Goal: Task Accomplishment & Management: Manage account settings

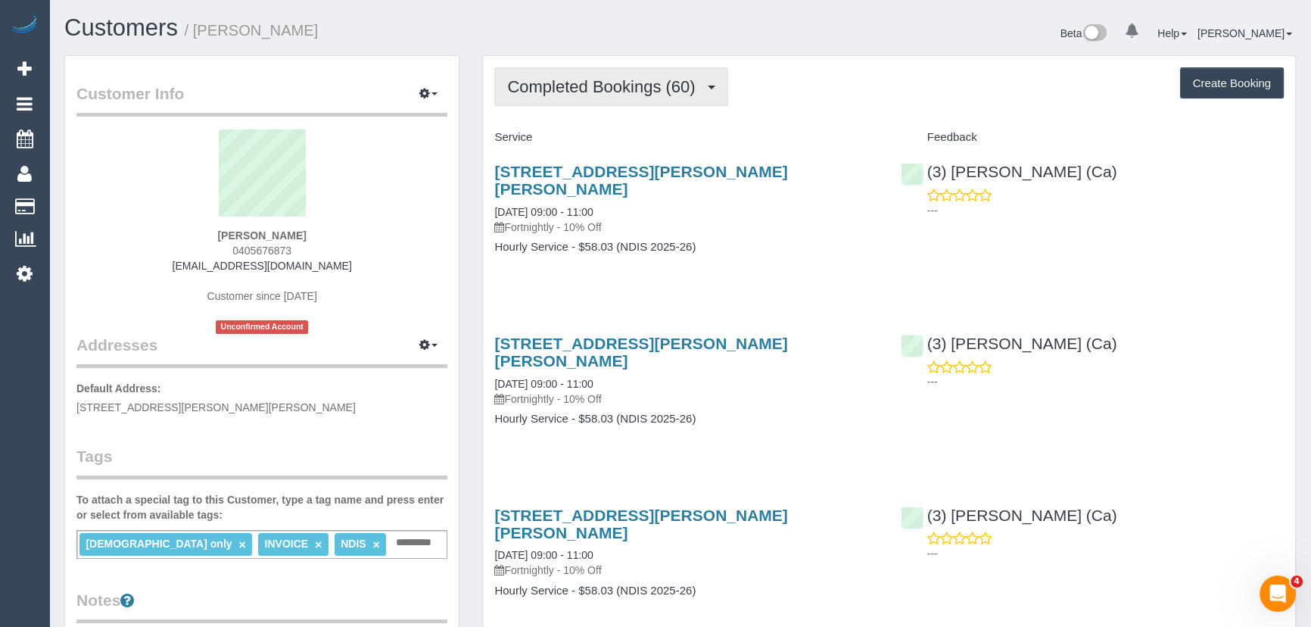
click at [604, 80] on span "Completed Bookings (60)" at bounding box center [604, 86] width 195 height 19
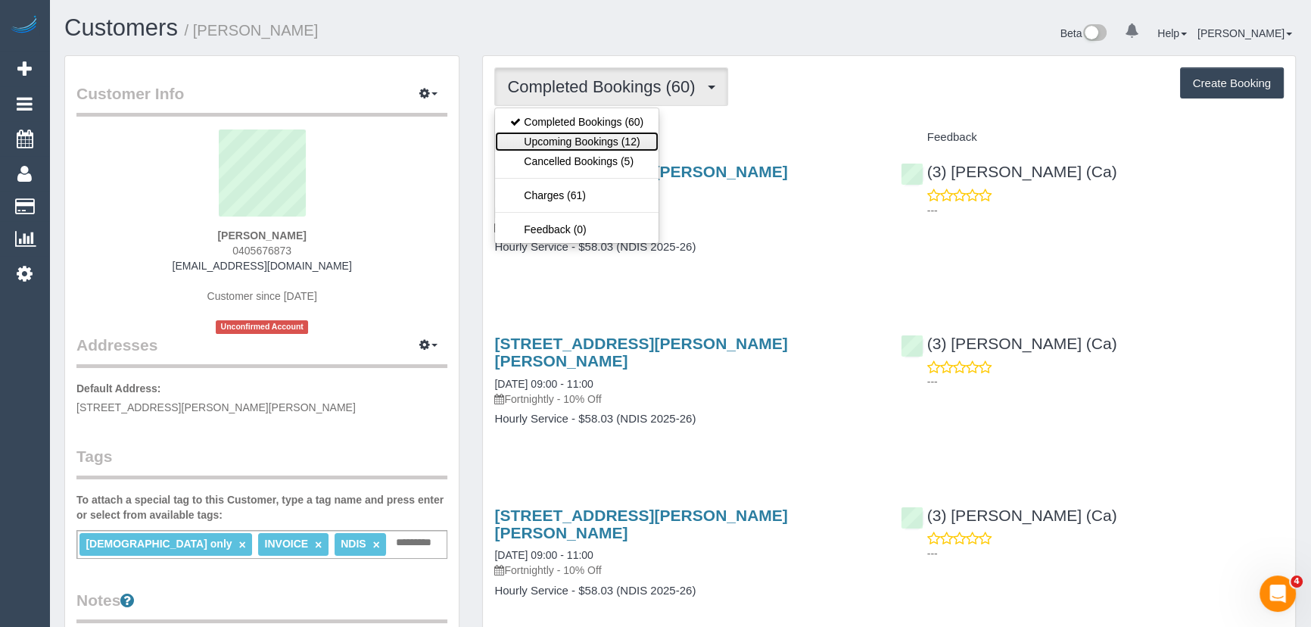
click at [606, 139] on link "Upcoming Bookings (12)" at bounding box center [577, 142] width 164 height 20
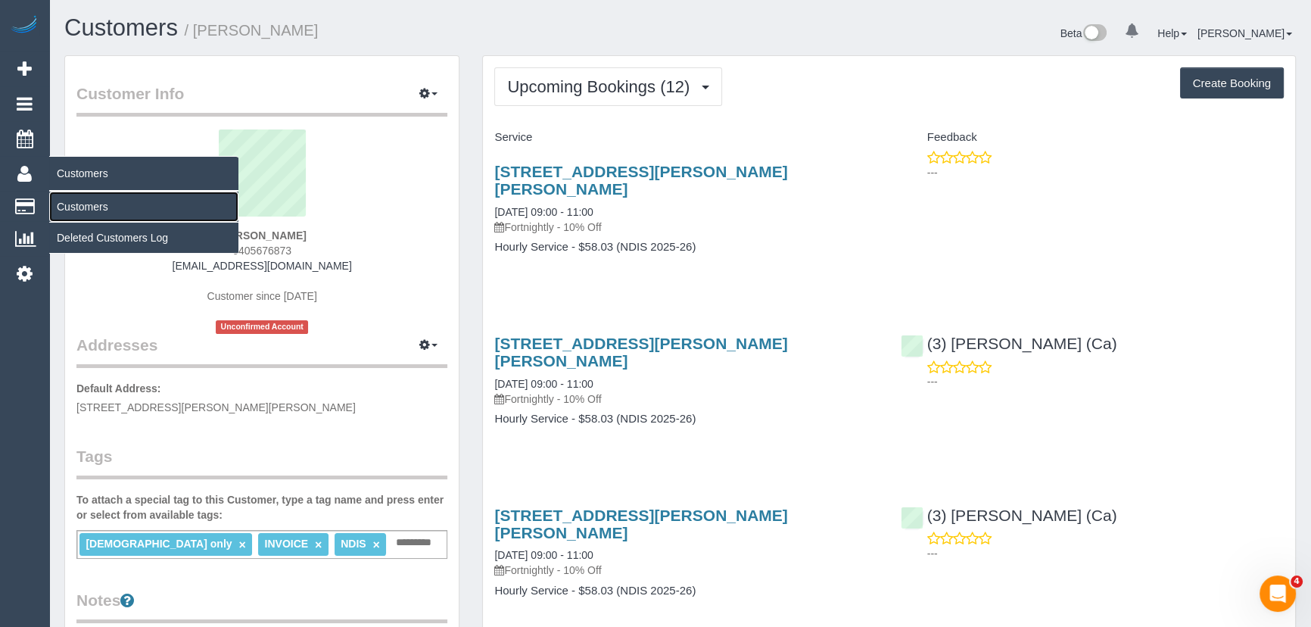
click at [77, 204] on link "Customers" at bounding box center [143, 207] width 189 height 30
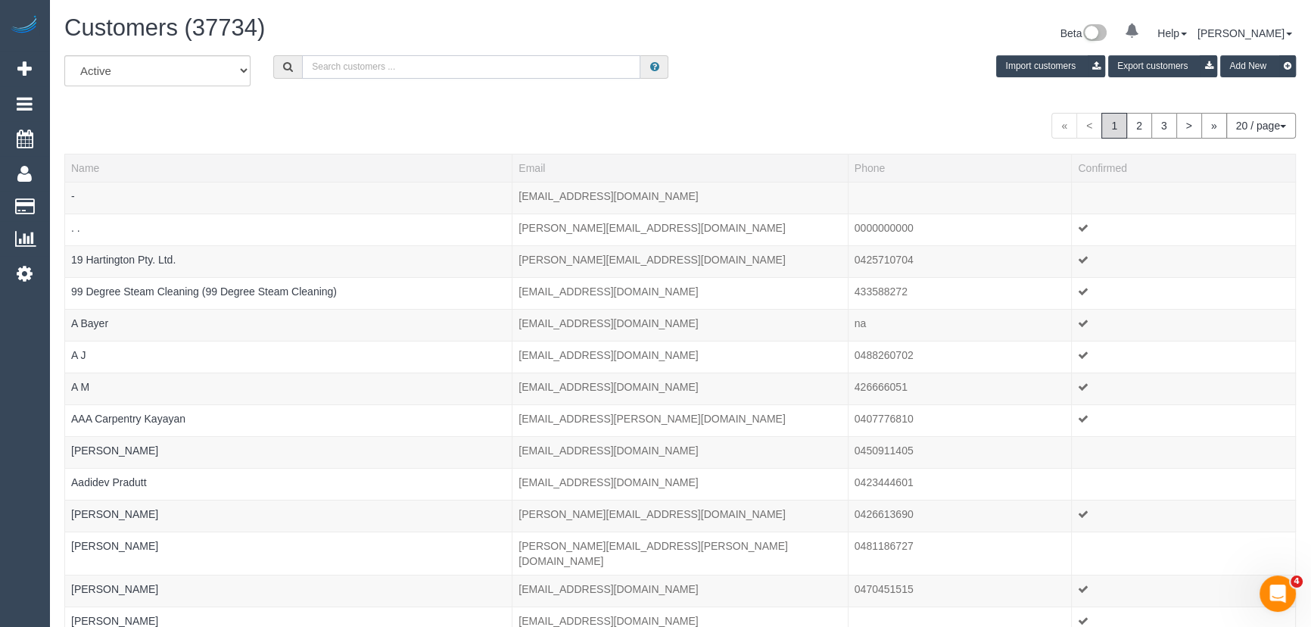
click at [385, 64] on input "text" at bounding box center [471, 66] width 338 height 23
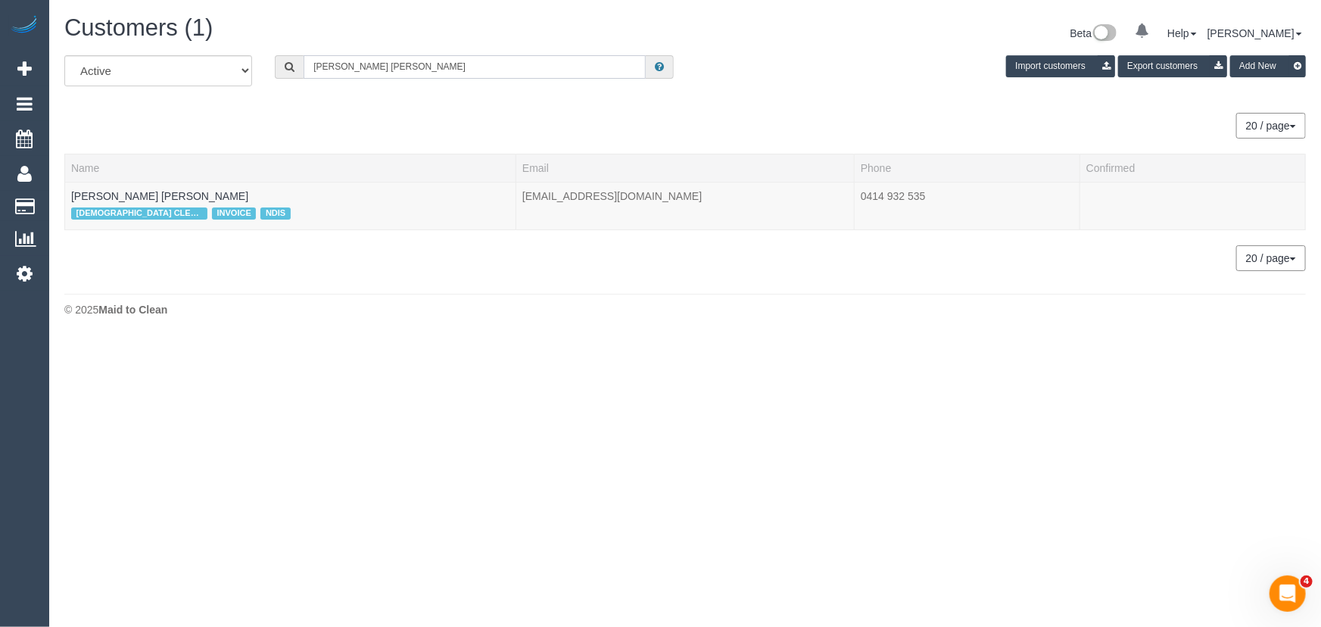
click at [384, 65] on input "sarah anne" at bounding box center [475, 66] width 342 height 23
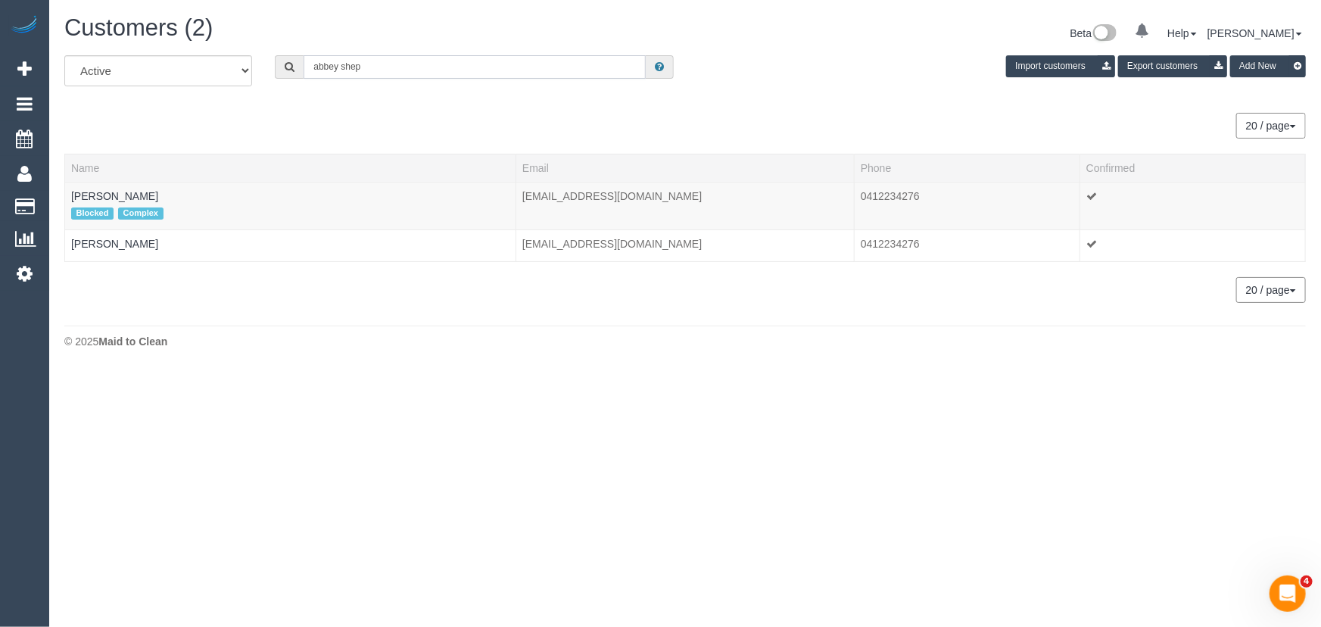
click at [394, 67] on input "abbey shep" at bounding box center [475, 66] width 342 height 23
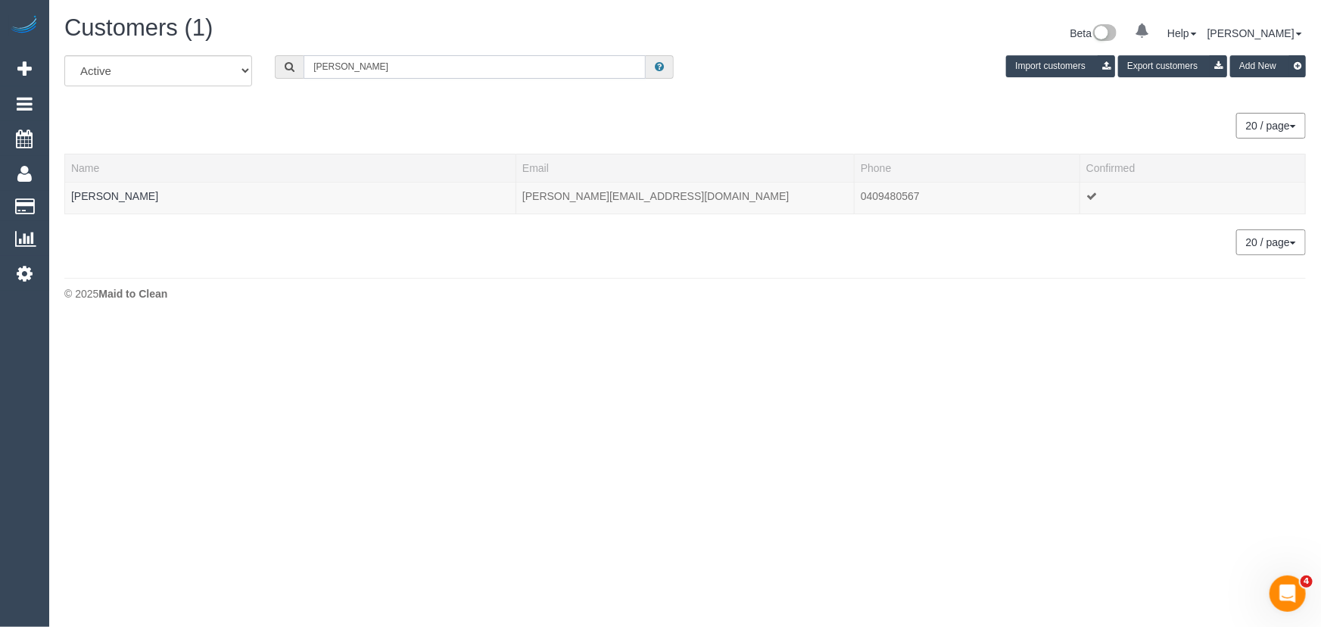
click at [380, 70] on input "lucinda bord" at bounding box center [475, 66] width 342 height 23
click at [385, 69] on input "lucinda bord" at bounding box center [475, 66] width 342 height 23
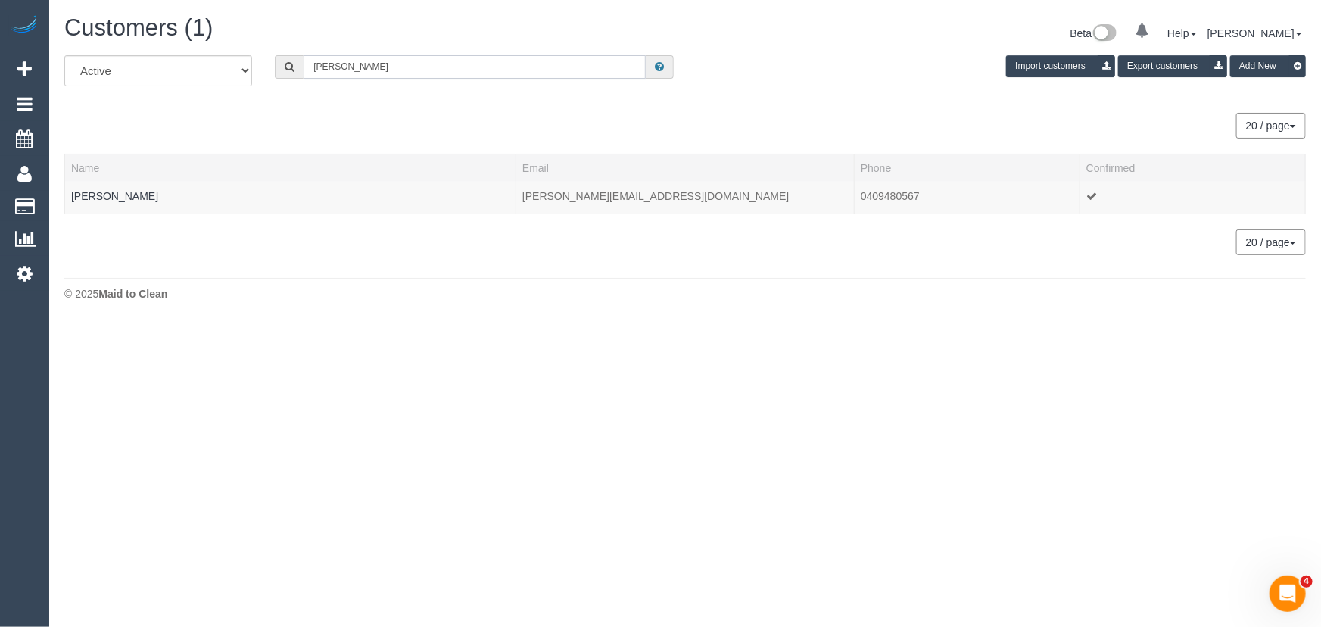
click at [385, 69] on input "lucinda bord" at bounding box center [475, 66] width 342 height 23
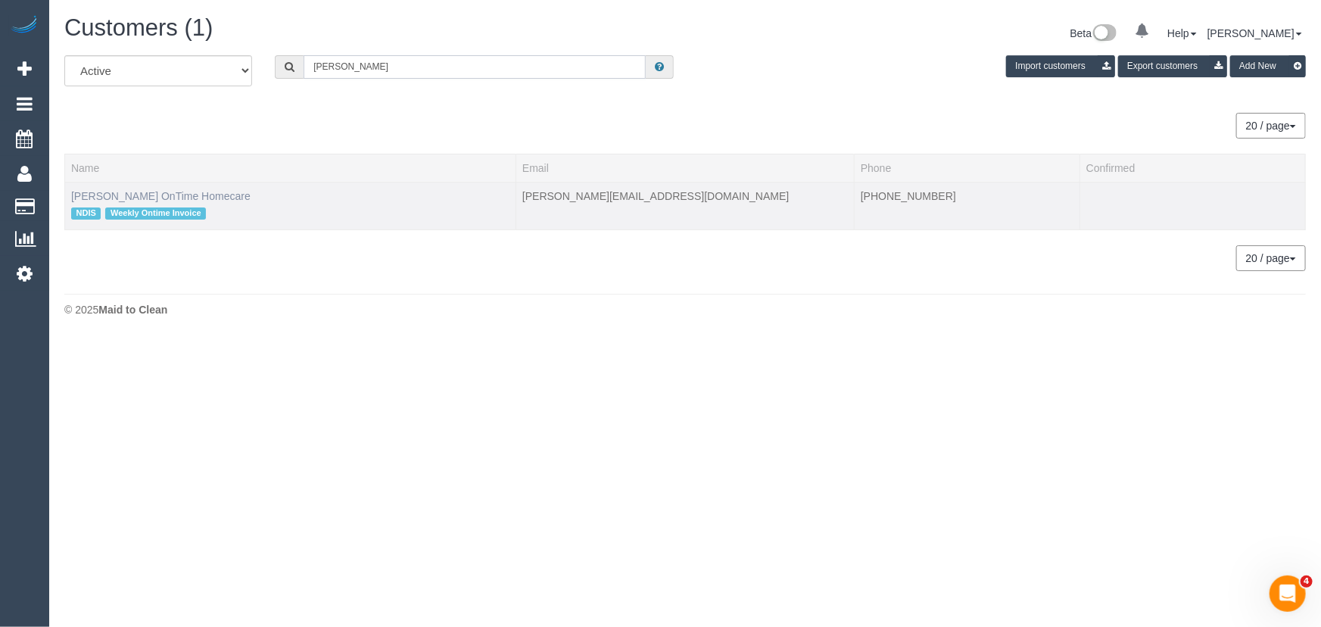
type input "petar"
click at [386, 67] on input "petar" at bounding box center [475, 66] width 342 height 23
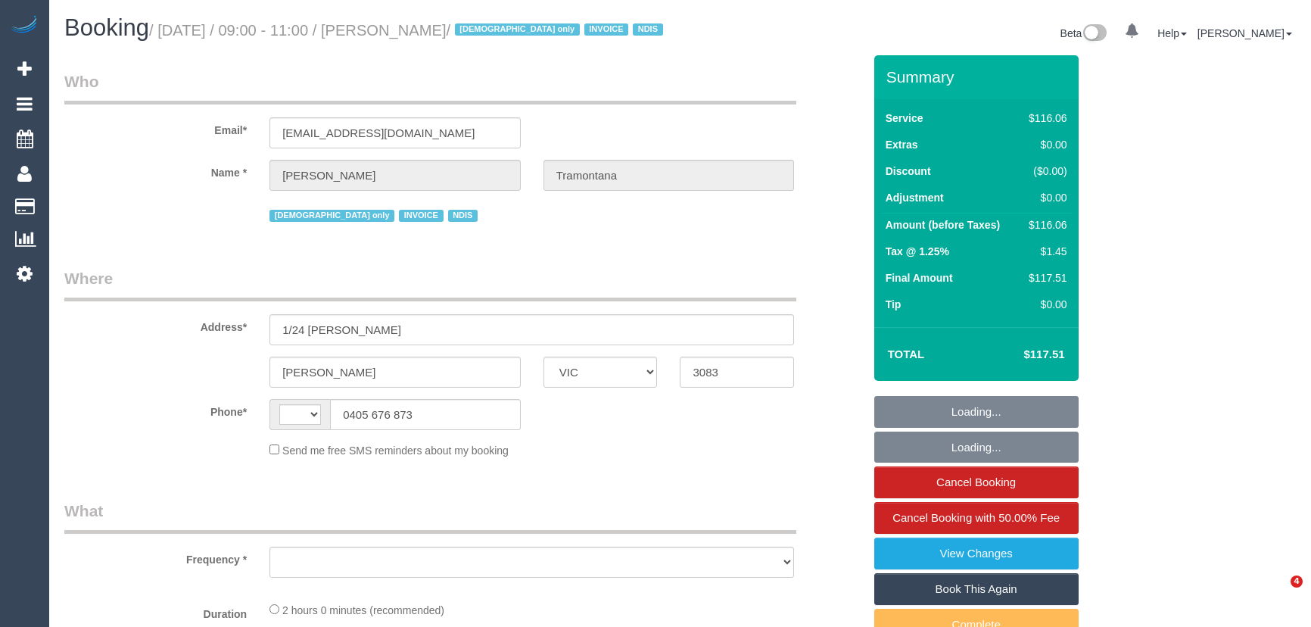
select select "VIC"
select select "string:AU"
select select "object:587"
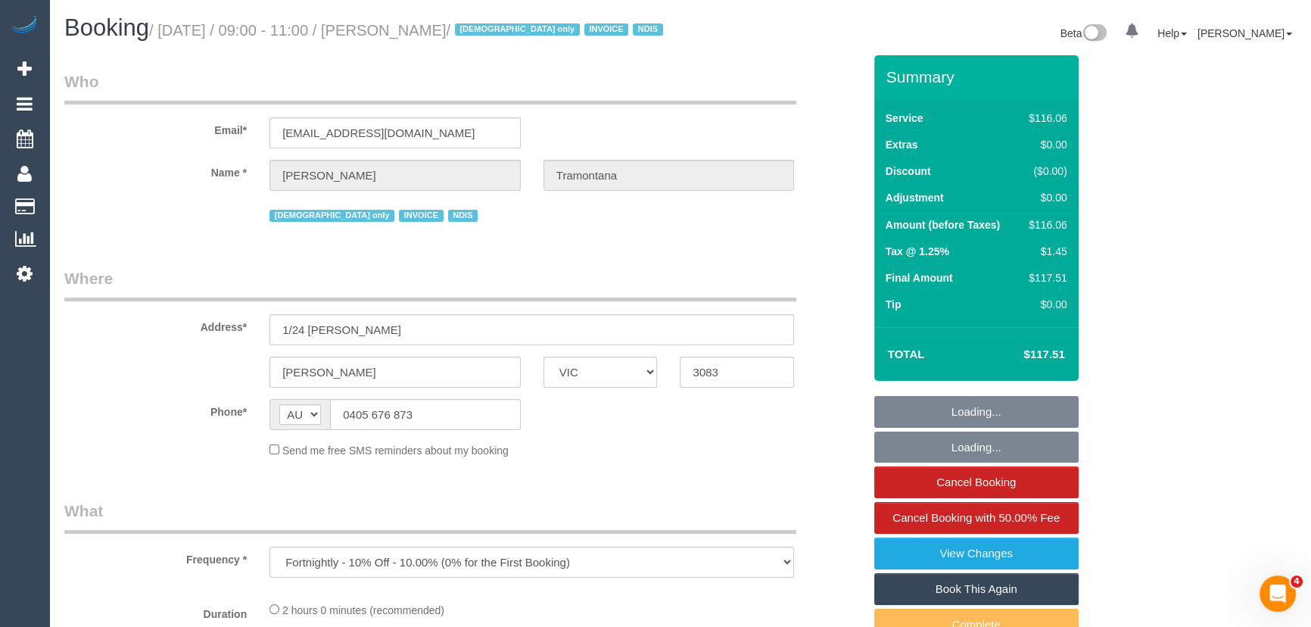
select select "number:28"
select select "number:14"
select select "number:19"
select select "number:23"
select select "number:35"
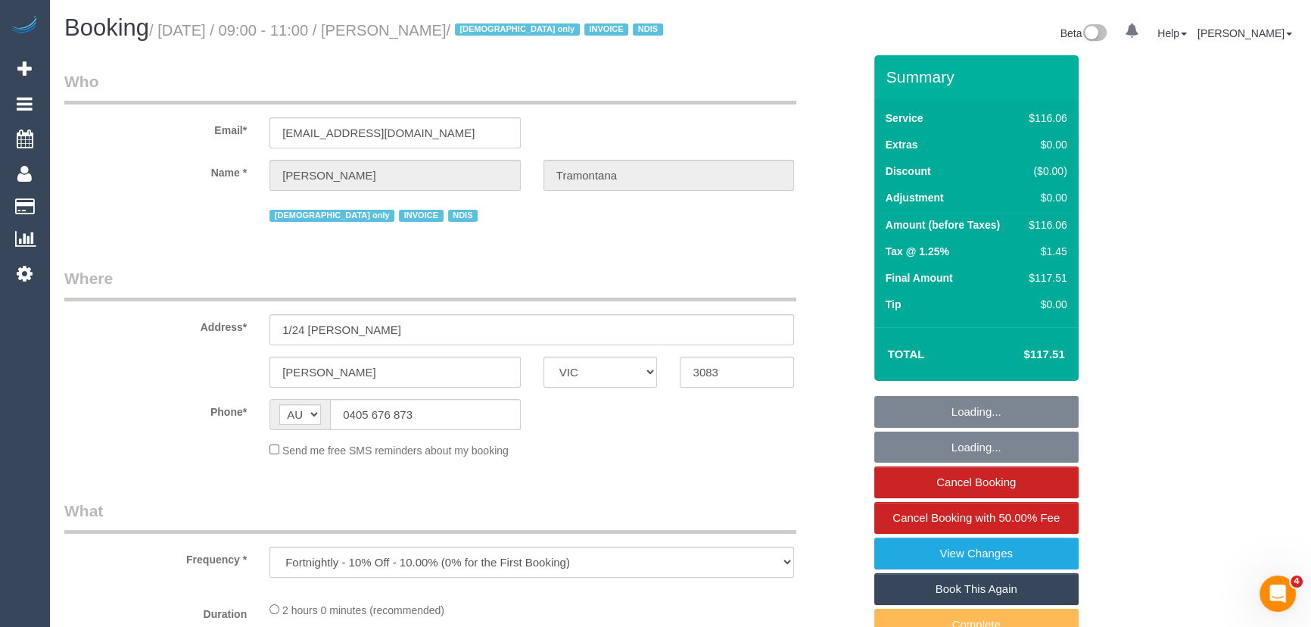
select select "number:13"
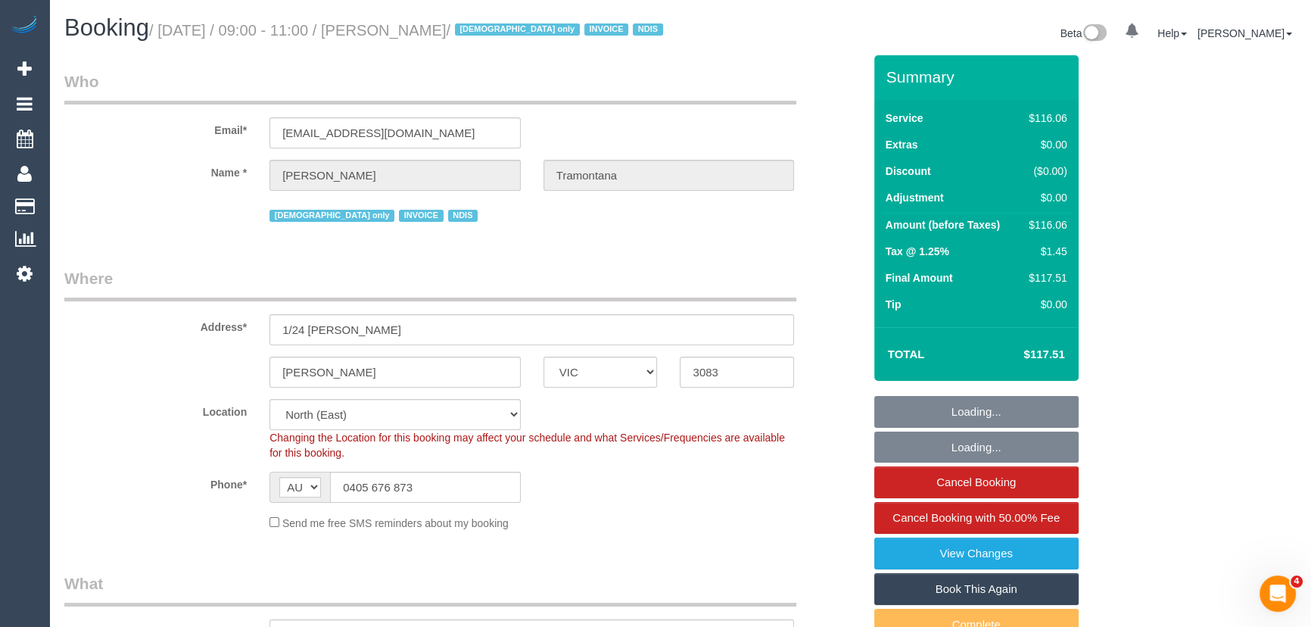
select select "object:799"
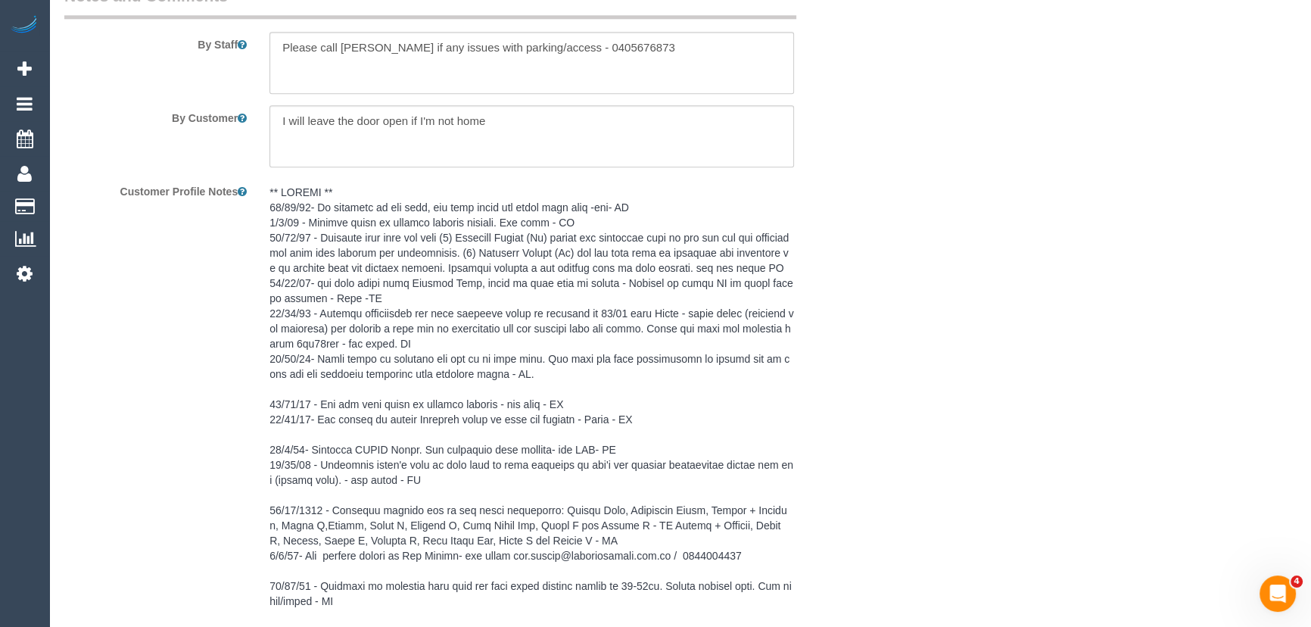
scroll to position [2133, 0]
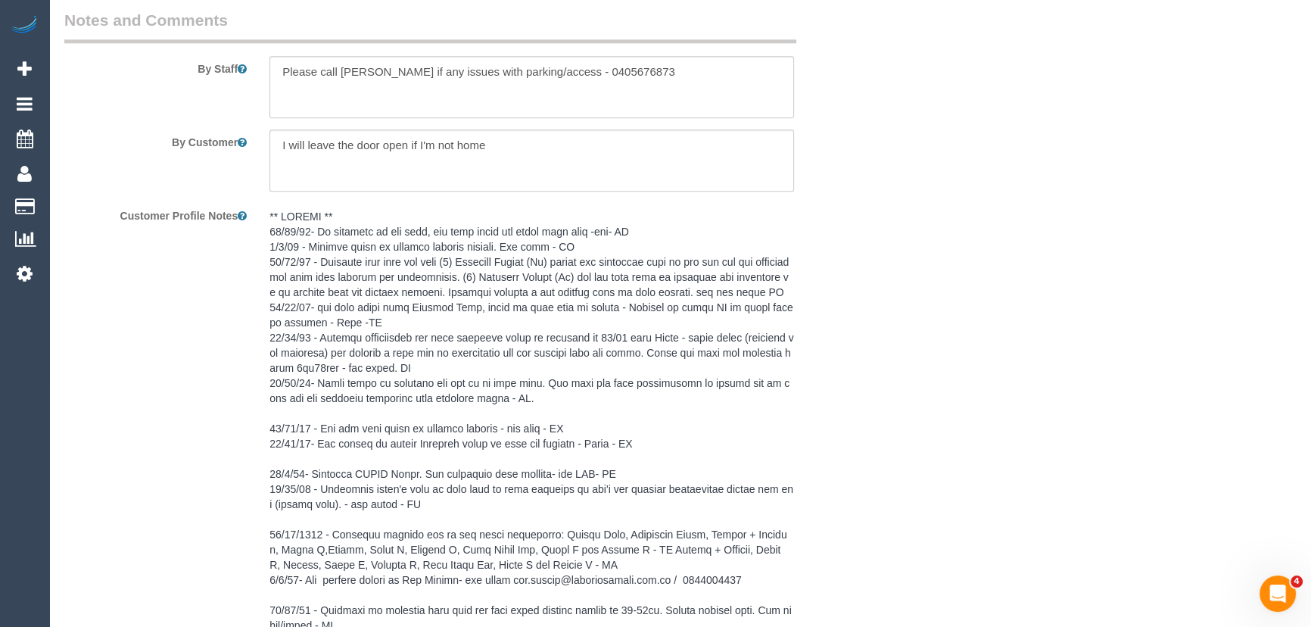
click at [369, 314] on pre at bounding box center [531, 466] width 525 height 515
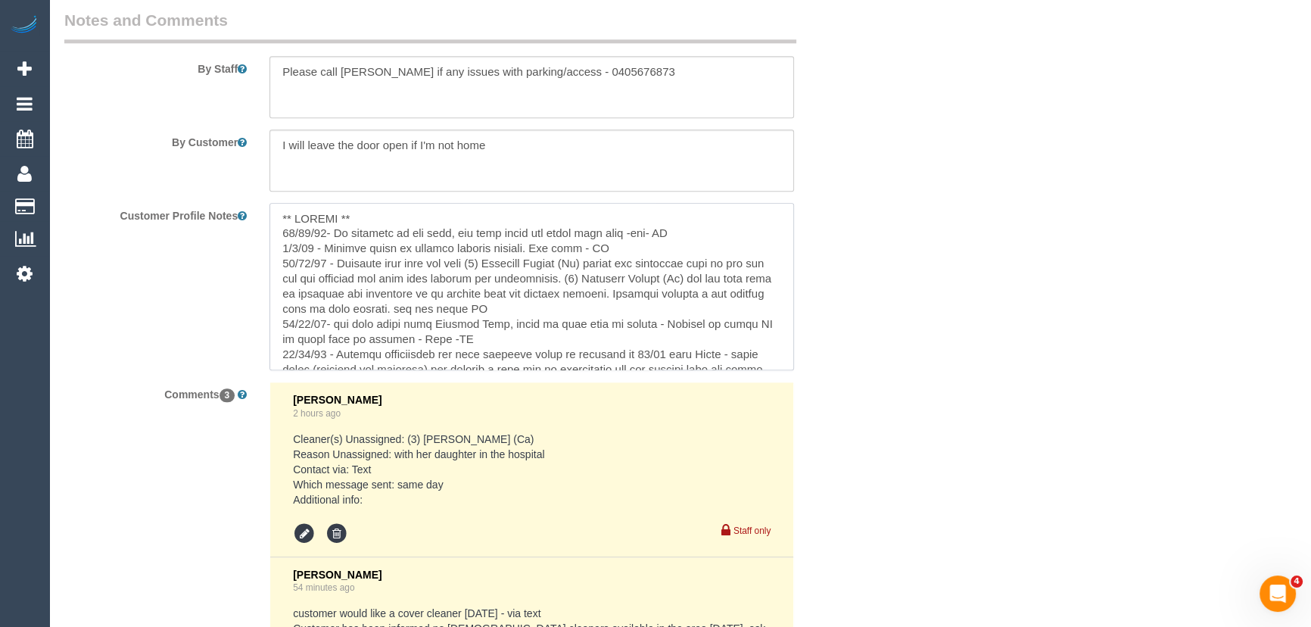
click at [279, 236] on textarea at bounding box center [531, 286] width 525 height 167
paste textarea "** ACCESS ** ** PREFERENCES ** ** DO NOT SEND ** ** GENERAL ** ** BILLING/INVOI…"
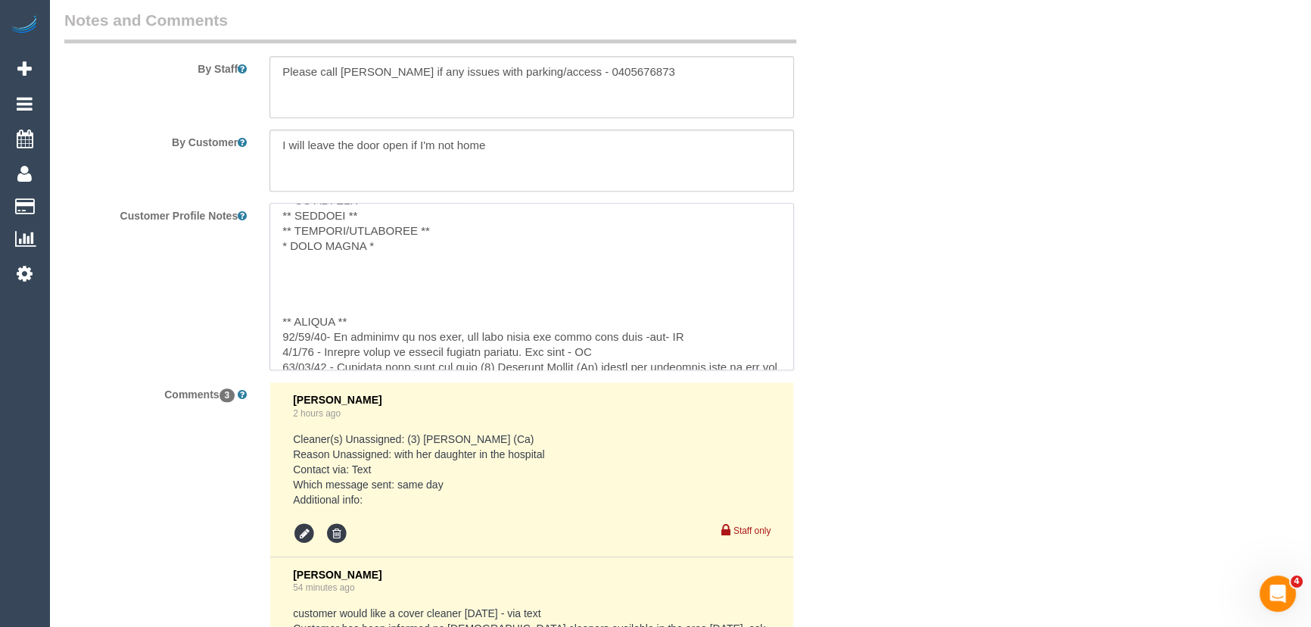
scroll to position [68, 0]
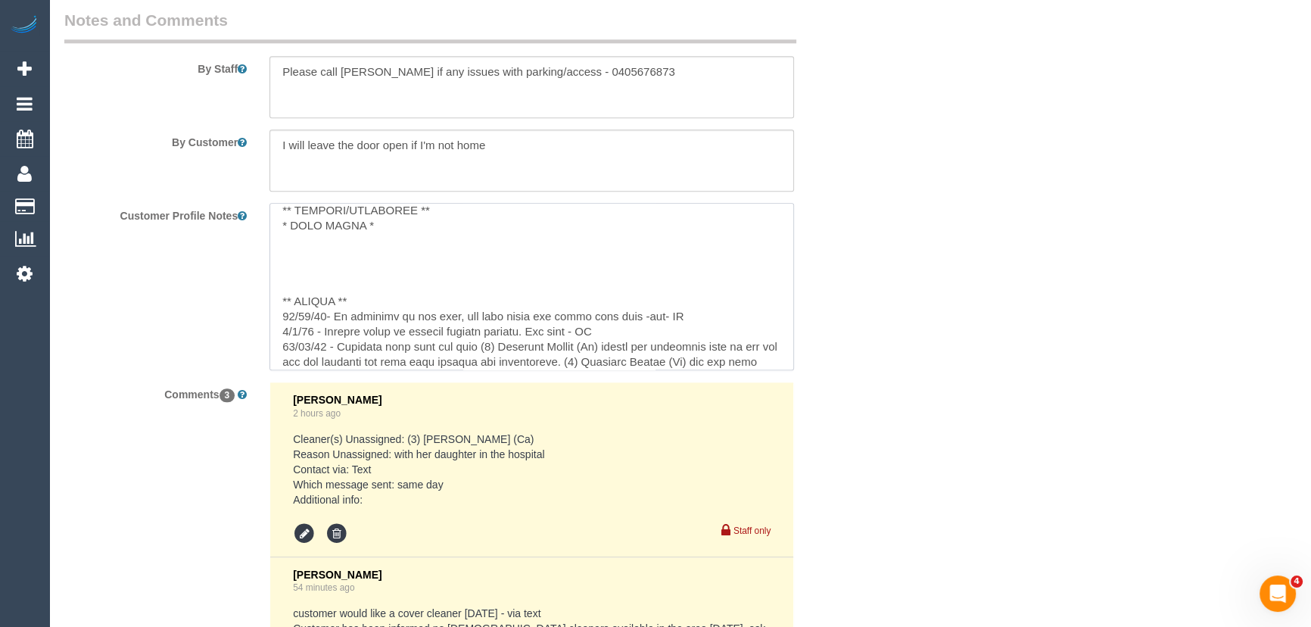
click at [711, 333] on textarea at bounding box center [531, 286] width 525 height 167
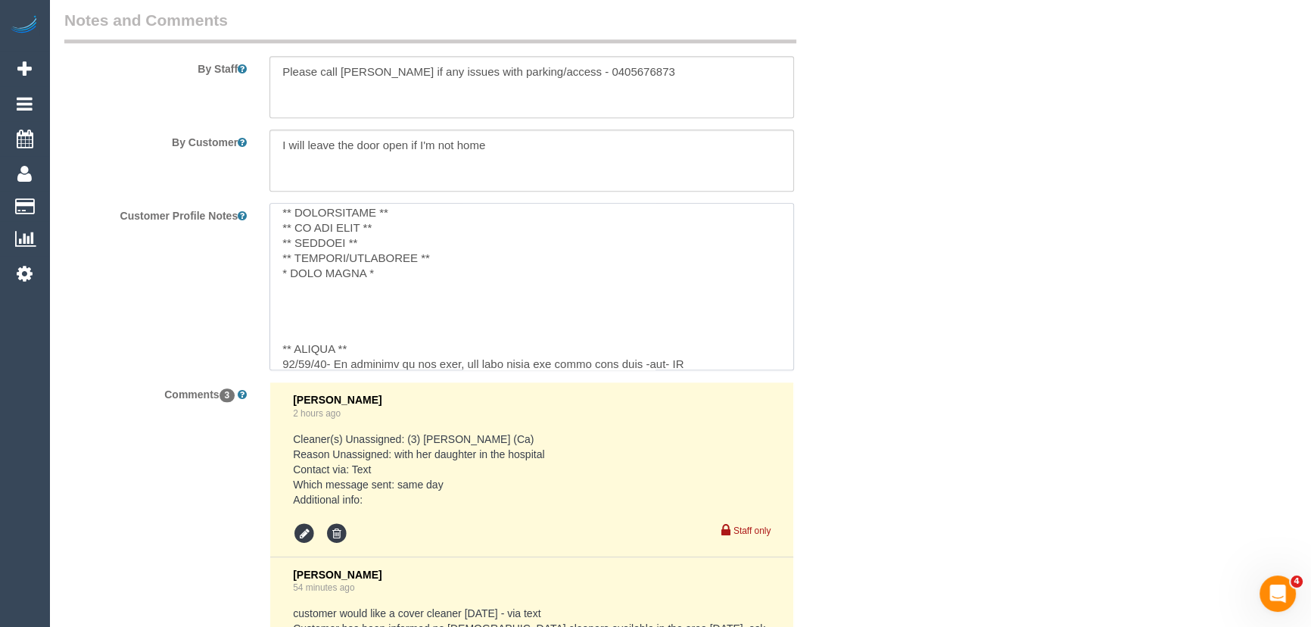
scroll to position [0, 0]
click at [420, 220] on textarea at bounding box center [531, 286] width 525 height 167
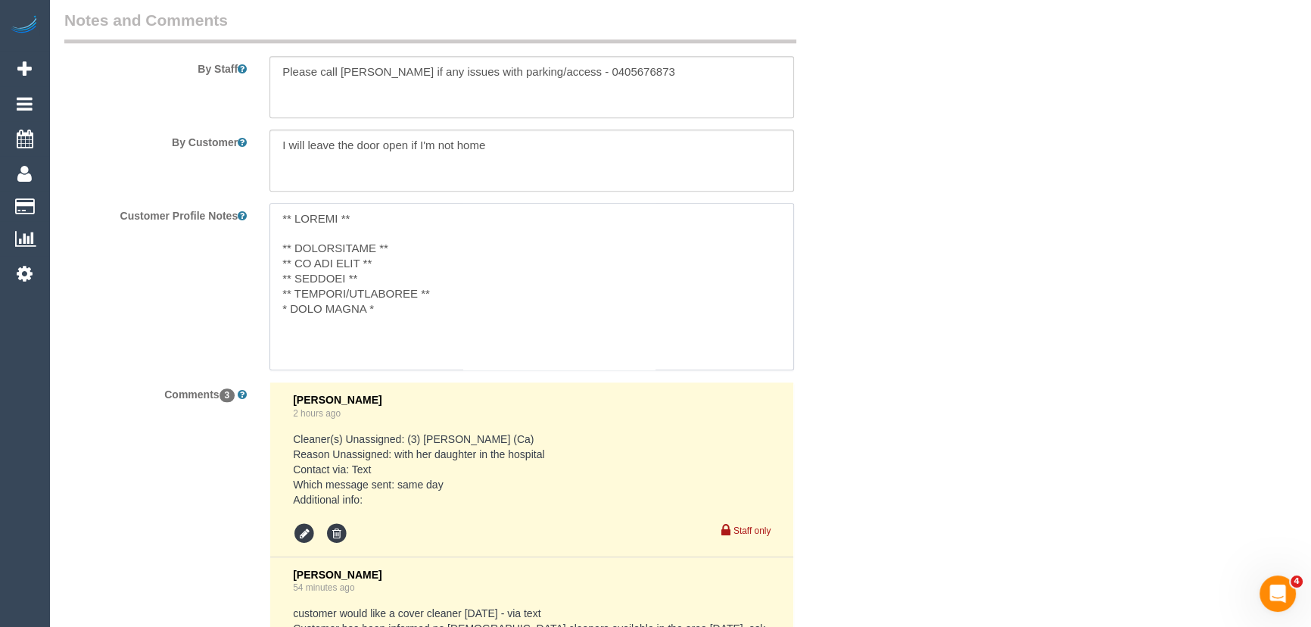
paste textarea "24/03/25- If customer is not home, she will leave the front door open -sms- OM"
click at [423, 257] on textarea at bounding box center [531, 286] width 525 height 167
click at [416, 266] on textarea at bounding box center [531, 286] width 525 height 167
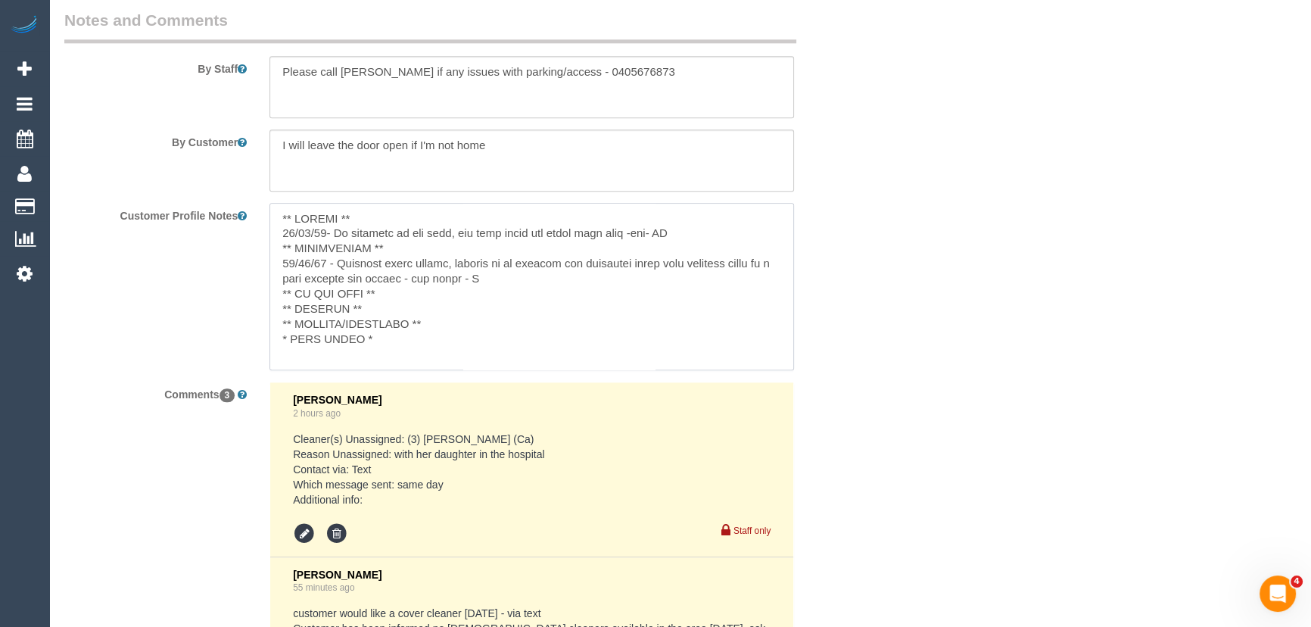
type textarea "** ACCESS ** 24/03/25- If customer is not home, she will leave the front door o…"
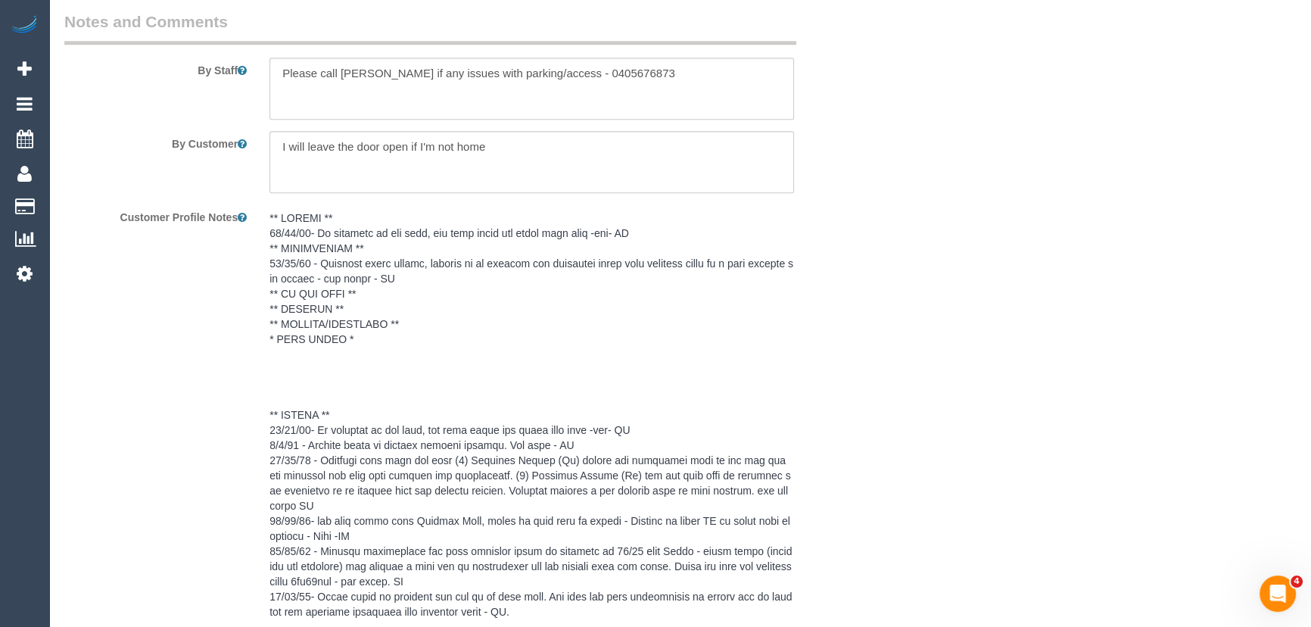
scroll to position [2064, 0]
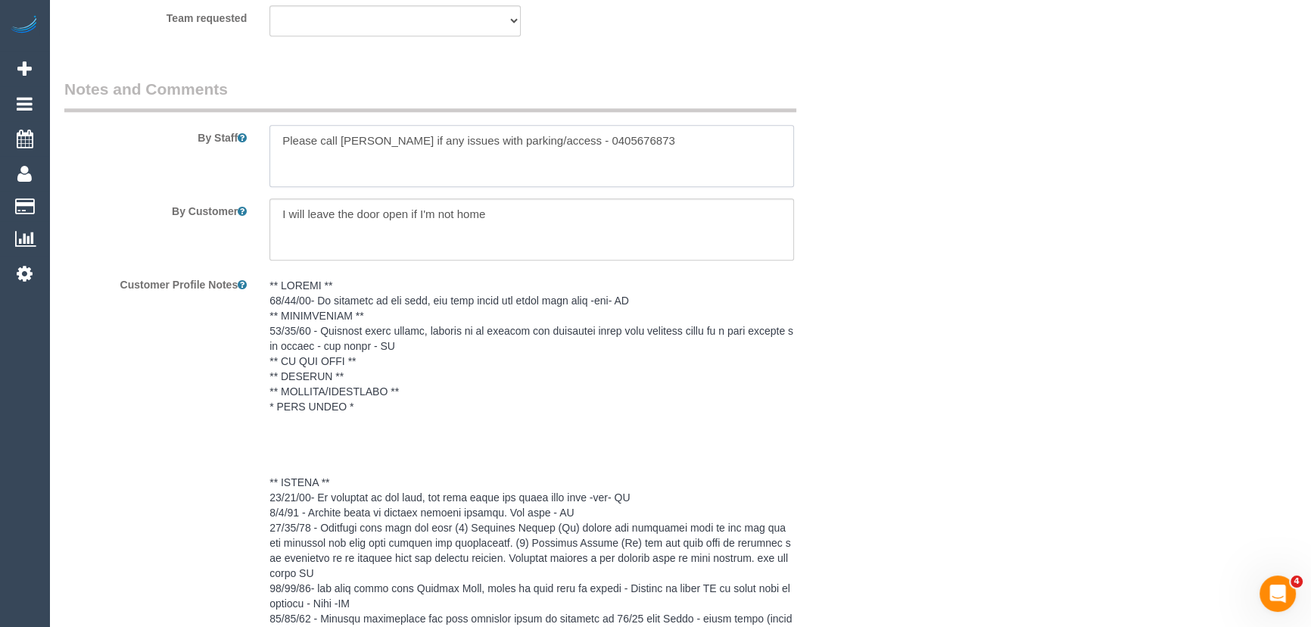
click at [273, 149] on textarea at bounding box center [531, 156] width 525 height 62
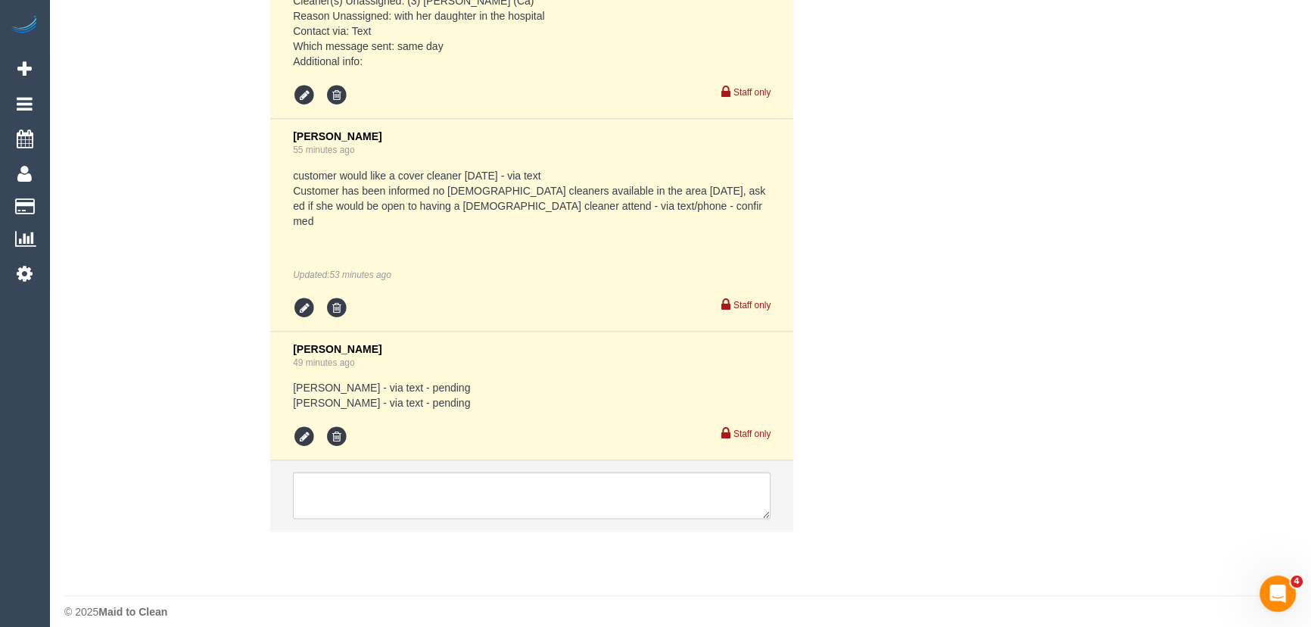
scroll to position [3157, 0]
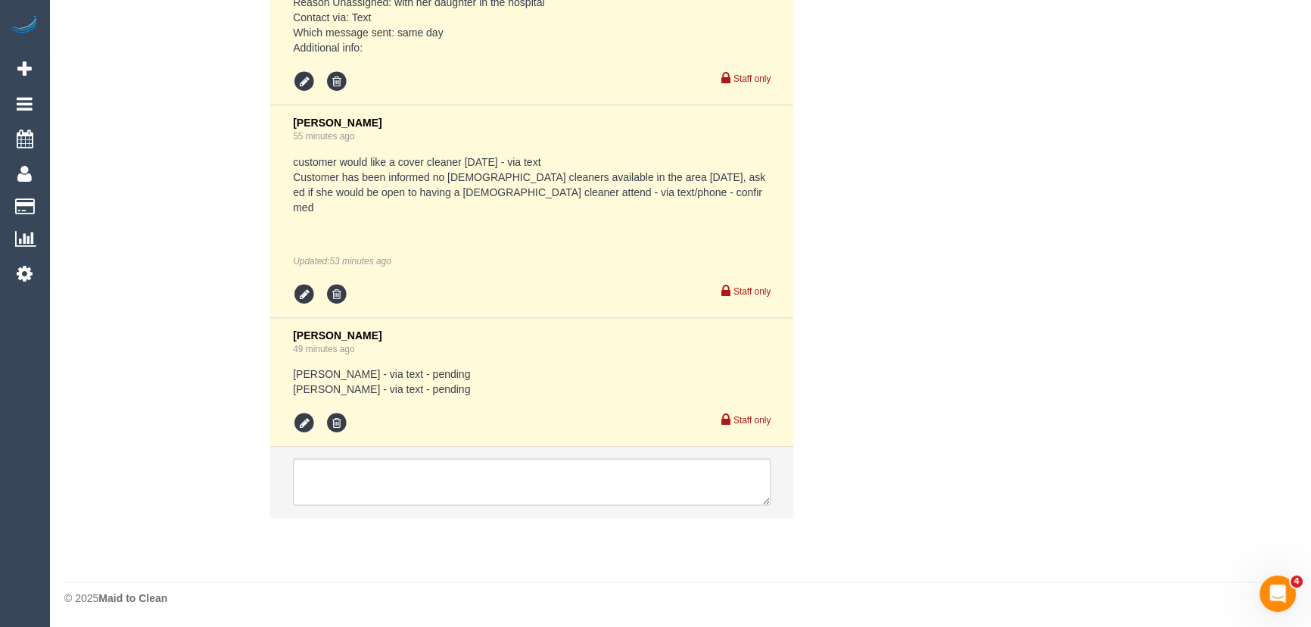
type textarea "*cover* Please call Marcelle if any issues with parking/access - 0405676873"
click at [307, 423] on icon at bounding box center [304, 423] width 23 height 23
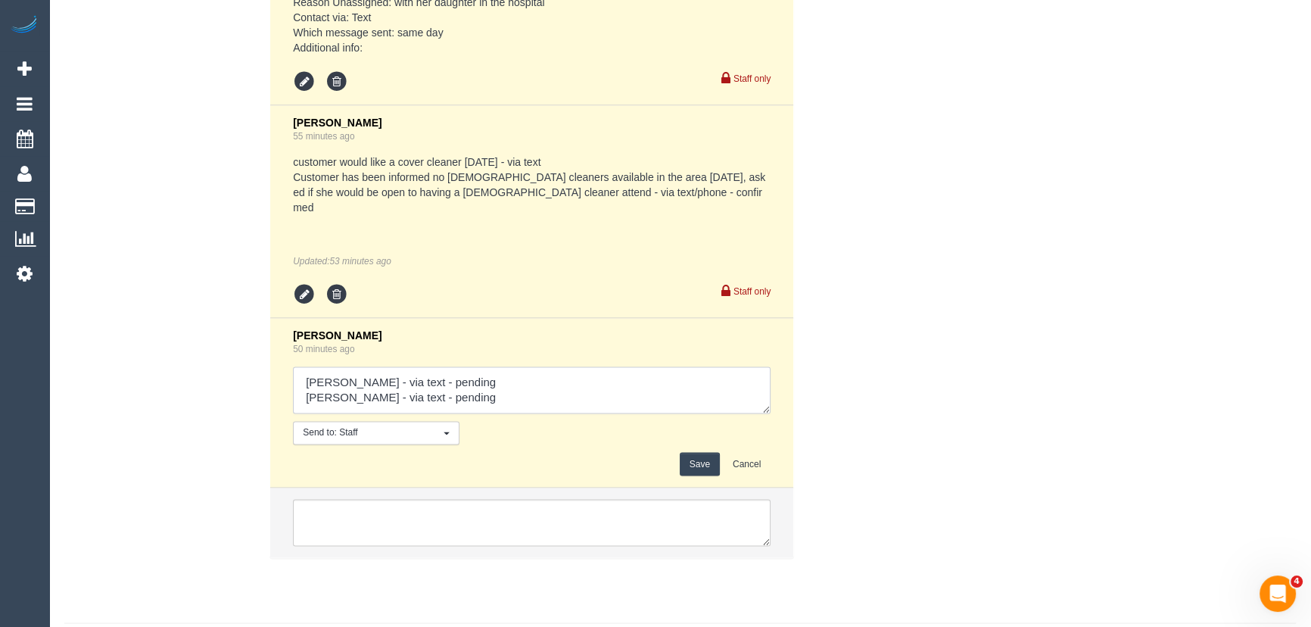
click at [450, 405] on textarea at bounding box center [532, 389] width 478 height 47
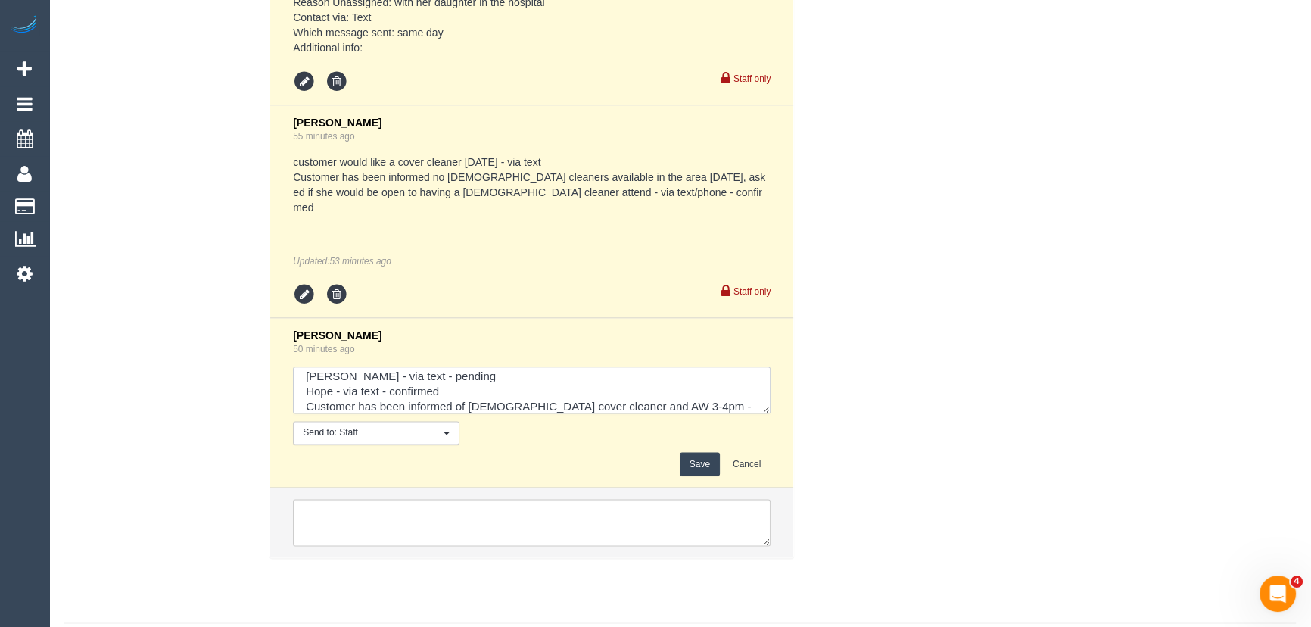
scroll to position [36, 0]
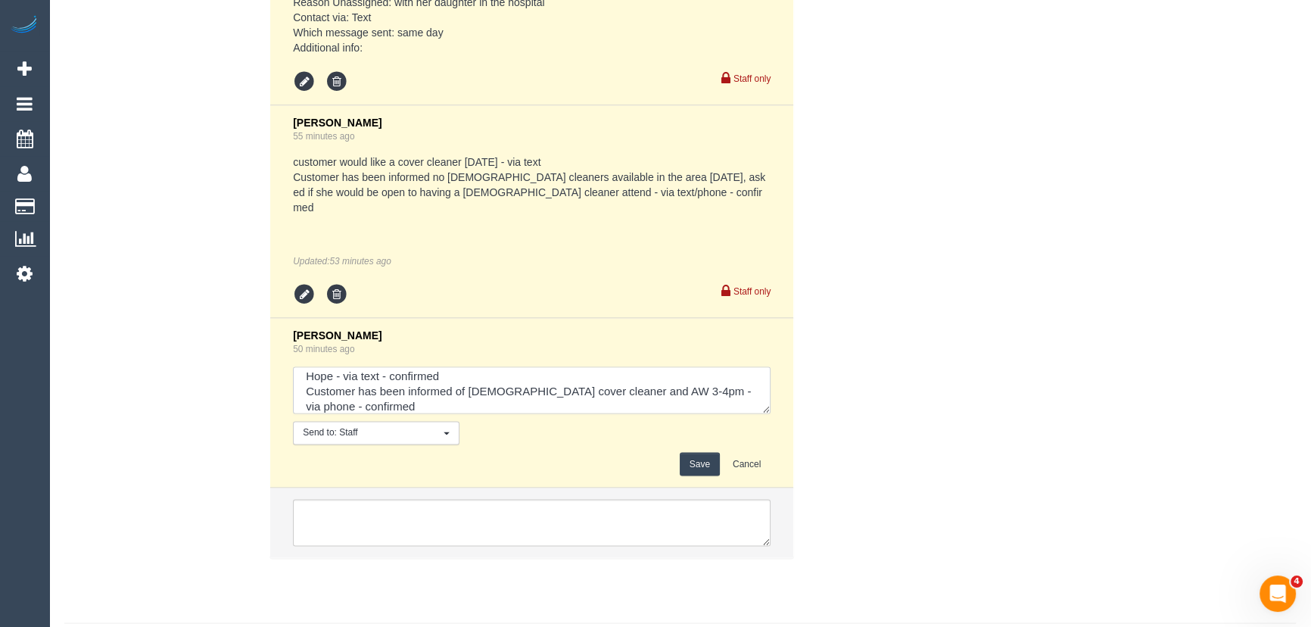
type textarea "Damian - via text - pending Harry - via text - pending Hope - via text - confir…"
click at [706, 464] on button "Save" at bounding box center [700, 463] width 40 height 23
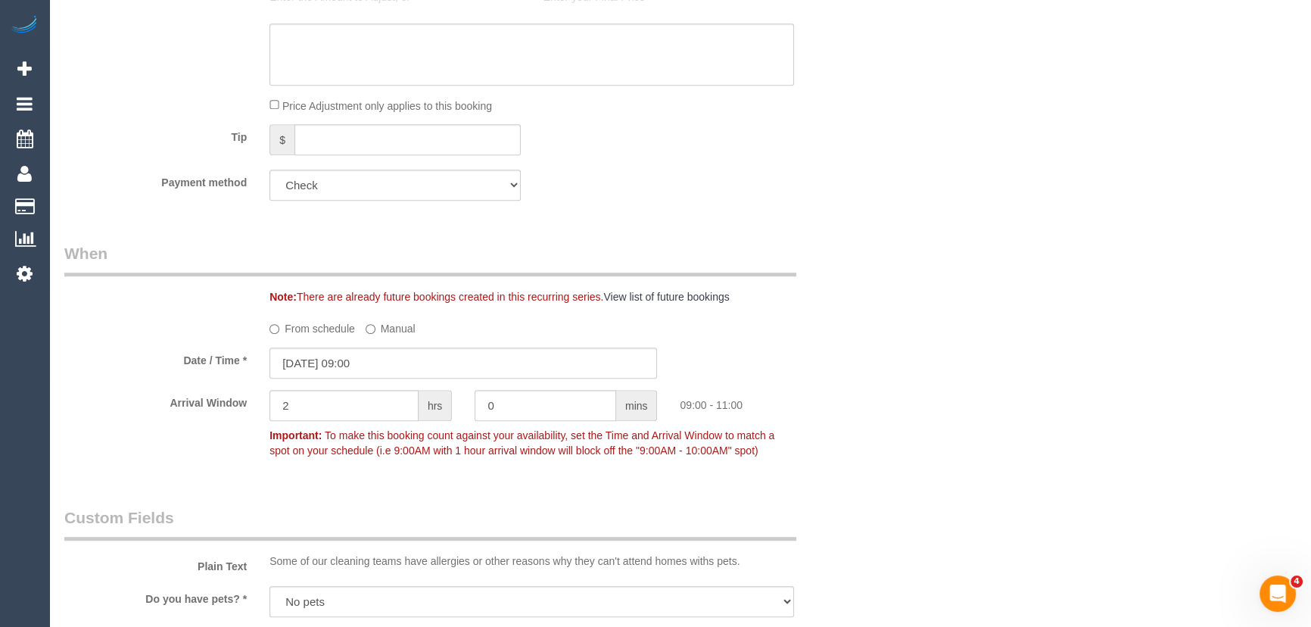
scroll to position [1101, 0]
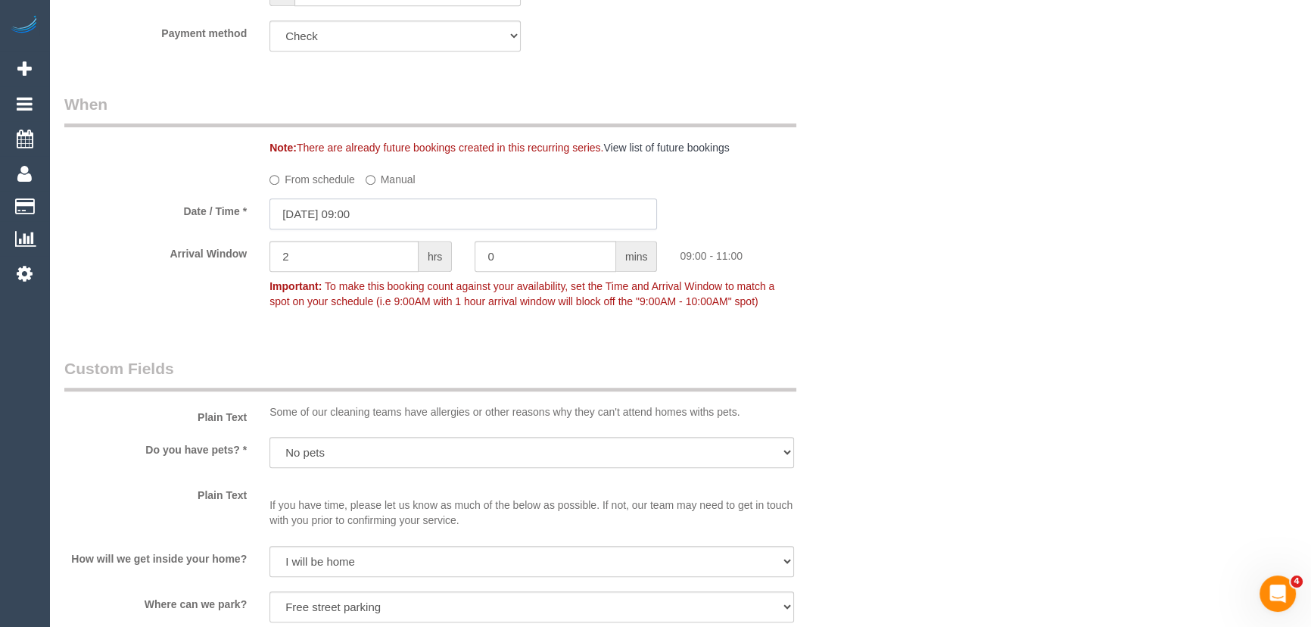
click at [384, 229] on input "23/09/2025 09:00" at bounding box center [463, 213] width 388 height 31
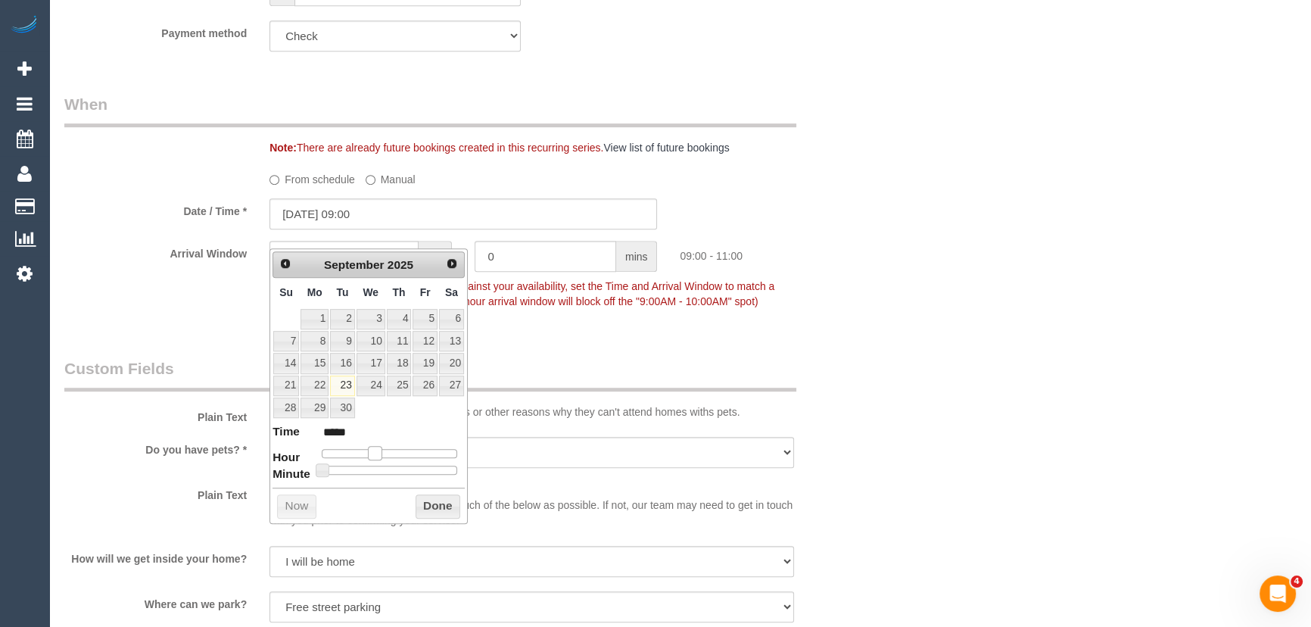
type input "23/09/2025 10:00"
type input "*****"
type input "23/09/2025 11:00"
type input "*****"
type input "23/09/2025 12:00"
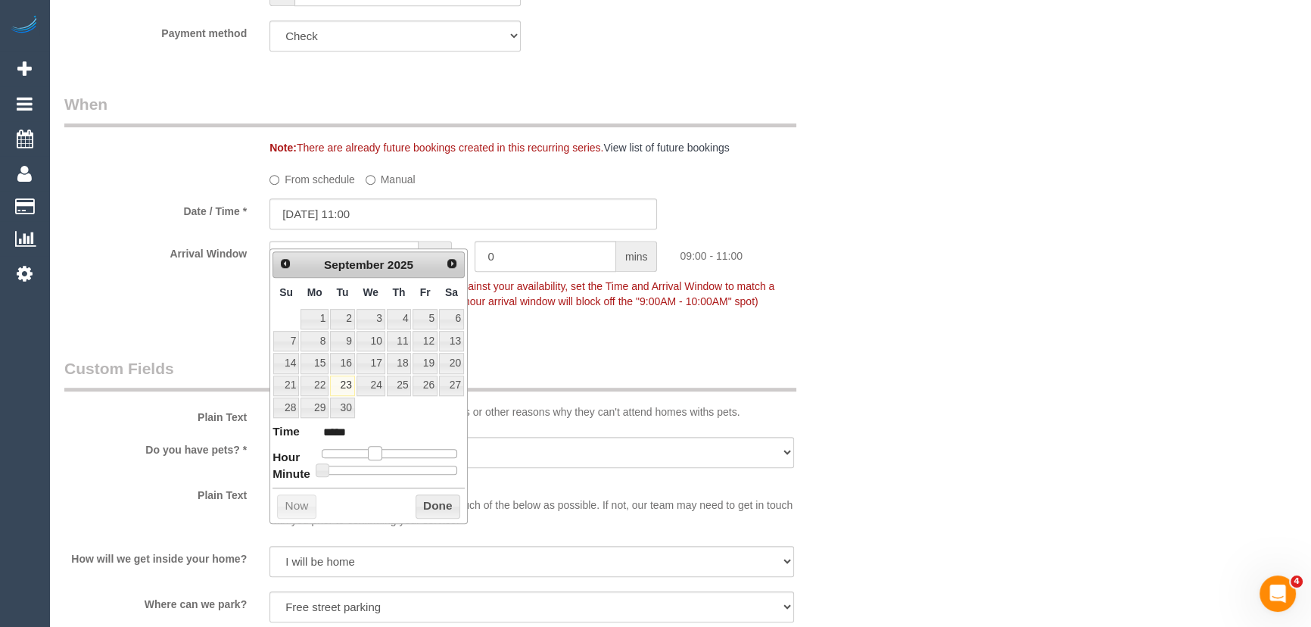
type input "*****"
type input "23/09/2025 13:00"
type input "*****"
type input "23/09/2025 14:00"
type input "*****"
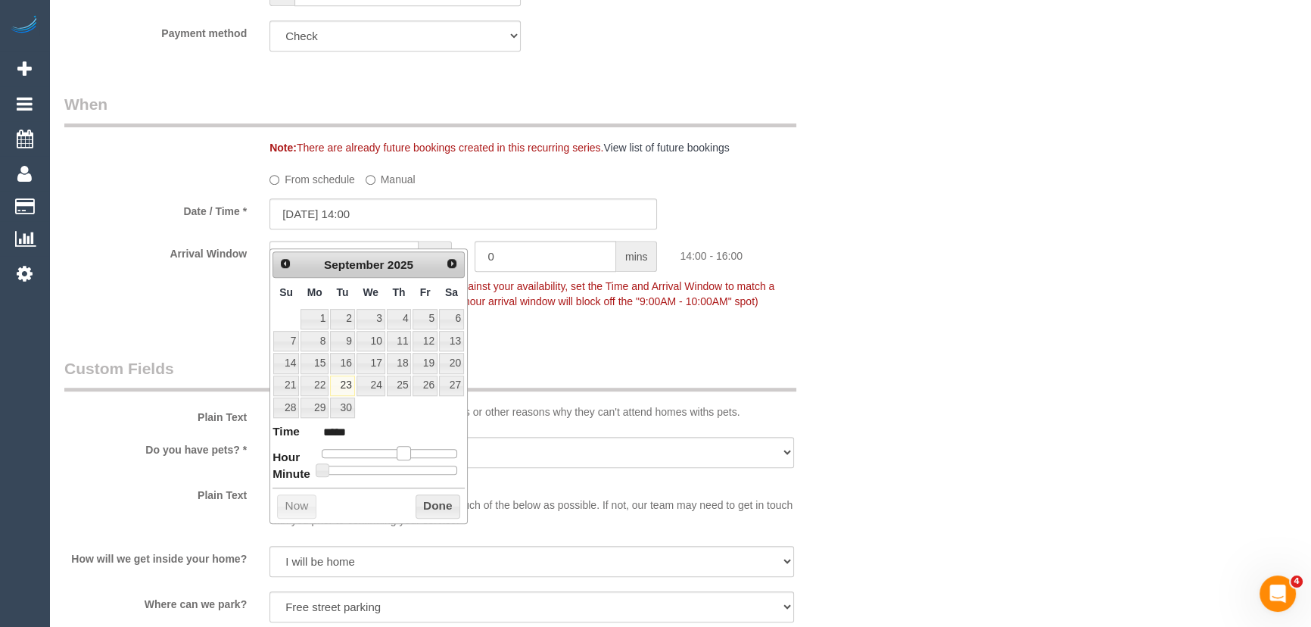
drag, startPoint x: 375, startPoint y: 450, endPoint x: 409, endPoint y: 450, distance: 34.1
click at [405, 450] on span at bounding box center [404, 453] width 14 height 14
click at [407, 450] on span at bounding box center [404, 453] width 14 height 14
click at [409, 450] on span at bounding box center [404, 453] width 14 height 14
type input "23/09/2025 16:00"
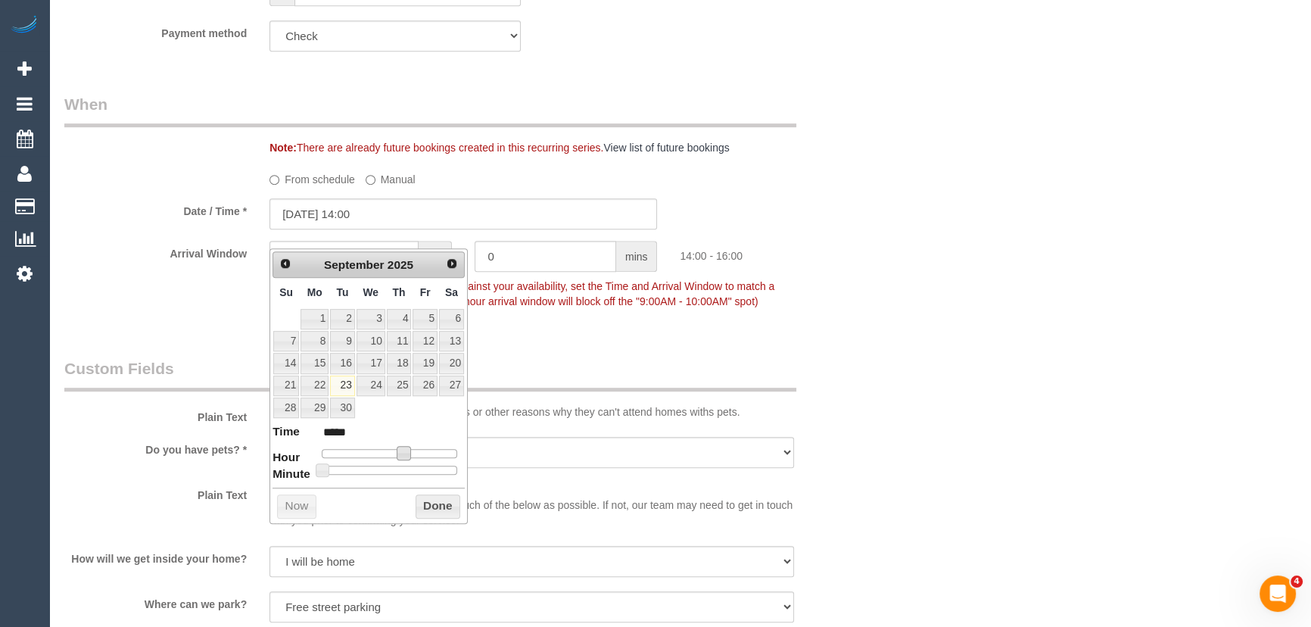
type input "*****"
type input "23/09/2025 17:00"
type input "*****"
click at [413, 449] on div at bounding box center [389, 453] width 135 height 9
type input "23/09/2025 16:00"
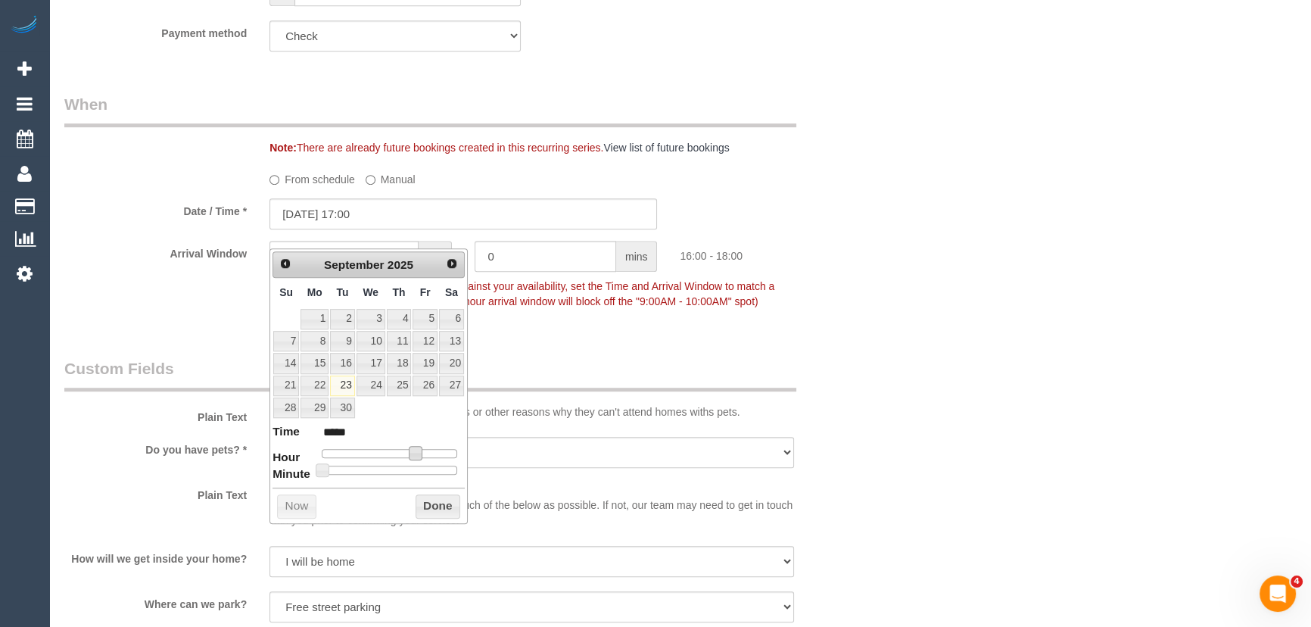
type input "*****"
click at [410, 447] on span at bounding box center [416, 453] width 14 height 14
type input "23/09/2025 15:00"
type input "*****"
click at [408, 447] on span at bounding box center [410, 453] width 14 height 14
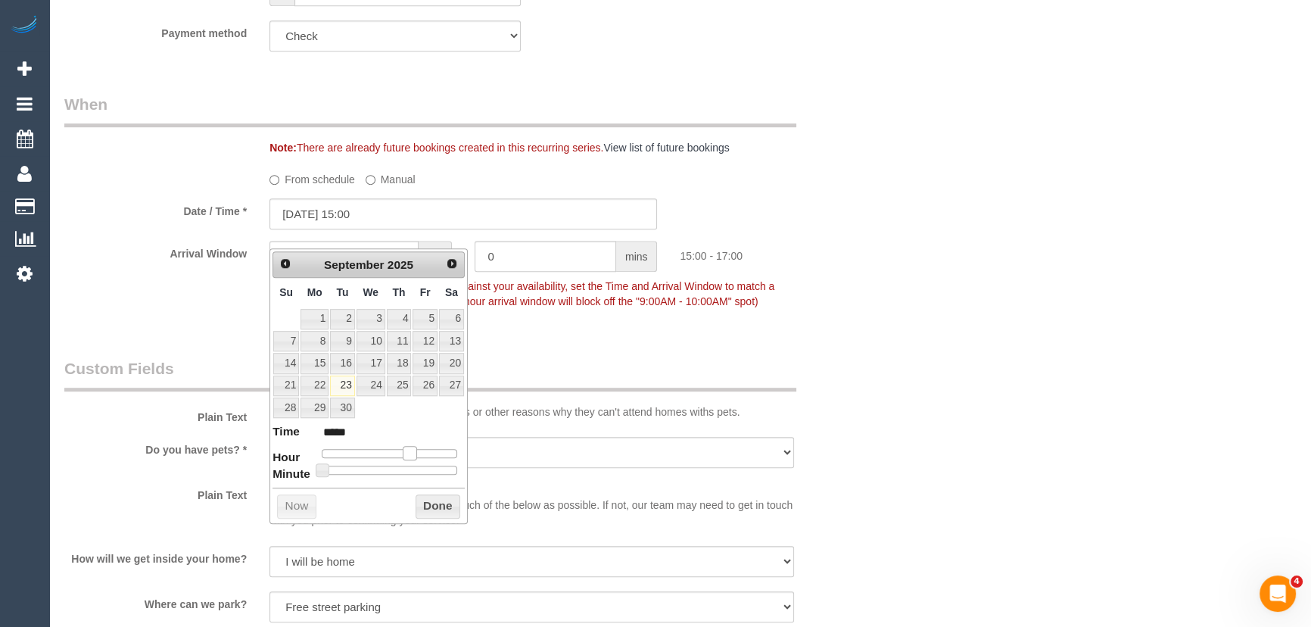
click at [408, 447] on span at bounding box center [410, 453] width 14 height 14
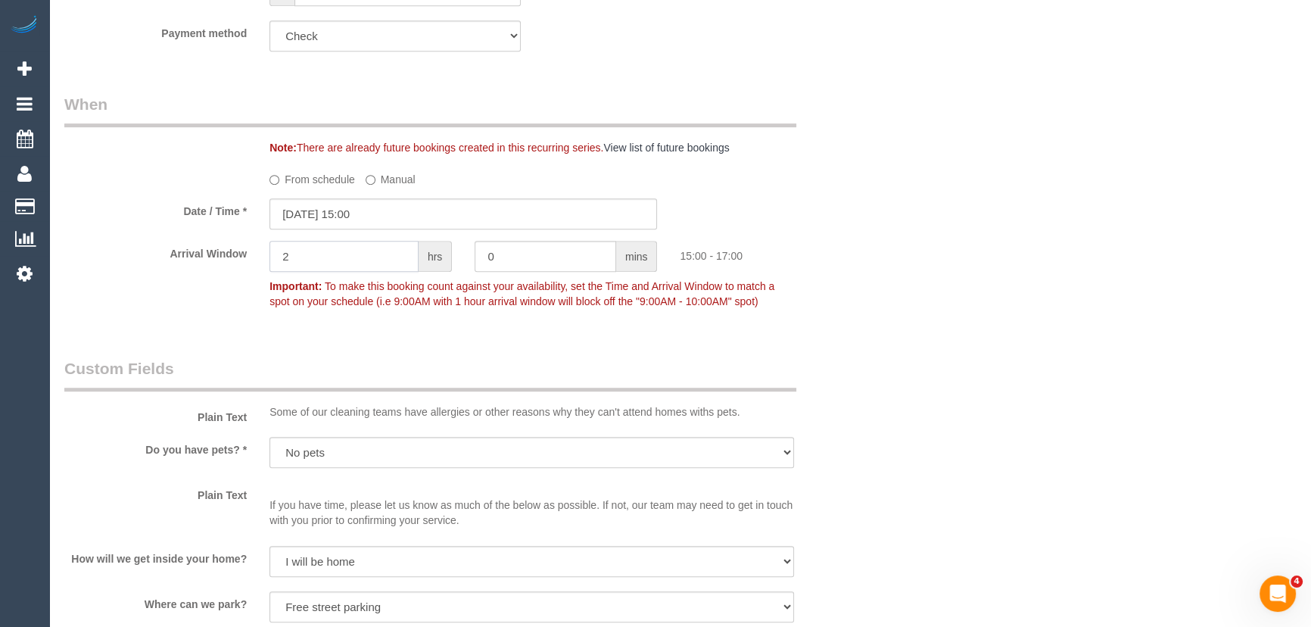
click at [355, 272] on input "2" at bounding box center [343, 256] width 149 height 31
type input "1"
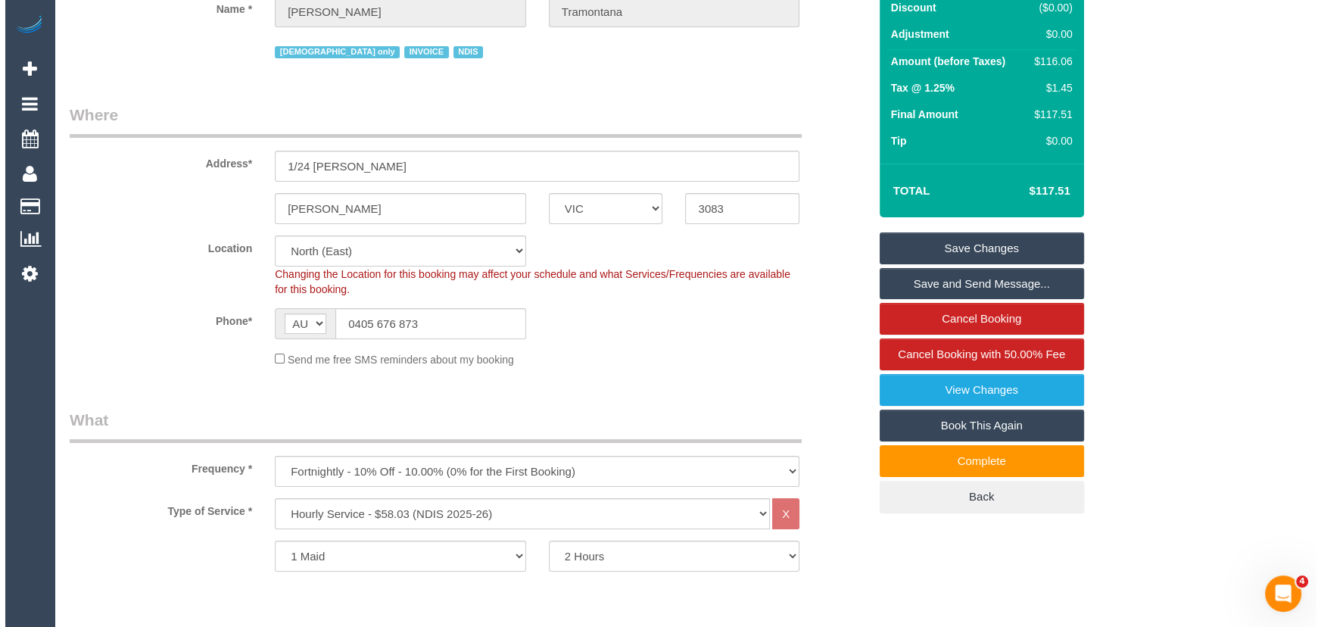
scroll to position [0, 0]
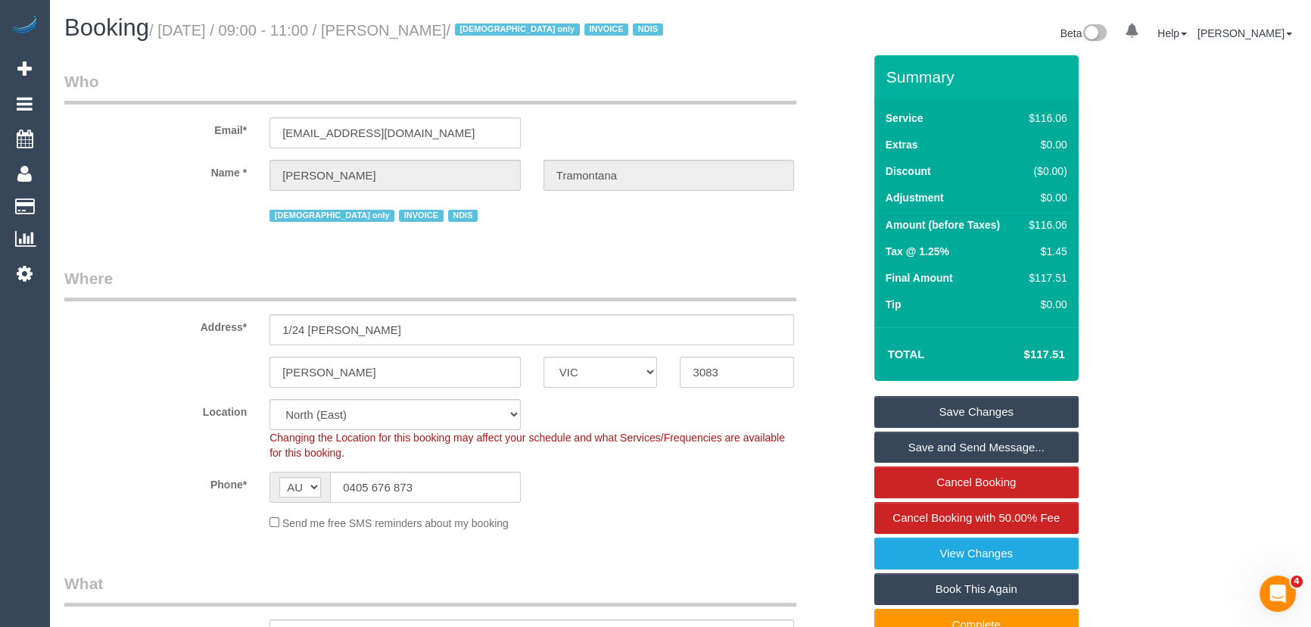
click at [450, 34] on small "/ September 23, 2025 / 09:00 - 11:00 / Marcelle Tramontana / female only INVOIC…" at bounding box center [408, 30] width 519 height 17
copy small "Marcelle Tramontana"
click at [916, 461] on link "Save and Send Message..." at bounding box center [976, 447] width 204 height 32
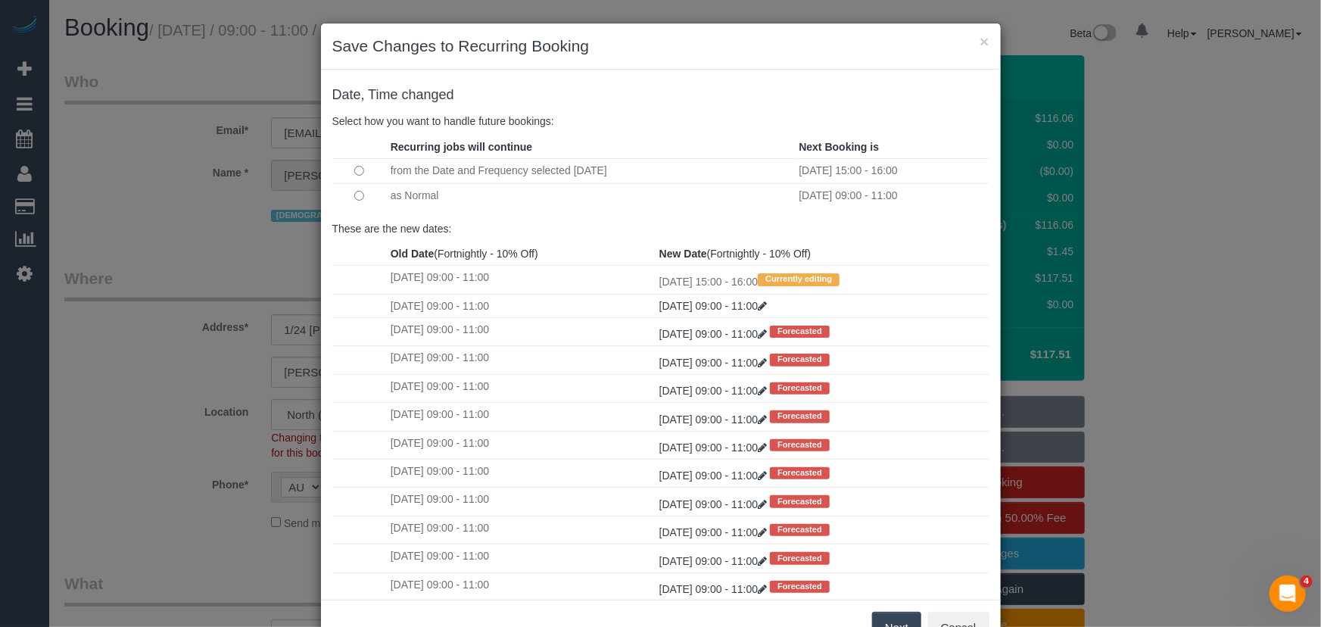
click at [900, 619] on button "Next" at bounding box center [896, 628] width 49 height 32
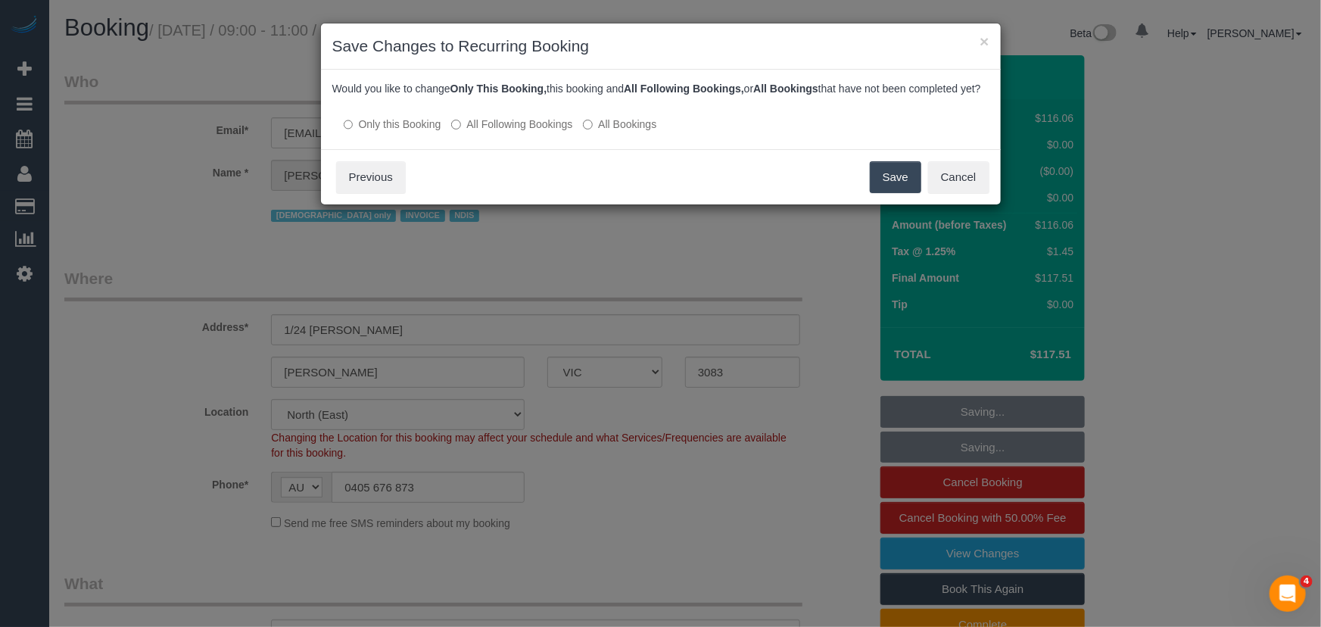
click at [878, 193] on button "Save" at bounding box center [895, 177] width 51 height 32
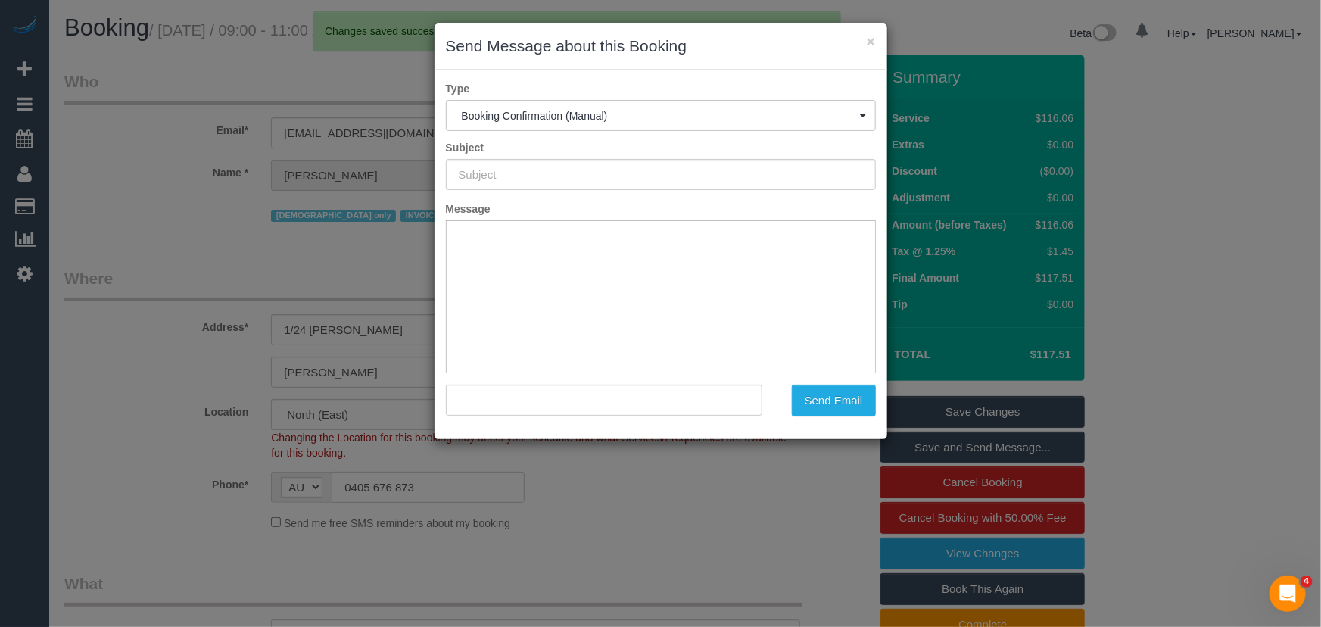
type input "Booking Confirmed"
type input ""Marcelle Tramontana" <zahra.ahmadi@viacare.com.au>"
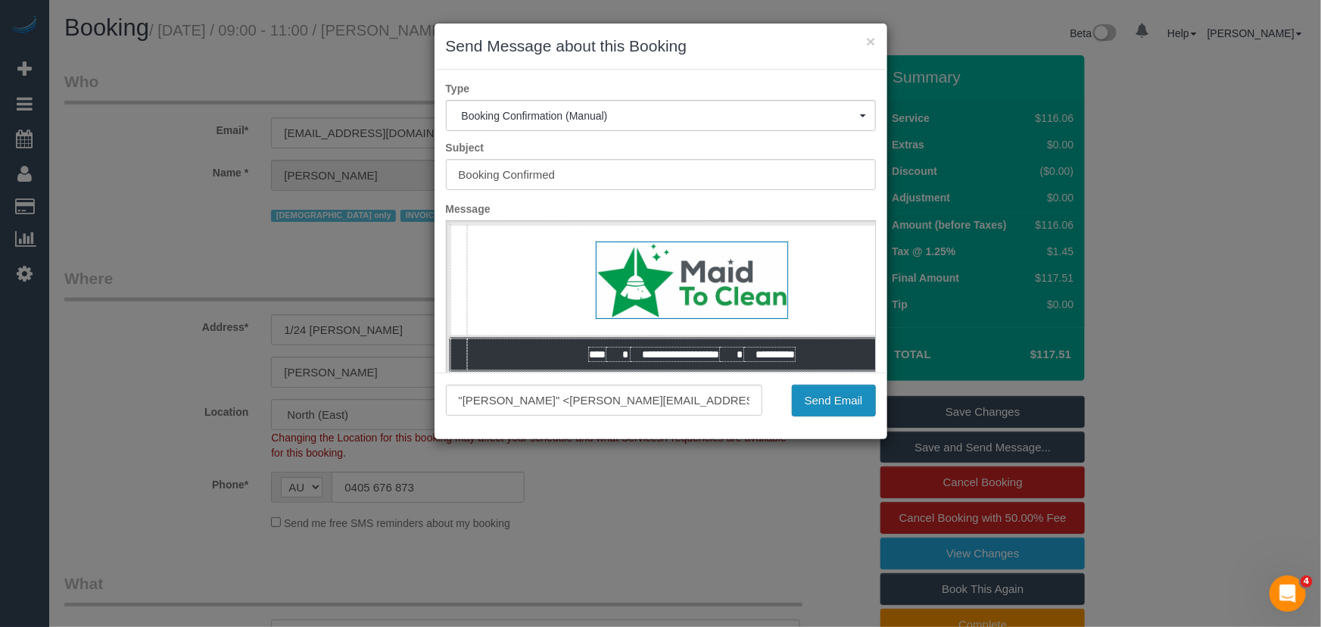
click at [836, 409] on button "Send Email" at bounding box center [834, 401] width 84 height 32
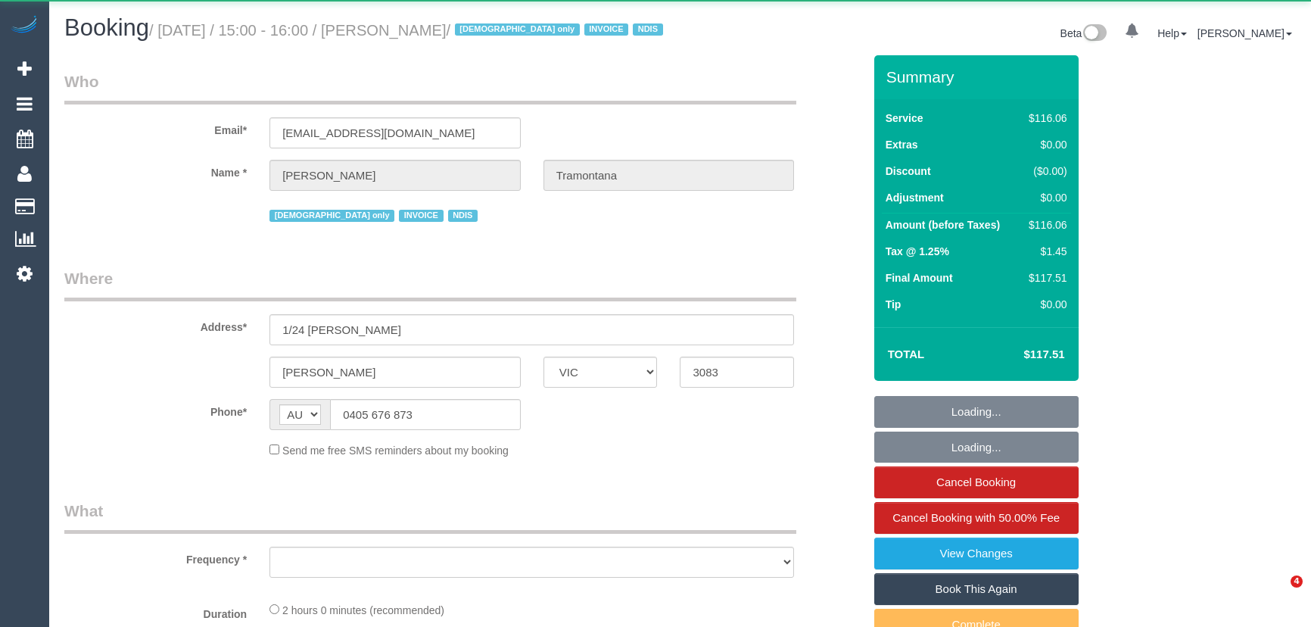
select select "VIC"
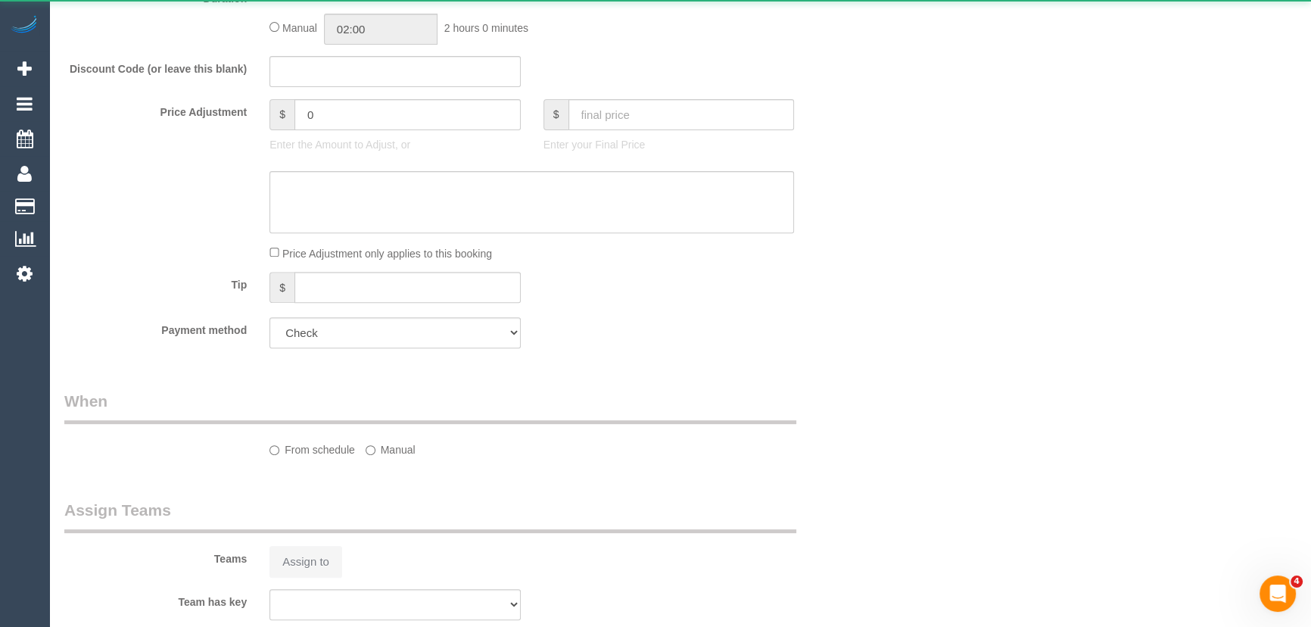
select select "object:1218"
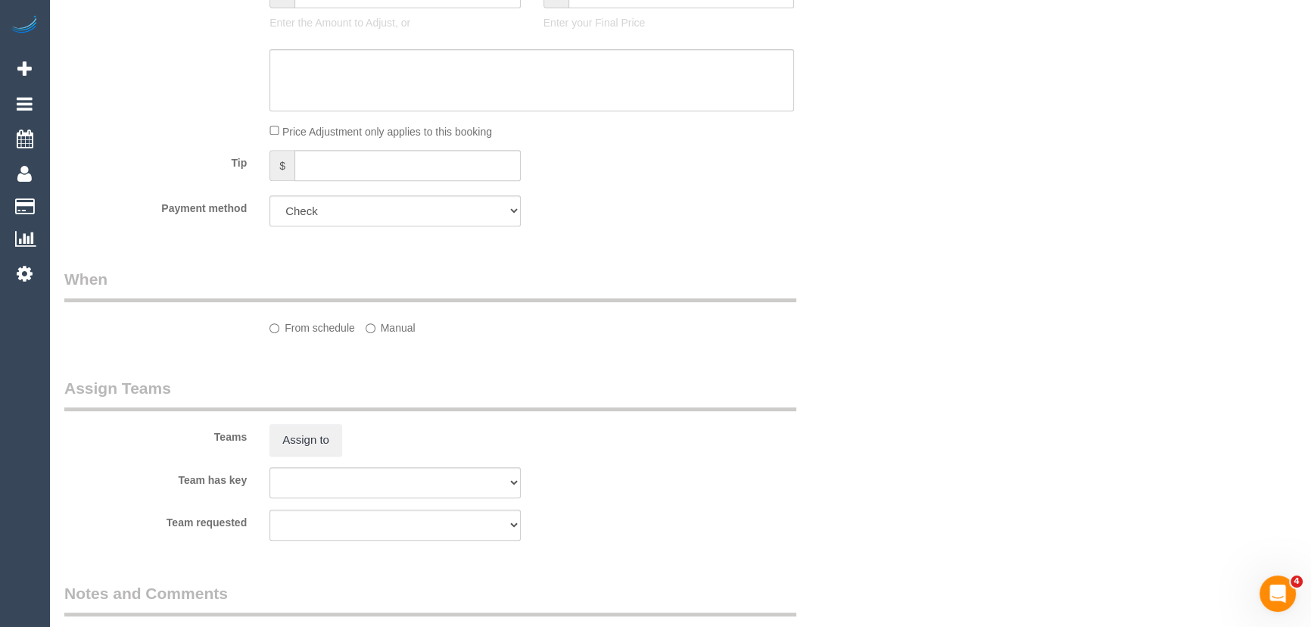
select select "number:28"
select select "number:14"
select select "number:19"
select select "number:23"
select select "number:35"
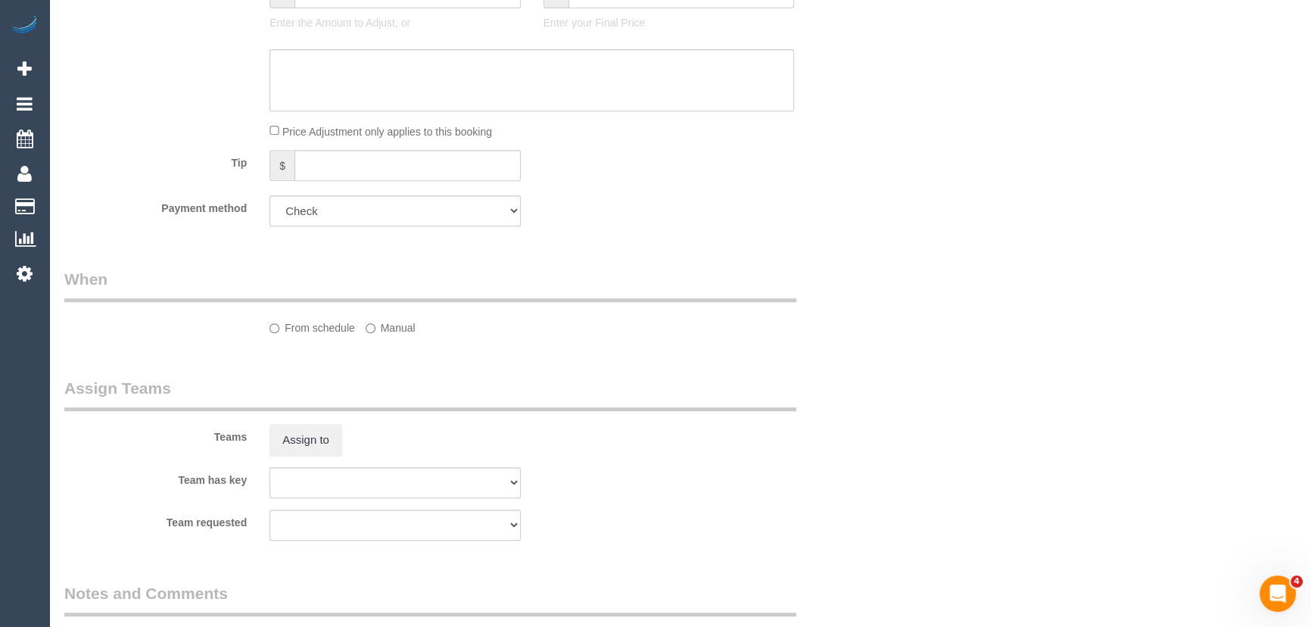
select select "number:13"
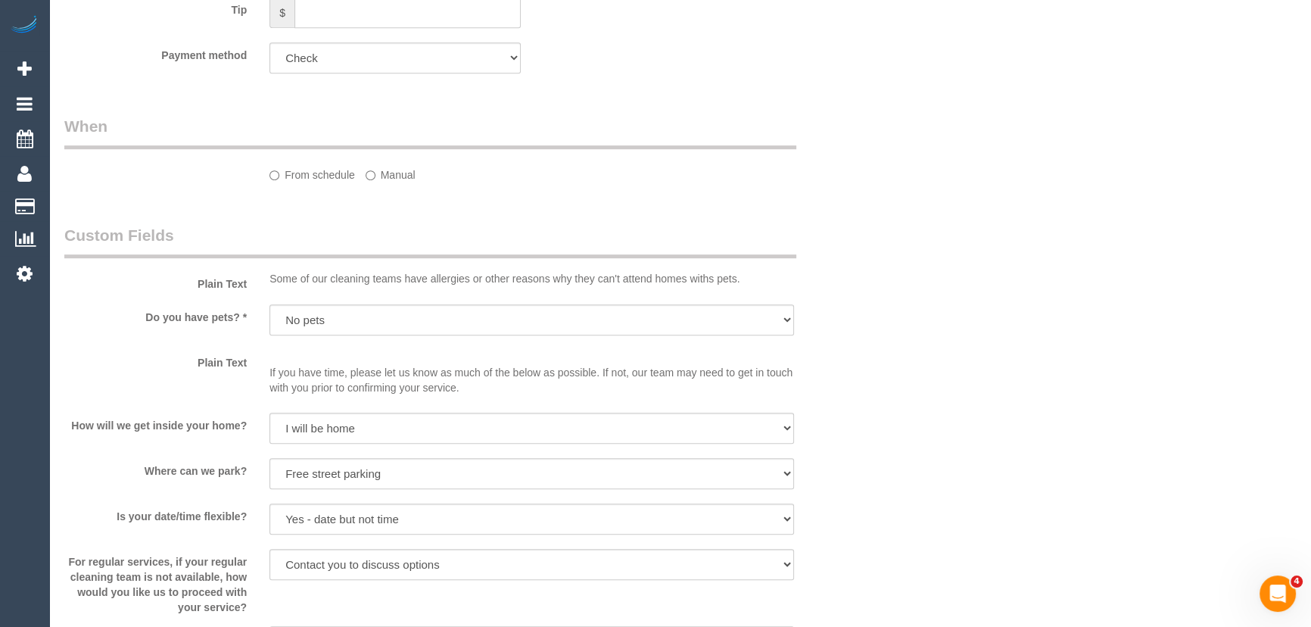
select select "object:1428"
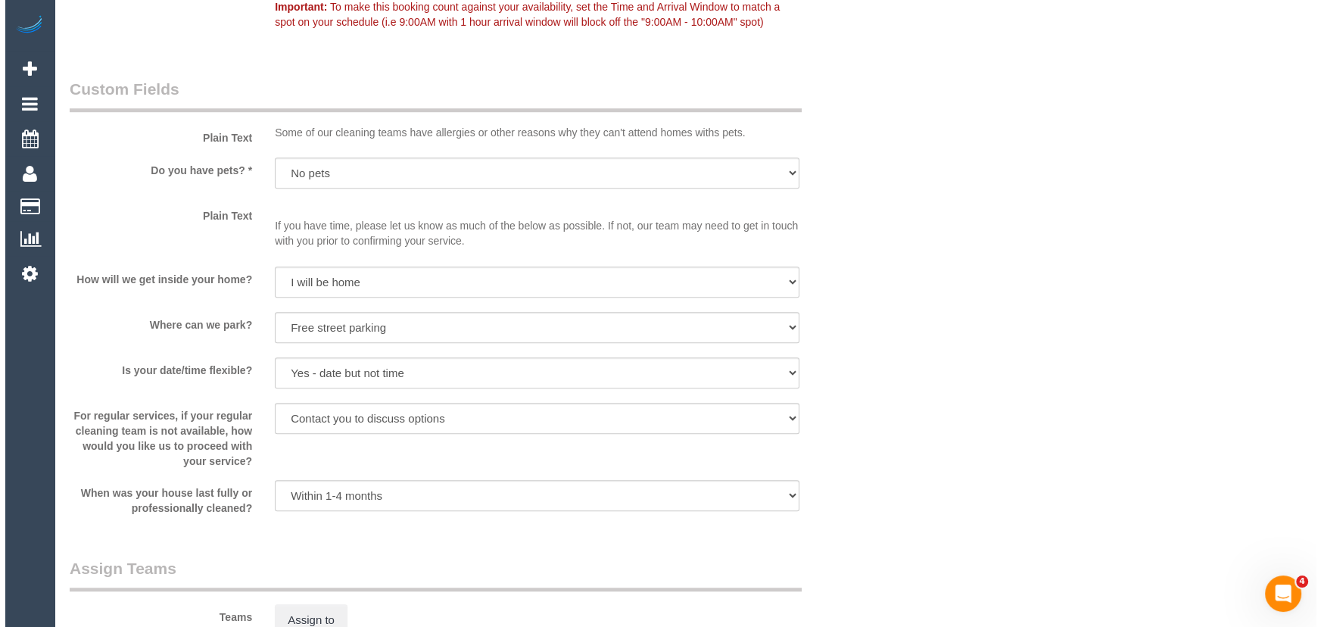
scroll to position [1587, 0]
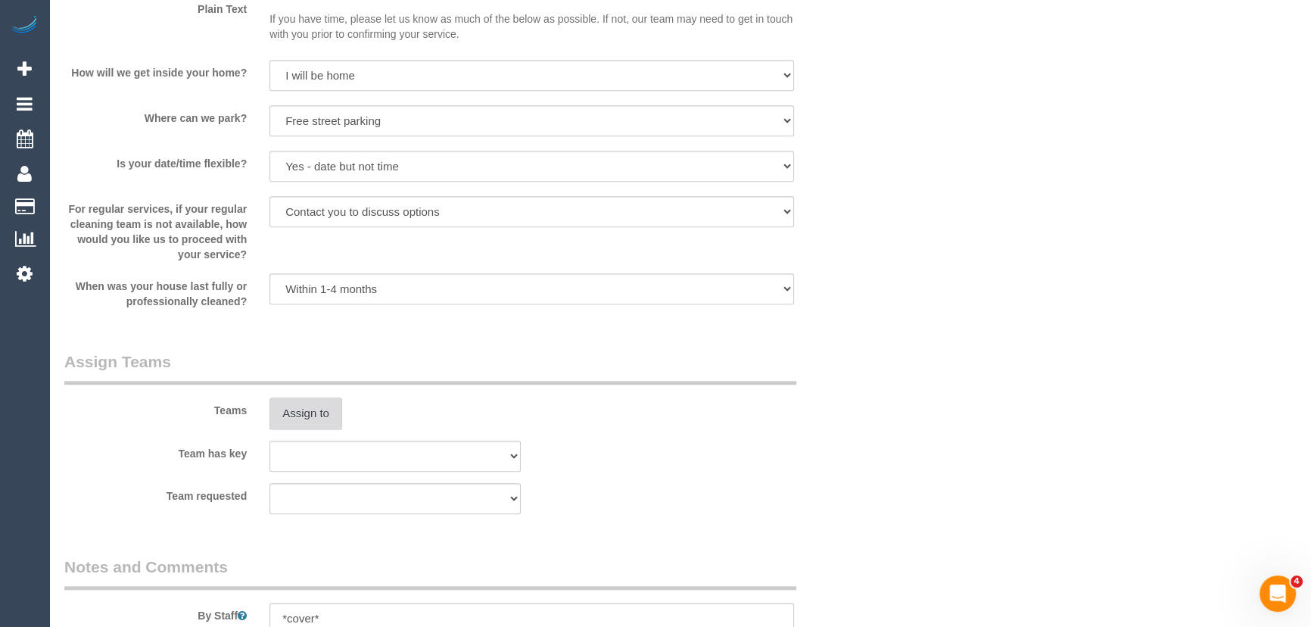
click at [305, 428] on button "Assign to" at bounding box center [305, 413] width 73 height 32
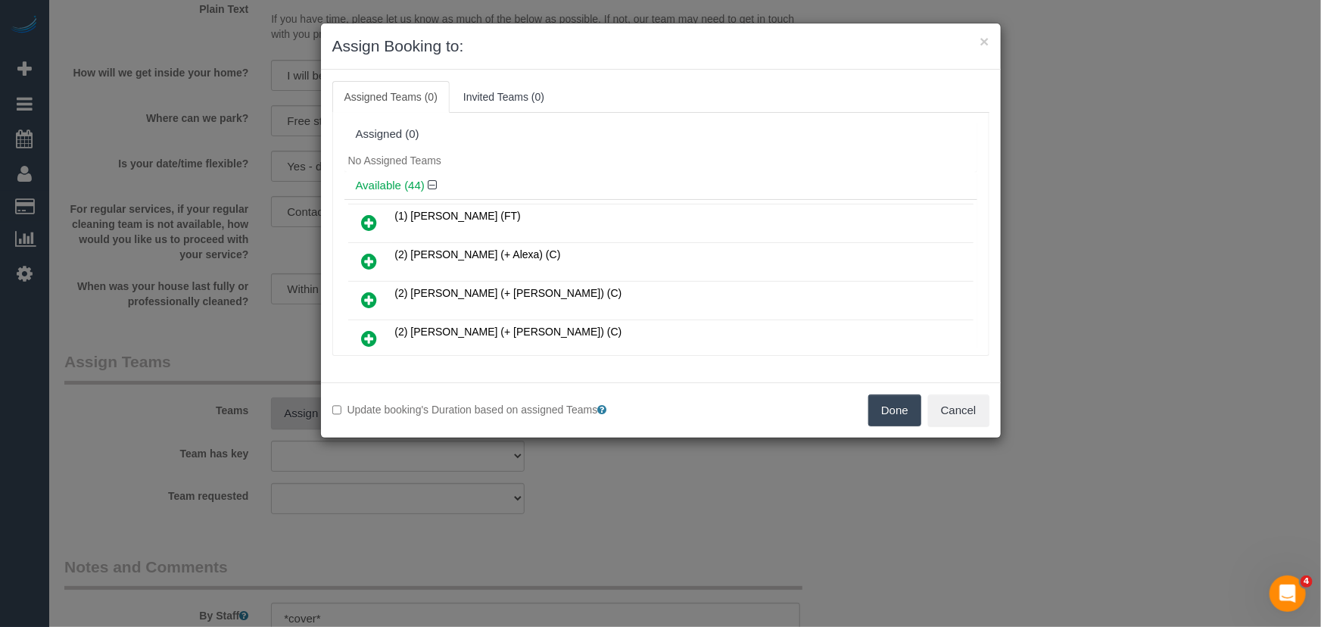
scroll to position [208, 0]
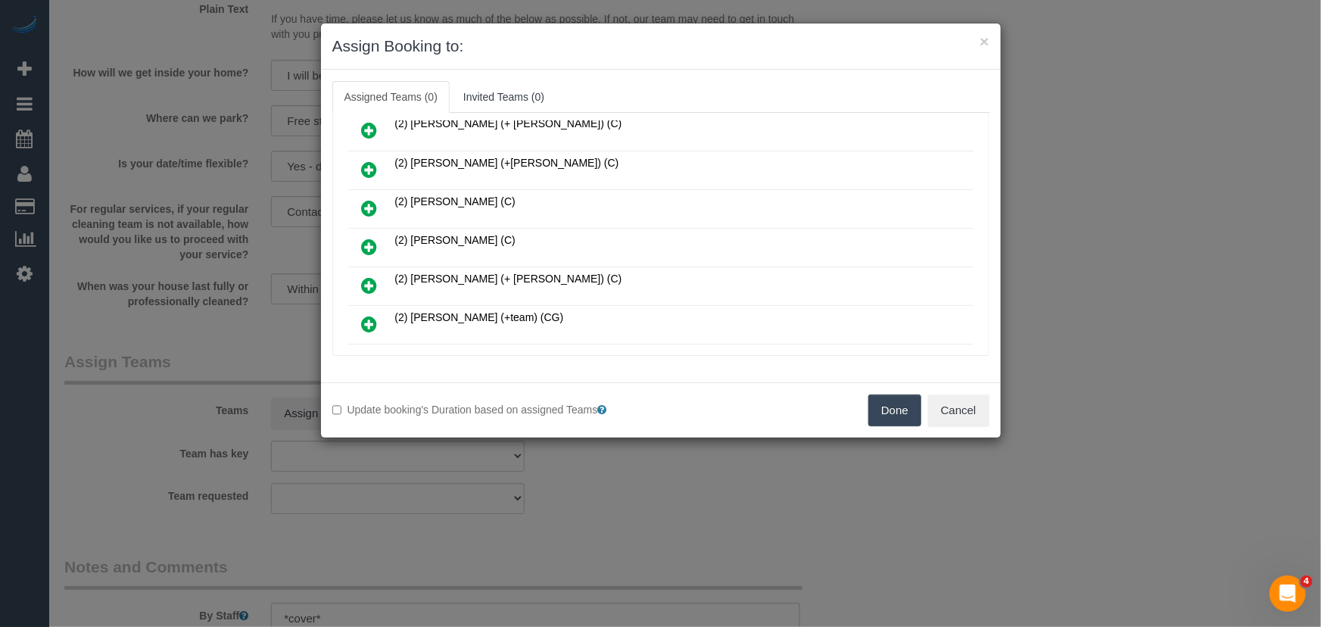
click at [369, 238] on icon at bounding box center [370, 247] width 16 height 18
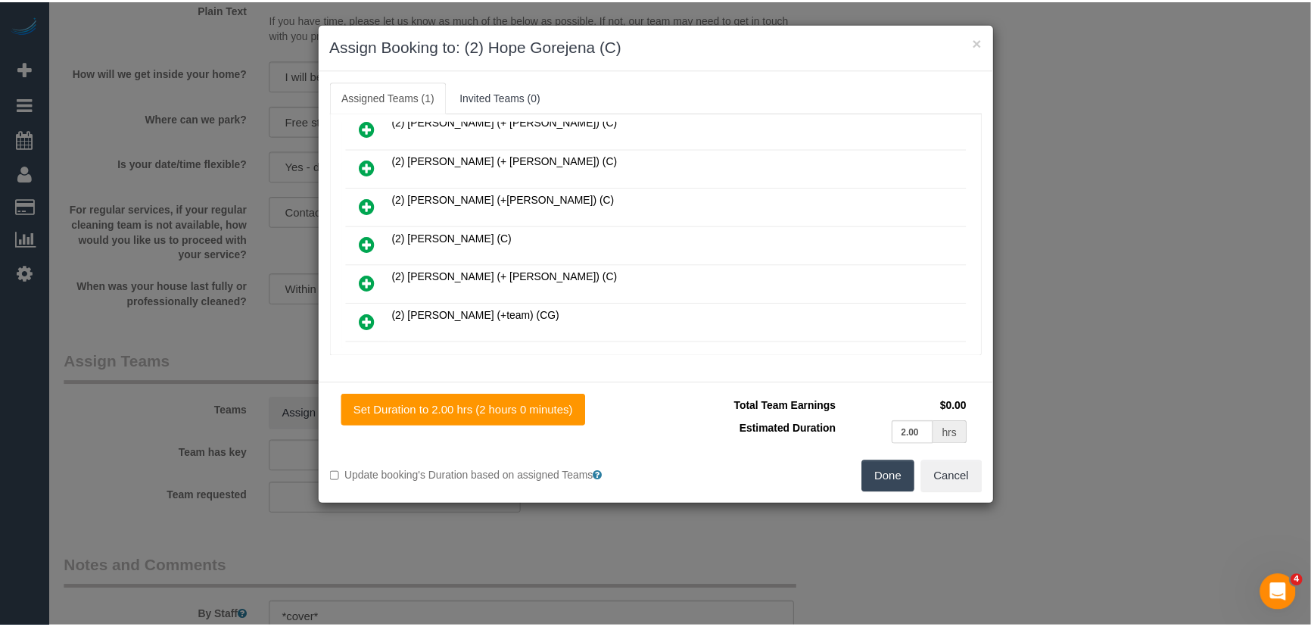
scroll to position [243, 0]
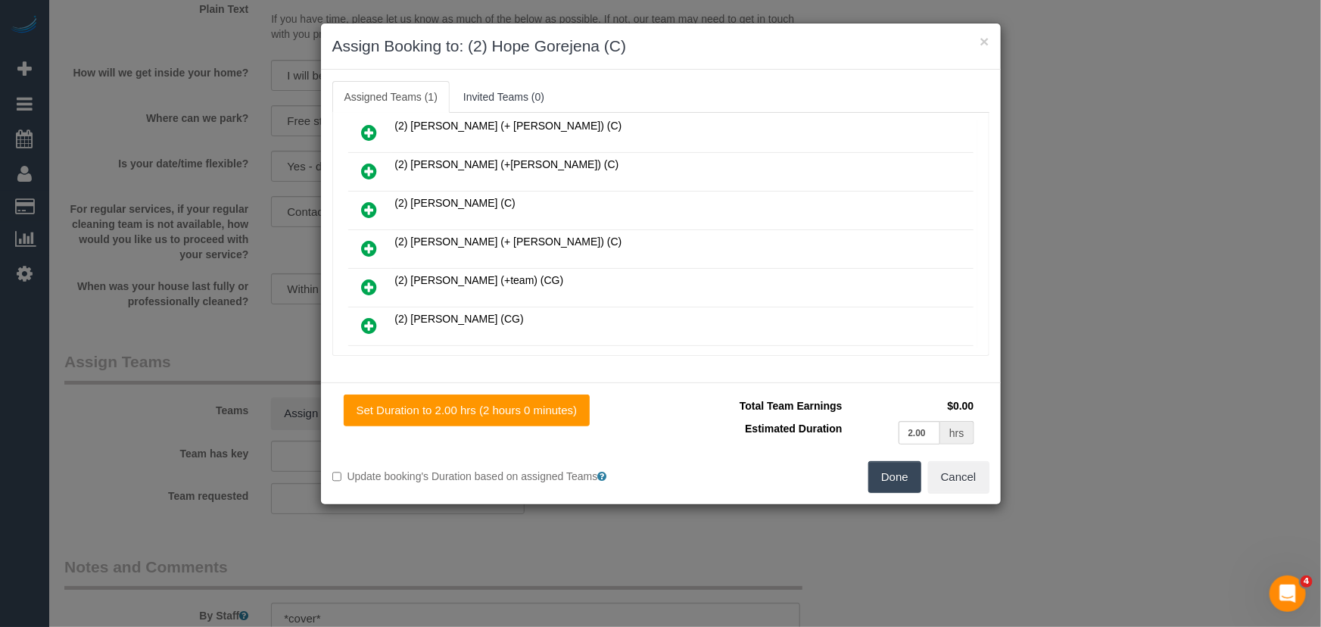
click at [873, 481] on button "Done" at bounding box center [894, 477] width 53 height 32
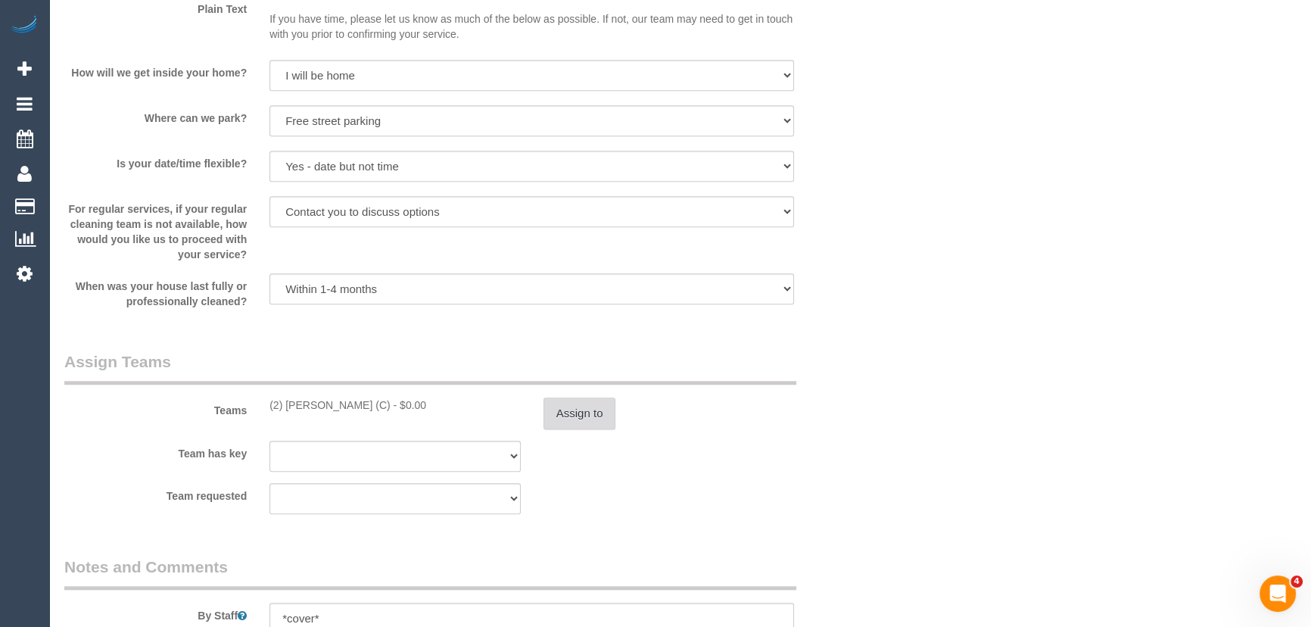
click at [612, 429] on button "Assign to" at bounding box center [580, 413] width 73 height 32
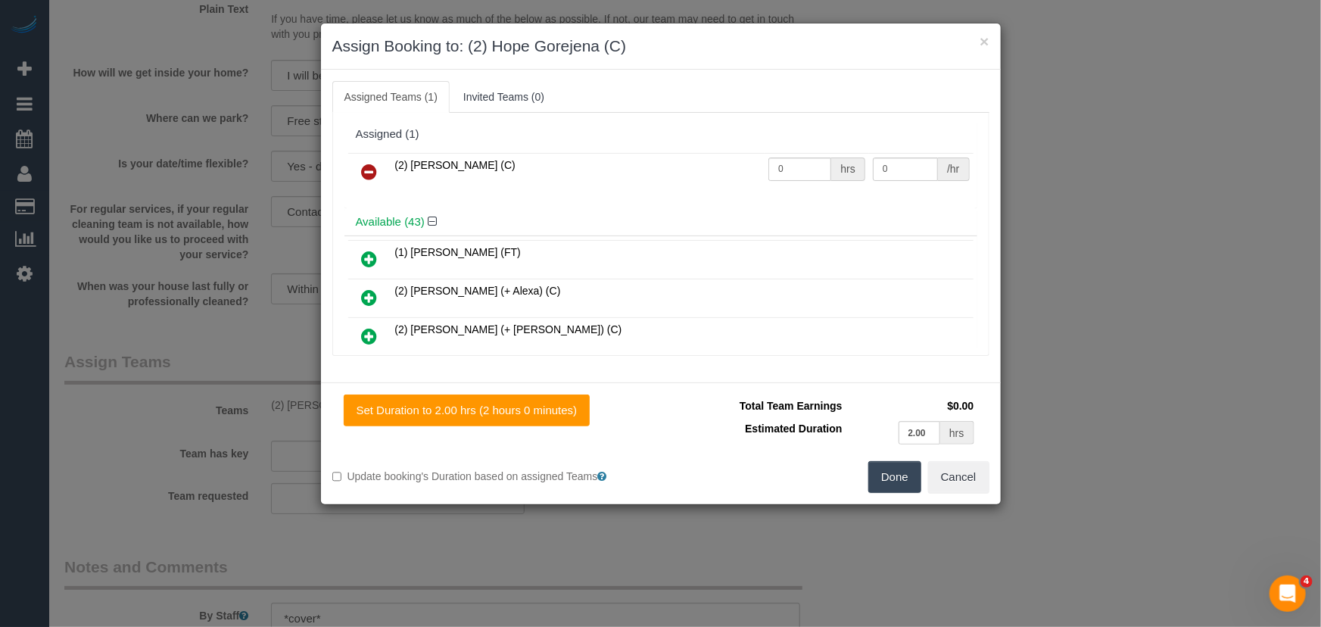
click at [791, 183] on td "0 hrs" at bounding box center [817, 172] width 104 height 39
click at [795, 167] on input "0" at bounding box center [799, 168] width 63 height 23
type input "2"
type input "37.5"
click at [884, 468] on button "Done" at bounding box center [894, 477] width 53 height 32
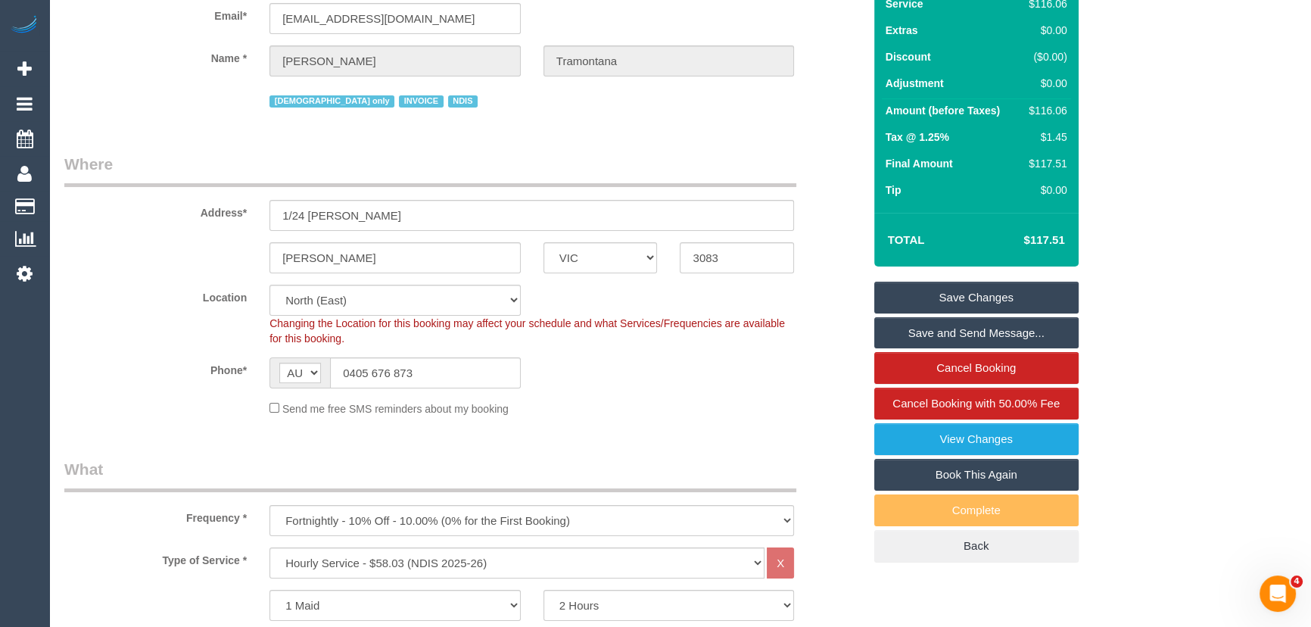
scroll to position [0, 0]
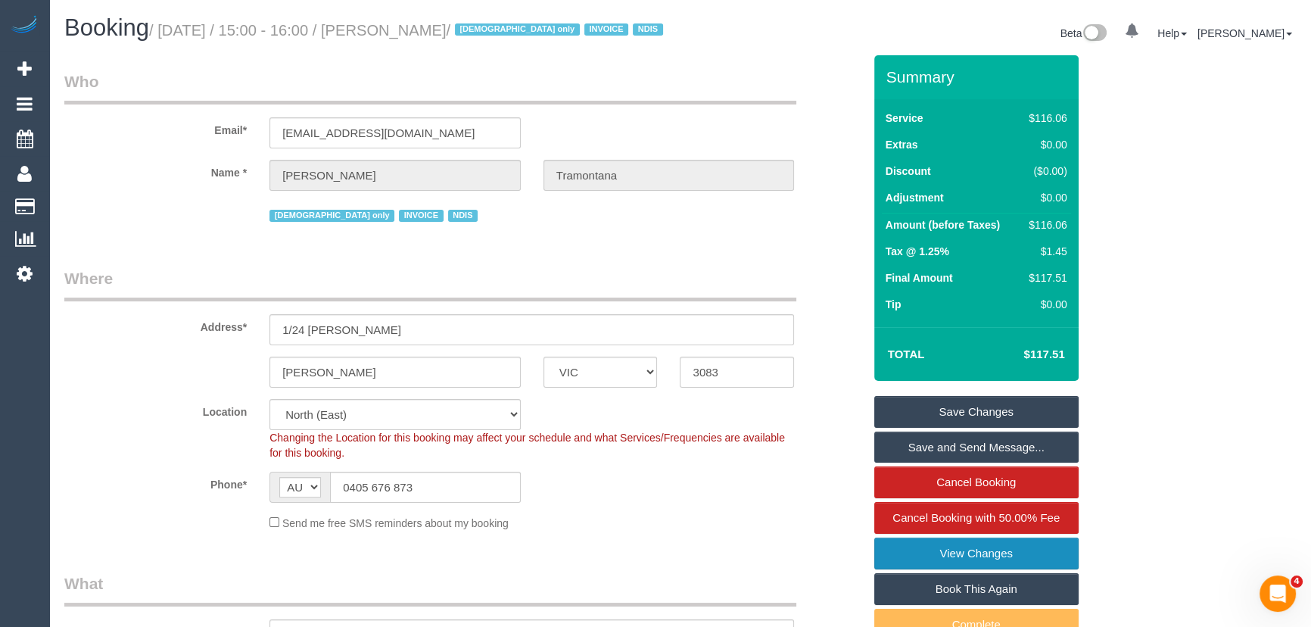
click at [895, 569] on link "View Changes" at bounding box center [976, 553] width 204 height 32
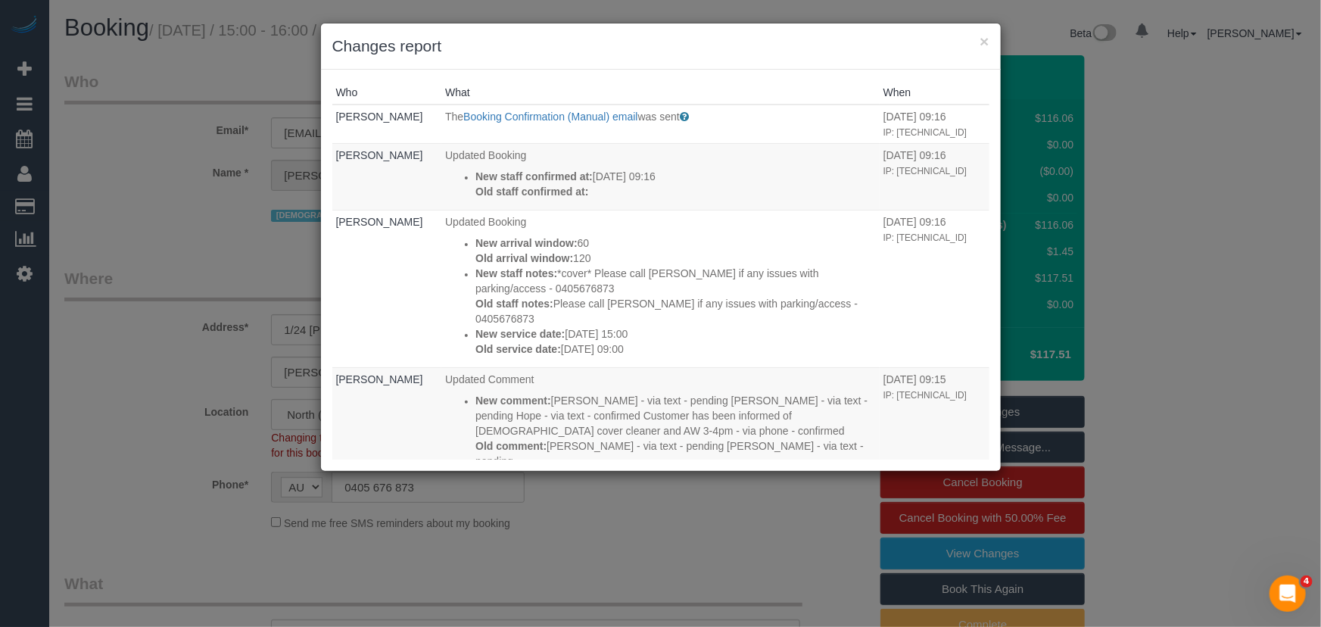
click at [738, 545] on div "× Changes report Who What When Jessica Trentin The Booking Confirmation (Manual…" at bounding box center [660, 313] width 1321 height 627
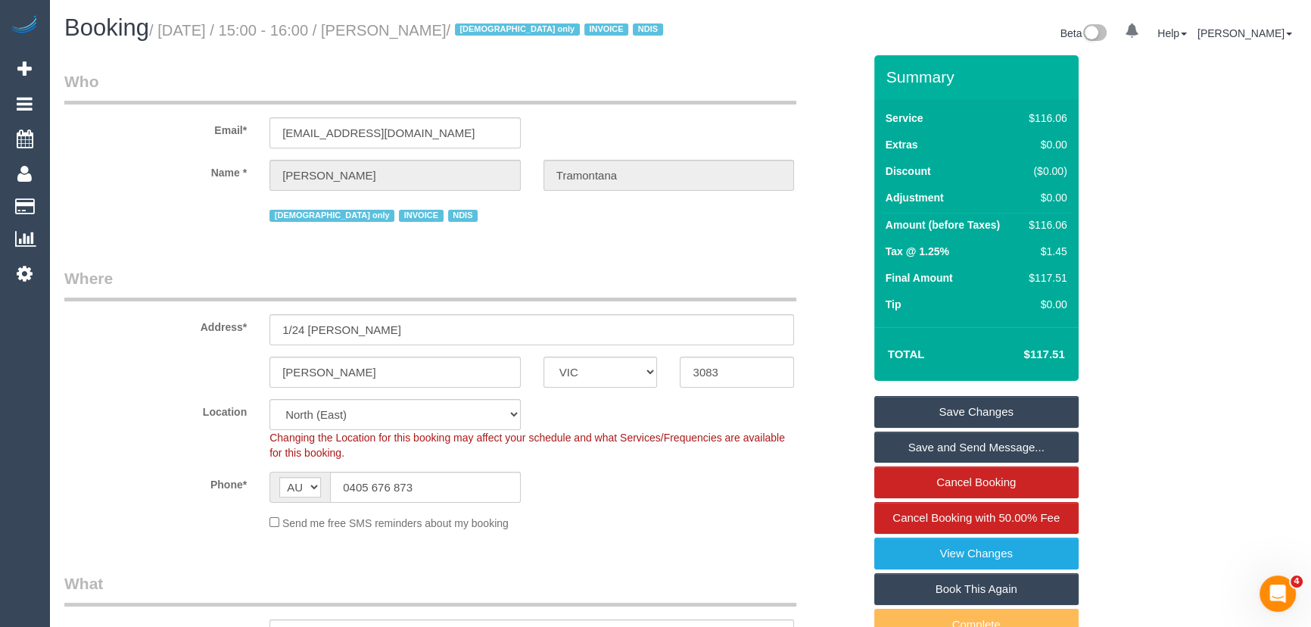
click at [953, 423] on link "Save Changes" at bounding box center [976, 412] width 204 height 32
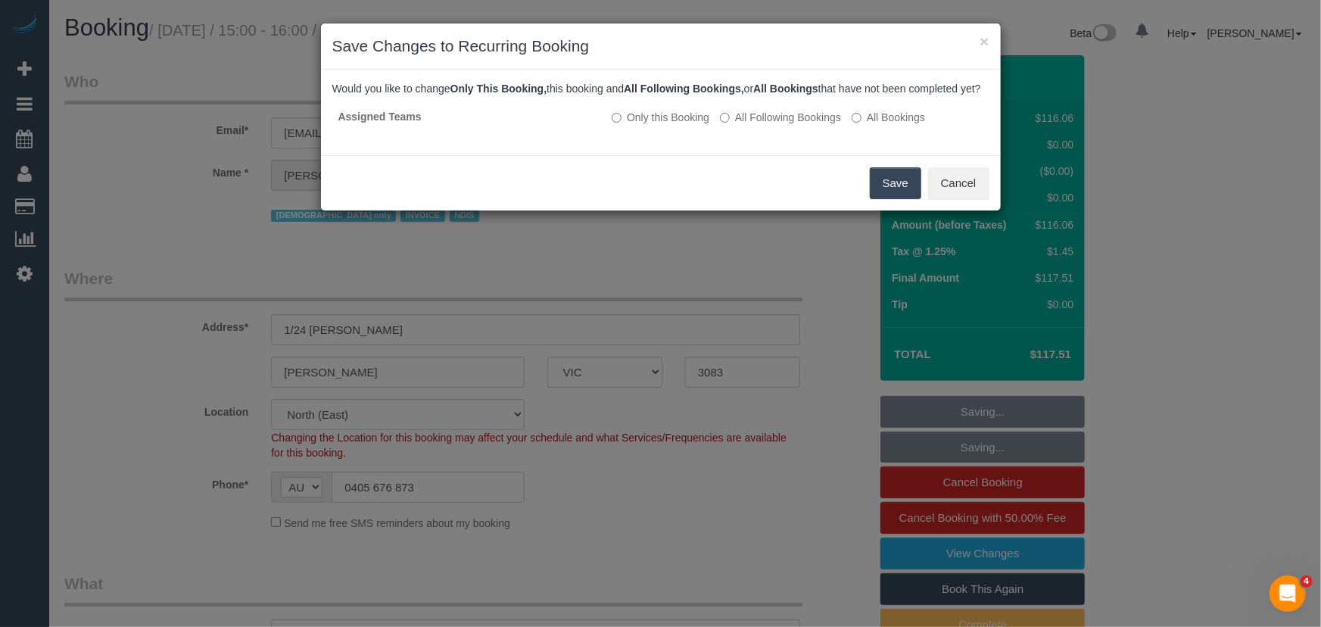
click at [886, 199] on button "Save" at bounding box center [895, 183] width 51 height 32
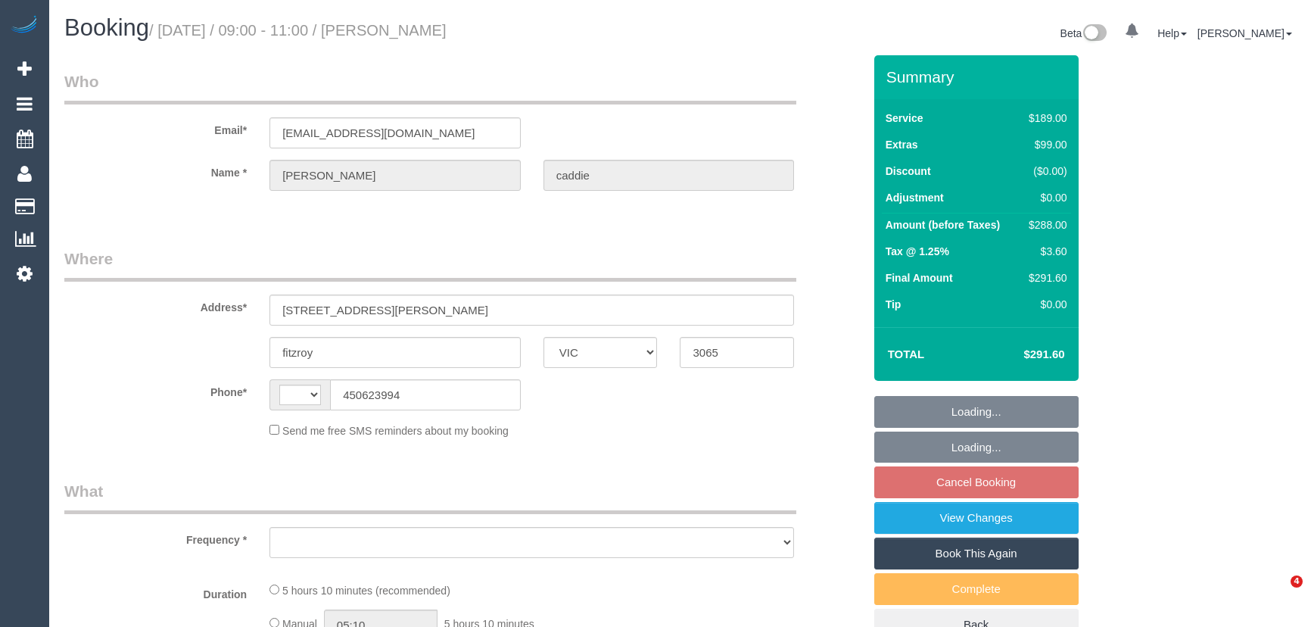
select select "VIC"
select select "string:AU"
select select "object:522"
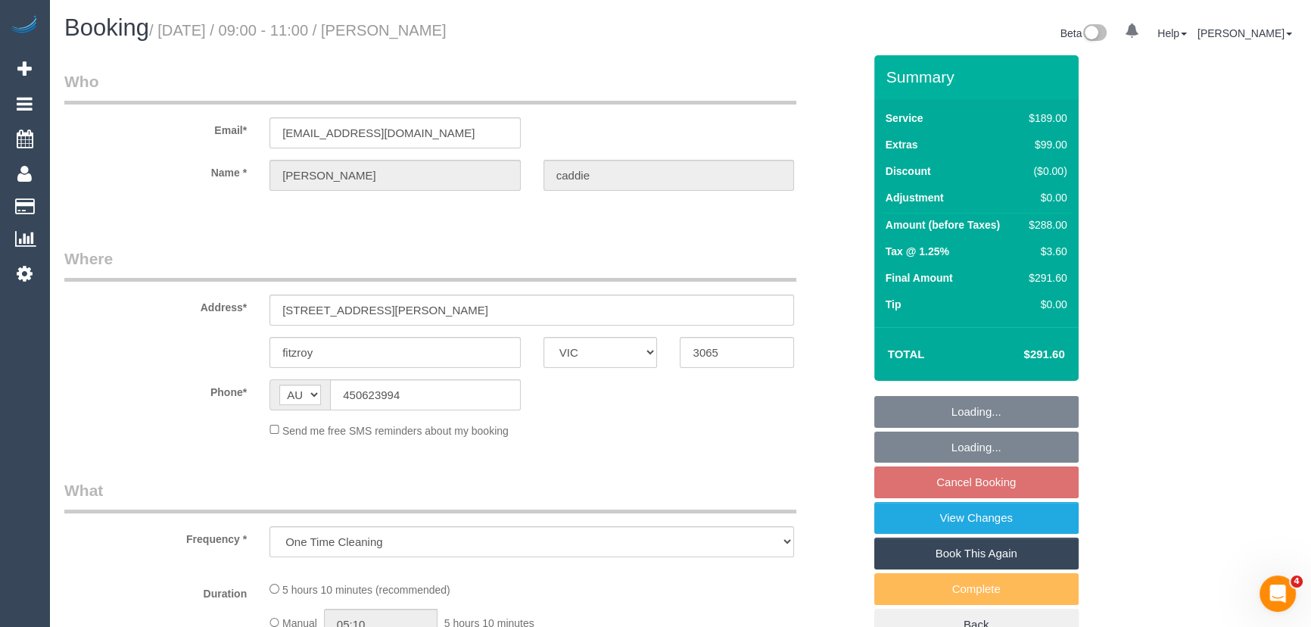
select select "string:stripe-pm_1QwCbO2GScqysDRViJjJNACY"
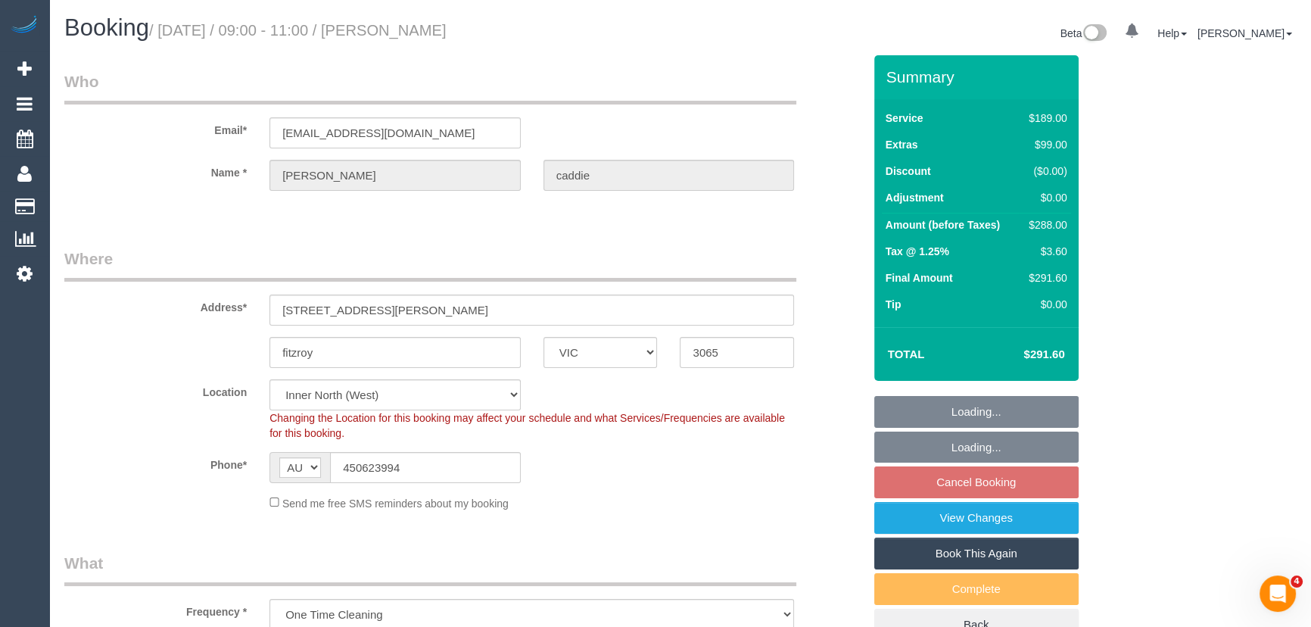
select select "number:28"
select select "number:14"
select select "number:19"
select select "number:23"
select select "number:13"
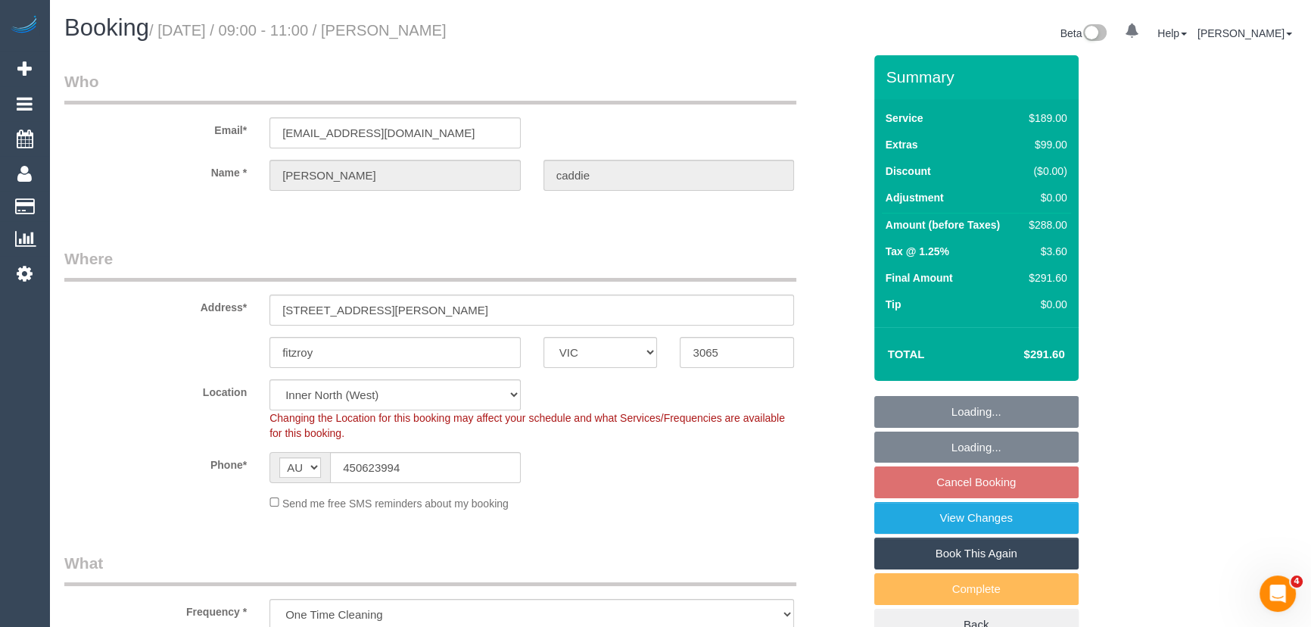
select select "object:1657"
select select "spot3"
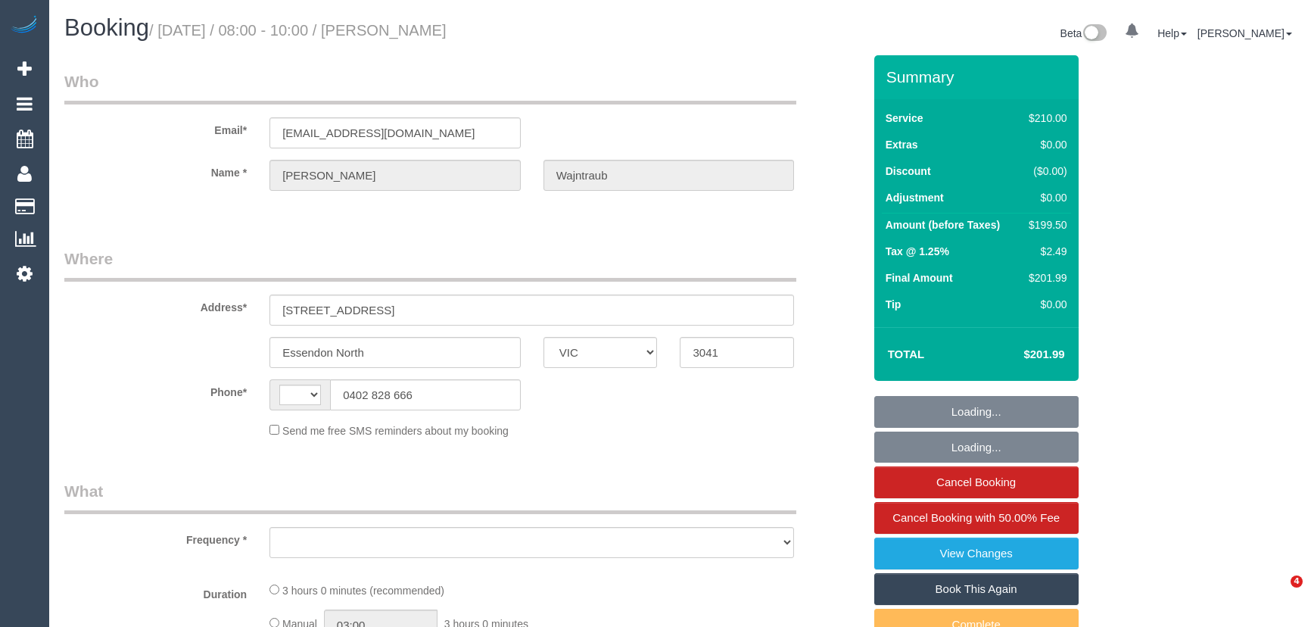
select select "VIC"
select select "string:AU"
select select "object:732"
select select "string:stripe-pm_1RW6Gc2GScqysDRVzRzNyM4q"
select select "180"
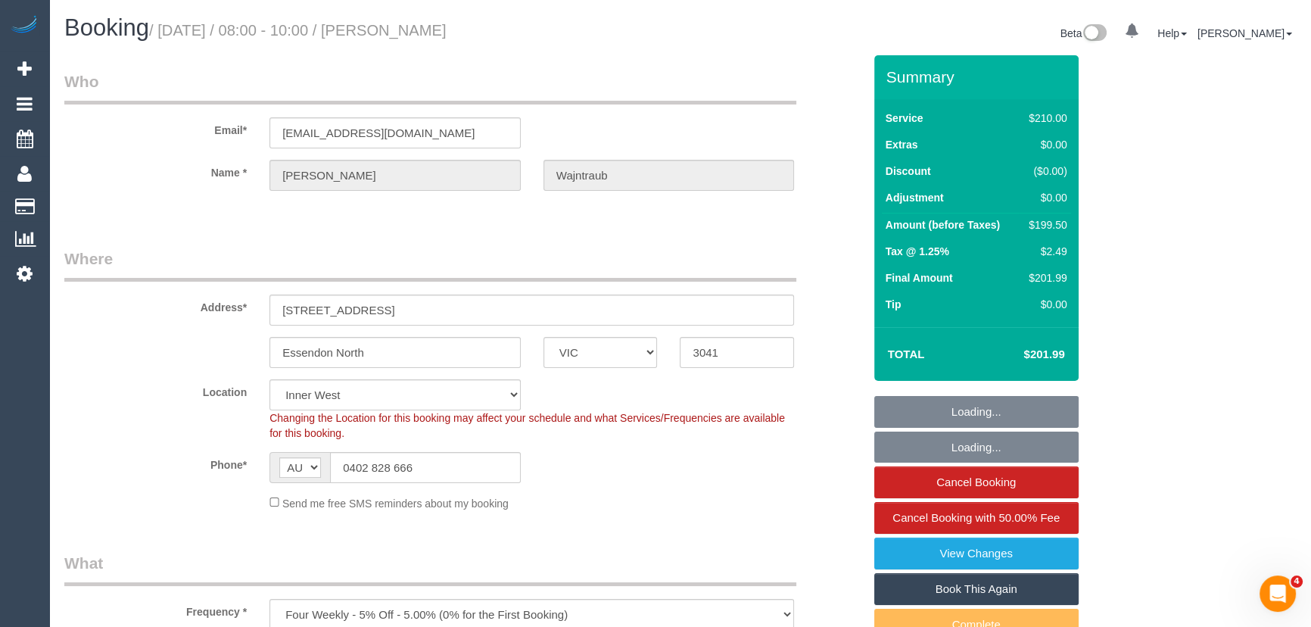
select select "number:27"
select select "number:14"
select select "number:18"
select select "number:36"
select select "number:33"
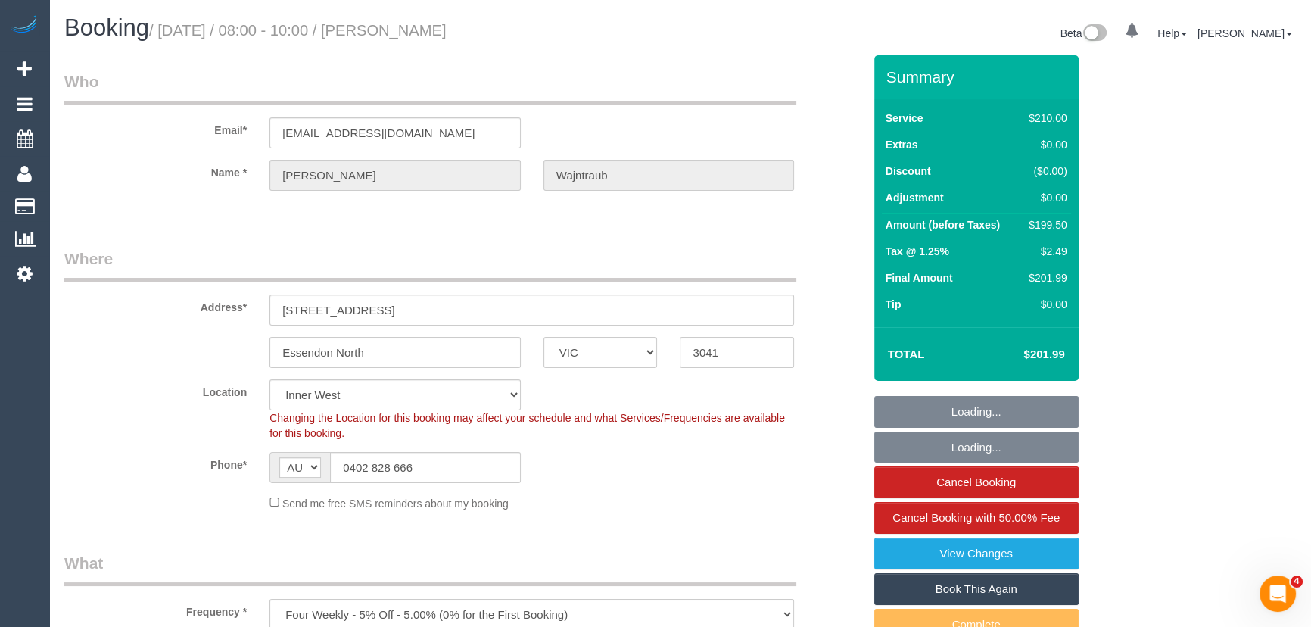
select select "object:1575"
select select "spot1"
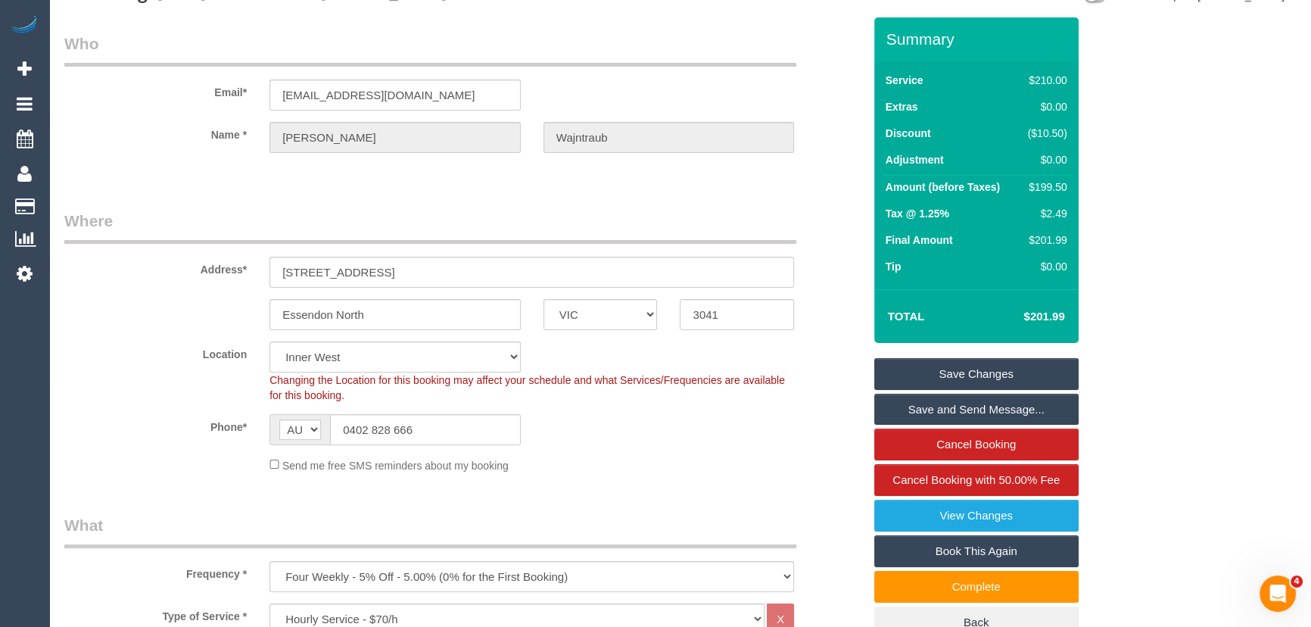
scroll to position [68, 0]
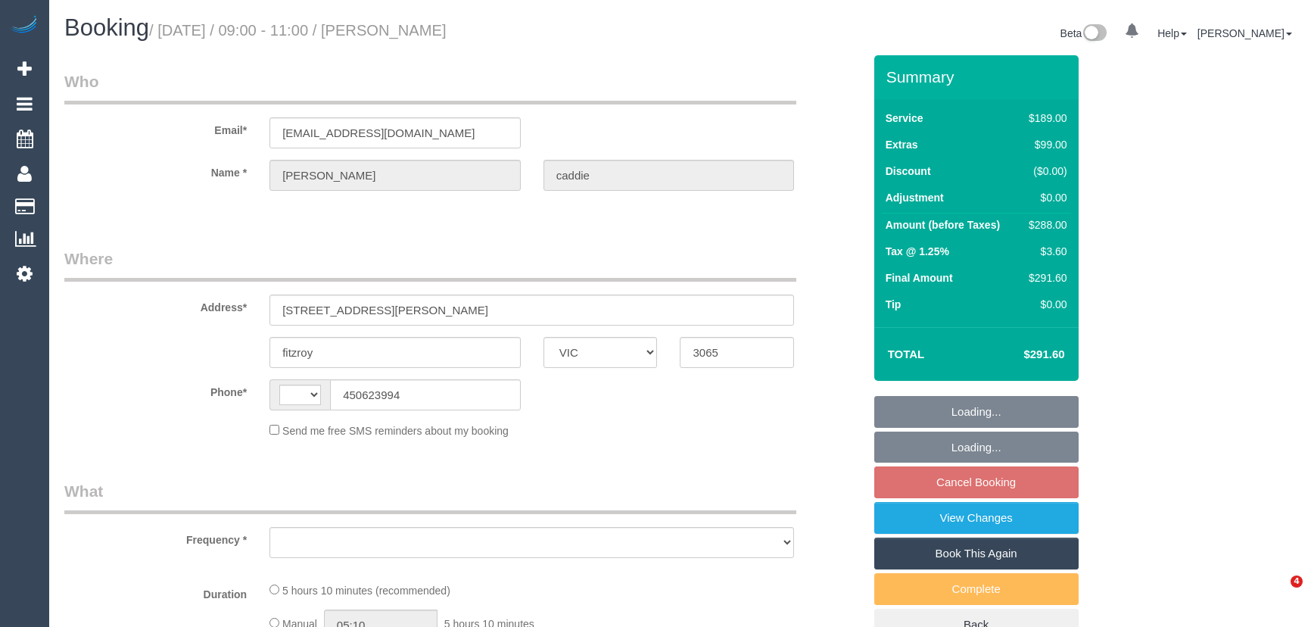
select select "VIC"
select select "string:AU"
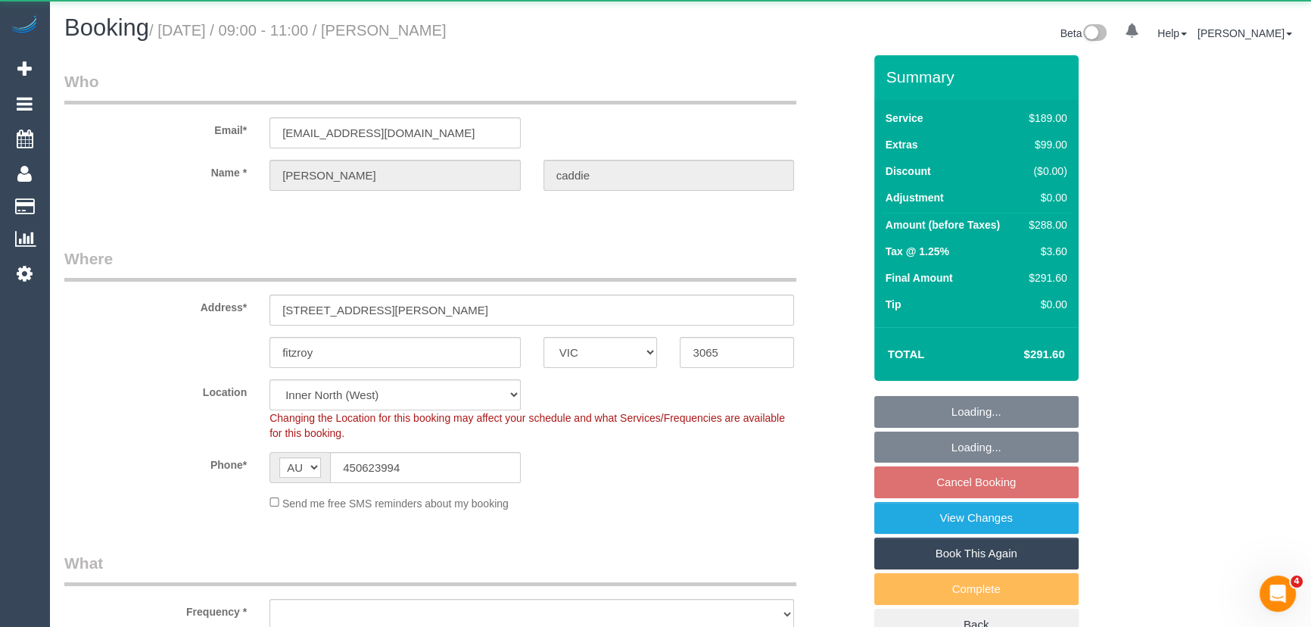
select select "object:524"
select select "string:stripe-pm_1QwCbO2GScqysDRViJjJNACY"
select select "number:28"
select select "number:14"
select select "number:19"
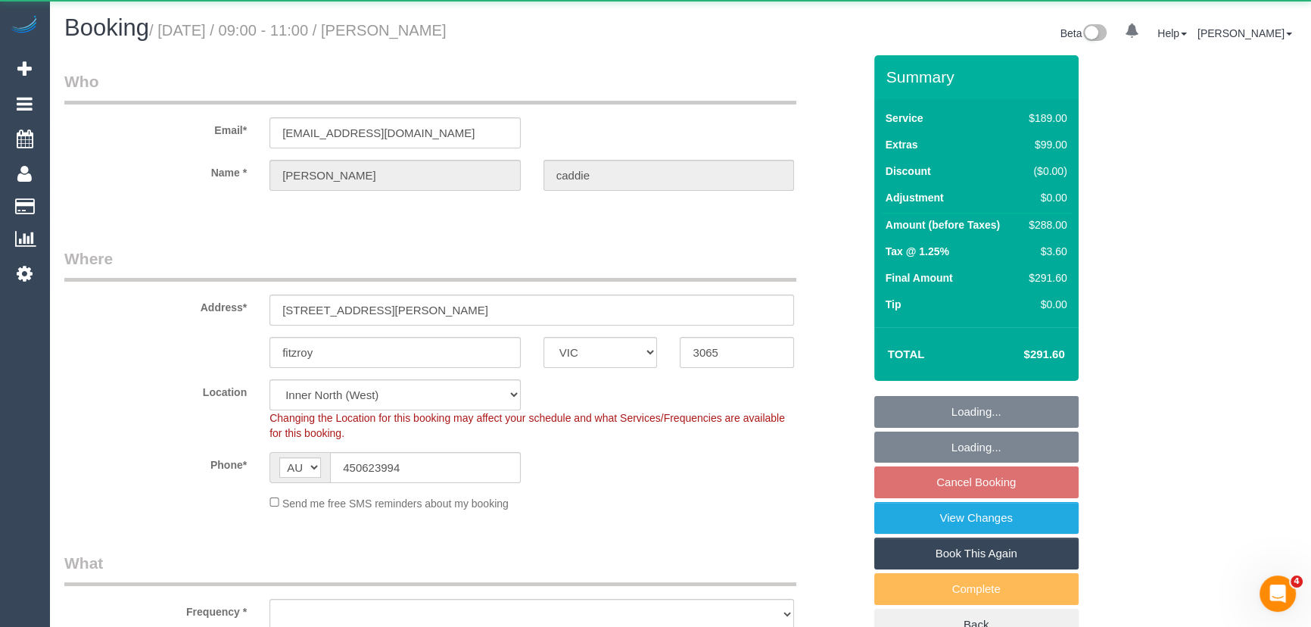
select select "number:23"
select select "number:13"
select select "spot3"
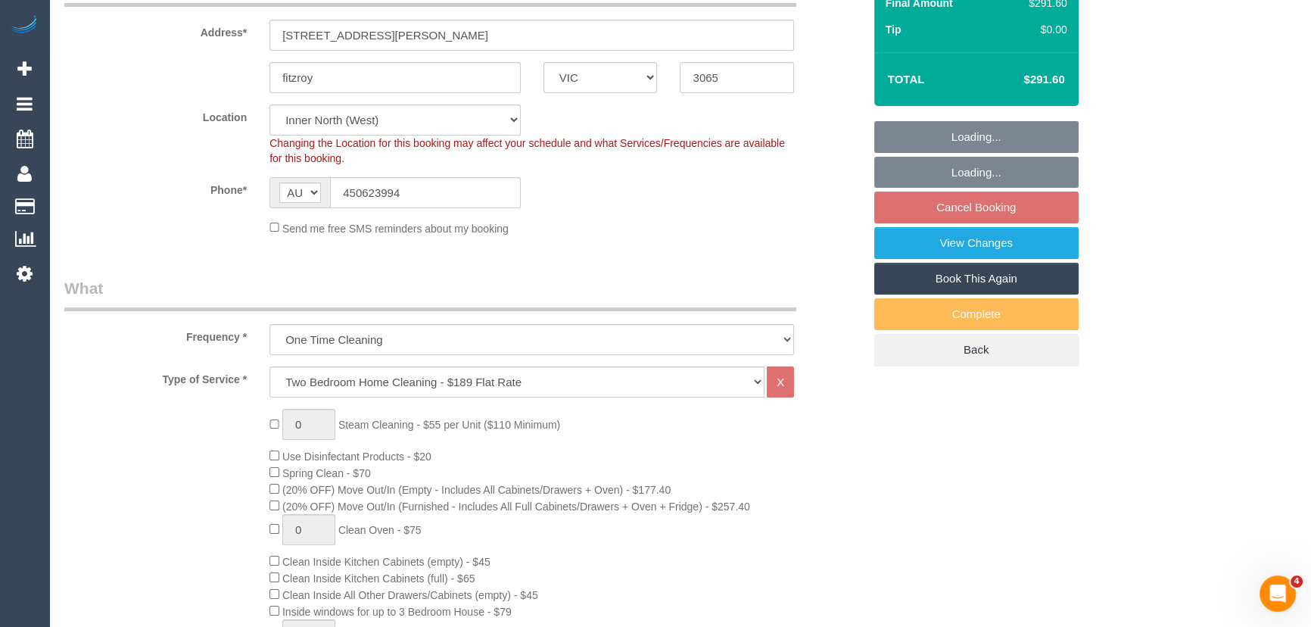
select select "object:1662"
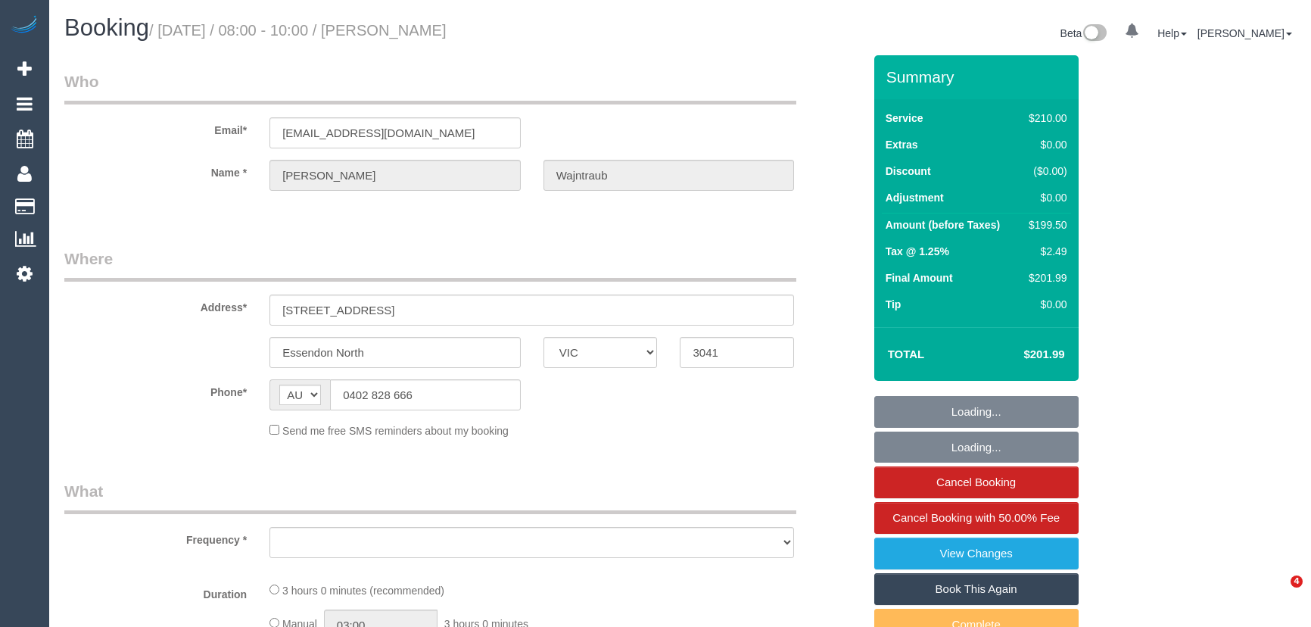
select select "VIC"
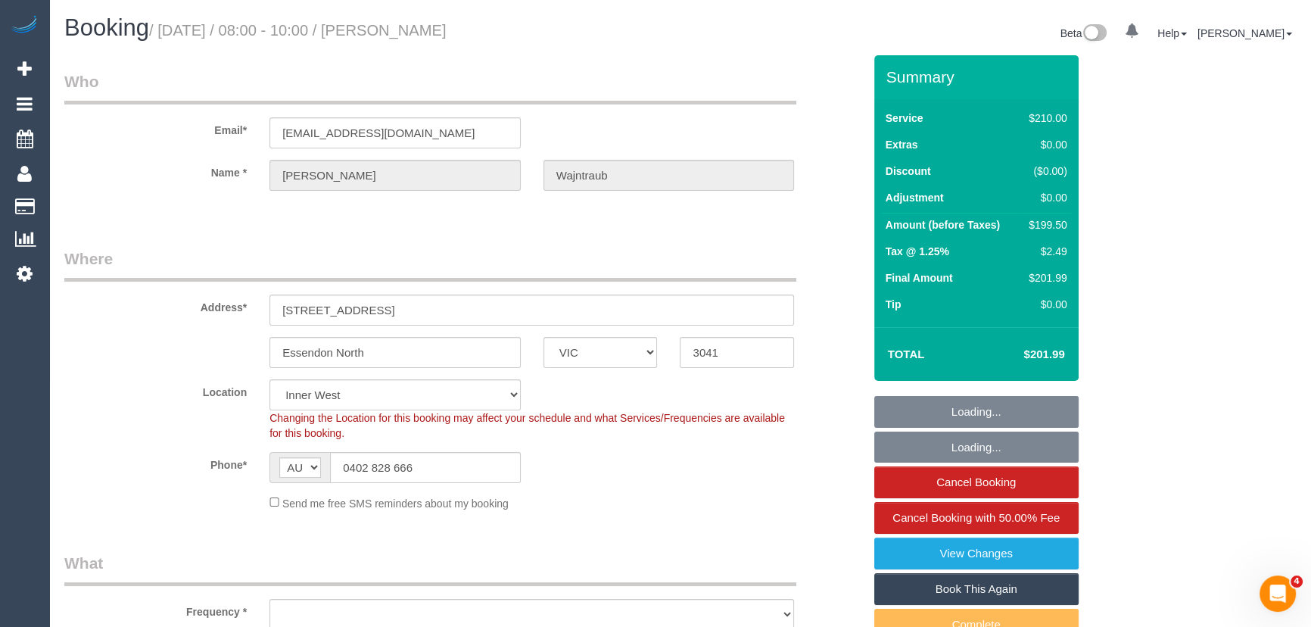
select select "object:528"
select select "string:stripe-pm_1RW6Gc2GScqysDRVzRzNyM4q"
select select "180"
select select "number:27"
select select "number:14"
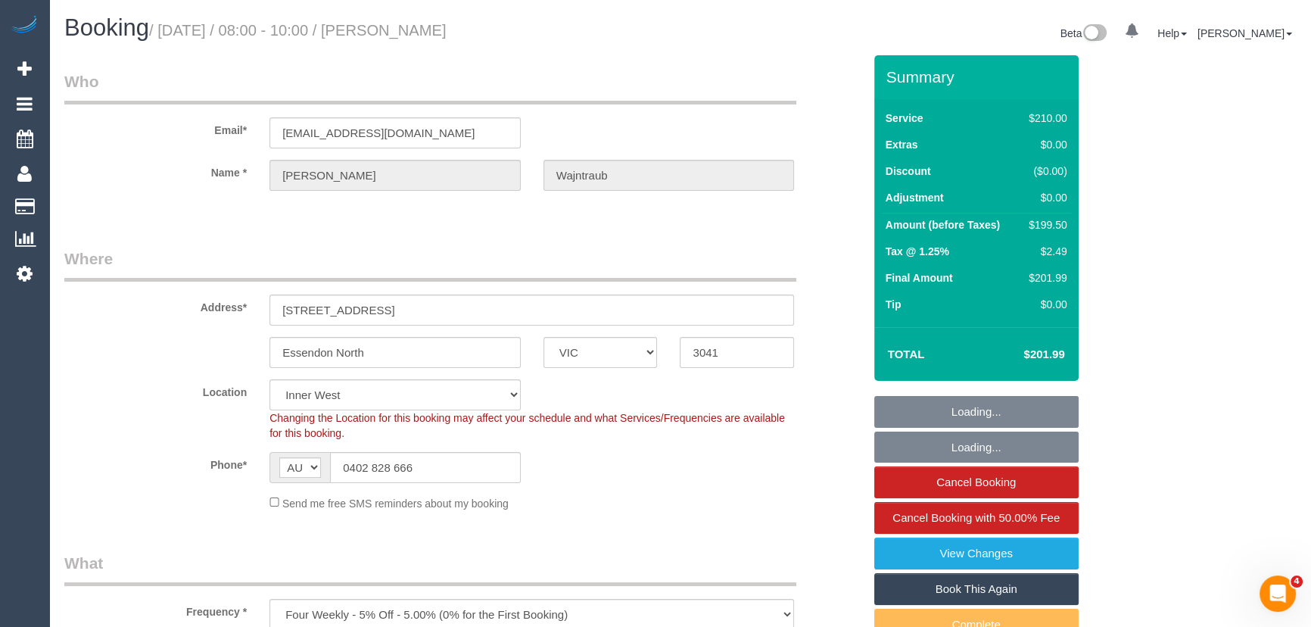
select select "number:18"
select select "number:36"
select select "number:33"
select select "object:1575"
select select "spot1"
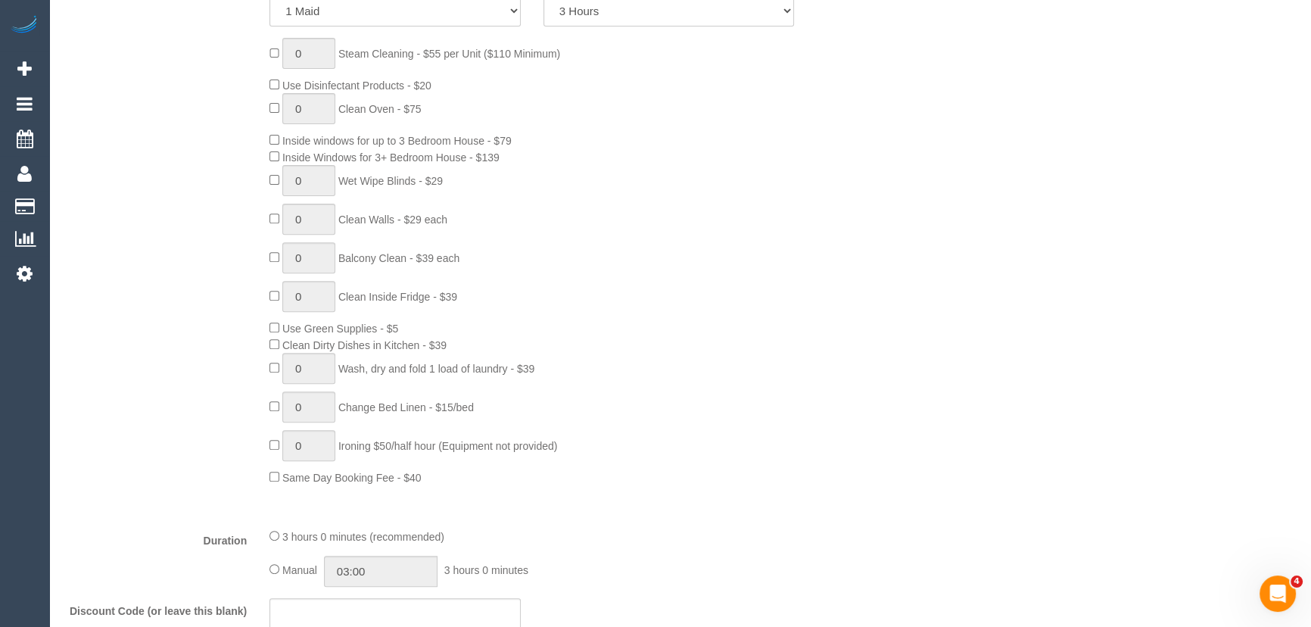
scroll to position [894, 0]
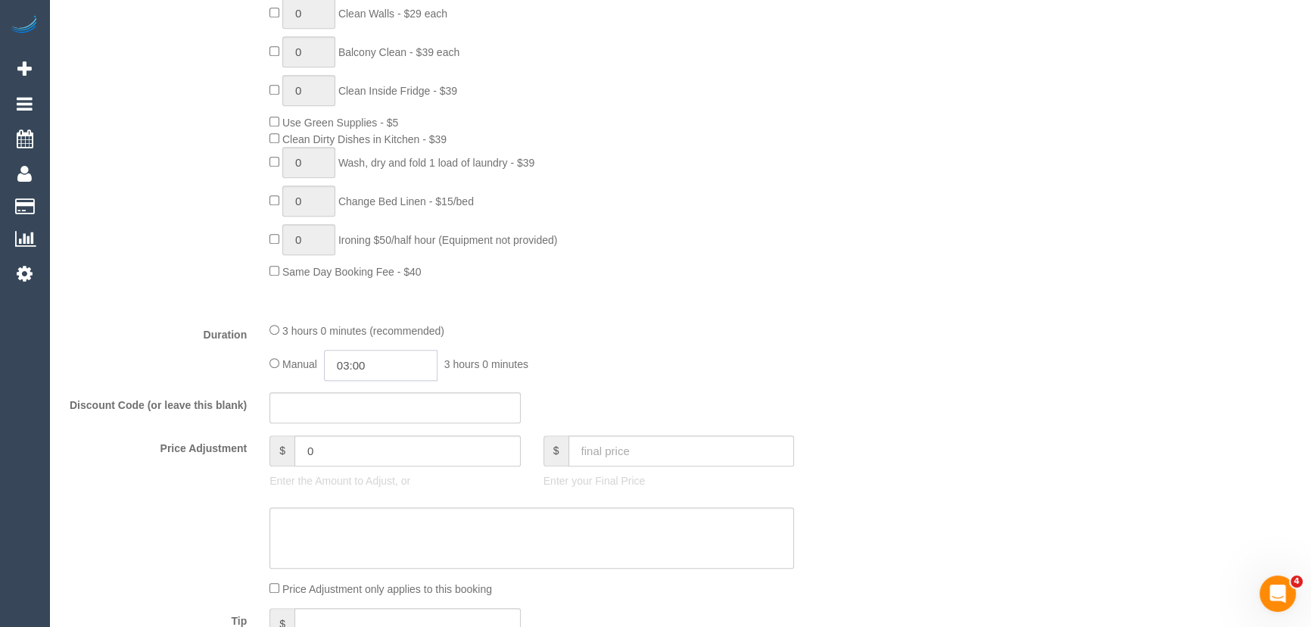
click at [387, 359] on input "03:00" at bounding box center [381, 365] width 114 height 31
type input "01:30"
click at [378, 406] on li "01:30" at bounding box center [364, 409] width 67 height 20
click at [734, 360] on div "Manual 01:30 1 hour 30 minutes" at bounding box center [531, 365] width 525 height 31
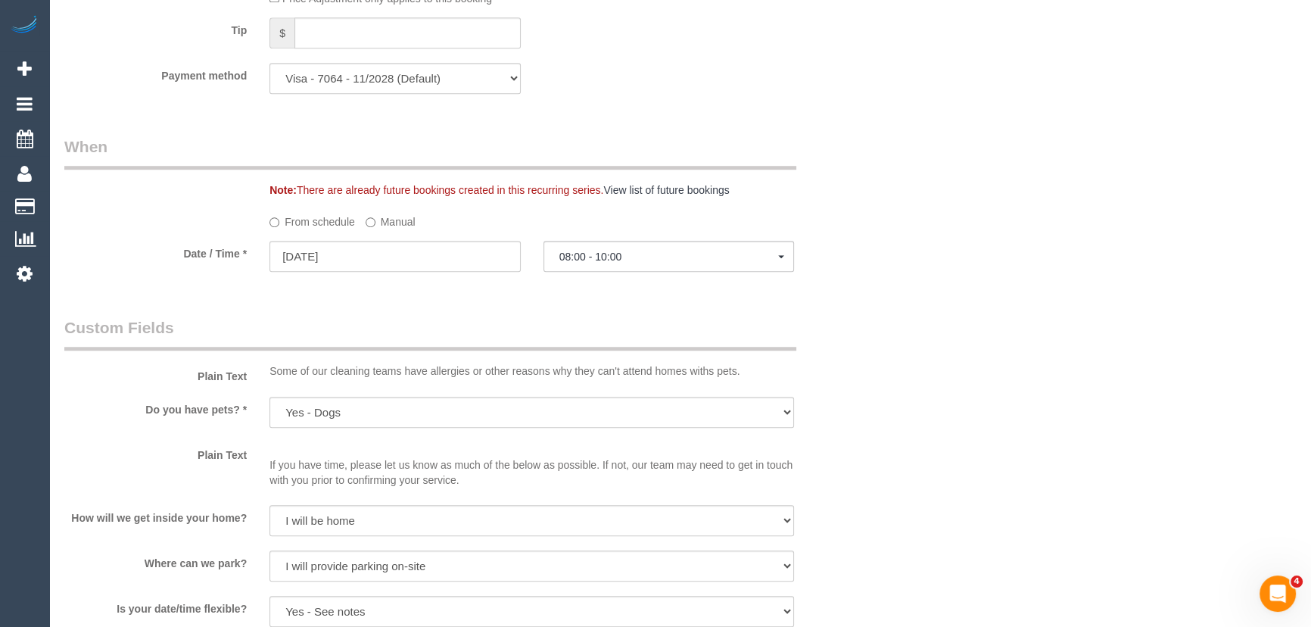
select select "spot6"
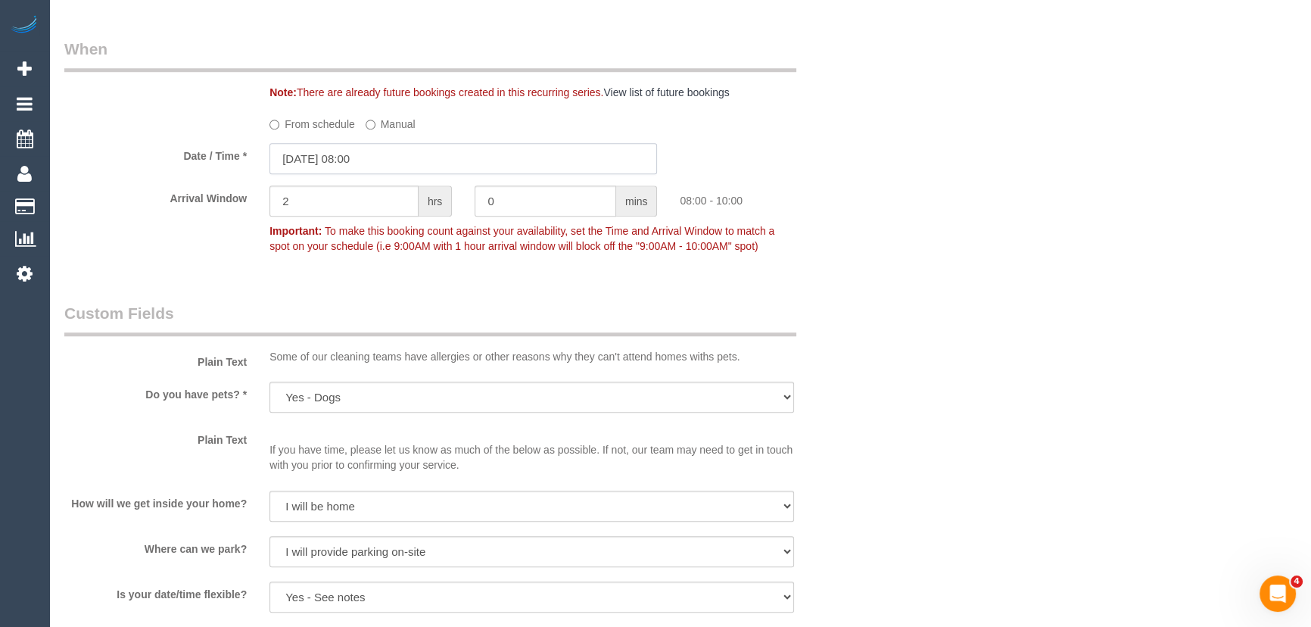
click at [406, 170] on input "23/09/2025 08:00" at bounding box center [463, 158] width 388 height 31
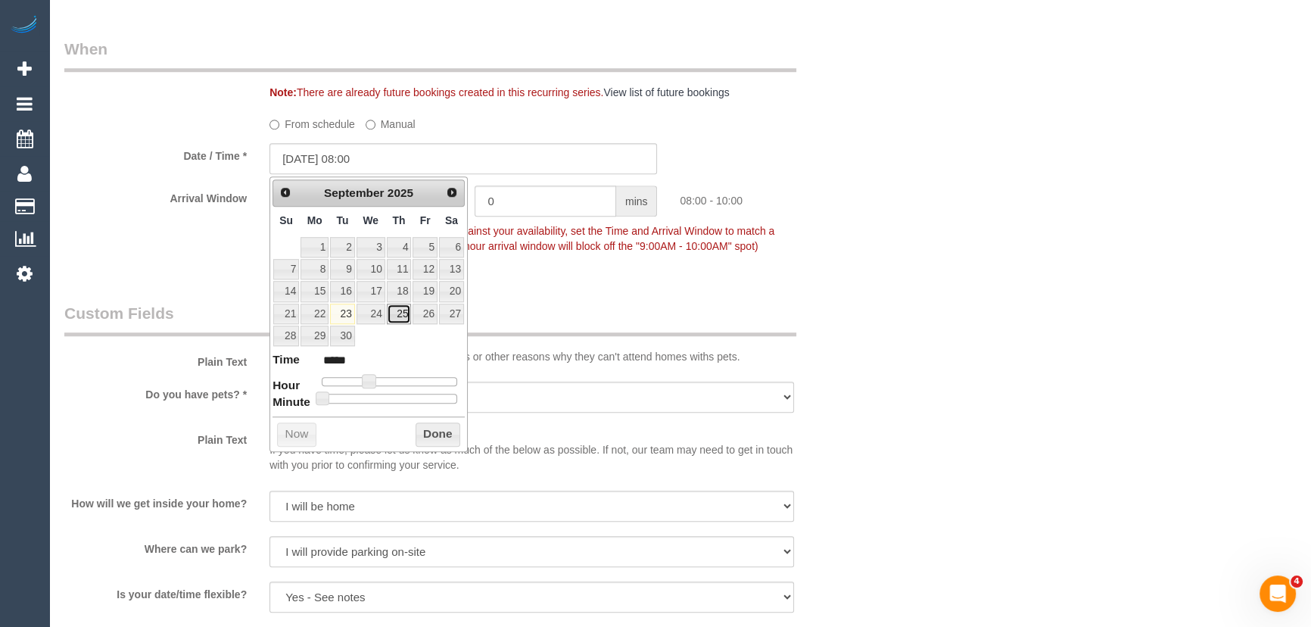
click at [406, 311] on link "25" at bounding box center [399, 314] width 25 height 20
click at [375, 381] on span at bounding box center [369, 381] width 14 height 14
click at [391, 381] on span at bounding box center [392, 381] width 14 height 14
type input "25/09/2025 12:00"
type input "*****"
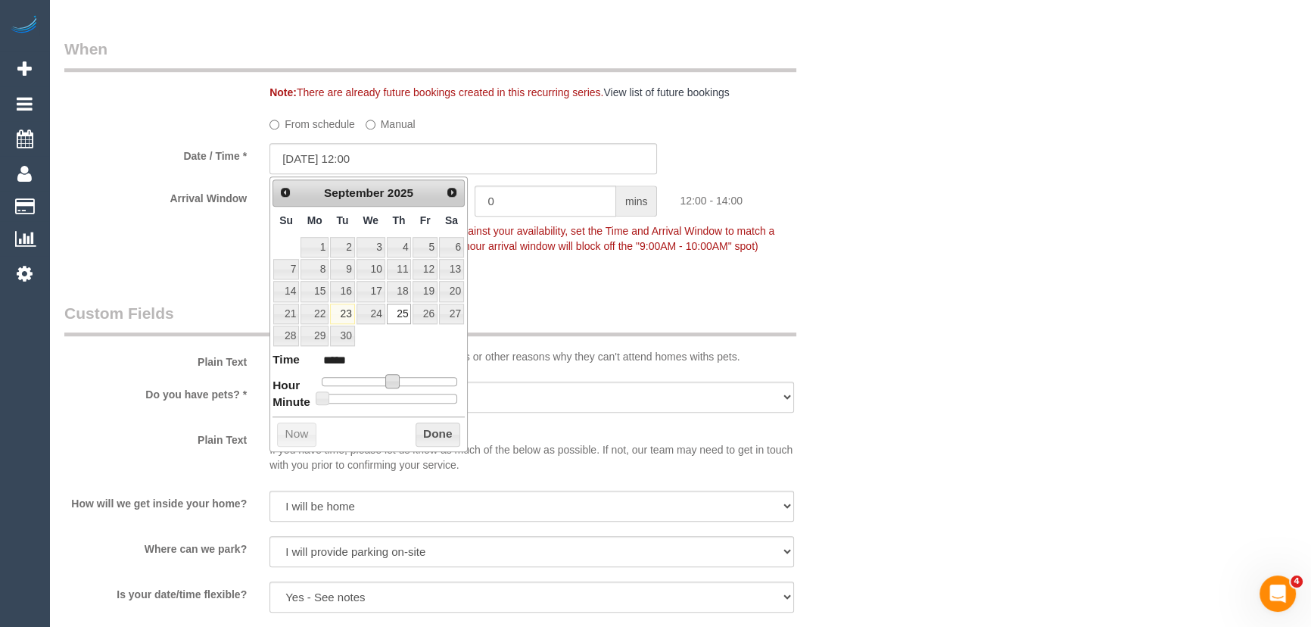
type input "25/09/2025 13:00"
type input "*****"
click at [399, 381] on span at bounding box center [398, 381] width 14 height 14
type input "25/09/2025 14:00"
type input "*****"
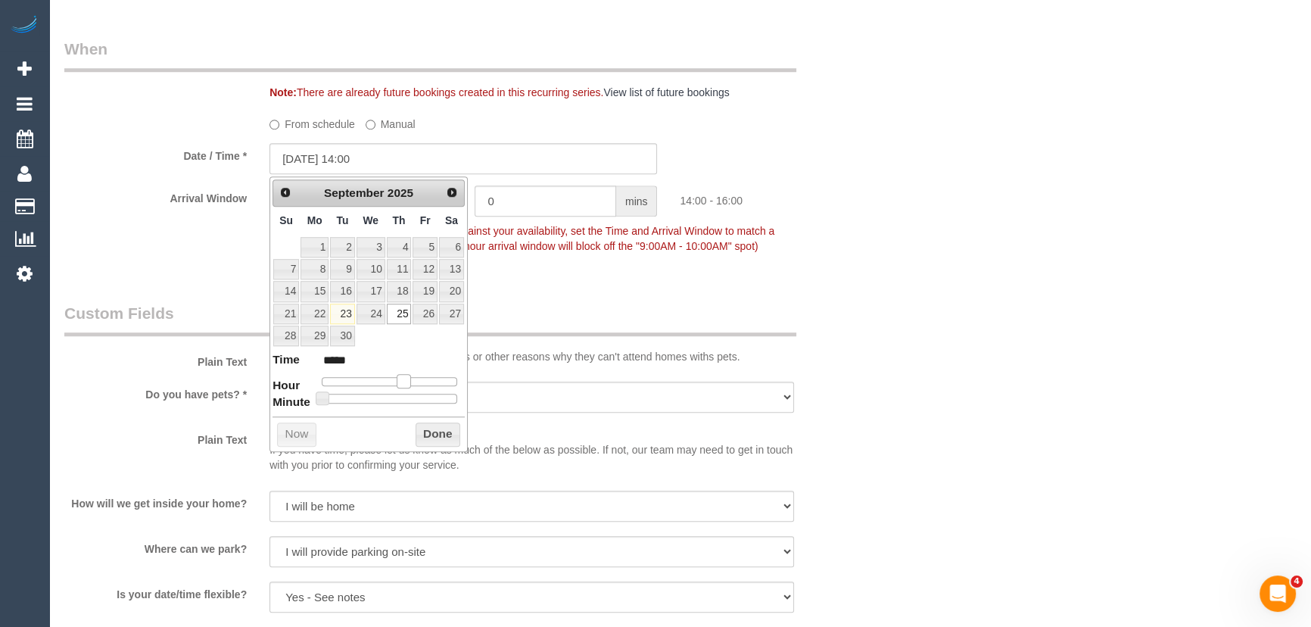
click at [406, 381] on span at bounding box center [404, 381] width 14 height 14
click at [620, 280] on div "Who Email* dwajntraub@gmail.com Name * David Wajntraub Where Address* 16 Birdwo…" at bounding box center [463, 119] width 821 height 3292
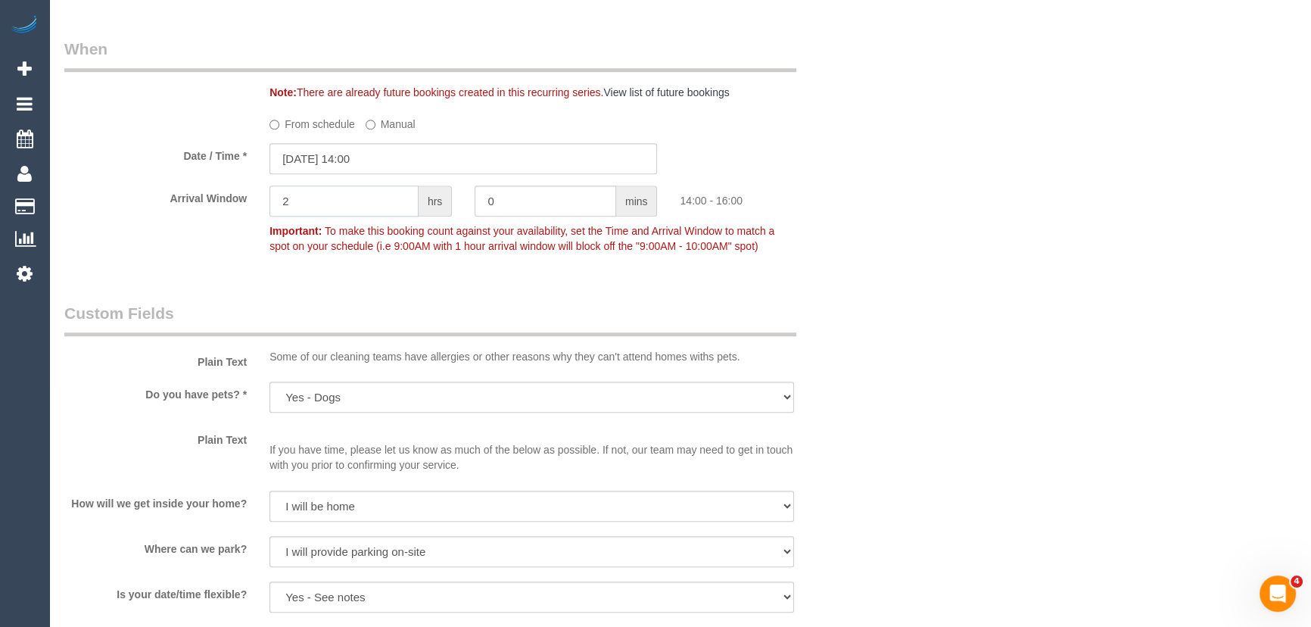
click at [378, 201] on input "2" at bounding box center [343, 200] width 149 height 31
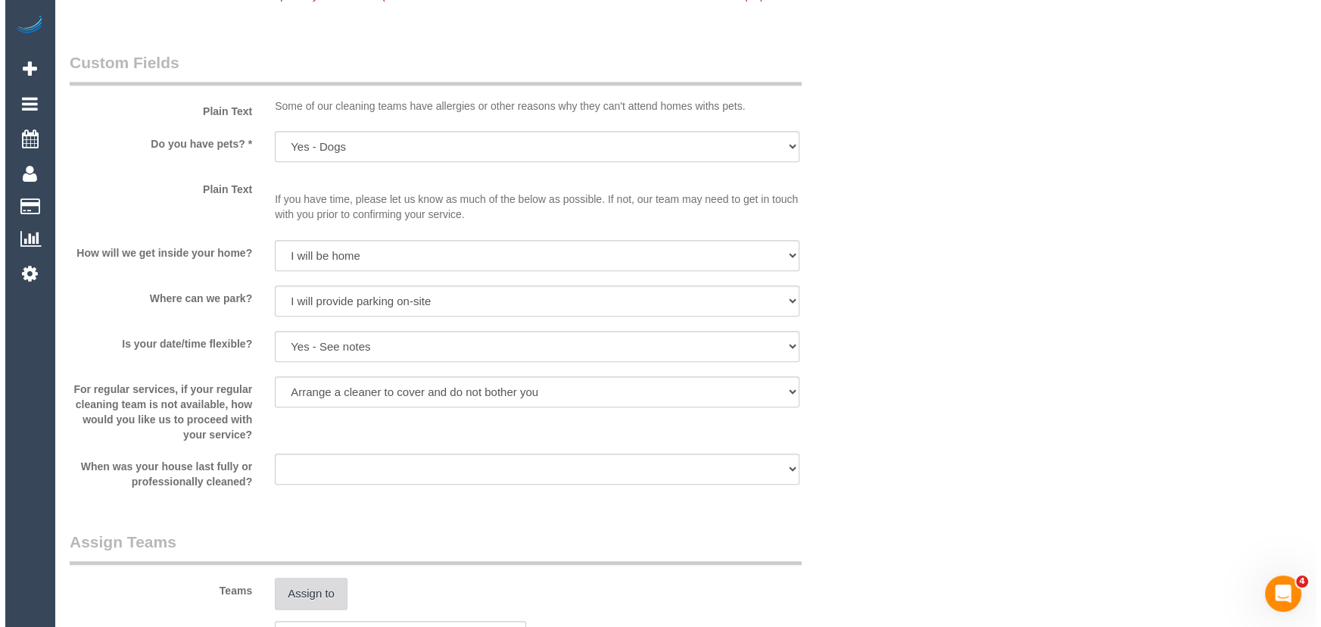
scroll to position [1995, 0]
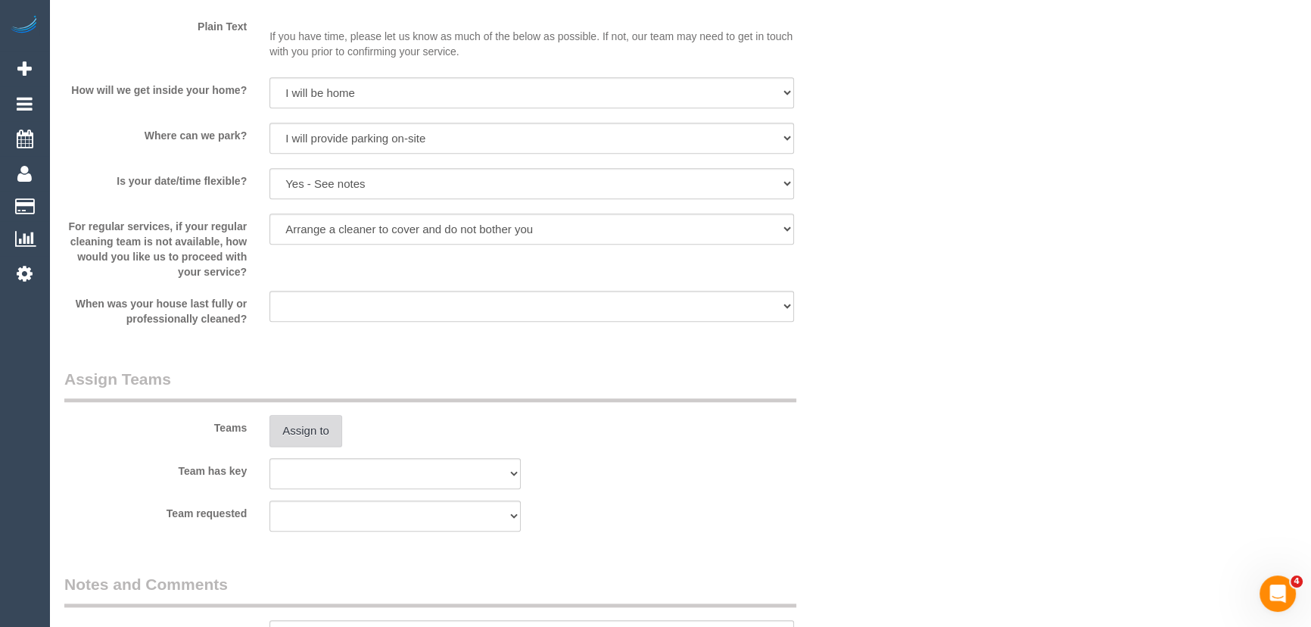
type input "1"
click at [316, 429] on button "Assign to" at bounding box center [305, 431] width 73 height 32
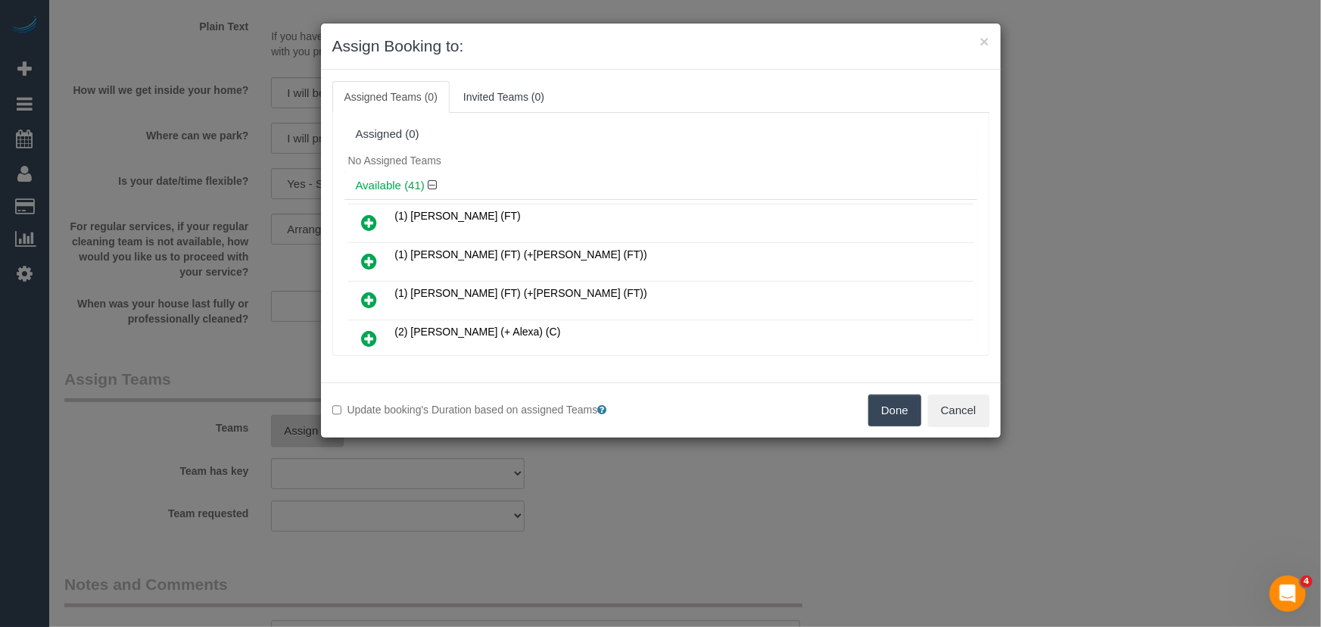
scroll to position [474, 0]
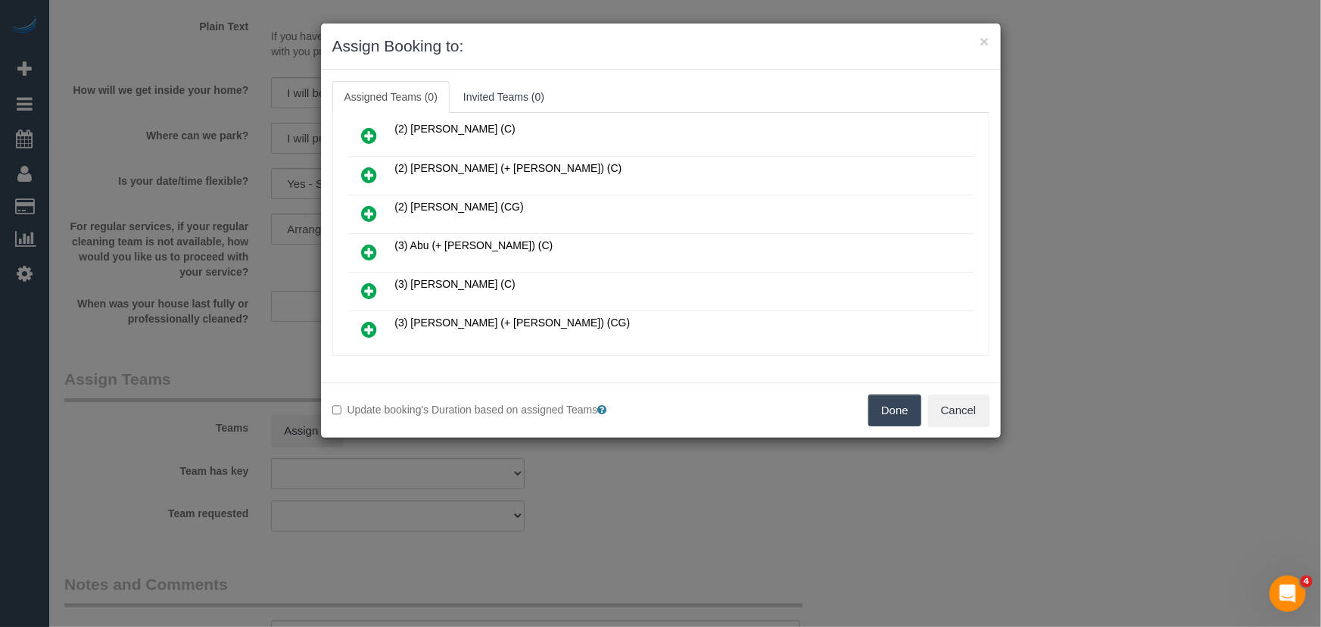
click at [373, 243] on icon at bounding box center [370, 252] width 16 height 18
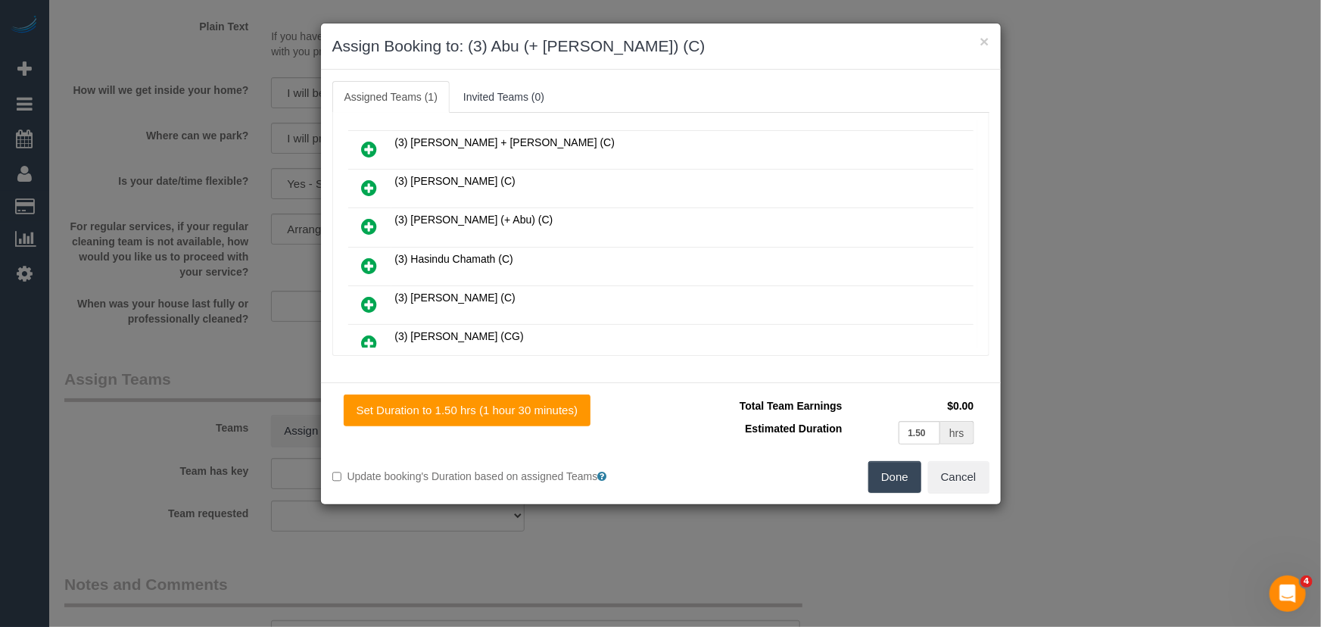
click at [363, 217] on icon at bounding box center [370, 226] width 16 height 18
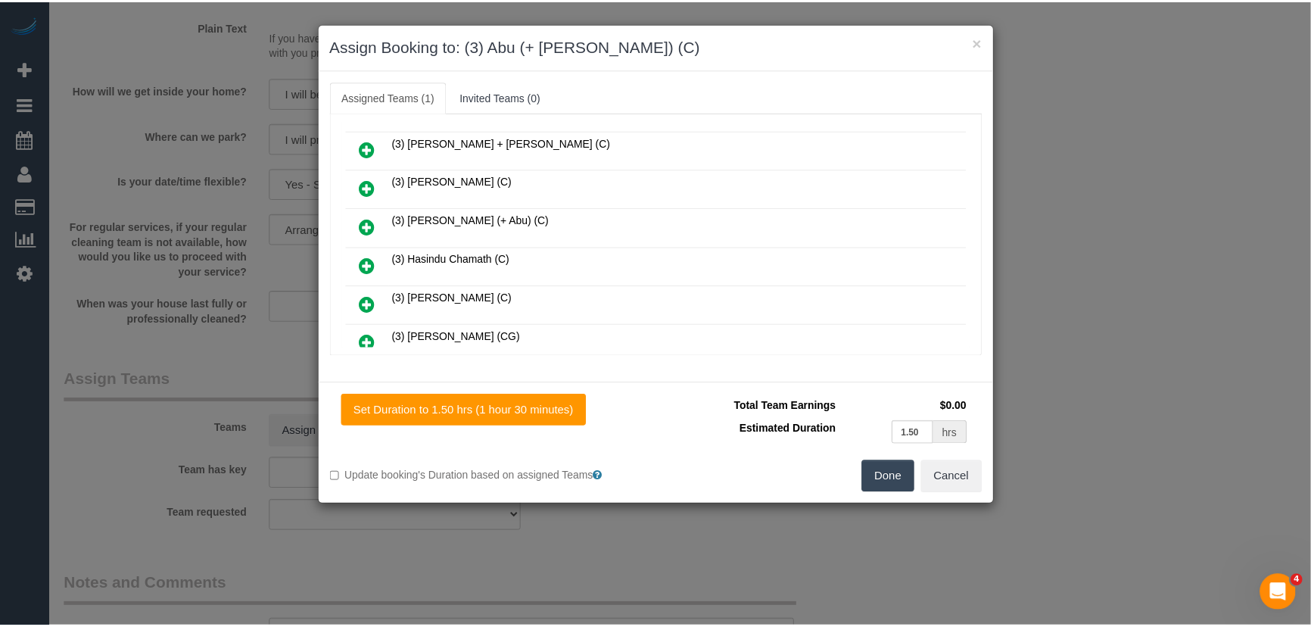
scroll to position [961, 0]
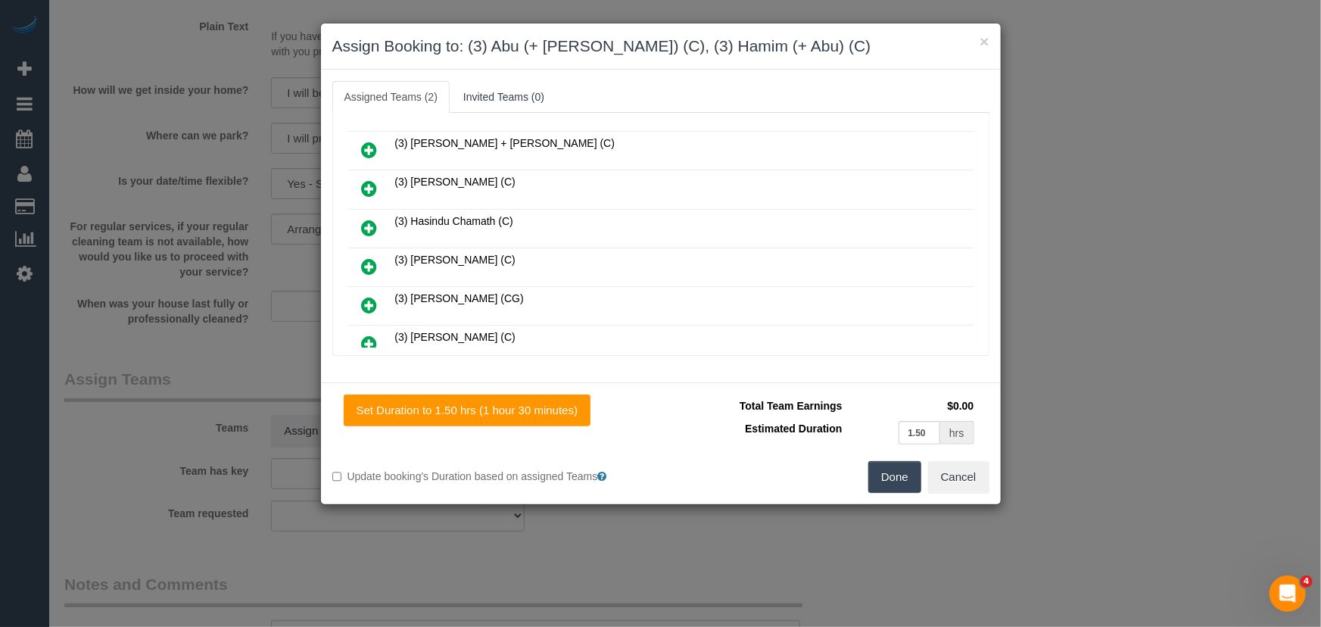
click at [908, 475] on button "Done" at bounding box center [894, 477] width 53 height 32
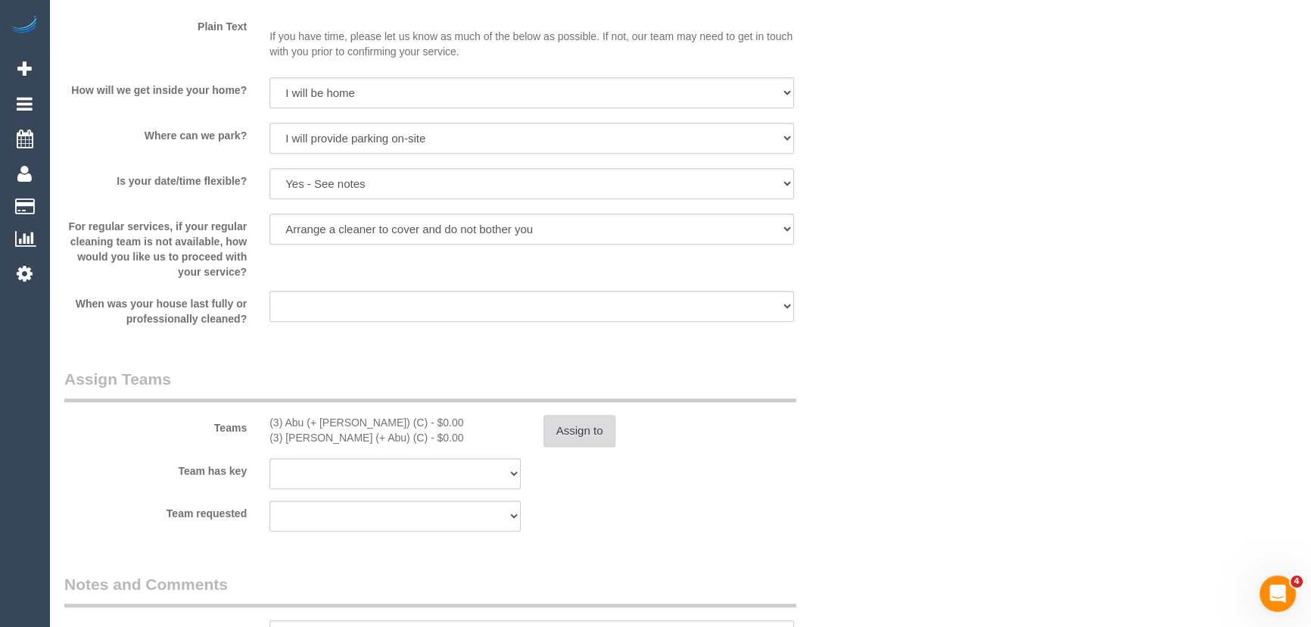
click at [596, 431] on button "Assign to" at bounding box center [580, 431] width 73 height 32
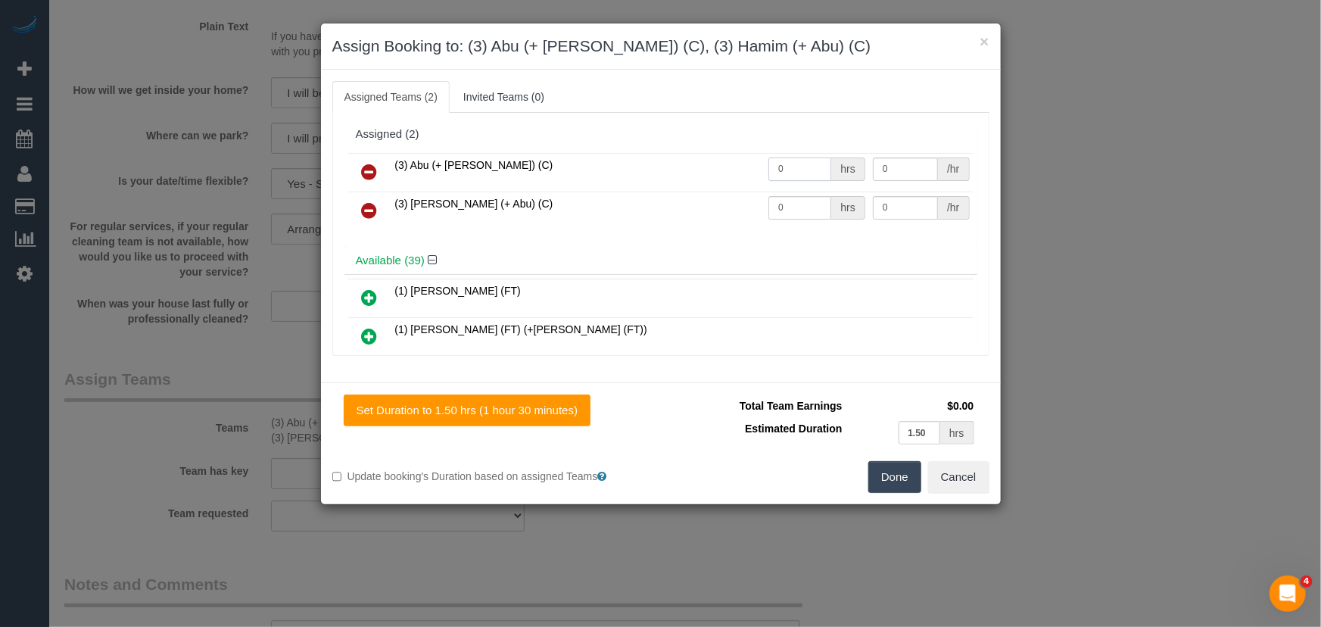
click at [793, 173] on input "0" at bounding box center [799, 168] width 63 height 23
type input "1.5"
type input "35"
click at [793, 204] on input "0" at bounding box center [799, 207] width 63 height 23
type input "1.5"
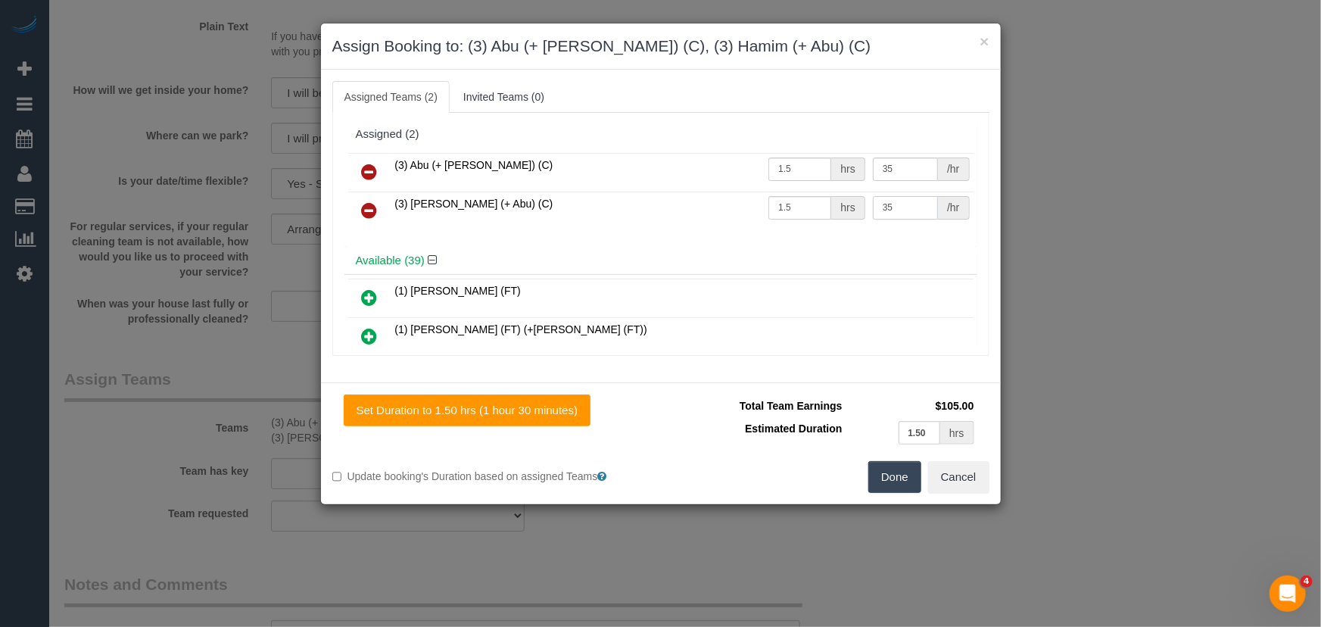
type input "35"
click at [889, 480] on button "Done" at bounding box center [894, 477] width 53 height 32
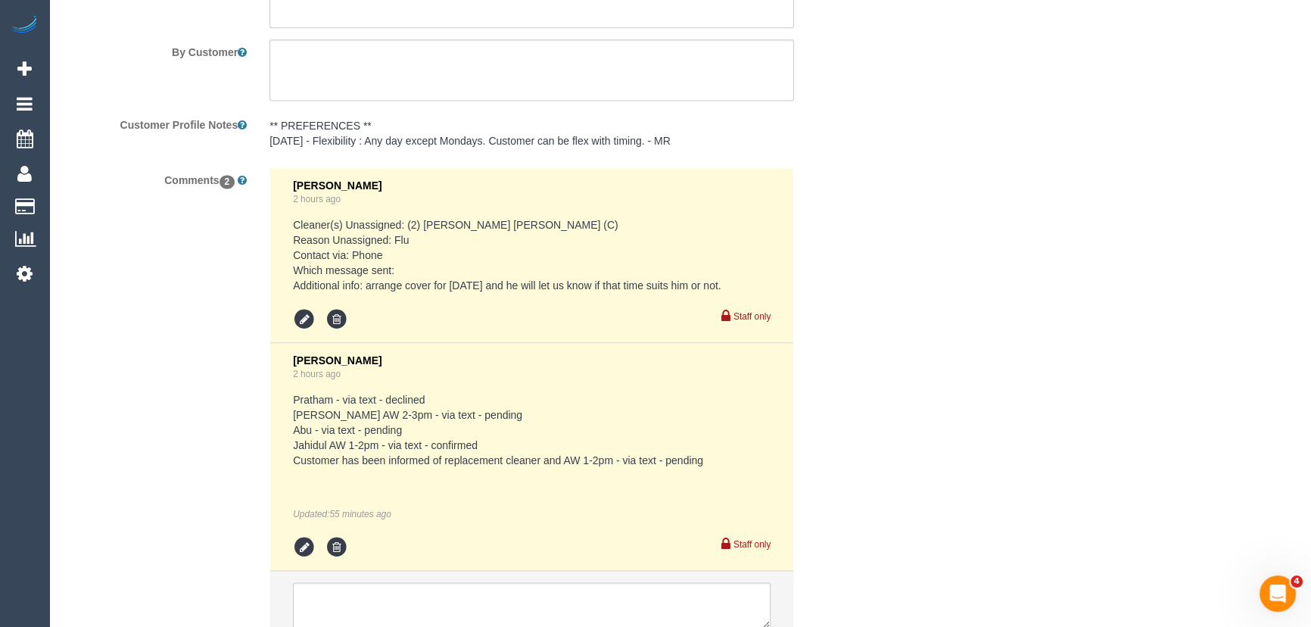
scroll to position [2772, 0]
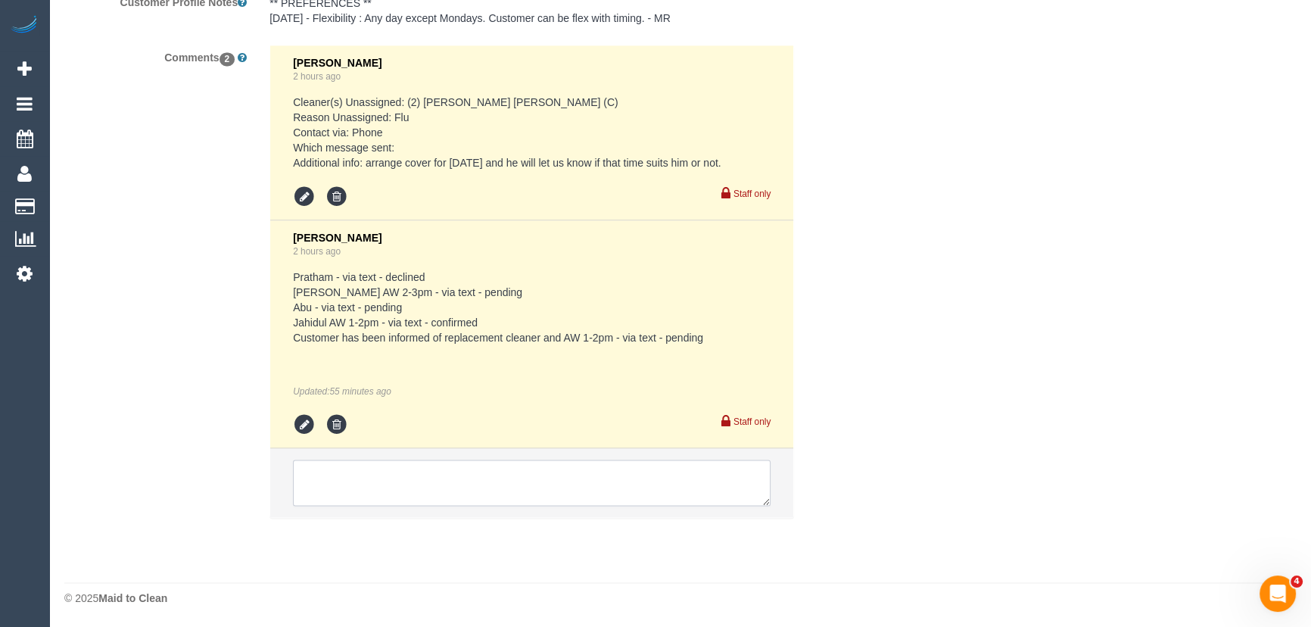
click at [363, 478] on textarea at bounding box center [532, 482] width 478 height 47
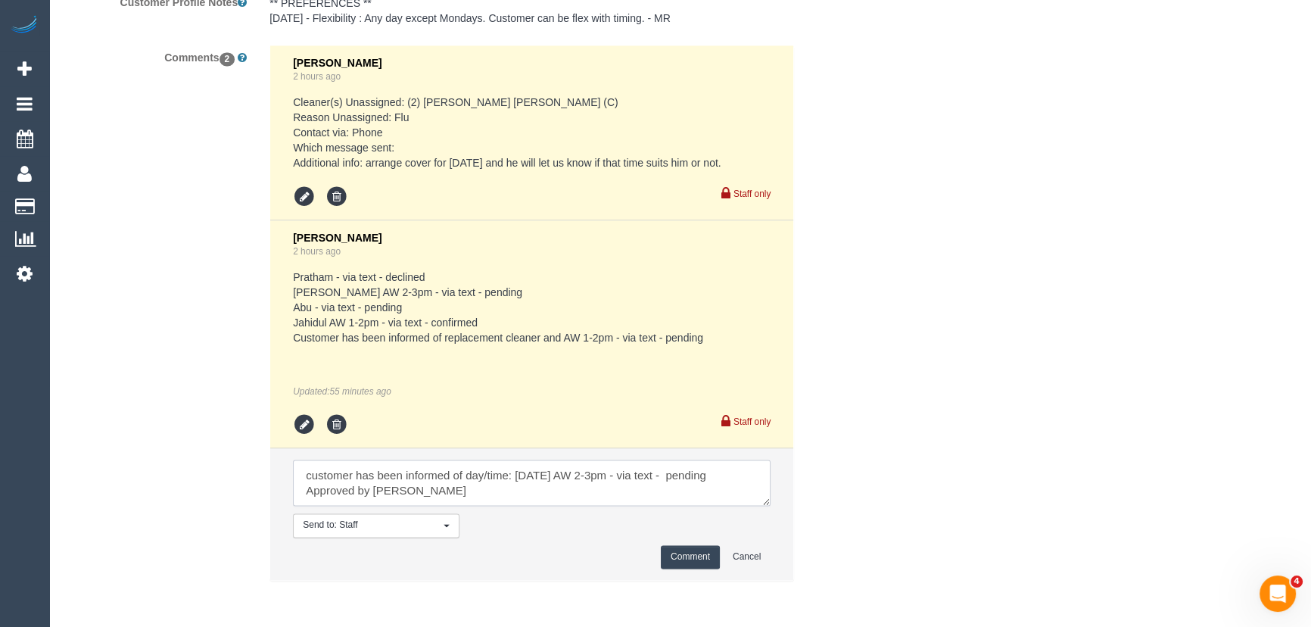
type textarea "customer has been informed of day/time: Thursday 25/9 AW 2-3pm - via text - pen…"
click at [668, 559] on button "Comment" at bounding box center [690, 556] width 59 height 23
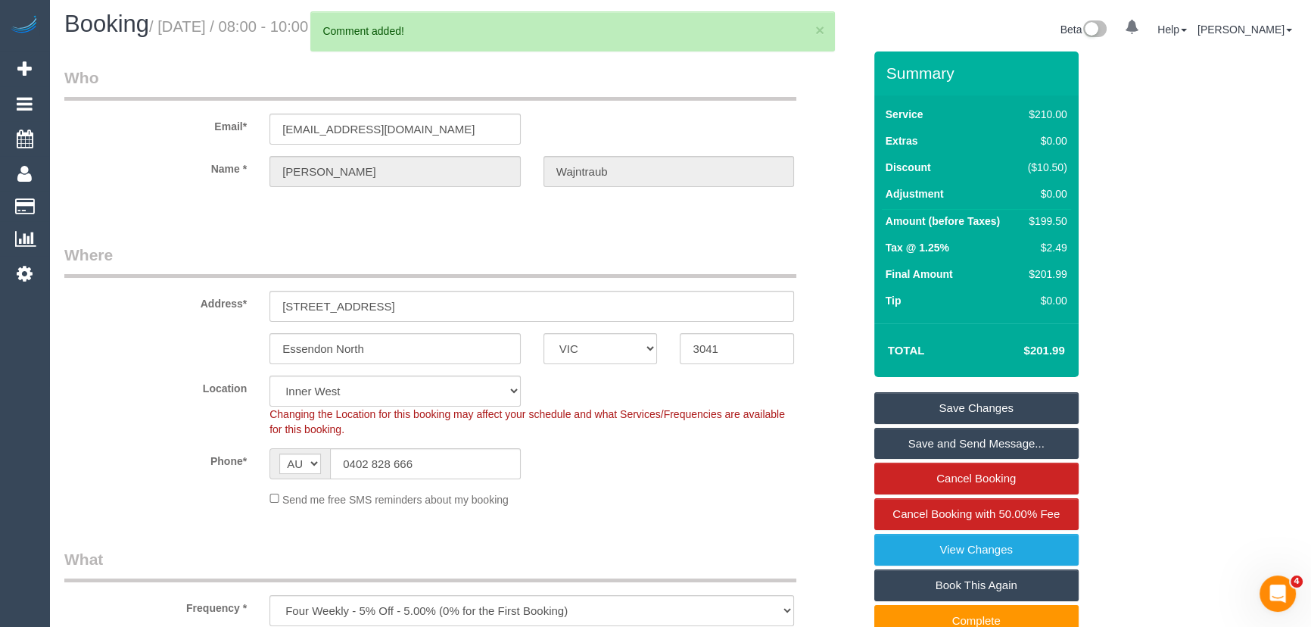
scroll to position [0, 0]
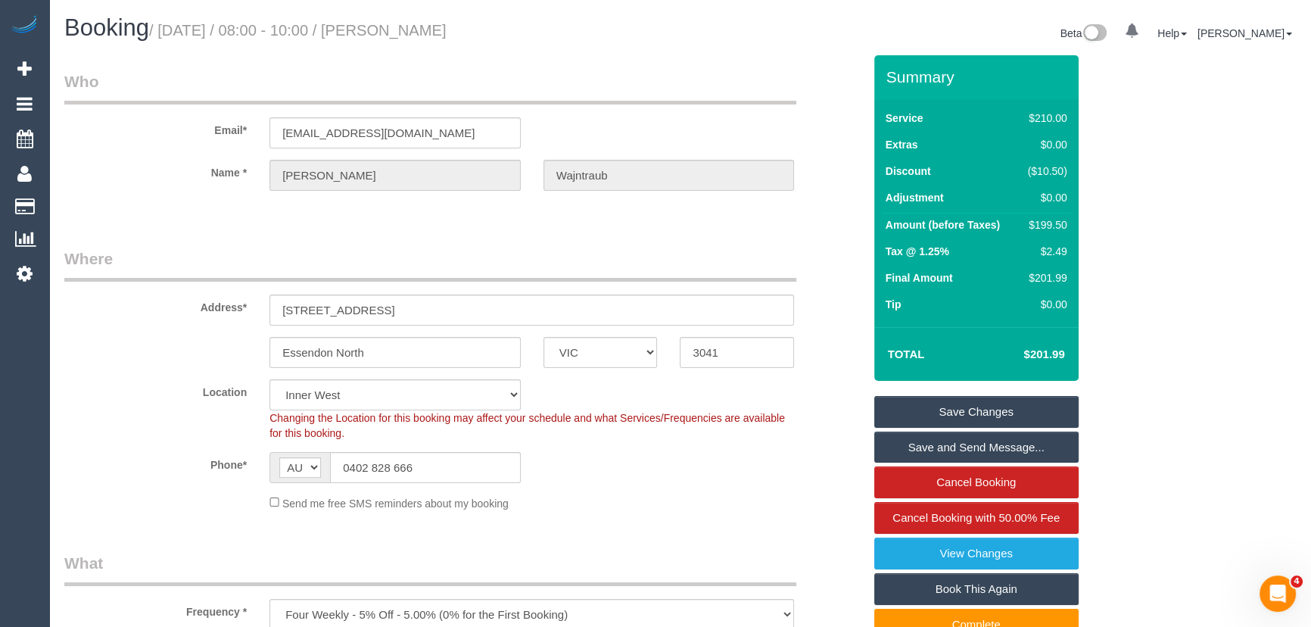
click at [438, 31] on small "/ September 23, 2025 / 08:00 - 10:00 / David Wajntraub" at bounding box center [297, 30] width 297 height 17
copy small "David Wajntraub"
click at [961, 421] on link "Save Changes" at bounding box center [976, 412] width 204 height 32
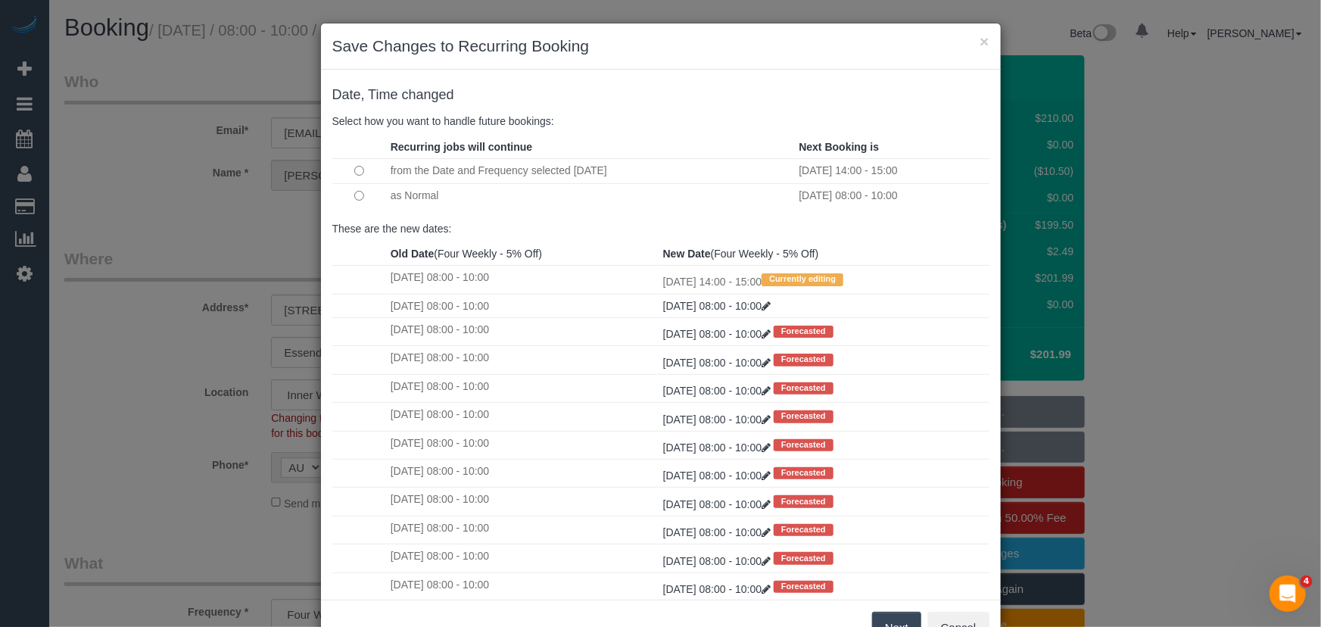
click at [895, 618] on button "Next" at bounding box center [896, 628] width 49 height 32
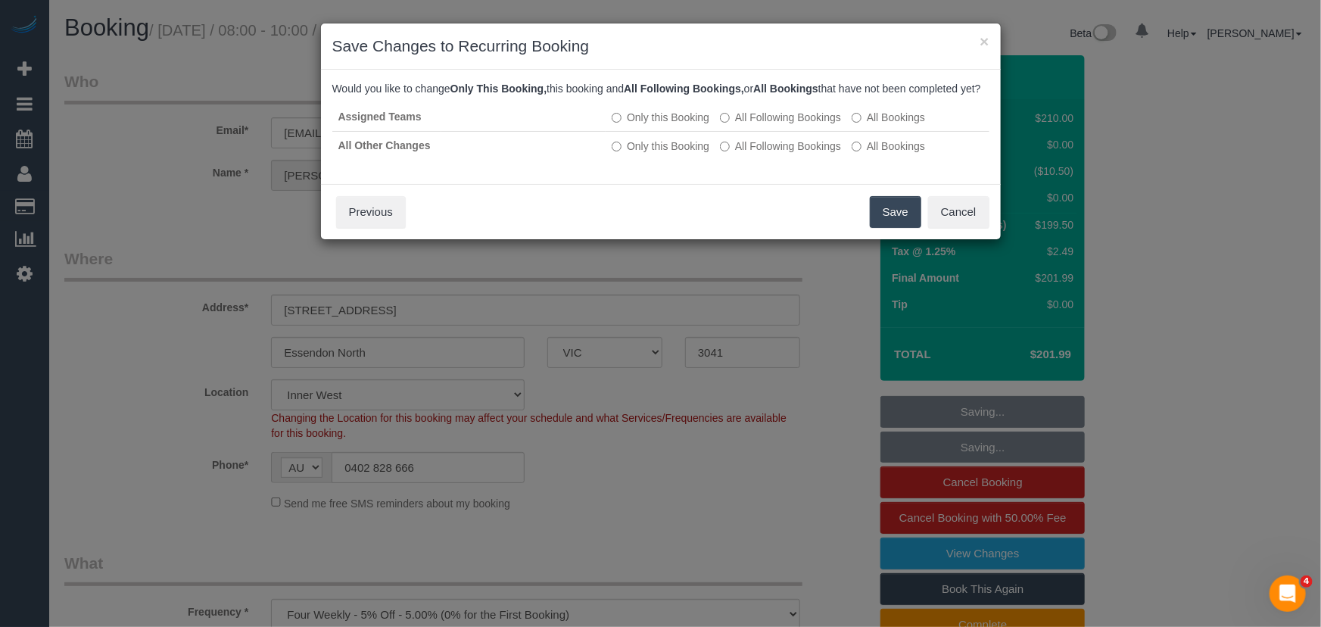
click at [894, 228] on button "Save" at bounding box center [895, 212] width 51 height 32
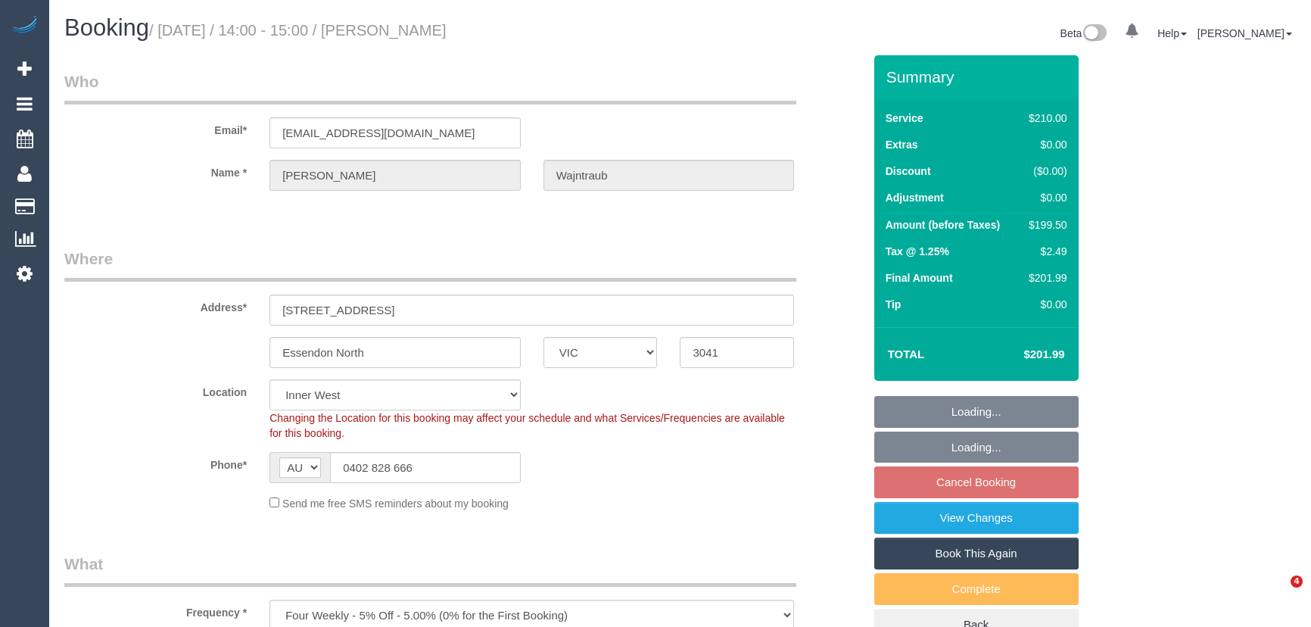
select select "VIC"
select select "180"
select select "number:27"
select select "number:14"
select select "number:18"
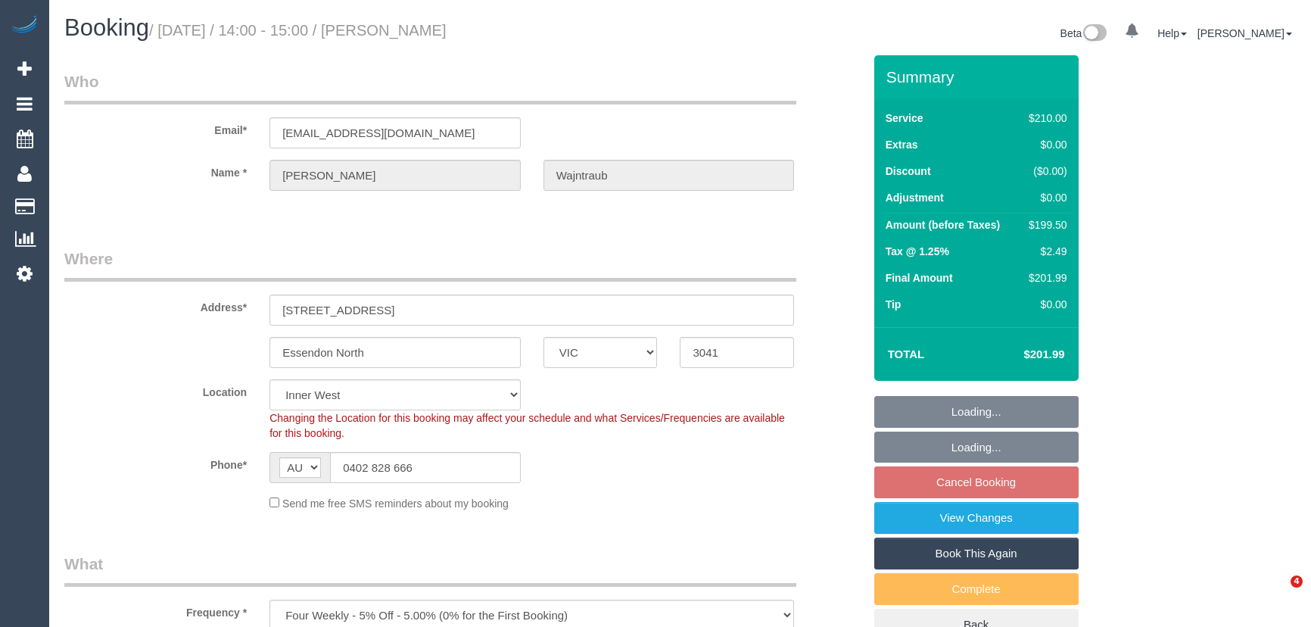
select select "number:36"
select select "number:33"
select select "object:909"
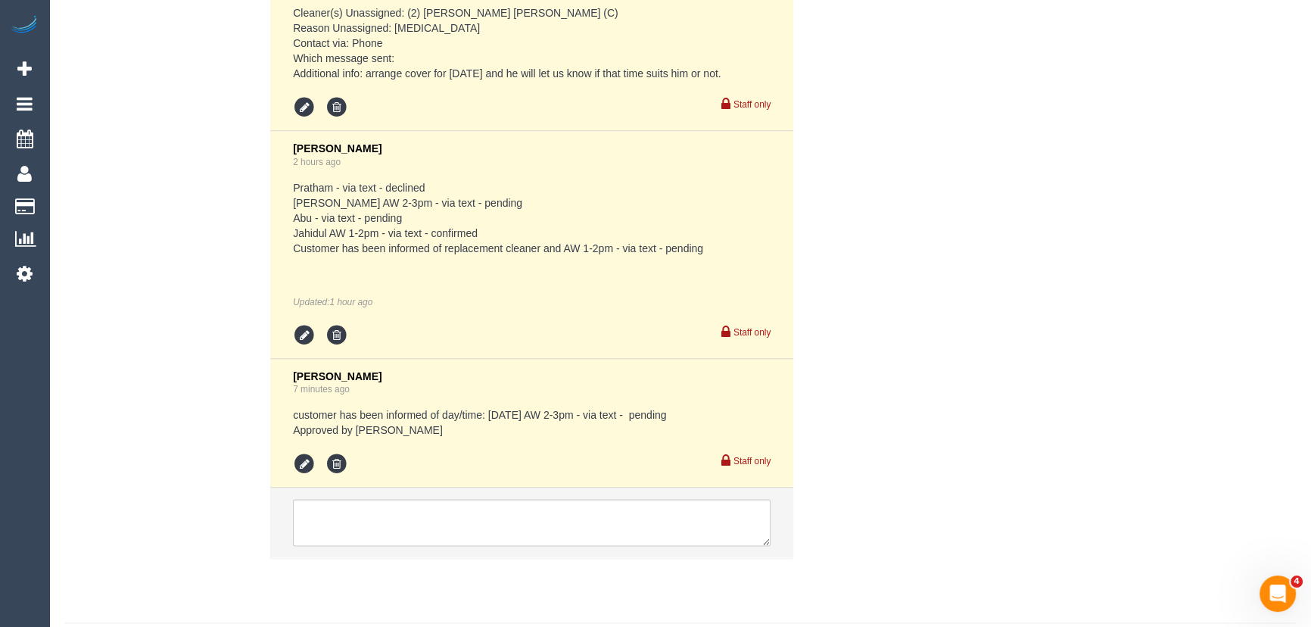
scroll to position [2901, 0]
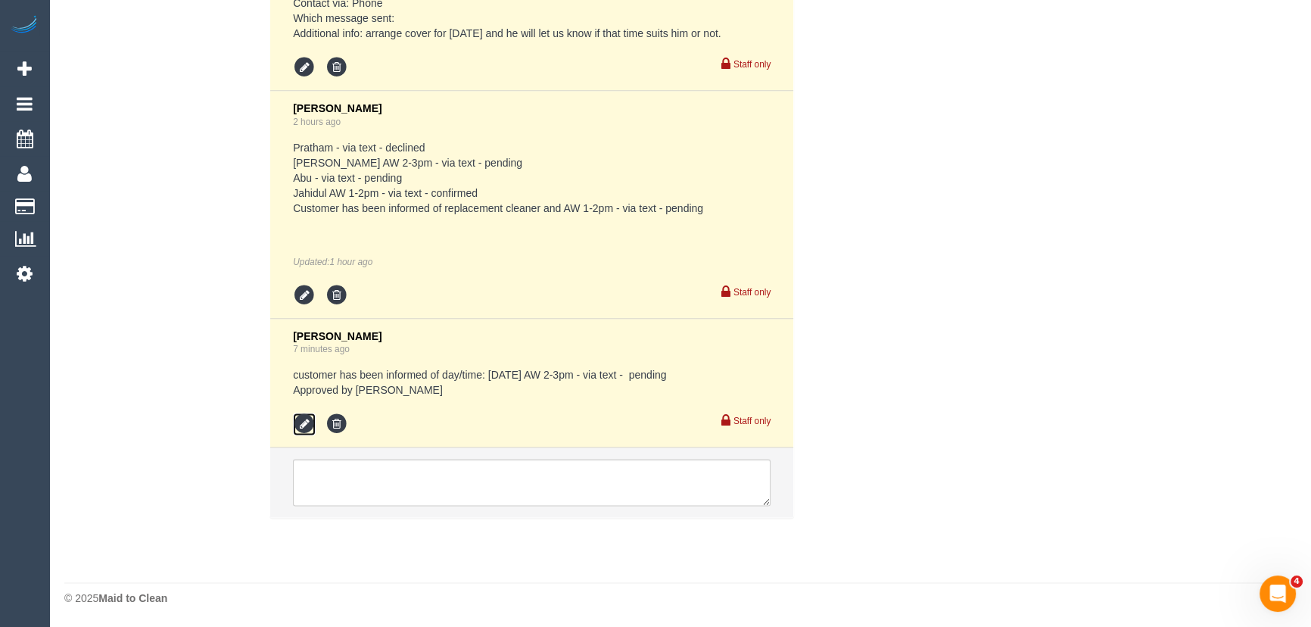
click at [300, 424] on icon at bounding box center [304, 424] width 23 height 23
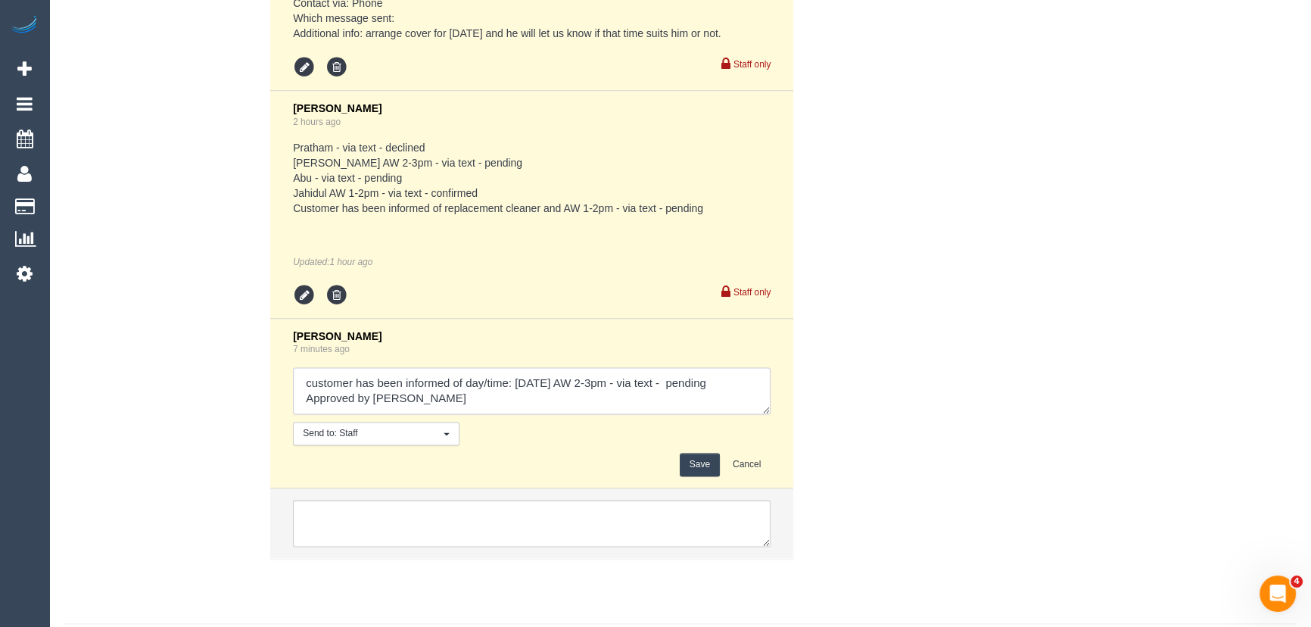
click at [756, 378] on textarea at bounding box center [532, 390] width 478 height 47
type textarea "customer has been informed of day/time: Thursday 25/9 AW 2-3pm - via text - con…"
click at [700, 470] on button "Save" at bounding box center [700, 464] width 40 height 23
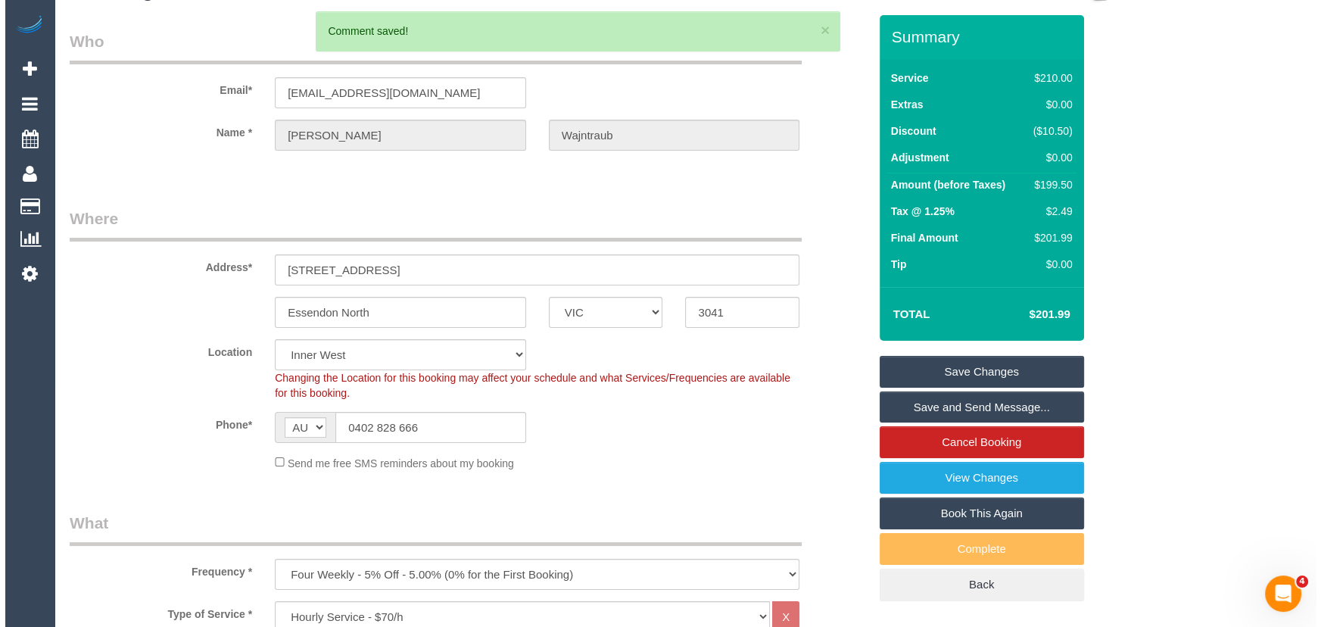
scroll to position [0, 0]
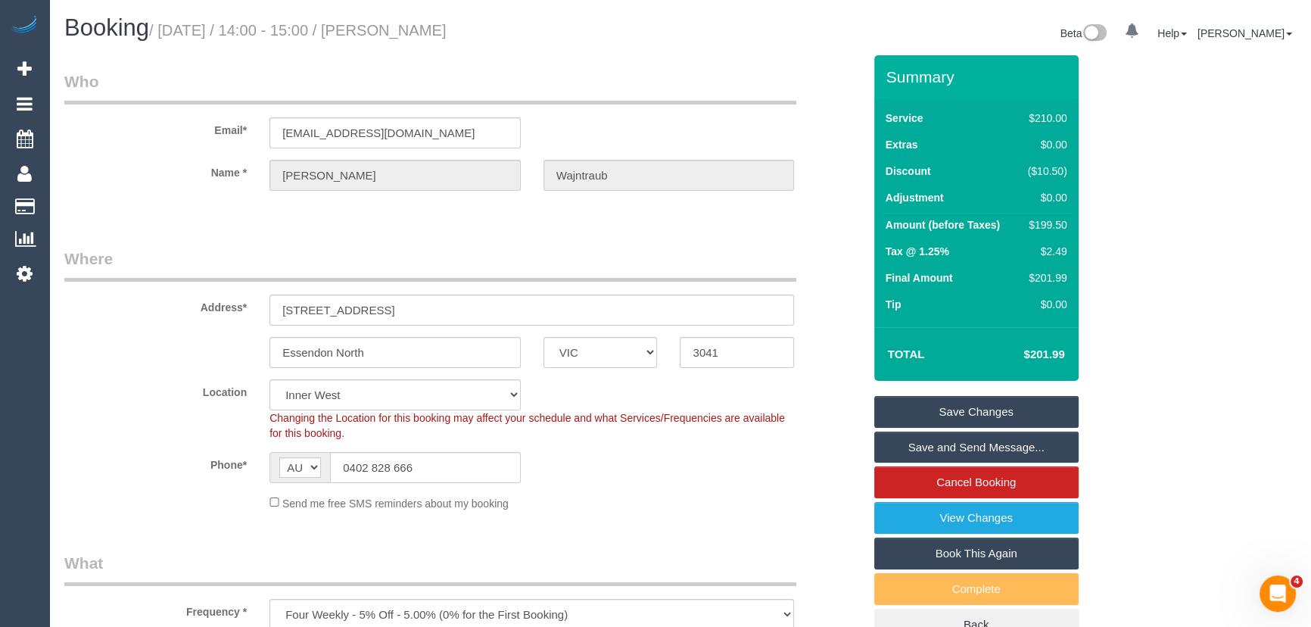
click at [930, 450] on link "Save and Send Message..." at bounding box center [976, 447] width 204 height 32
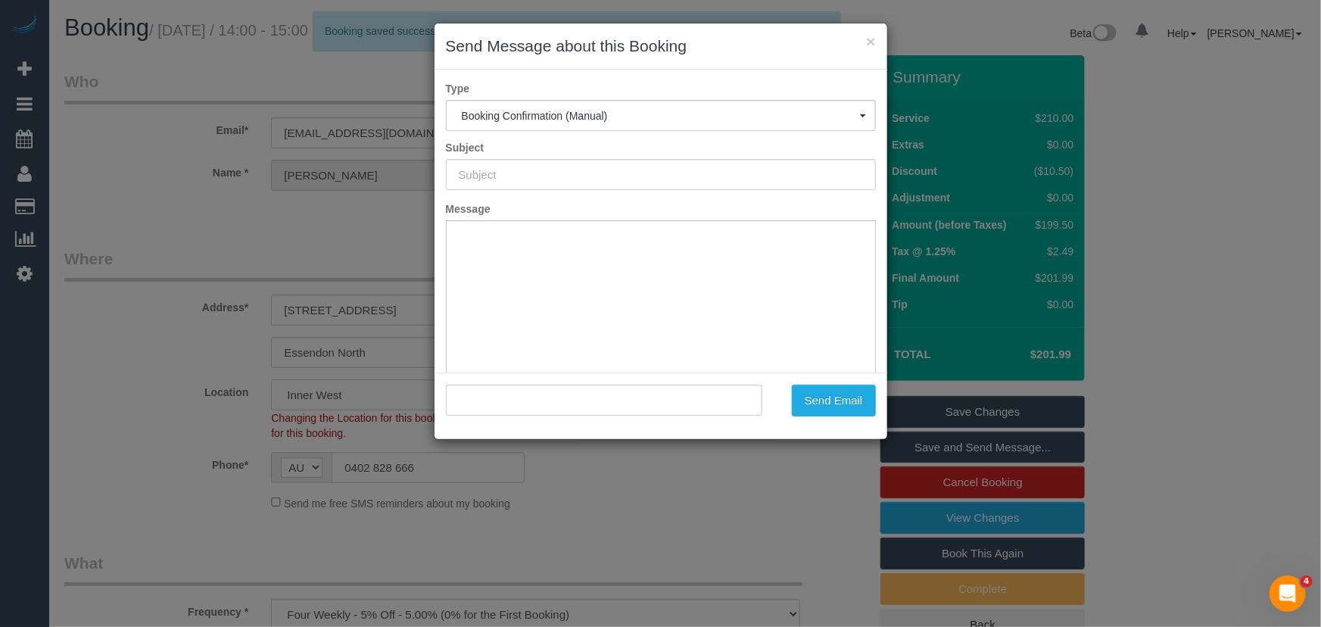
type input "Booking Confirmed"
type input ""David Wajntraub" <dwajntraub@gmail.com>"
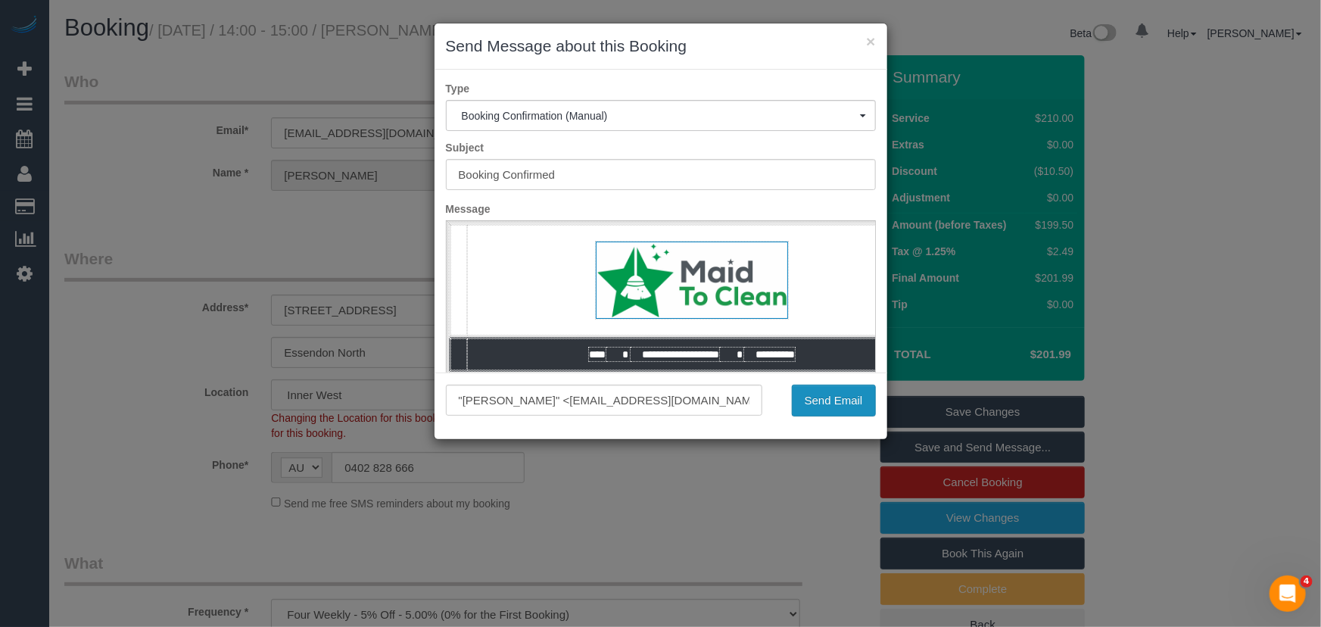
click at [828, 406] on button "Send Email" at bounding box center [834, 401] width 84 height 32
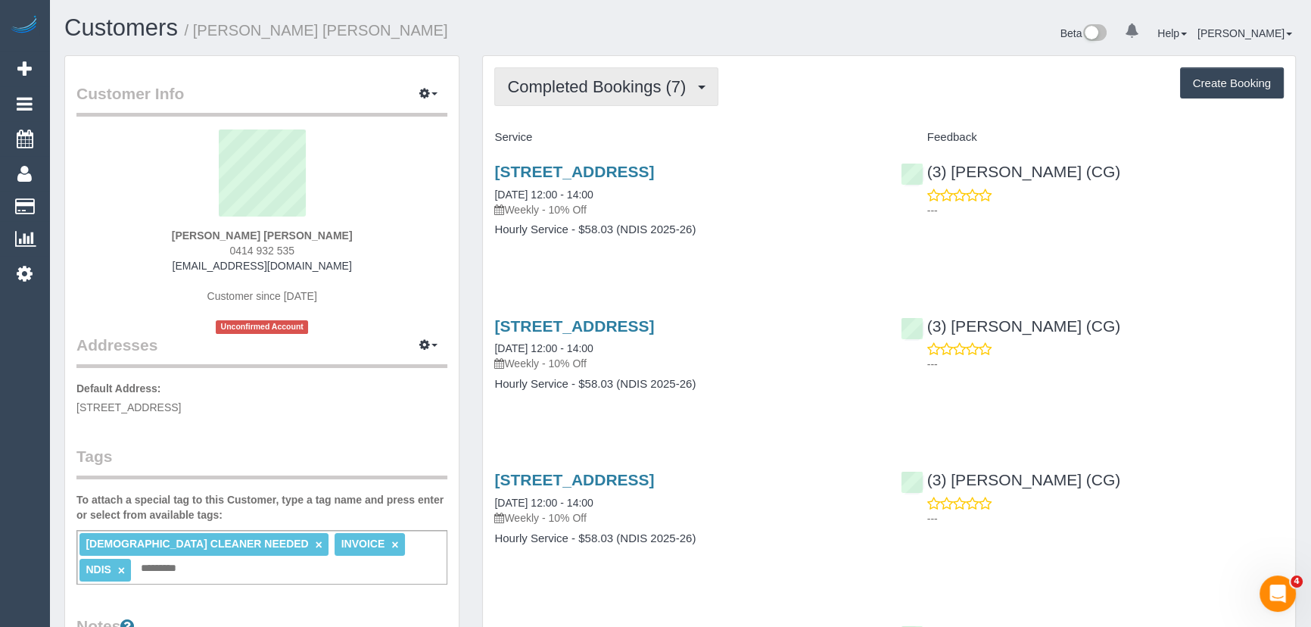
click at [666, 94] on span "Completed Bookings (7)" at bounding box center [600, 86] width 186 height 19
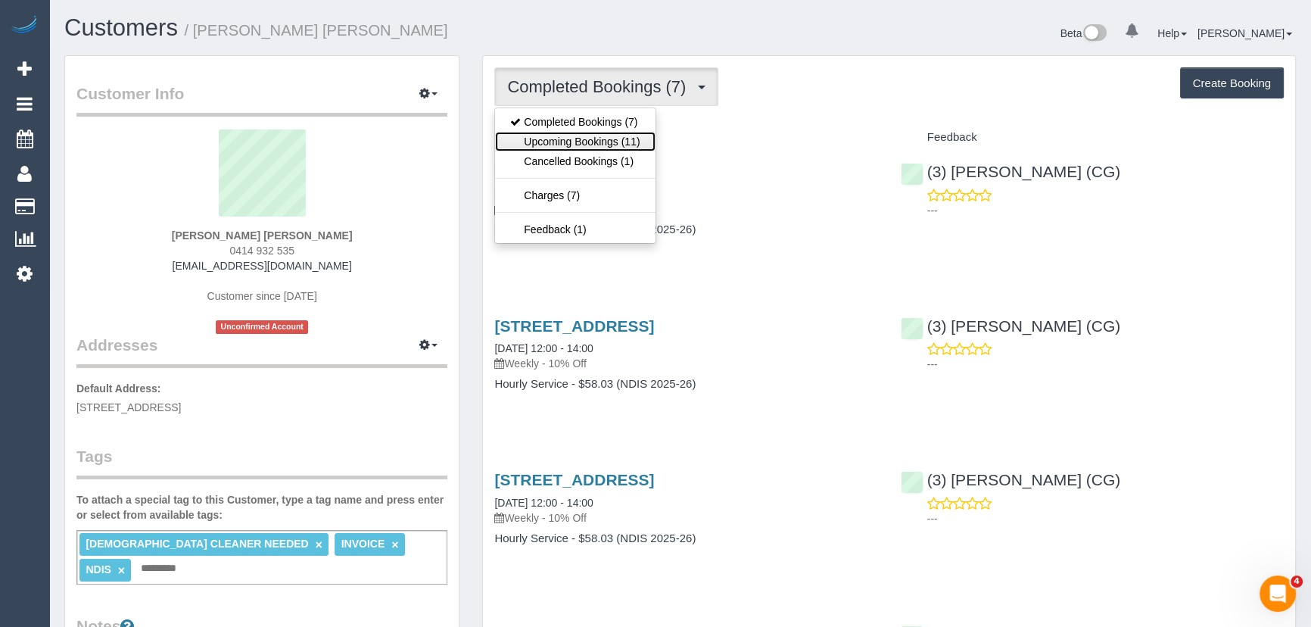
click at [637, 137] on link "Upcoming Bookings (11)" at bounding box center [575, 142] width 160 height 20
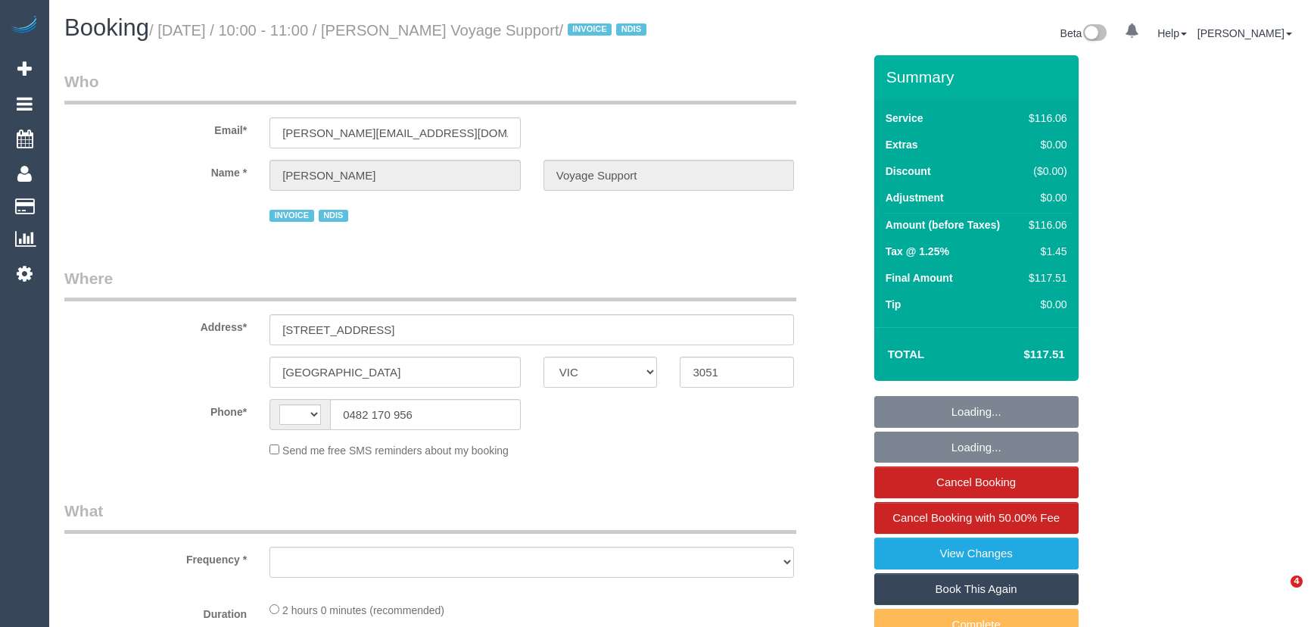
select select "VIC"
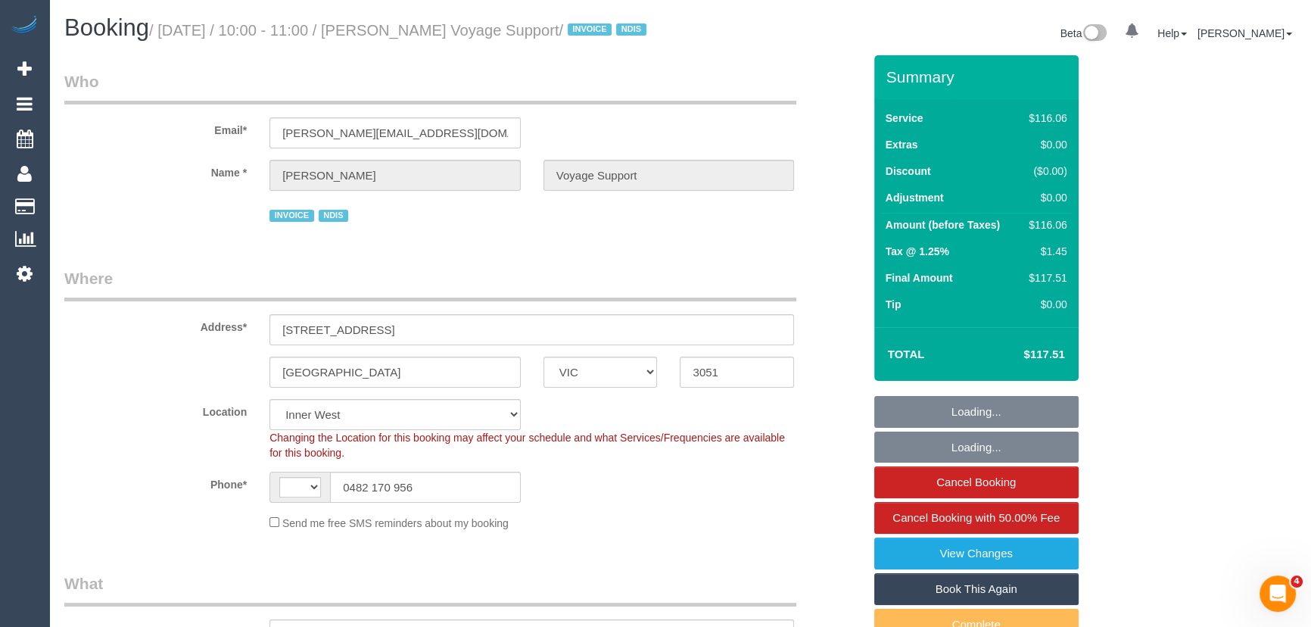
select select "string:AU"
select select "object:565"
select select "number:28"
select select "number:14"
select select "number:19"
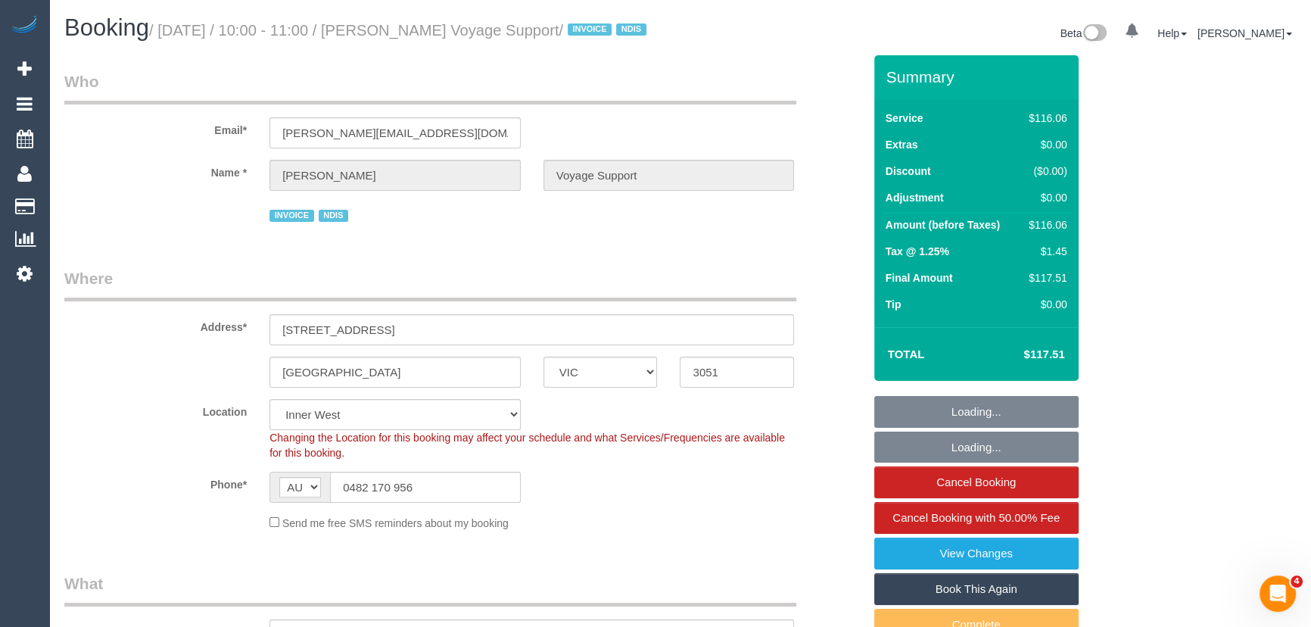
select select "number:36"
select select "number:33"
select select "number:12"
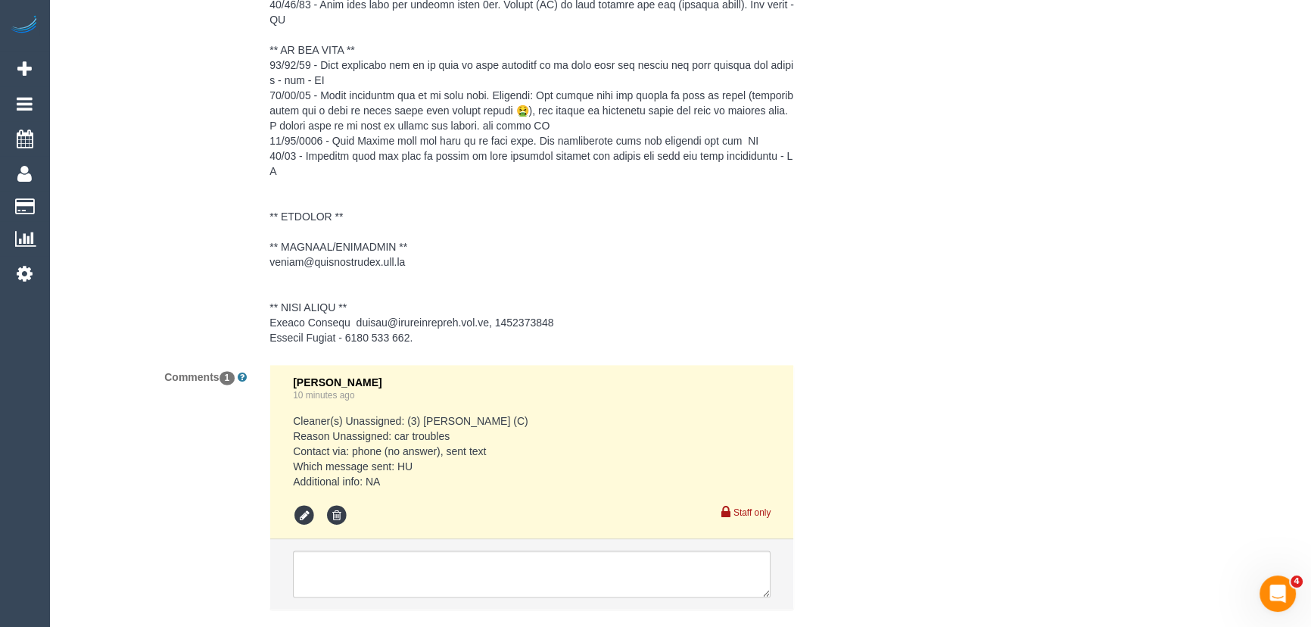
scroll to position [2559, 0]
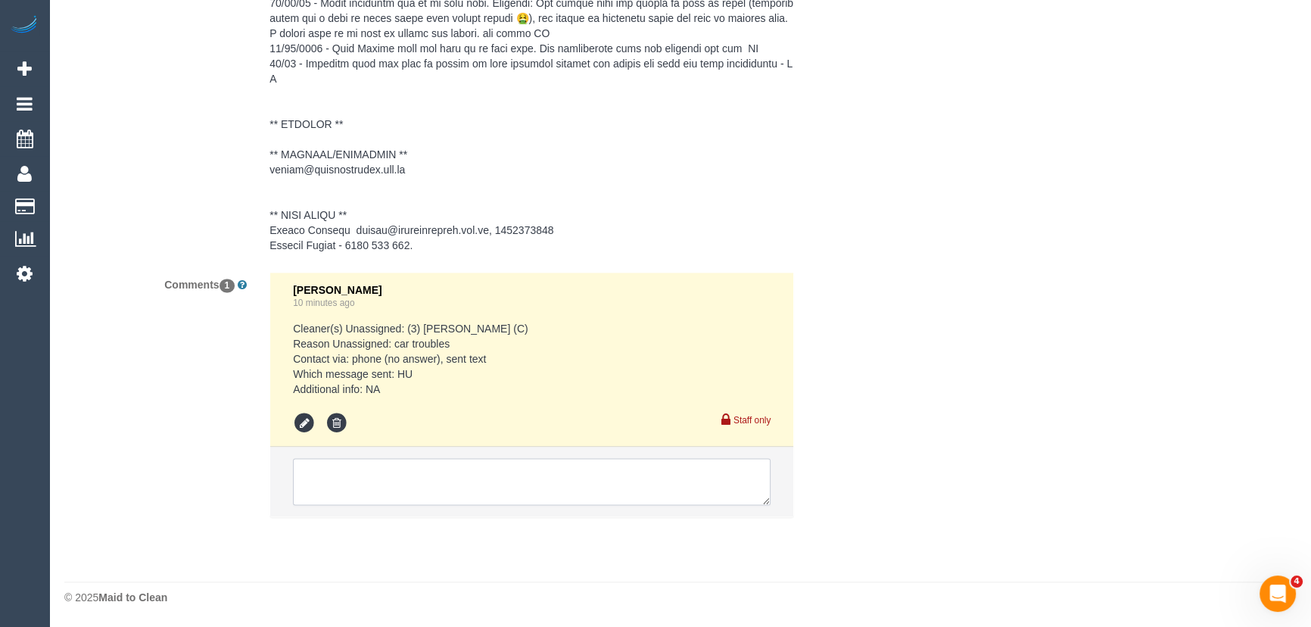
click at [383, 479] on textarea at bounding box center [532, 481] width 478 height 47
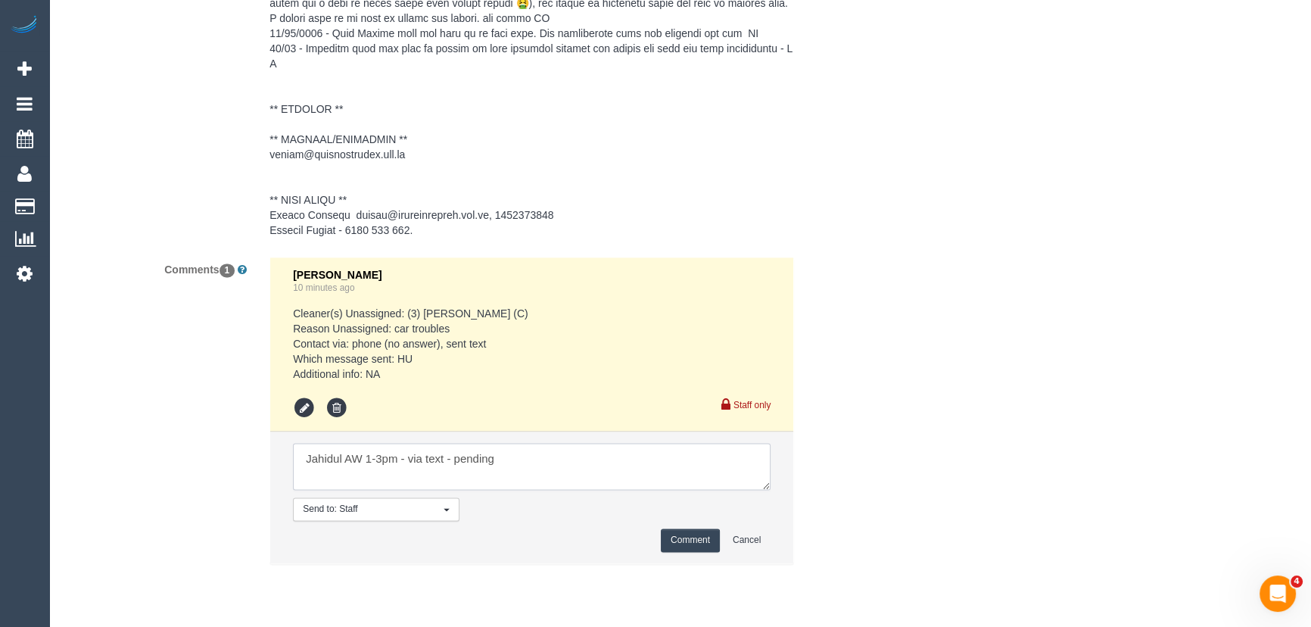
type textarea "Jahidul AW 1-3pm - via text - pending"
click at [684, 552] on button "Comment" at bounding box center [690, 539] width 59 height 23
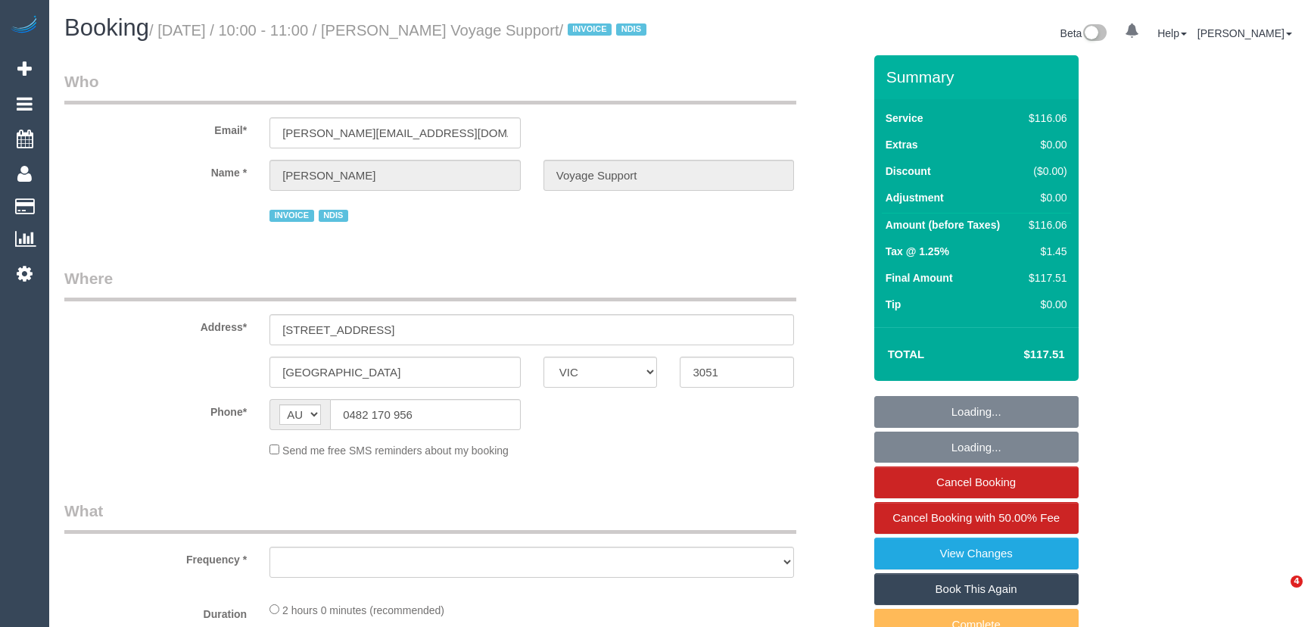
select select "VIC"
select select "object:623"
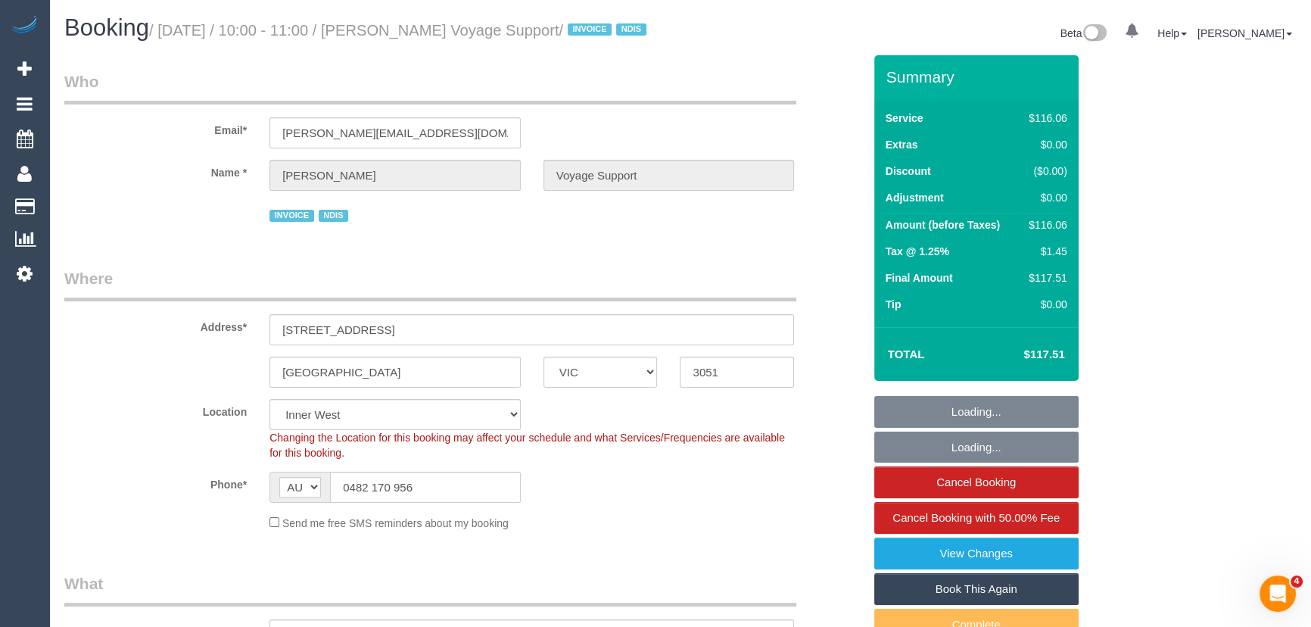
select select "number:28"
select select "number:14"
select select "number:19"
select select "number:36"
select select "number:33"
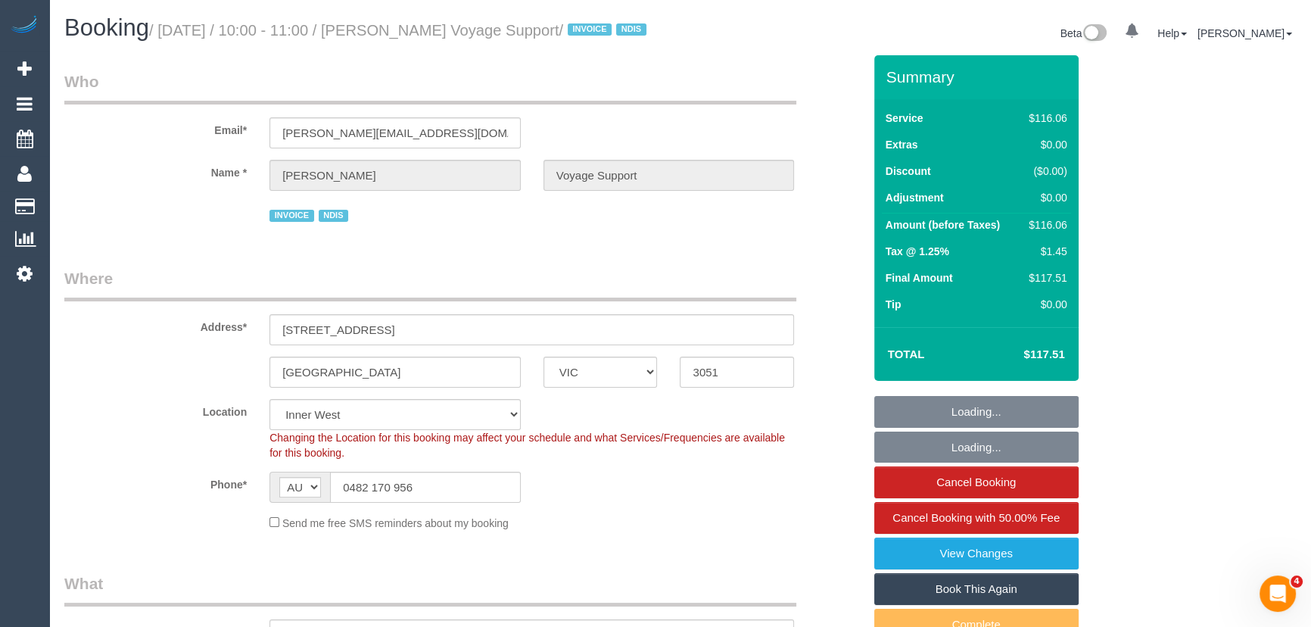
select select "number:12"
select select "object:774"
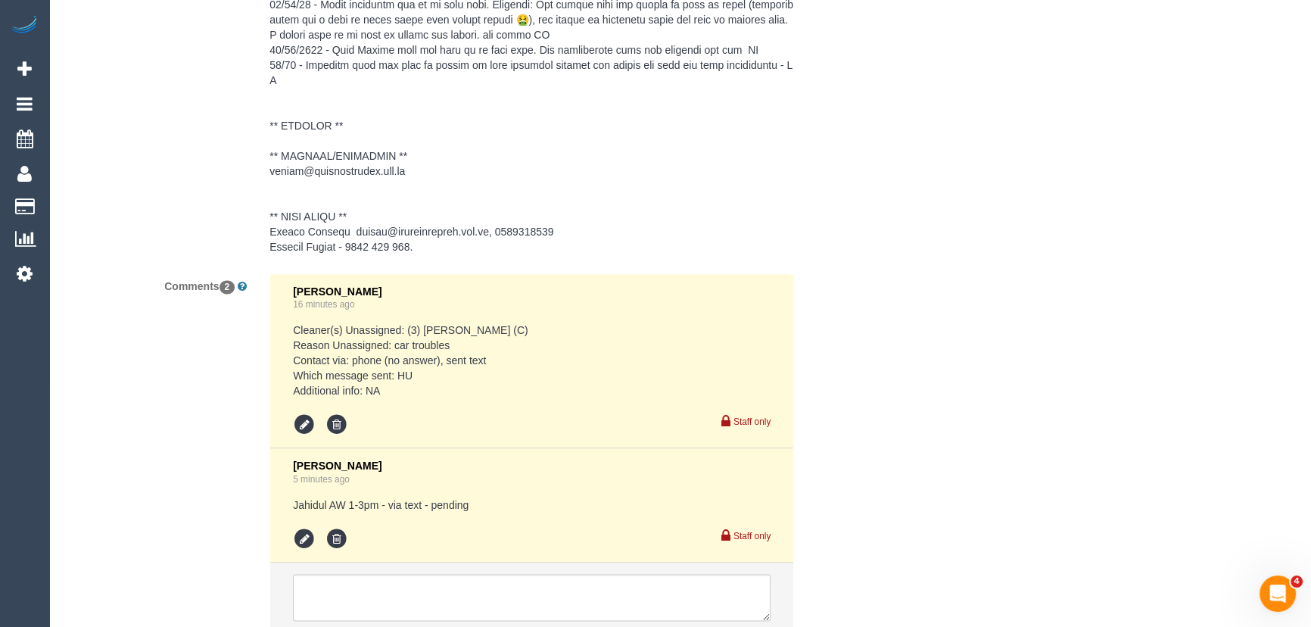
scroll to position [2673, 0]
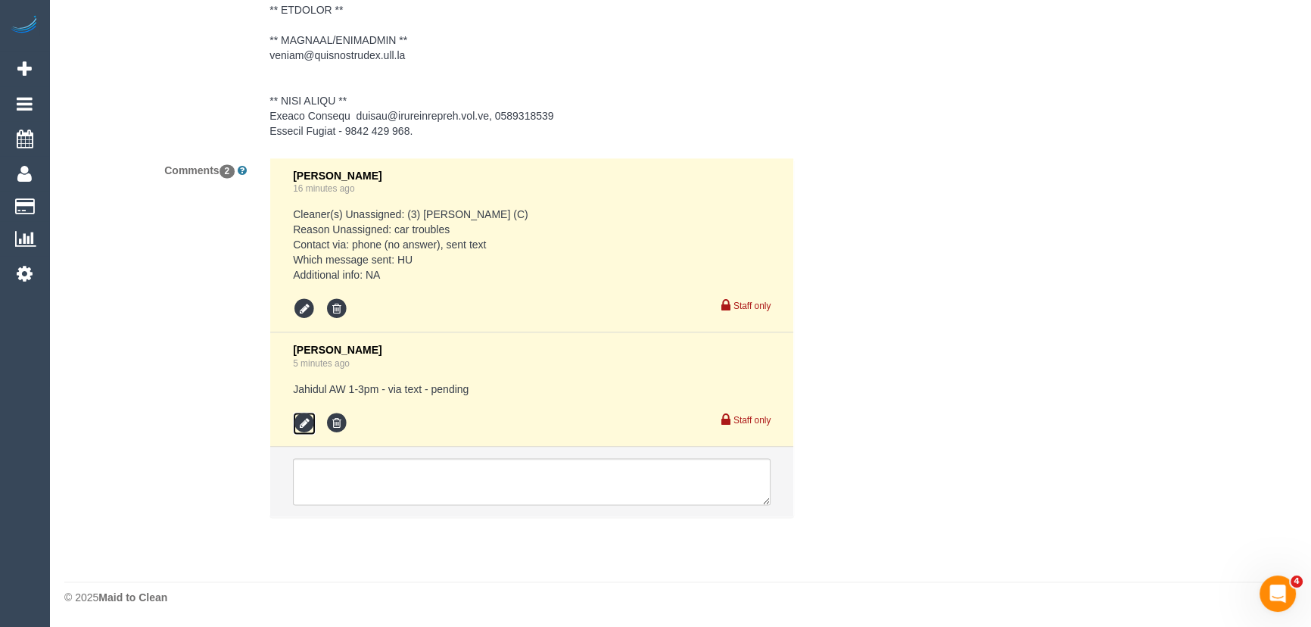
click at [295, 428] on icon at bounding box center [304, 423] width 23 height 23
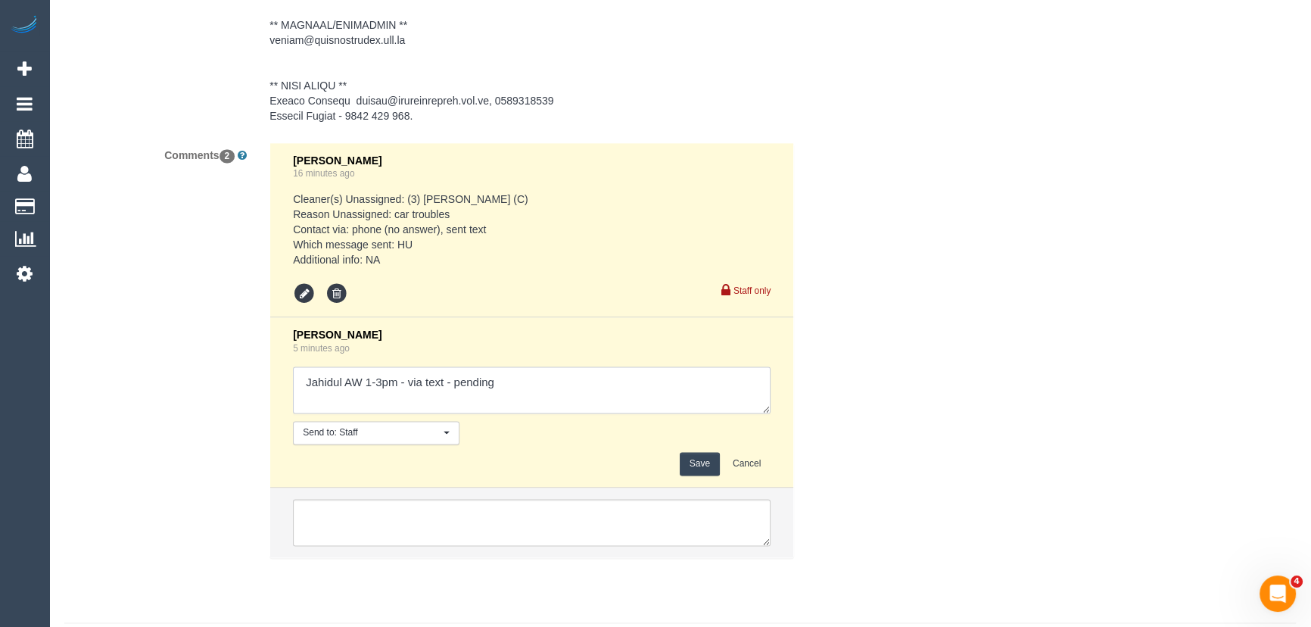
click at [525, 394] on textarea at bounding box center [532, 389] width 478 height 47
type textarea "Jahidul AW 1-3pm - via text - confirmed customer has been informed of cover and…"
click at [690, 474] on button "Save" at bounding box center [700, 463] width 40 height 23
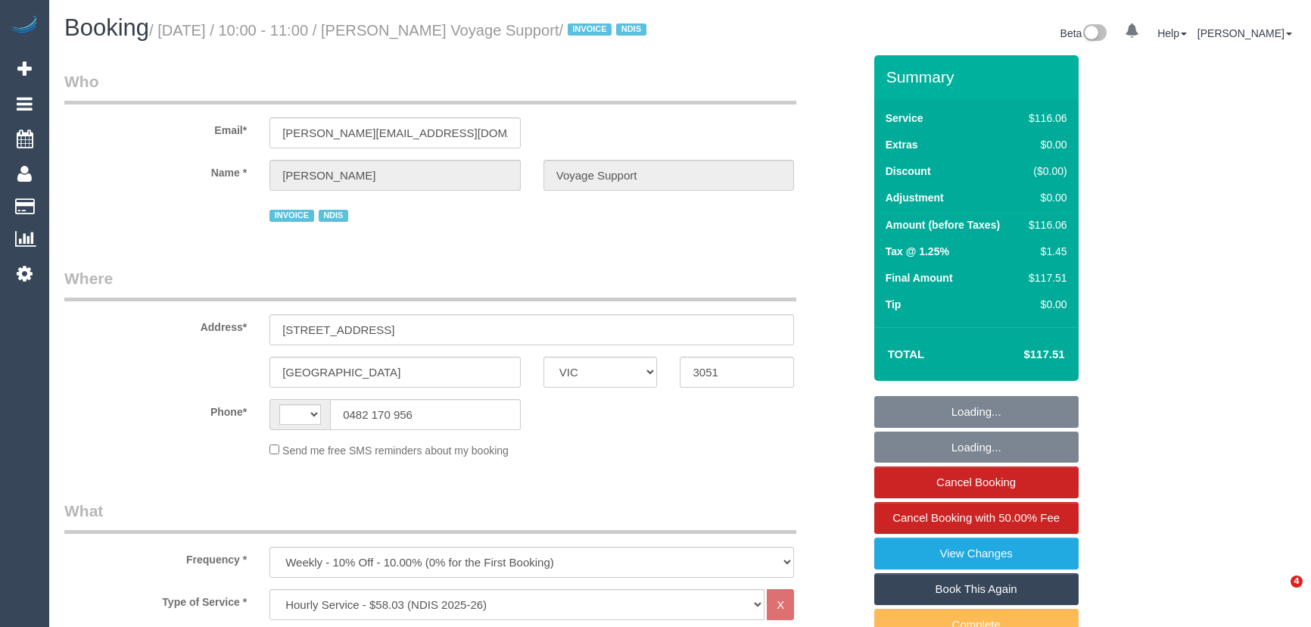
select select "VIC"
select select "string:AU"
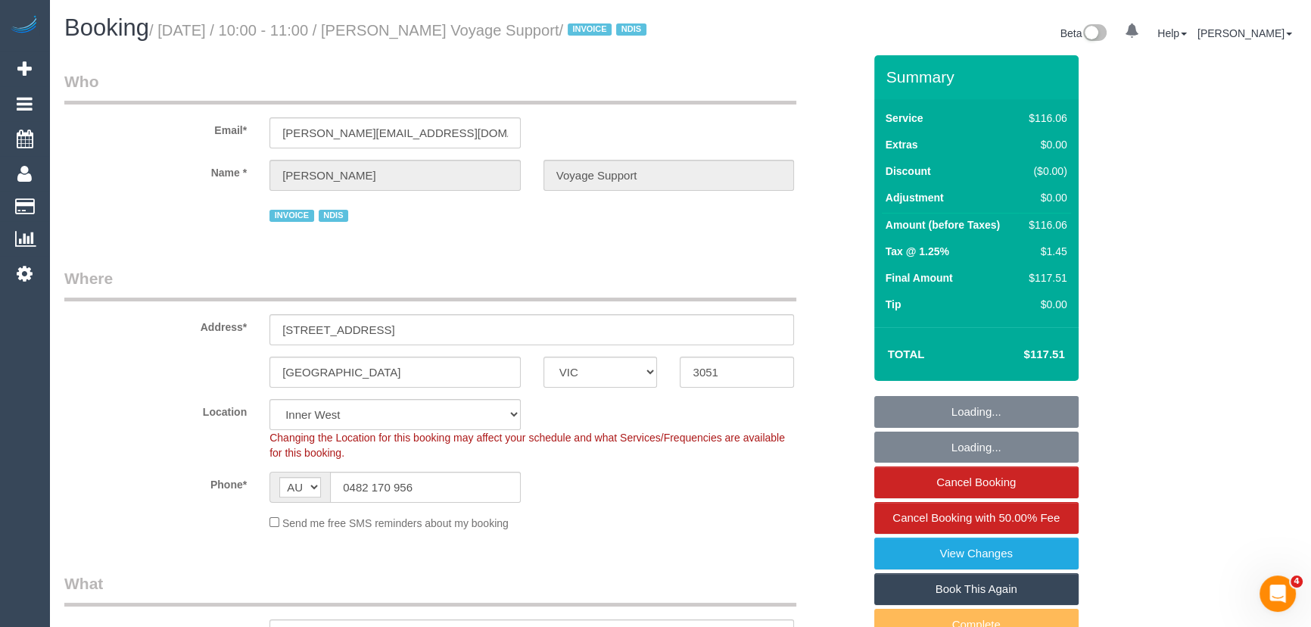
select select "number:28"
select select "number:14"
select select "number:19"
select select "number:36"
select select "number:33"
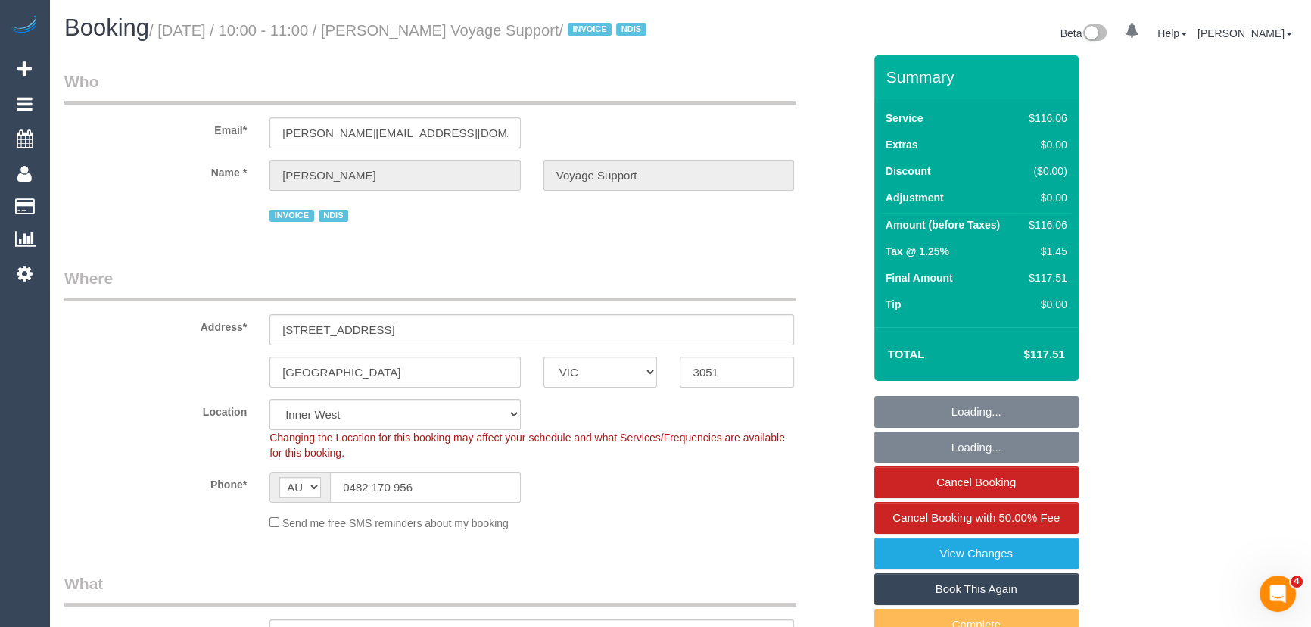
select select "number:12"
select select "object:781"
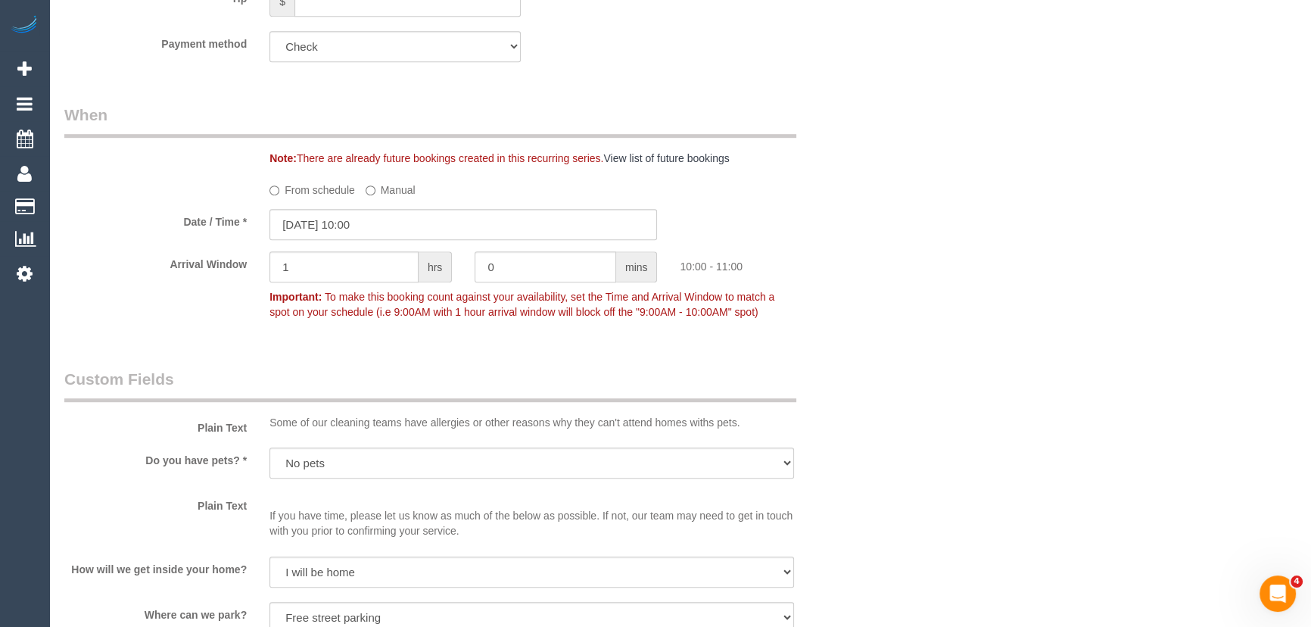
scroll to position [1101, 0]
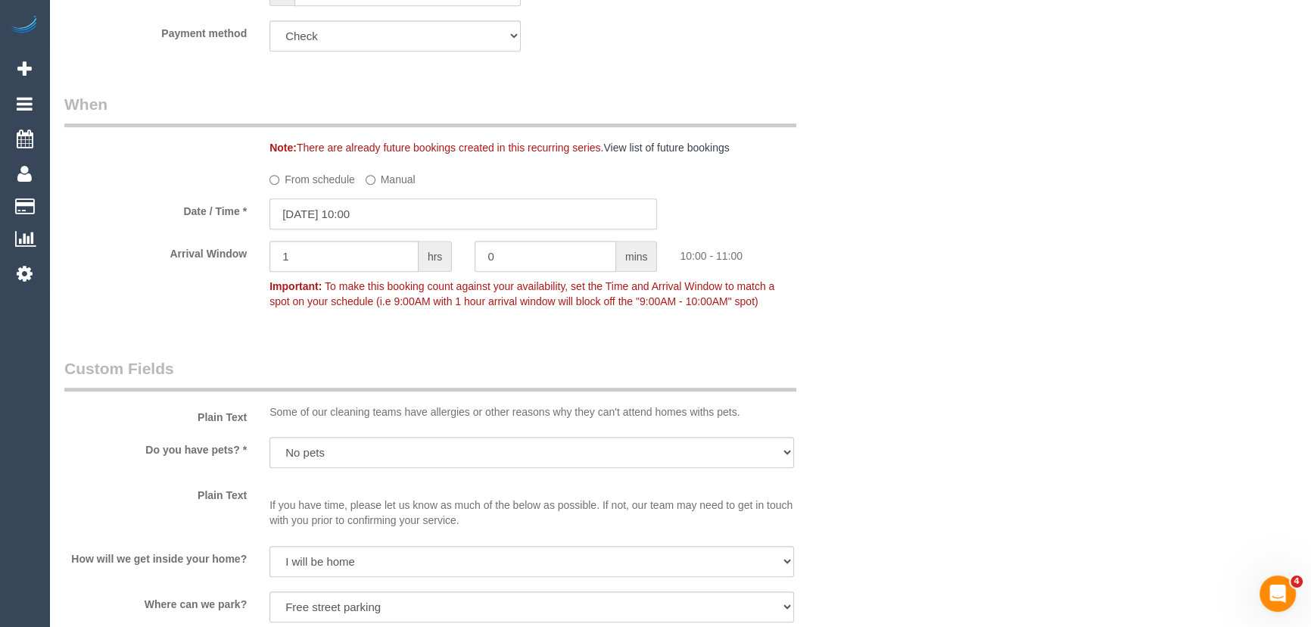
click at [399, 229] on input "[DATE] 10:00" at bounding box center [463, 213] width 388 height 31
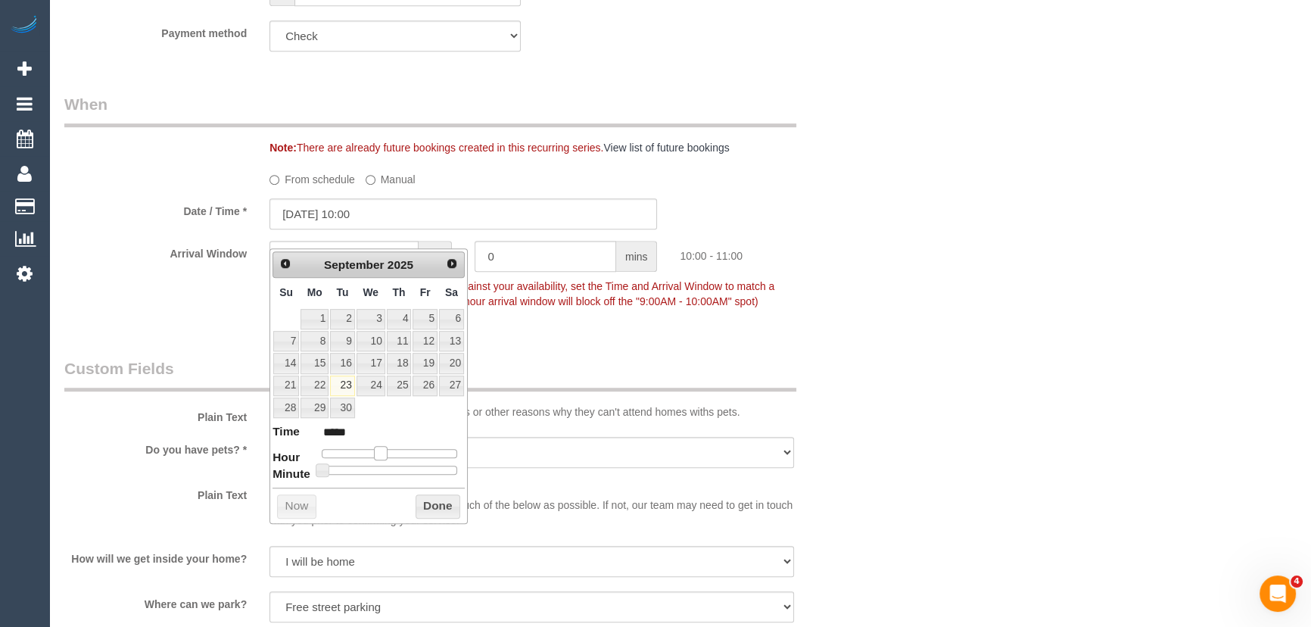
type input "[DATE] 11:00"
type input "*****"
type input "[DATE] 12:00"
type input "*****"
type input "[DATE] 13:00"
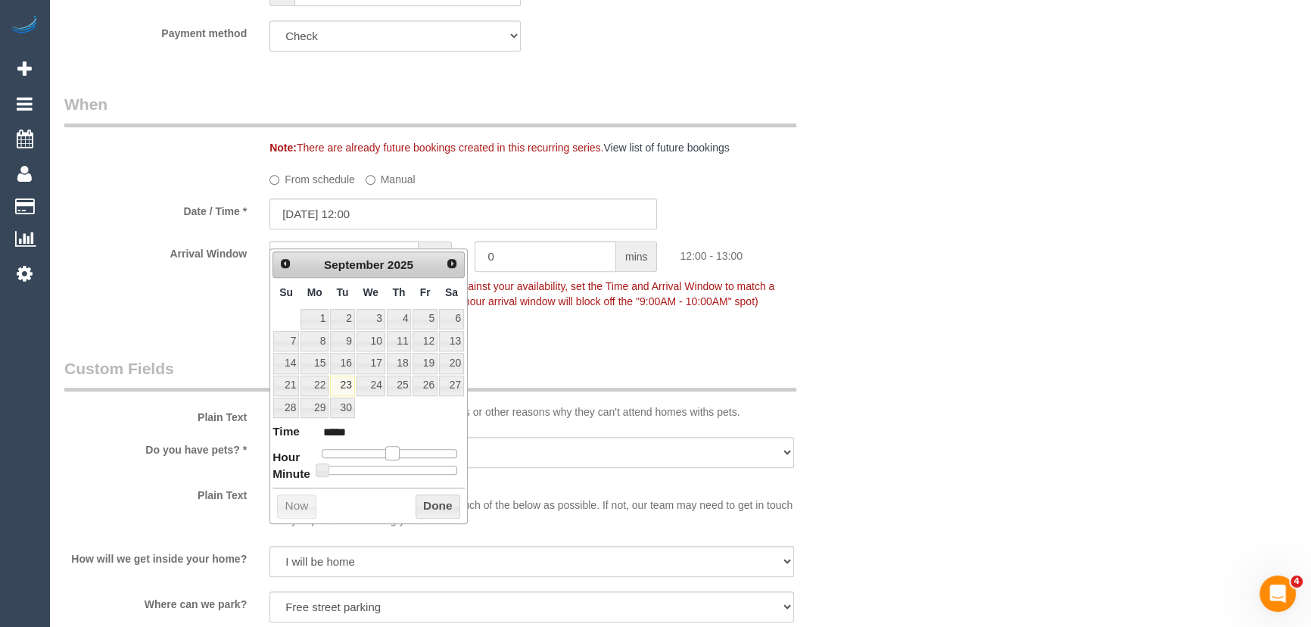
type input "*****"
drag, startPoint x: 378, startPoint y: 452, endPoint x: 394, endPoint y: 452, distance: 15.9
click at [394, 452] on span at bounding box center [398, 453] width 14 height 14
click at [576, 363] on div "Who Email* [PERSON_NAME][EMAIL_ADDRESS][DOMAIN_NAME] Name * [PERSON_NAME] Voyag…" at bounding box center [463, 577] width 821 height 3244
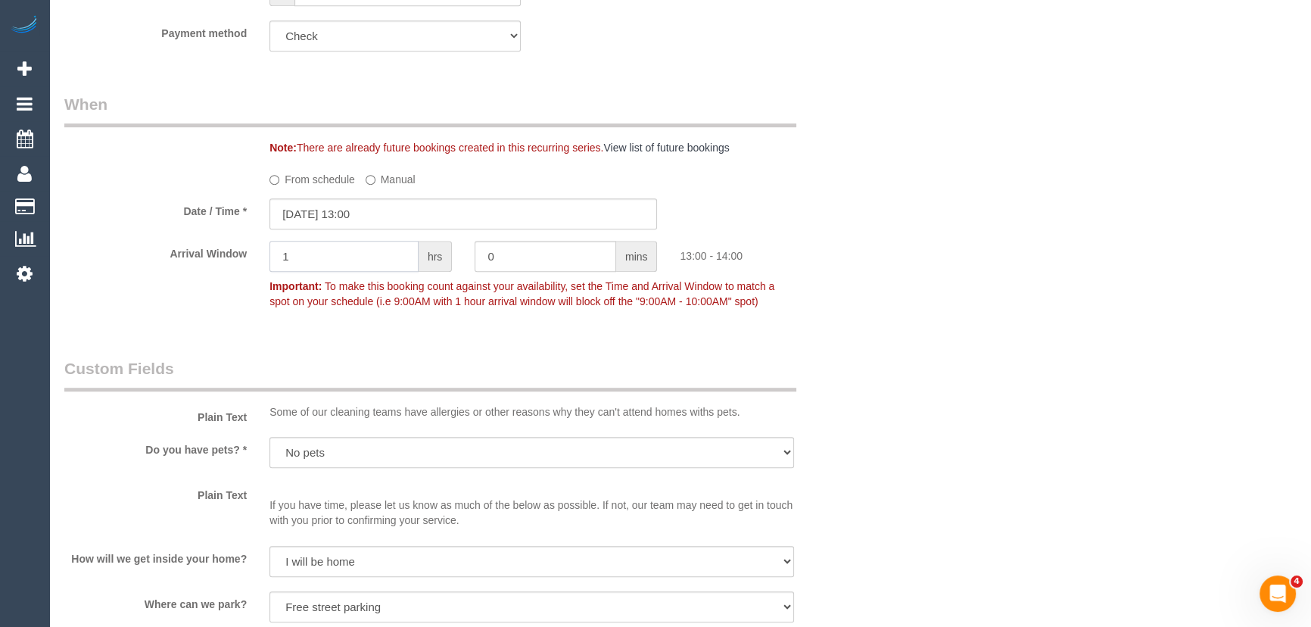
click at [326, 272] on input "1" at bounding box center [343, 256] width 149 height 31
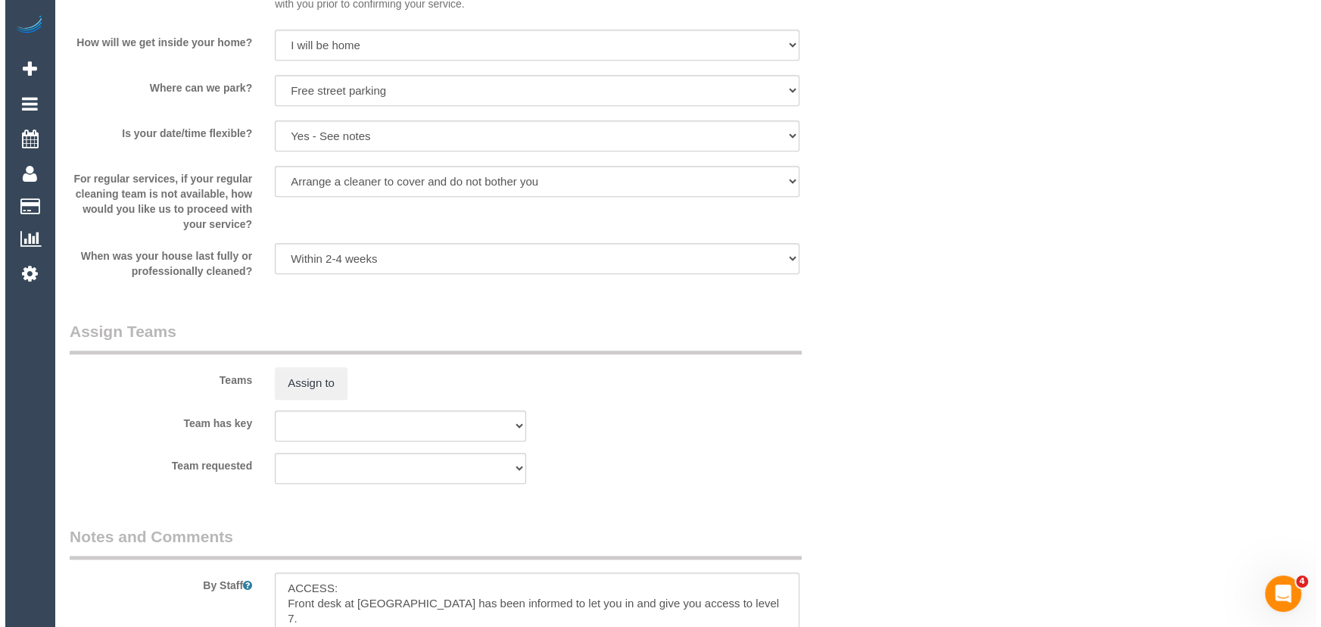
scroll to position [1651, 0]
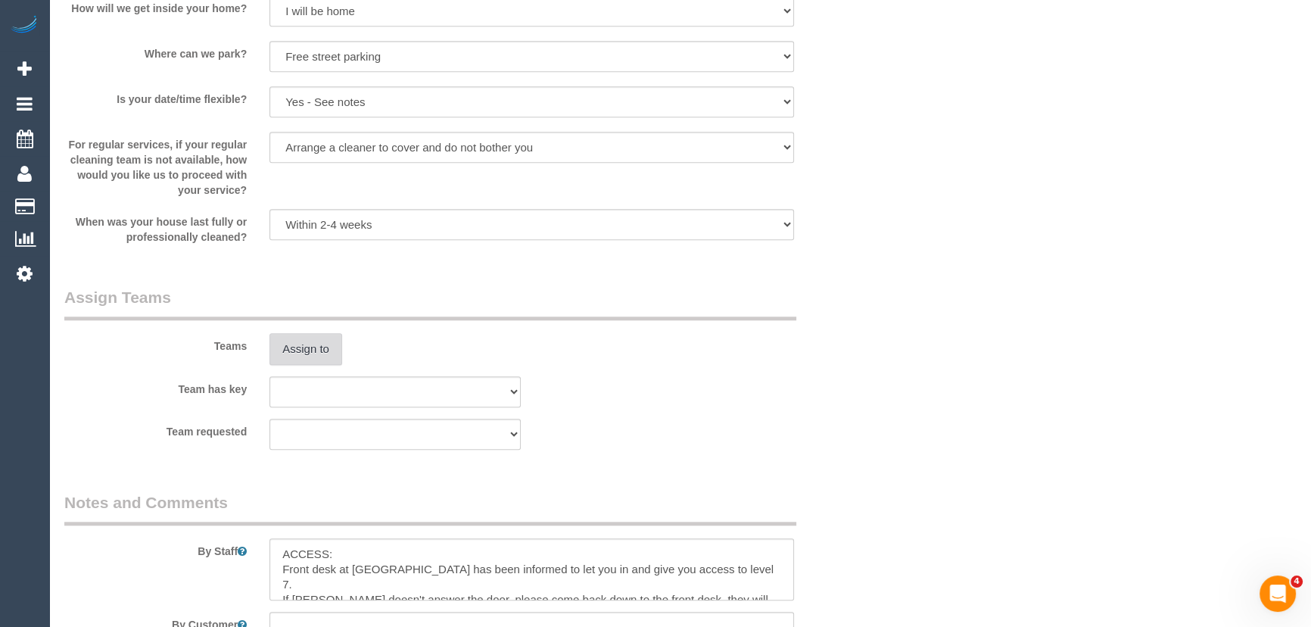
type input "2"
click at [323, 359] on button "Assign to" at bounding box center [305, 349] width 73 height 32
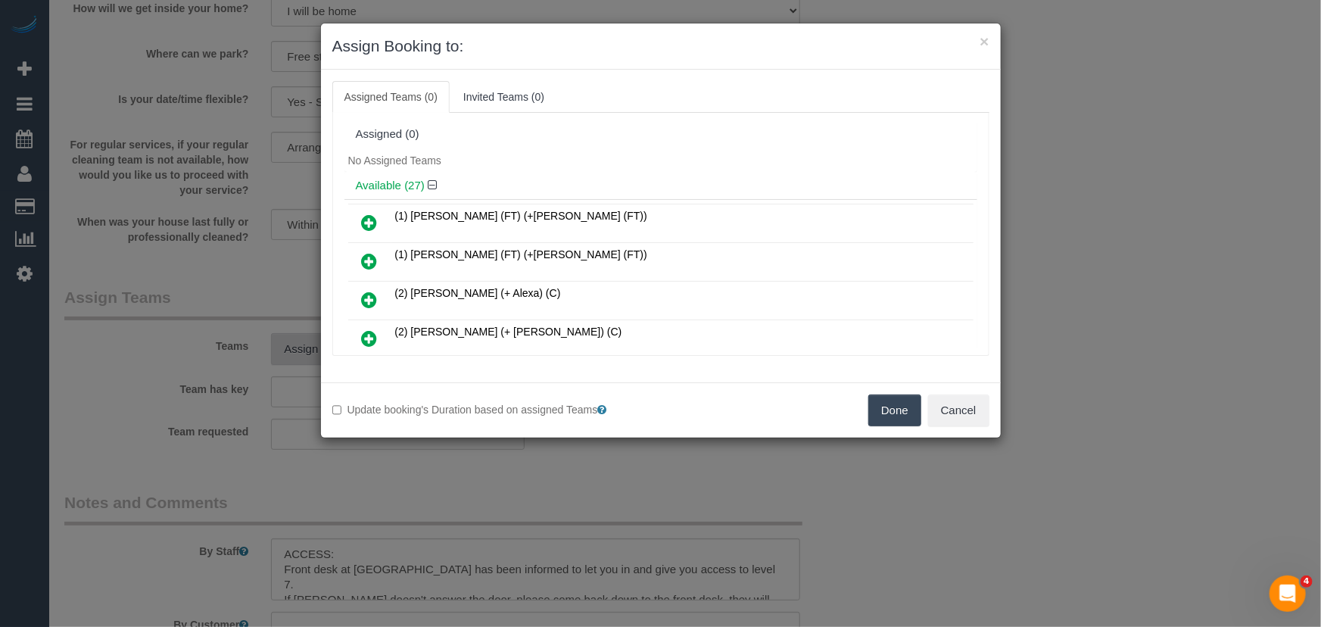
scroll to position [625, 0]
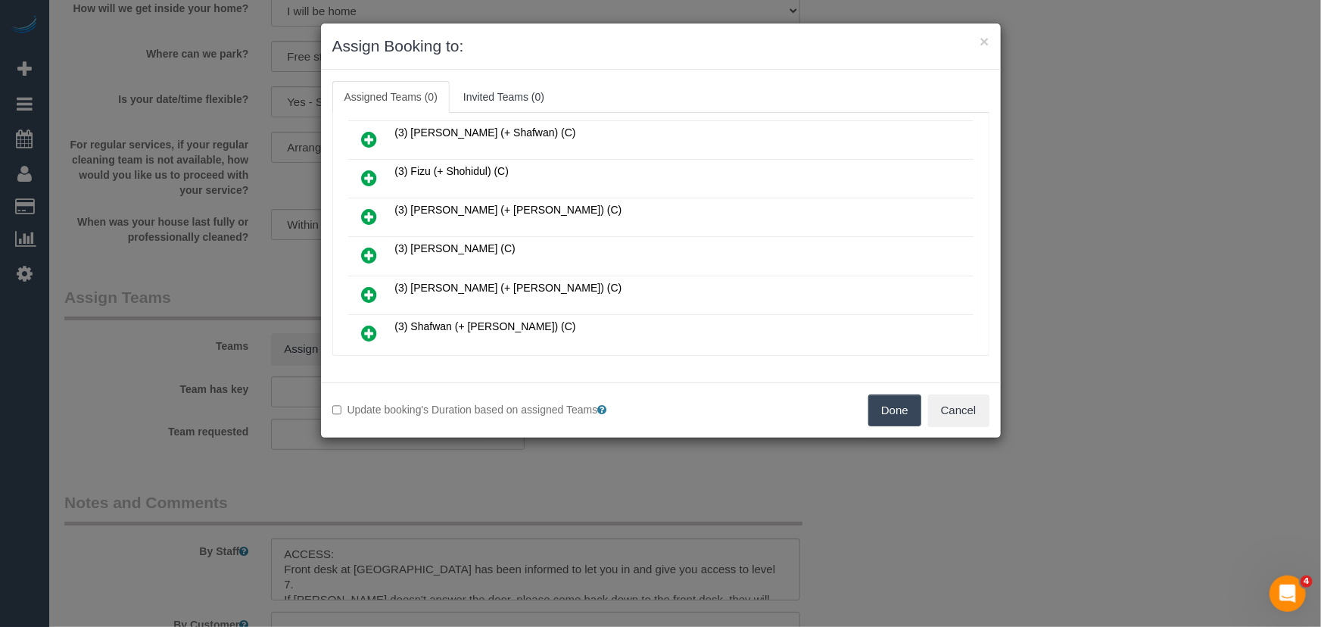
click at [368, 246] on icon at bounding box center [370, 255] width 16 height 18
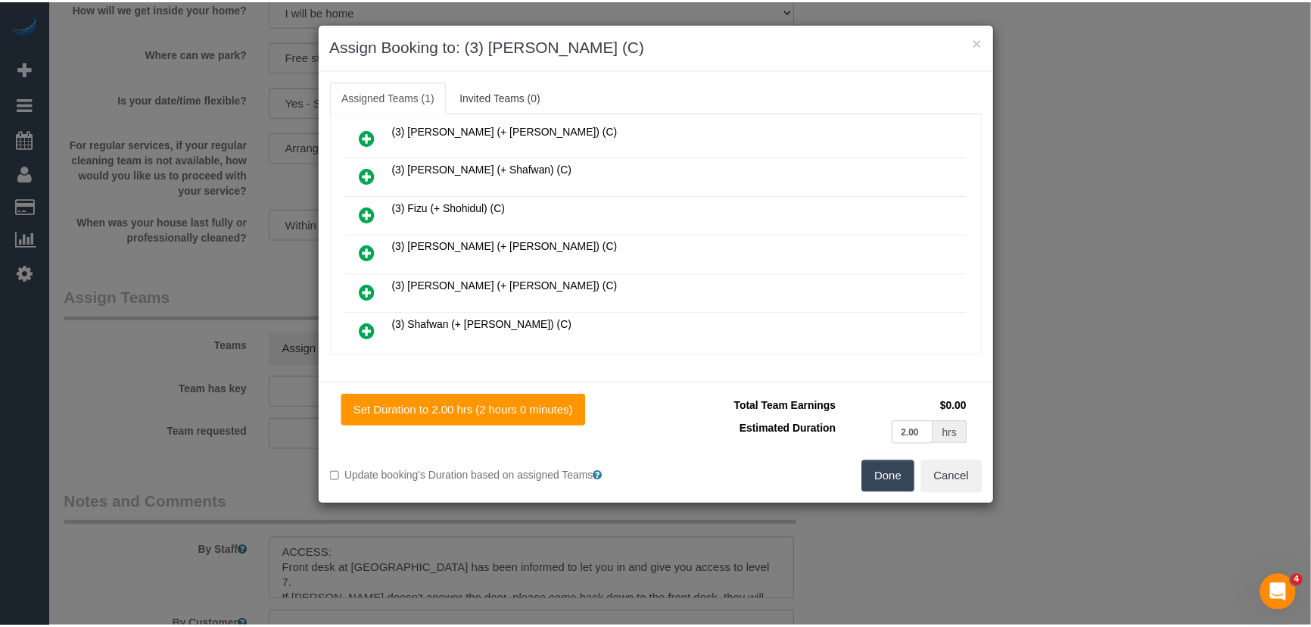
scroll to position [661, 0]
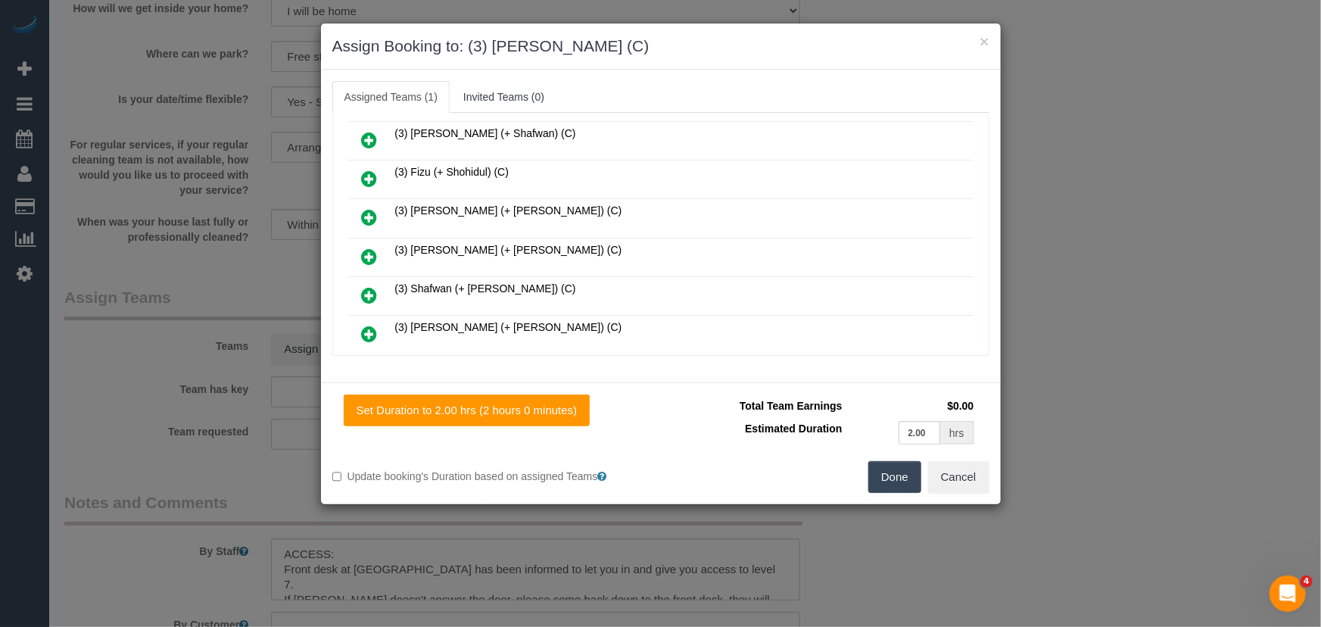
click at [892, 472] on button "Done" at bounding box center [894, 477] width 53 height 32
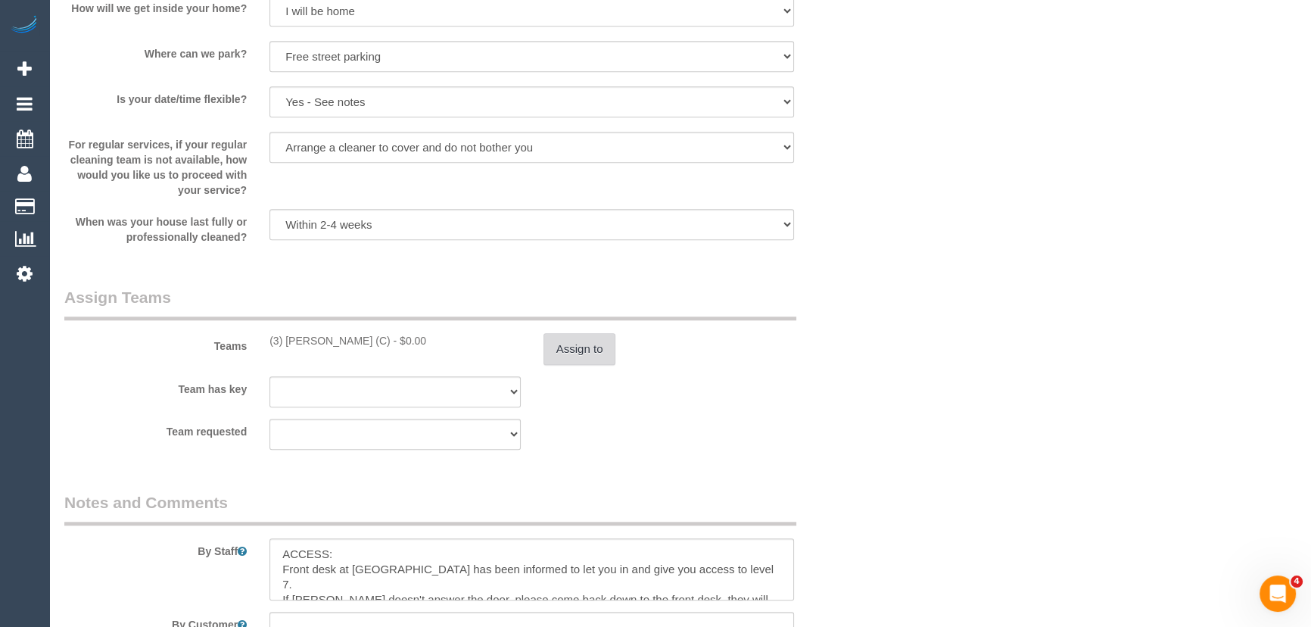
click at [590, 365] on button "Assign to" at bounding box center [580, 349] width 73 height 32
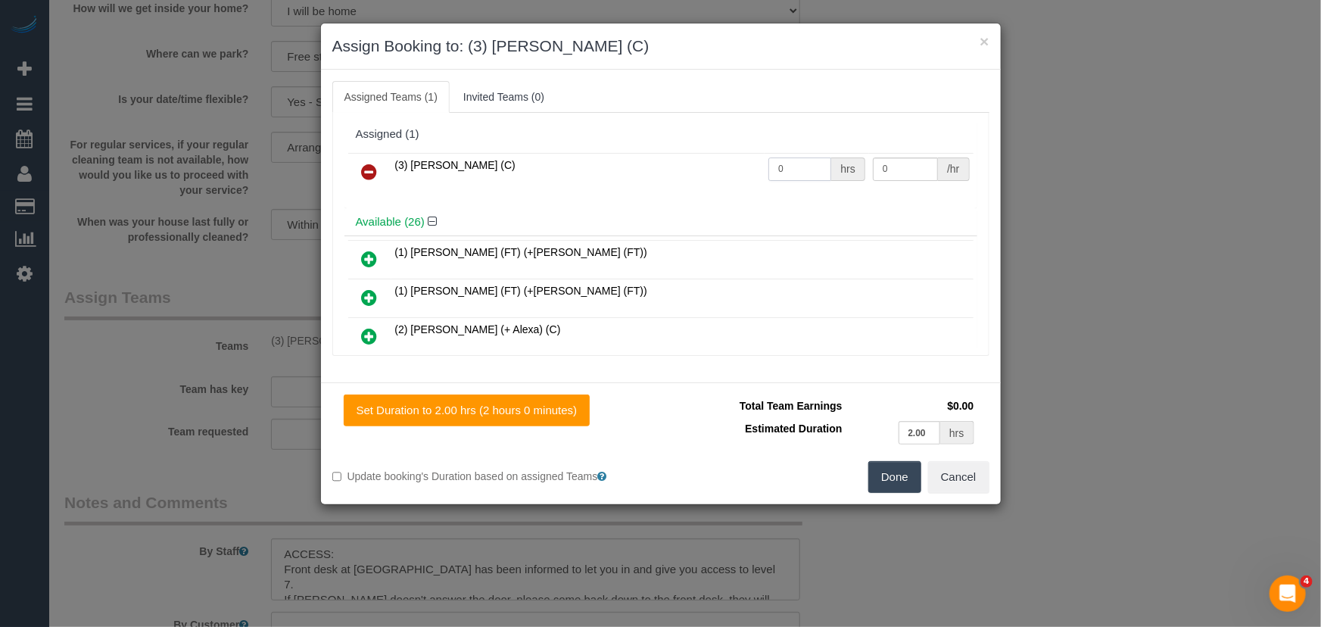
click at [801, 176] on input "0" at bounding box center [799, 168] width 63 height 23
type input "2"
type input "35"
click at [886, 469] on button "Done" at bounding box center [894, 477] width 53 height 32
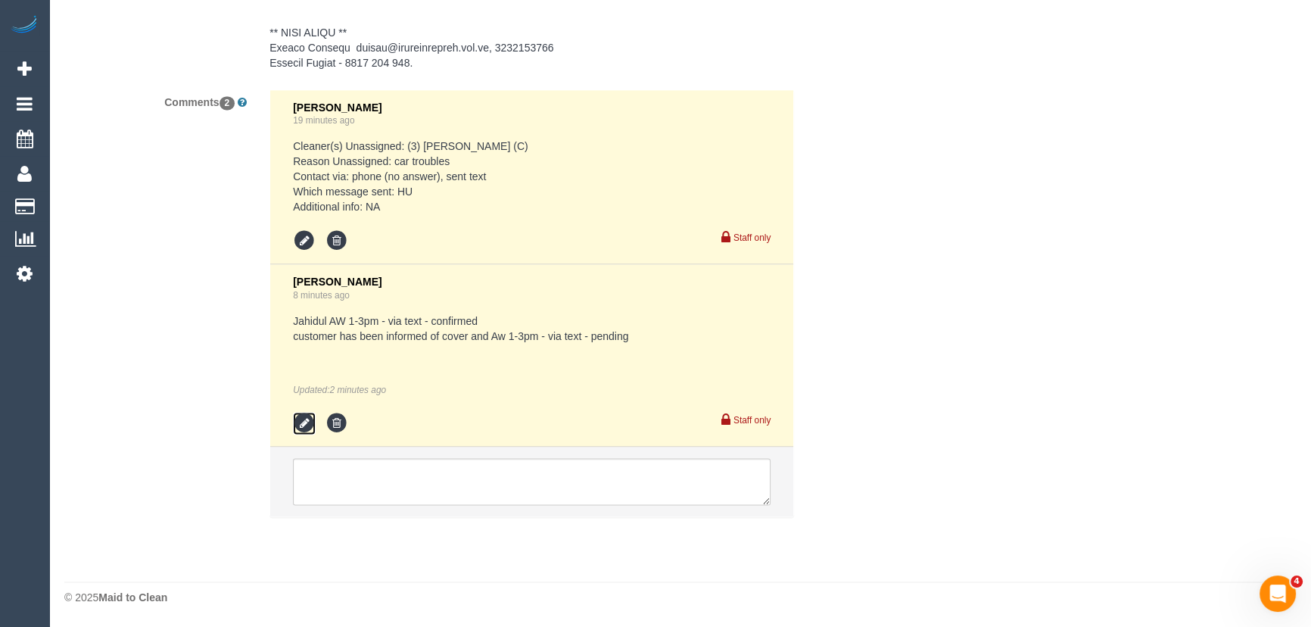
click at [304, 428] on icon at bounding box center [304, 423] width 23 height 23
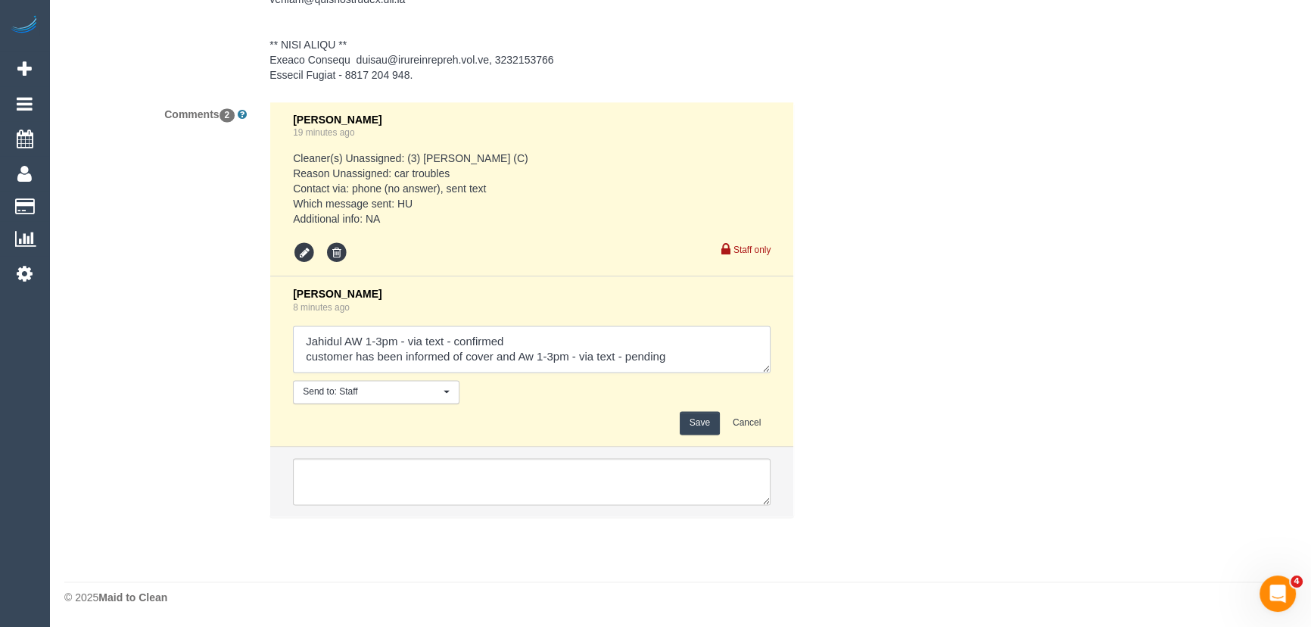
click at [688, 357] on textarea at bounding box center [532, 348] width 478 height 47
type textarea "Jahidul AW 1-3pm - via text - confirmed customer has been informed of cover and…"
click at [696, 431] on button "Save" at bounding box center [700, 422] width 40 height 23
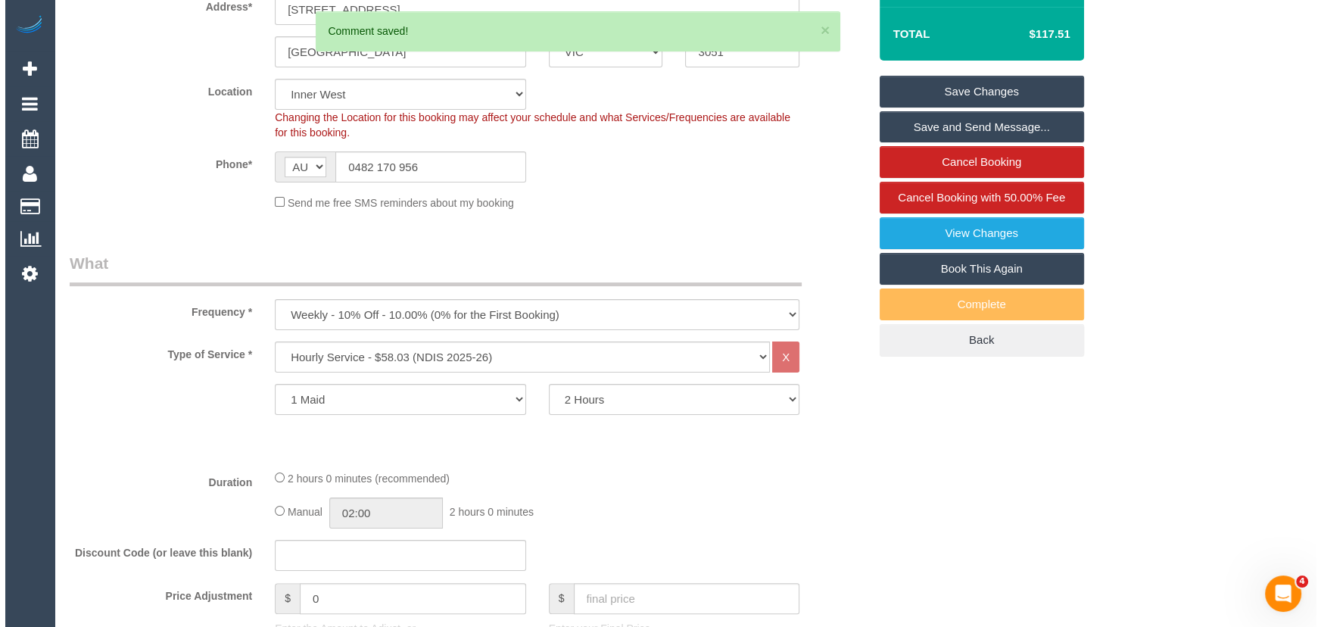
scroll to position [0, 0]
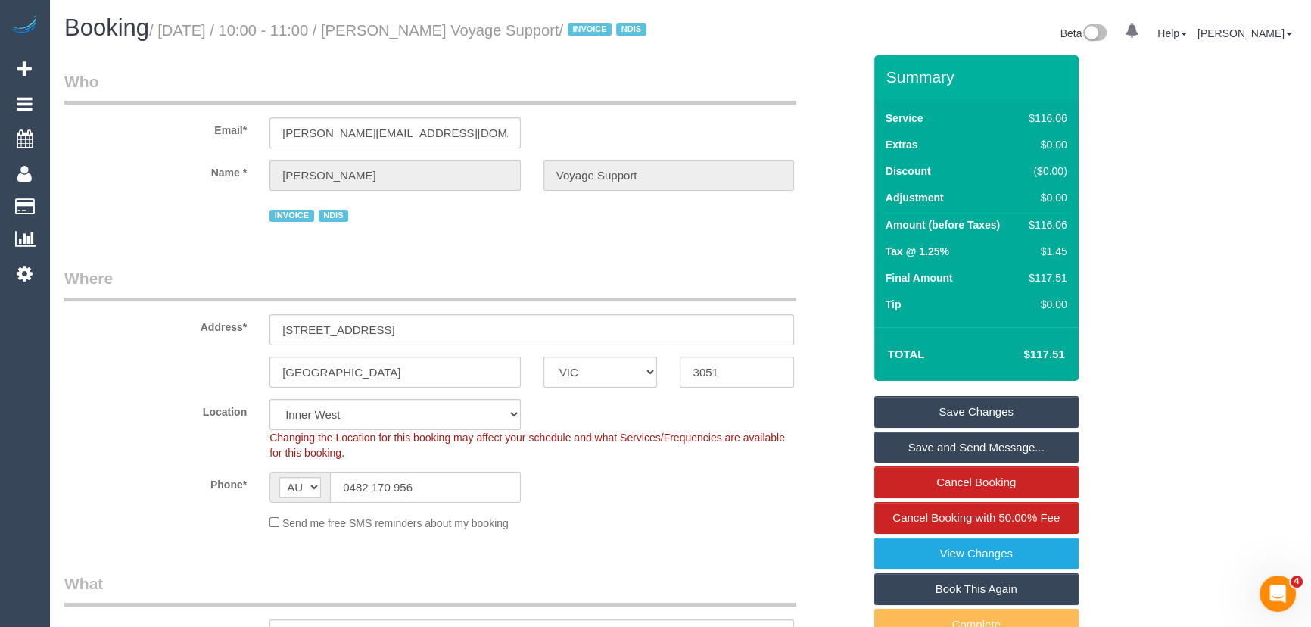
click at [437, 30] on small "/ September 23, 2025 / 10:00 - 11:00 / Craig Fenton Voyage Support / INVOICE ND…" at bounding box center [400, 30] width 502 height 17
copy small "Craig Fenton Voyage Support"
click at [927, 463] on link "Save and Send Message..." at bounding box center [976, 447] width 204 height 32
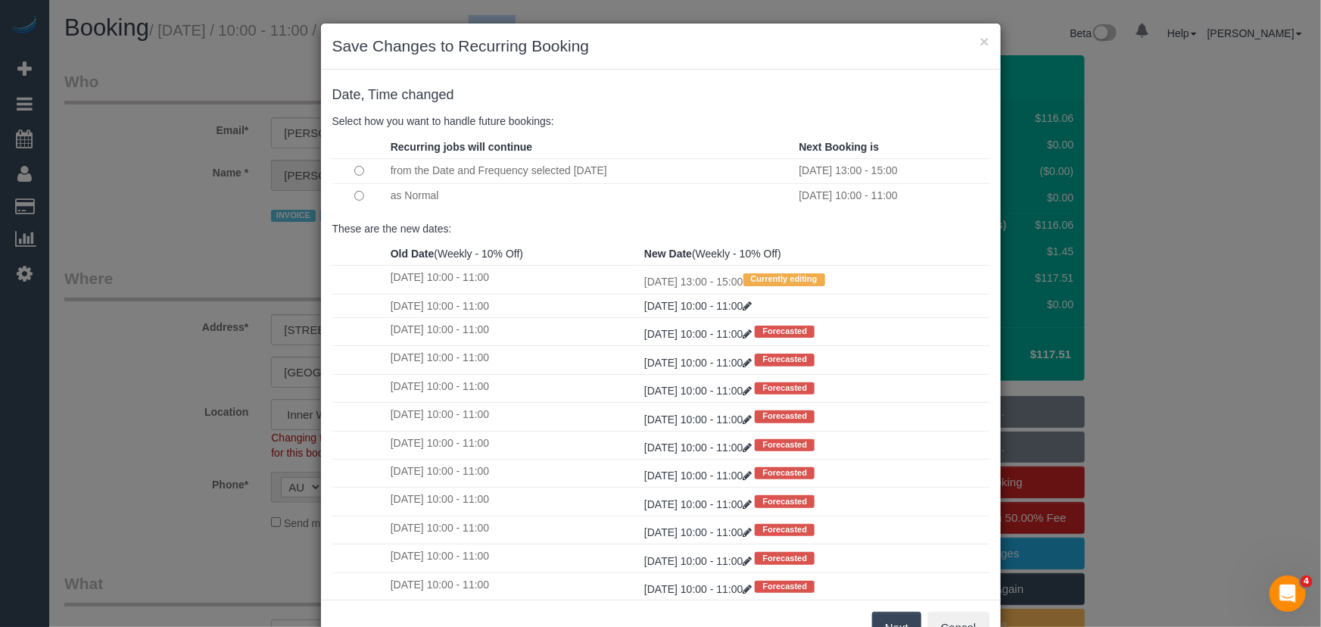
click at [904, 620] on button "Next" at bounding box center [896, 628] width 49 height 32
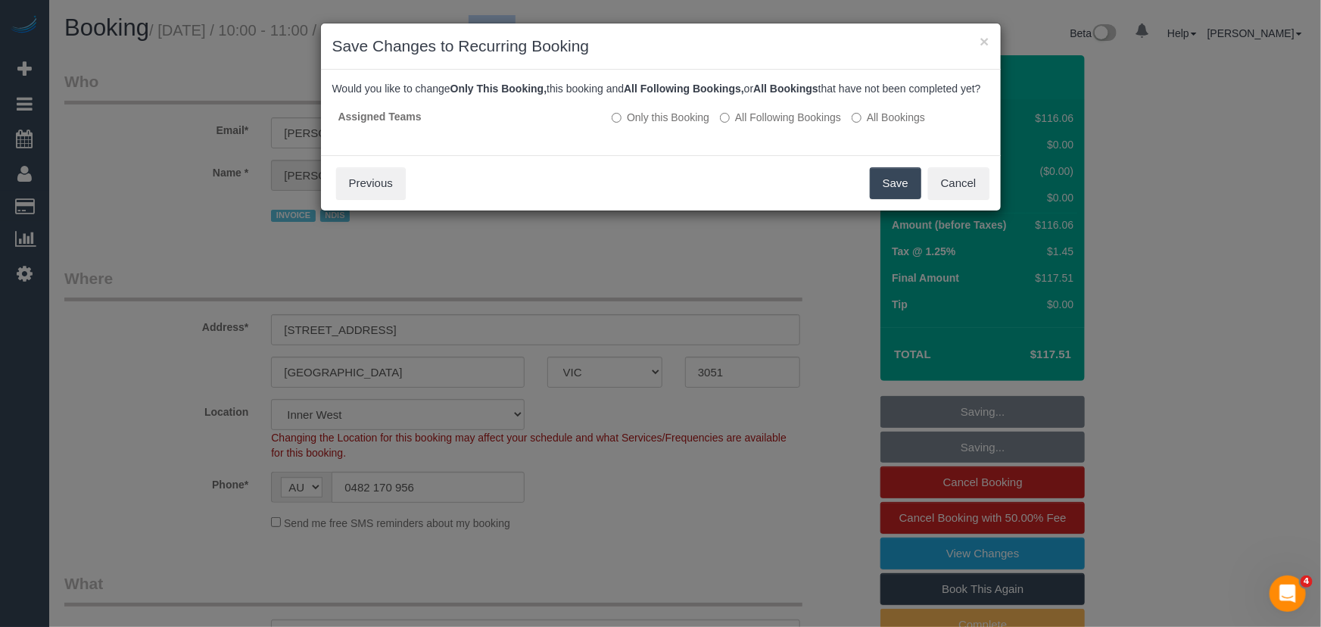
click at [880, 199] on button "Save" at bounding box center [895, 183] width 51 height 32
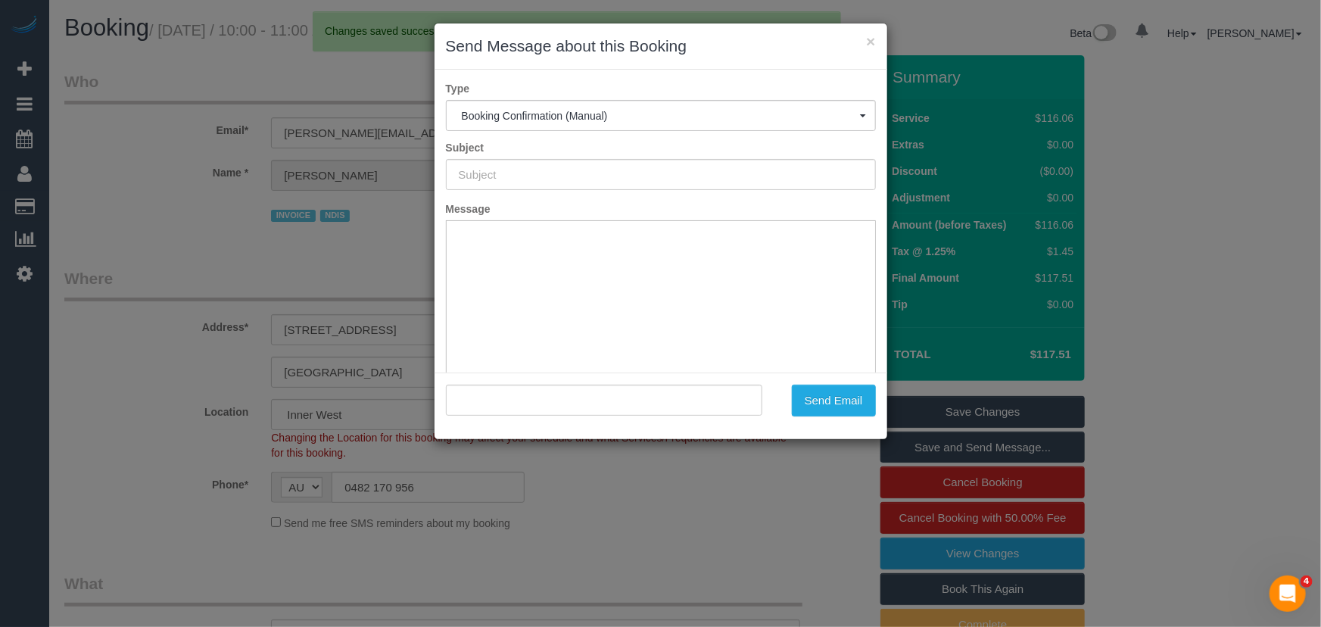
type input "Booking Confirmed"
type input ""Craig Fenton Voyage Support" <craig.voyagesupport@fake.com>"
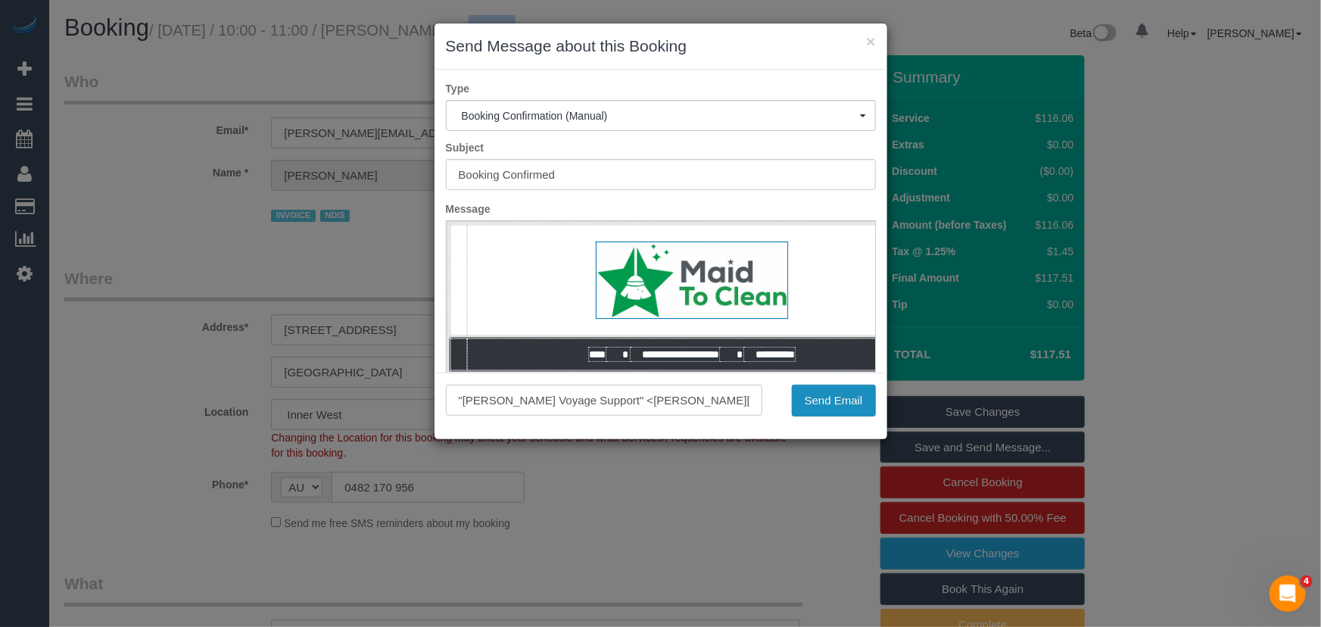
click at [833, 407] on button "Send Email" at bounding box center [834, 401] width 84 height 32
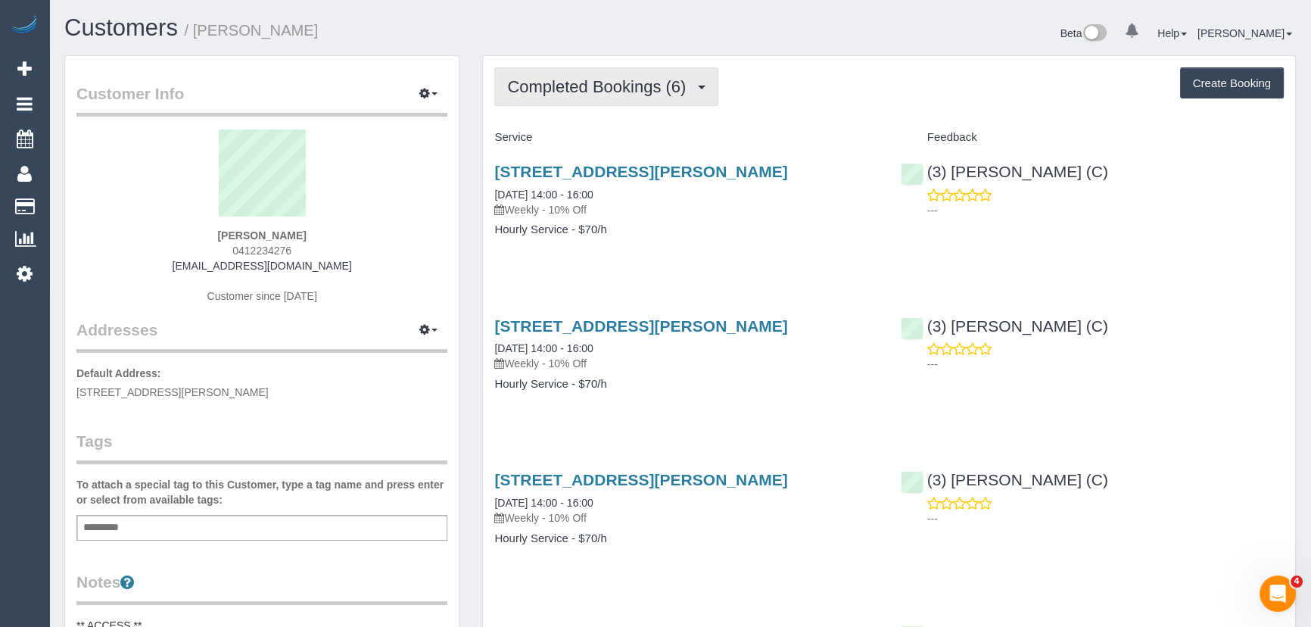
click at [669, 91] on span "Completed Bookings (6)" at bounding box center [600, 86] width 186 height 19
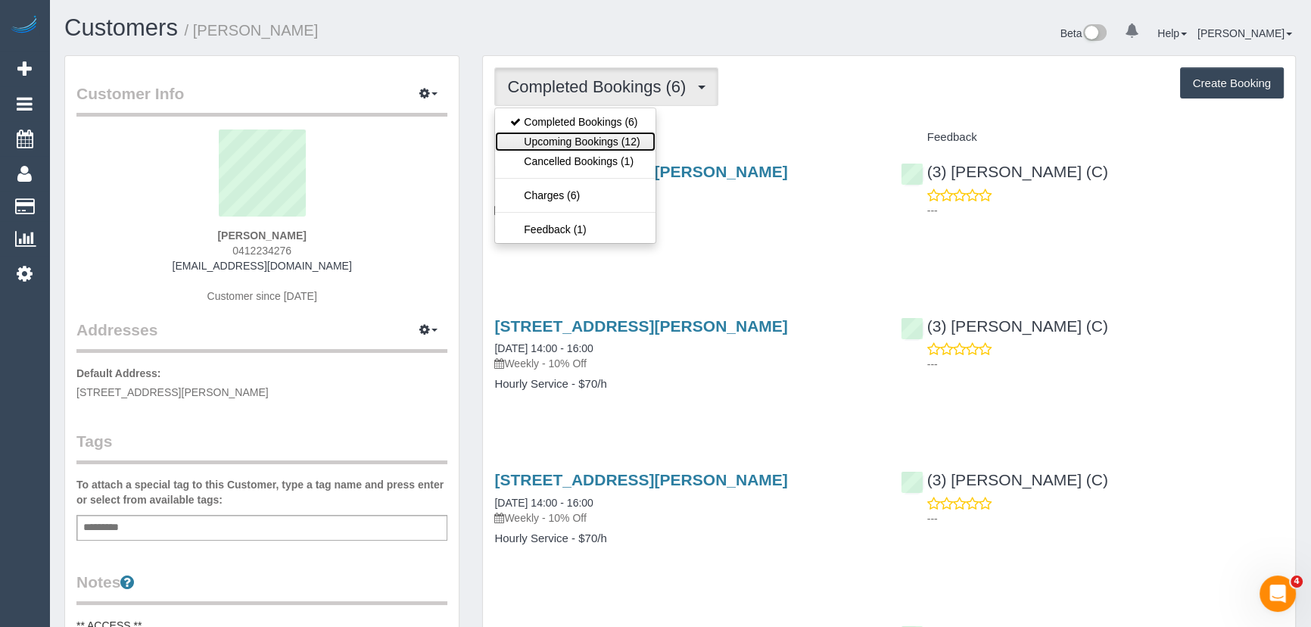
click at [636, 144] on link "Upcoming Bookings (12)" at bounding box center [575, 142] width 160 height 20
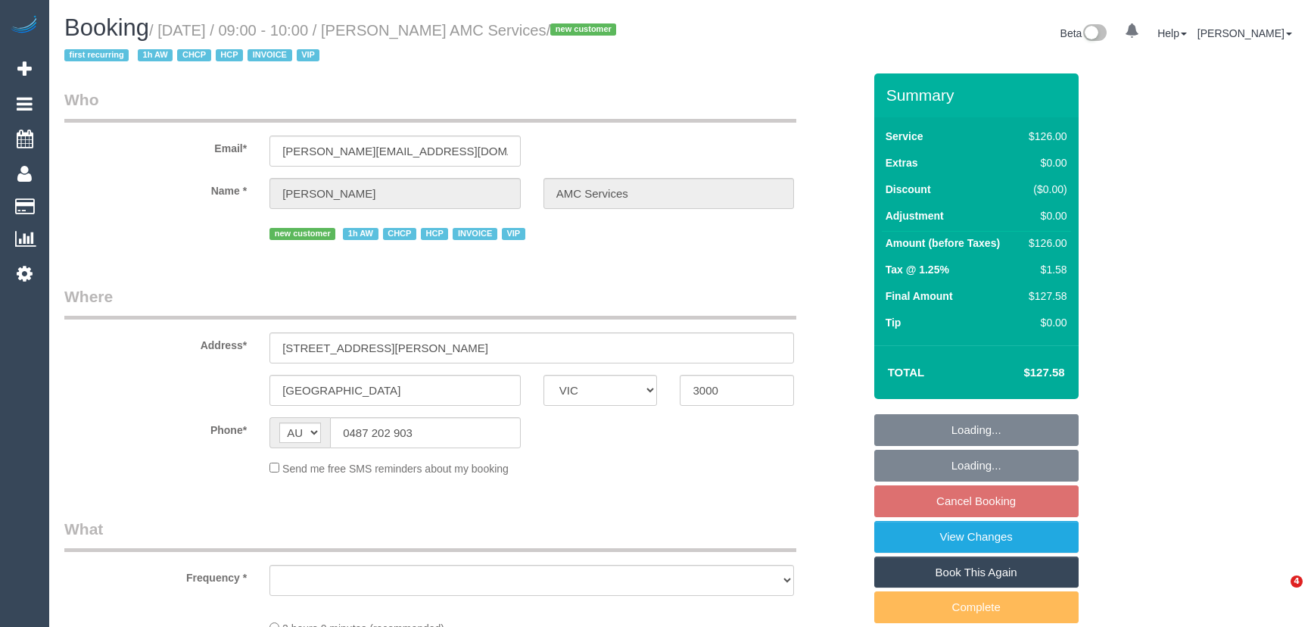
select select "VIC"
select select "object:623"
select select "120"
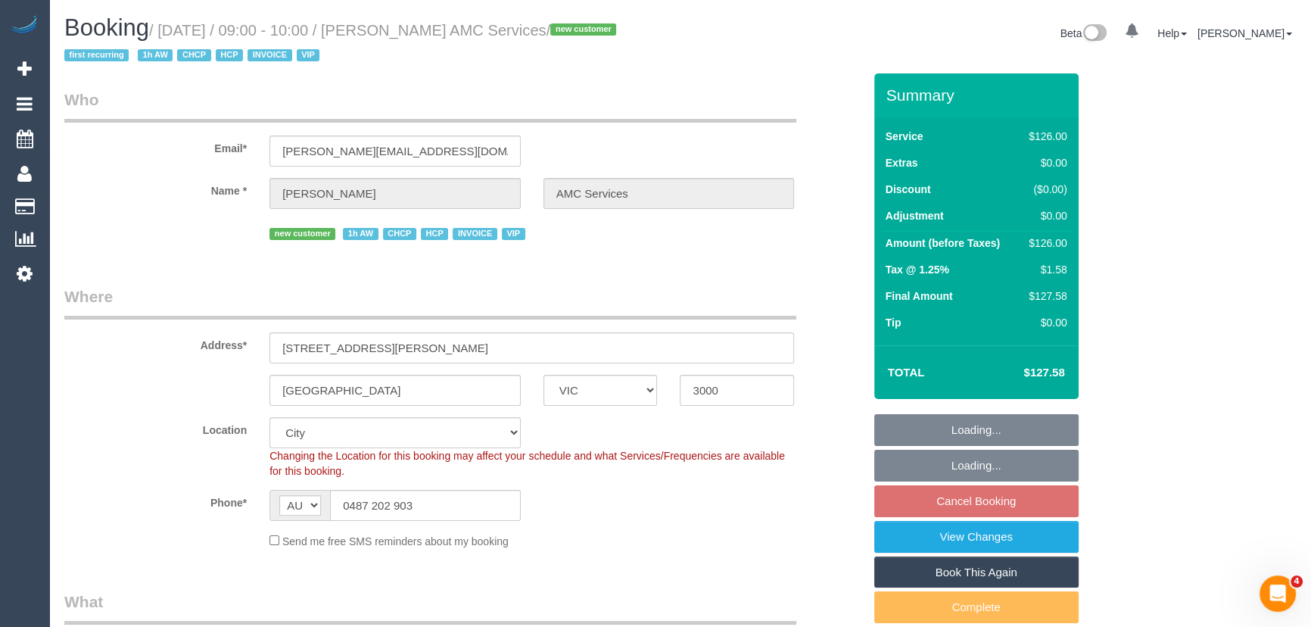
select select "number:27"
select select "number:14"
select select "number:18"
select select "number:25"
select select "number:35"
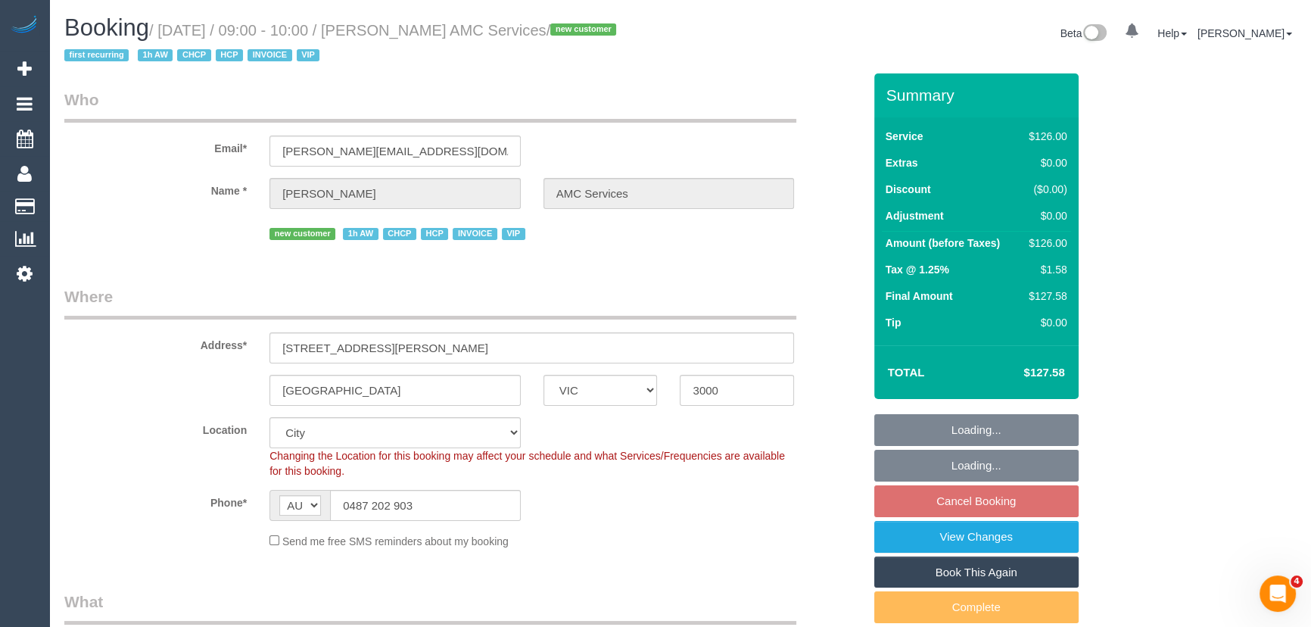
select select "object:774"
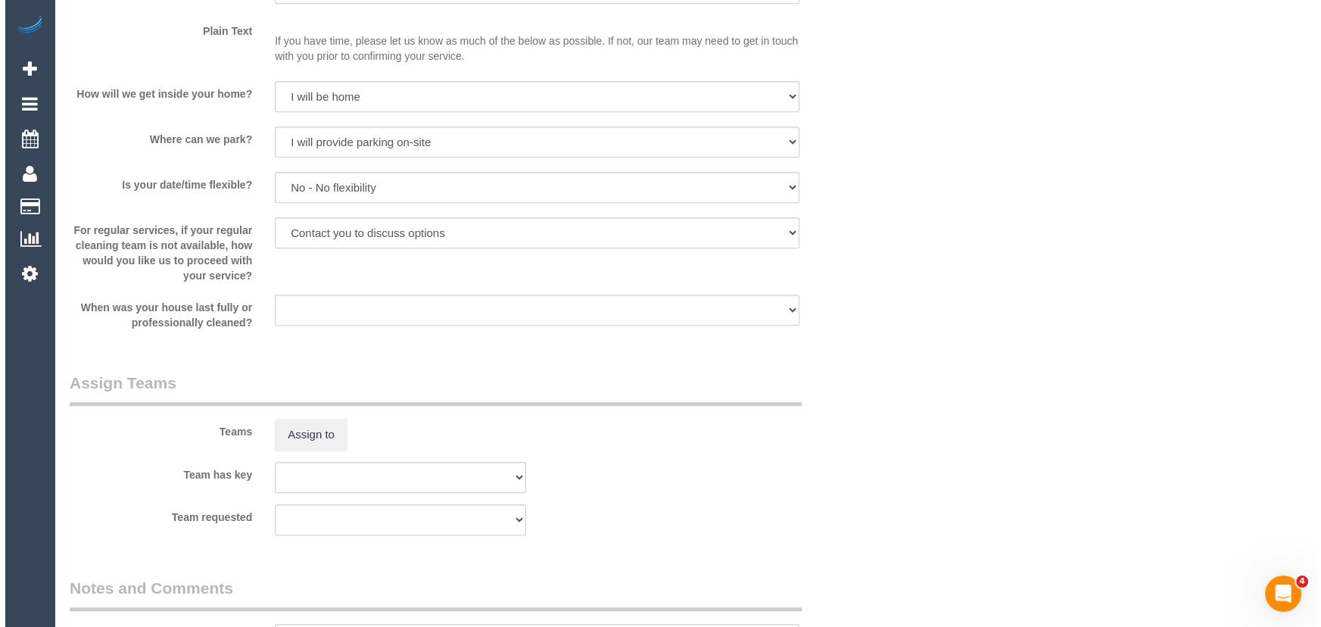
scroll to position [1651, 0]
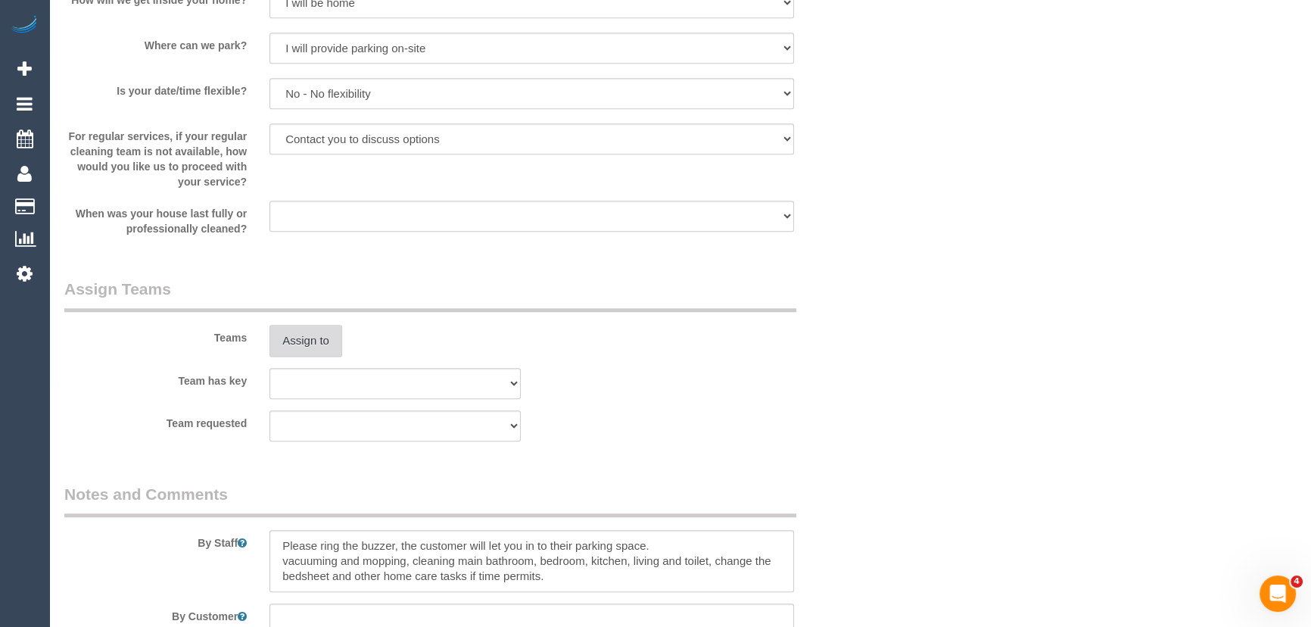
click at [295, 331] on button "Assign to" at bounding box center [305, 341] width 73 height 32
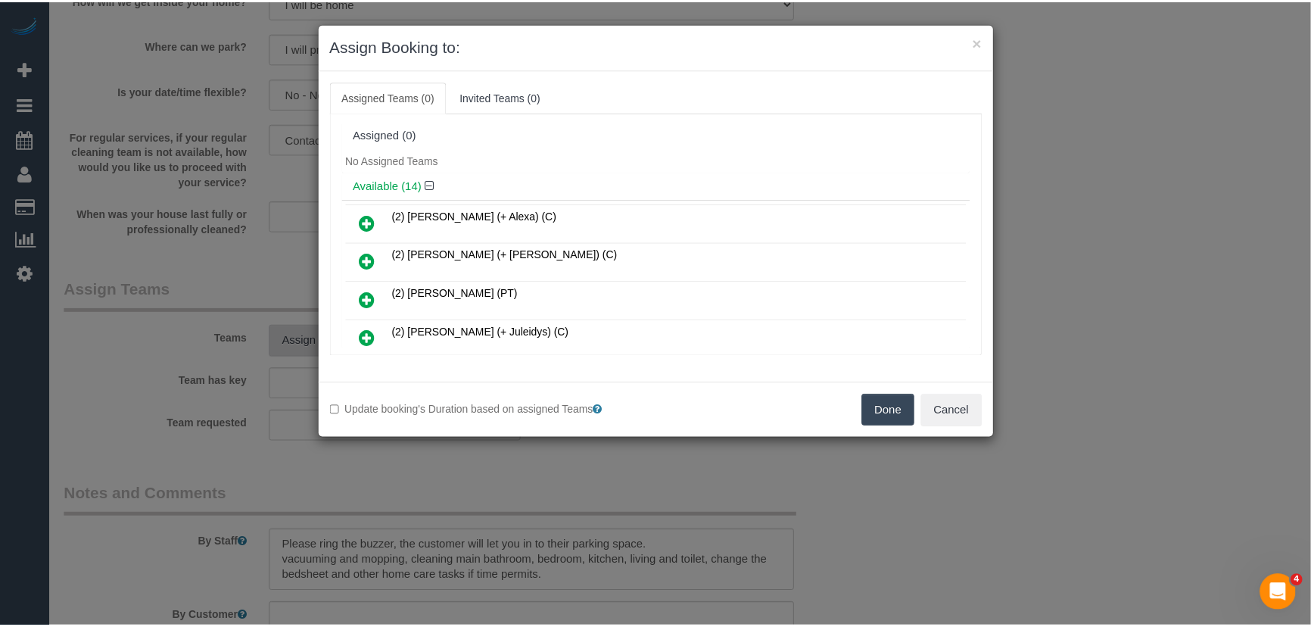
scroll to position [452, 0]
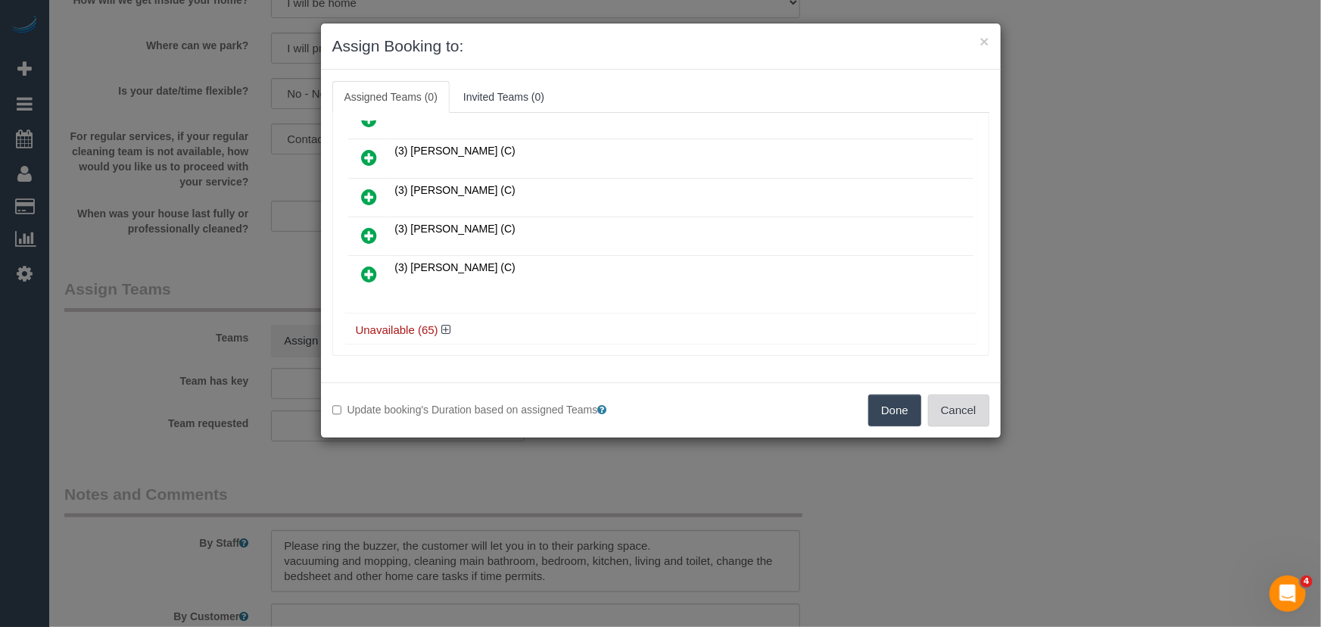
click at [965, 416] on button "Cancel" at bounding box center [958, 410] width 61 height 32
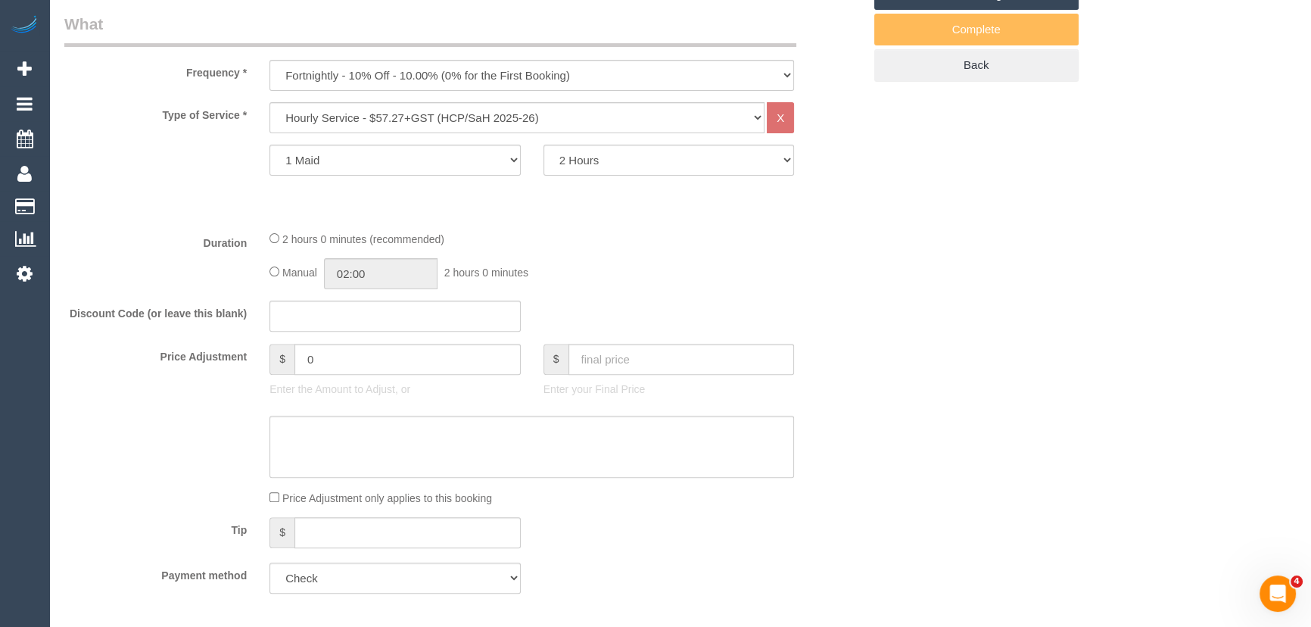
scroll to position [413, 0]
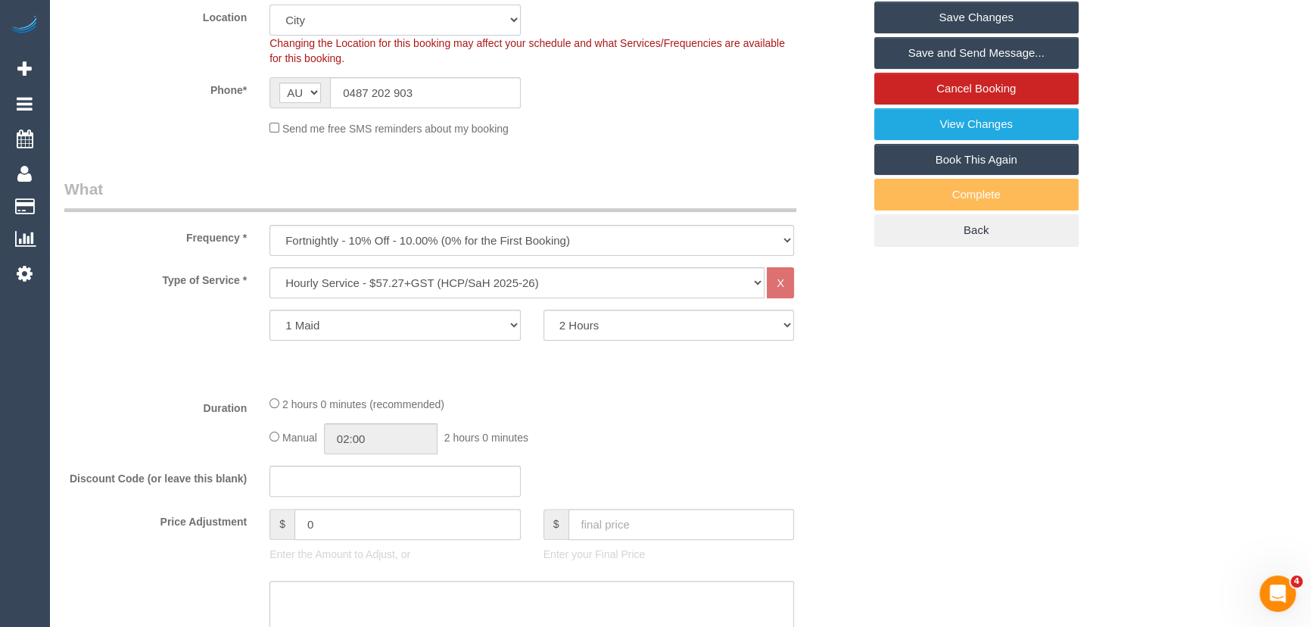
click at [344, 22] on select "Office City East (North) East (South) Inner East Inner North (East) Inner North…" at bounding box center [394, 20] width 251 height 31
select select "50"
click at [269, 5] on select "Office City East (North) East (South) Inner East Inner North (East) Inner North…" at bounding box center [394, 20] width 251 height 31
click at [204, 123] on div "Send me free SMS reminders about my booking" at bounding box center [463, 128] width 821 height 17
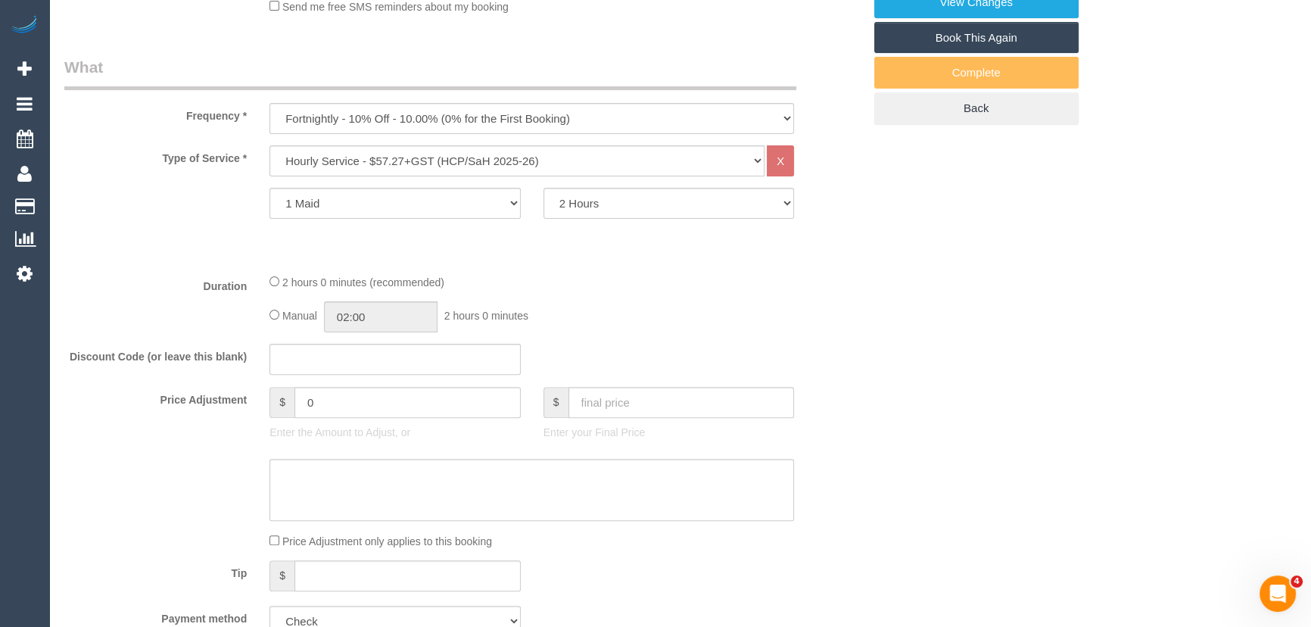
select select "object:3019"
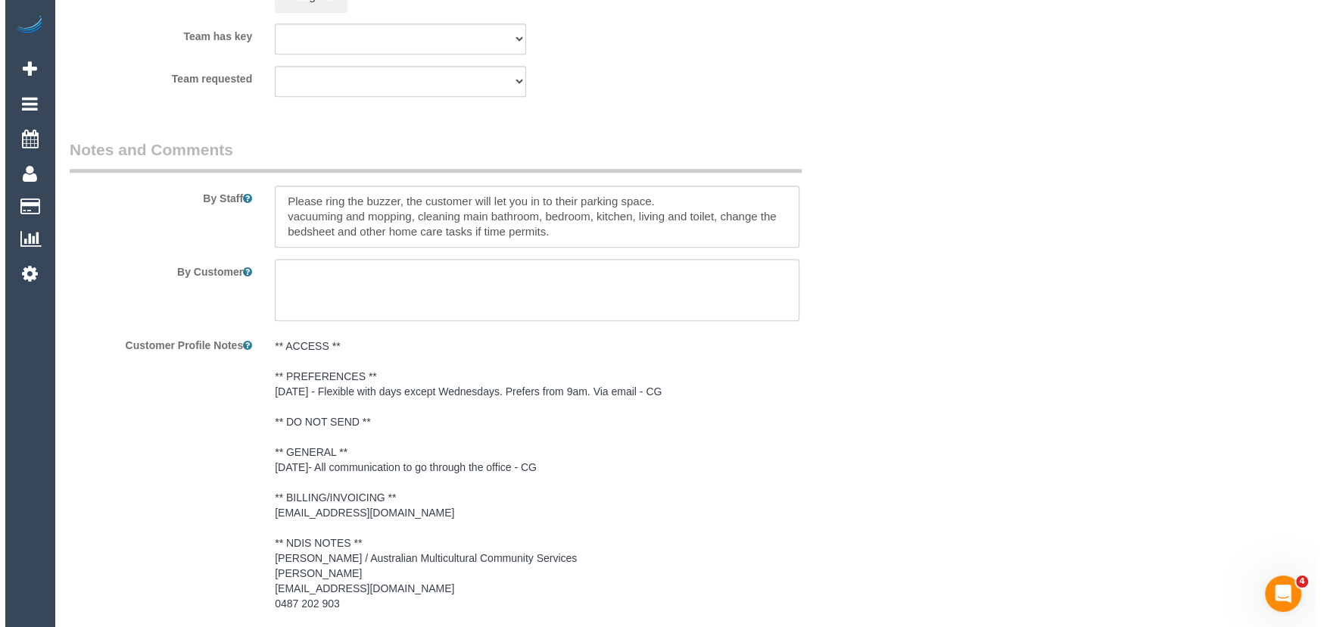
scroll to position [1720, 0]
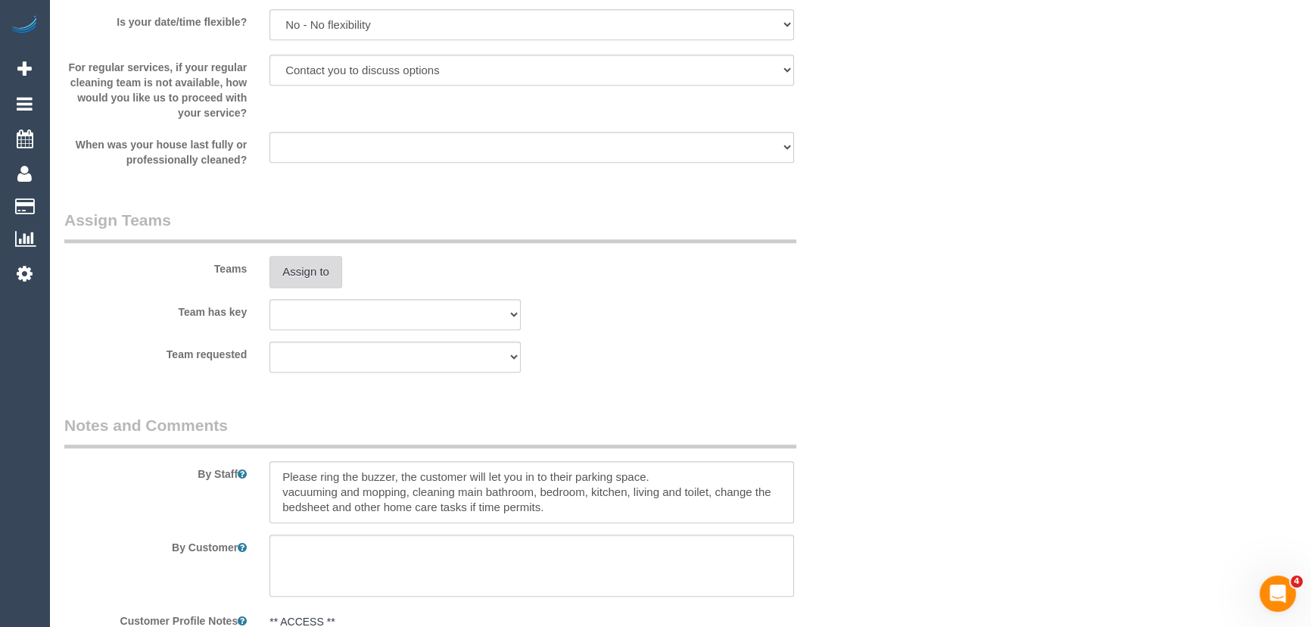
click at [301, 256] on button "Assign to" at bounding box center [305, 272] width 73 height 32
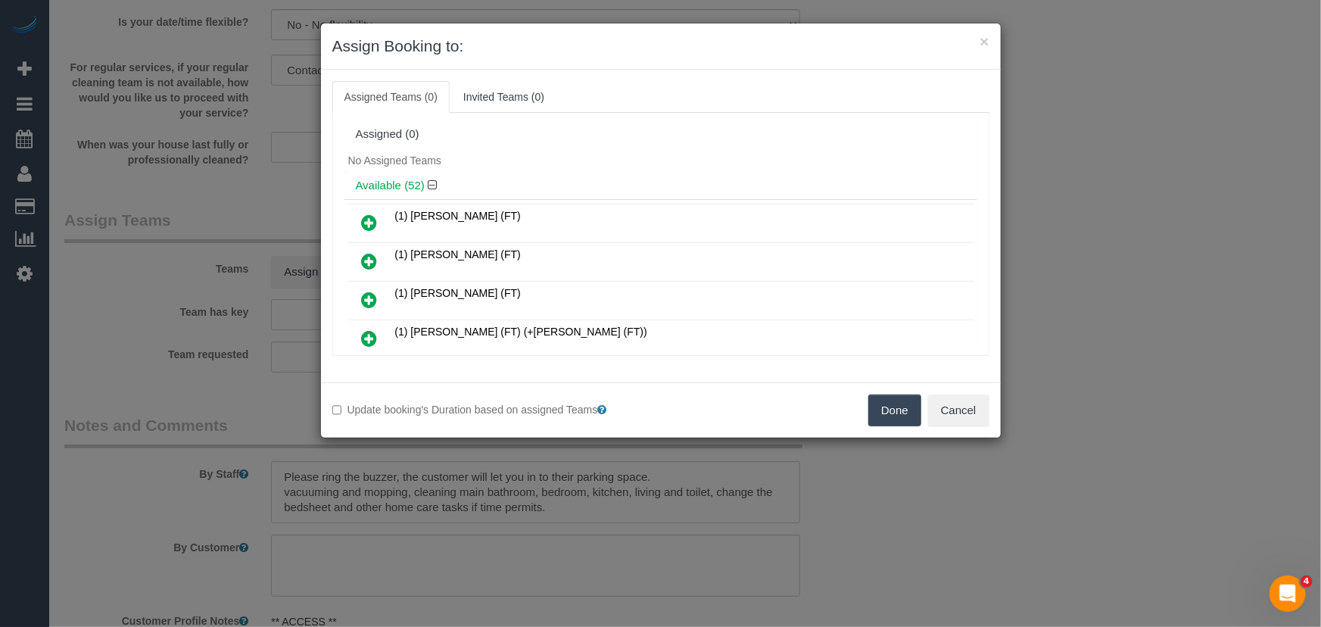
scroll to position [1345, 0]
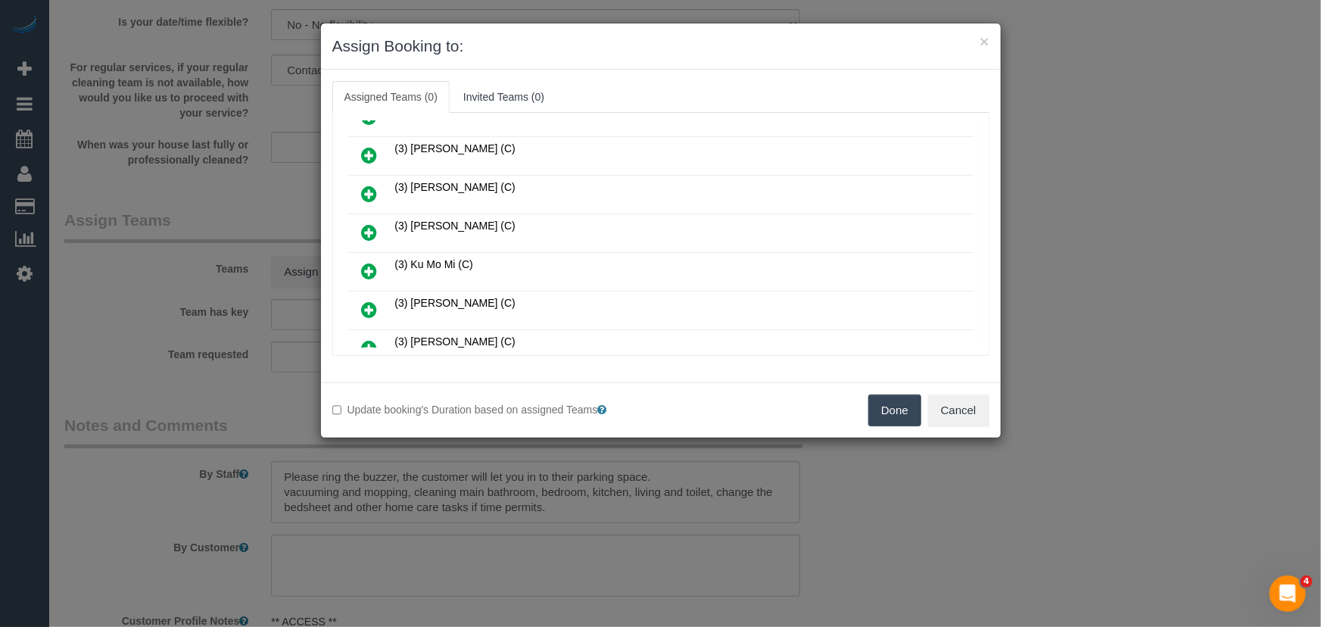
click at [366, 262] on icon at bounding box center [370, 271] width 16 height 18
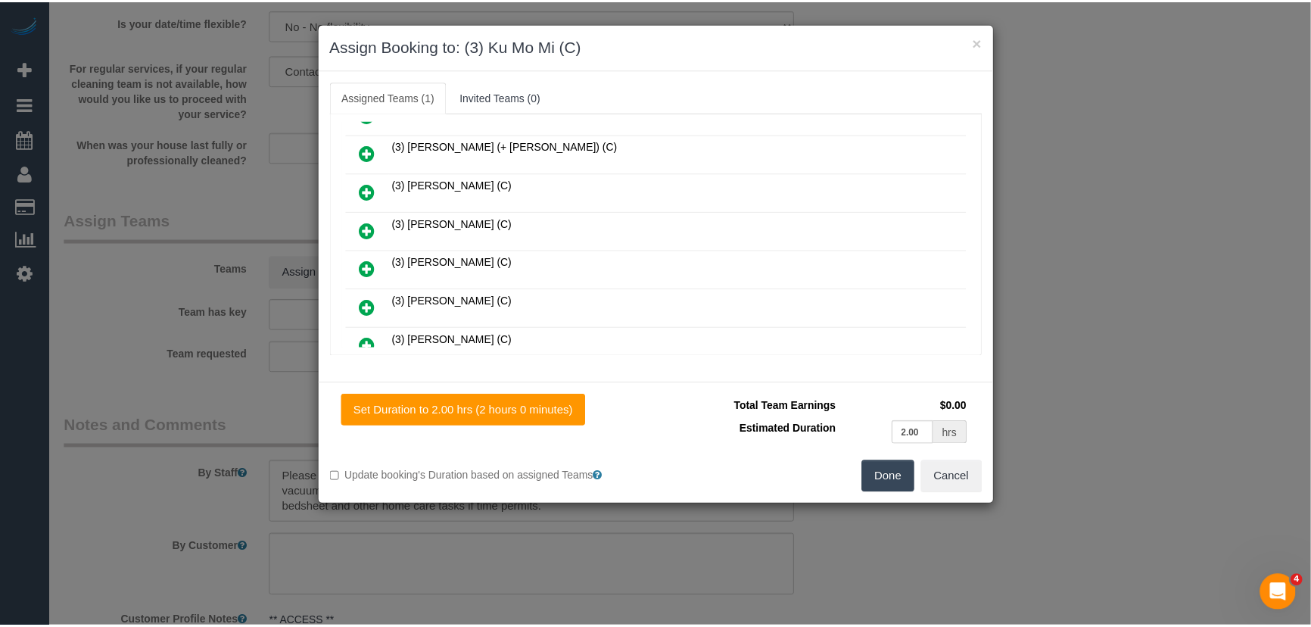
scroll to position [1381, 0]
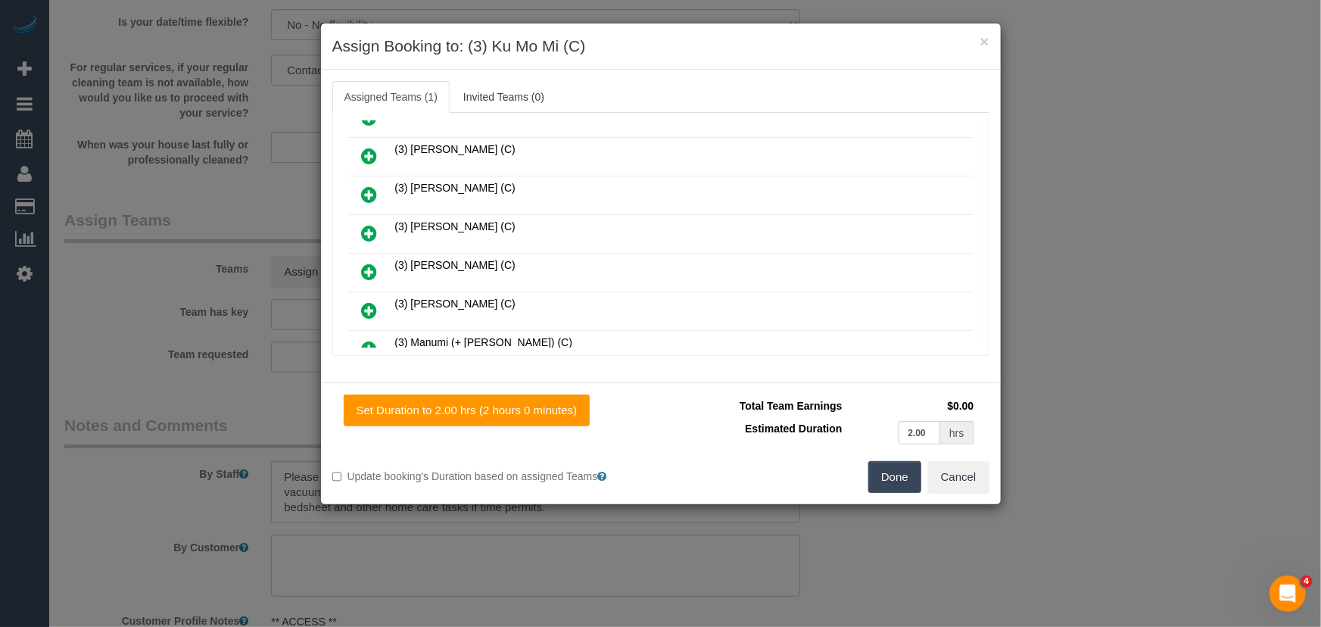
click at [891, 475] on button "Done" at bounding box center [894, 477] width 53 height 32
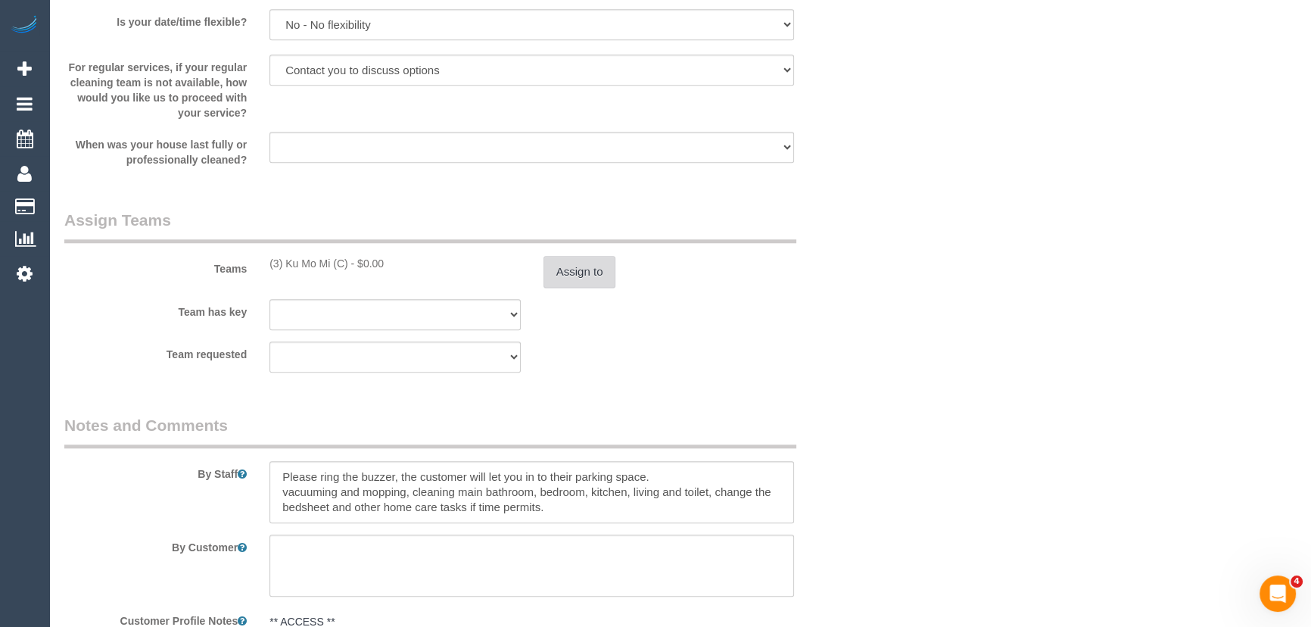
click at [585, 266] on button "Assign to" at bounding box center [580, 272] width 73 height 32
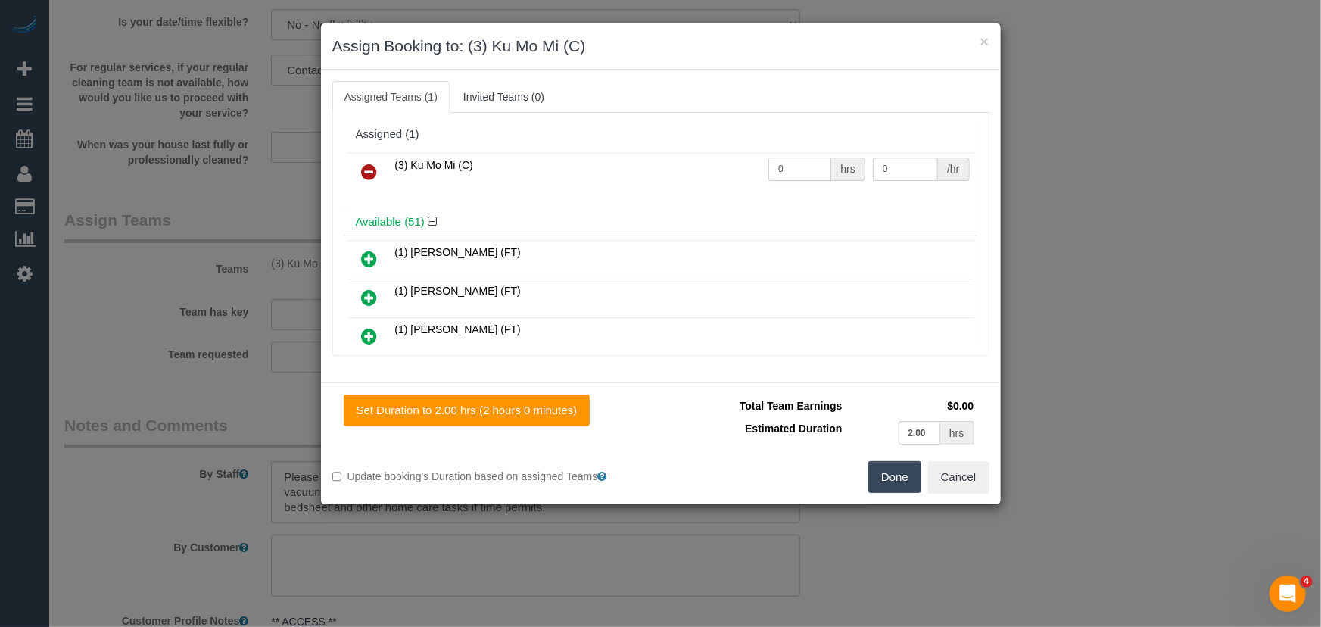
click at [794, 164] on input "0" at bounding box center [799, 168] width 63 height 23
type input "2"
type input "35"
click at [893, 477] on button "Done" at bounding box center [894, 477] width 53 height 32
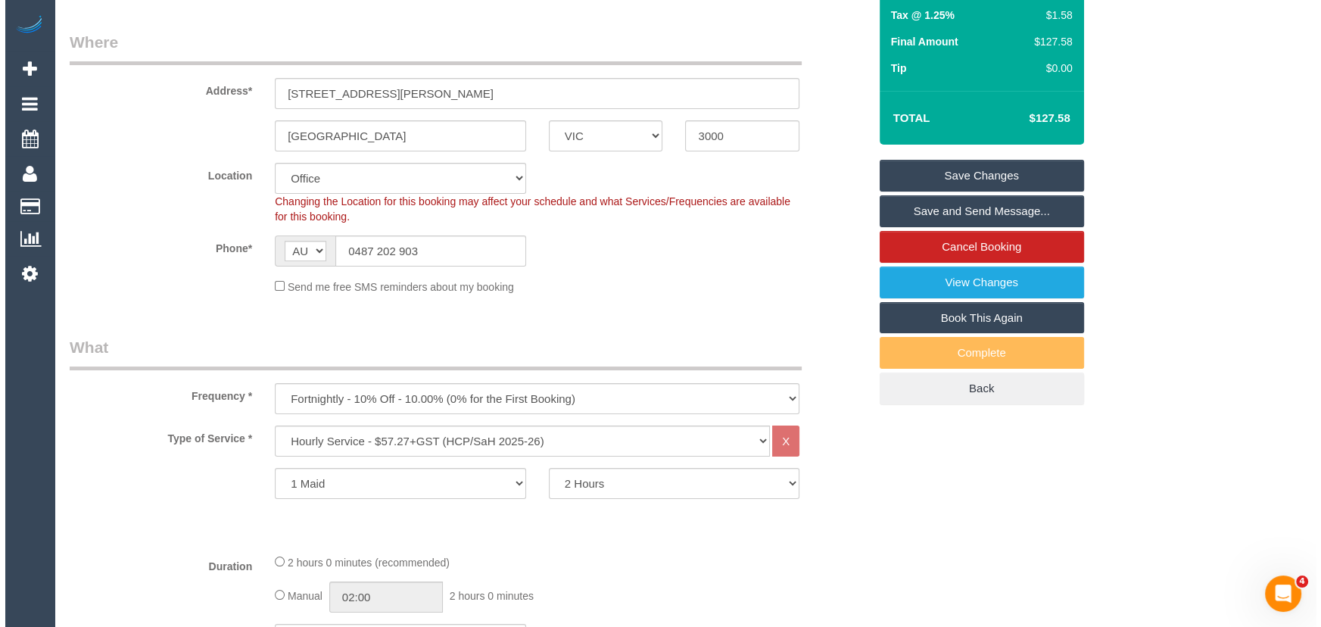
scroll to position [0, 0]
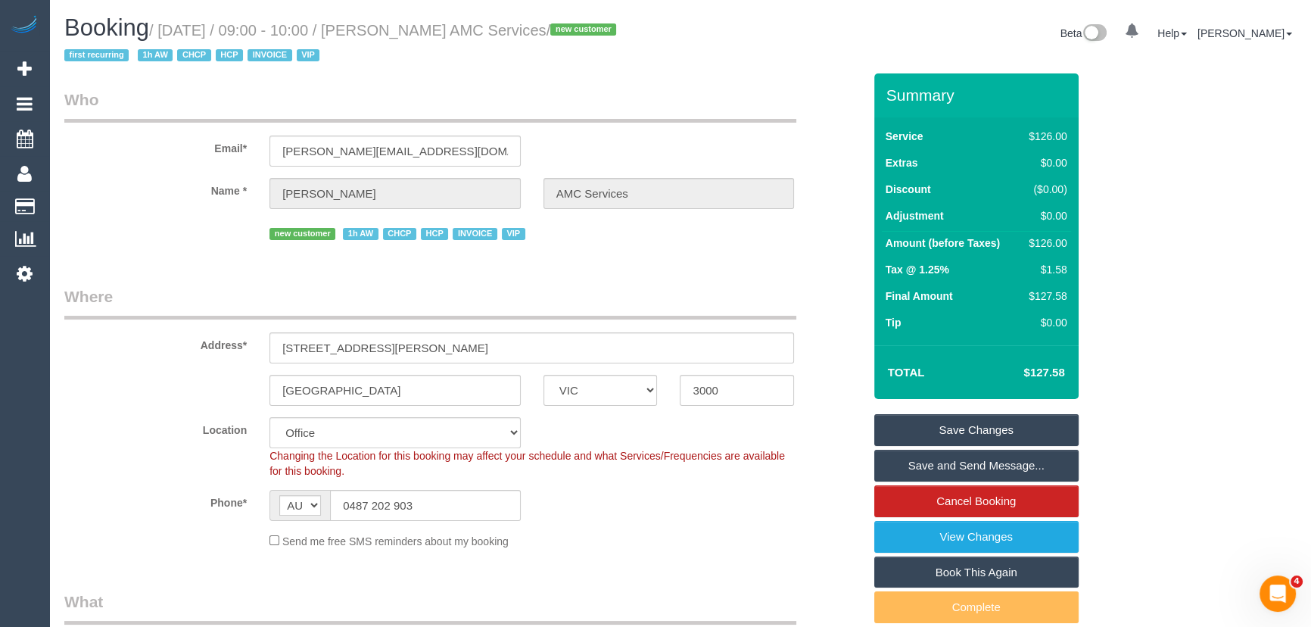
click at [450, 31] on small "/ September 30, 2025 / 09:00 - 10:00 / Geoffrey Bodsworth AMC Services / new cu…" at bounding box center [342, 43] width 556 height 42
copy small "Geoffrey Bodsworth AMC Services"
click at [920, 466] on link "Save and Send Message..." at bounding box center [976, 466] width 204 height 32
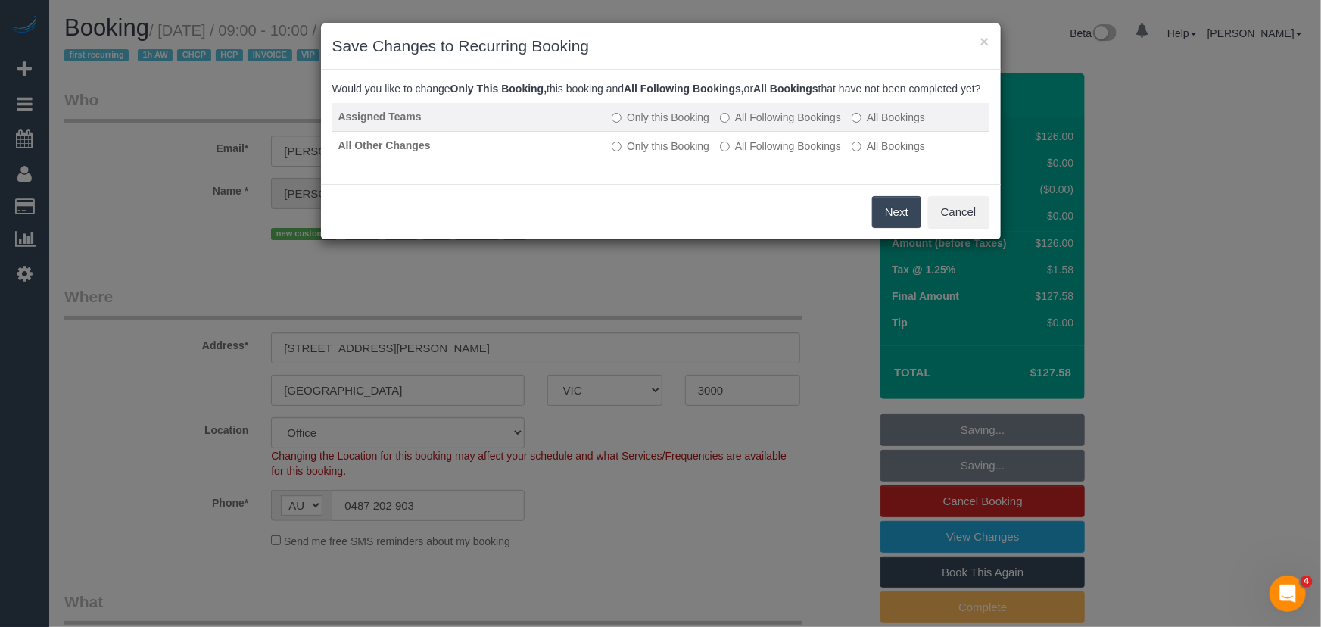
click at [766, 122] on td "Only this Booking All Following Bookings All Bookings" at bounding box center [797, 117] width 383 height 29
click at [768, 125] on label "All Following Bookings" at bounding box center [780, 117] width 121 height 15
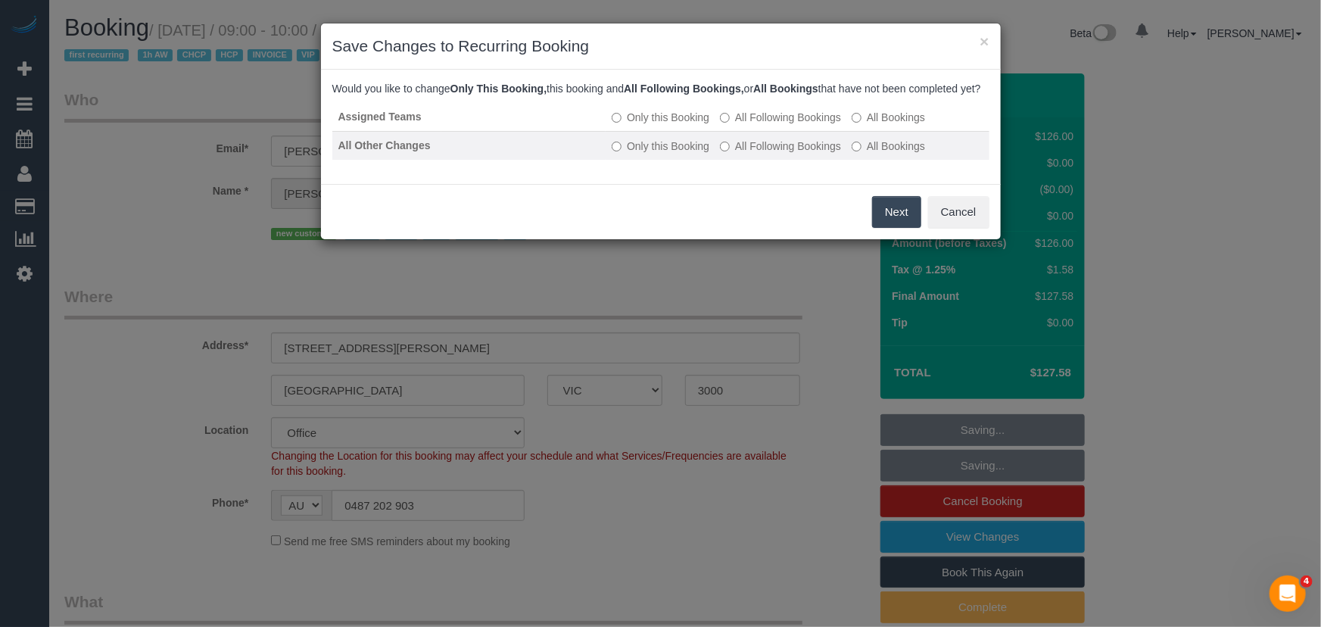
click at [765, 154] on label "All Following Bookings" at bounding box center [780, 146] width 121 height 15
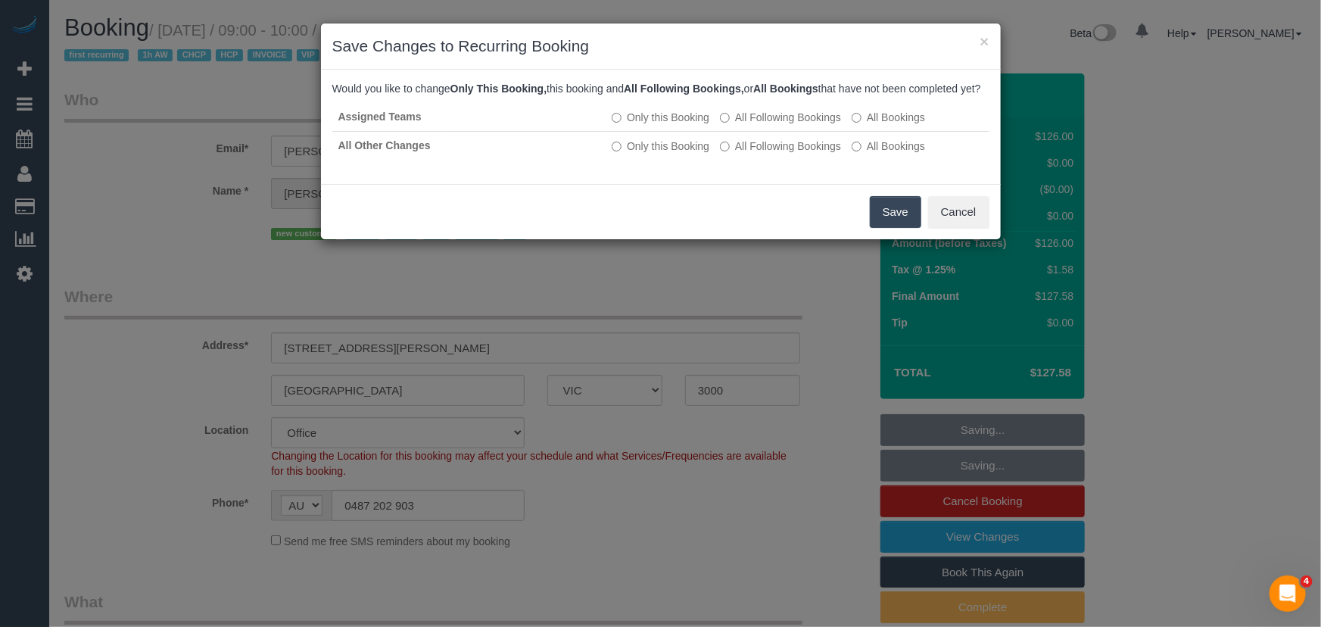
click at [890, 228] on button "Save" at bounding box center [895, 212] width 51 height 32
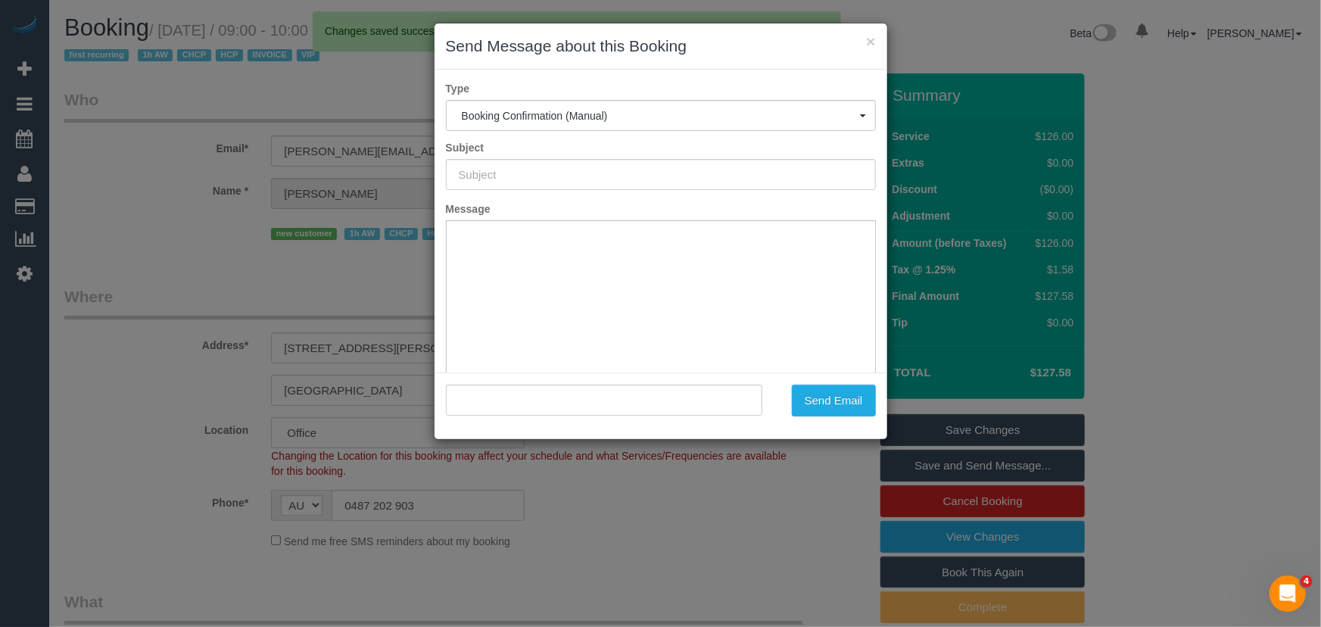
type input "Booking Confirmed"
type input ""Geoffrey Bodsworth AMC Services" <geoffrey.amcservices@fake.com>"
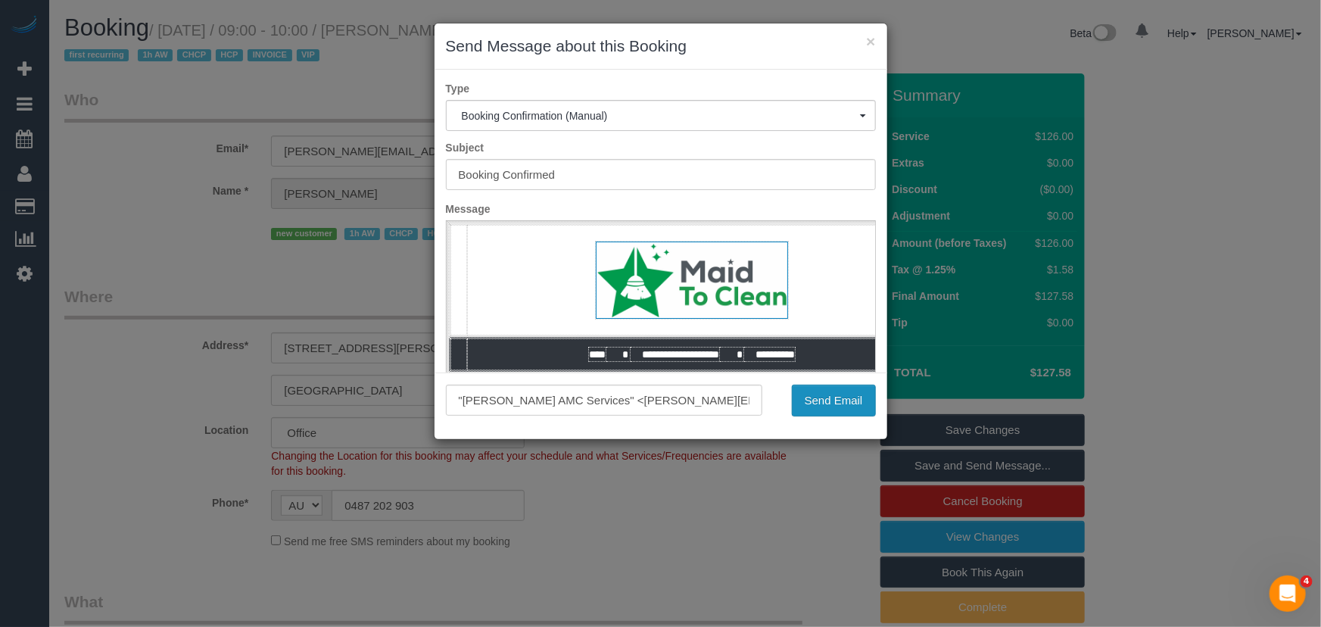
click at [811, 411] on button "Send Email" at bounding box center [834, 401] width 84 height 32
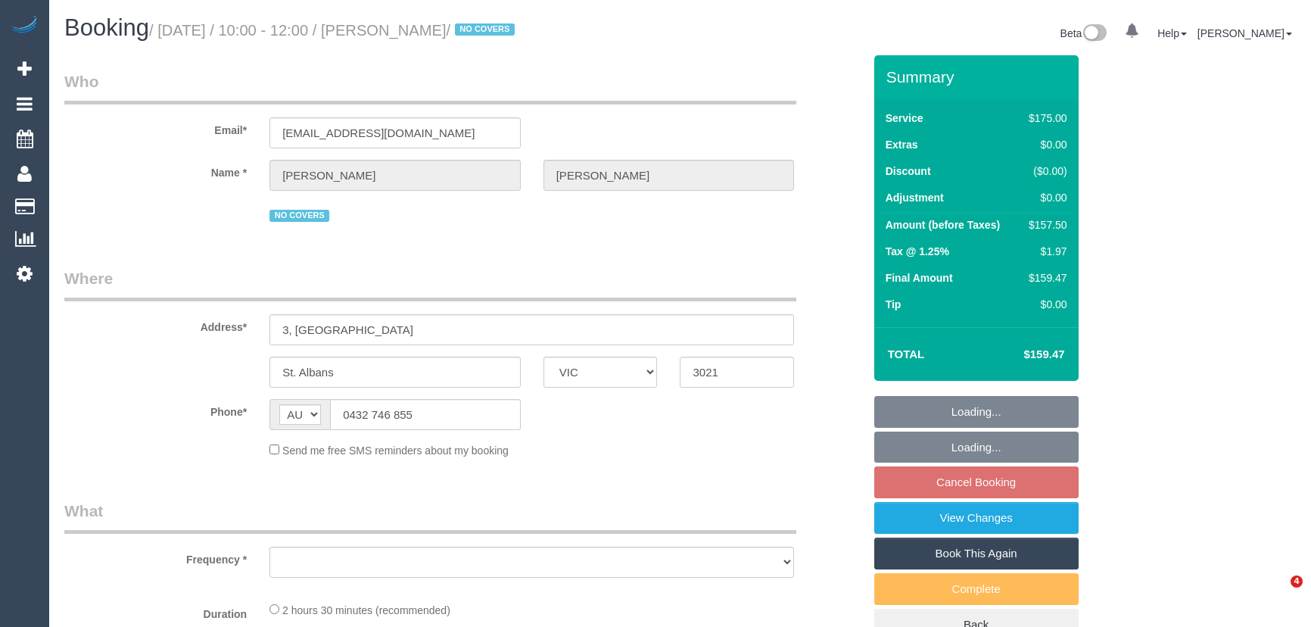
select select "VIC"
select select "object:540"
select select "string:stripe-pm_1NdrsU2GScqysDRViDc3dfiW"
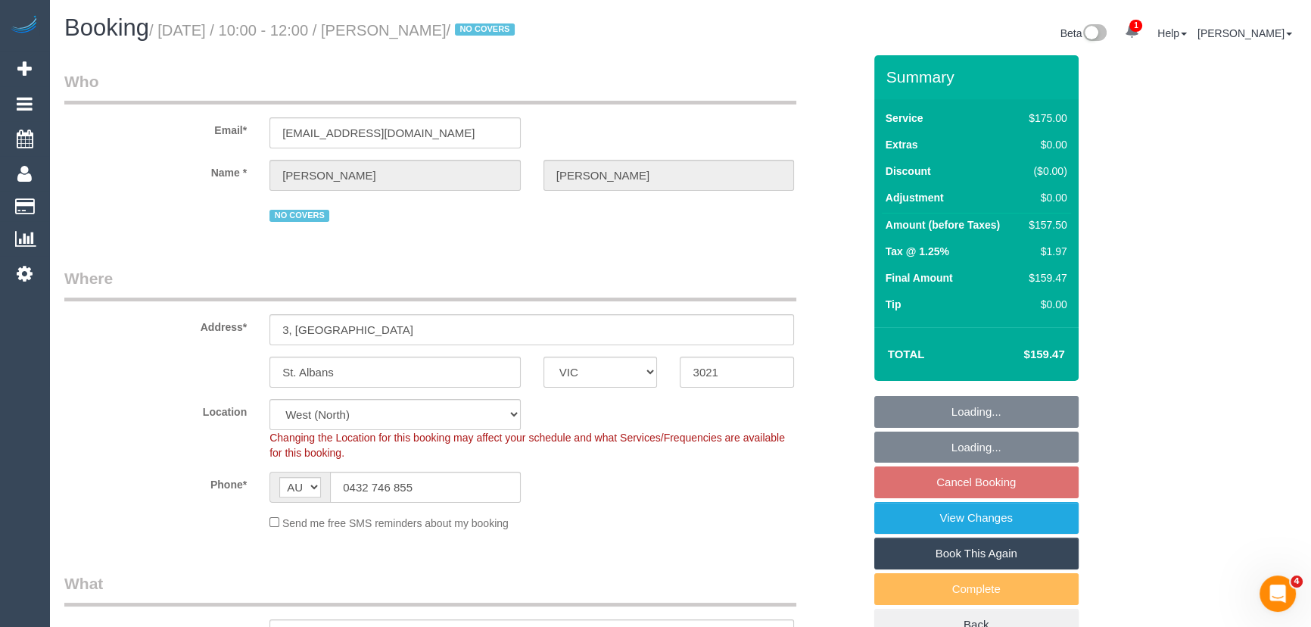
select select "number:30"
select select "number:16"
select select "number:19"
select select "number:23"
select select "number:34"
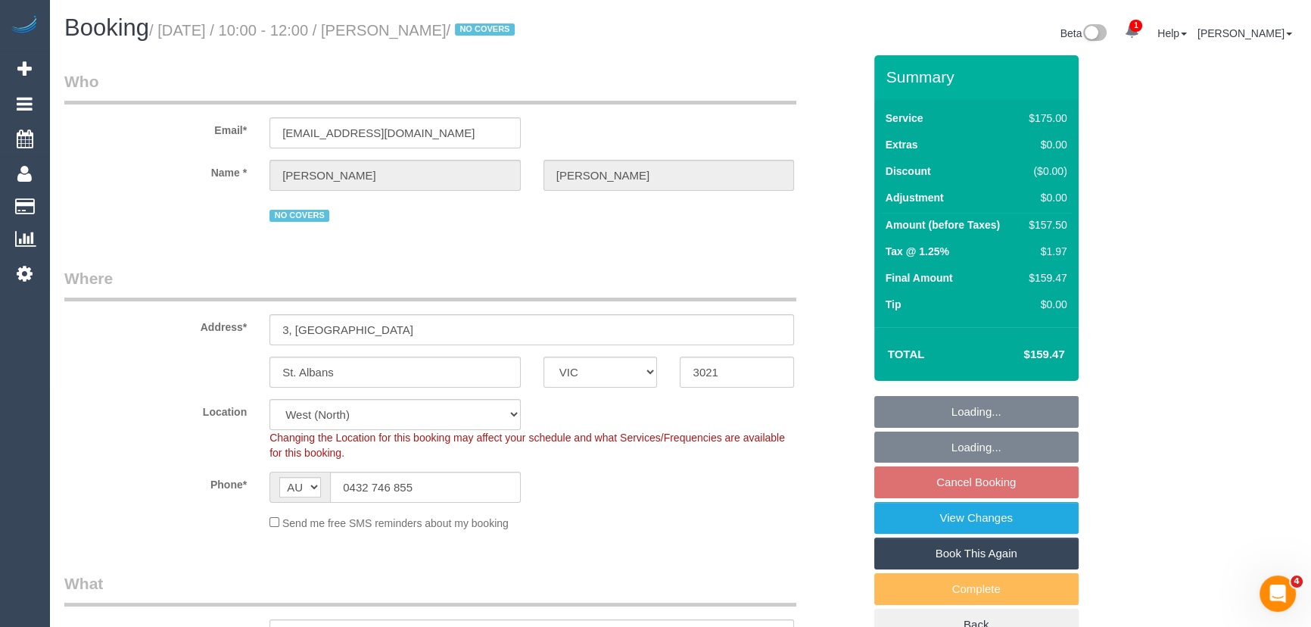
select select "number:26"
select select "object:1266"
select select "150"
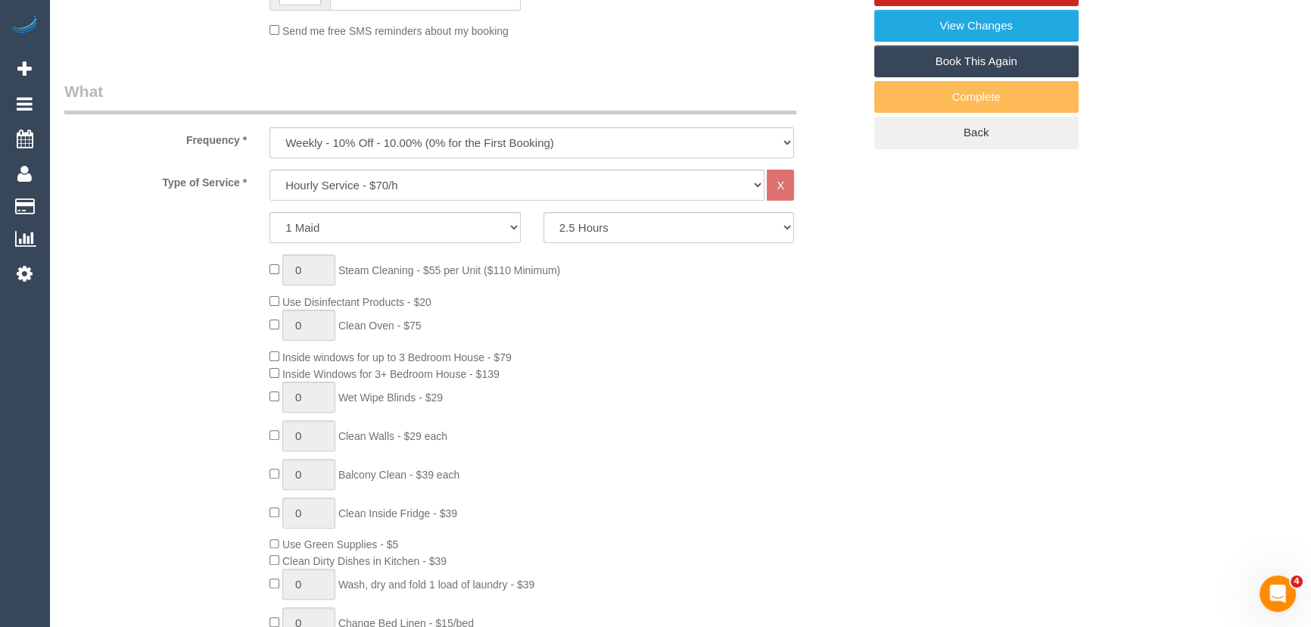
scroll to position [619, 0]
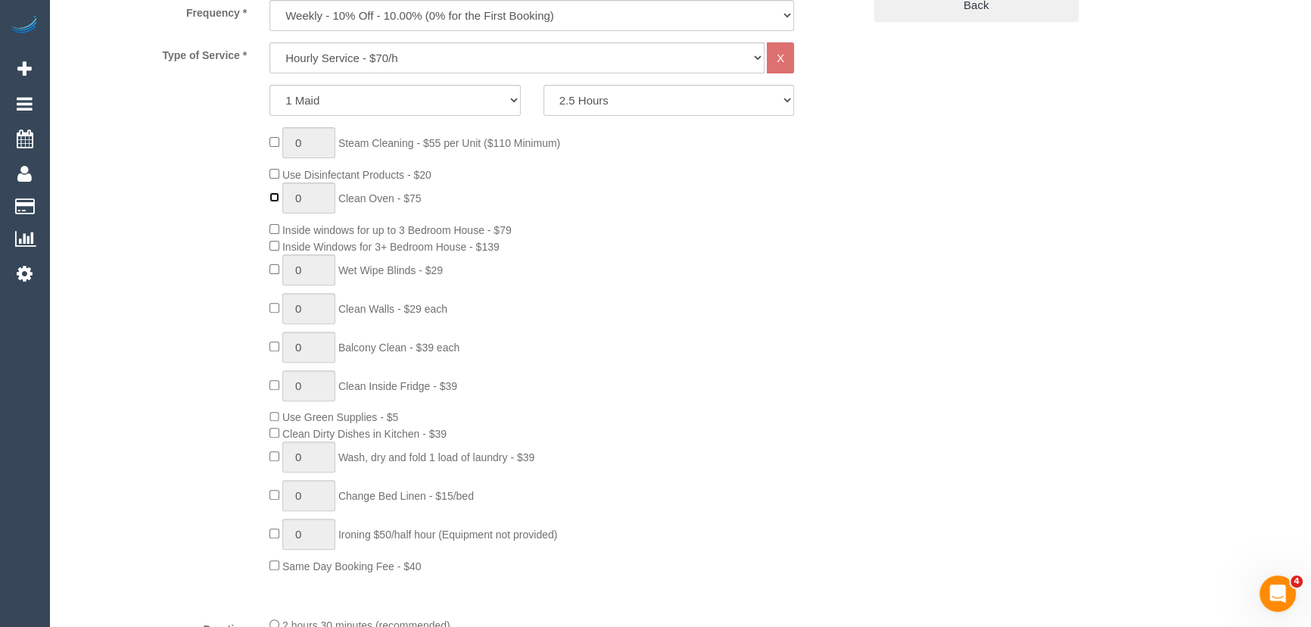
type input "1"
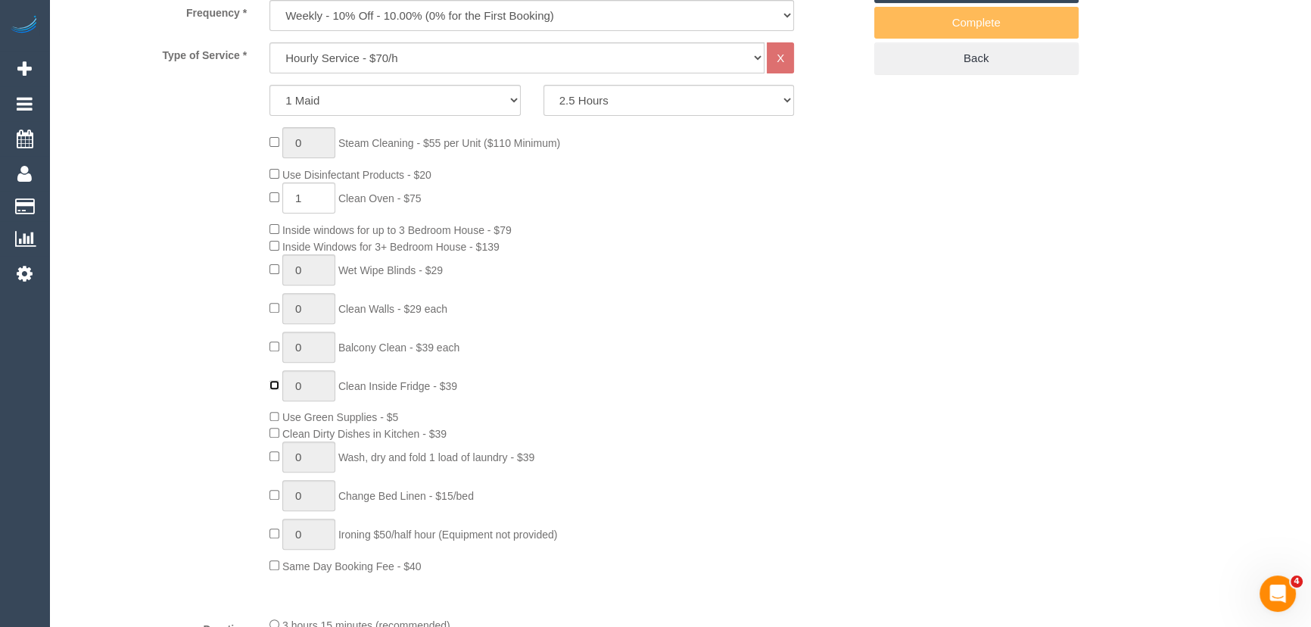
type input "1"
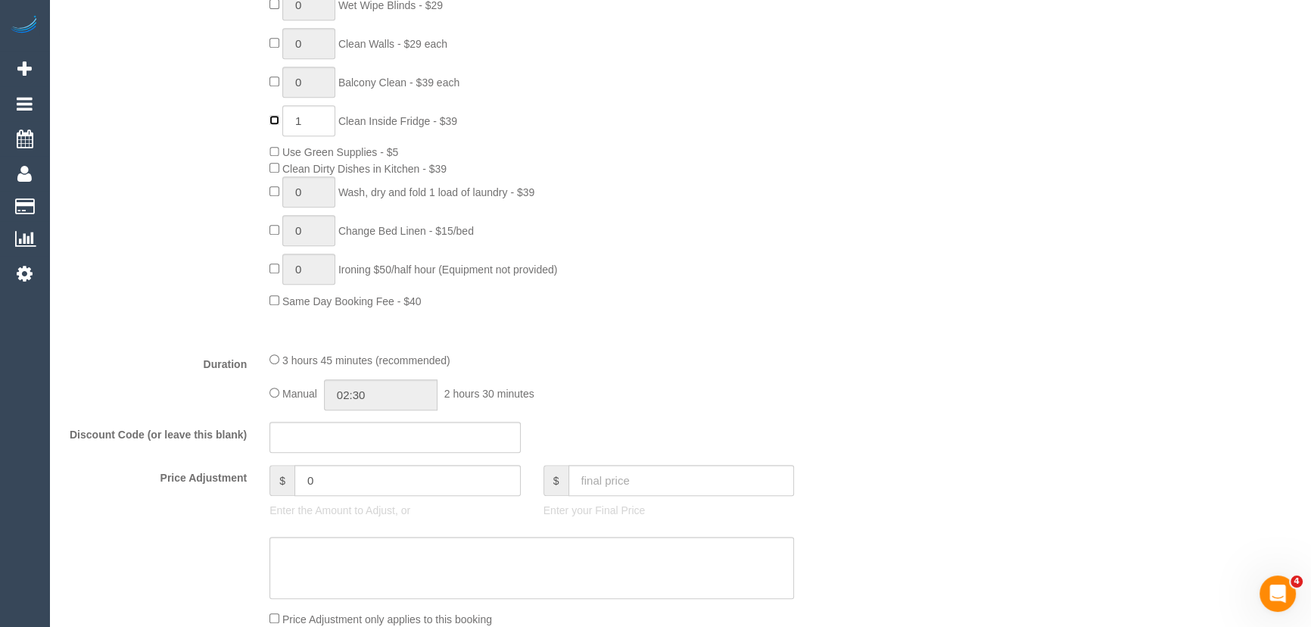
scroll to position [963, 0]
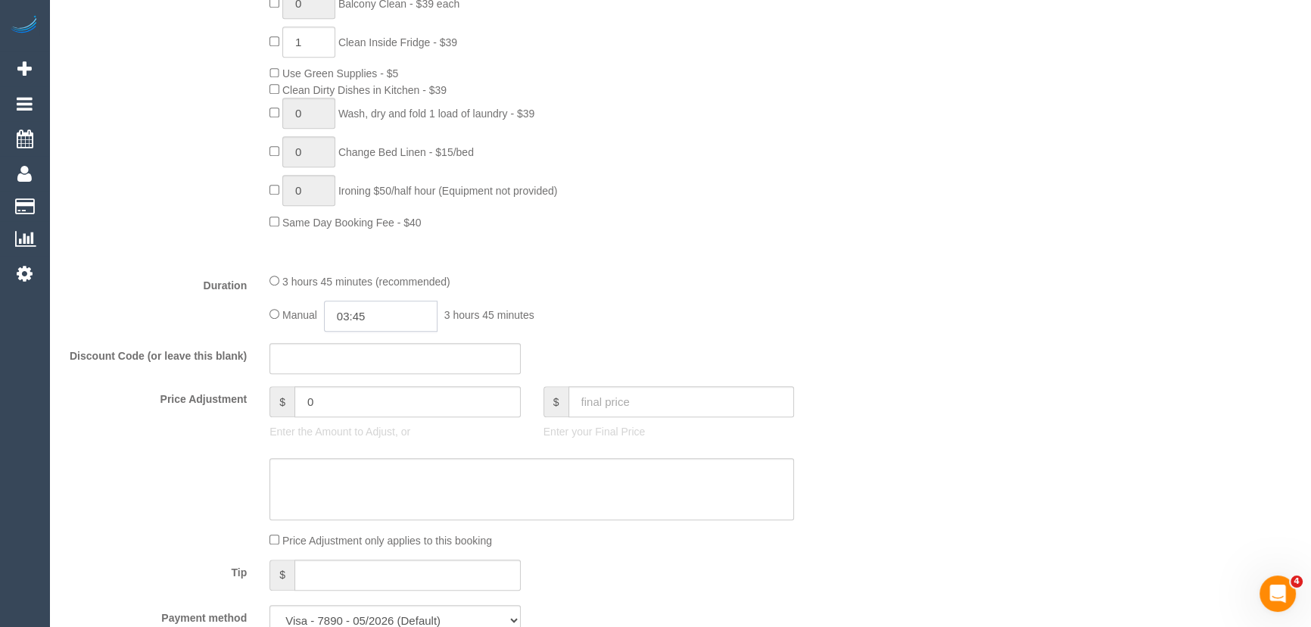
click at [414, 325] on input "03:45" at bounding box center [381, 316] width 114 height 31
type input "04:00"
click at [367, 416] on li "04:00" at bounding box center [364, 420] width 67 height 20
click at [718, 321] on div "Manual 04:00 4 hours 0 minutes" at bounding box center [531, 316] width 525 height 31
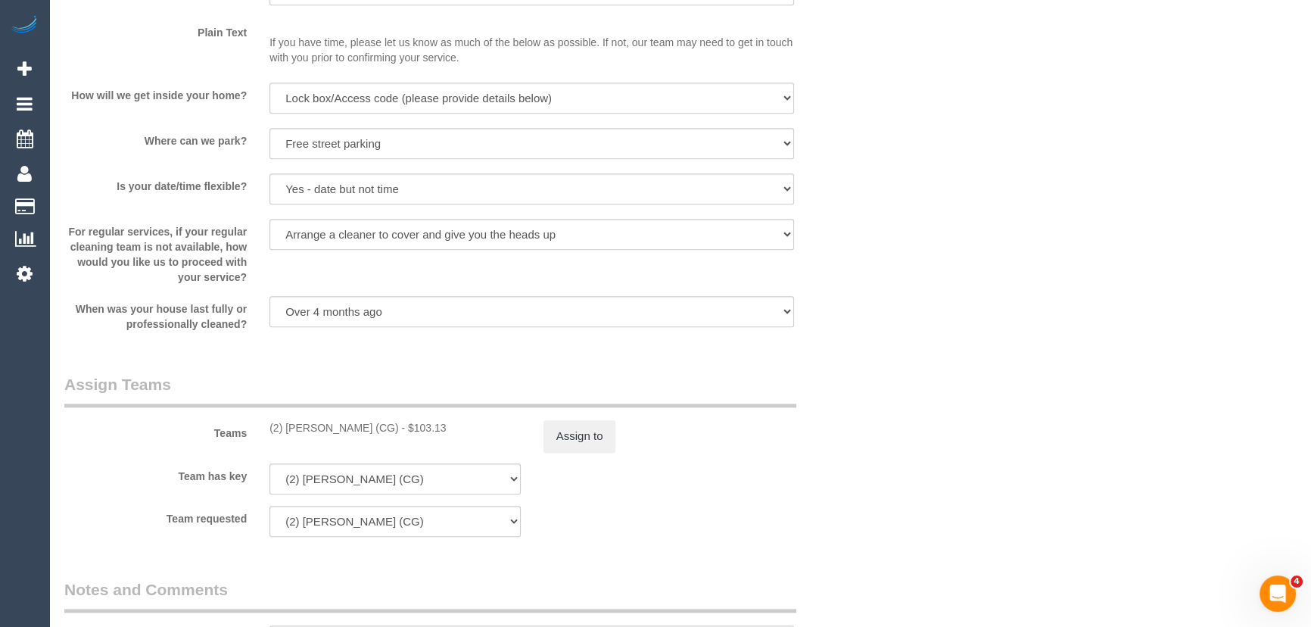
scroll to position [1995, 0]
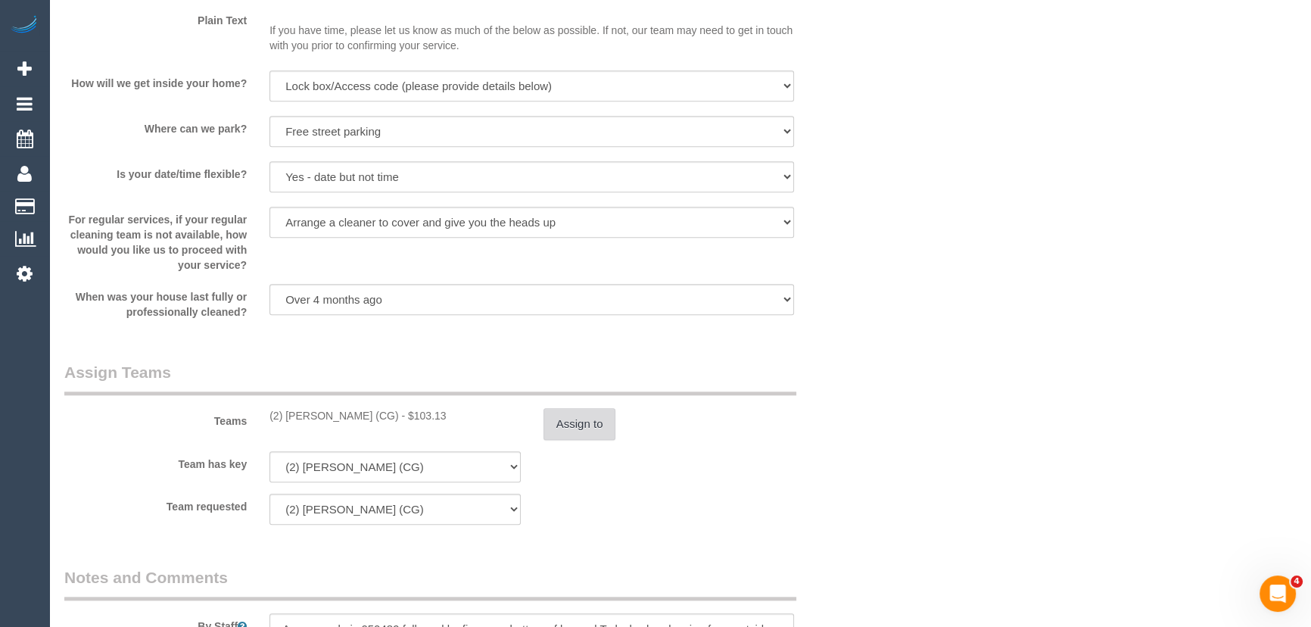
click at [555, 422] on button "Assign to" at bounding box center [580, 424] width 73 height 32
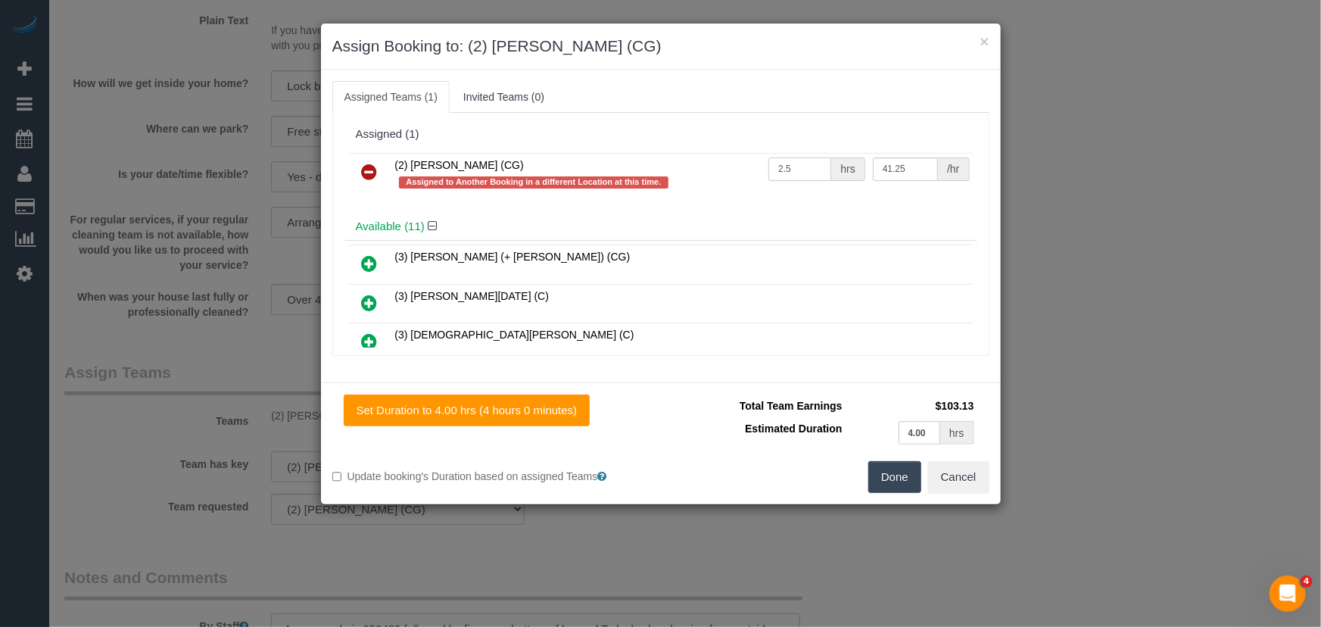
click at [795, 166] on input "2.5" at bounding box center [799, 168] width 63 height 23
type input "4"
click at [886, 484] on button "Done" at bounding box center [894, 477] width 53 height 32
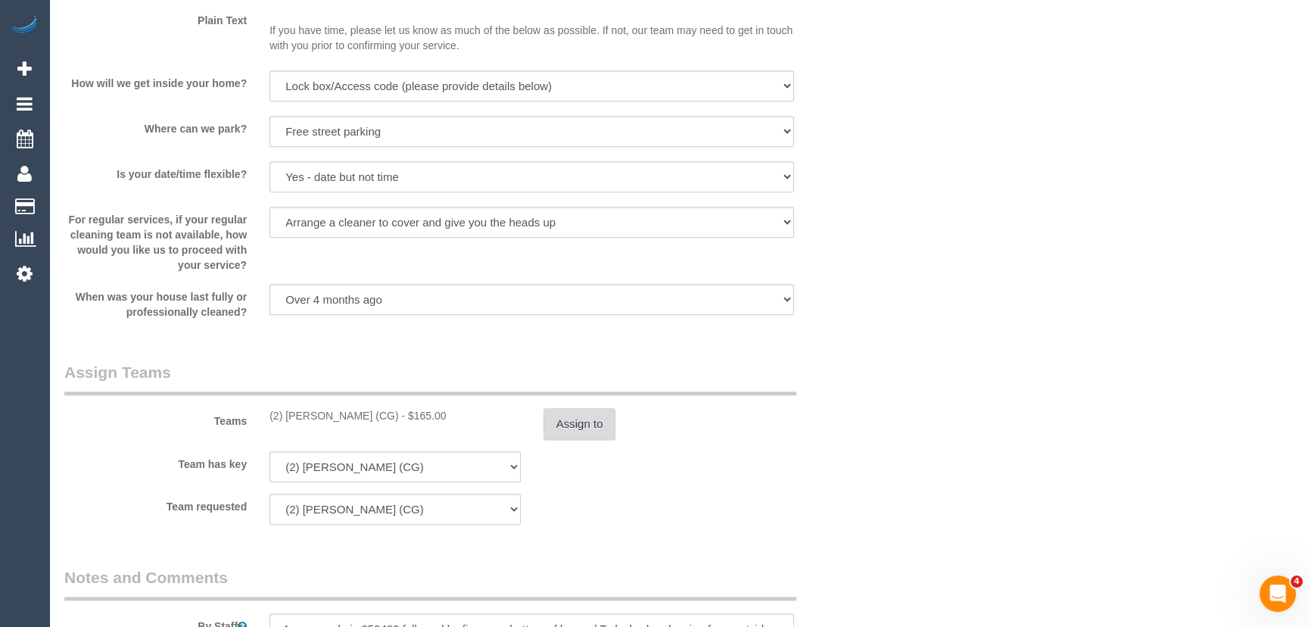
scroll to position [2202, 0]
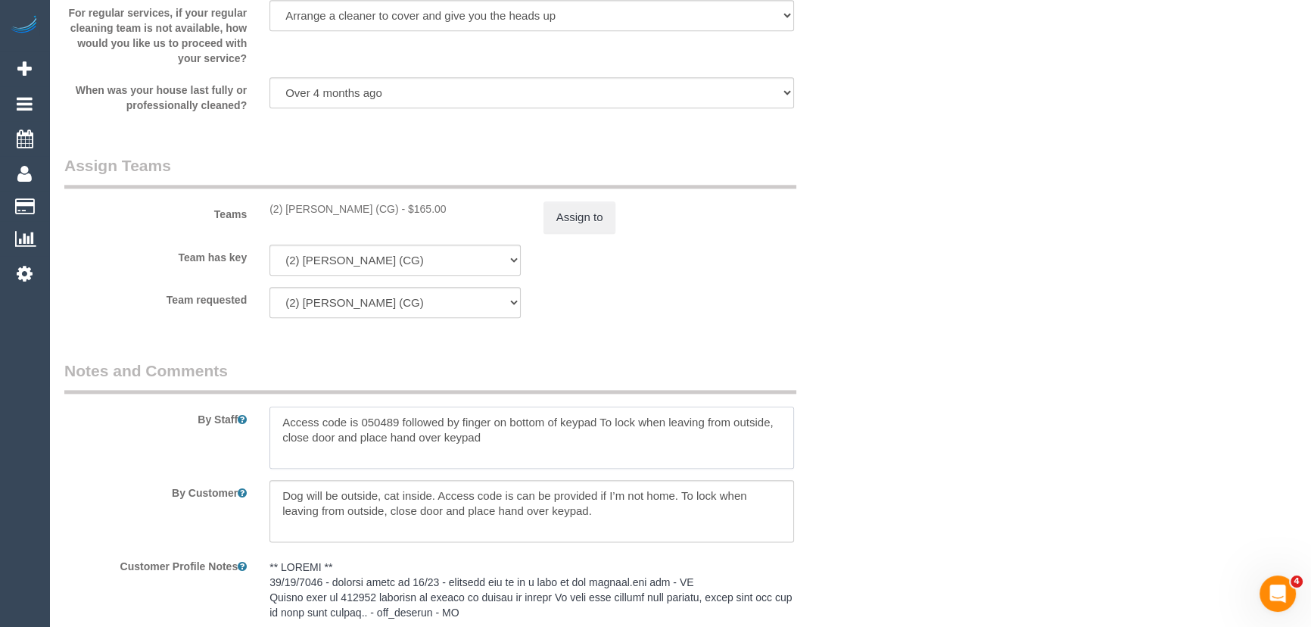
click at [273, 419] on textarea at bounding box center [531, 437] width 525 height 62
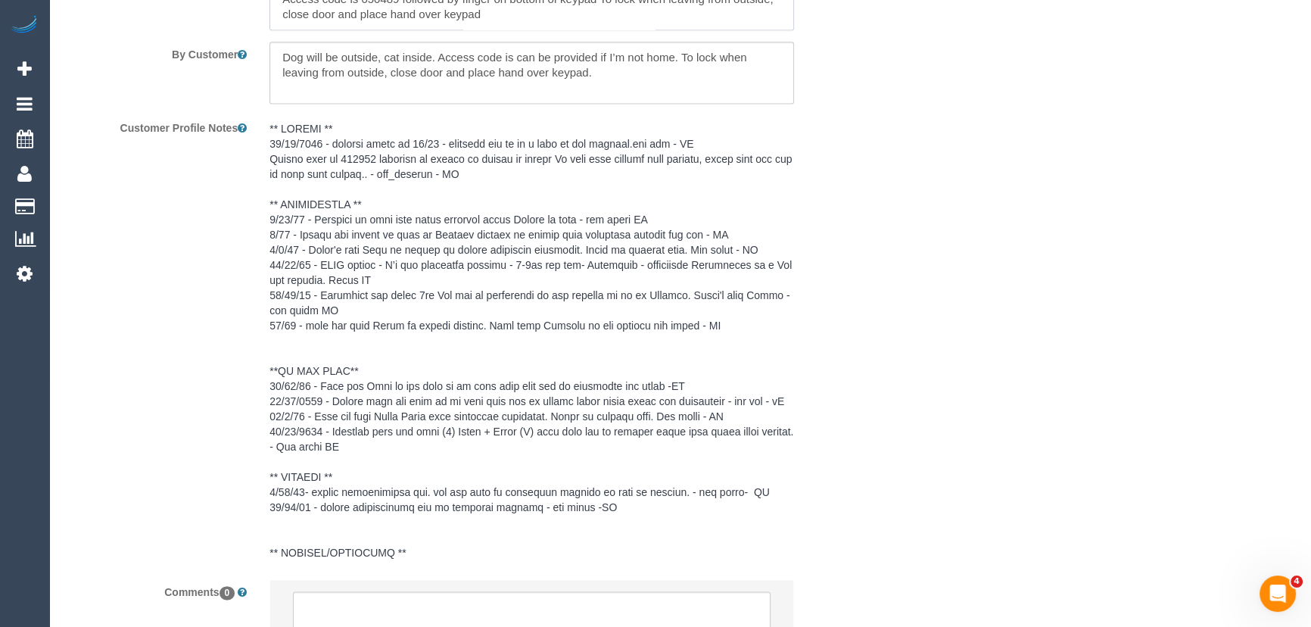
scroll to position [2788, 0]
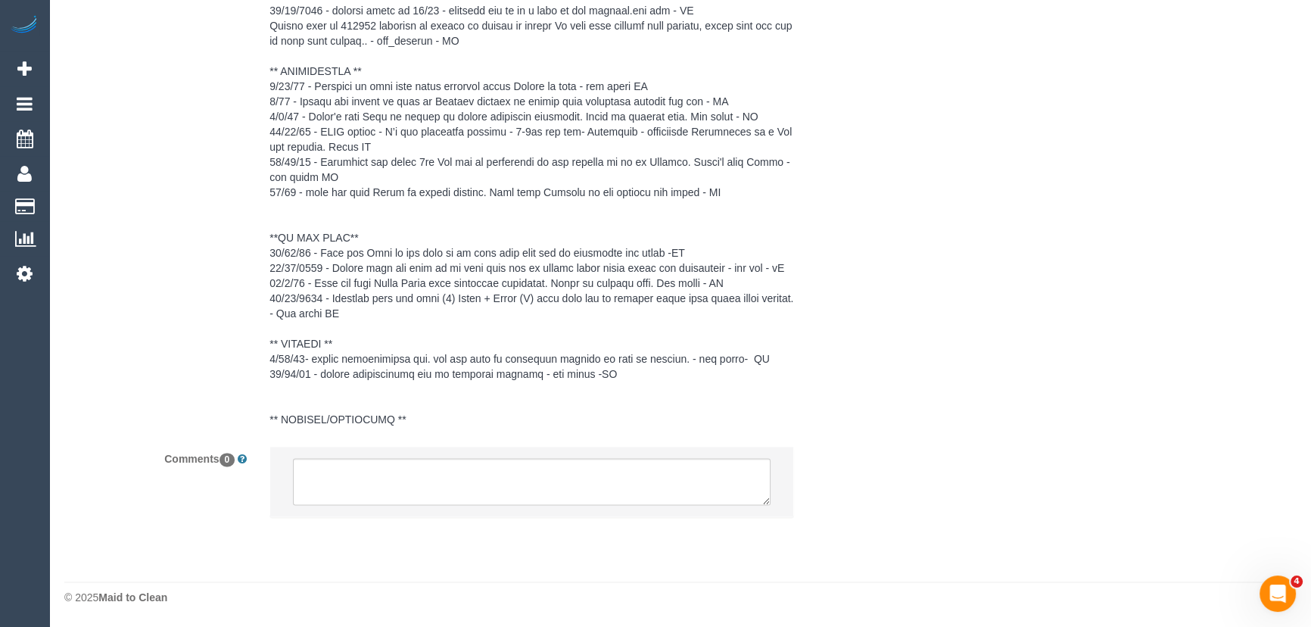
type textarea "Duration: 2.5 hours + oven + inside fridge = approximately 4 hours Access code …"
click at [443, 481] on textarea at bounding box center [532, 481] width 478 height 47
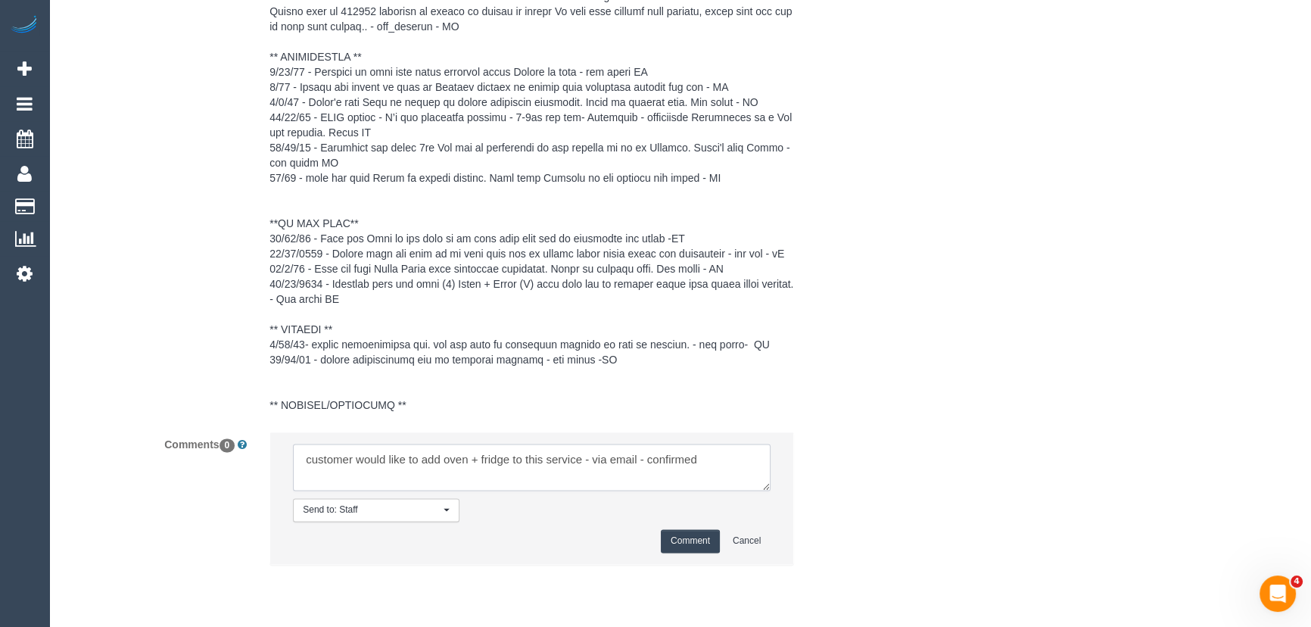
type textarea "customer would like to add oven + fridge to this service - via email - confirmed"
click at [701, 553] on button "Comment" at bounding box center [690, 540] width 59 height 23
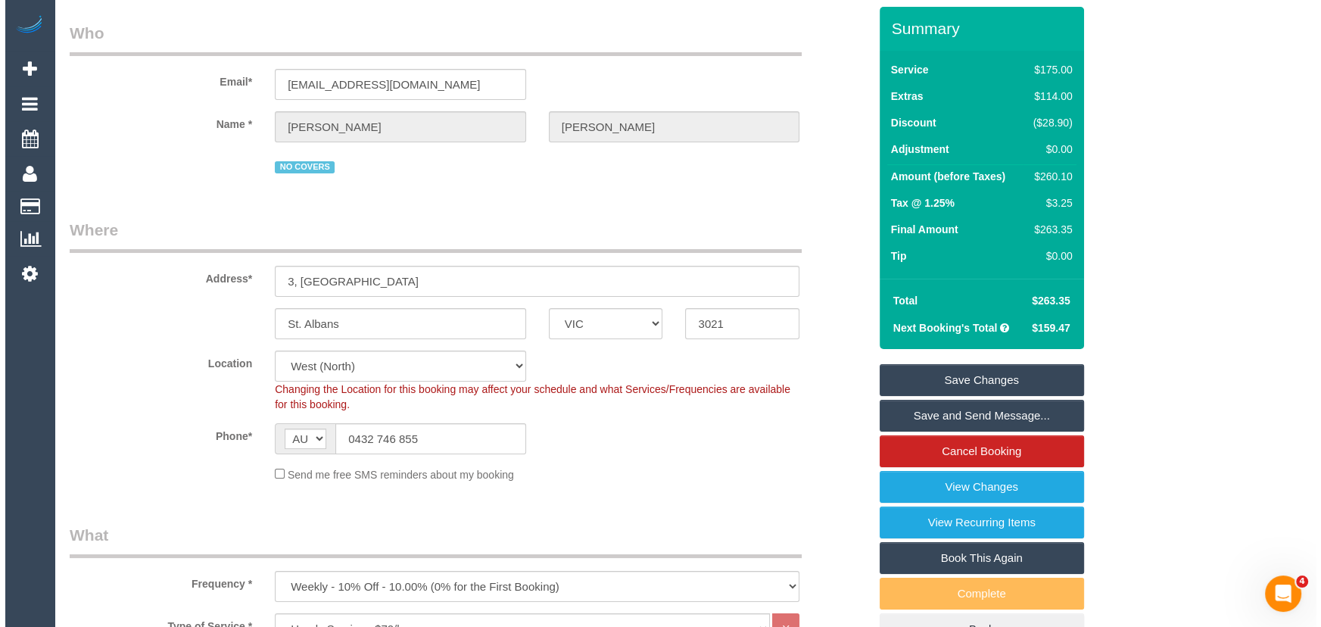
scroll to position [0, 0]
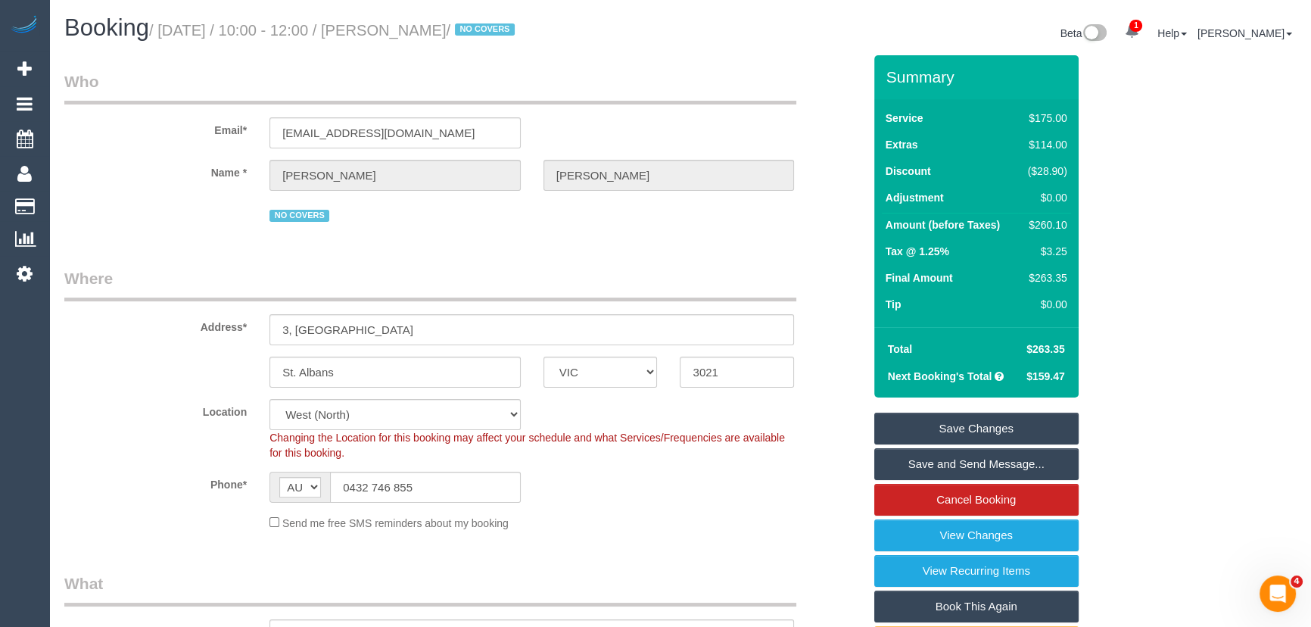
click at [973, 469] on link "Save and Send Message..." at bounding box center [976, 464] width 204 height 32
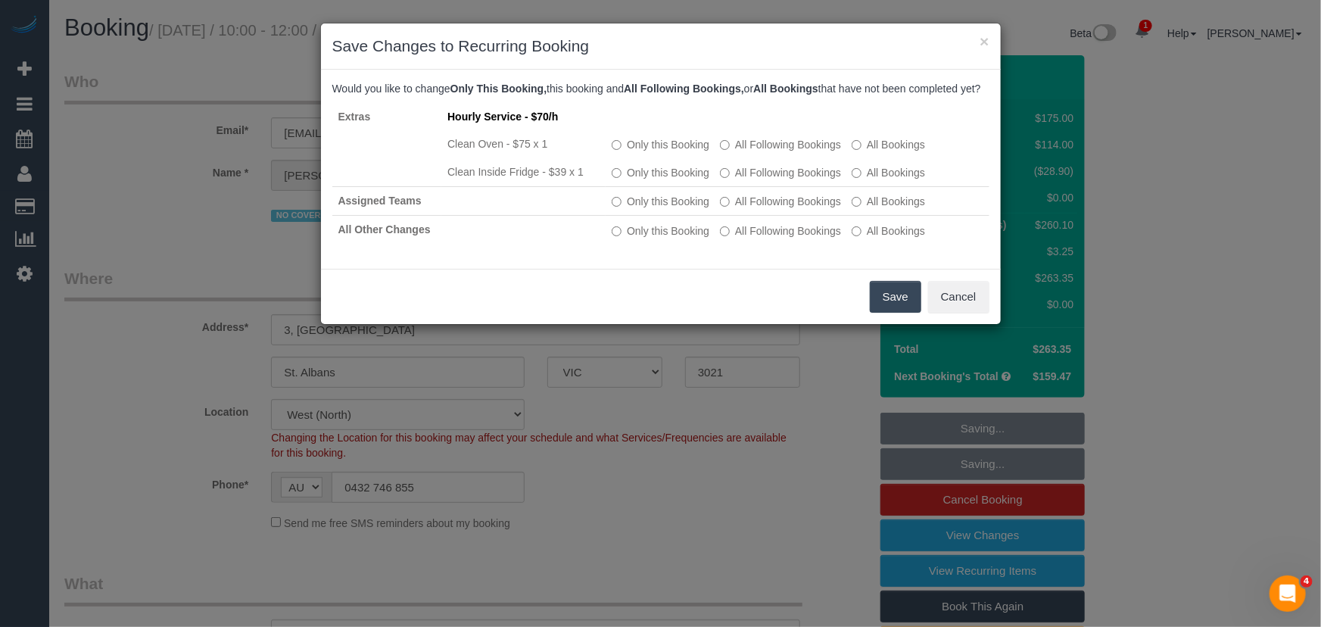
click at [885, 312] on button "Save" at bounding box center [895, 297] width 51 height 32
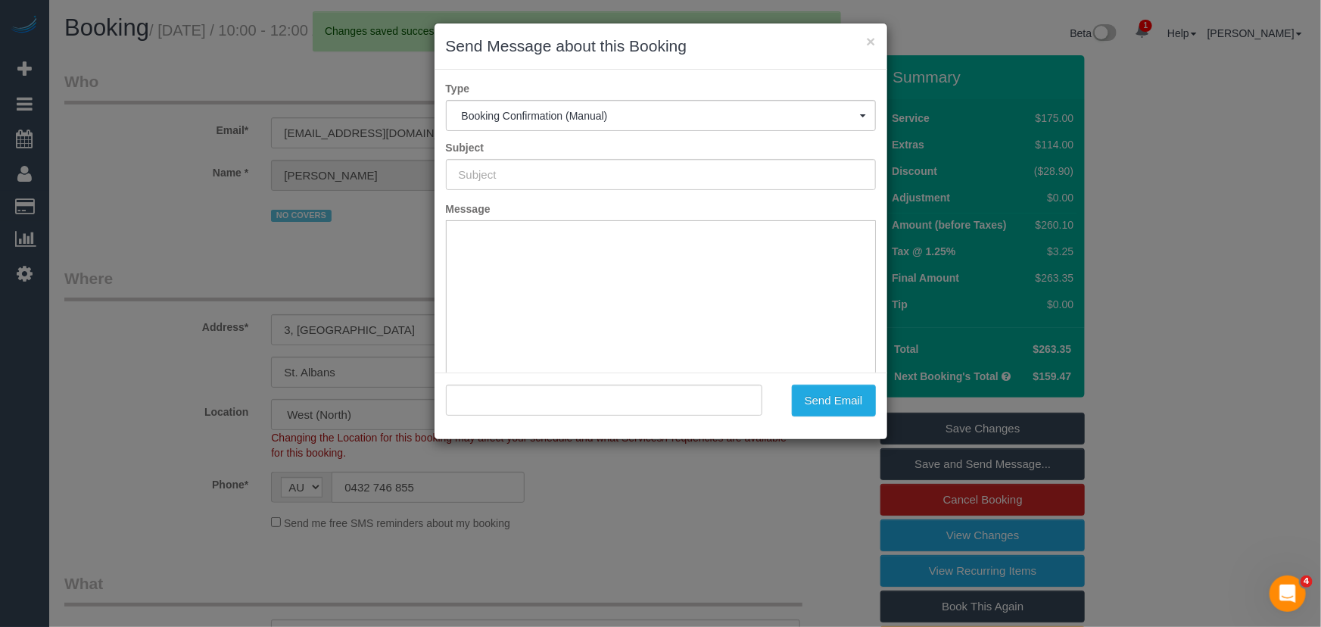
type input "Booking Confirmed"
type input ""Caroline Lynch" <carolinehuggard@gmail.com>"
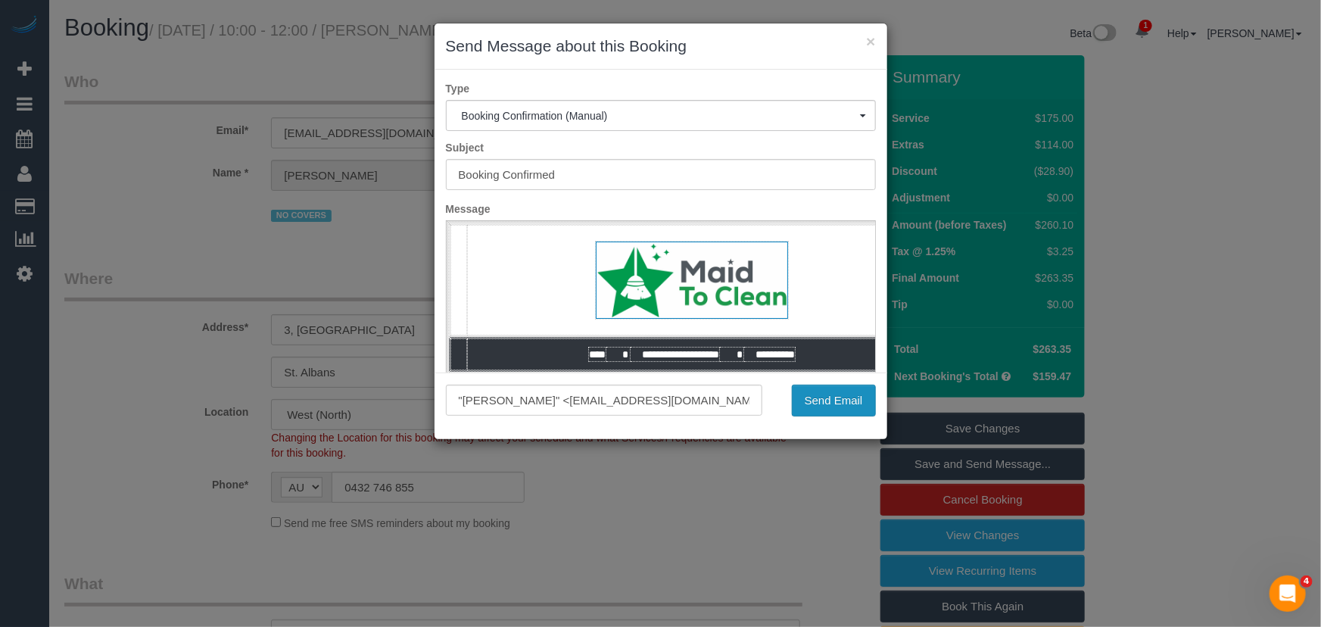
click at [827, 398] on button "Send Email" at bounding box center [834, 401] width 84 height 32
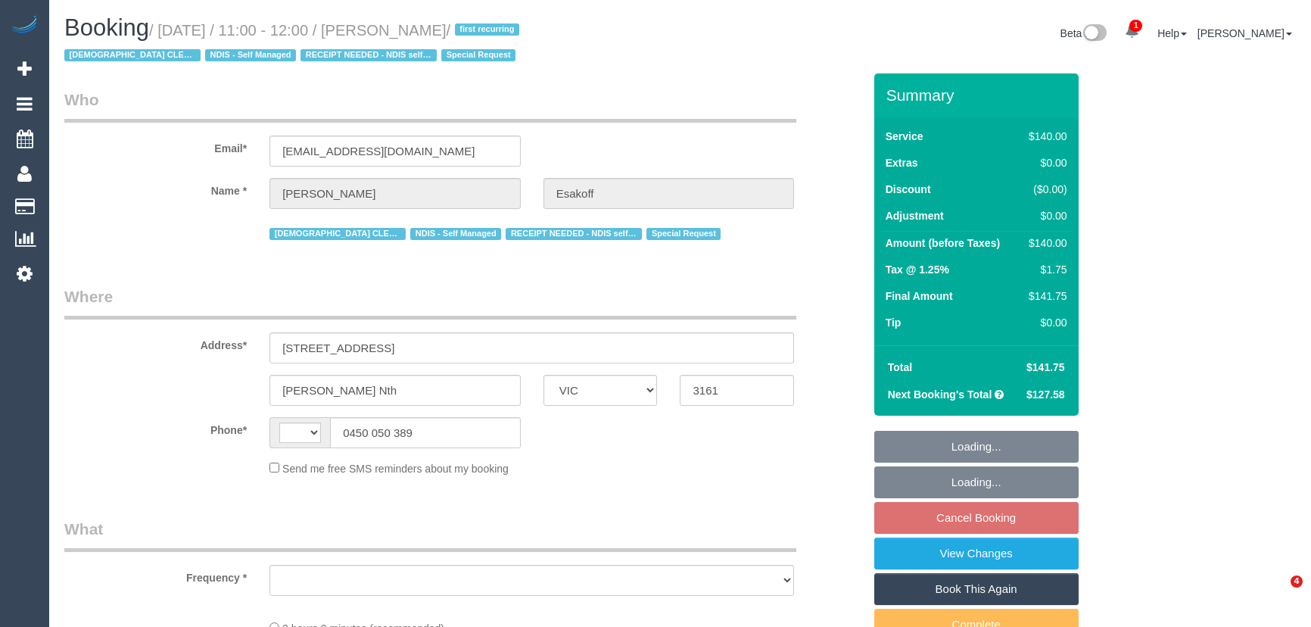
select select "VIC"
select select "string:AU"
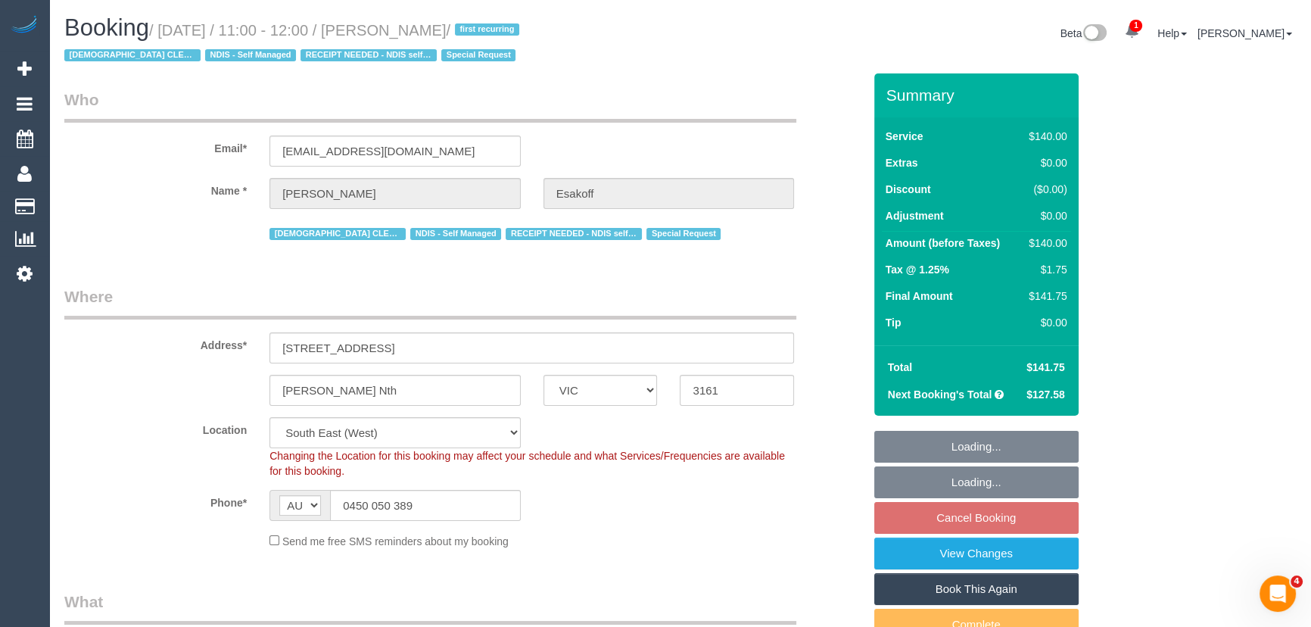
select select "object:737"
select select "string:stripe-pm_1RlfZG2GScqysDRV3VKCnXAi"
select select "object:742"
select select "number:27"
select select "number:14"
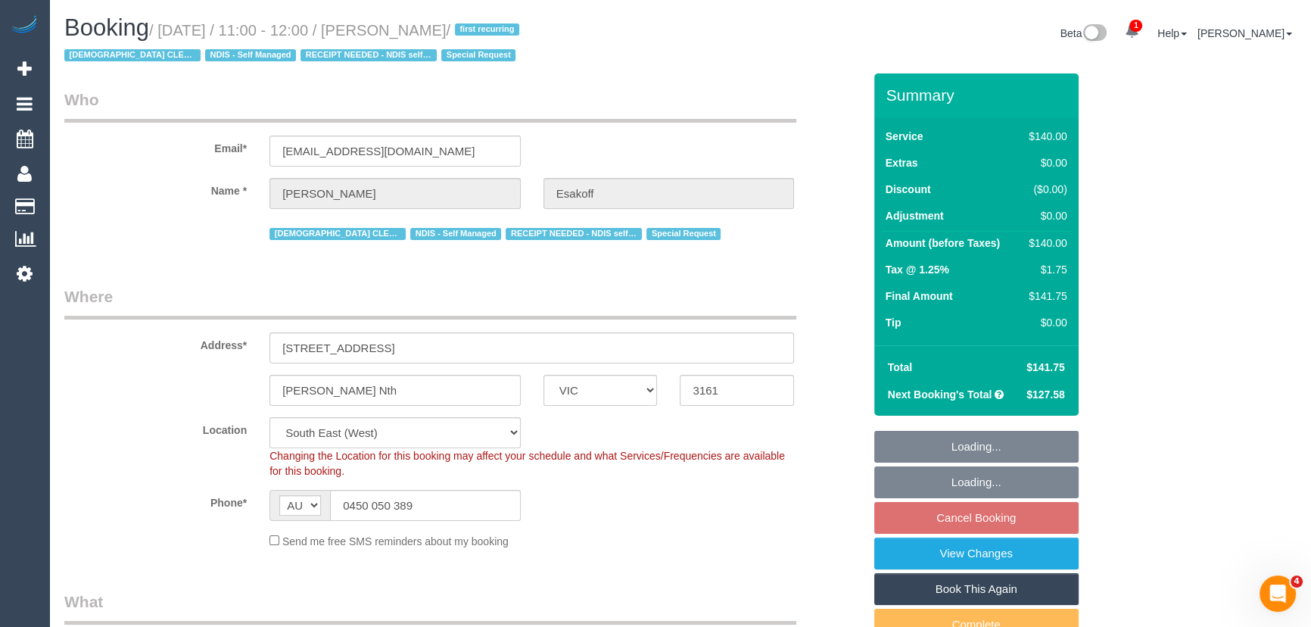
select select "number:19"
select select "number:36"
select select "number:35"
select select "number:11"
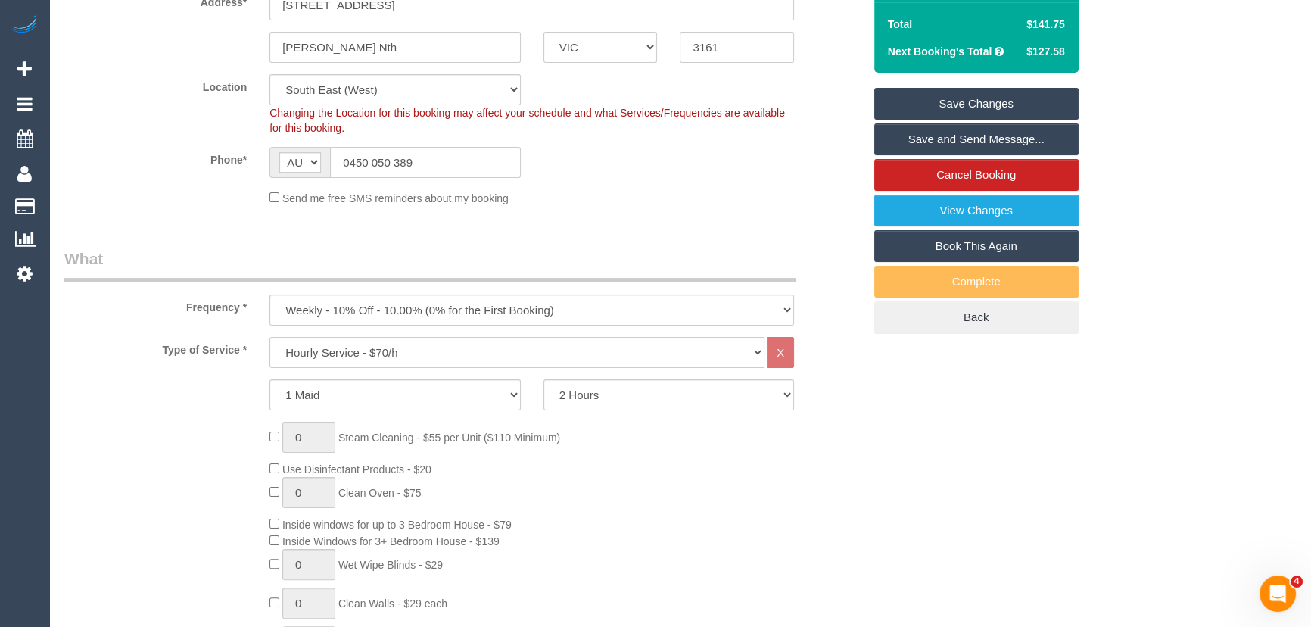
scroll to position [344, 0]
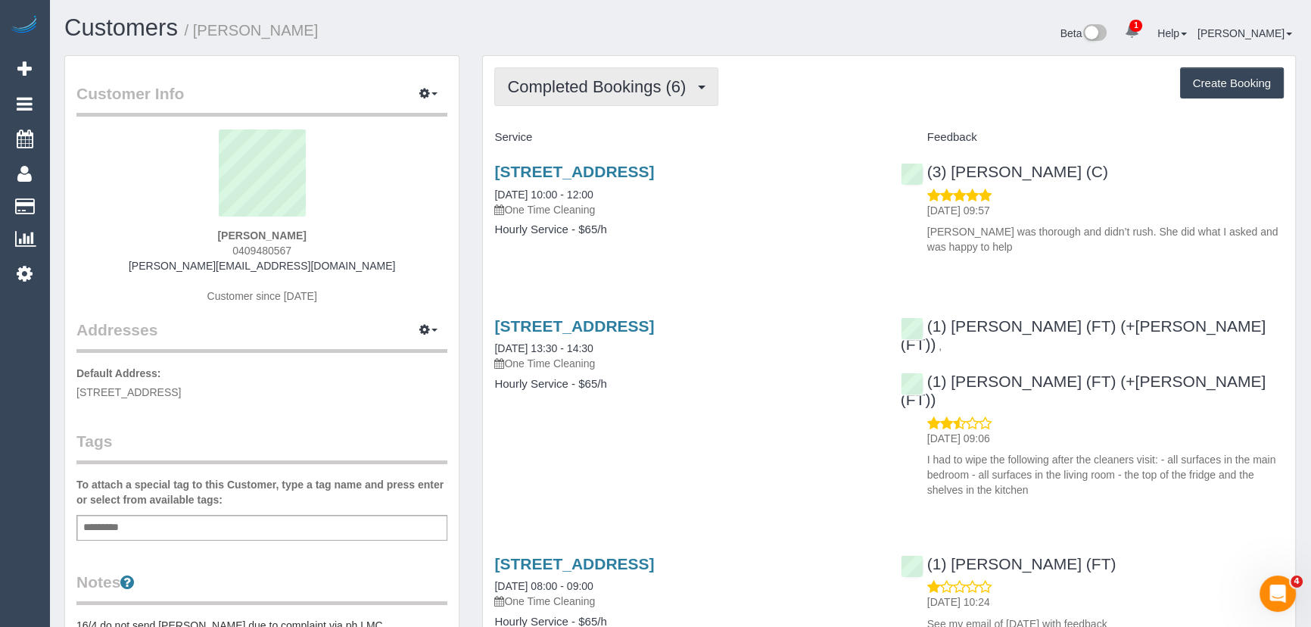
click at [591, 88] on span "Completed Bookings (6)" at bounding box center [600, 86] width 186 height 19
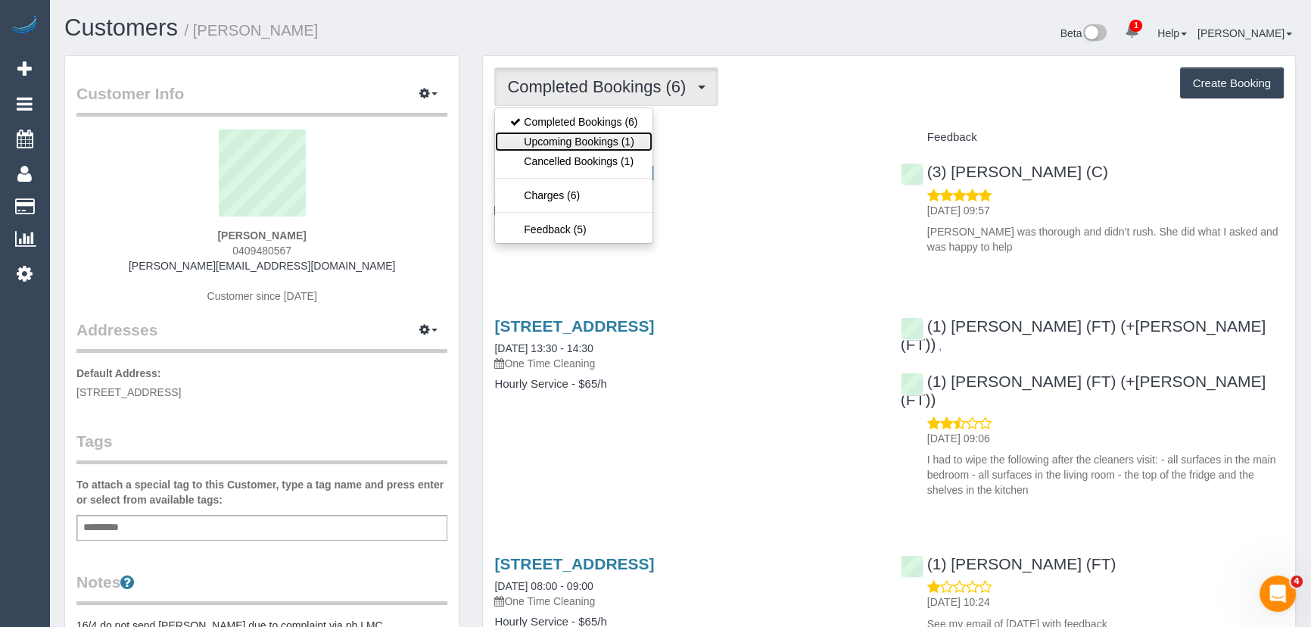
click at [593, 137] on link "Upcoming Bookings (1)" at bounding box center [573, 142] width 157 height 20
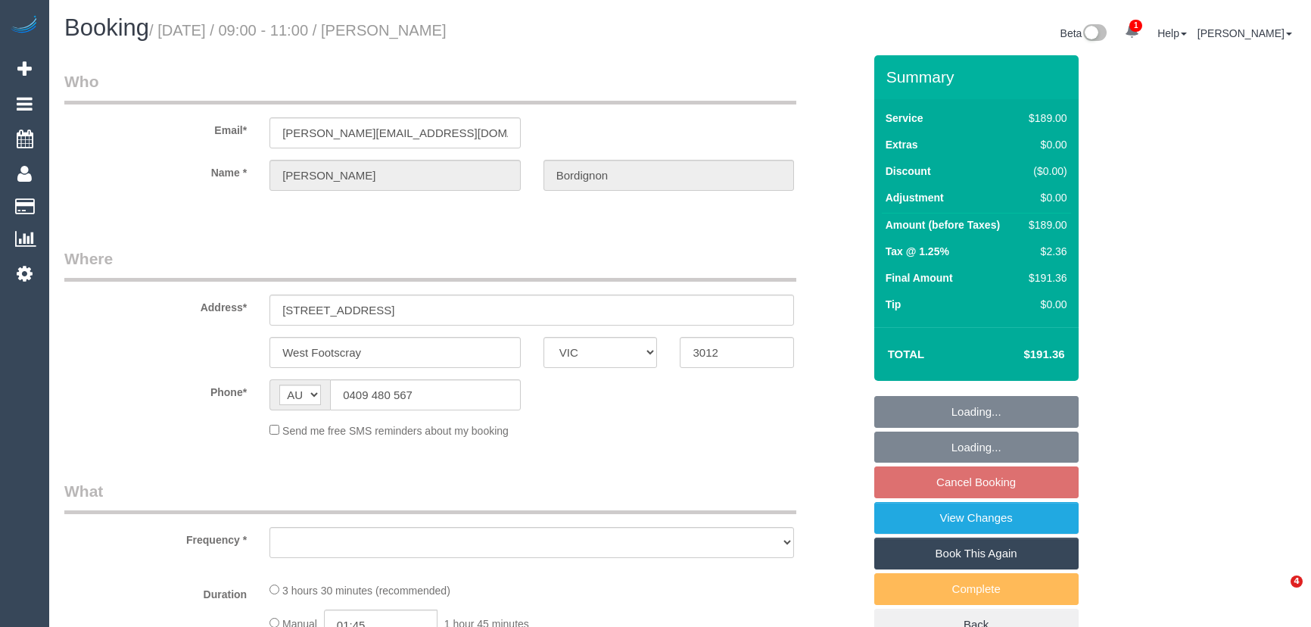
select select "VIC"
select select "string:stripe-pm_1SA0HJ2GScqysDRVJUglOE56"
select select "number:27"
select select "number:14"
select select "number:19"
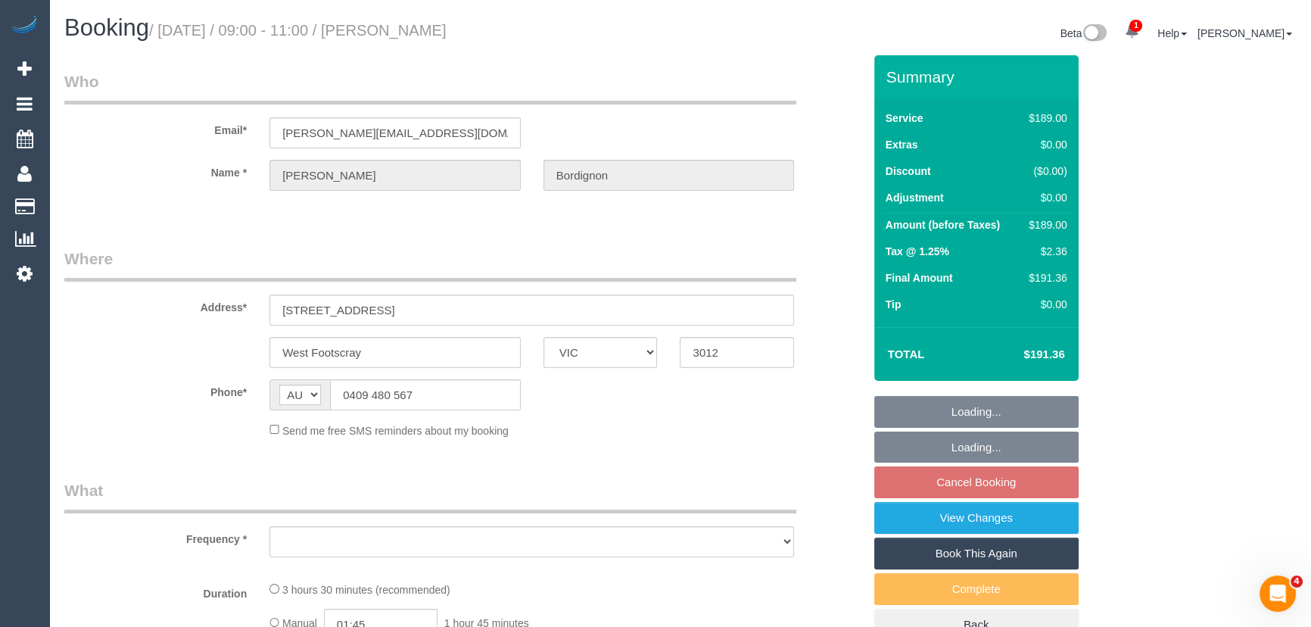
select select "number:24"
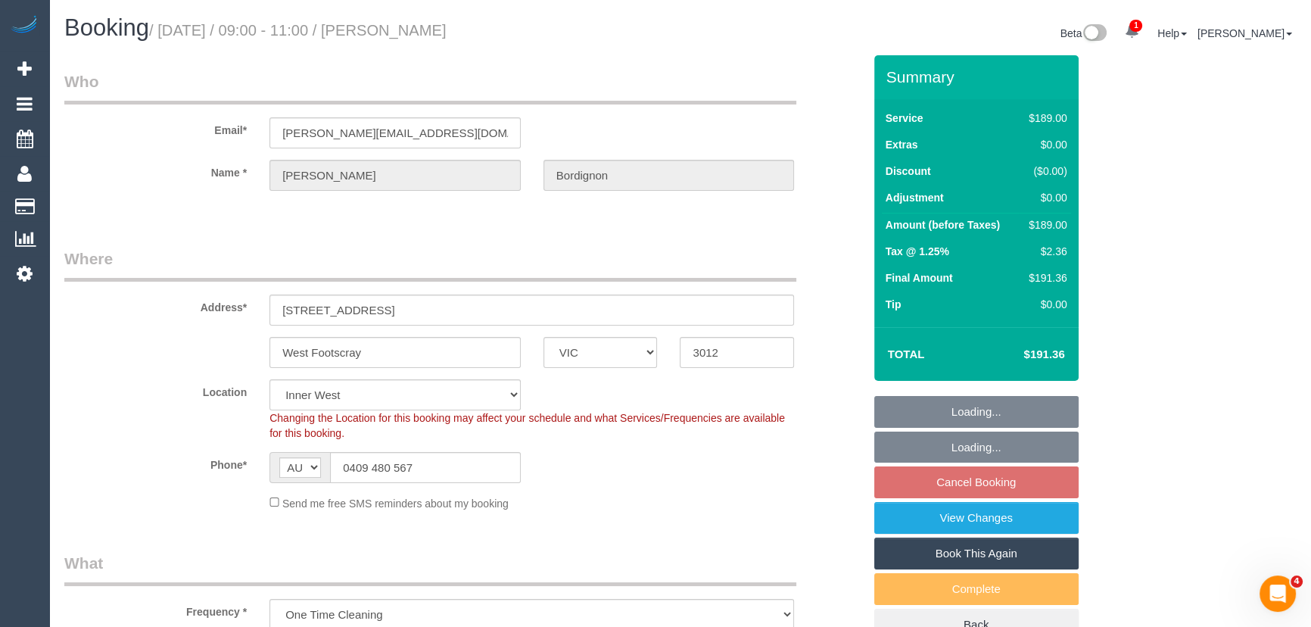
select select "object:1515"
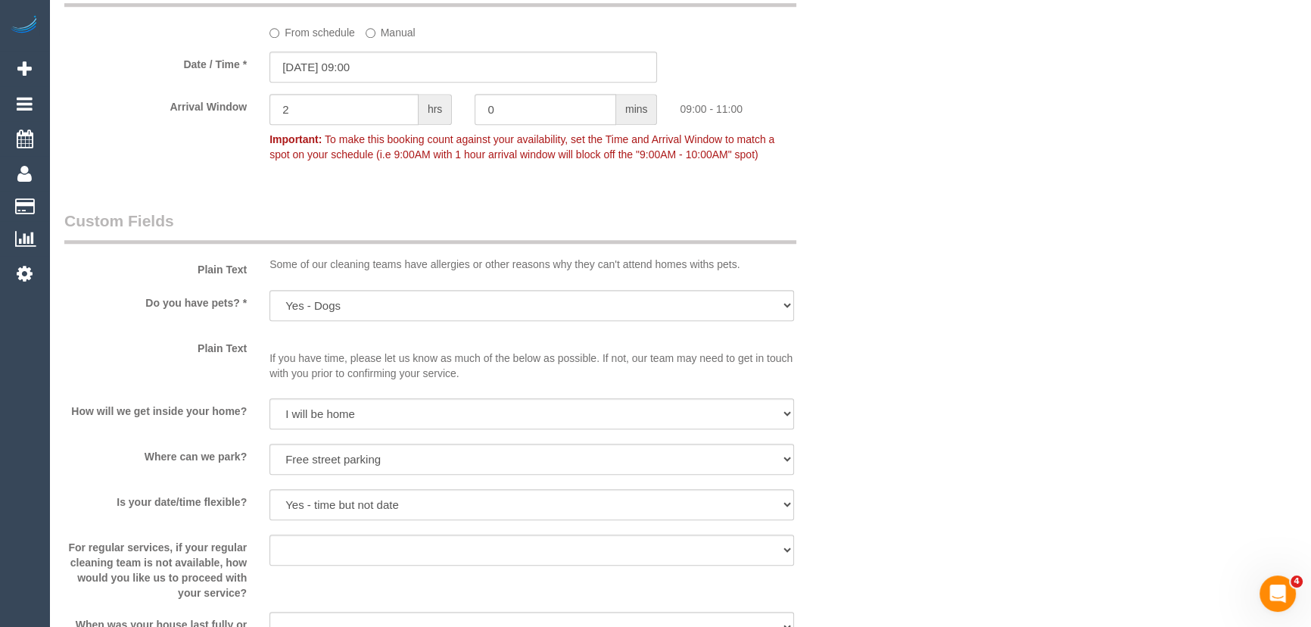
scroll to position [1582, 0]
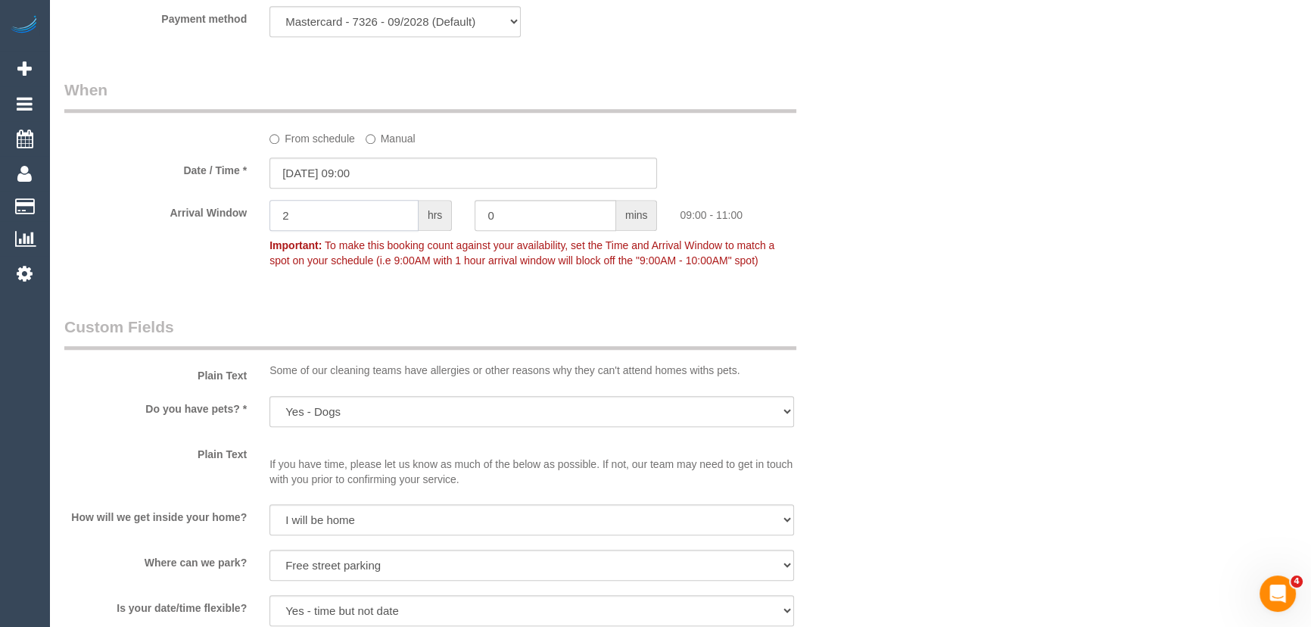
click at [371, 222] on input "2" at bounding box center [343, 215] width 149 height 31
click at [544, 231] on input "0" at bounding box center [546, 215] width 142 height 31
type input "30"
click at [517, 297] on div "Who Email* [PERSON_NAME][EMAIL_ADDRESS][DOMAIN_NAME] Name * [GEOGRAPHIC_DATA][P…" at bounding box center [463, 4] width 821 height 3062
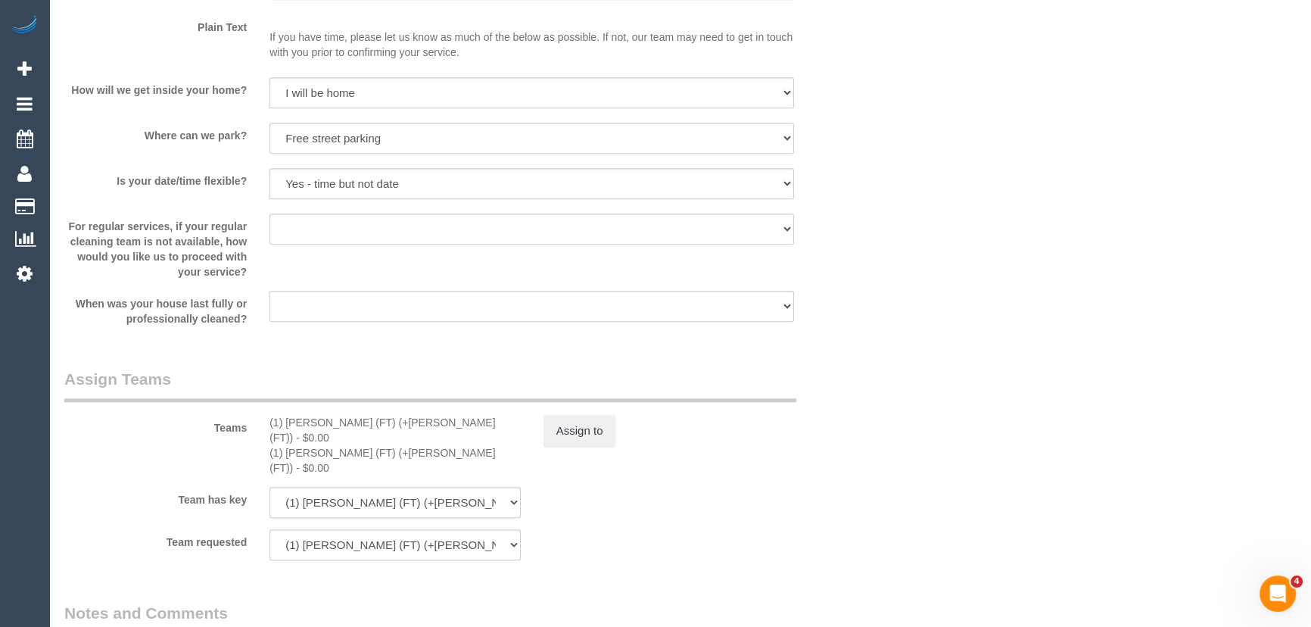
scroll to position [2271, 0]
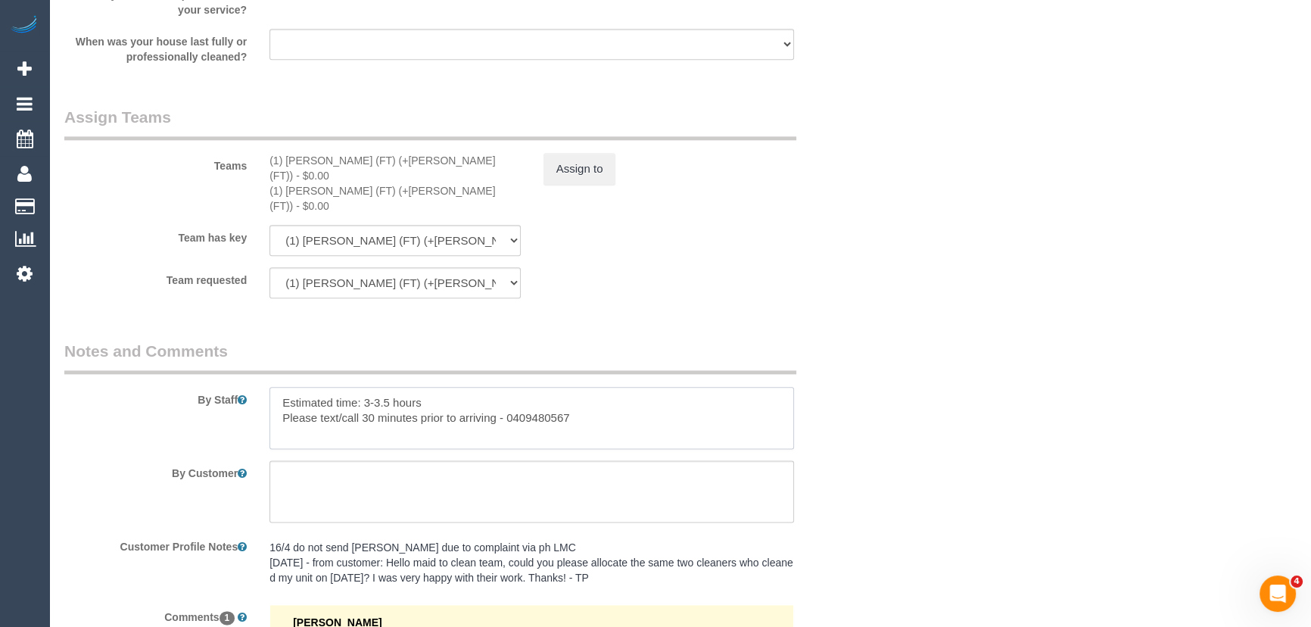
click at [595, 394] on textarea at bounding box center [531, 418] width 525 height 62
type textarea "Estimated time: 3-3.5 hours Please text/call 30 minutes prior to arriving - 040…"
click at [870, 270] on div "Team requested (1) [PERSON_NAME] (FT) (+[PERSON_NAME] (FT)) (1) [PERSON_NAME] (…" at bounding box center [463, 282] width 821 height 31
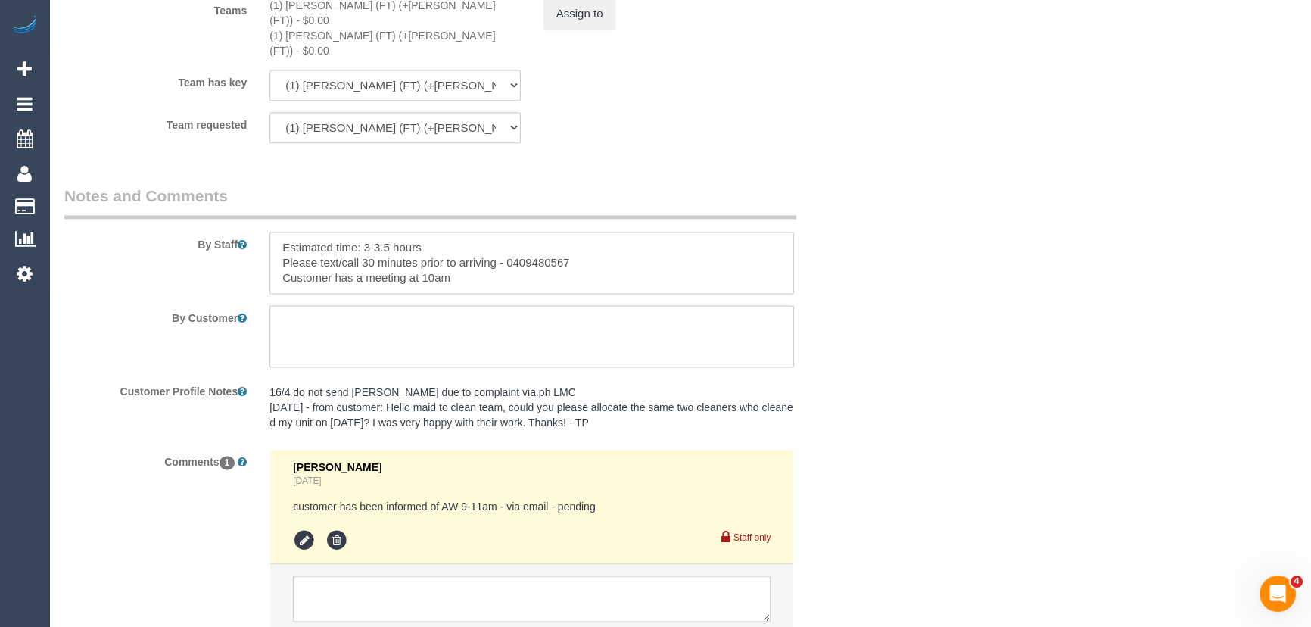
scroll to position [2515, 0]
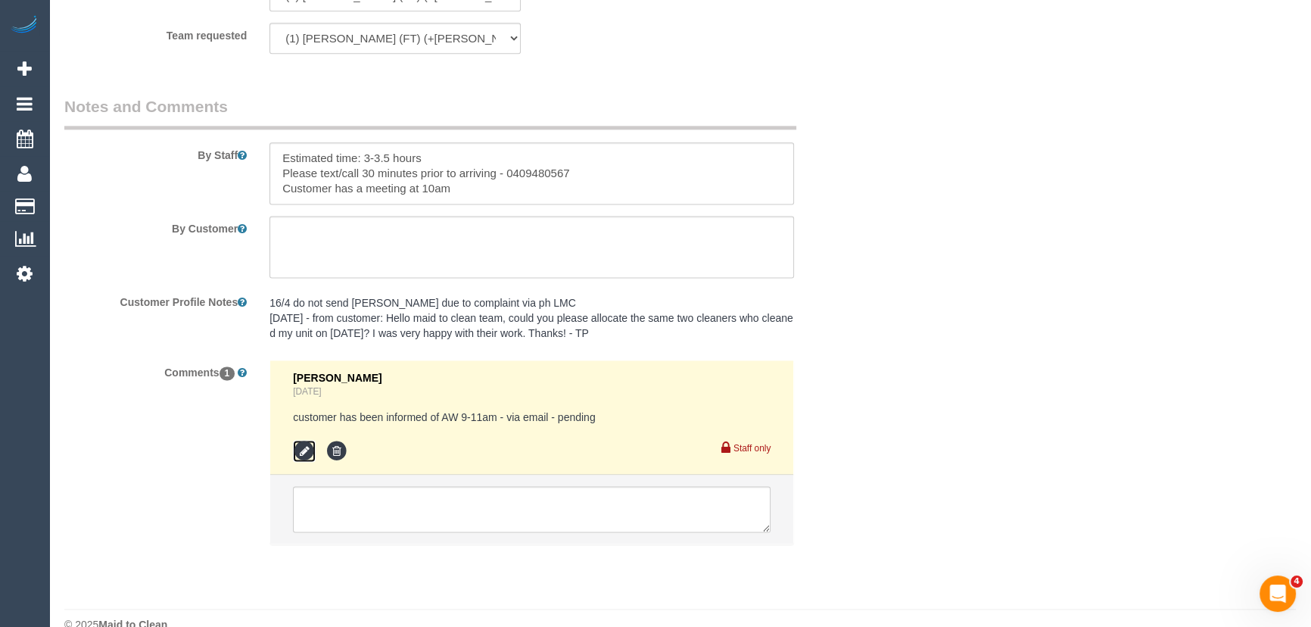
click at [300, 440] on icon at bounding box center [304, 451] width 23 height 23
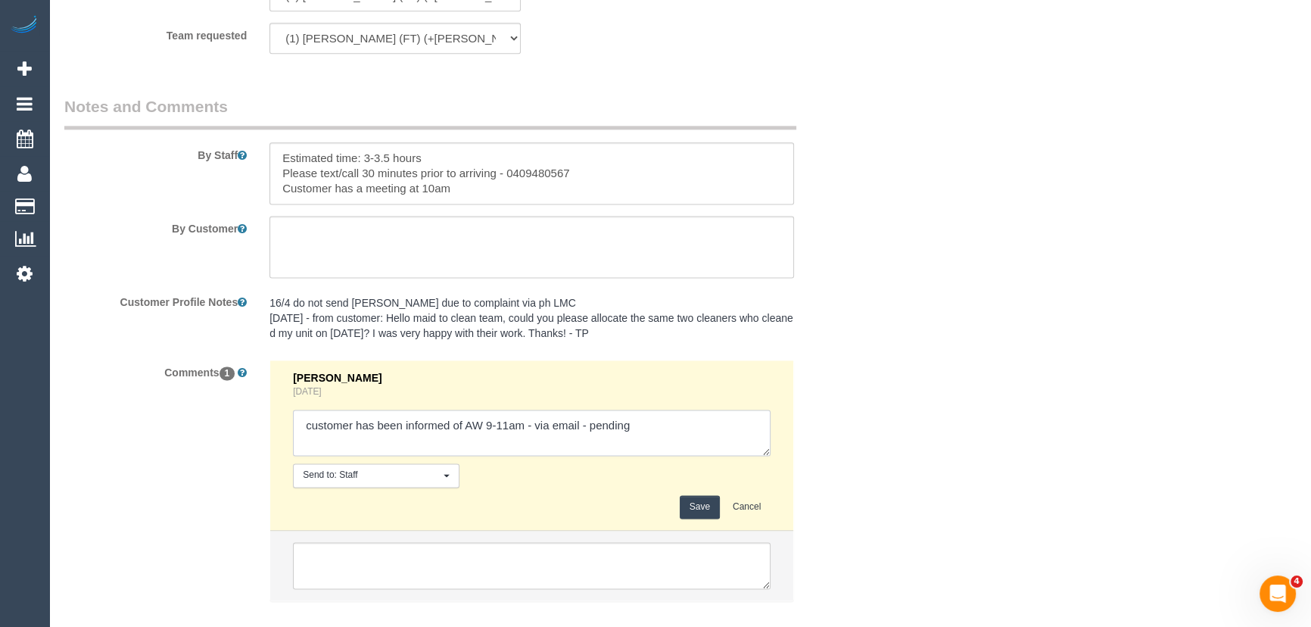
click at [506, 410] on textarea at bounding box center [532, 433] width 478 height 47
type textarea "customer has been informed of AW 9-9.30am - via email - pending"
click at [690, 495] on button "Save" at bounding box center [700, 506] width 40 height 23
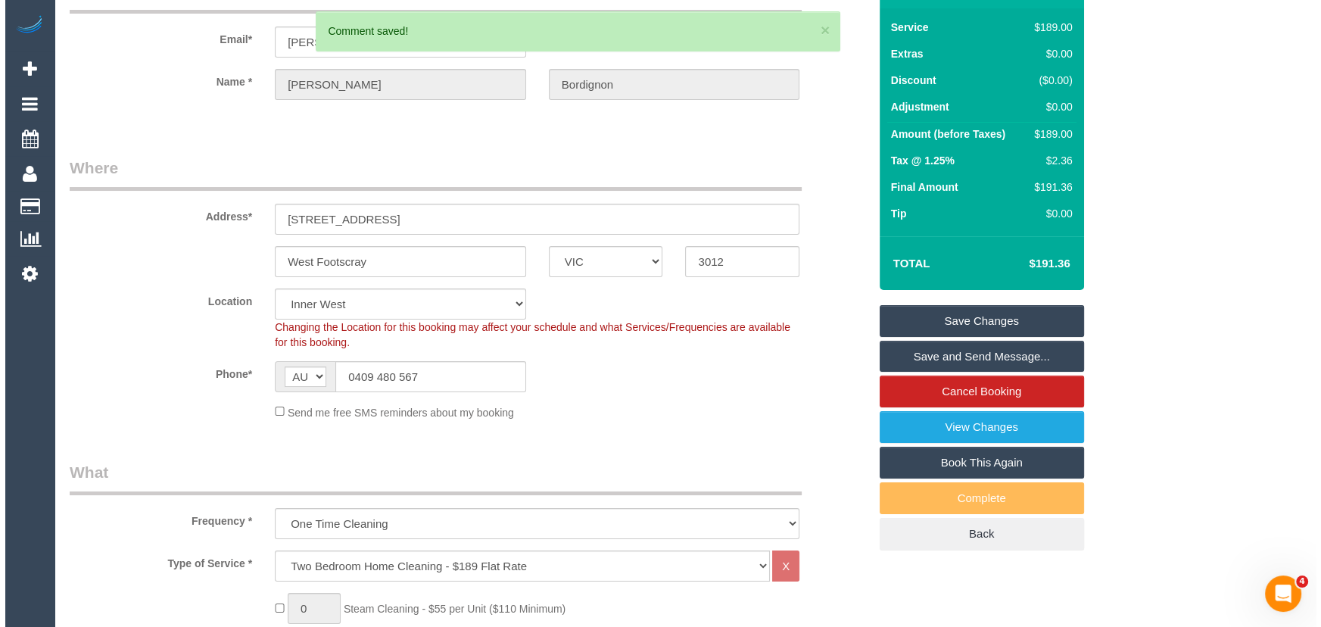
scroll to position [0, 0]
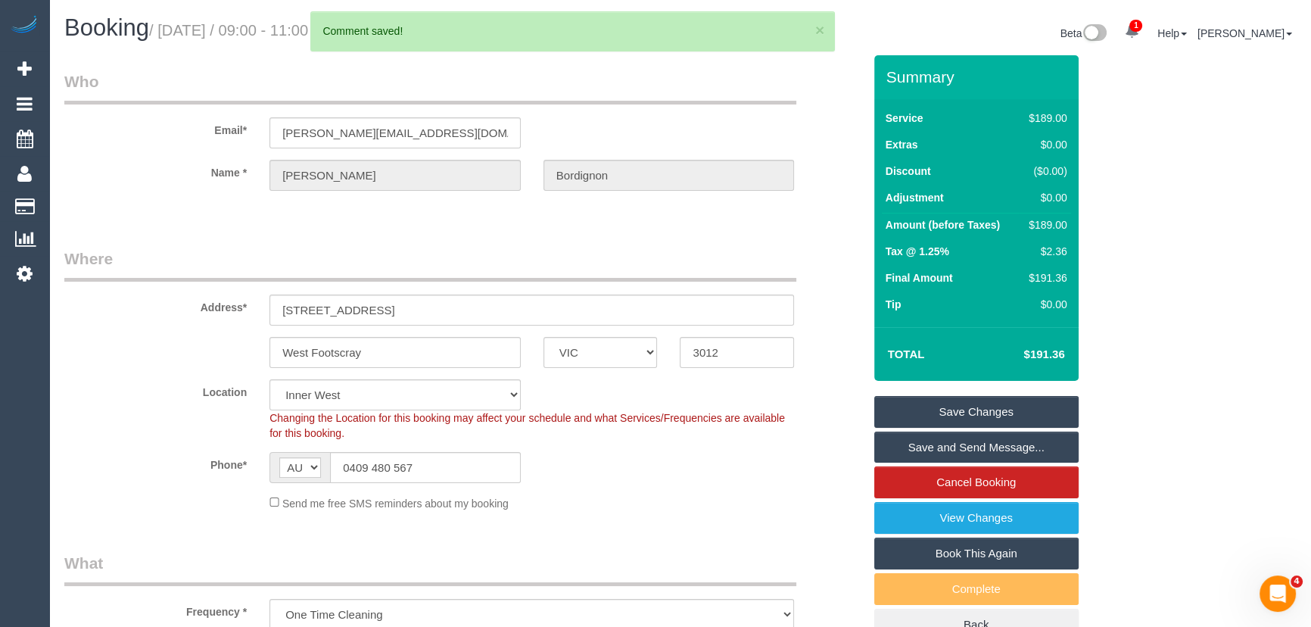
click at [930, 409] on link "Save Changes" at bounding box center [976, 412] width 204 height 32
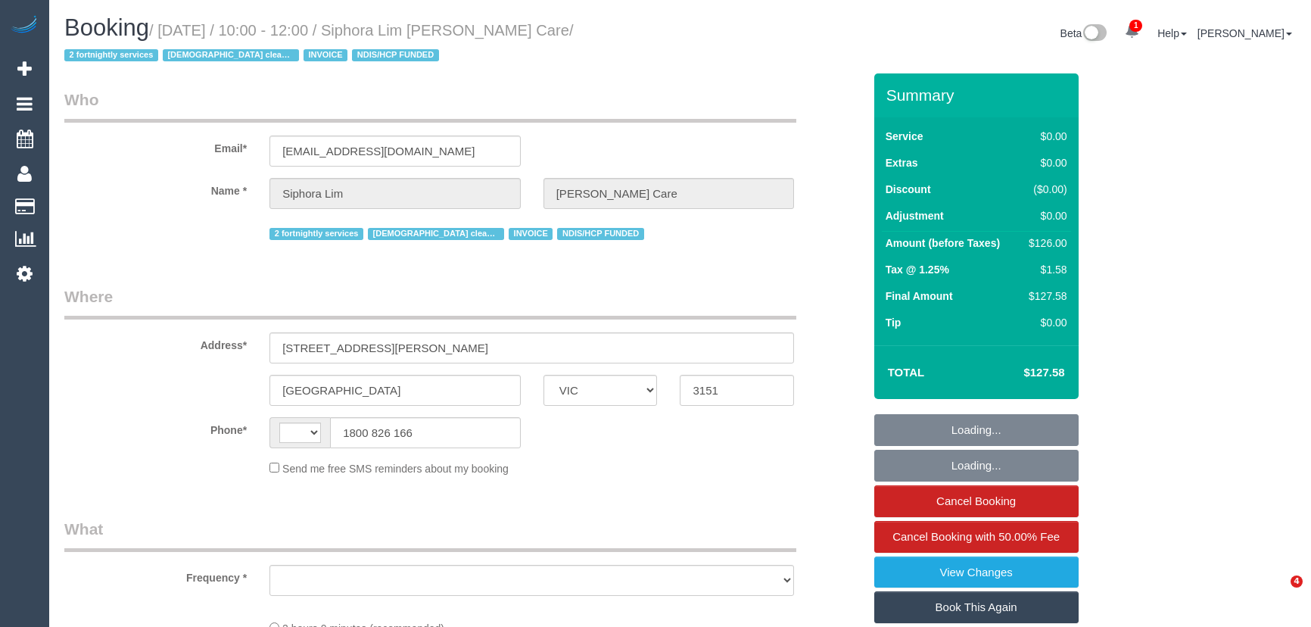
select select "VIC"
select select "string:AU"
select select "object:579"
select select "120"
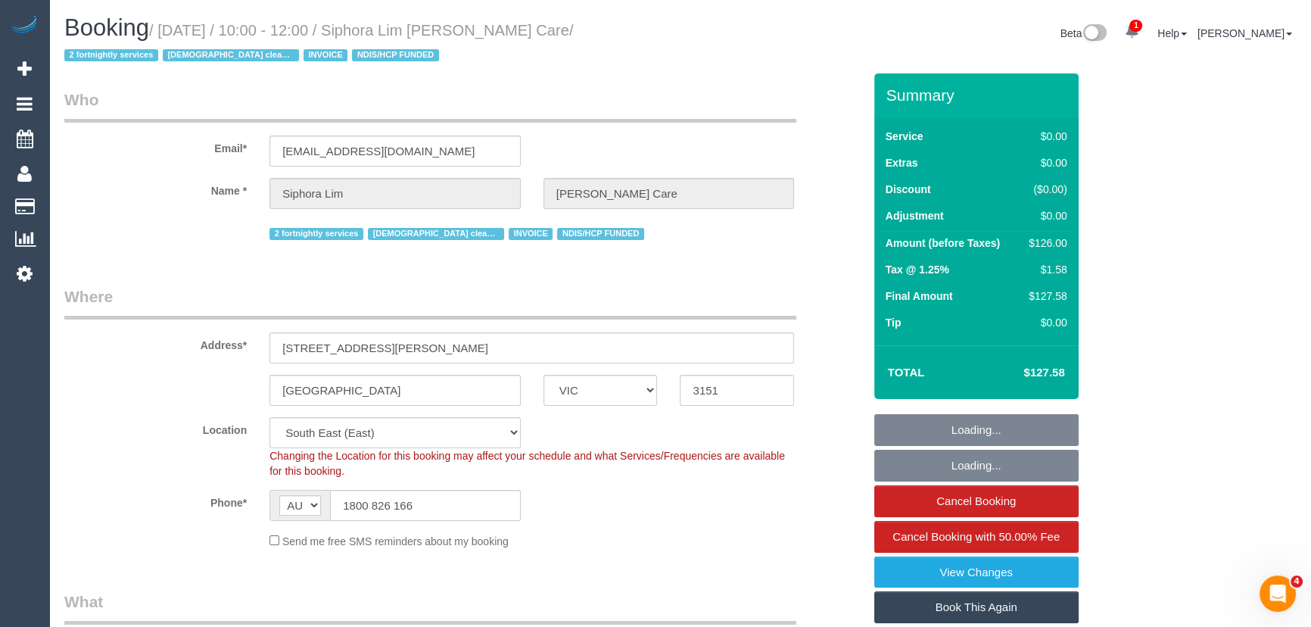
select select "object:693"
select select "spot1"
select select "number:28"
select select "number:14"
select select "number:19"
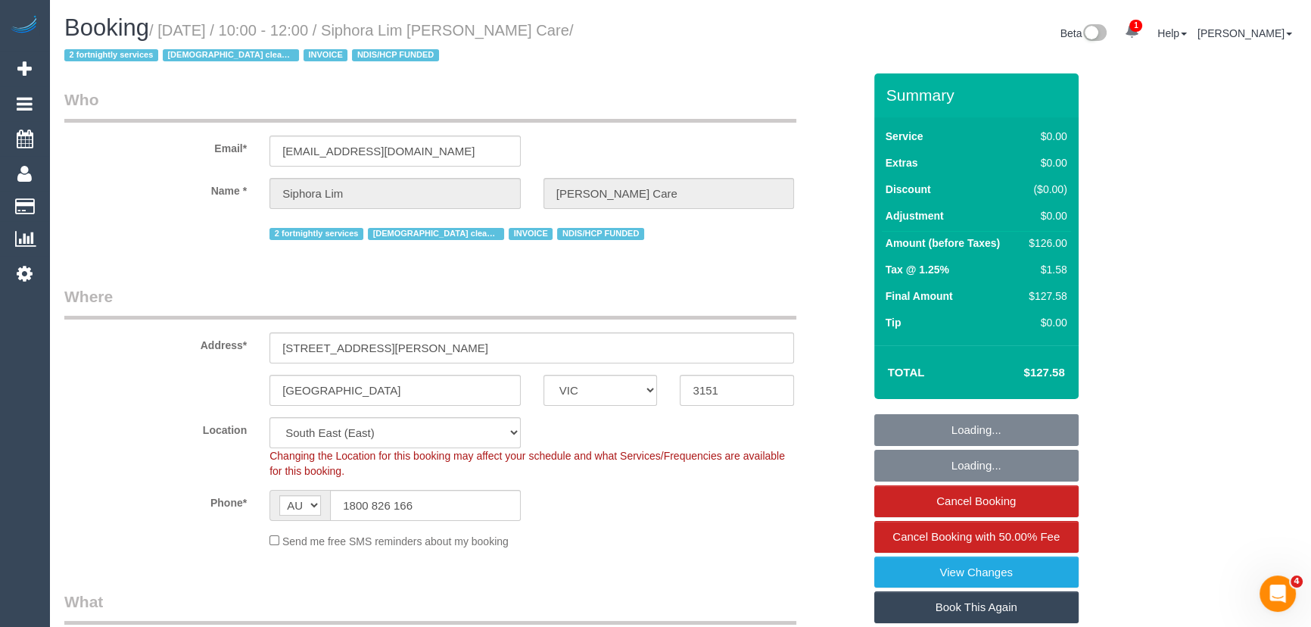
select select "number:36"
select select "number:34"
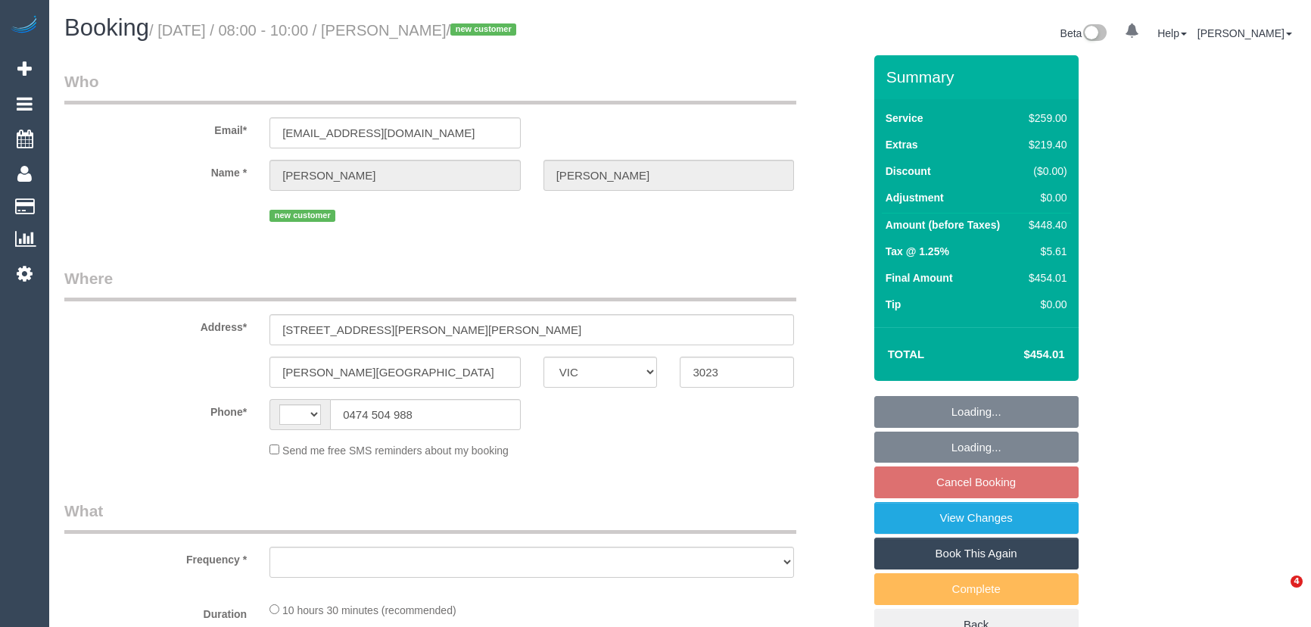
select select "VIC"
select select "string:AU"
select select "object:293"
select select "string:stripe-pm_1SAK022GScqysDRVOkiqXDX6"
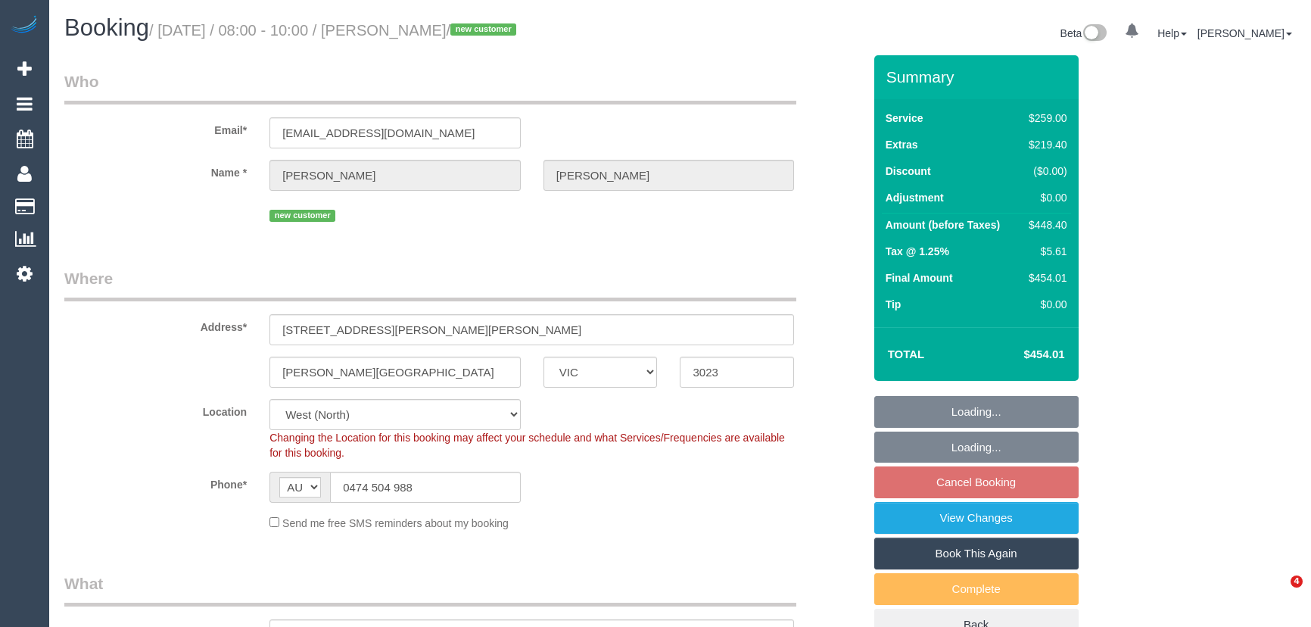
select select "object:1340"
select select "spot2"
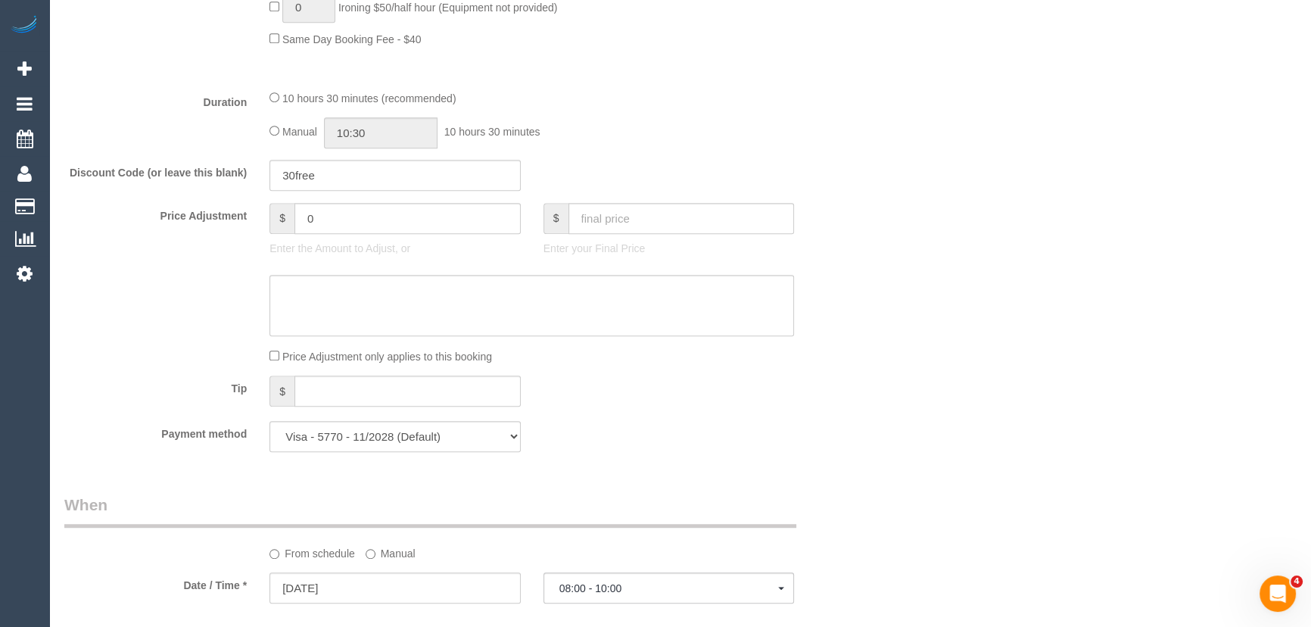
scroll to position [1101, 0]
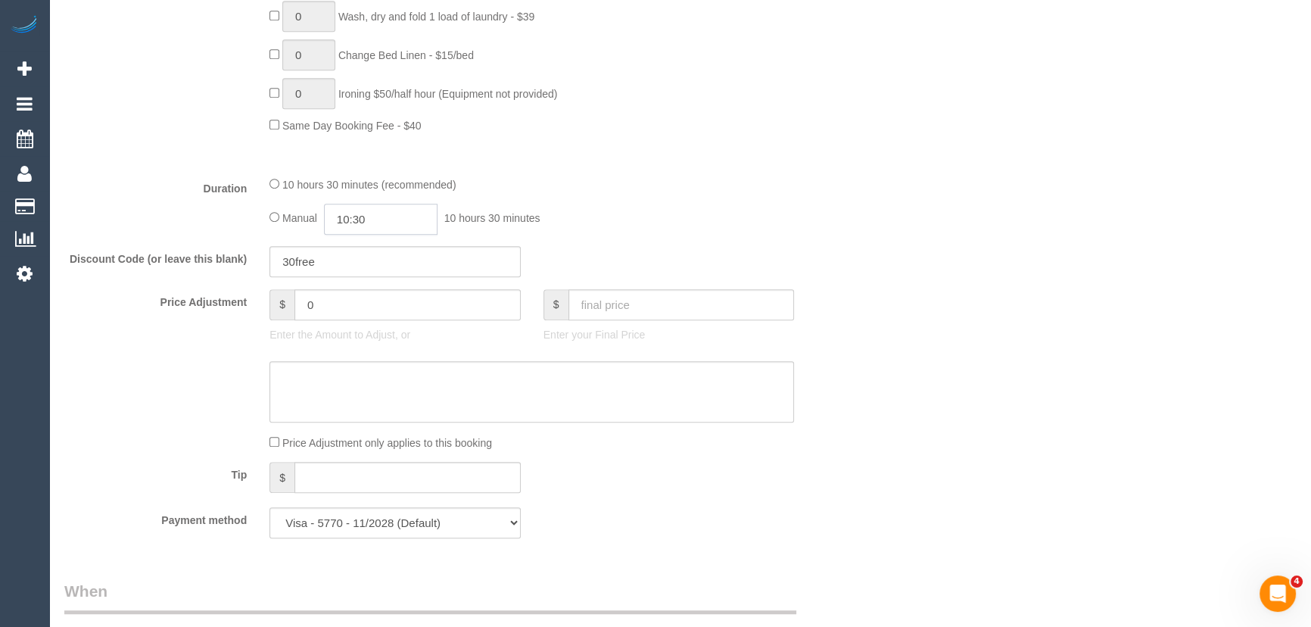
click at [382, 217] on input "10:30" at bounding box center [381, 219] width 114 height 31
type input "04:30"
click at [382, 260] on li "04:30" at bounding box center [364, 253] width 67 height 20
click at [641, 235] on div "Manual 04:30 4 hours 30 minutes" at bounding box center [531, 219] width 525 height 31
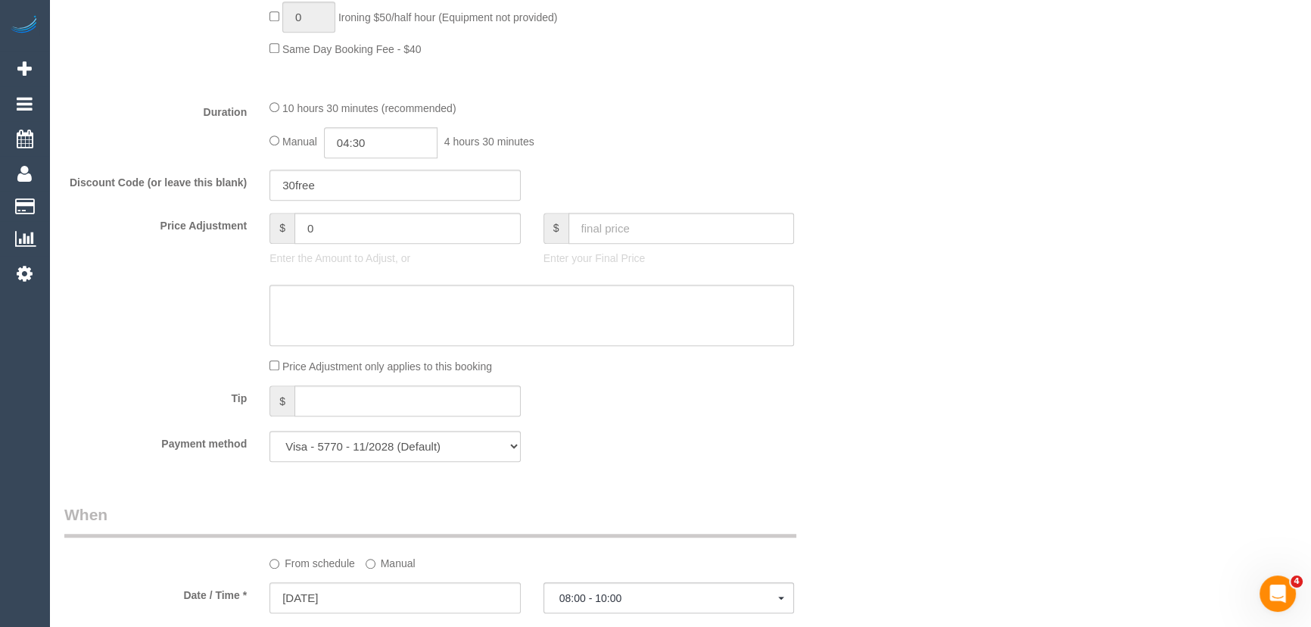
select select "spot26"
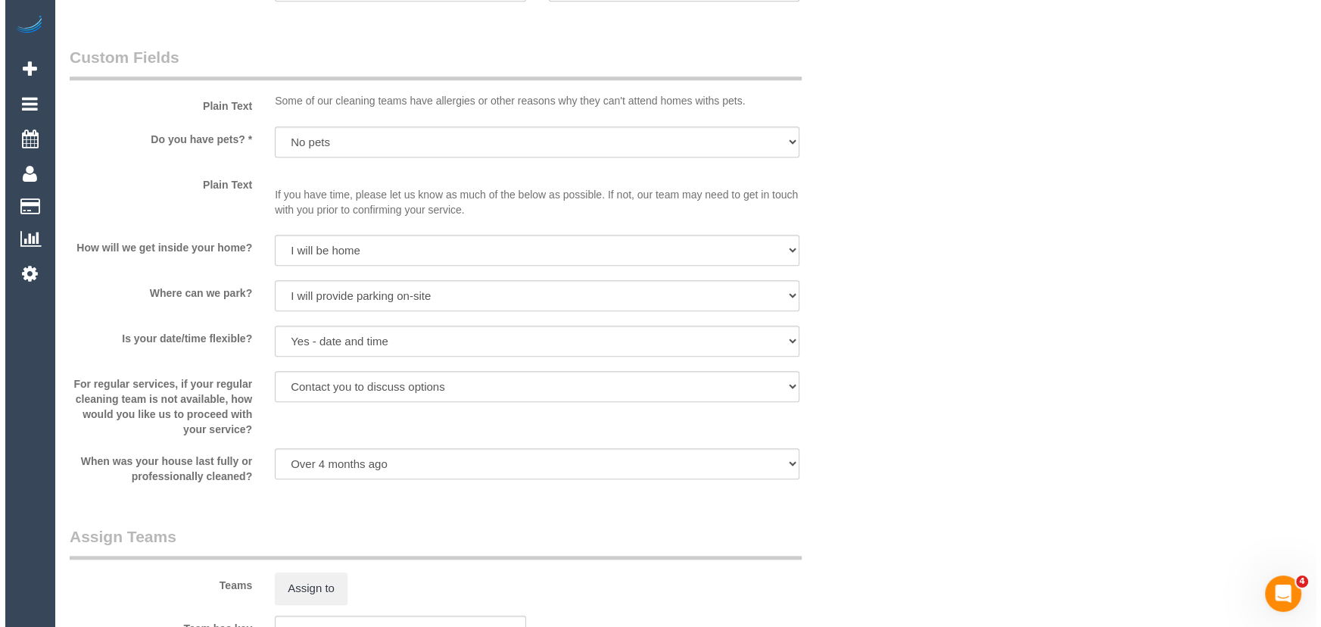
scroll to position [1995, 0]
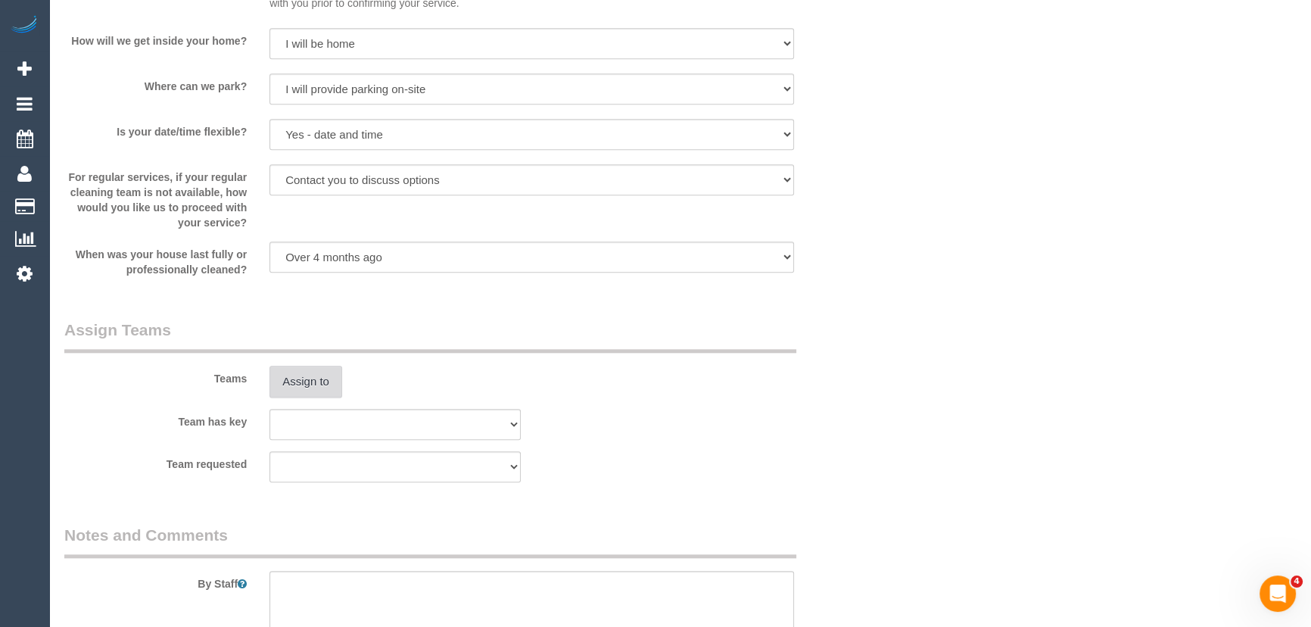
click at [313, 393] on button "Assign to" at bounding box center [305, 382] width 73 height 32
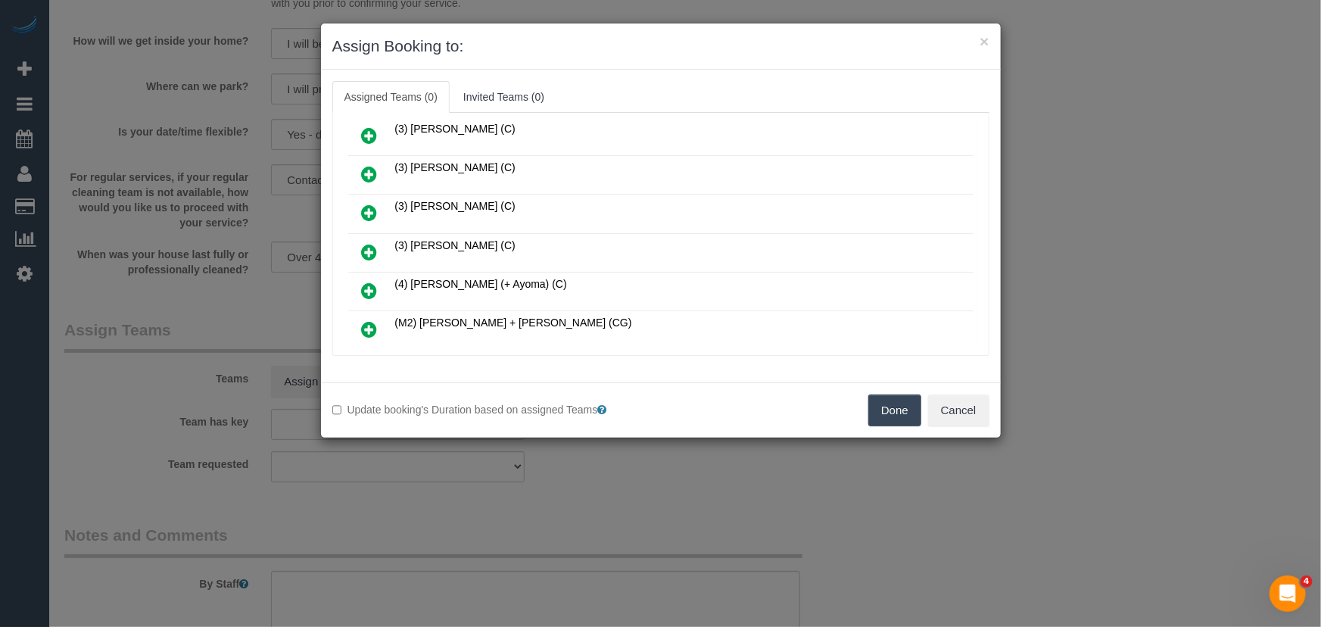
scroll to position [717, 0]
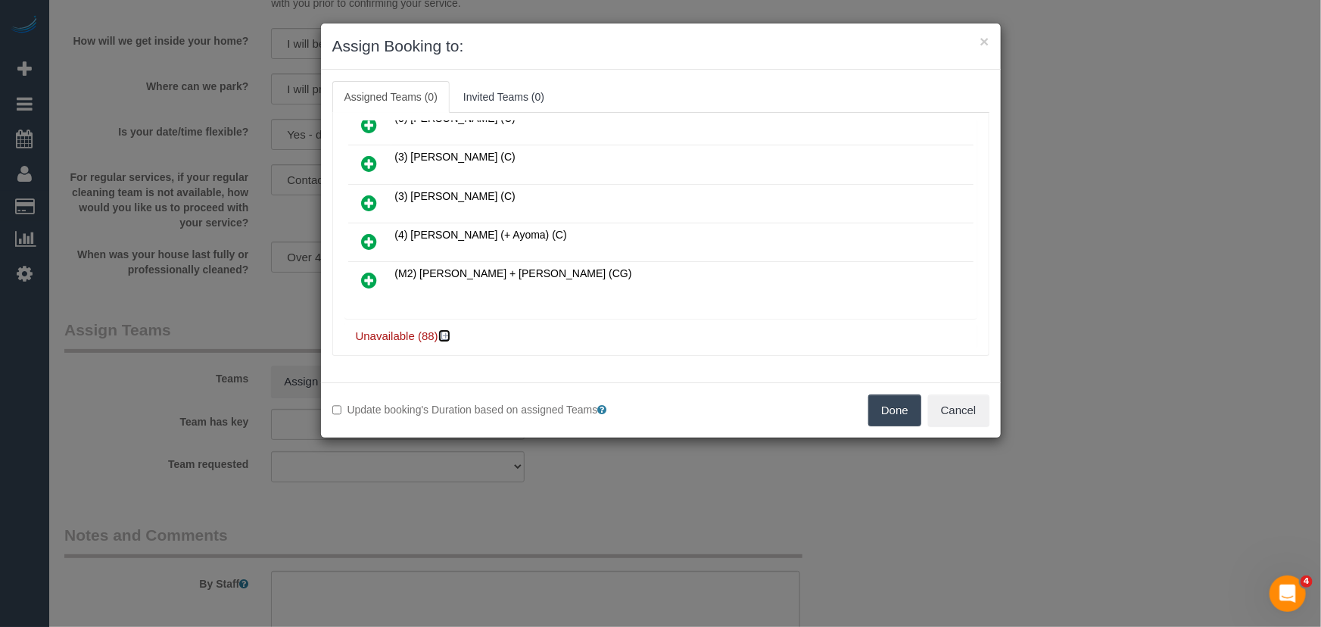
click at [447, 330] on icon at bounding box center [445, 335] width 9 height 11
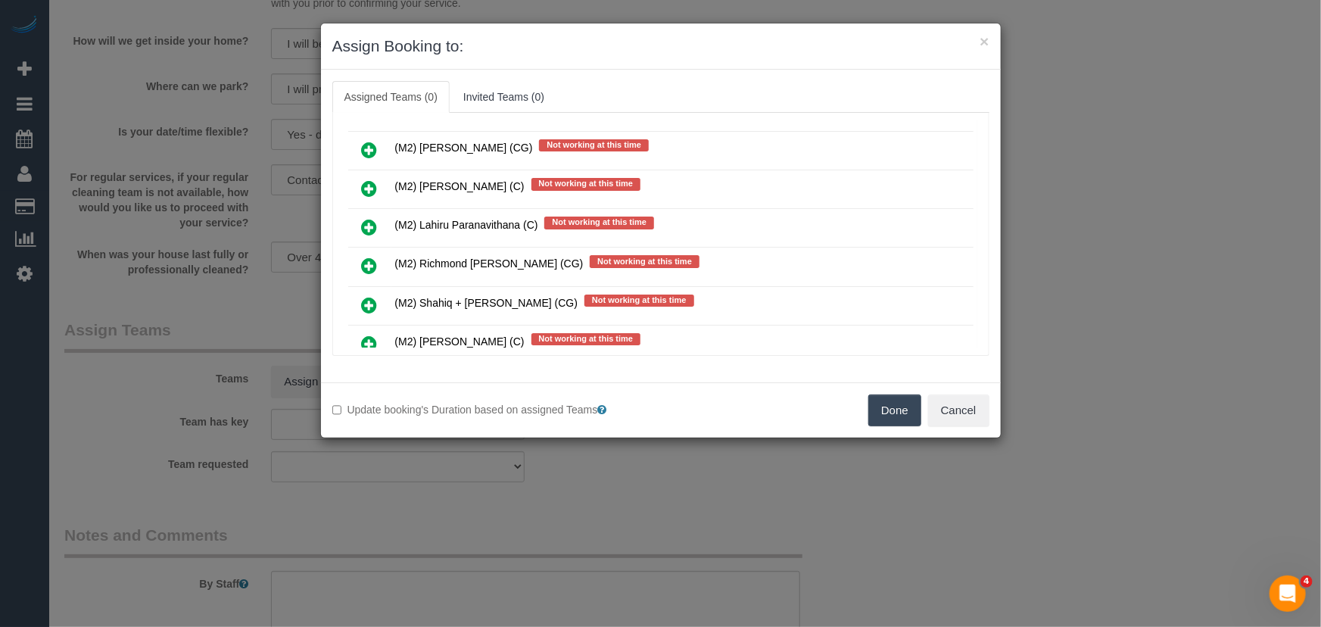
click at [368, 296] on icon at bounding box center [370, 305] width 16 height 18
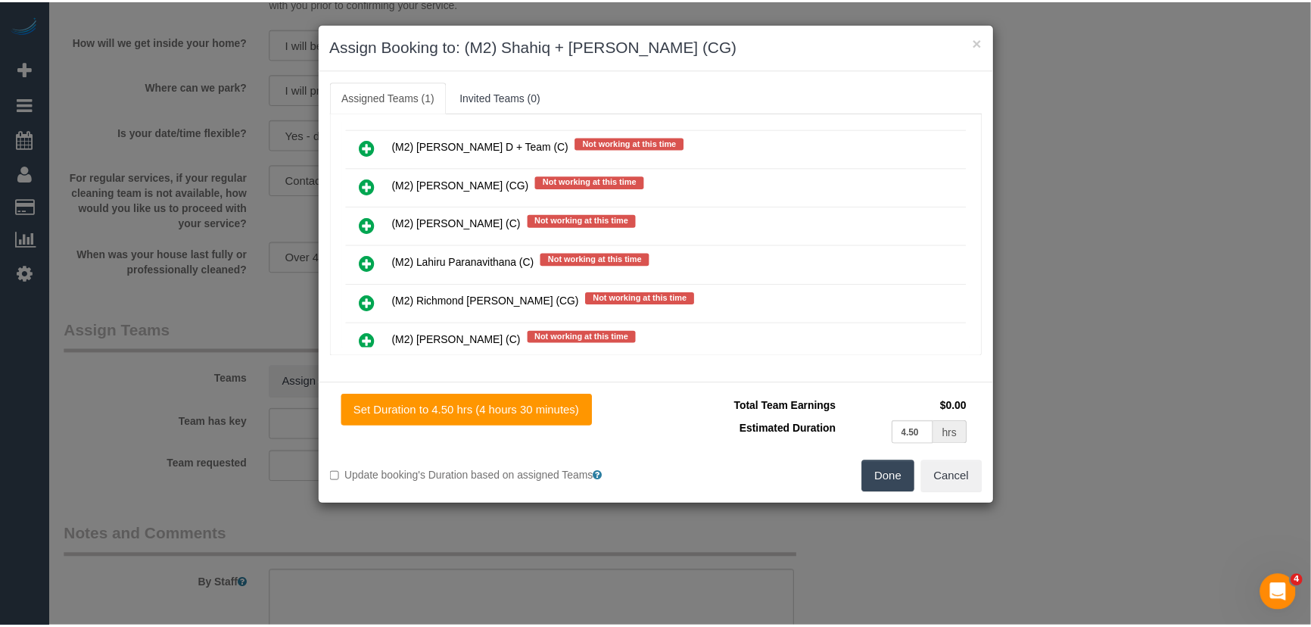
scroll to position [3195, 0]
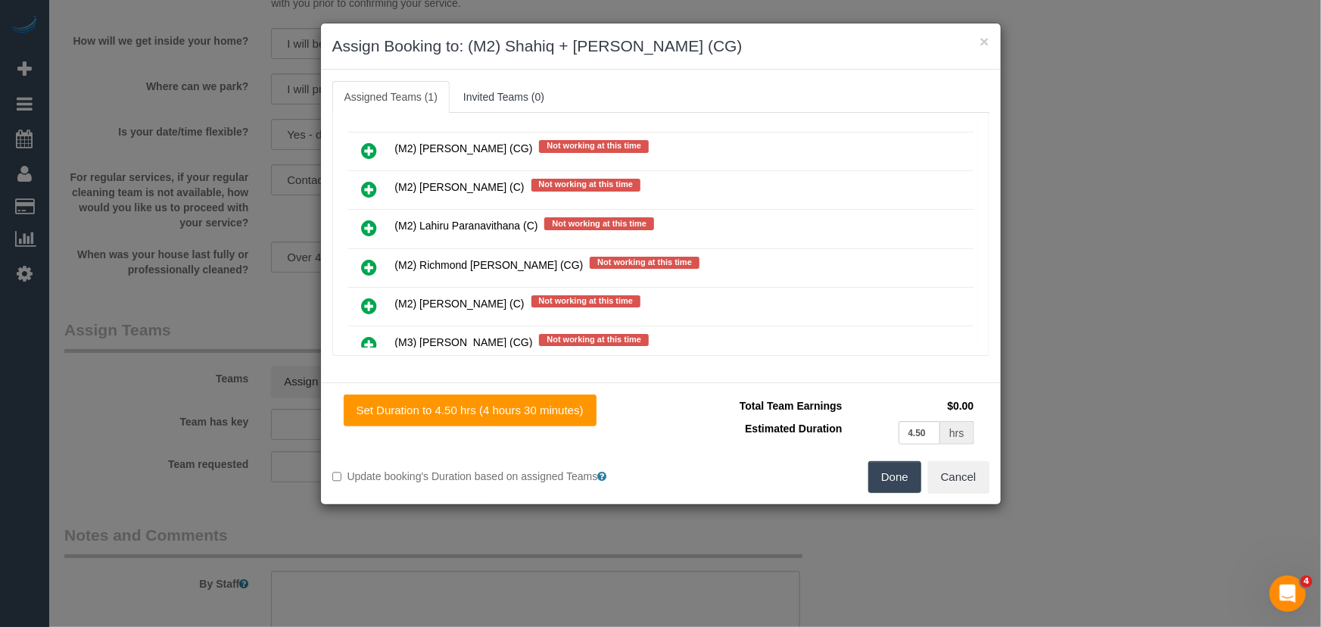
click at [899, 481] on button "Done" at bounding box center [894, 477] width 53 height 32
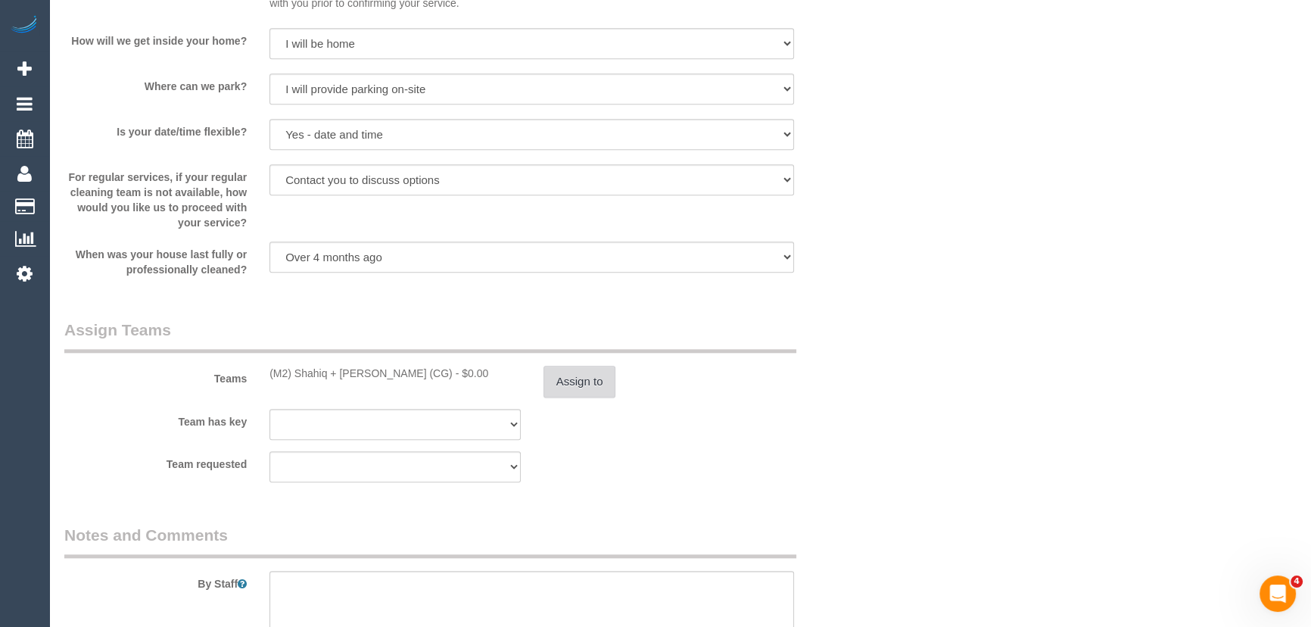
click at [578, 384] on button "Assign to" at bounding box center [580, 382] width 73 height 32
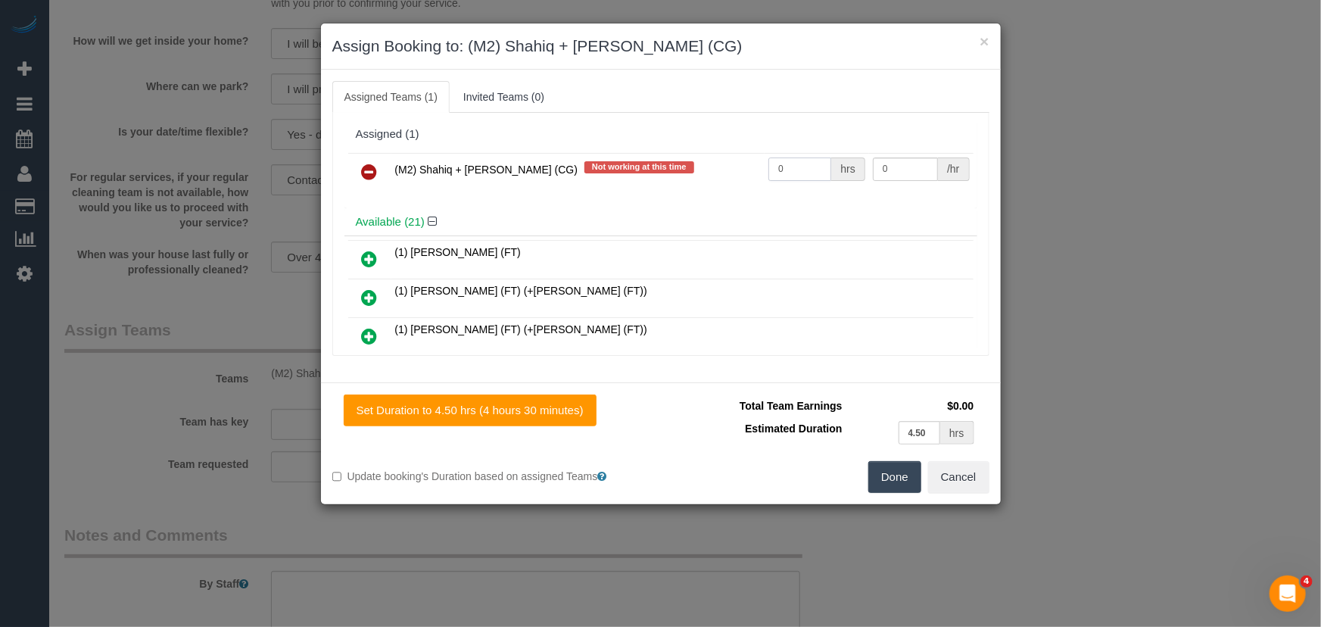
click at [797, 159] on input "0" at bounding box center [799, 168] width 63 height 23
type input "1"
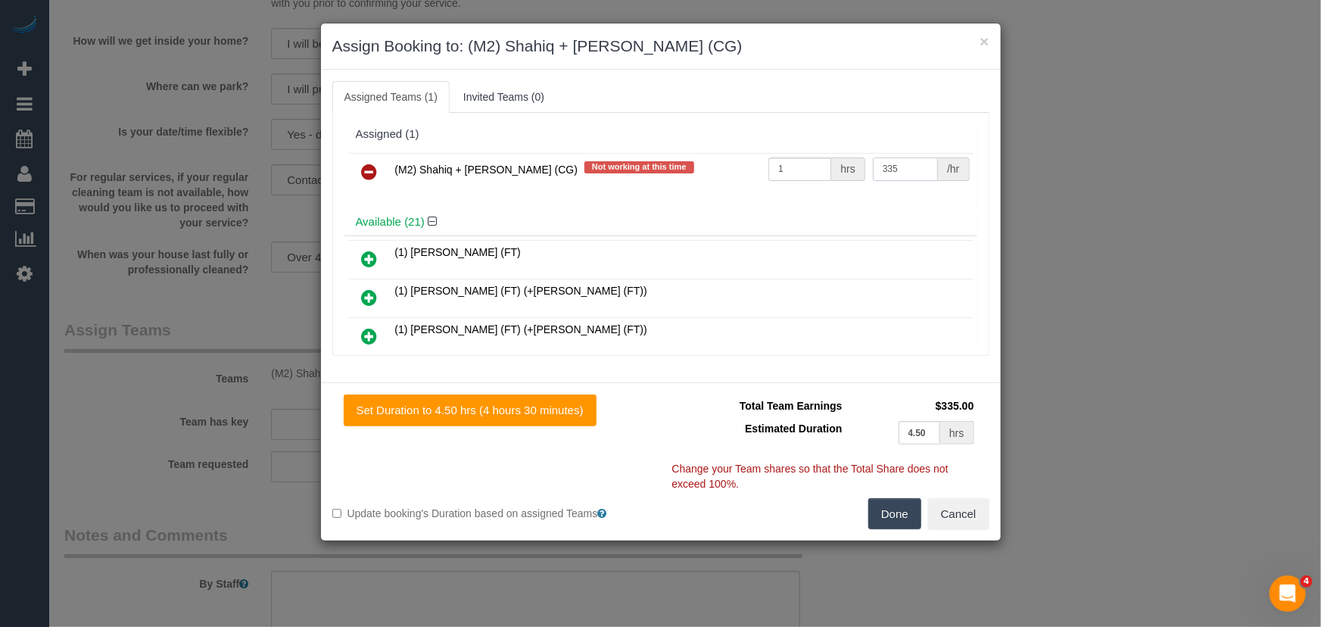
type input "335"
click at [895, 509] on button "Done" at bounding box center [894, 514] width 53 height 32
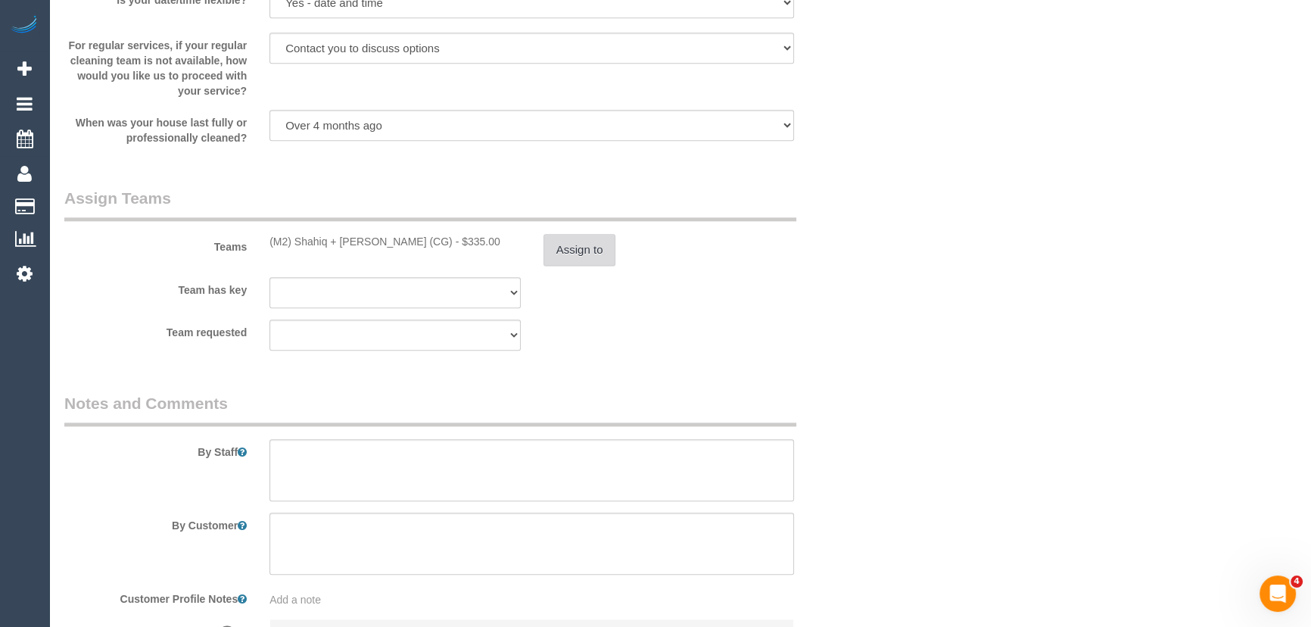
scroll to position [2133, 0]
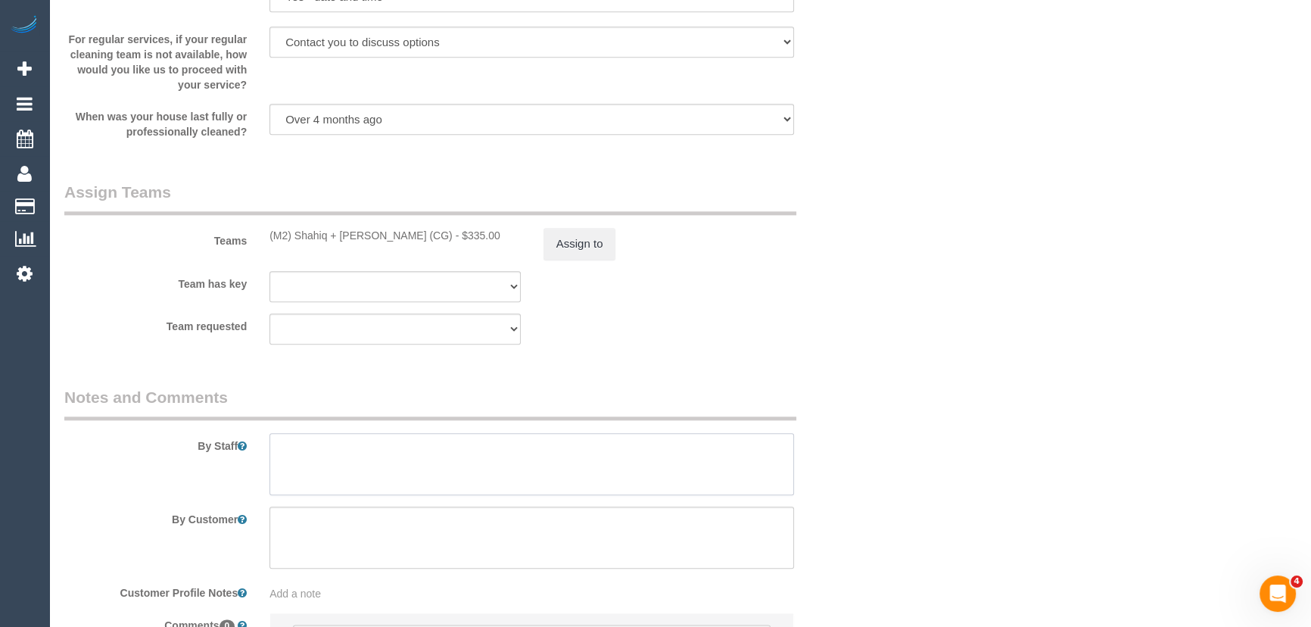
click at [417, 474] on textarea at bounding box center [531, 464] width 525 height 62
type textarea "D"
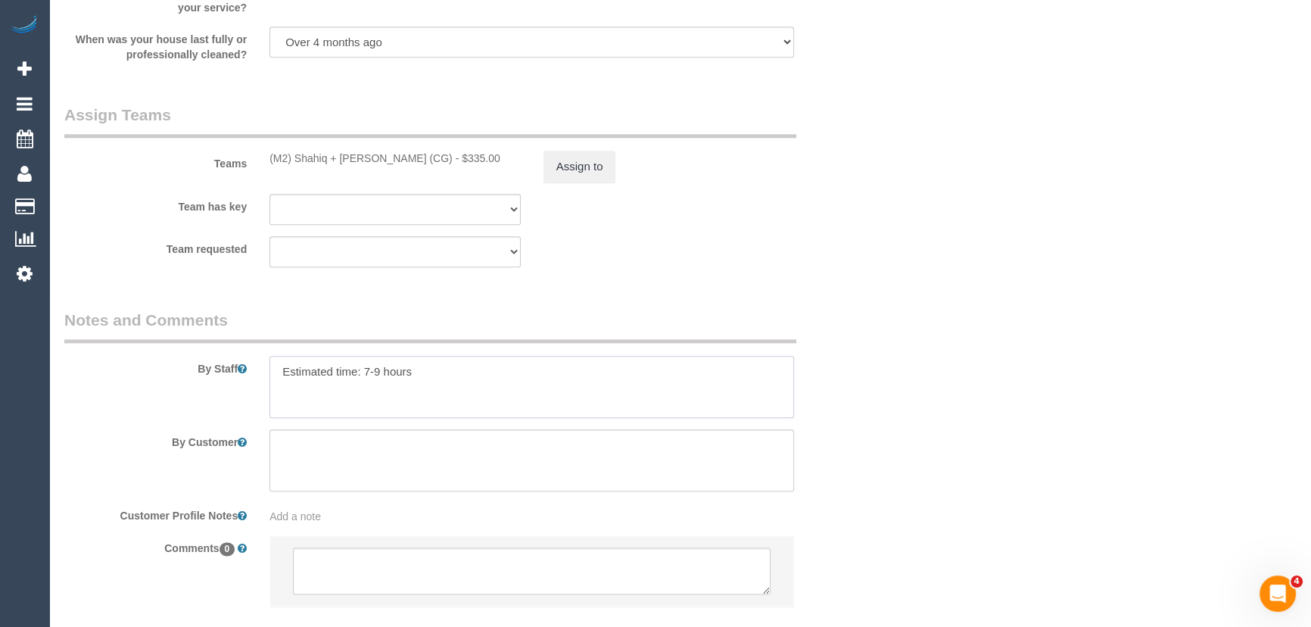
scroll to position [2301, 0]
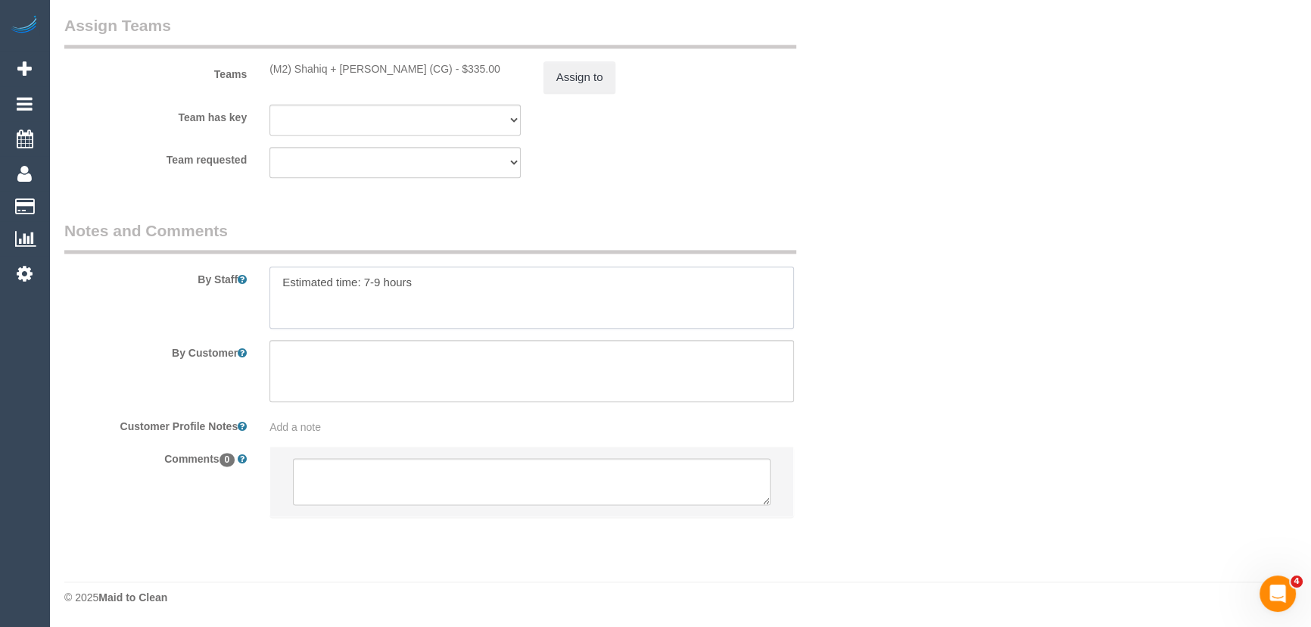
type textarea "Estimated time: 7-9 hours"
click at [386, 470] on textarea at bounding box center [532, 481] width 478 height 47
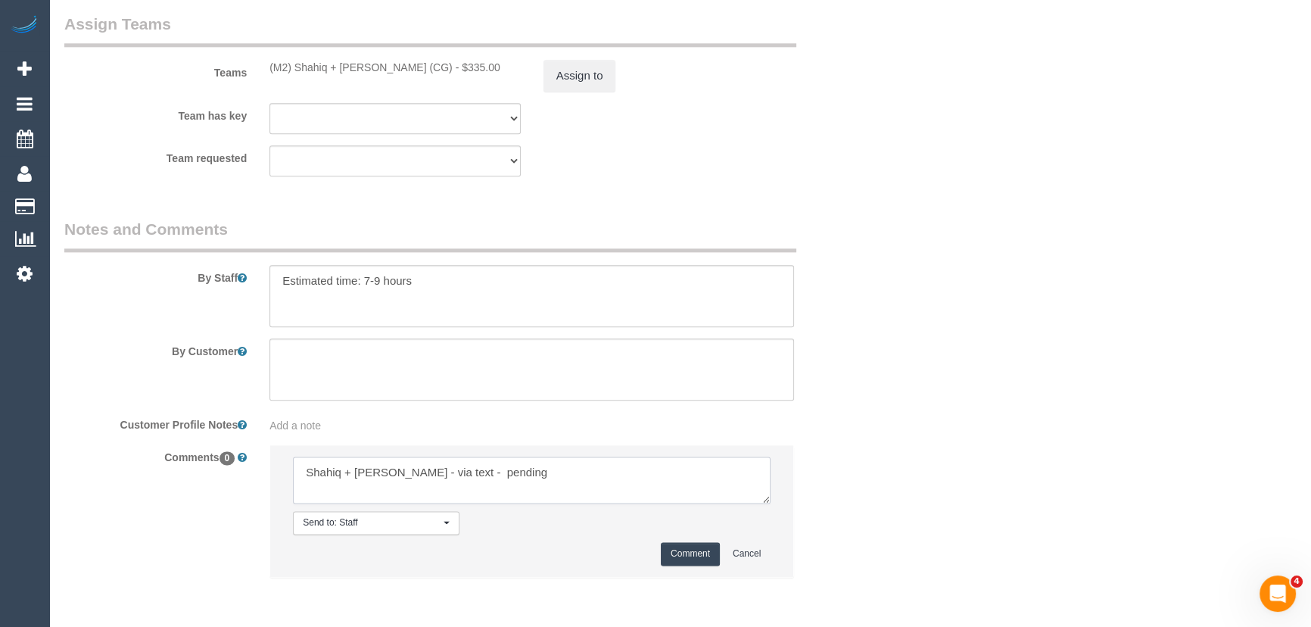
type textarea "Shahiq + [PERSON_NAME] - via text - pending"
click at [690, 560] on button "Comment" at bounding box center [690, 553] width 59 height 23
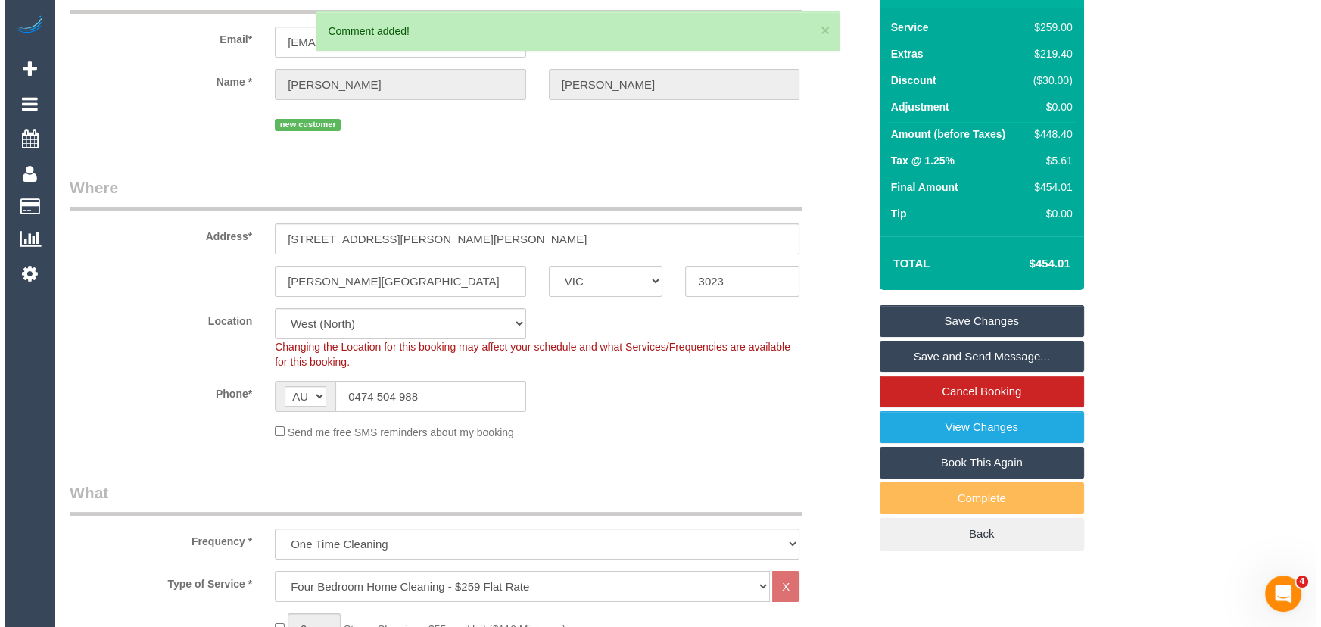
scroll to position [0, 0]
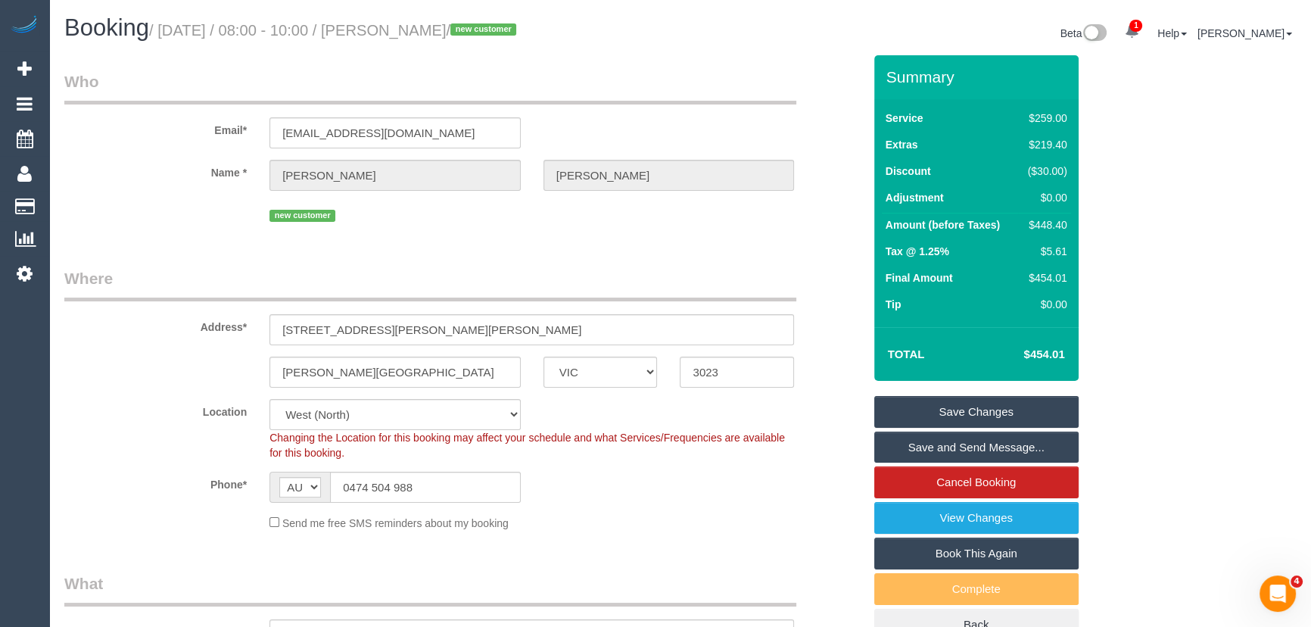
click at [431, 26] on small "/ [DATE] / 08:00 - 10:00 / [PERSON_NAME] / new customer" at bounding box center [335, 30] width 372 height 17
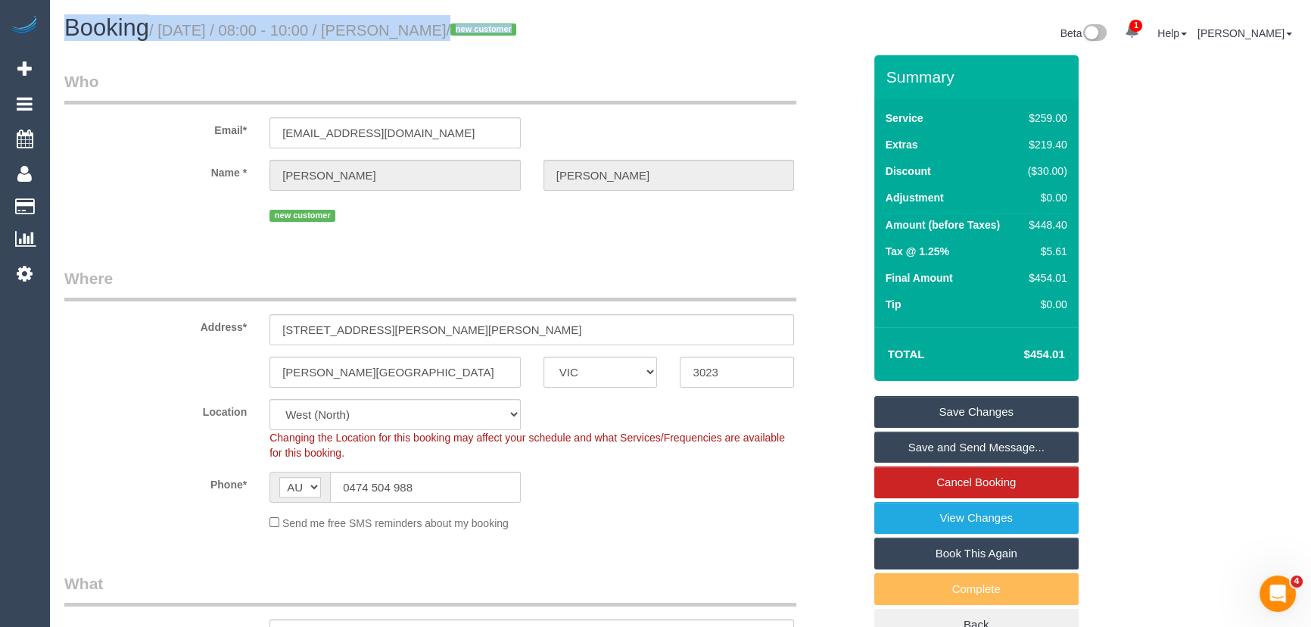
click at [431, 26] on small "/ [DATE] / 08:00 - 10:00 / [PERSON_NAME] / new customer" at bounding box center [335, 30] width 372 height 17
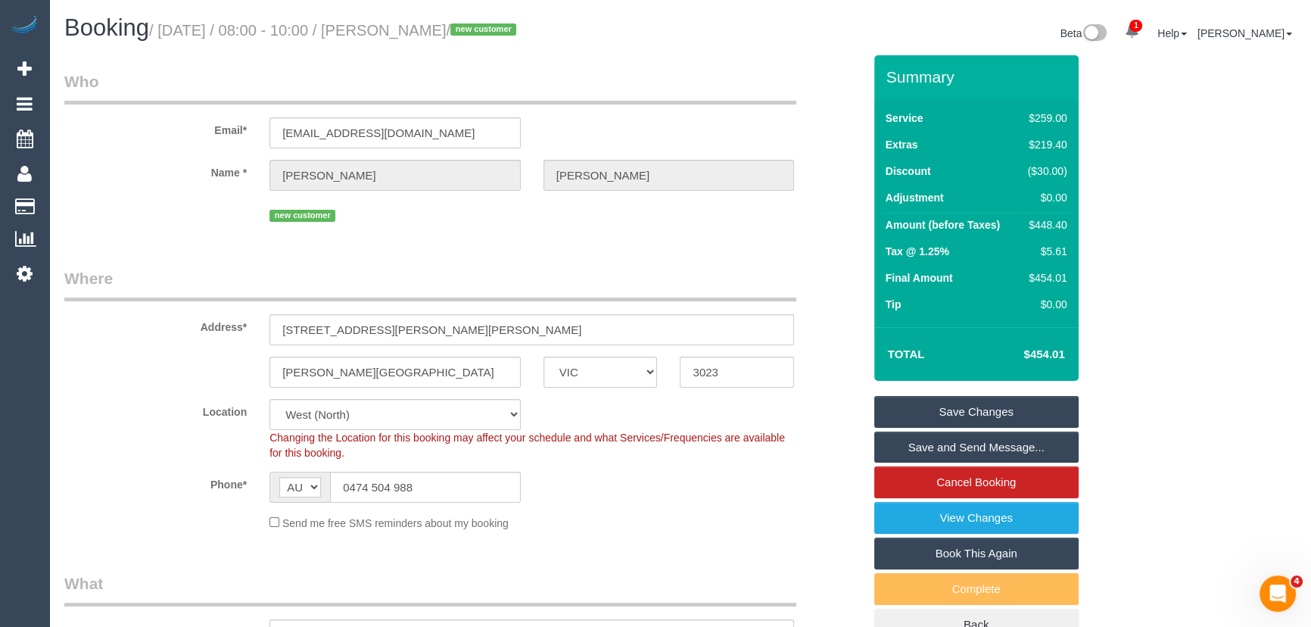
click at [441, 31] on small "/ [DATE] / 08:00 - 10:00 / [PERSON_NAME] / new customer" at bounding box center [335, 30] width 372 height 17
copy small "[PERSON_NAME]"
click at [948, 409] on link "Save Changes" at bounding box center [976, 412] width 204 height 32
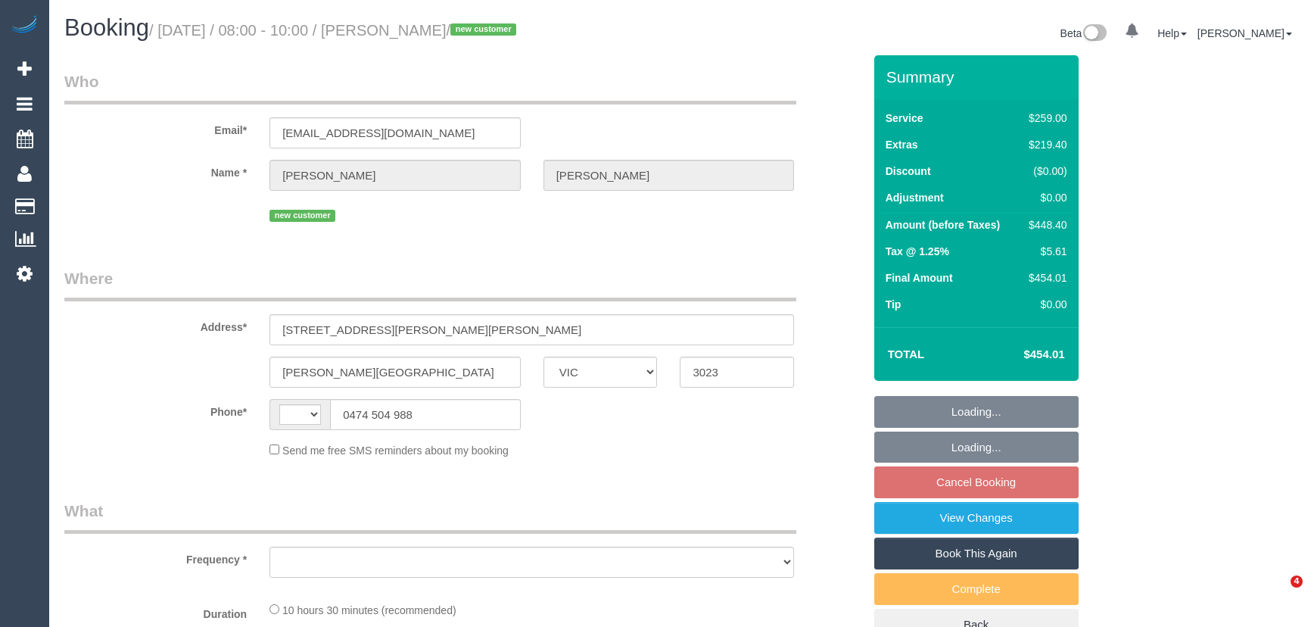
select select "VIC"
select select "string:AU"
select select "object:567"
select select "string:stripe-pm_1SAK022GScqysDRVOkiqXDX6"
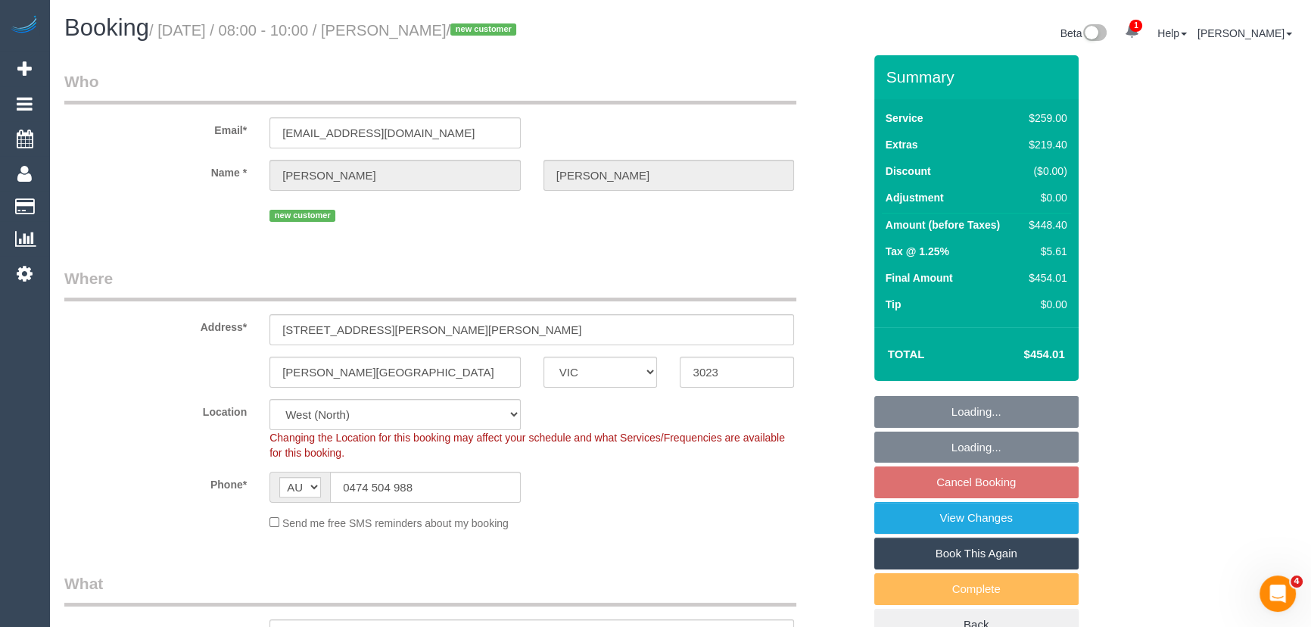
select select "number:28"
select select "number:14"
select select "number:18"
select select "number:22"
select select "number:35"
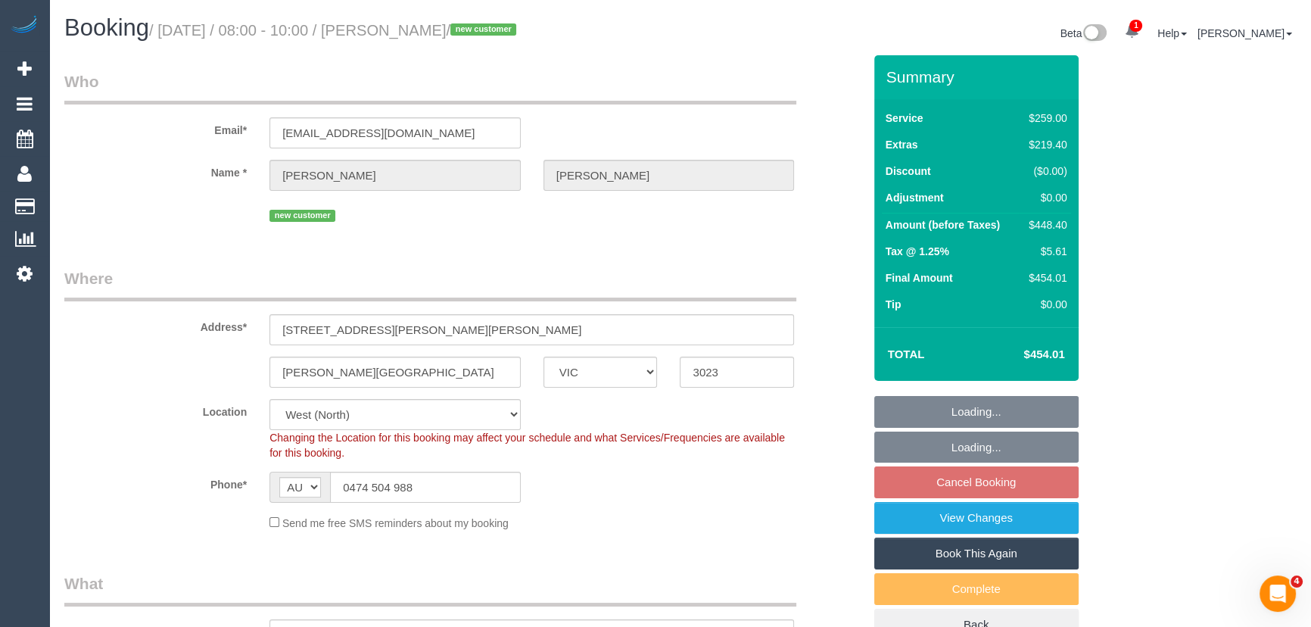
select select "number:26"
select select "object:1369"
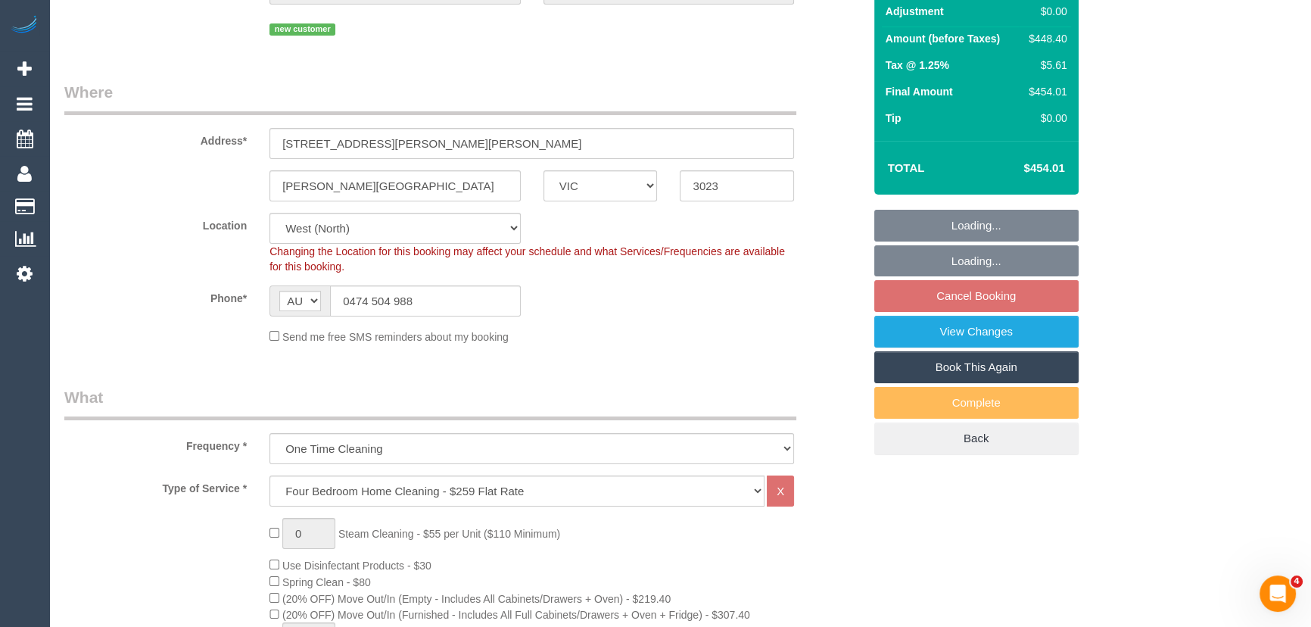
select select "spot2"
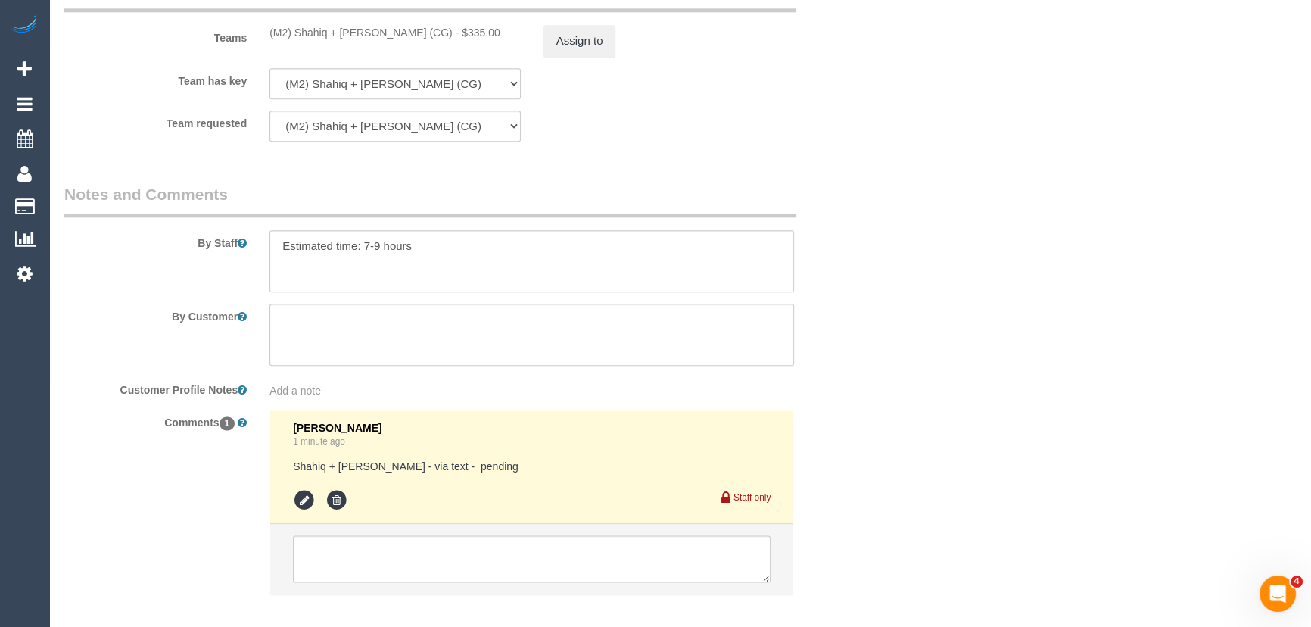
scroll to position [2415, 0]
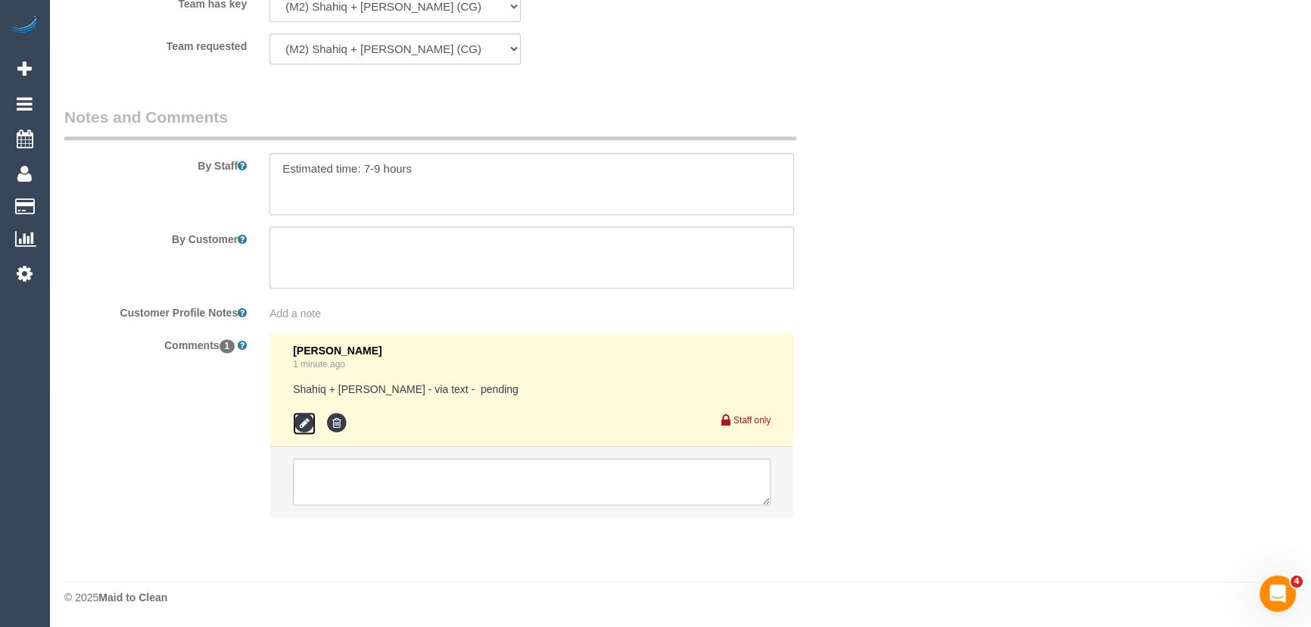
click at [298, 423] on icon at bounding box center [304, 423] width 23 height 23
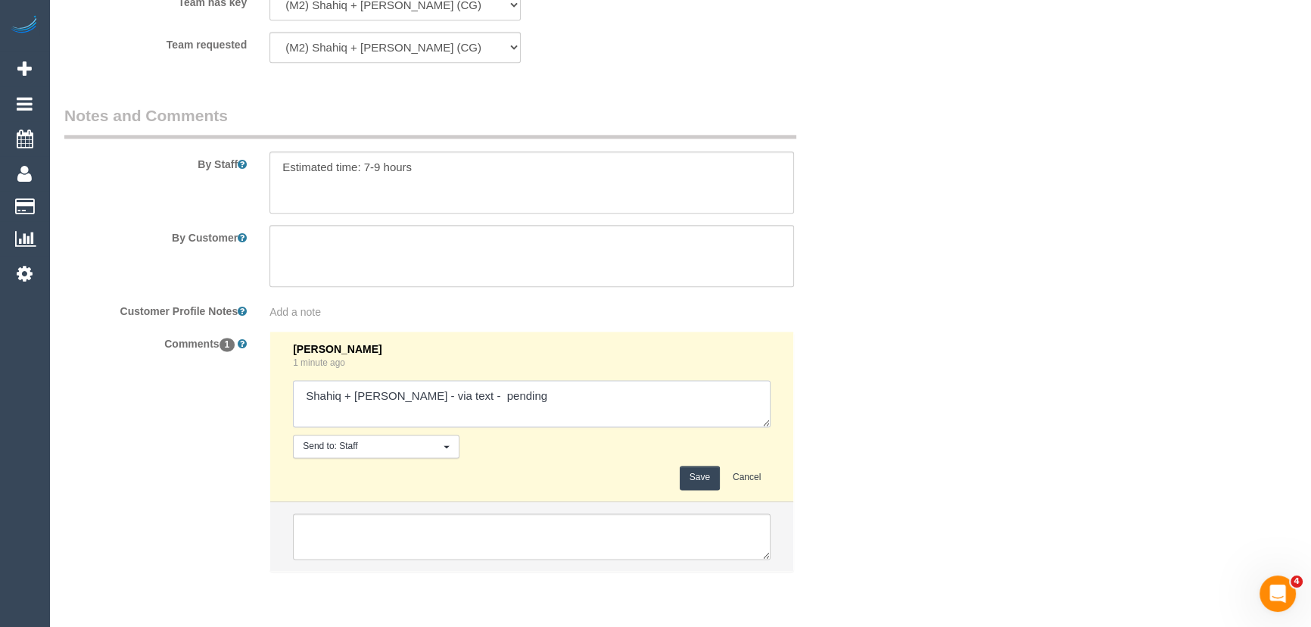
click at [537, 410] on textarea at bounding box center [532, 403] width 478 height 47
type textarea "Shahiq + [PERSON_NAME] - via text - confirmed"
click at [694, 480] on button "Save" at bounding box center [700, 477] width 40 height 23
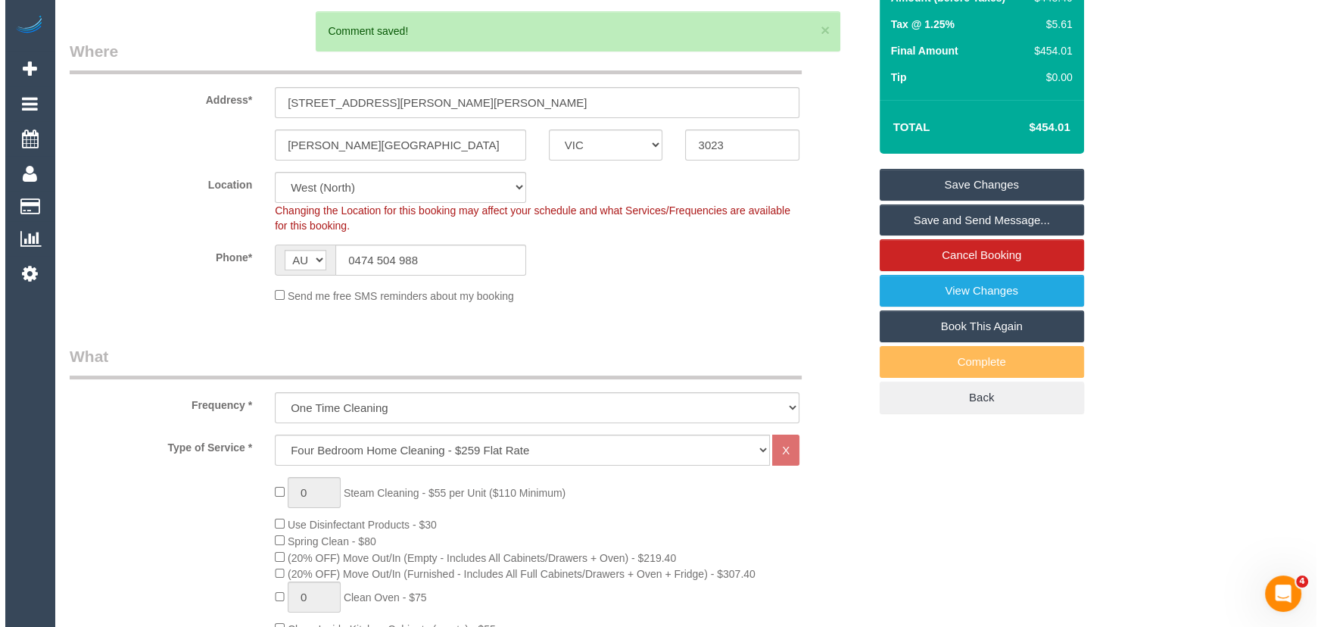
scroll to position [0, 0]
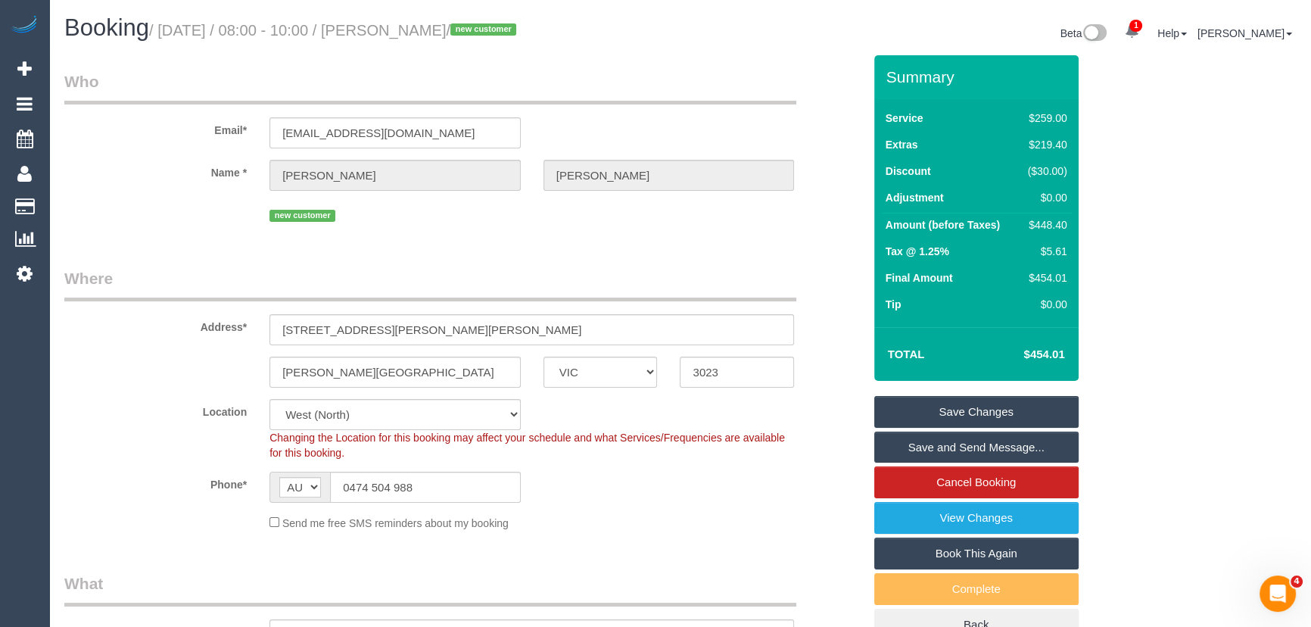
click at [1007, 447] on link "Save and Send Message..." at bounding box center [976, 447] width 204 height 32
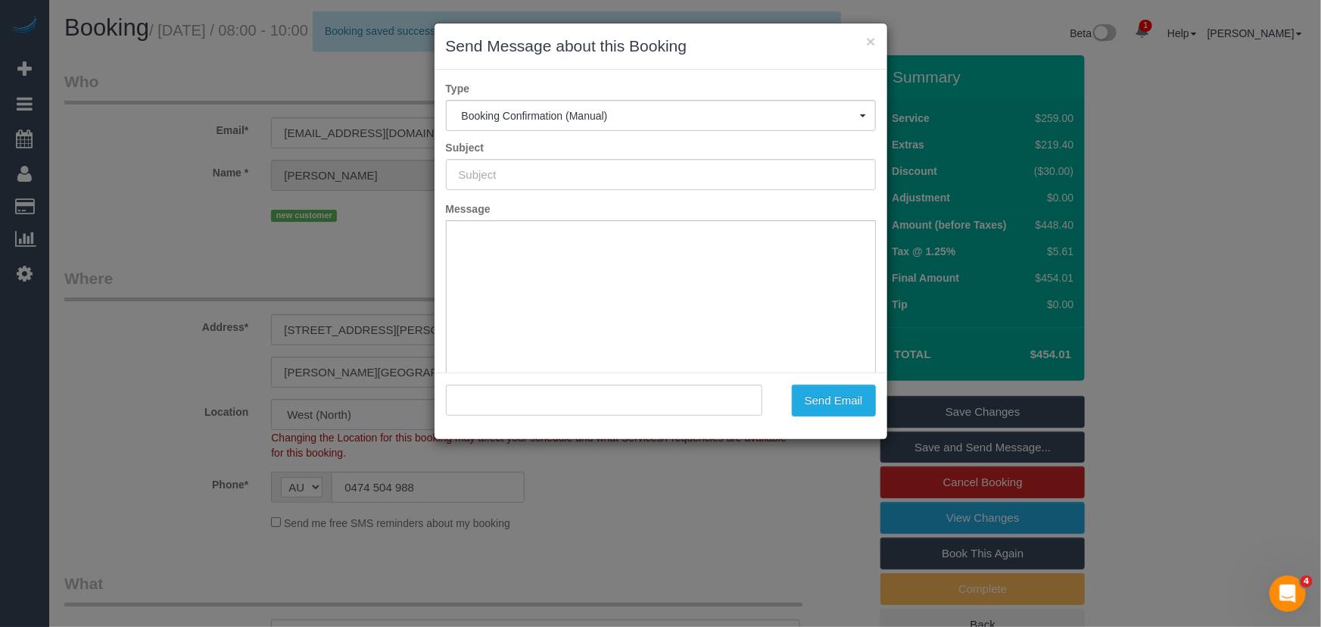
type input "Booking Confirmed"
type input ""[PERSON_NAME]" <[EMAIL_ADDRESS][DOMAIN_NAME]>"
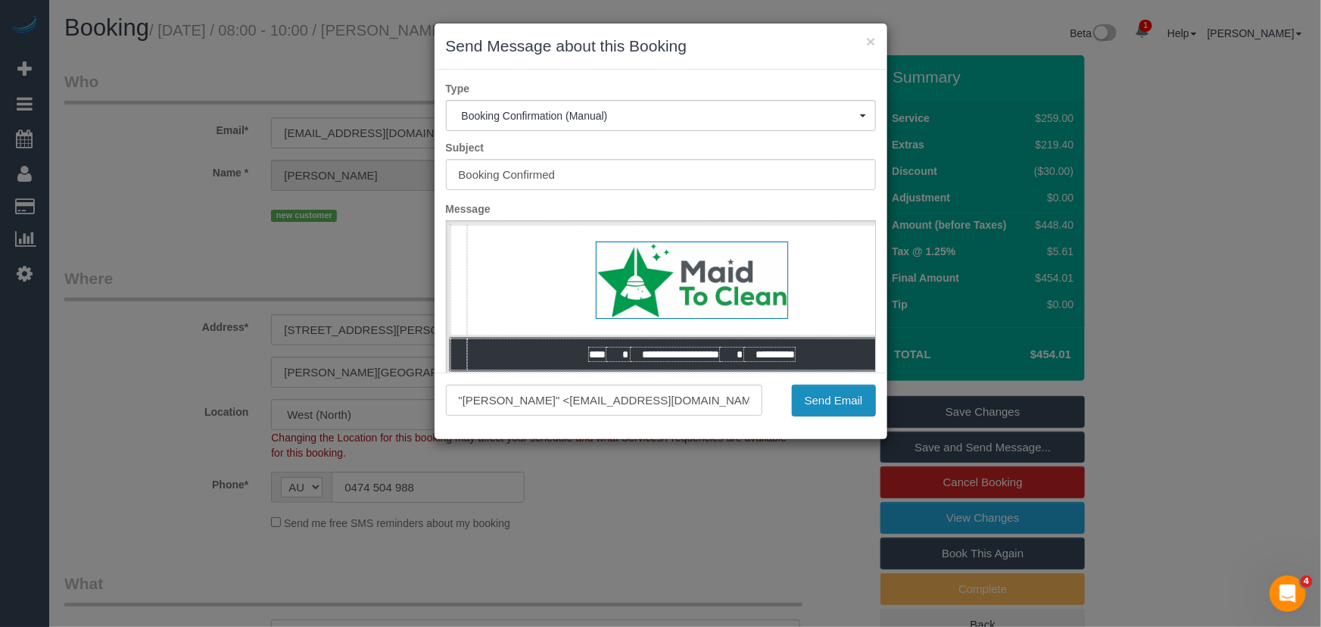
click at [849, 399] on button "Send Email" at bounding box center [834, 401] width 84 height 32
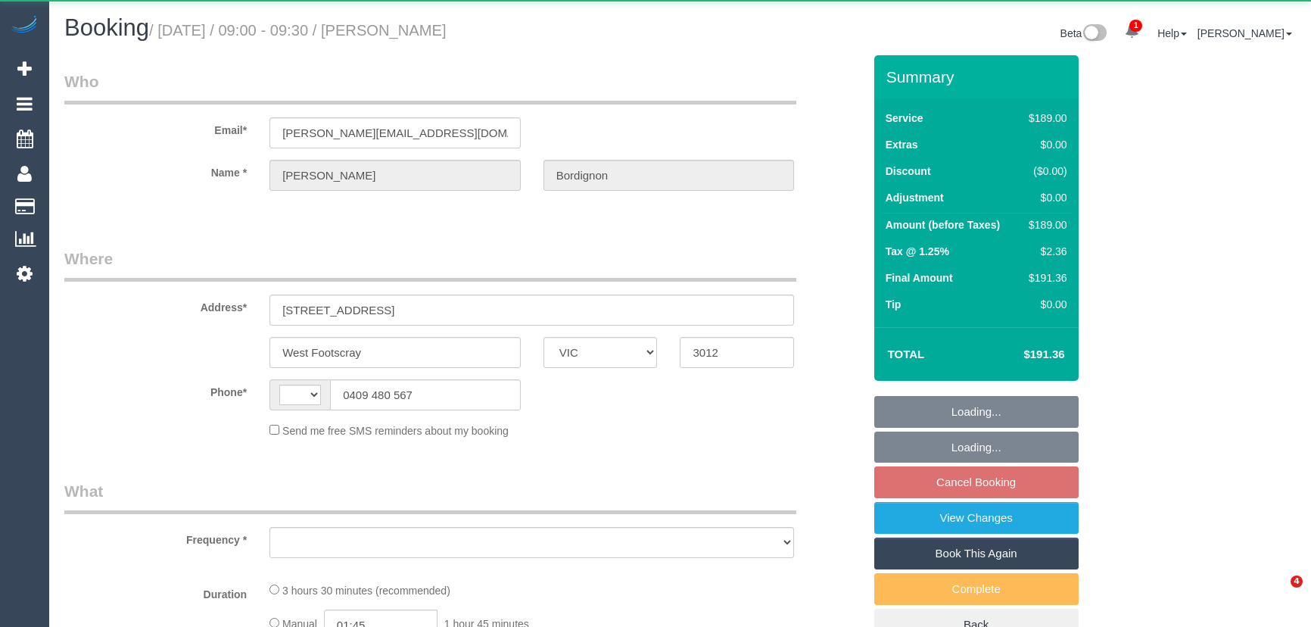
select select "VIC"
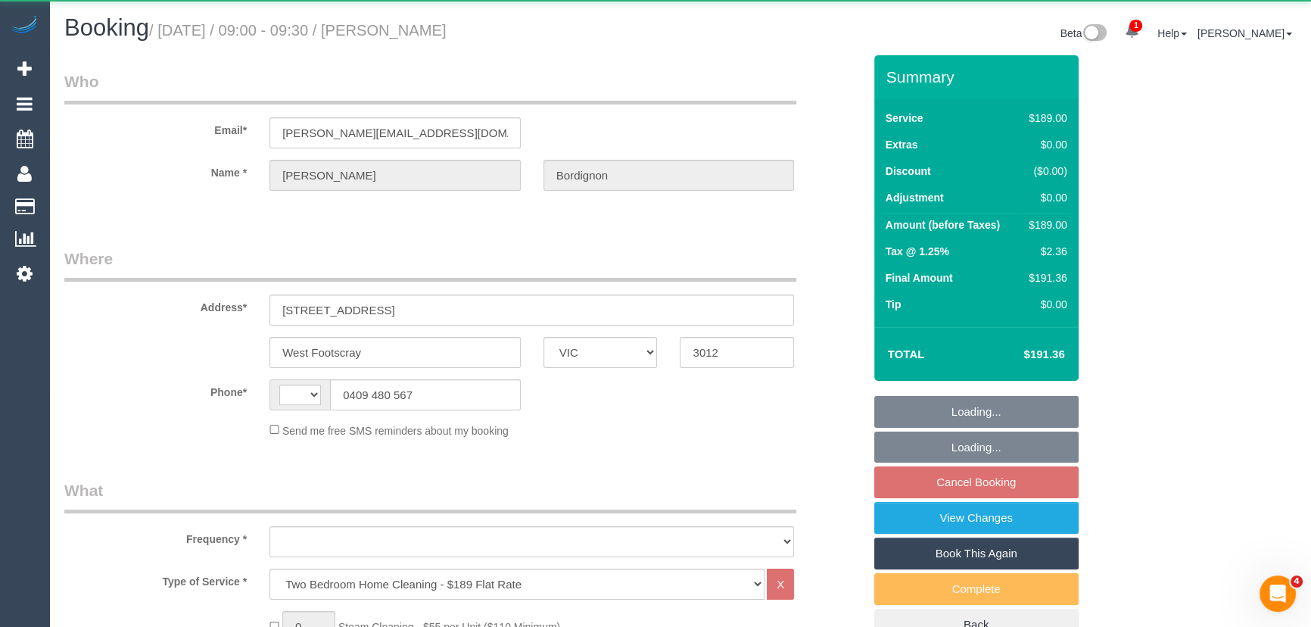
select select "string:stripe-pm_1SA0HJ2GScqysDRVJUglOE56"
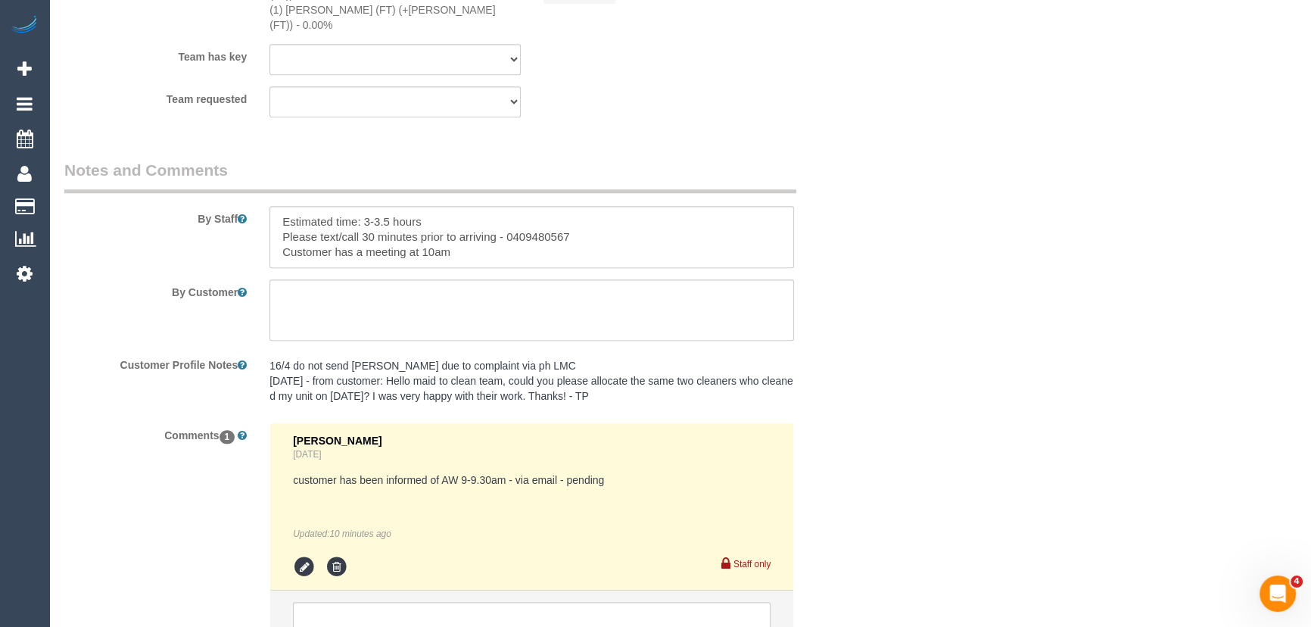
scroll to position [1889, 0]
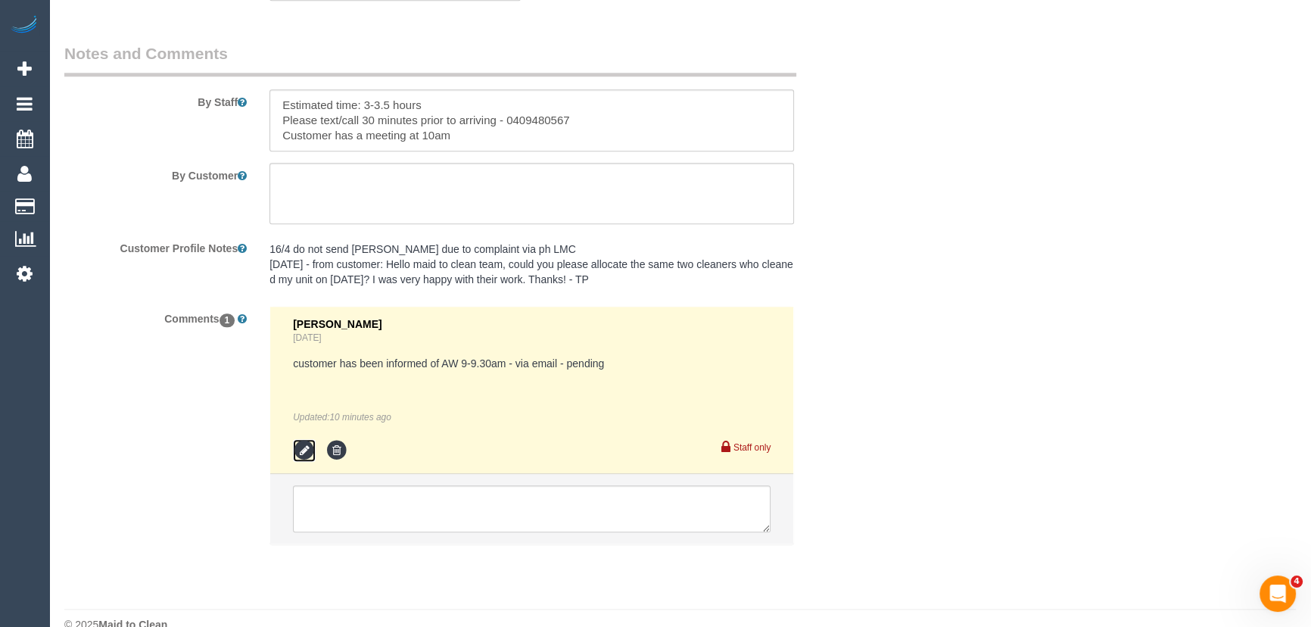
click at [301, 439] on icon at bounding box center [304, 450] width 23 height 23
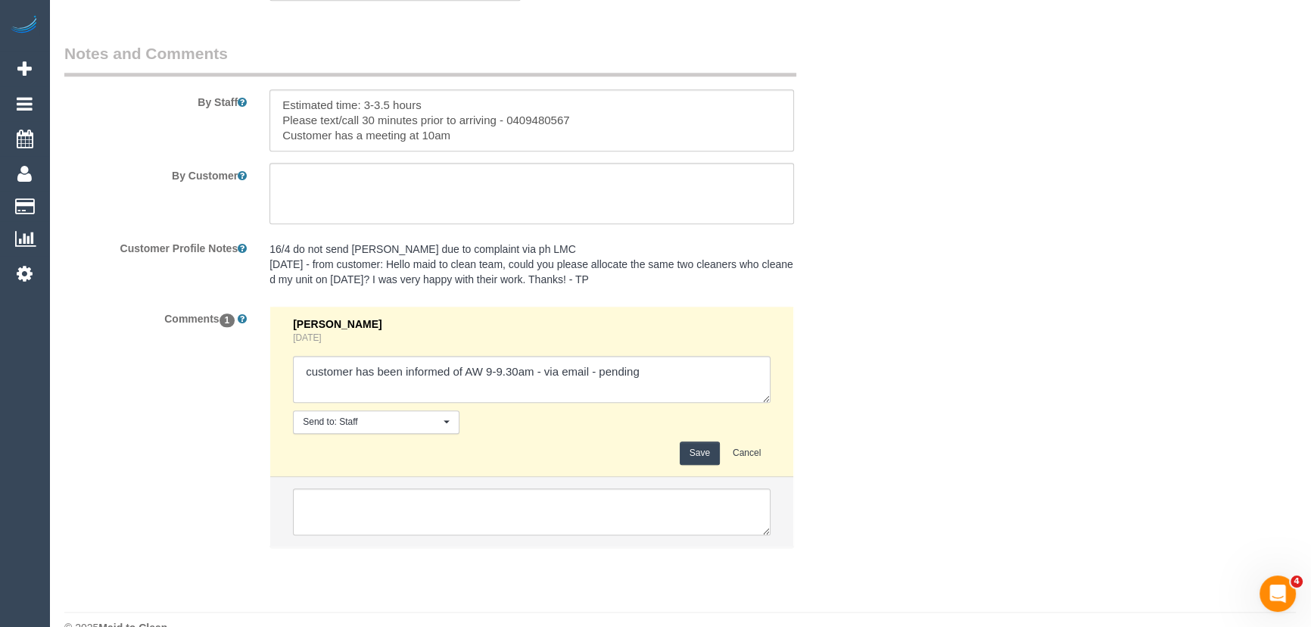
select select "string:AU"
select select "object:668"
click at [665, 356] on textarea at bounding box center [532, 379] width 478 height 47
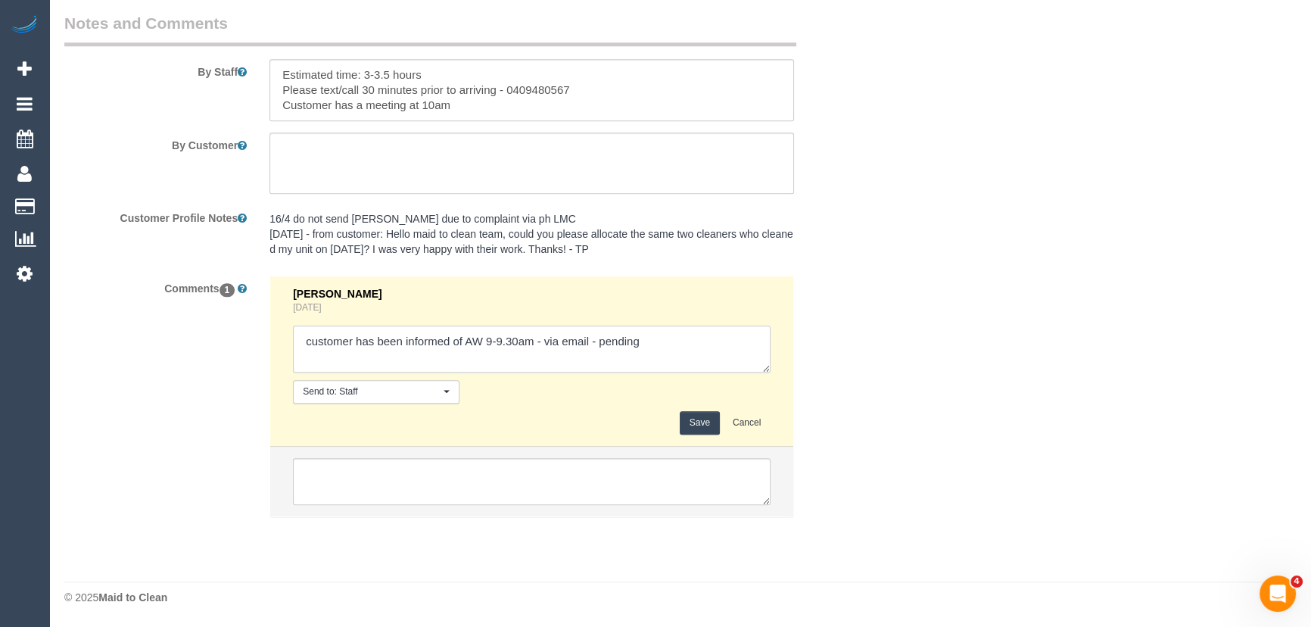
select select "number:27"
select select "number:14"
select select "number:19"
select select "number:24"
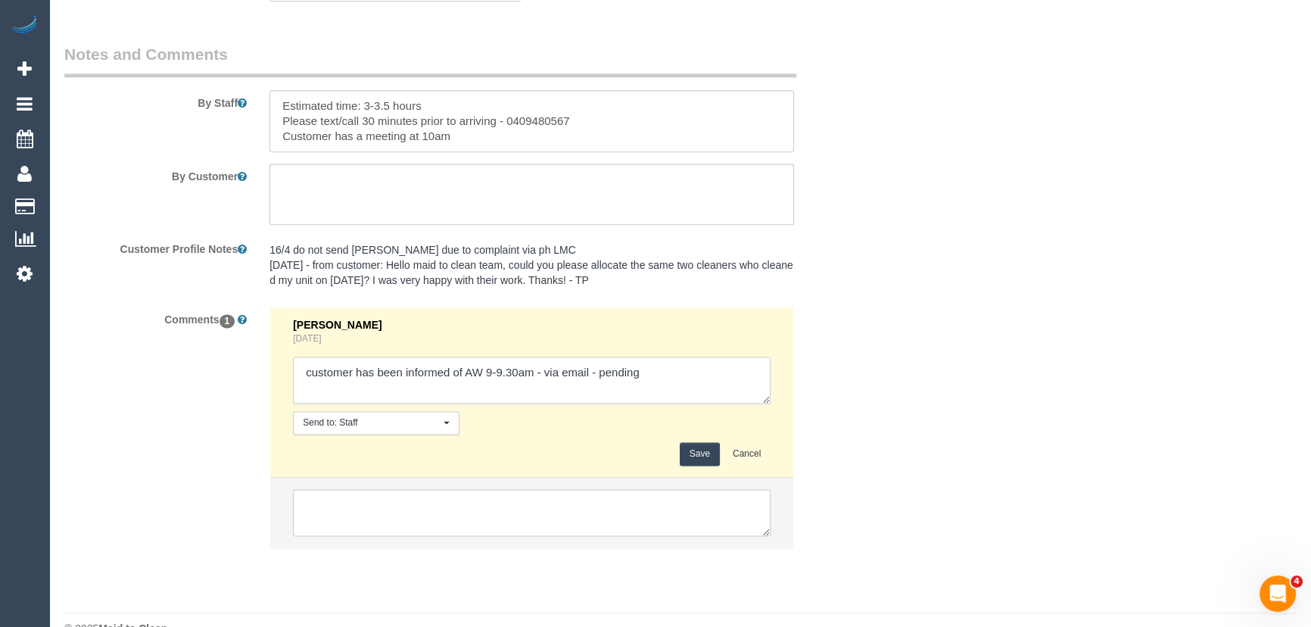
select select "object:821"
type textarea "customer has been informed of AW 9-9.30am - via email - confirmed Customer has …"
click at [690, 442] on button "Save" at bounding box center [700, 453] width 40 height 23
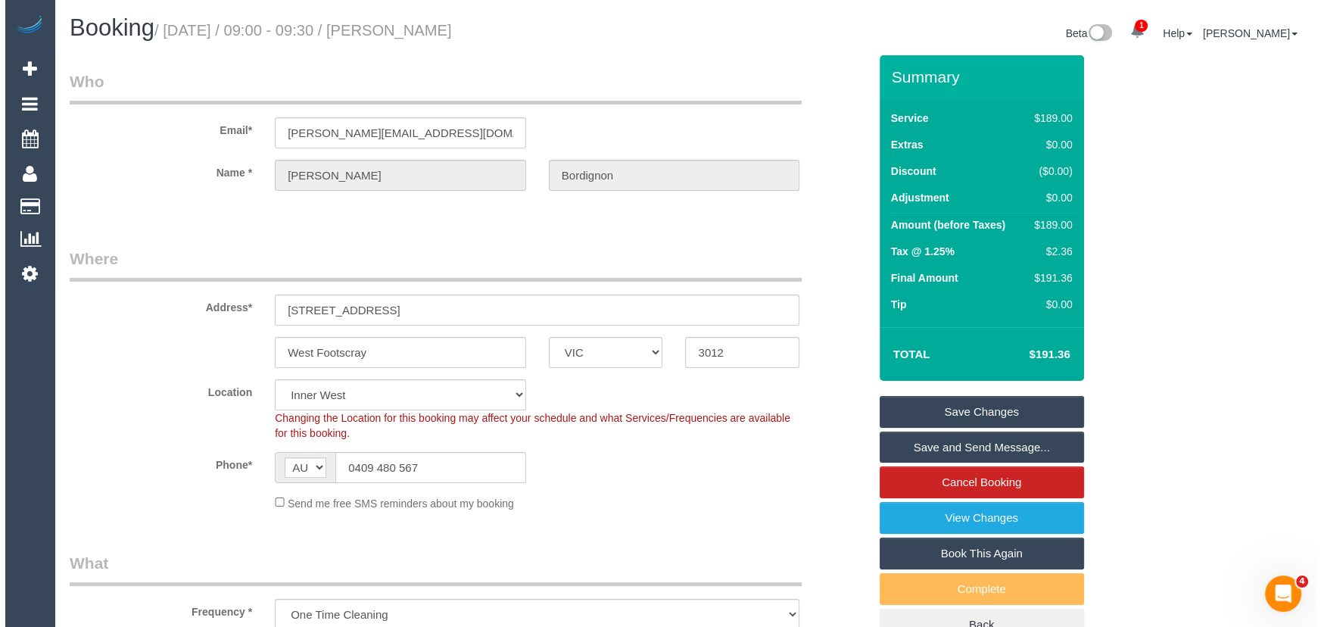
scroll to position [0, 0]
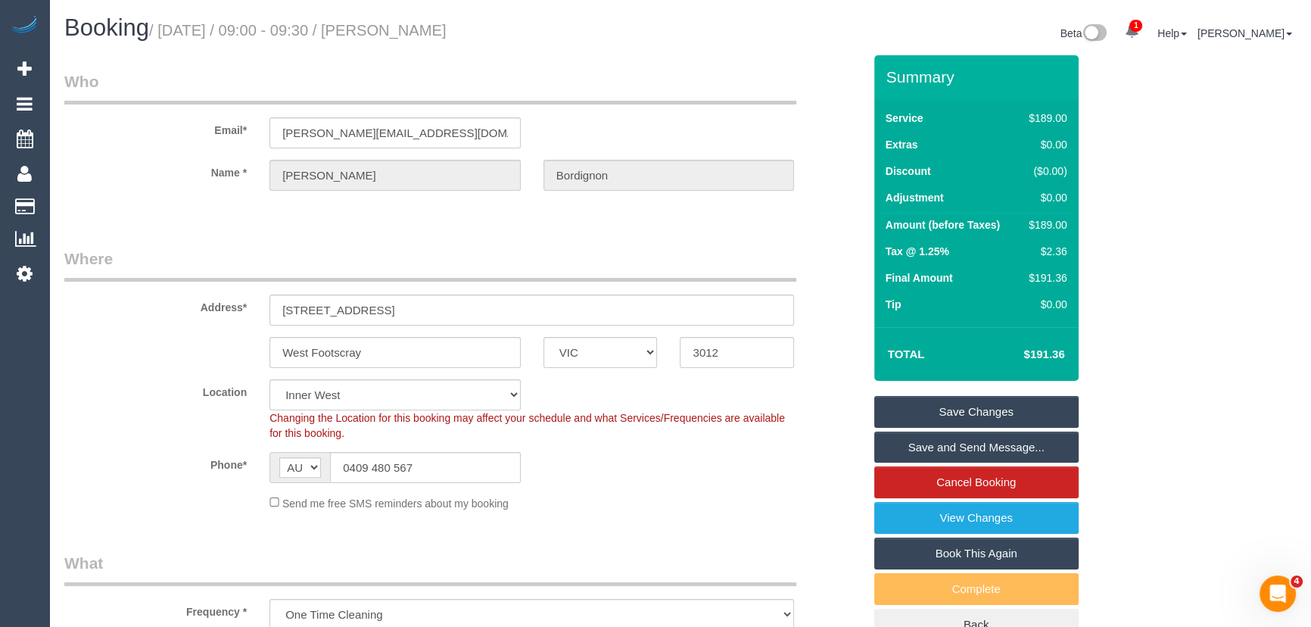
drag, startPoint x: 916, startPoint y: 444, endPoint x: 900, endPoint y: 442, distance: 16.1
click at [916, 444] on link "Save and Send Message..." at bounding box center [976, 447] width 204 height 32
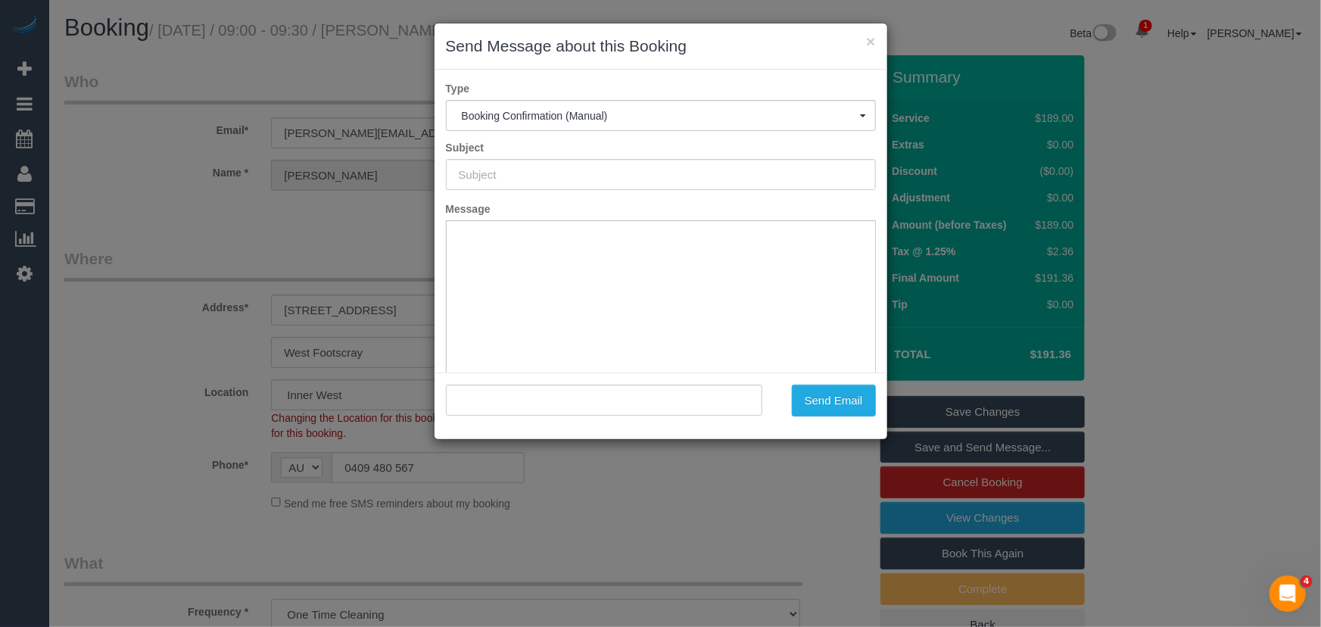
type input "Booking Confirmed"
type input ""[PERSON_NAME]" <[PERSON_NAME][EMAIL_ADDRESS][DOMAIN_NAME]>"
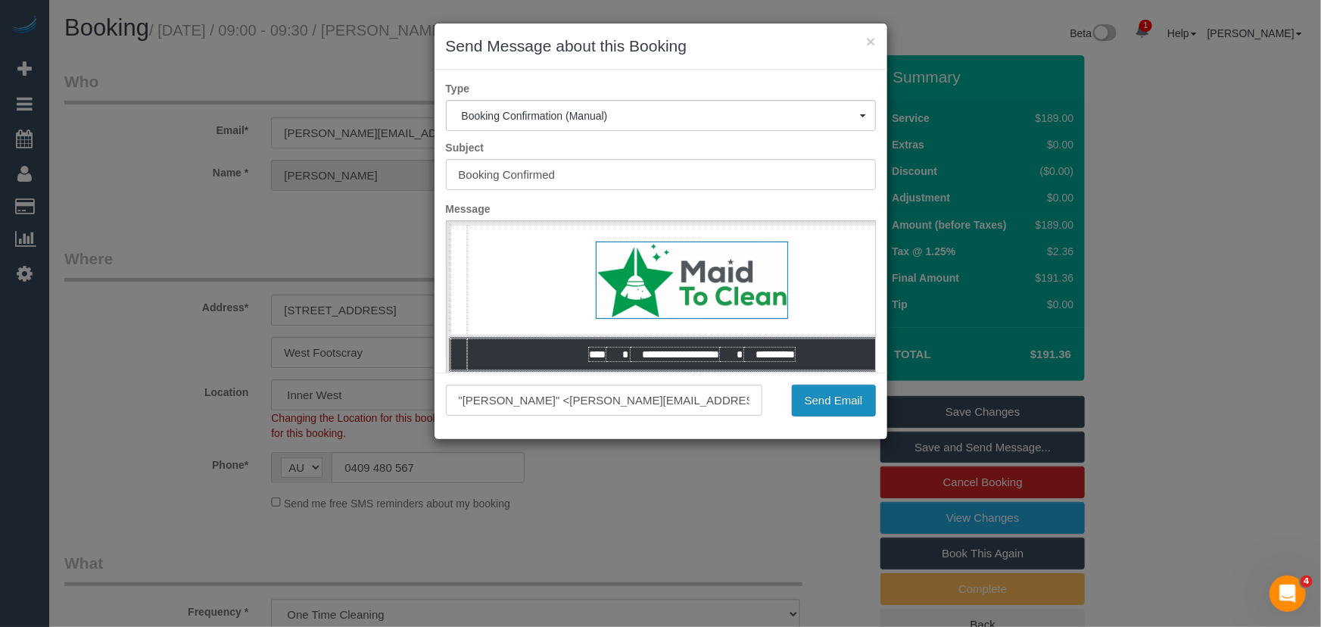
click at [830, 406] on button "Send Email" at bounding box center [834, 401] width 84 height 32
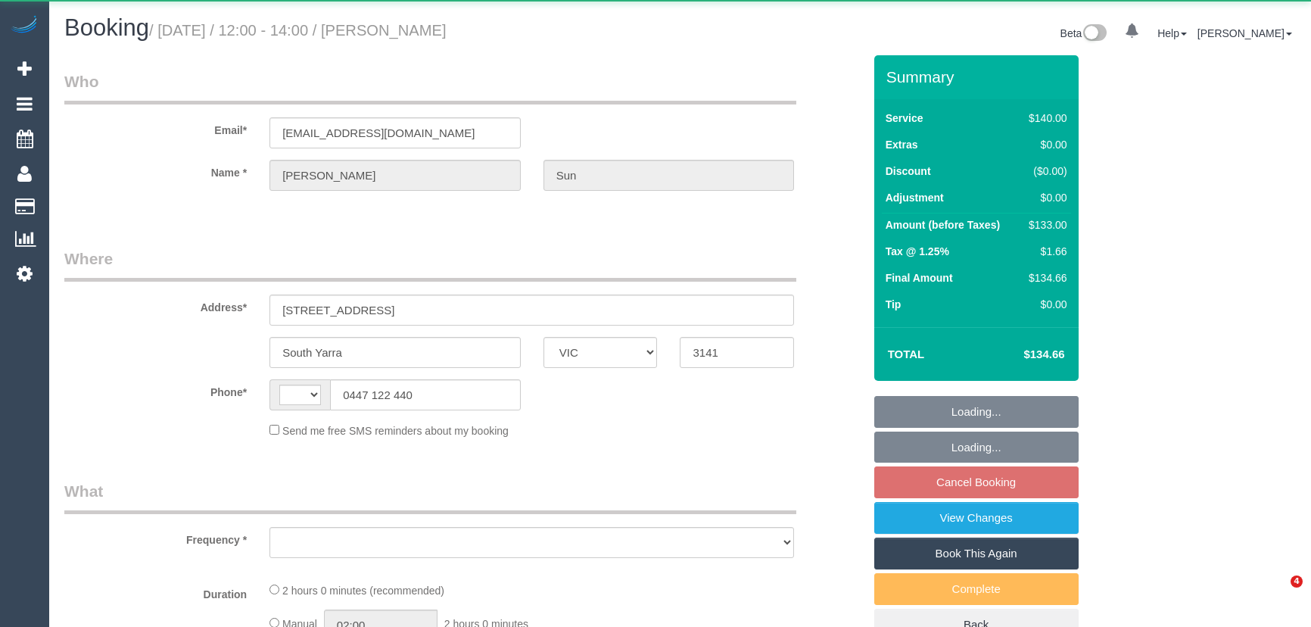
select select "VIC"
select select "object:290"
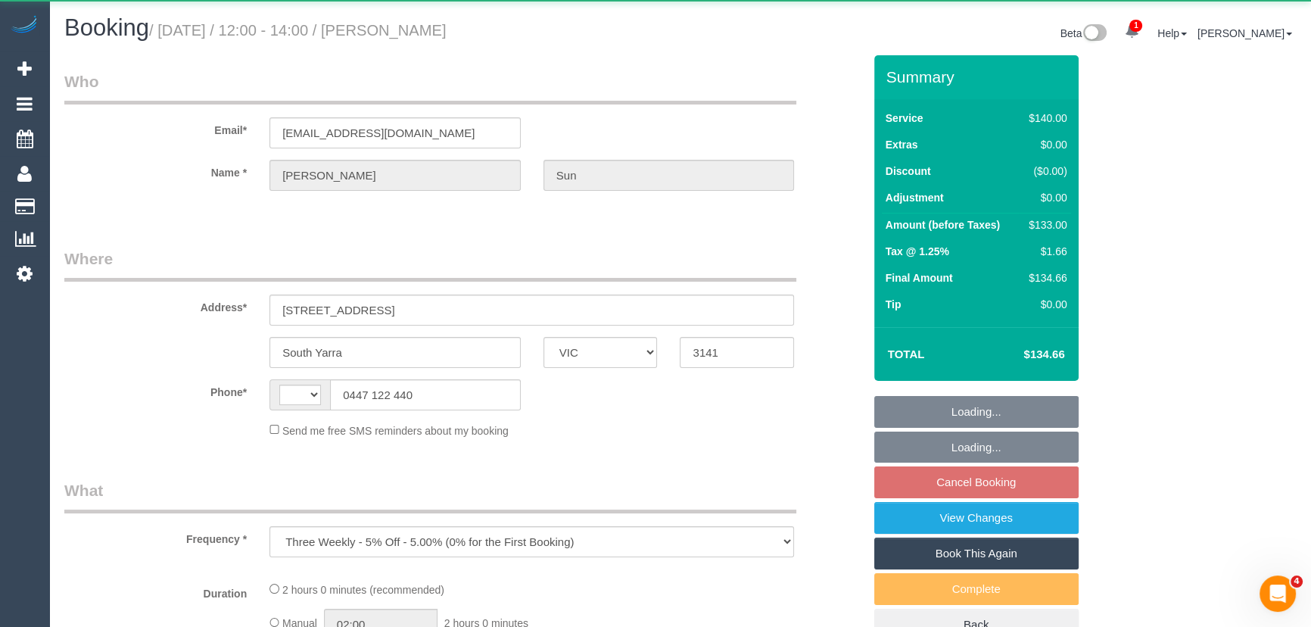
select select "string:AU"
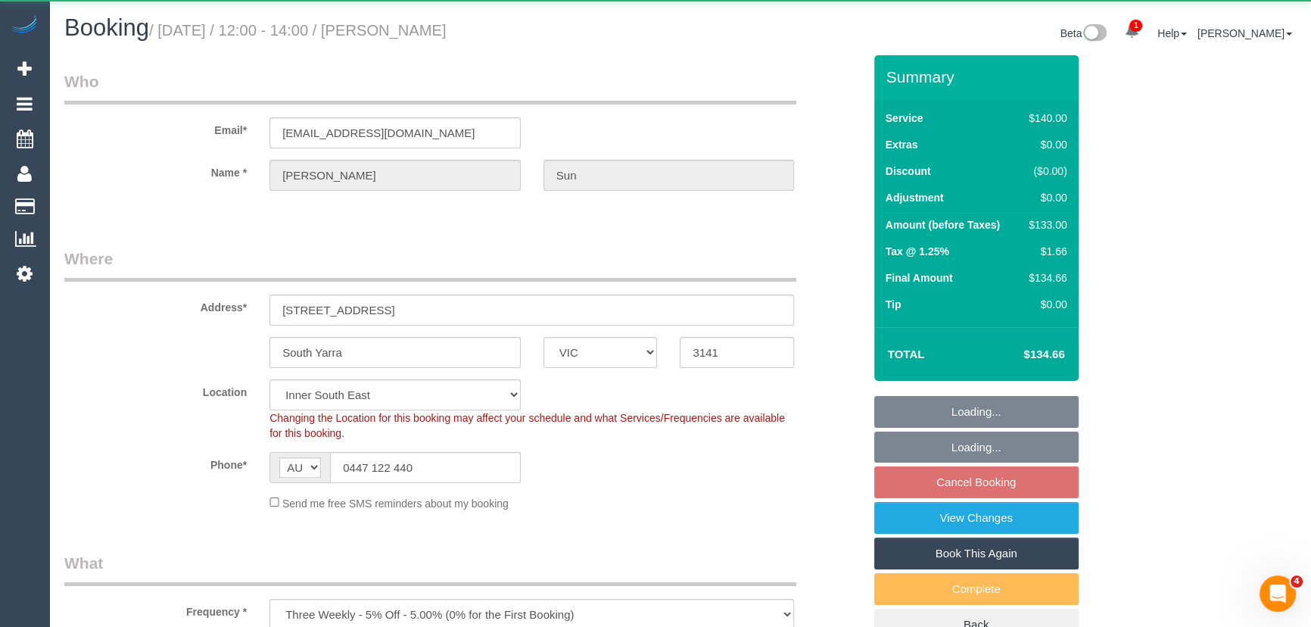
select select "object:548"
select select "number:28"
select select "number:14"
select select "number:18"
select select "number:24"
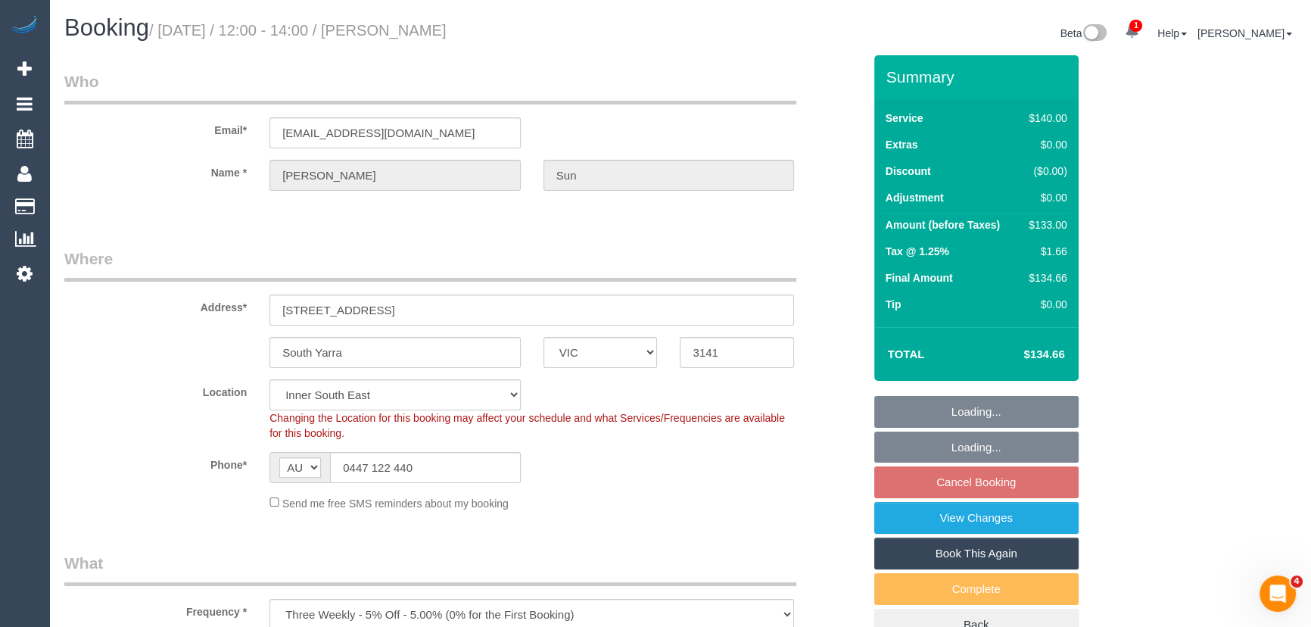
select select "string:stripe-pm_1R3SXM2GScqysDRVk8dpiyA6"
select select "spot4"
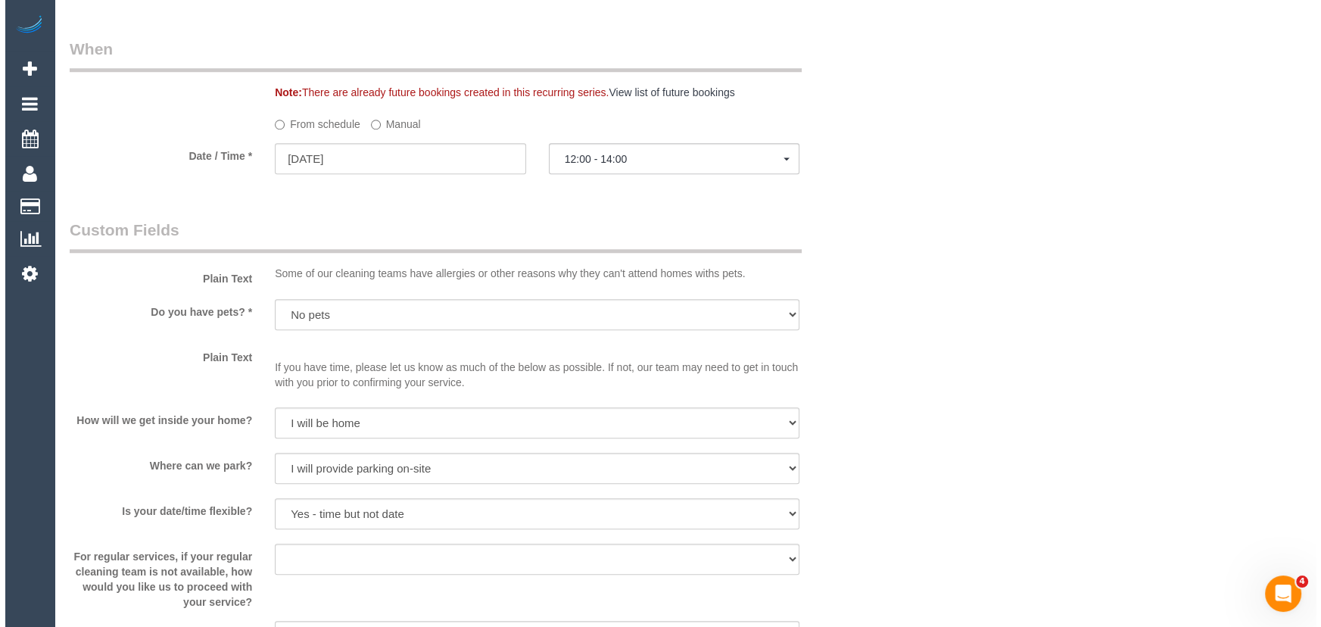
scroll to position [1789, 0]
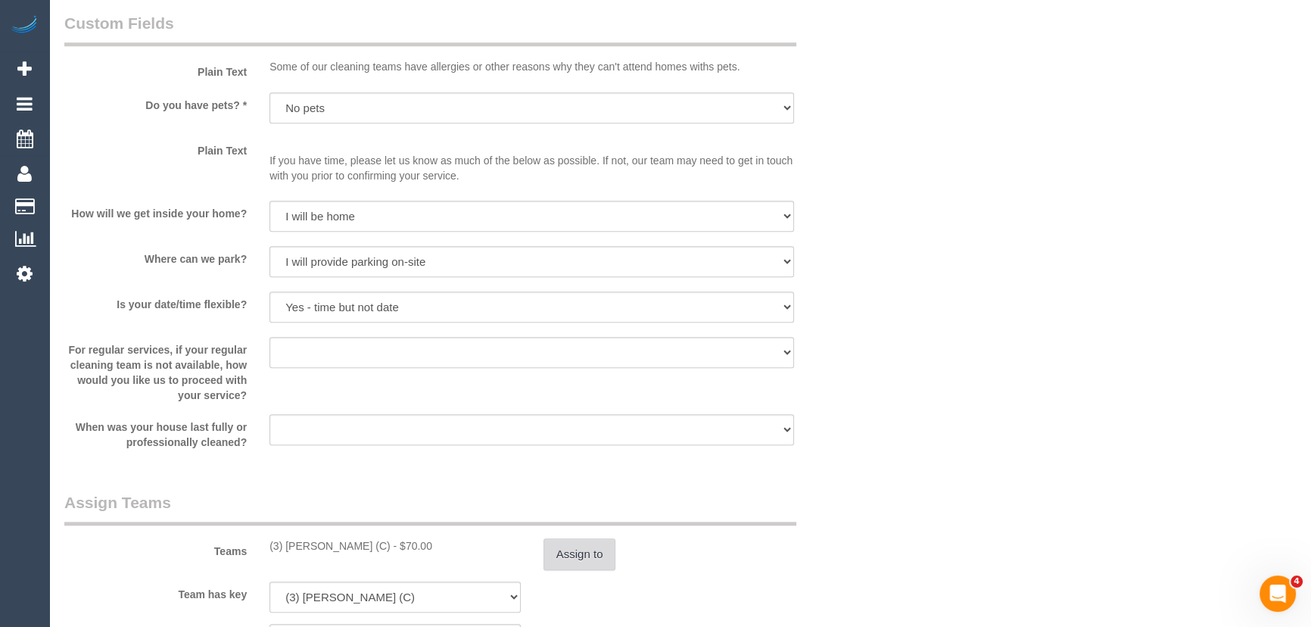
click at [596, 558] on button "Assign to" at bounding box center [580, 554] width 73 height 32
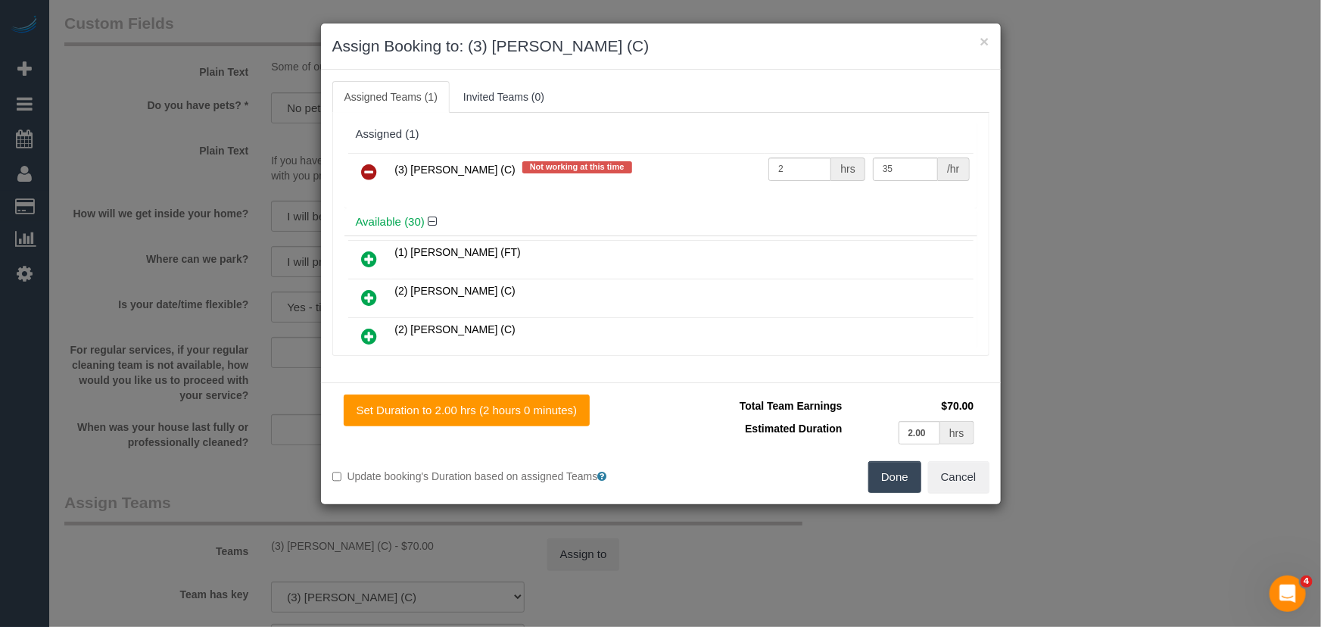
click at [368, 171] on icon at bounding box center [370, 172] width 16 height 18
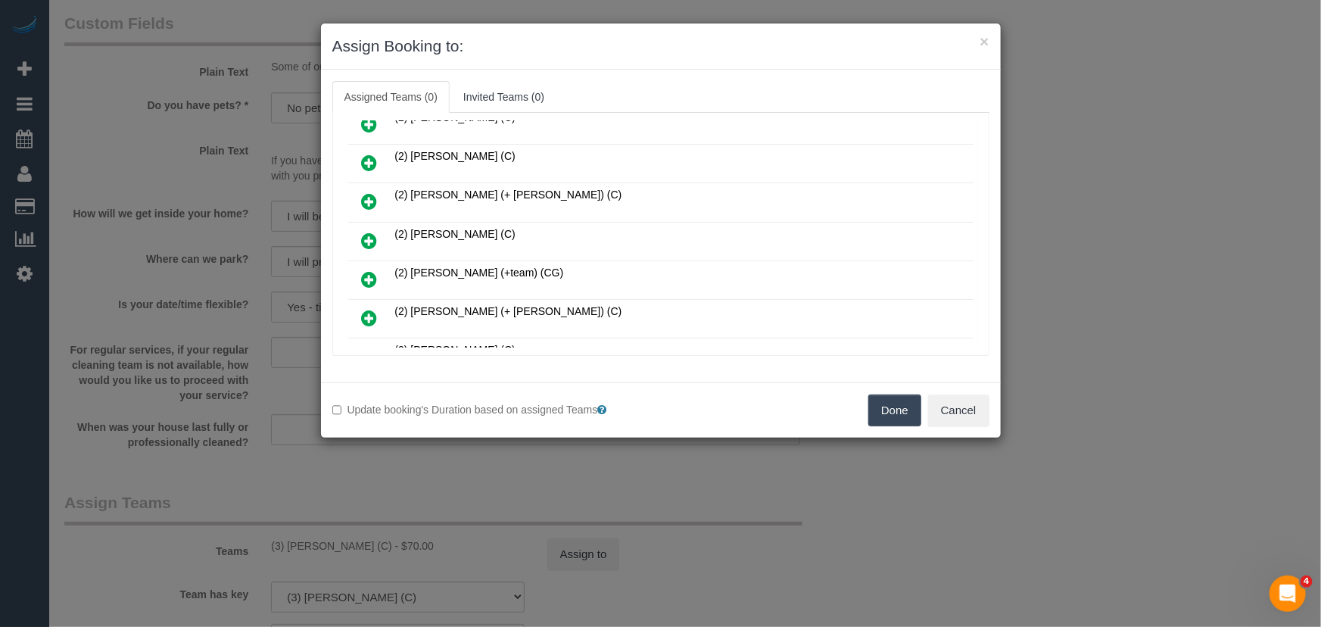
click at [369, 237] on icon at bounding box center [370, 241] width 16 height 18
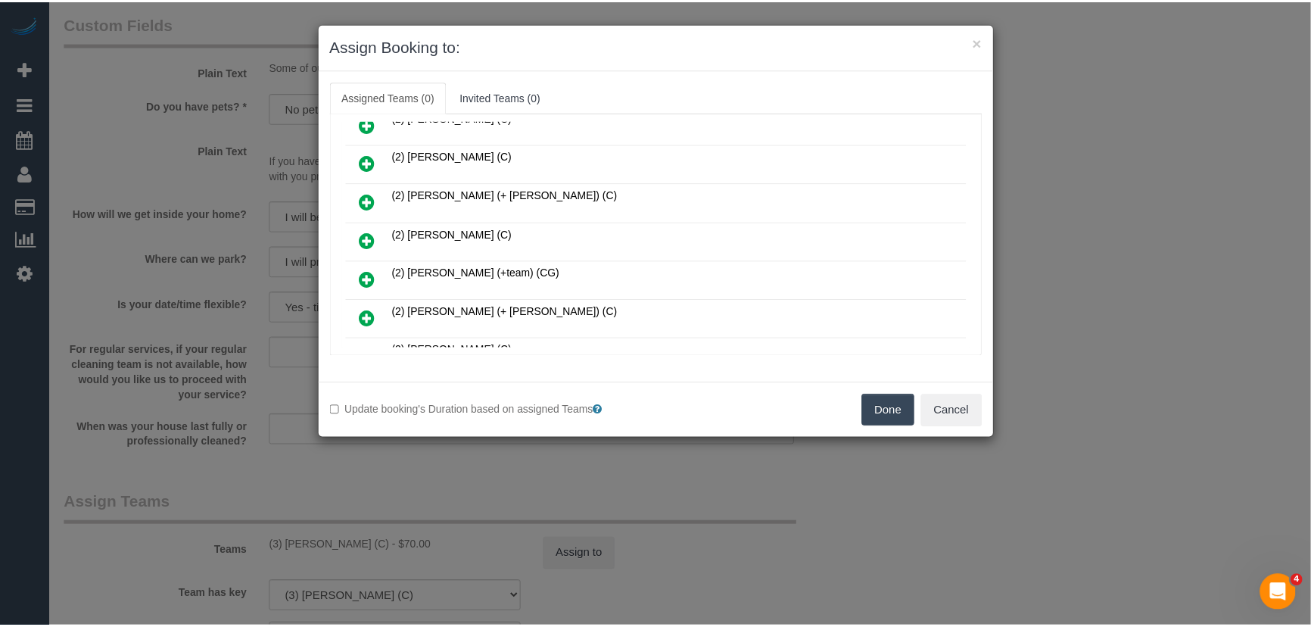
scroll to position [173, 0]
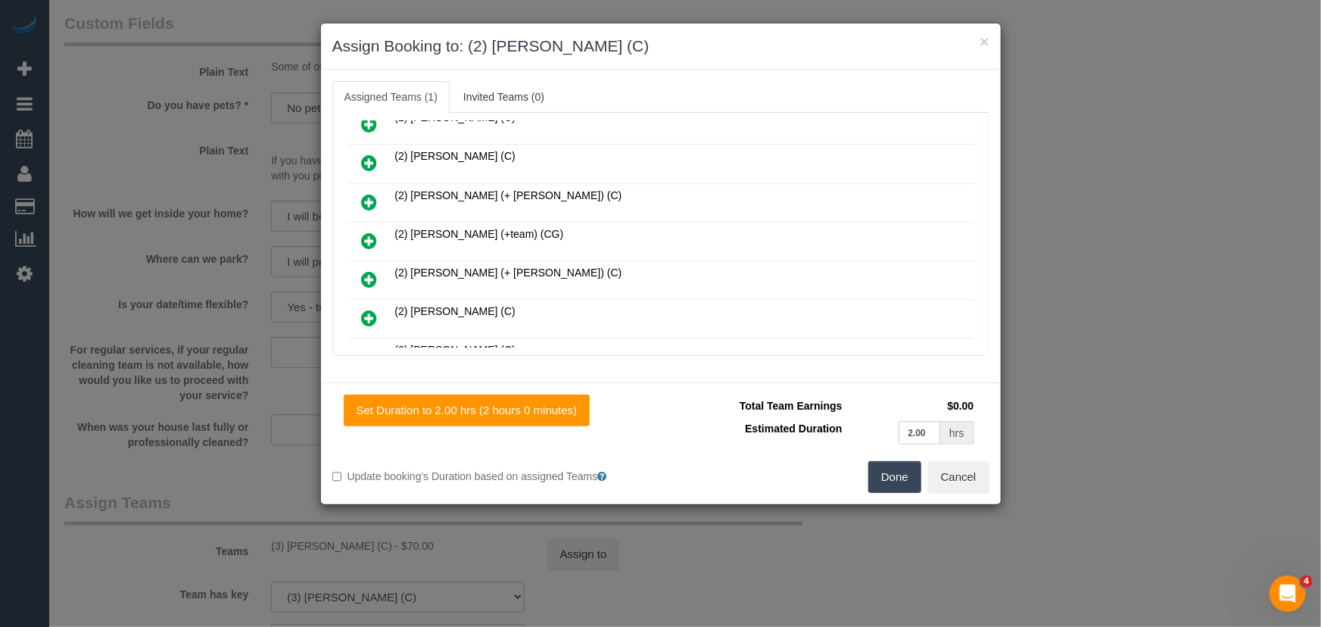
click at [891, 481] on button "Done" at bounding box center [894, 477] width 53 height 32
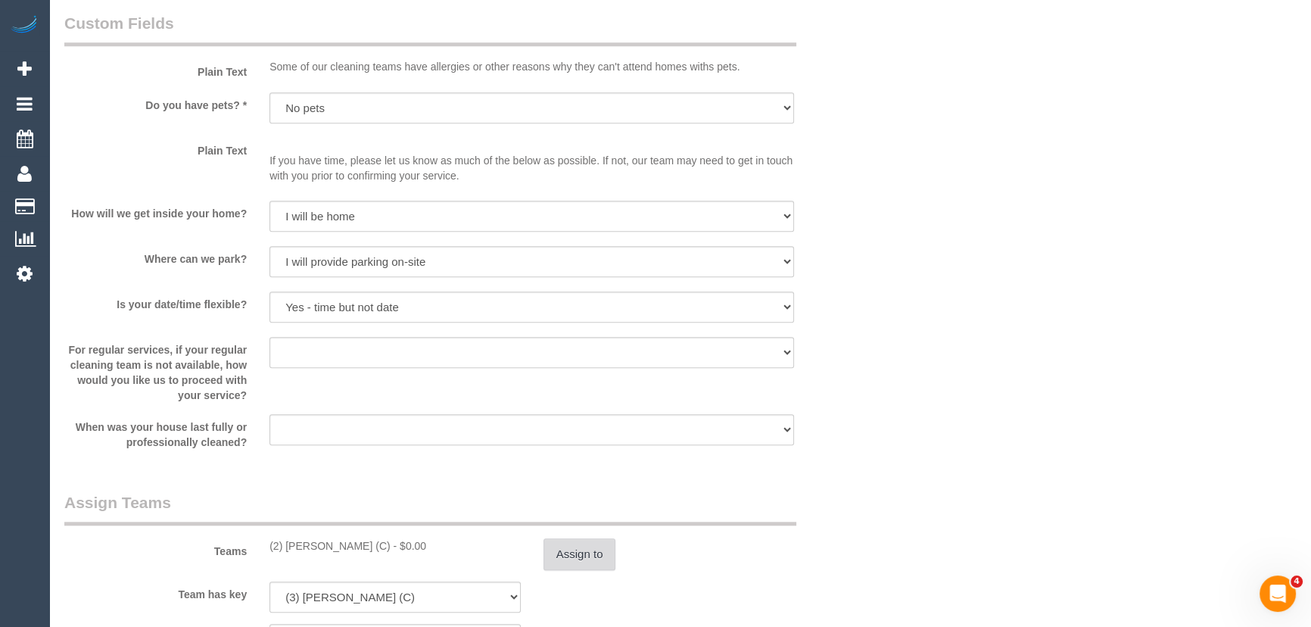
click at [575, 553] on button "Assign to" at bounding box center [580, 554] width 73 height 32
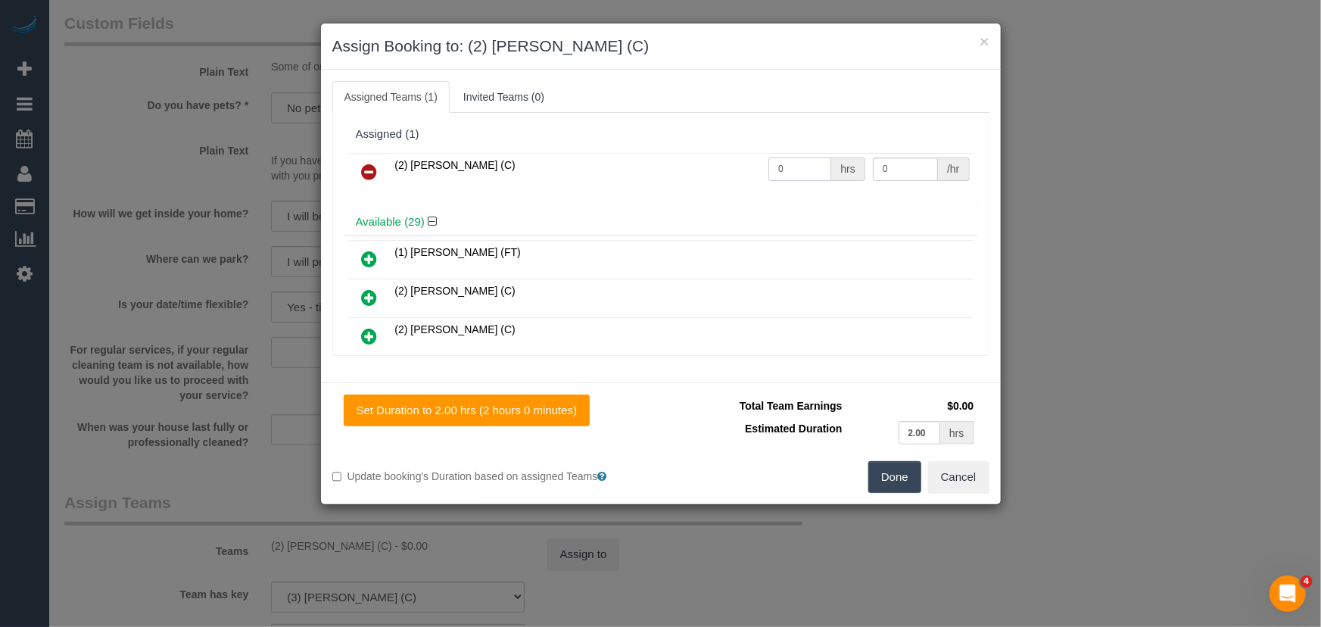
click at [800, 169] on input "0" at bounding box center [799, 168] width 63 height 23
type input "2"
type input "37.5"
click at [898, 489] on button "Done" at bounding box center [894, 477] width 53 height 32
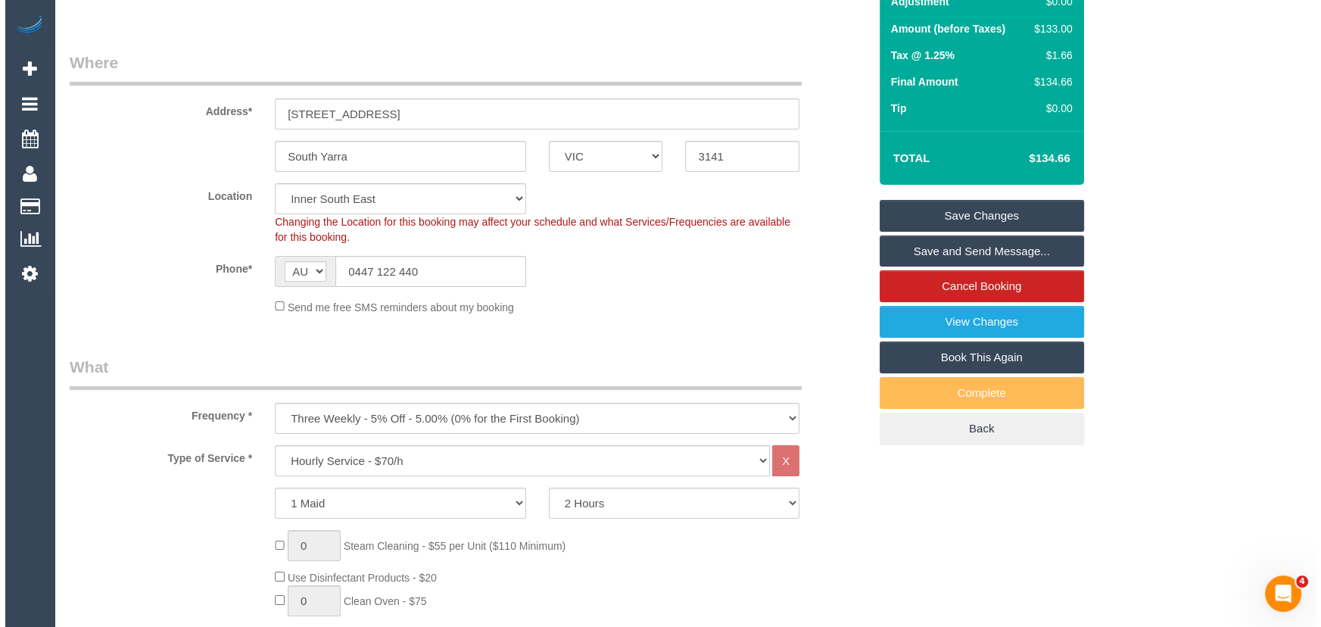
scroll to position [0, 0]
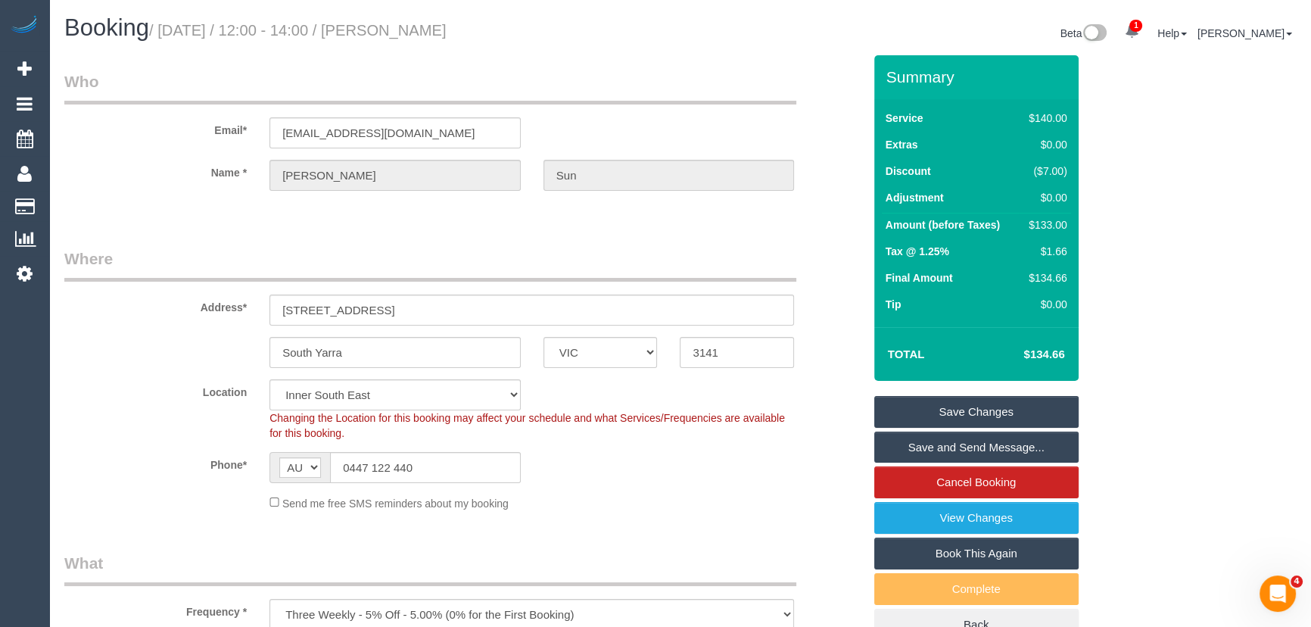
click at [431, 21] on h1 "Booking / September 30, 2025 / 12:00 - 14:00 / Anton Sun" at bounding box center [366, 28] width 605 height 26
click at [435, 28] on small "/ September 30, 2025 / 12:00 - 14:00 / Anton Sun" at bounding box center [297, 30] width 297 height 17
copy small "Anton Sun"
click at [933, 410] on link "Save Changes" at bounding box center [976, 412] width 204 height 32
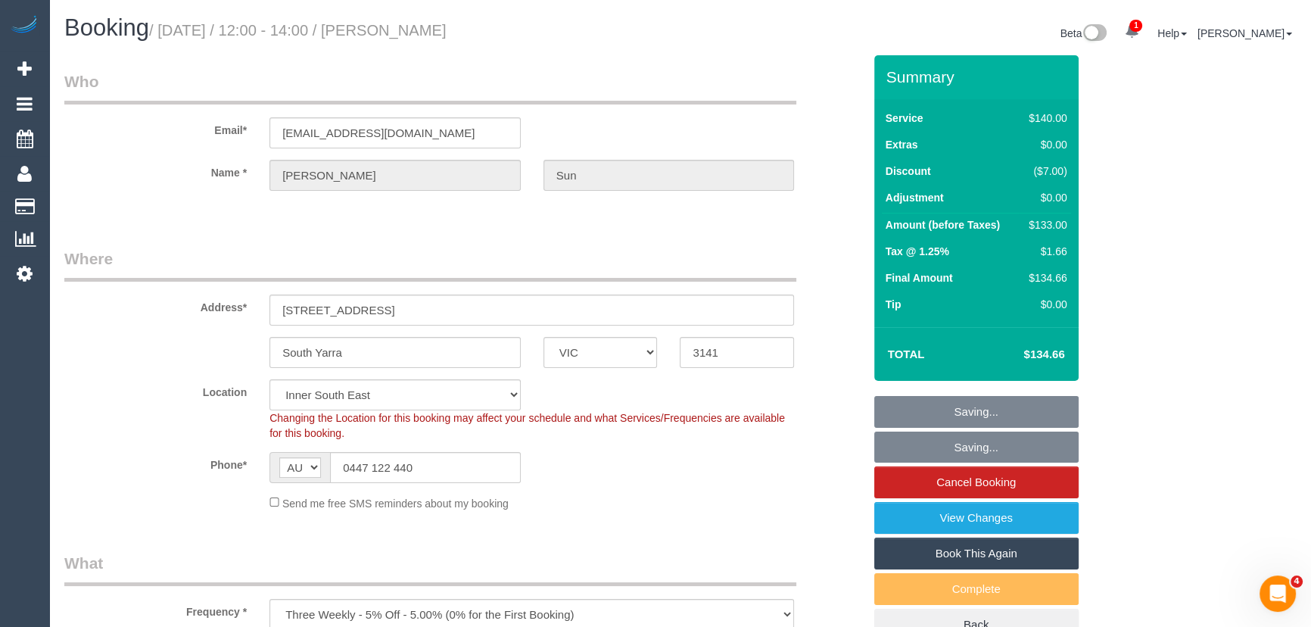
click at [933, 410] on fieldset "Saving... Saving... Cancel Booking View Changes Book This Again Complete Back" at bounding box center [976, 518] width 204 height 245
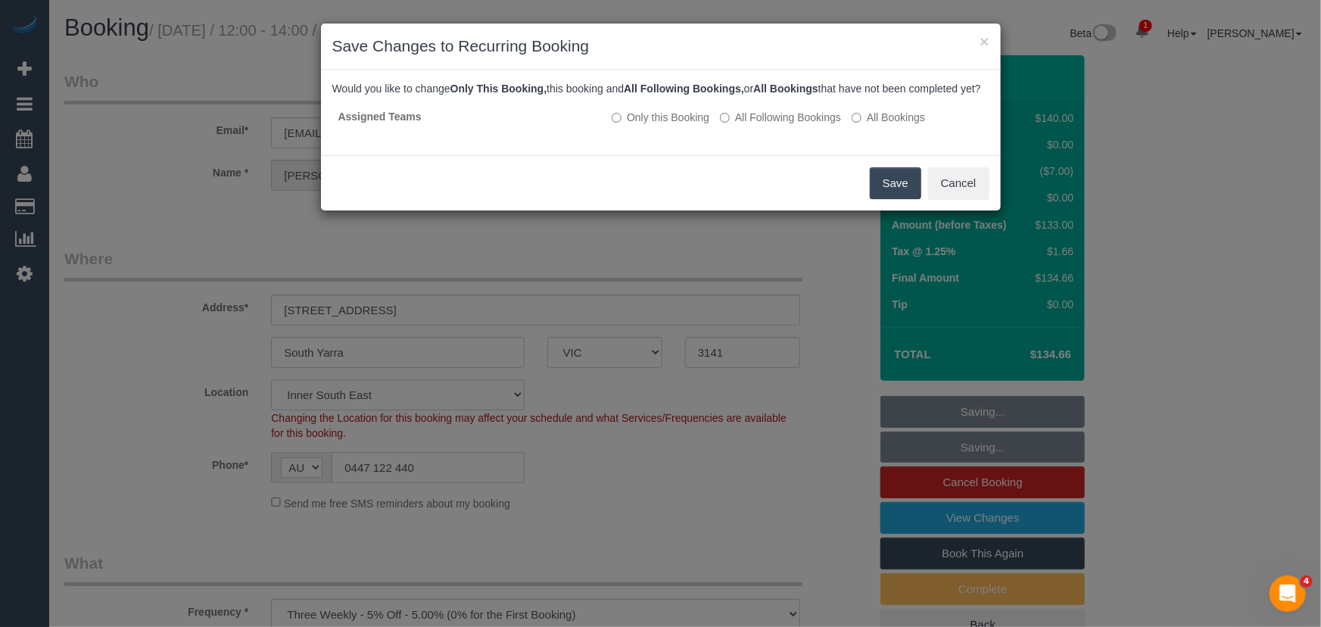
click at [893, 195] on button "Save" at bounding box center [895, 183] width 51 height 32
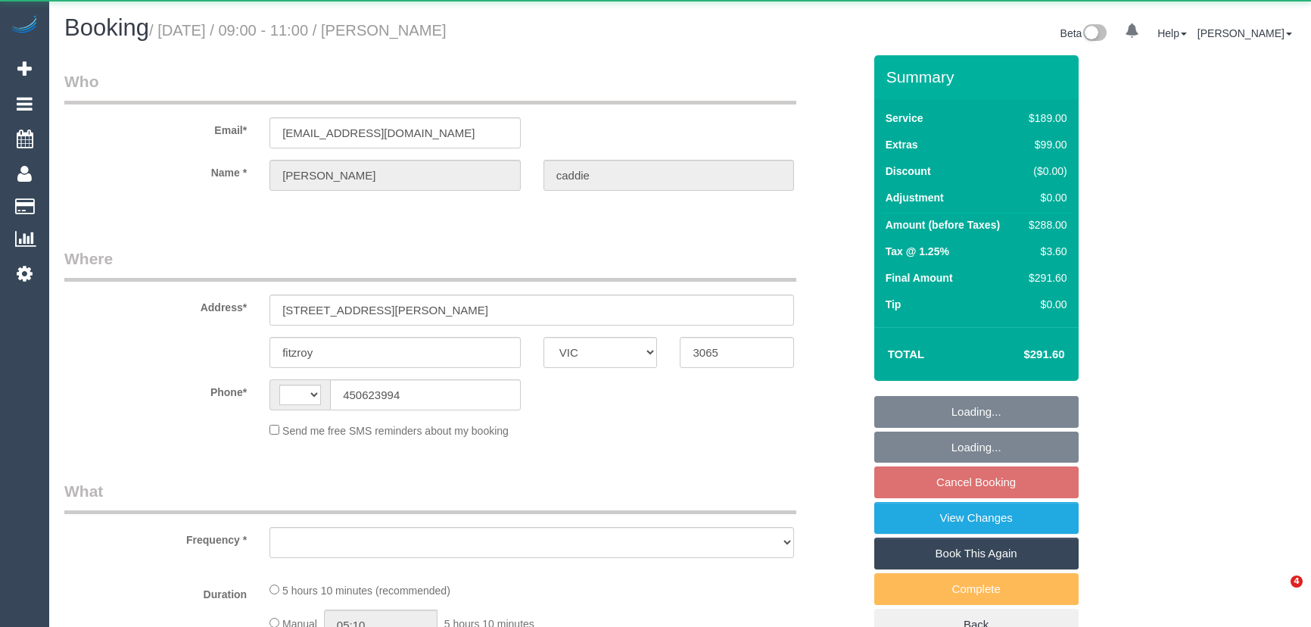
select select "VIC"
select select "string:AU"
select select "object:627"
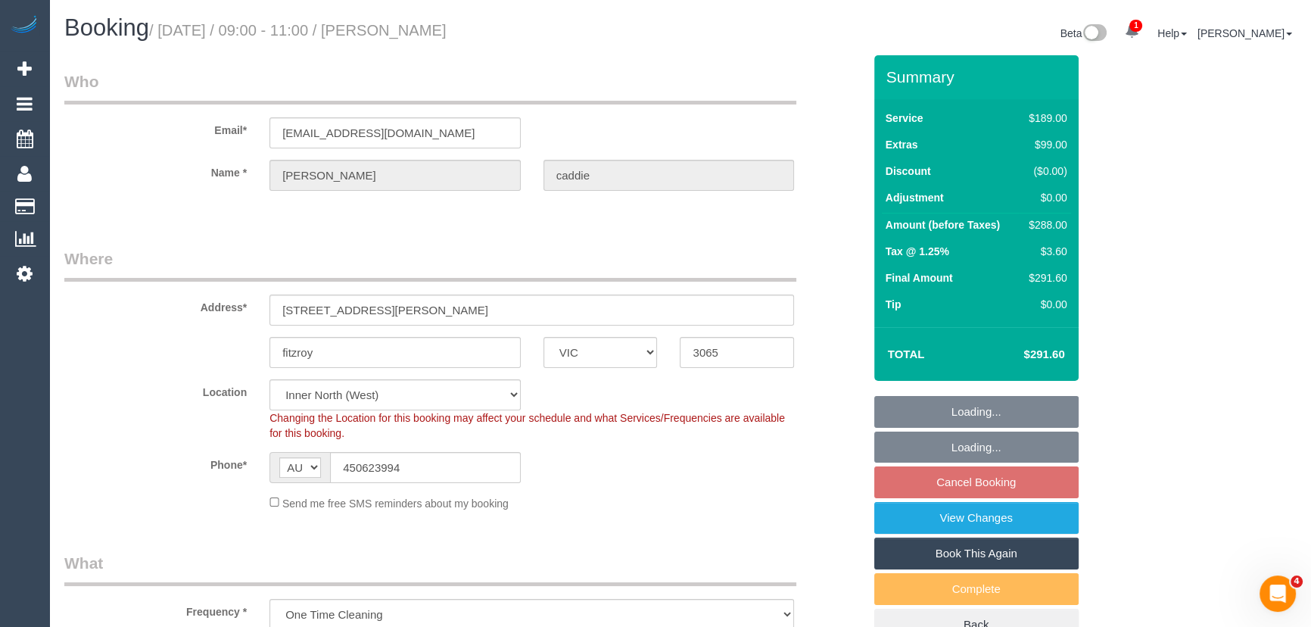
select select "string:stripe-pm_1QwCbO2GScqysDRViJjJNACY"
select select "number:28"
select select "number:14"
select select "number:19"
select select "number:23"
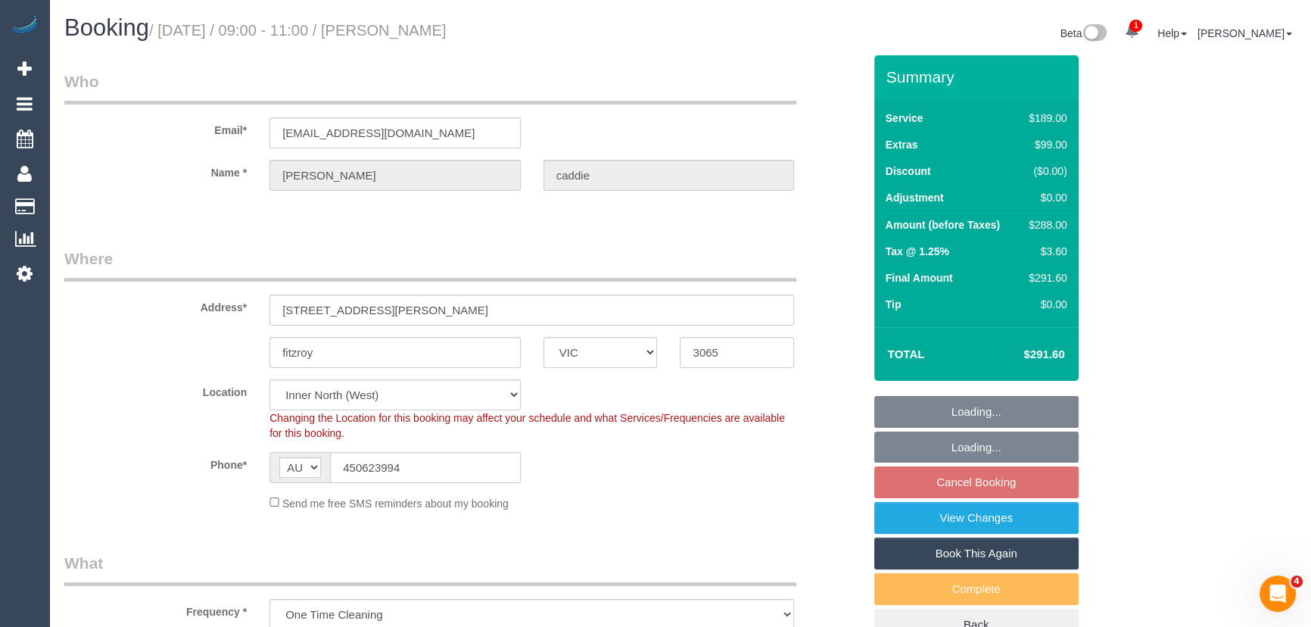
select select "number:13"
select select "object:780"
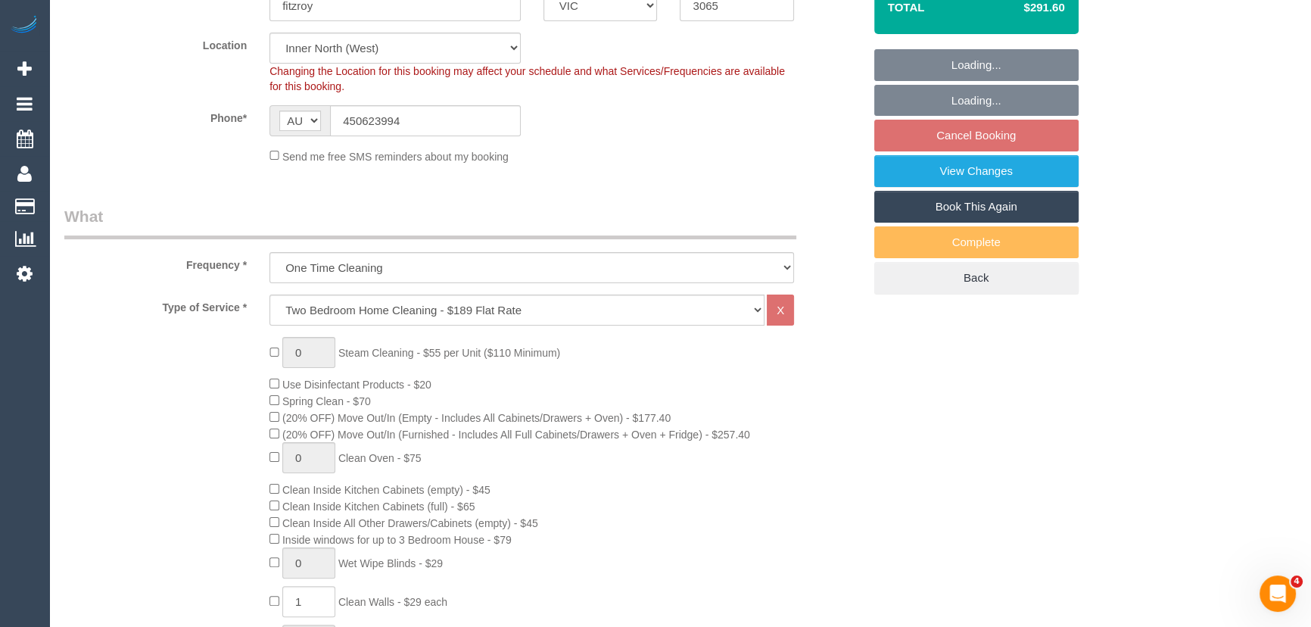
select select "spot3"
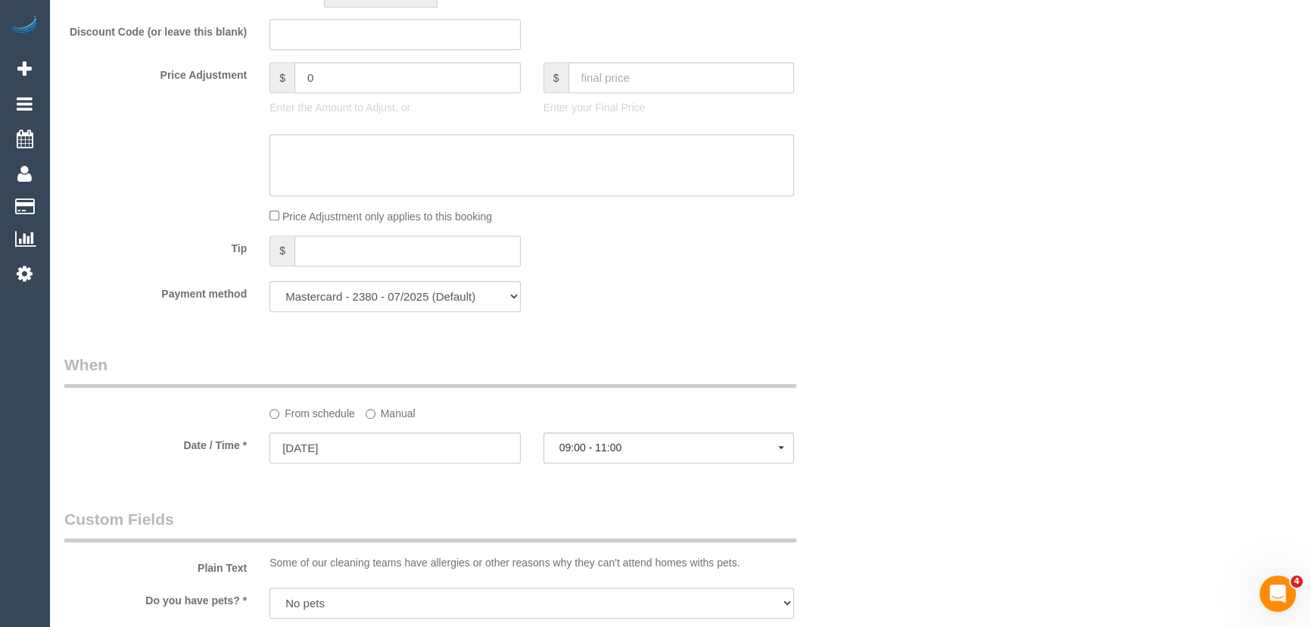
scroll to position [1514, 0]
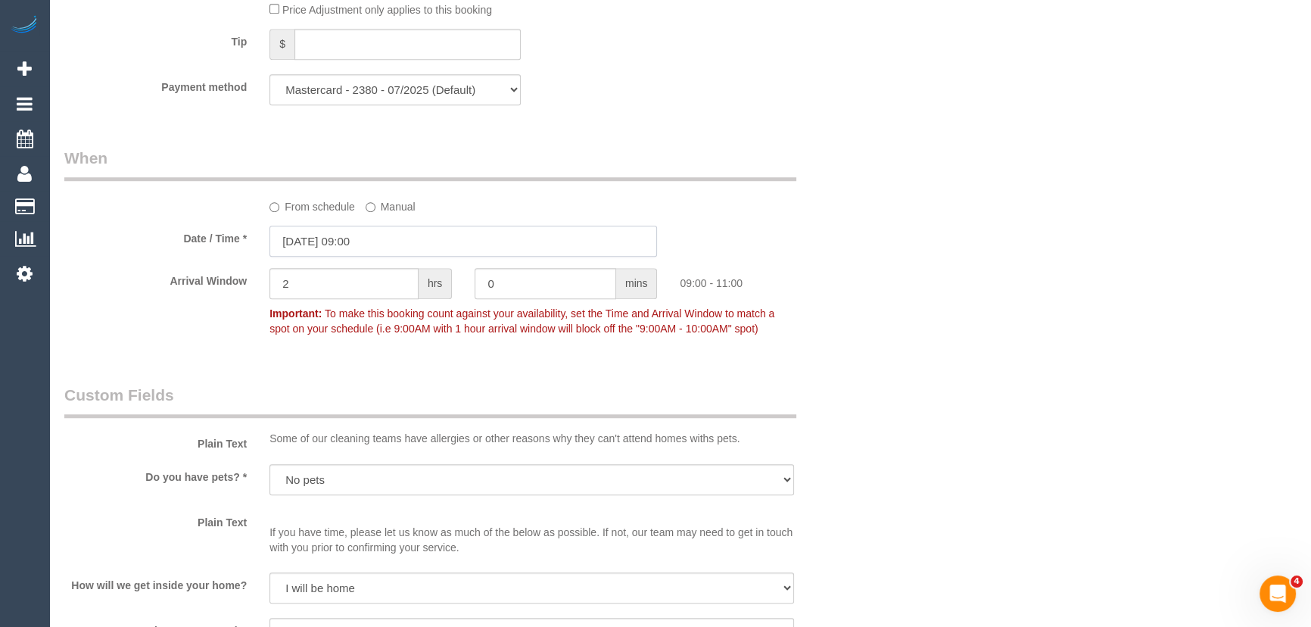
click at [396, 242] on input "[DATE] 09:00" at bounding box center [463, 241] width 388 height 31
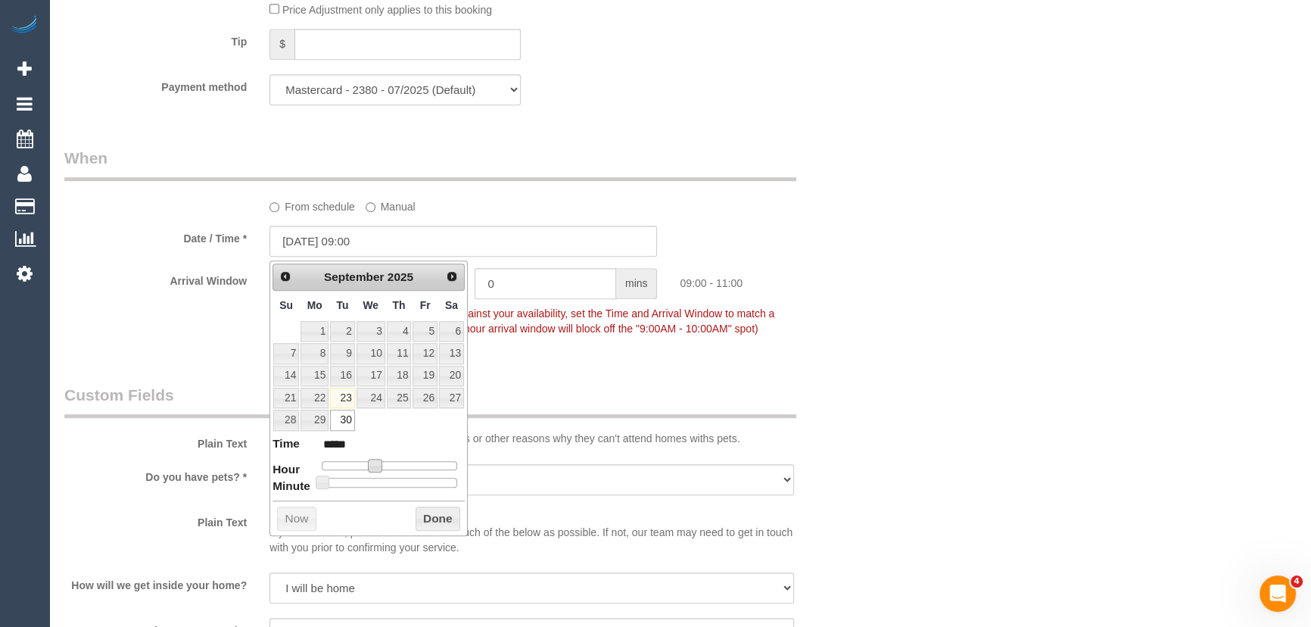
type input "[DATE] 10:00"
type input "*****"
drag, startPoint x: 377, startPoint y: 461, endPoint x: 385, endPoint y: 461, distance: 8.3
click at [385, 461] on span at bounding box center [381, 466] width 14 height 14
click at [619, 353] on fieldset "When From schedule Manual Date / Time * [DATE] 10:00 Arrival Window 2 hrs 0 min…" at bounding box center [463, 250] width 799 height 207
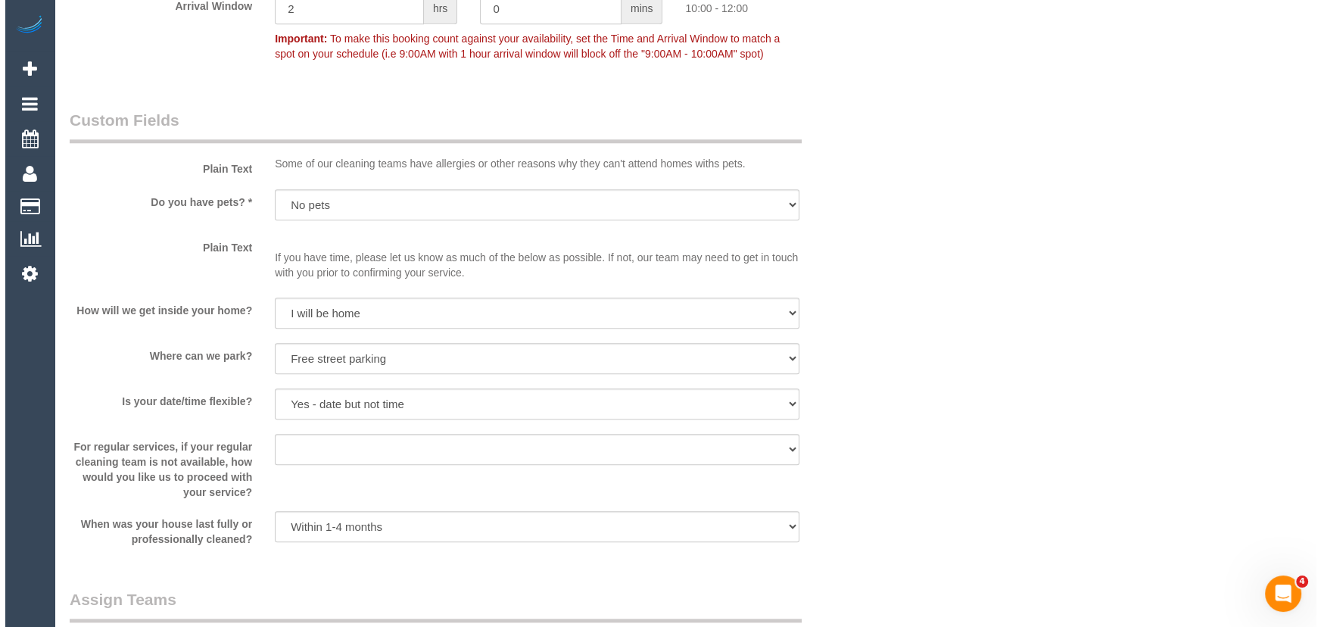
scroll to position [2064, 0]
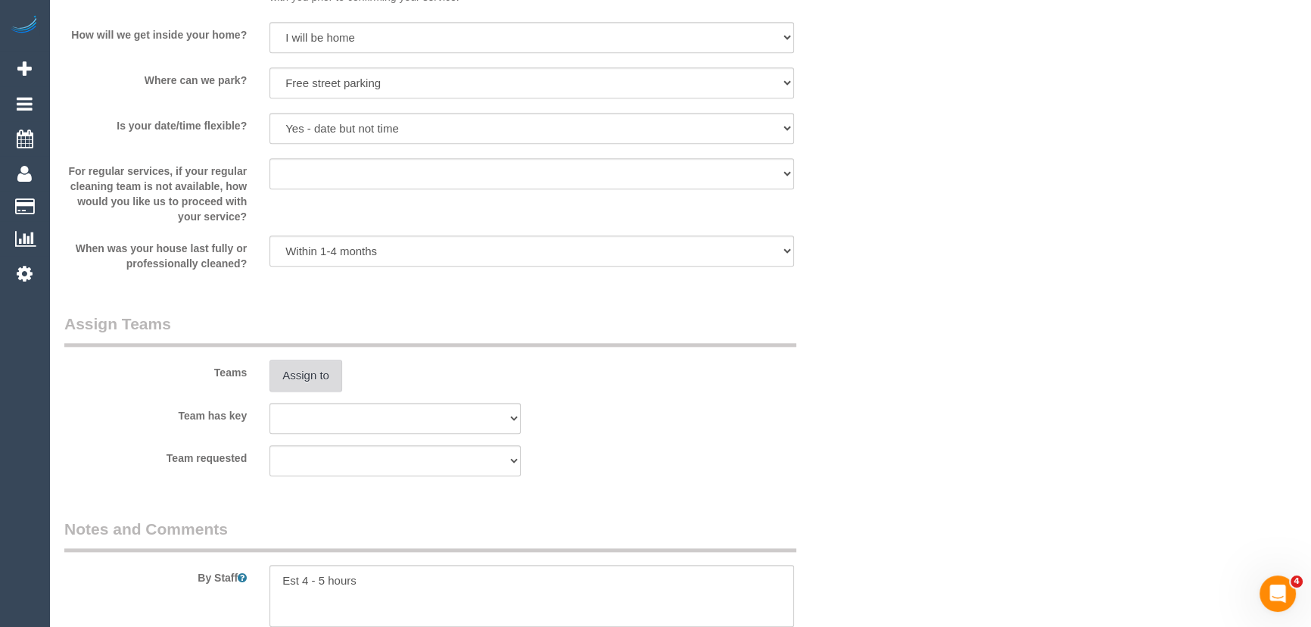
click at [309, 374] on button "Assign to" at bounding box center [305, 376] width 73 height 32
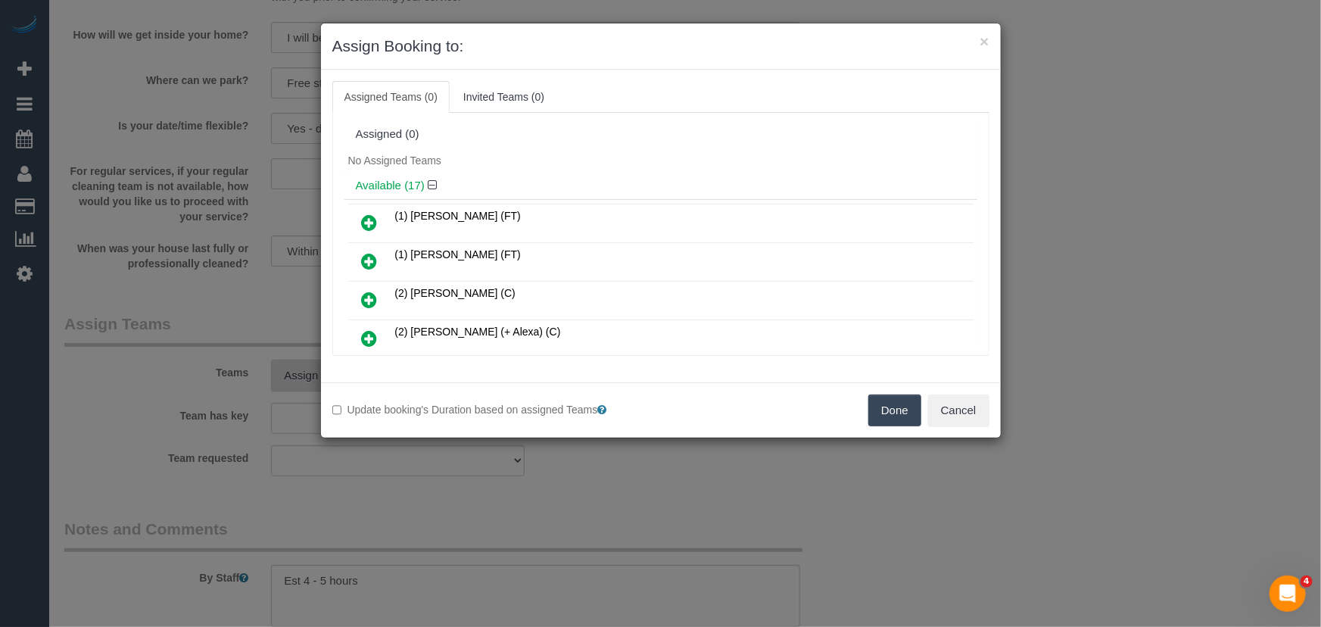
scroll to position [360, 0]
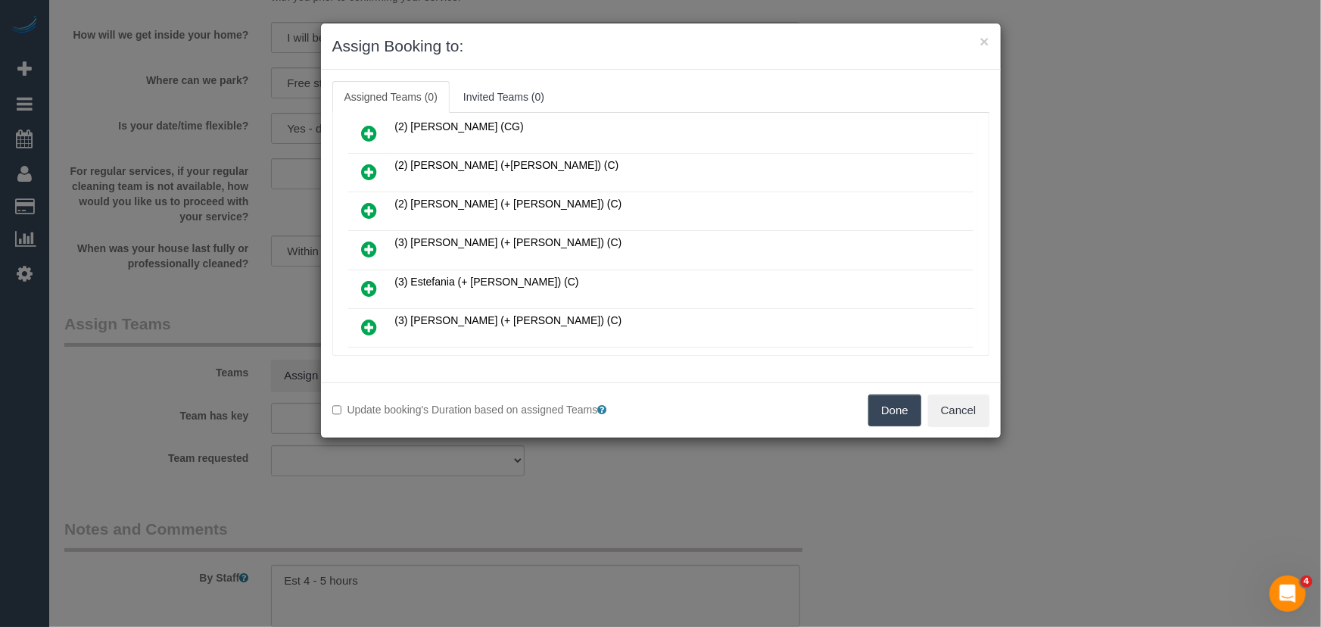
click at [366, 240] on icon at bounding box center [370, 249] width 16 height 18
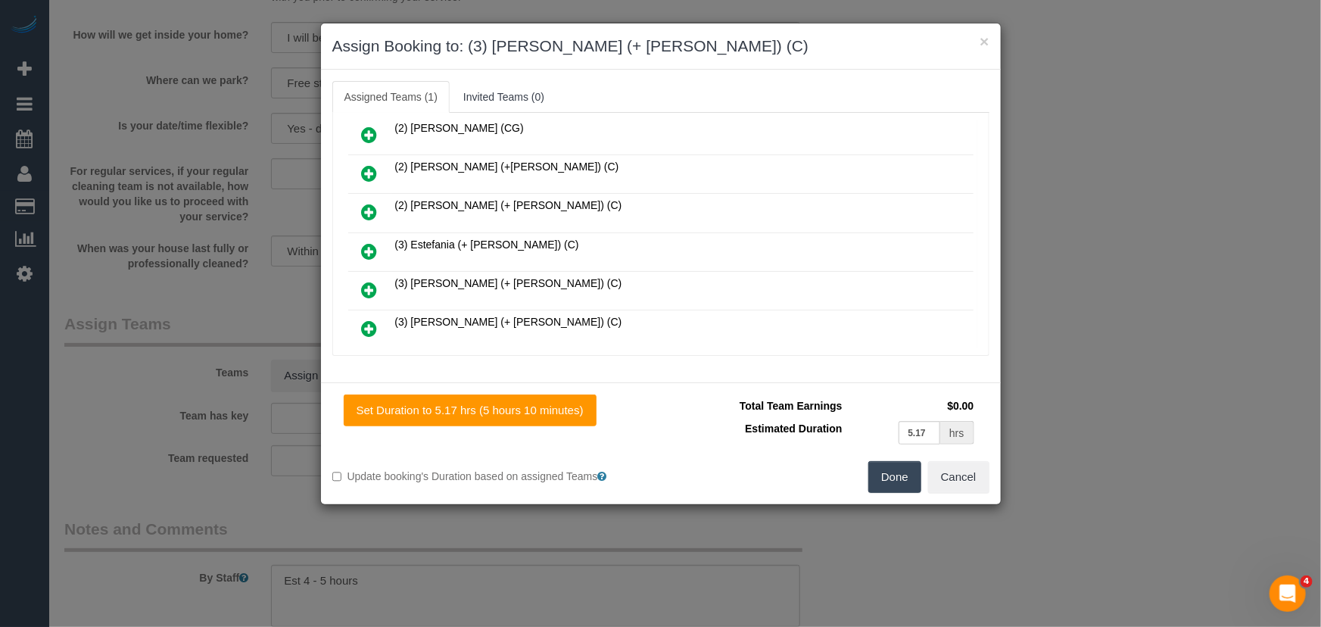
scroll to position [464, 0]
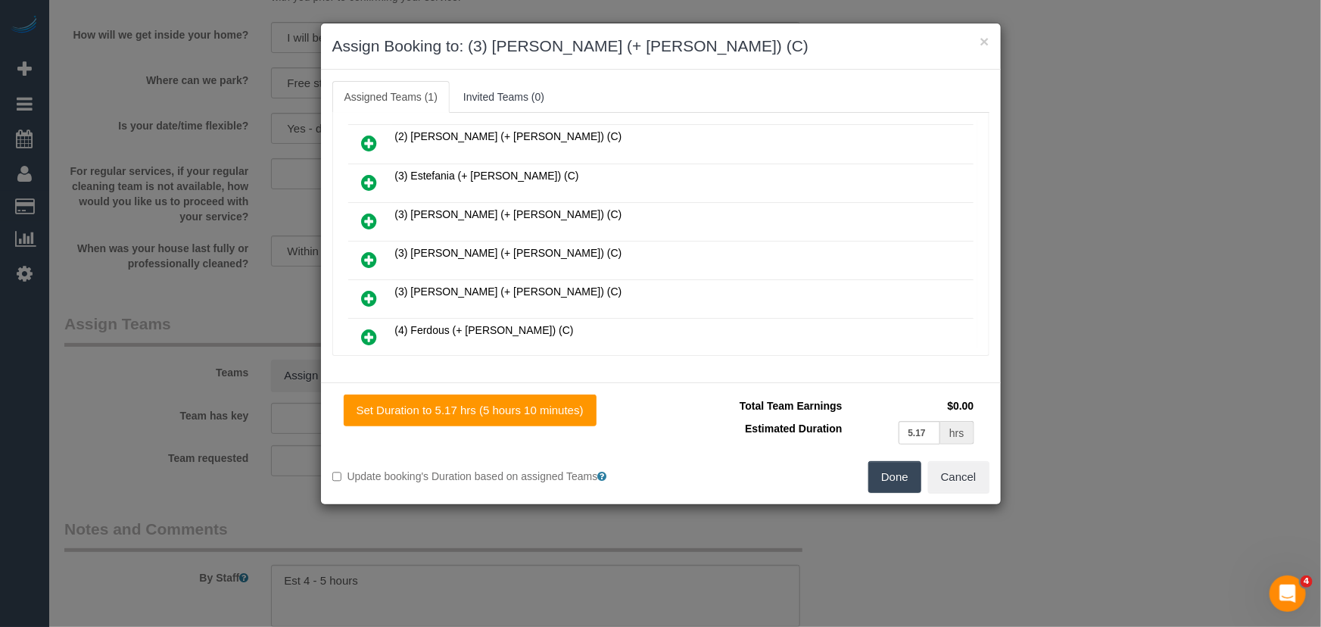
click at [364, 289] on icon at bounding box center [370, 298] width 16 height 18
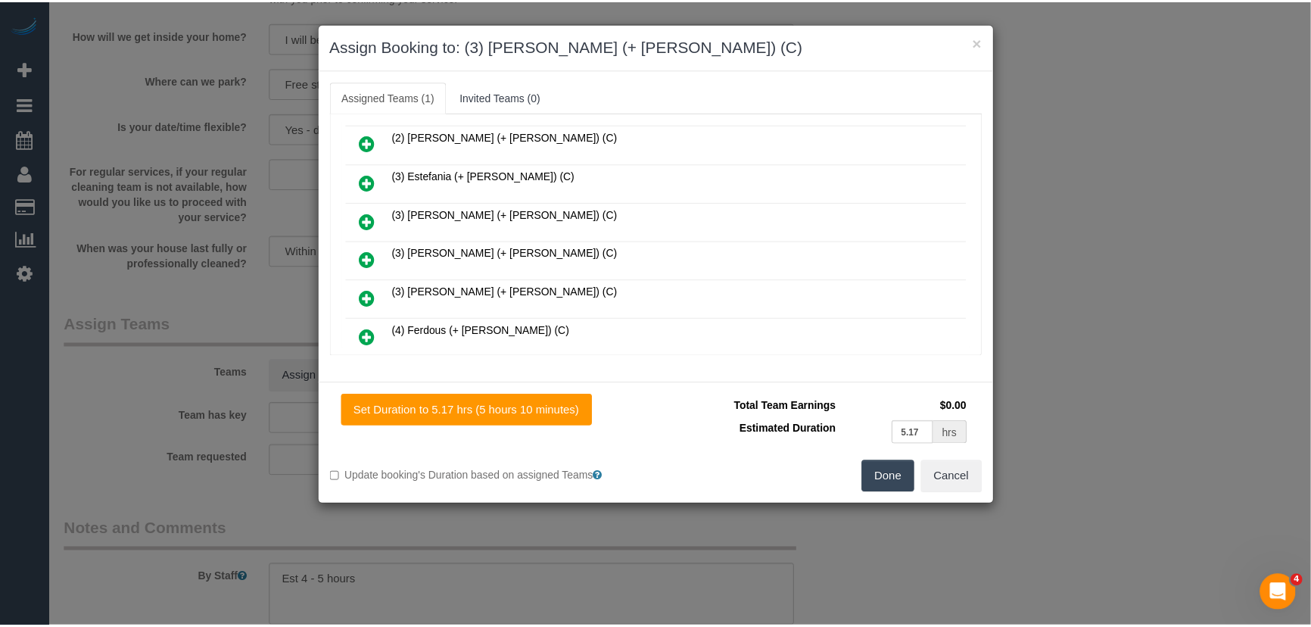
scroll to position [502, 0]
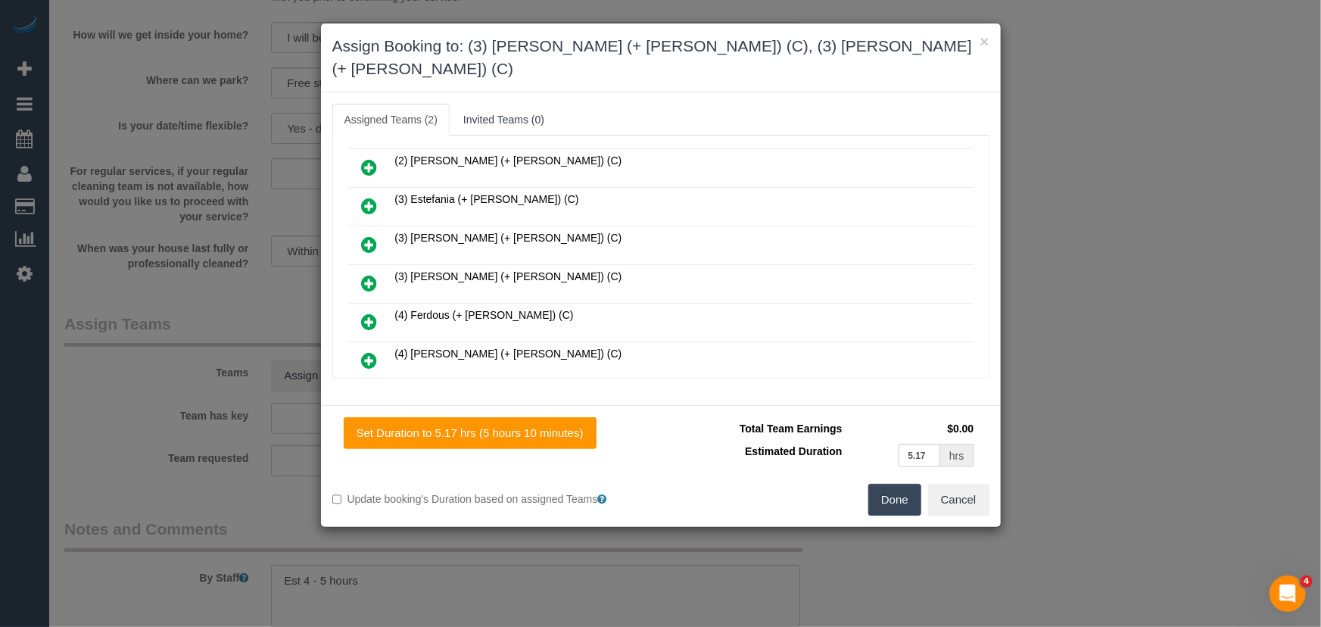
click at [891, 484] on button "Done" at bounding box center [894, 500] width 53 height 32
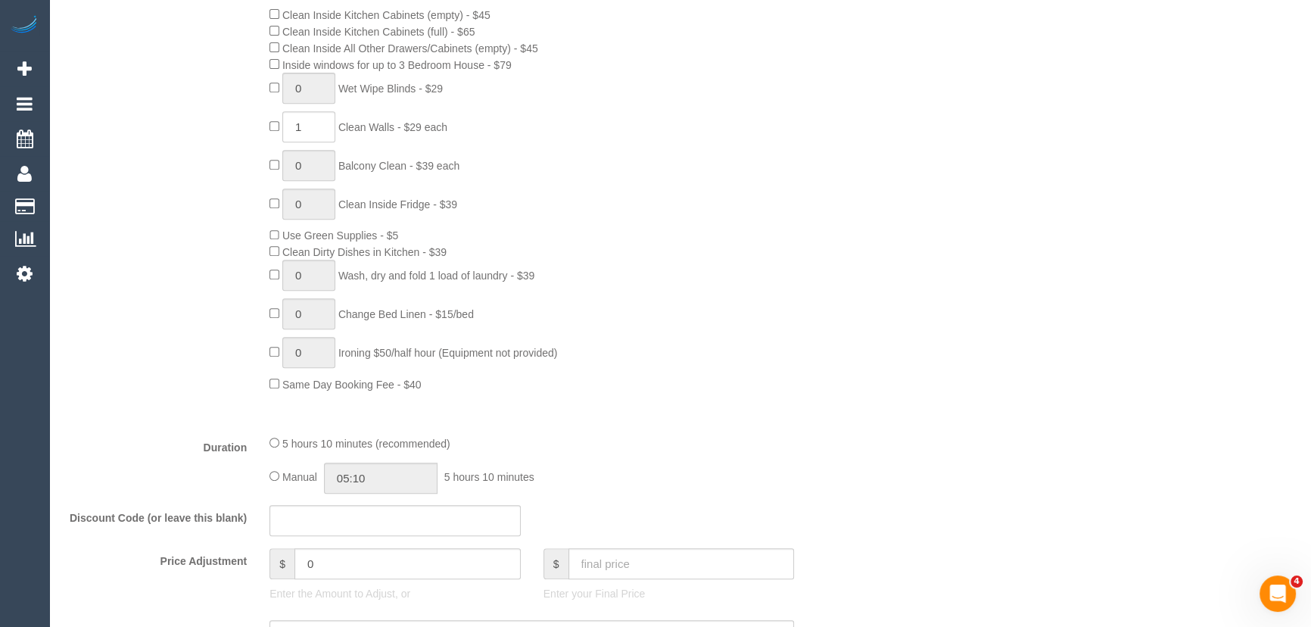
scroll to position [825, 0]
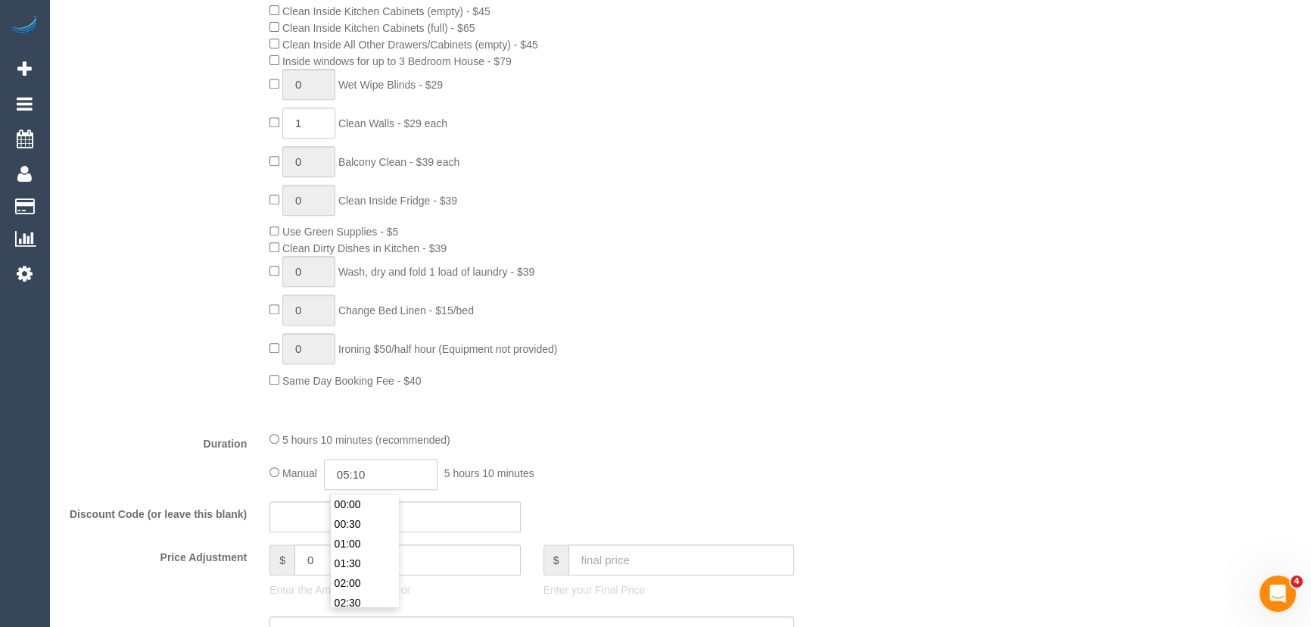
click at [408, 482] on input "05:10" at bounding box center [381, 474] width 114 height 31
click at [376, 587] on li "02:00" at bounding box center [364, 583] width 67 height 20
click at [409, 490] on input "02:00" at bounding box center [381, 474] width 114 height 31
type input "02:45"
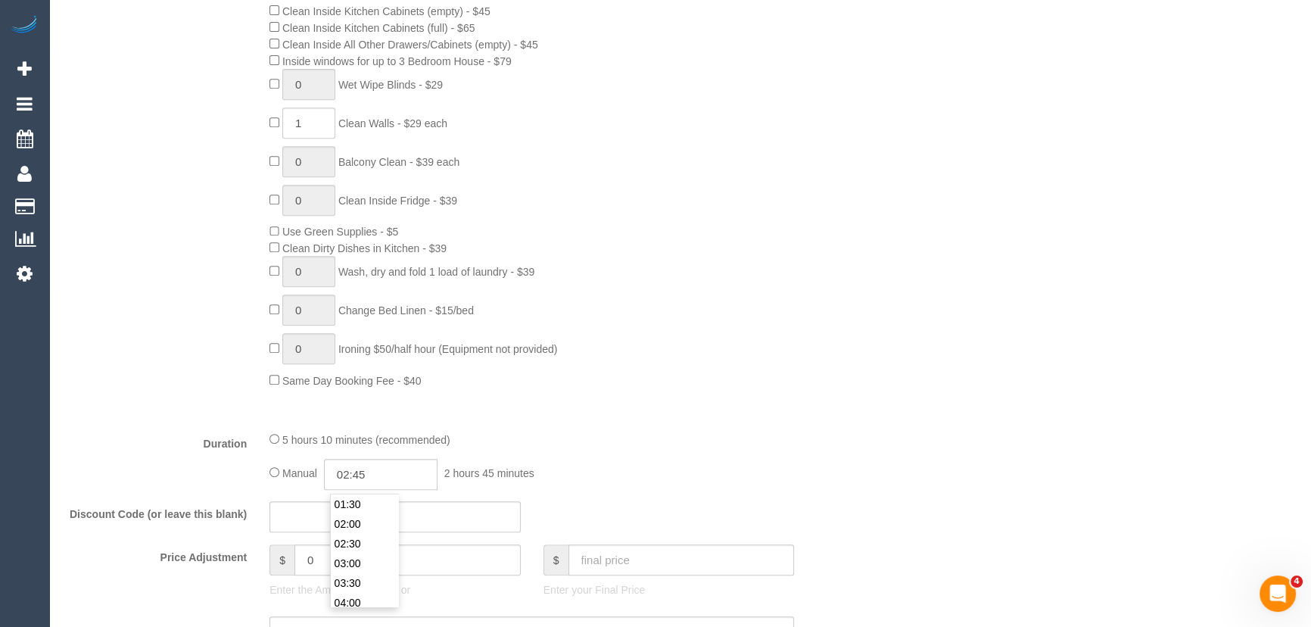
click at [725, 433] on div "5 hours 10 minutes (recommended)" at bounding box center [531, 439] width 525 height 17
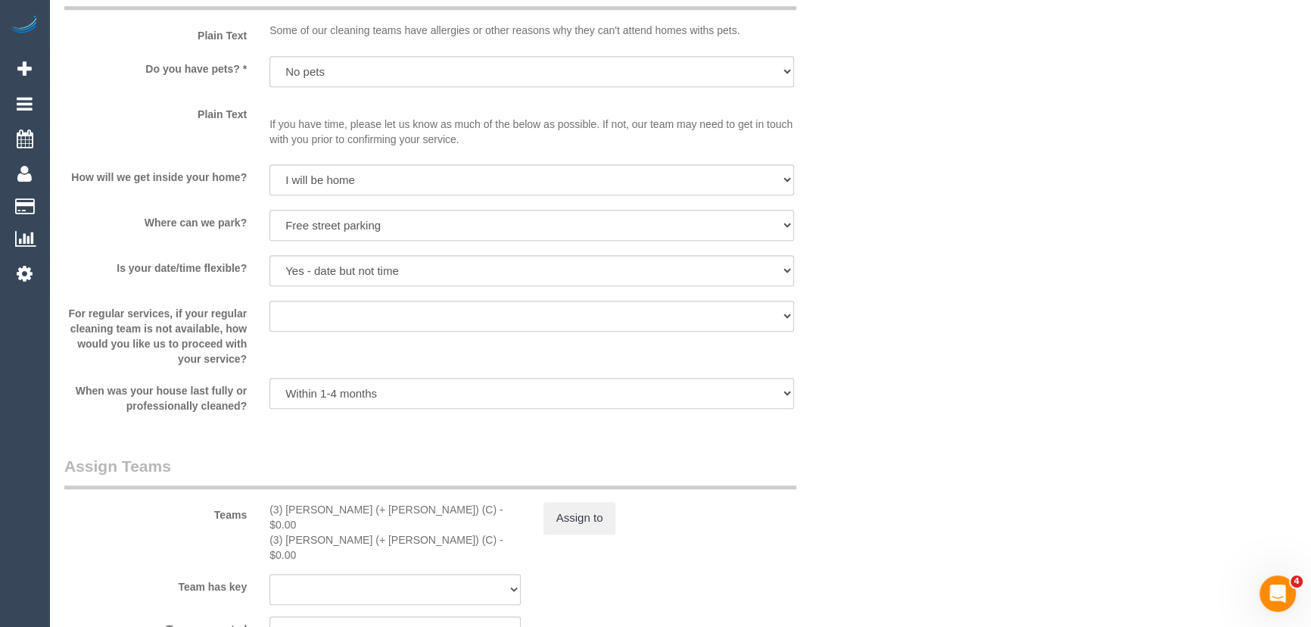
scroll to position [1926, 0]
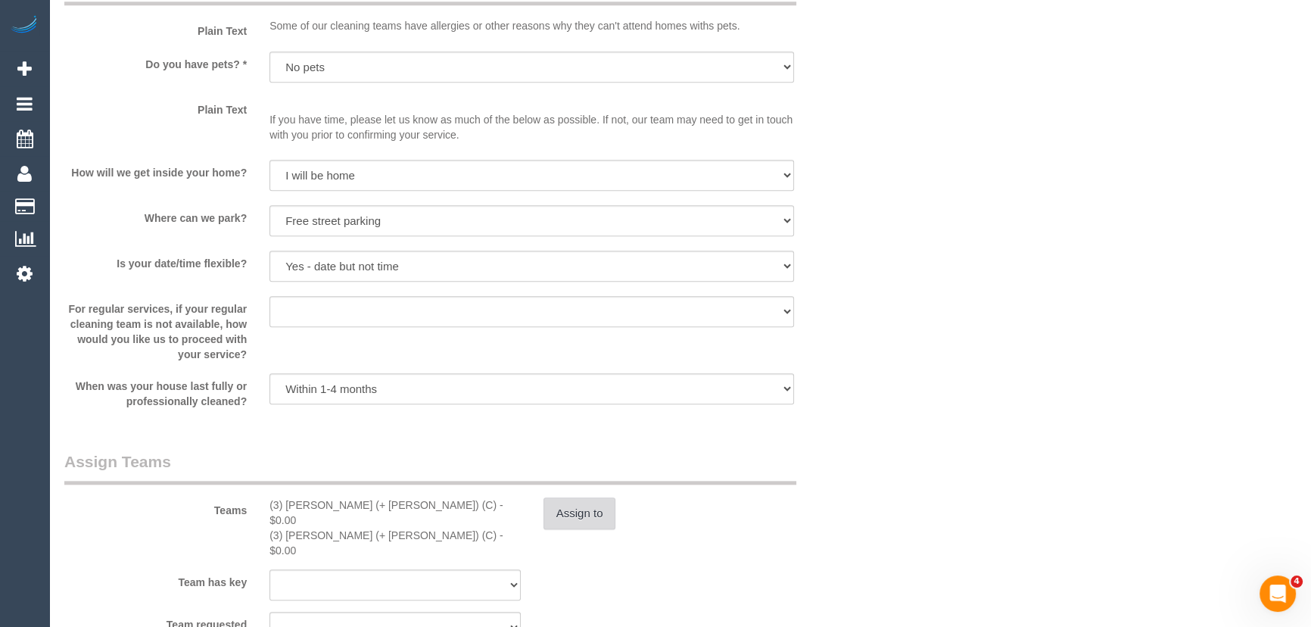
click at [598, 513] on button "Assign to" at bounding box center [580, 513] width 73 height 32
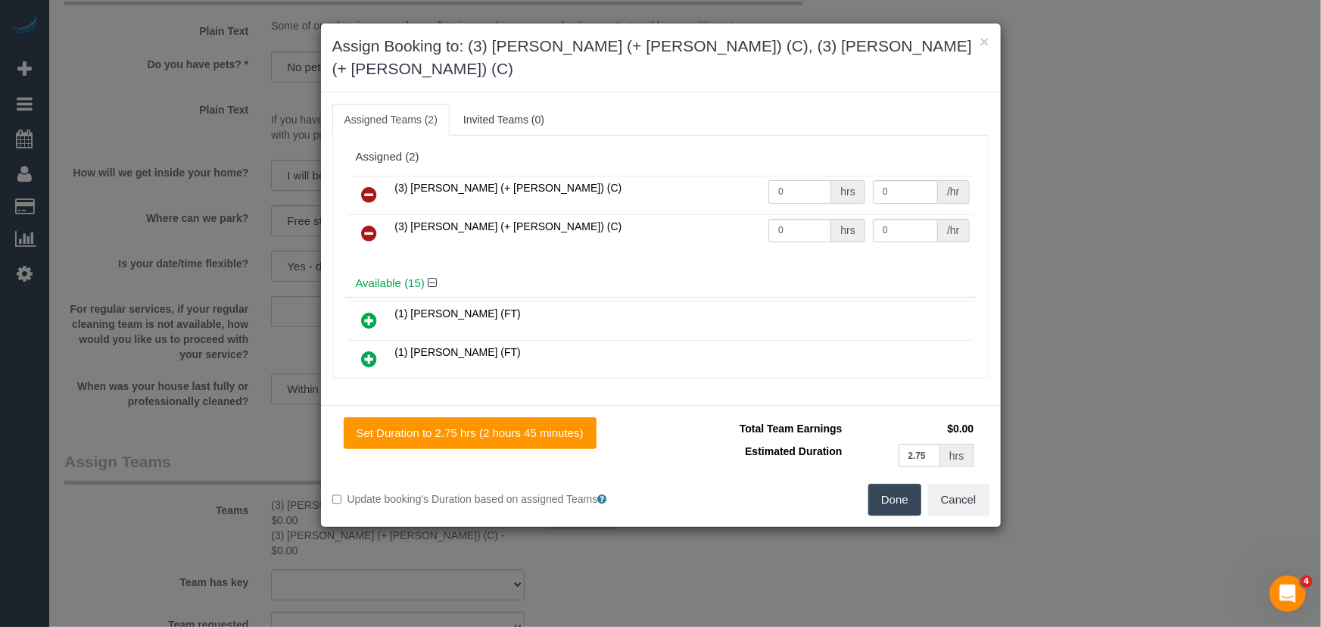
drag, startPoint x: 796, startPoint y: 177, endPoint x: 912, endPoint y: 221, distance: 124.6
click at [796, 180] on input "0" at bounding box center [799, 191] width 63 height 23
click at [802, 180] on input "0" at bounding box center [799, 191] width 63 height 23
click at [785, 180] on input "0" at bounding box center [799, 191] width 63 height 23
type input "1"
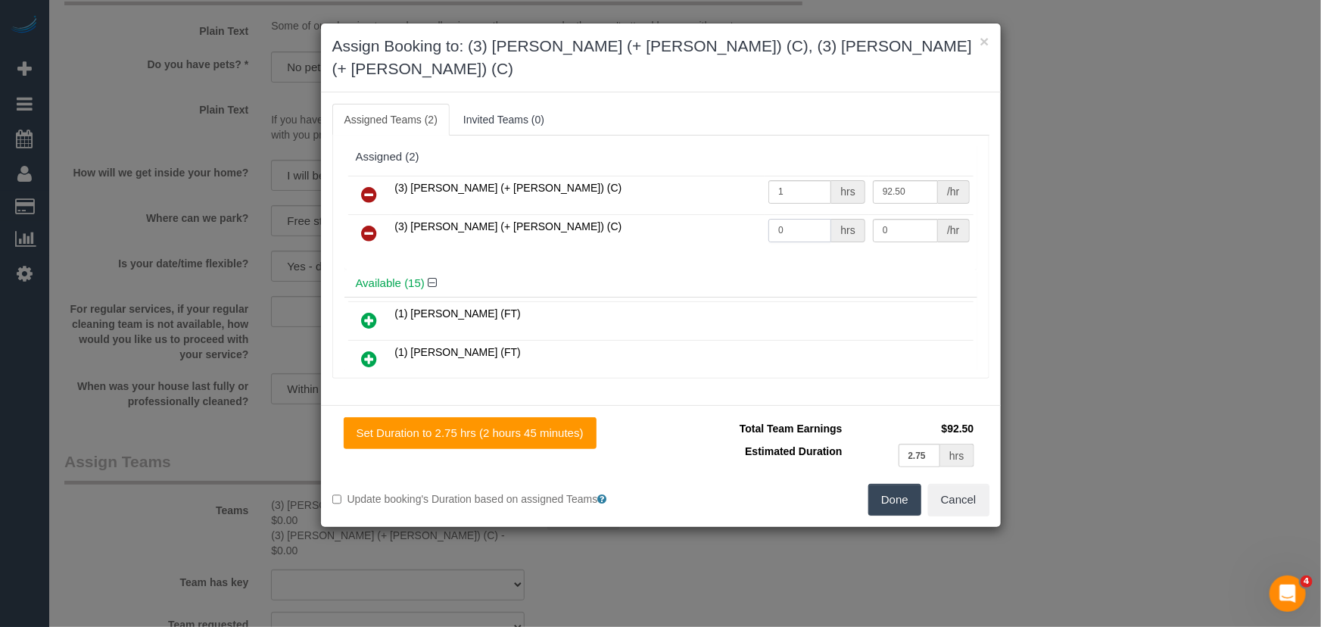
type input "92.5"
click at [797, 219] on input "0" at bounding box center [799, 230] width 63 height 23
type input "1"
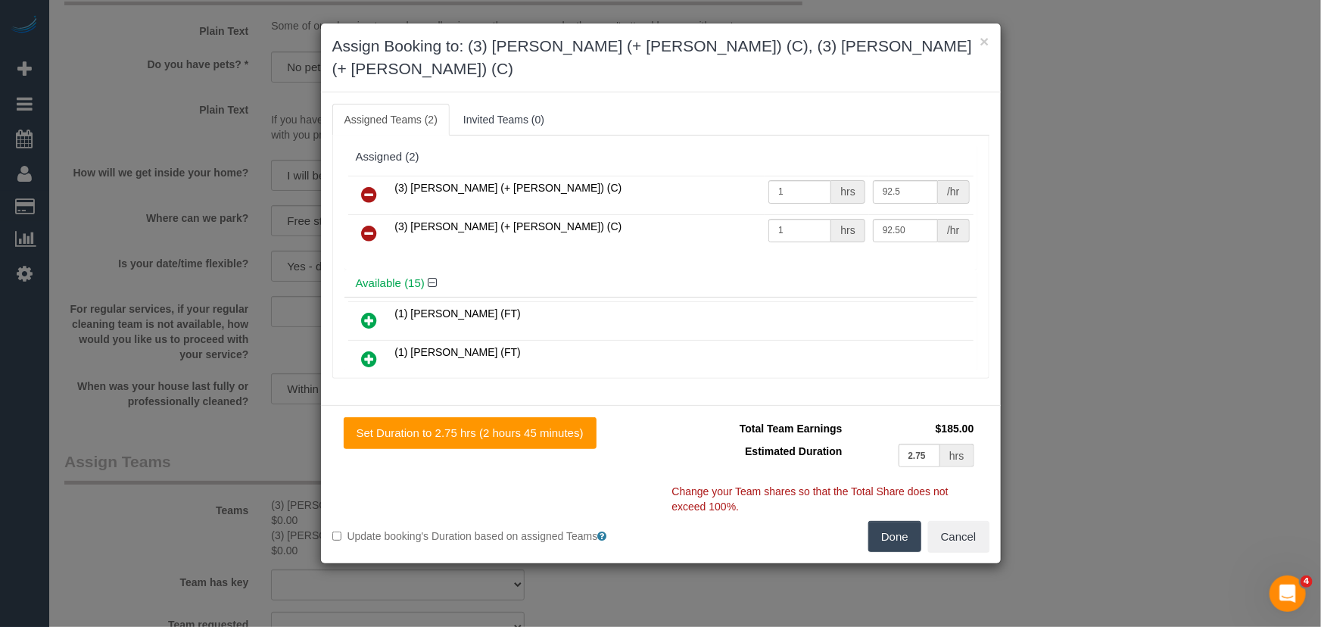
type input "92.5"
click at [887, 521] on button "Done" at bounding box center [894, 537] width 53 height 32
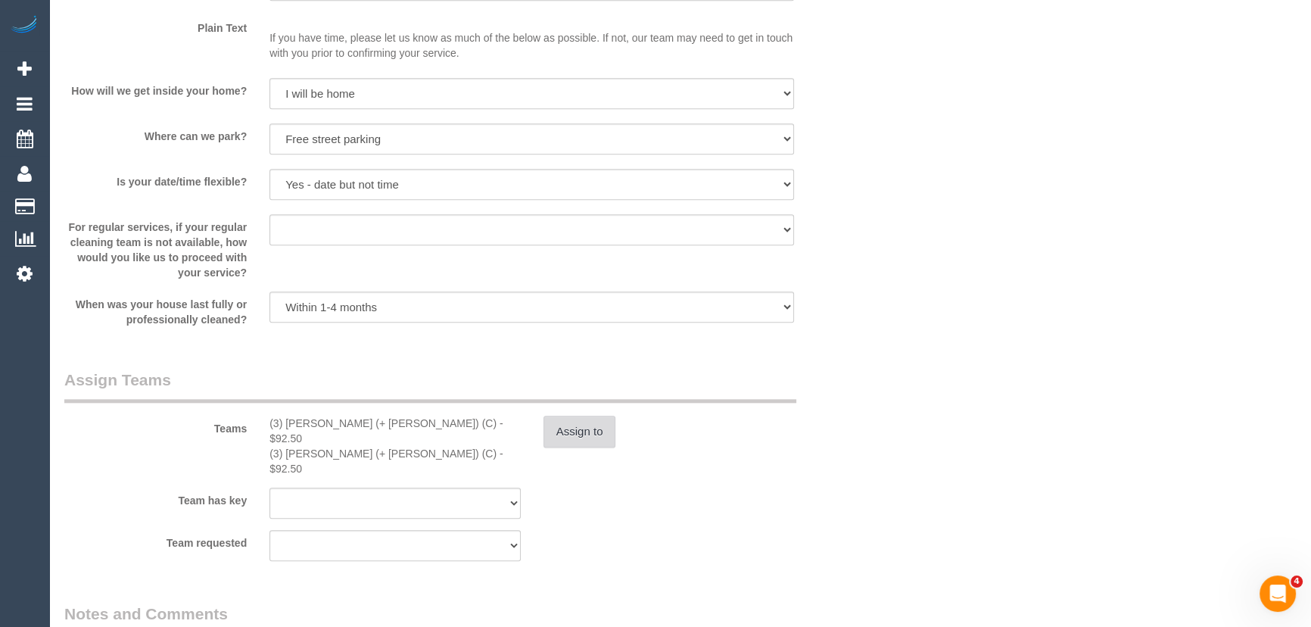
scroll to position [2133, 0]
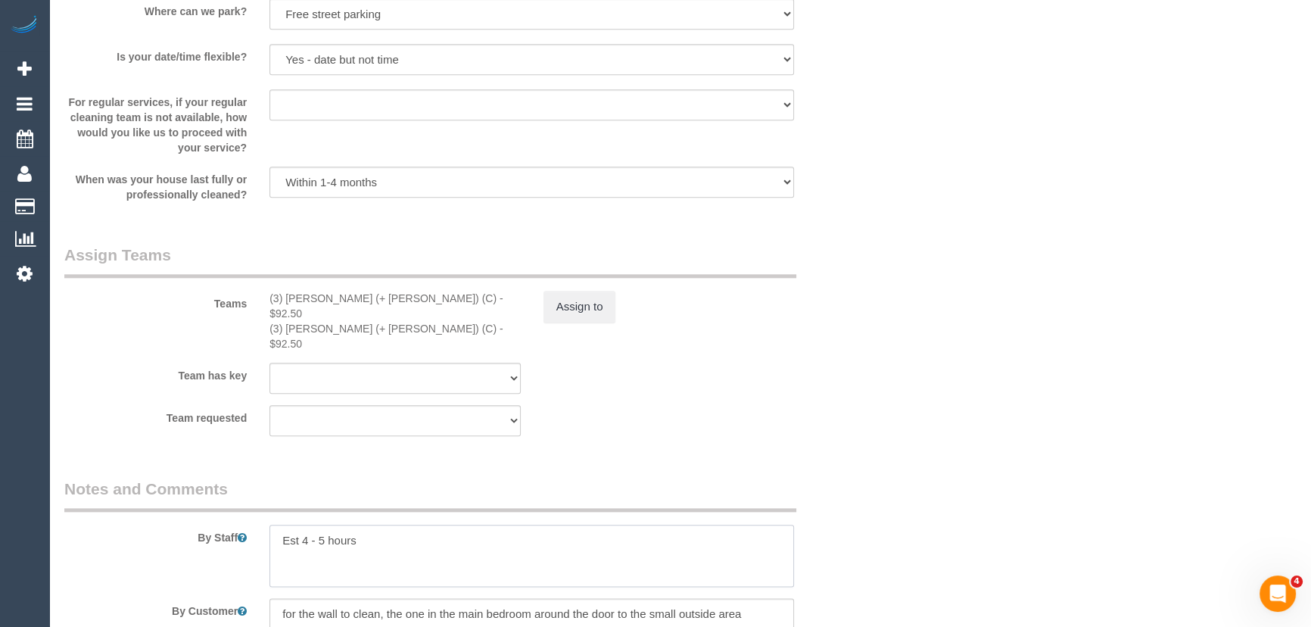
click at [323, 525] on textarea at bounding box center [531, 556] width 525 height 62
type textarea "Estimated time: 4.5-5.5 hours"
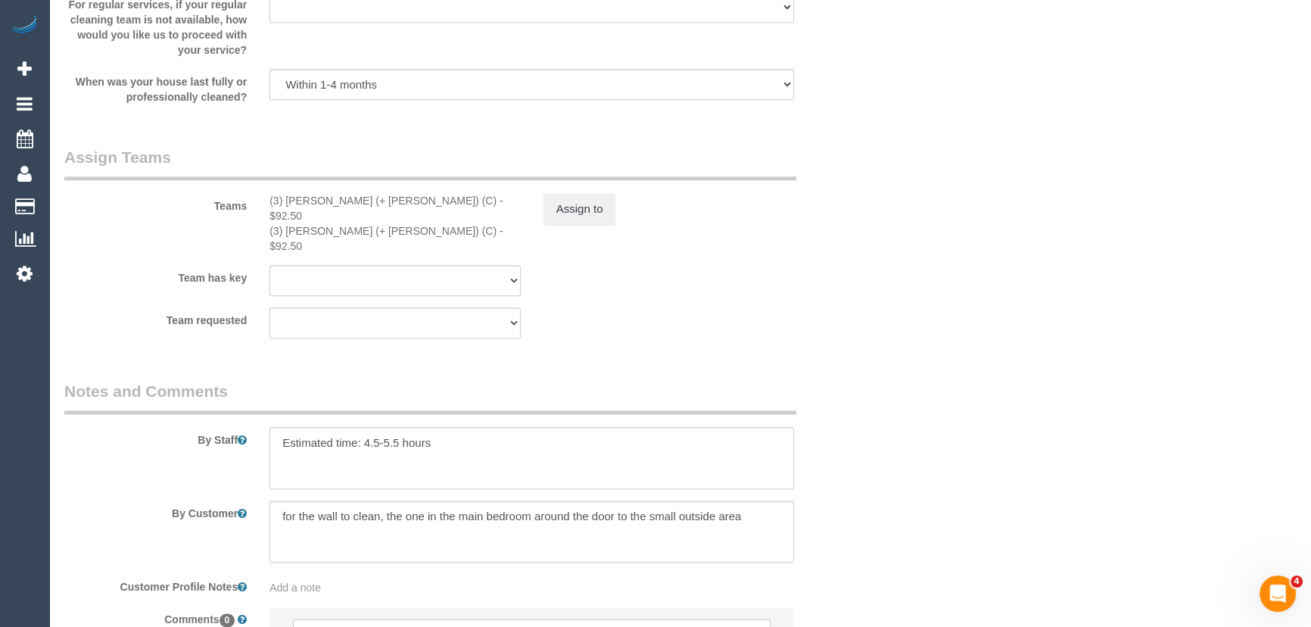
scroll to position [2364, 0]
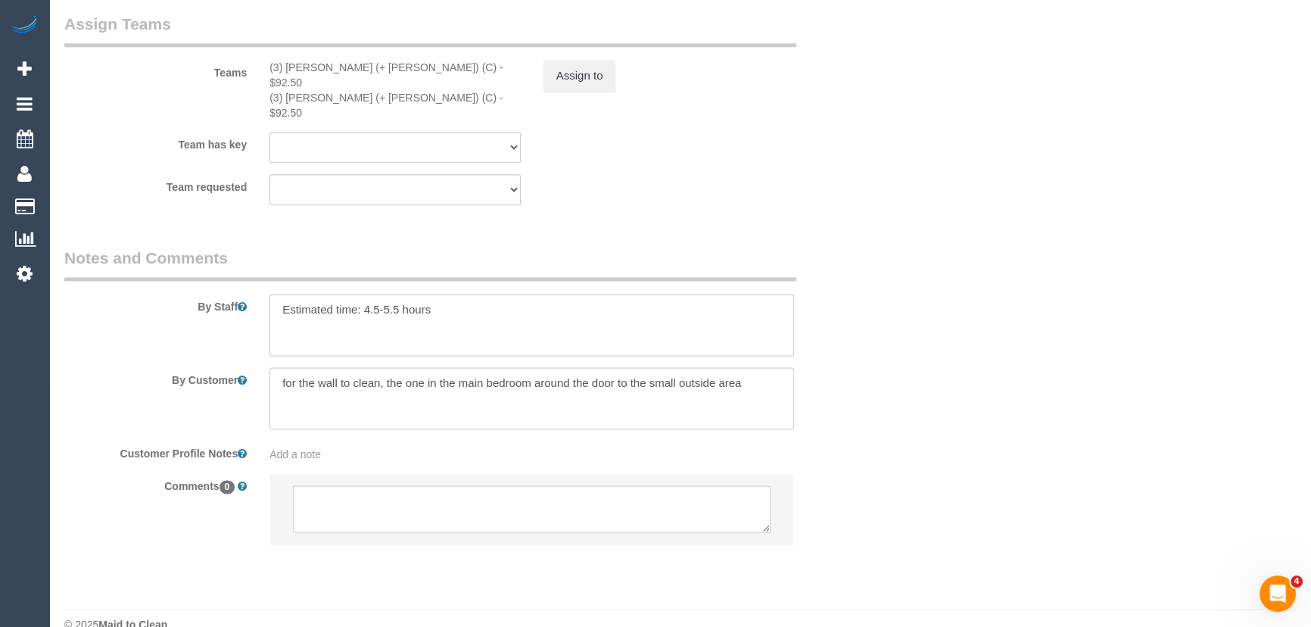
click at [399, 485] on textarea at bounding box center [532, 508] width 478 height 47
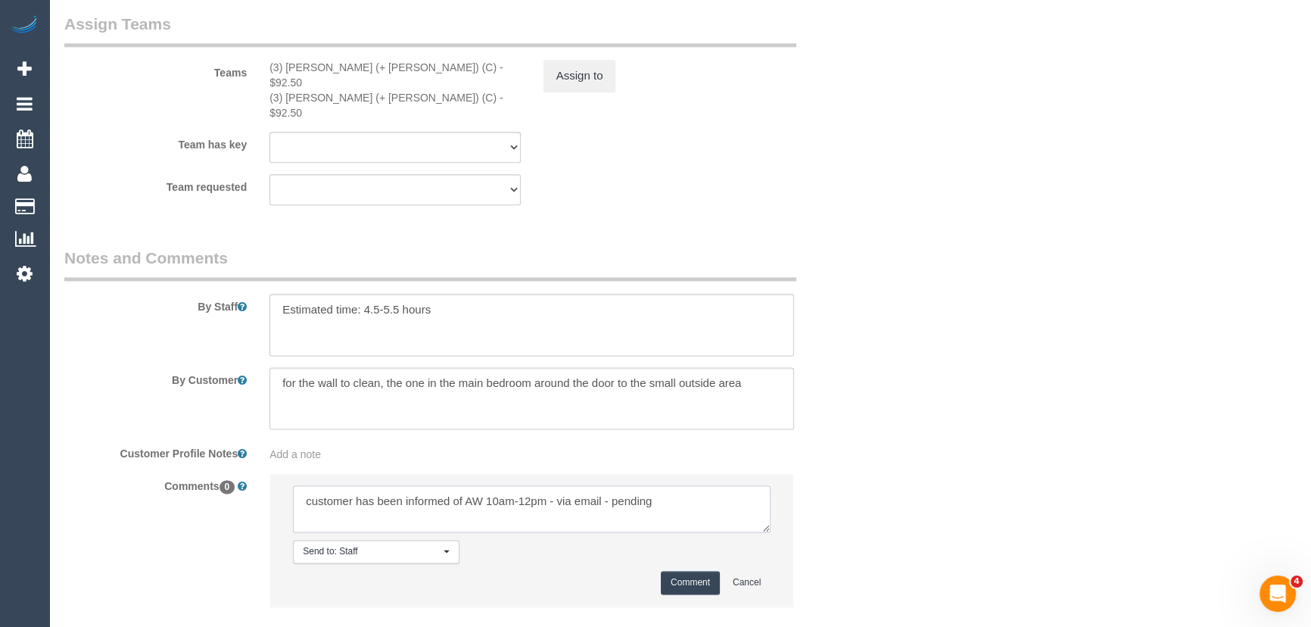
type textarea "customer has been informed of AW 10am-12pm - via email - pending"
click at [713, 571] on button "Comment" at bounding box center [690, 582] width 59 height 23
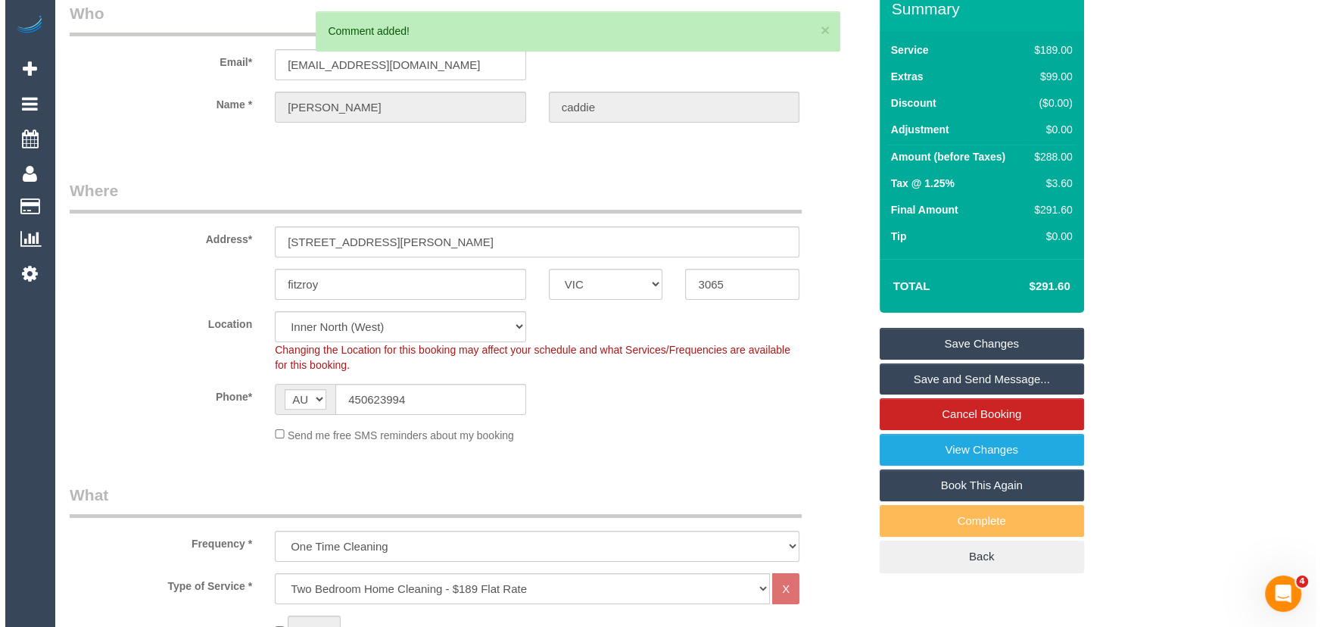
scroll to position [0, 0]
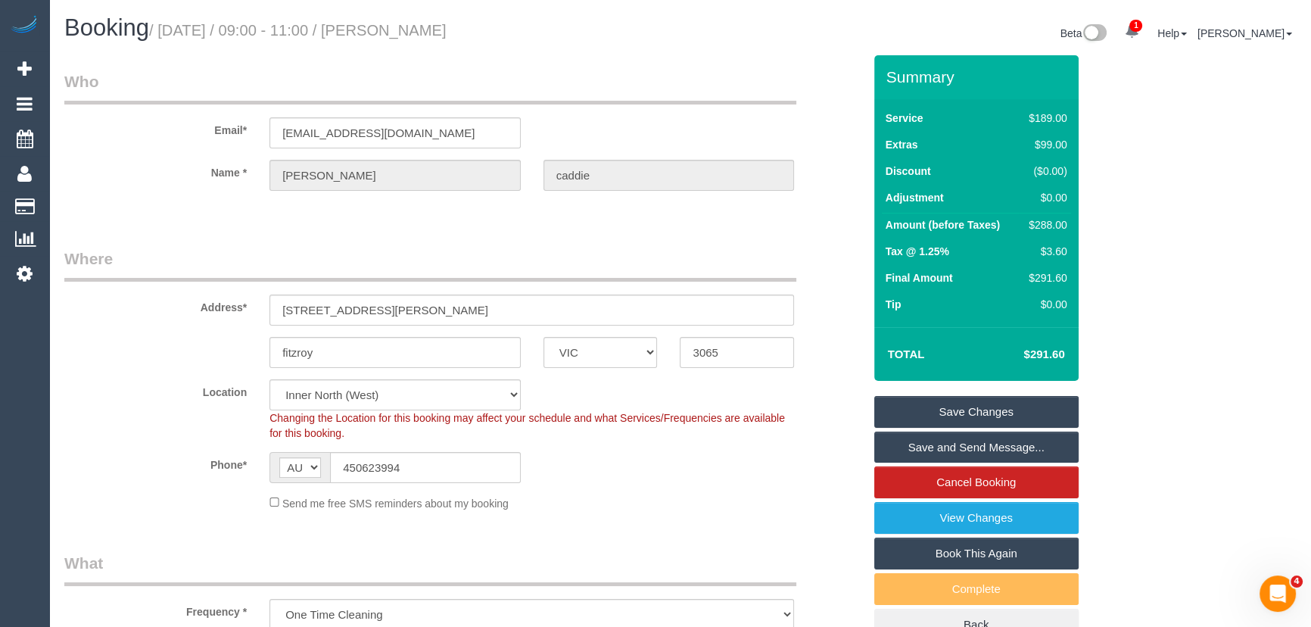
click at [438, 38] on small "/ September 30, 2025 / 09:00 - 11:00 / maxwell caddie" at bounding box center [297, 30] width 297 height 17
copy small "maxwell caddie"
click at [435, 133] on input "maxscaddie@gmail.com" at bounding box center [394, 132] width 251 height 31
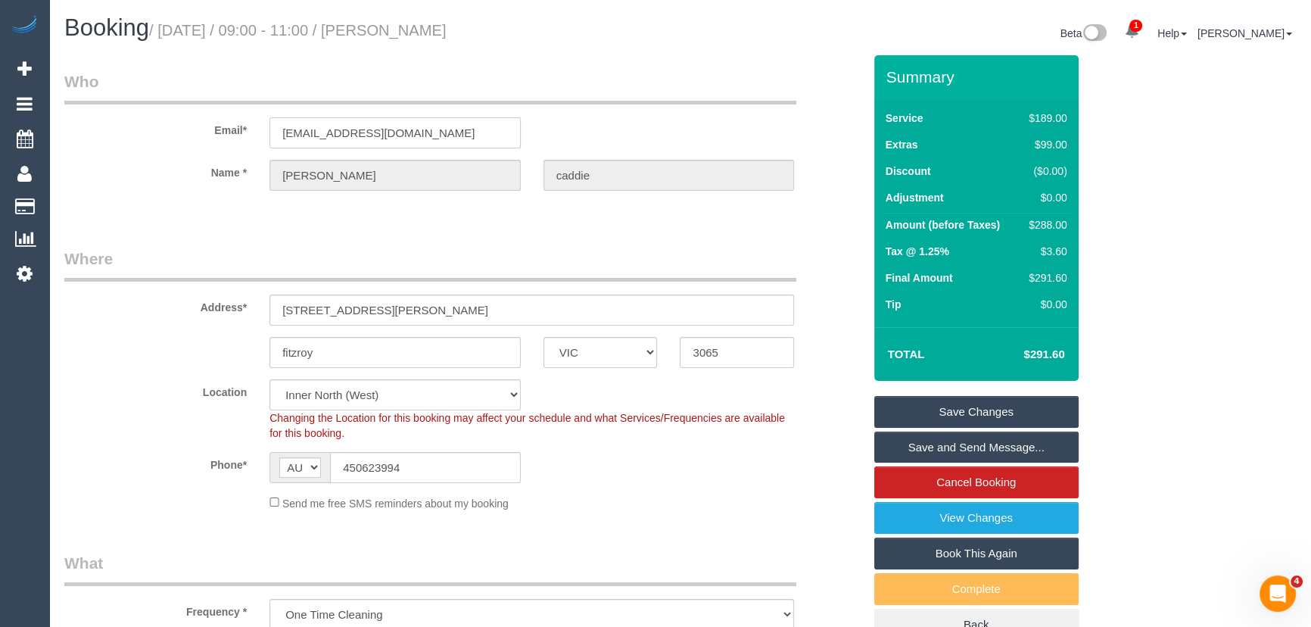
click at [435, 133] on input "maxscaddie@gmail.com" at bounding box center [394, 132] width 251 height 31
click at [981, 411] on link "Save Changes" at bounding box center [976, 412] width 204 height 32
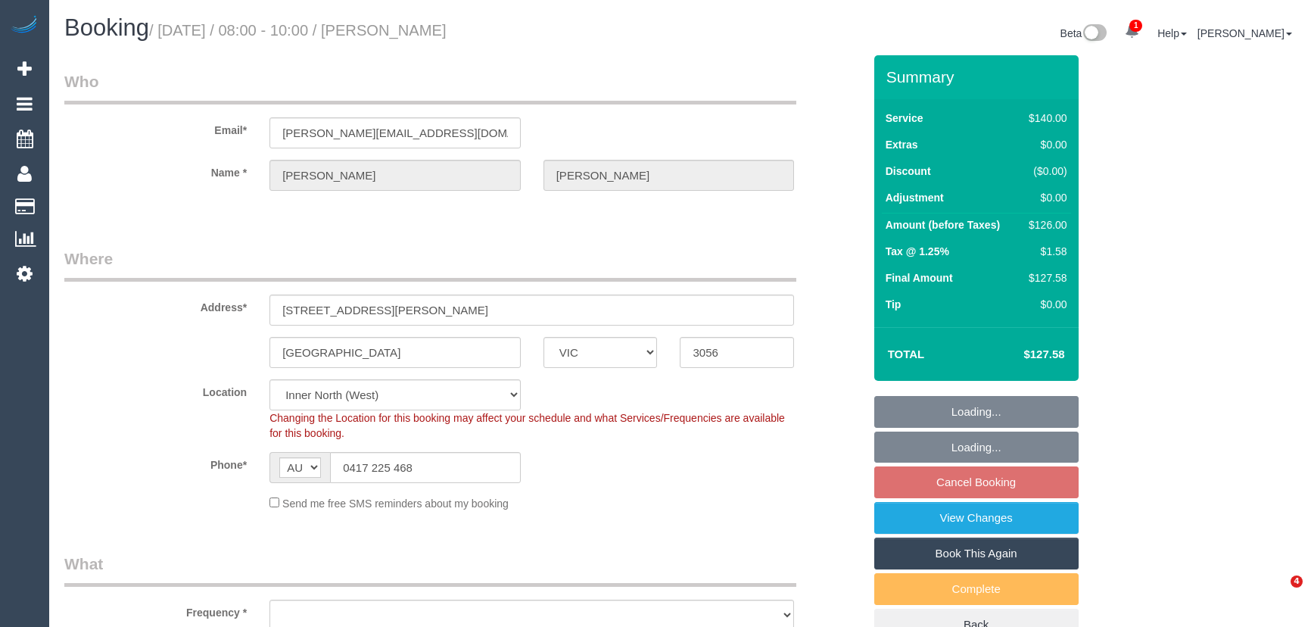
select select "VIC"
select select "number:27"
select select "number:14"
select select "number:19"
select select "number:36"
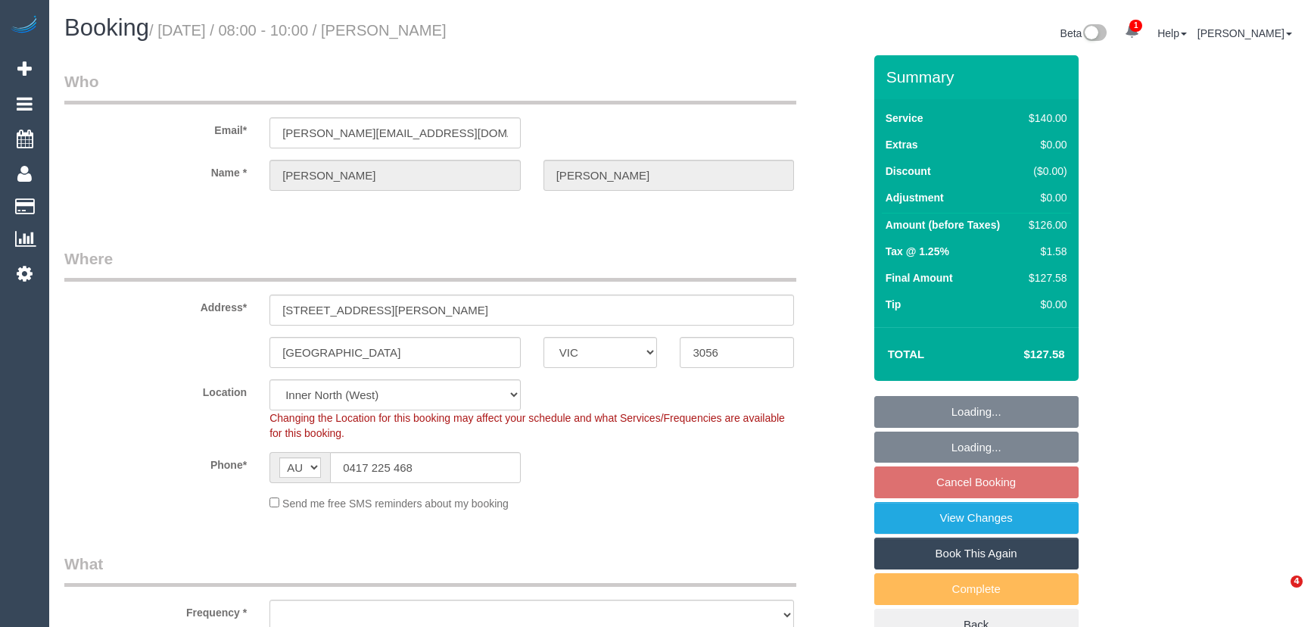
select select "number:33"
select select "object:869"
select select "spot2"
select select "VIC"
select select "number:27"
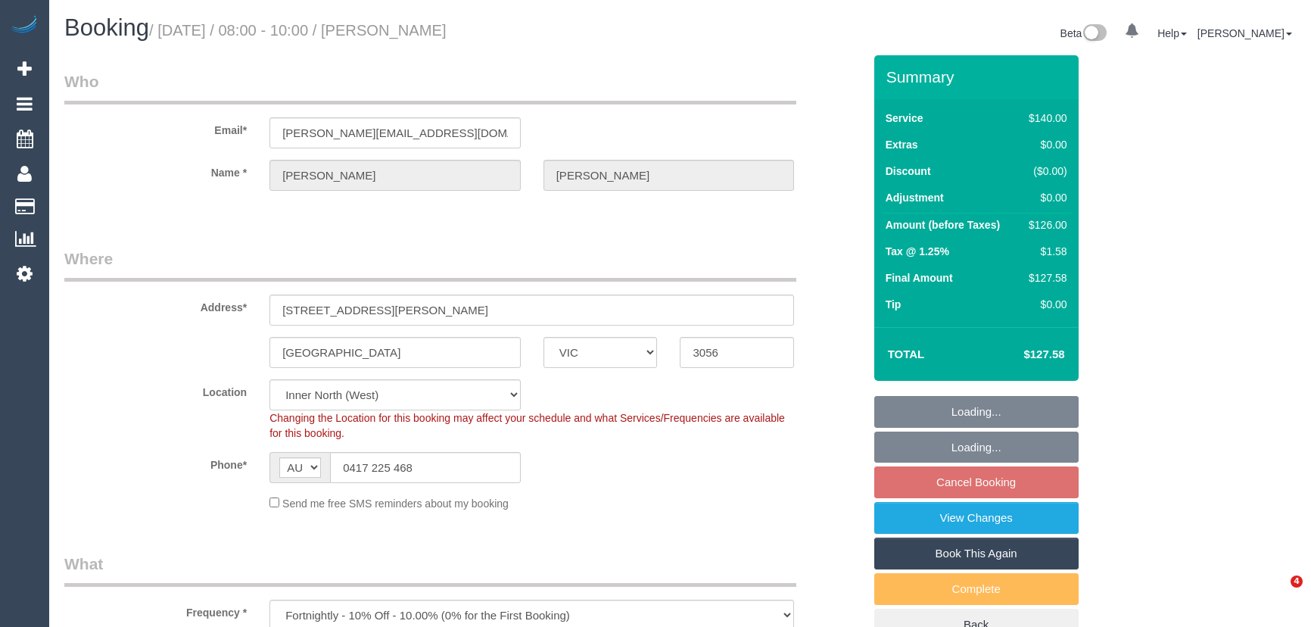
select select "number:14"
select select "number:19"
select select "number:36"
select select "number:33"
select select "spot2"
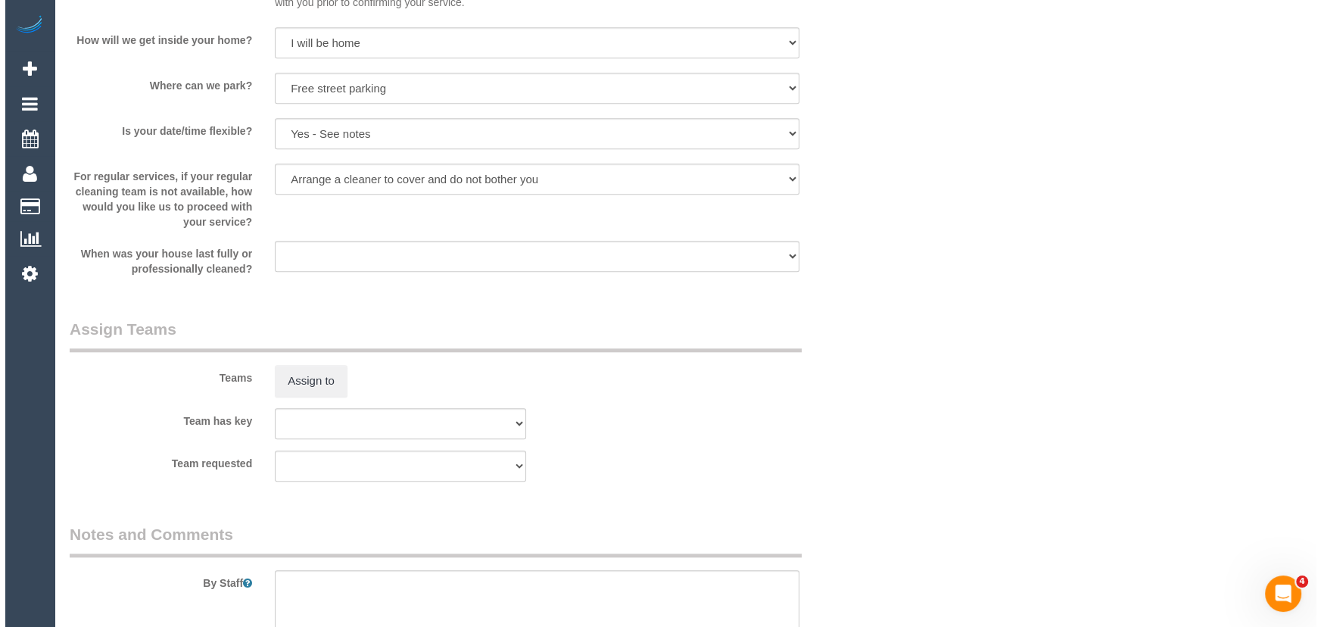
scroll to position [1995, 0]
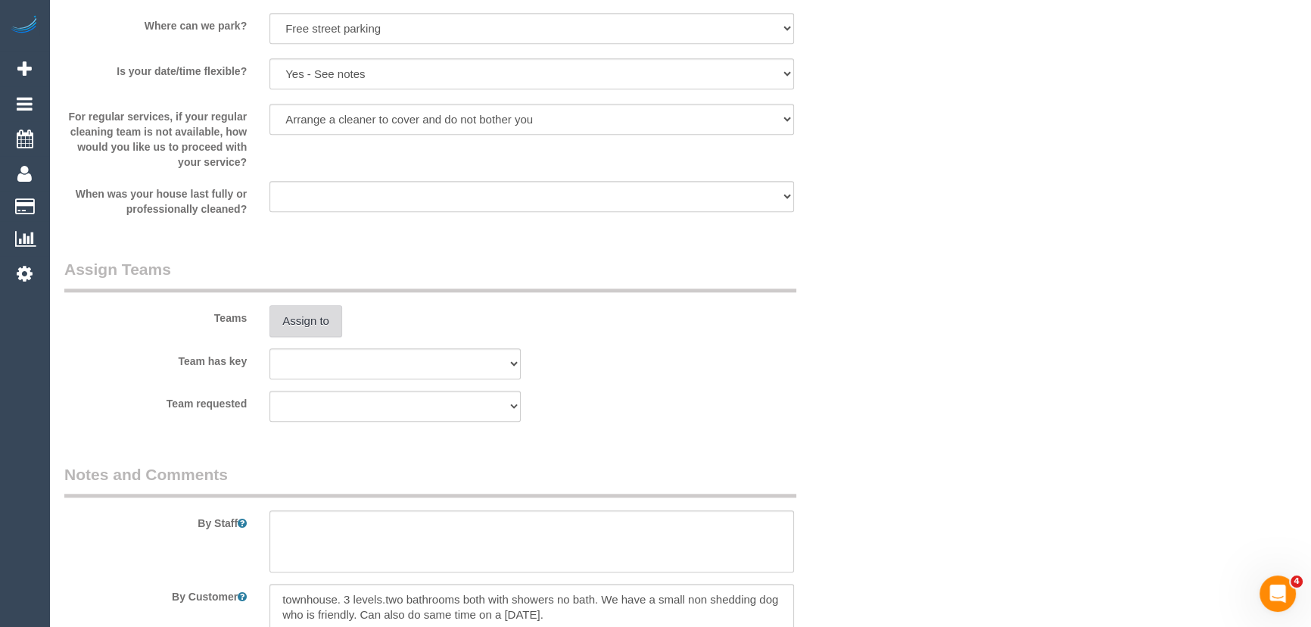
click at [301, 328] on button "Assign to" at bounding box center [305, 321] width 73 height 32
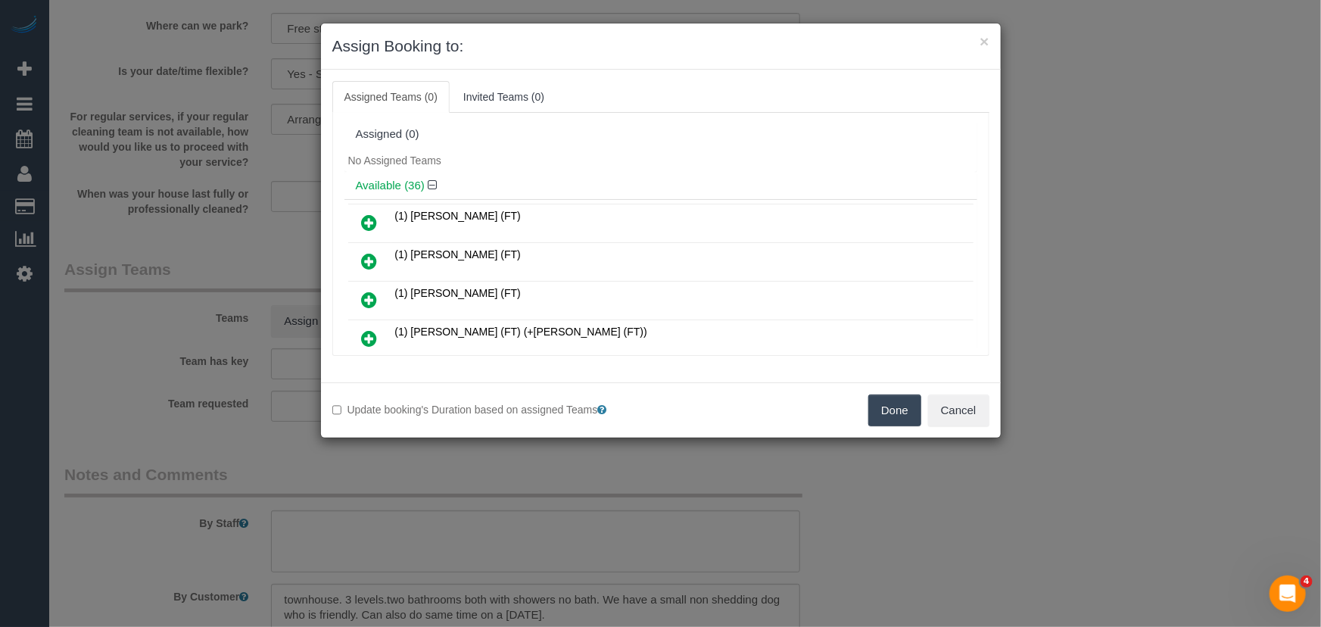
scroll to position [1194, 0]
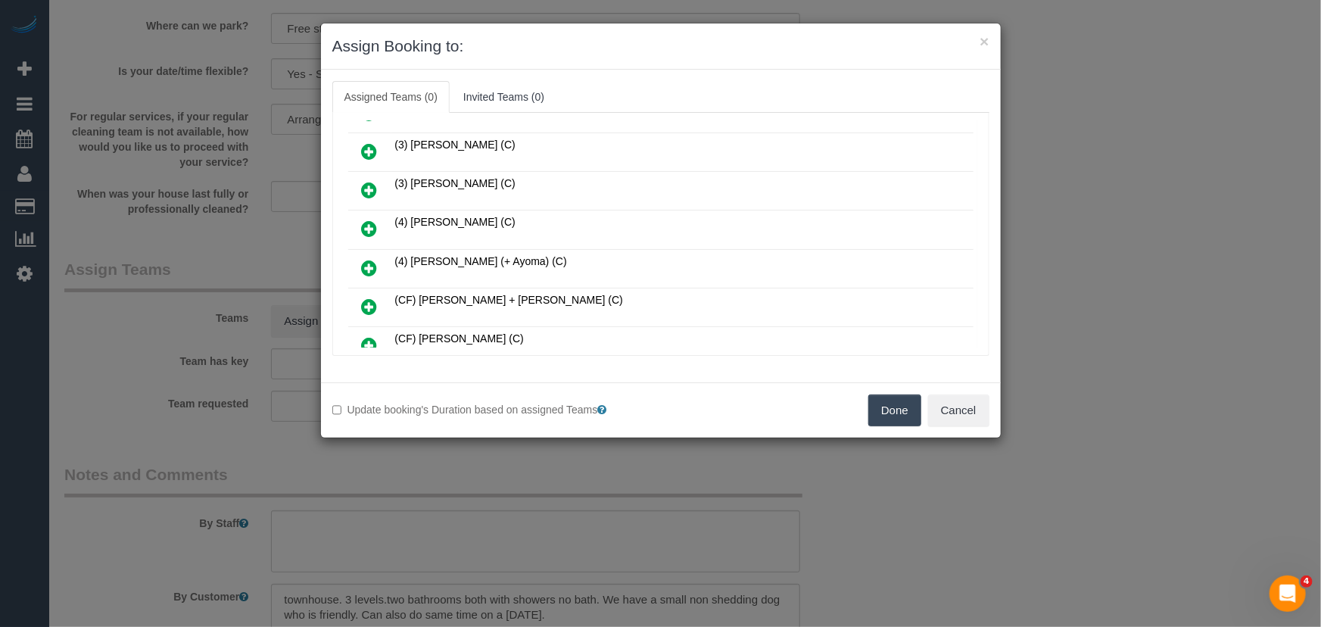
click at [371, 259] on icon at bounding box center [370, 268] width 16 height 18
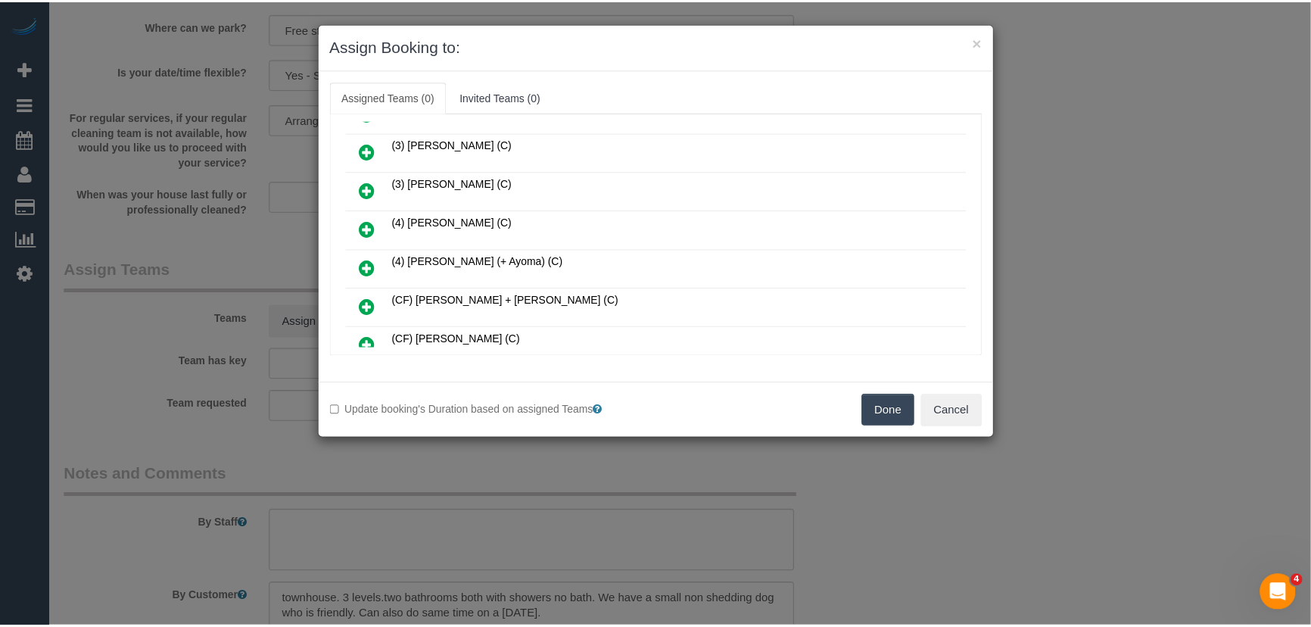
scroll to position [1229, 0]
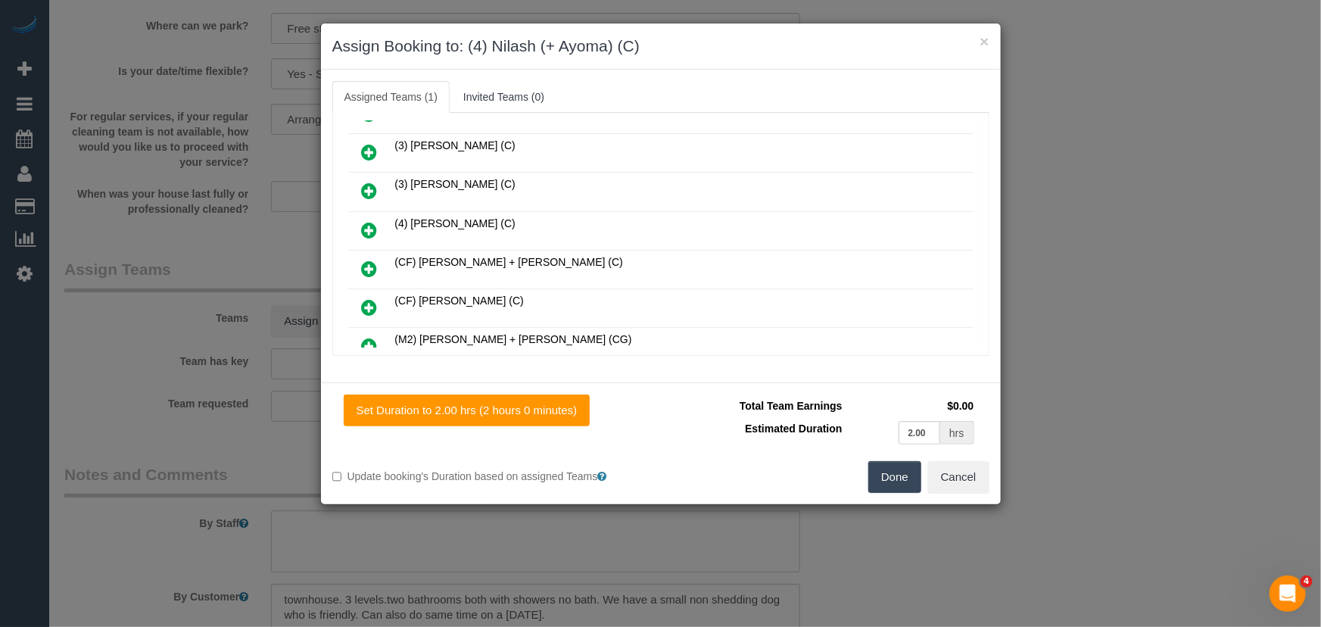
click at [893, 483] on button "Done" at bounding box center [894, 477] width 53 height 32
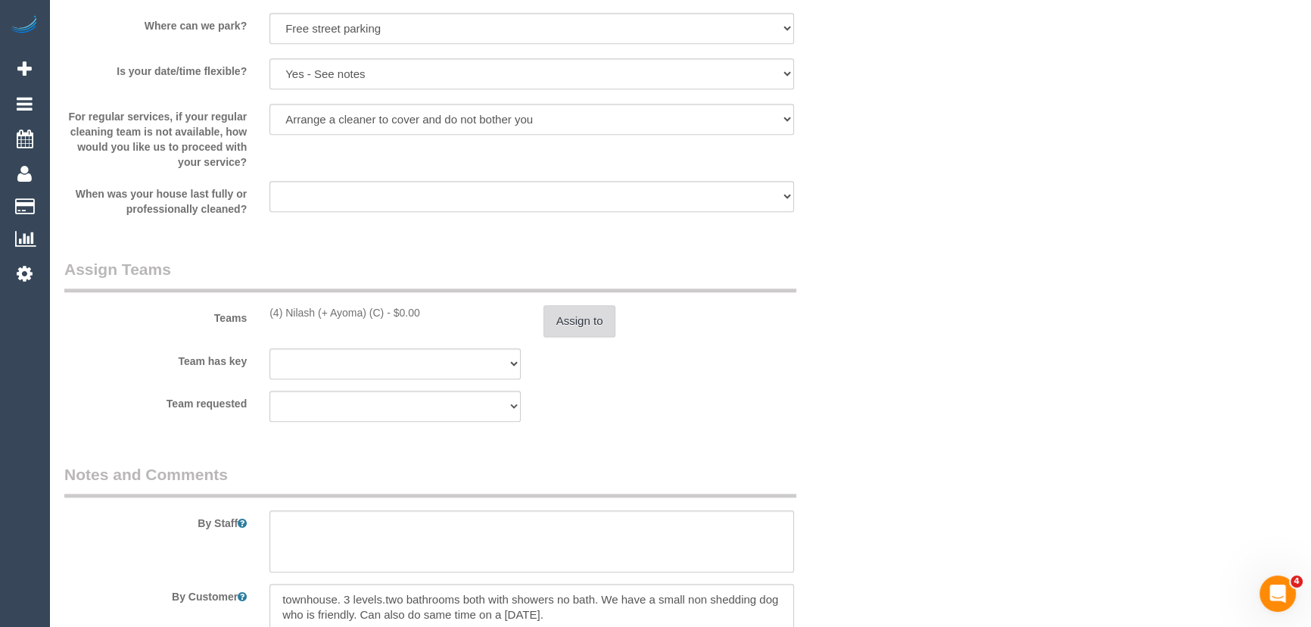
click at [581, 317] on button "Assign to" at bounding box center [580, 321] width 73 height 32
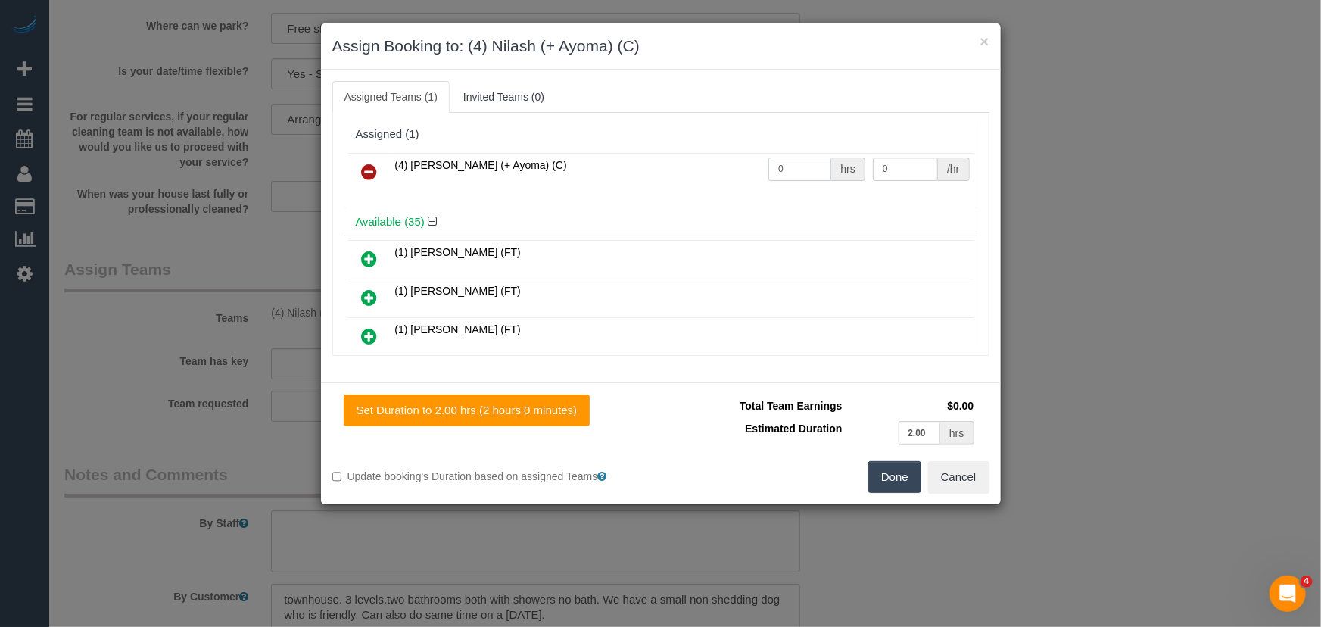
click at [805, 167] on input "0" at bounding box center [799, 168] width 63 height 23
type input "2"
type input "35"
click at [895, 488] on button "Done" at bounding box center [894, 477] width 53 height 32
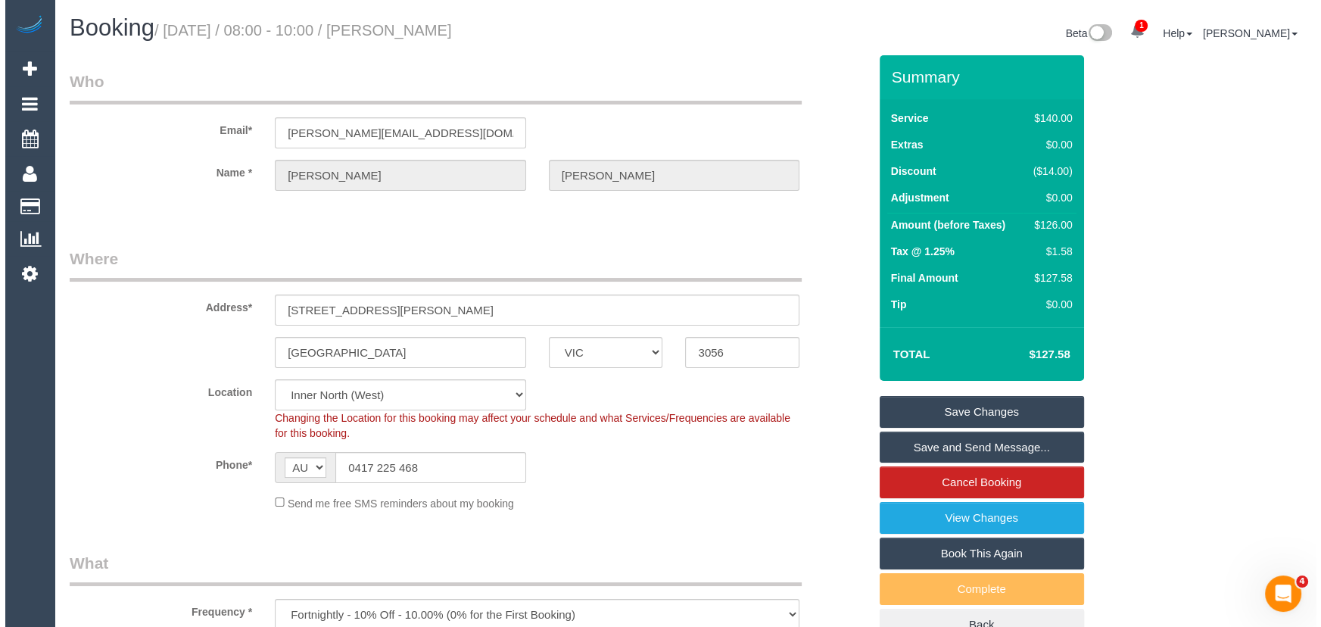
scroll to position [0, 0]
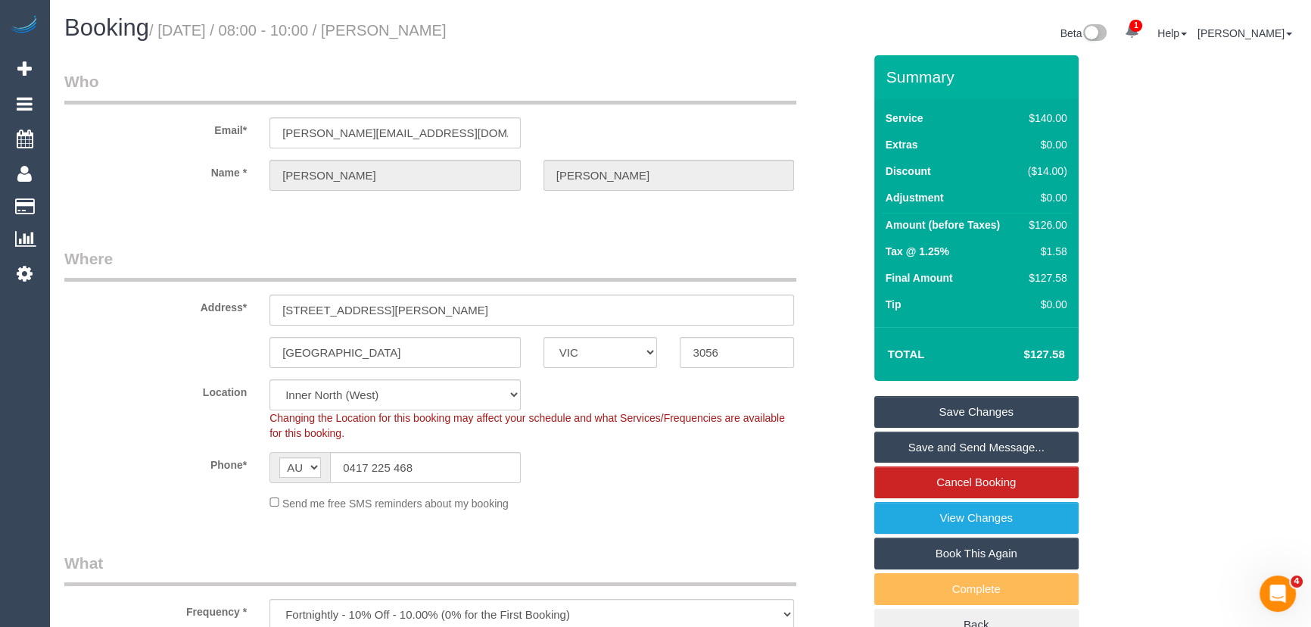
click at [429, 33] on small "/ [DATE] / 08:00 - 10:00 / [PERSON_NAME]" at bounding box center [297, 30] width 297 height 17
copy small "[PERSON_NAME]"
click at [931, 447] on link "Save and Send Message..." at bounding box center [976, 447] width 204 height 32
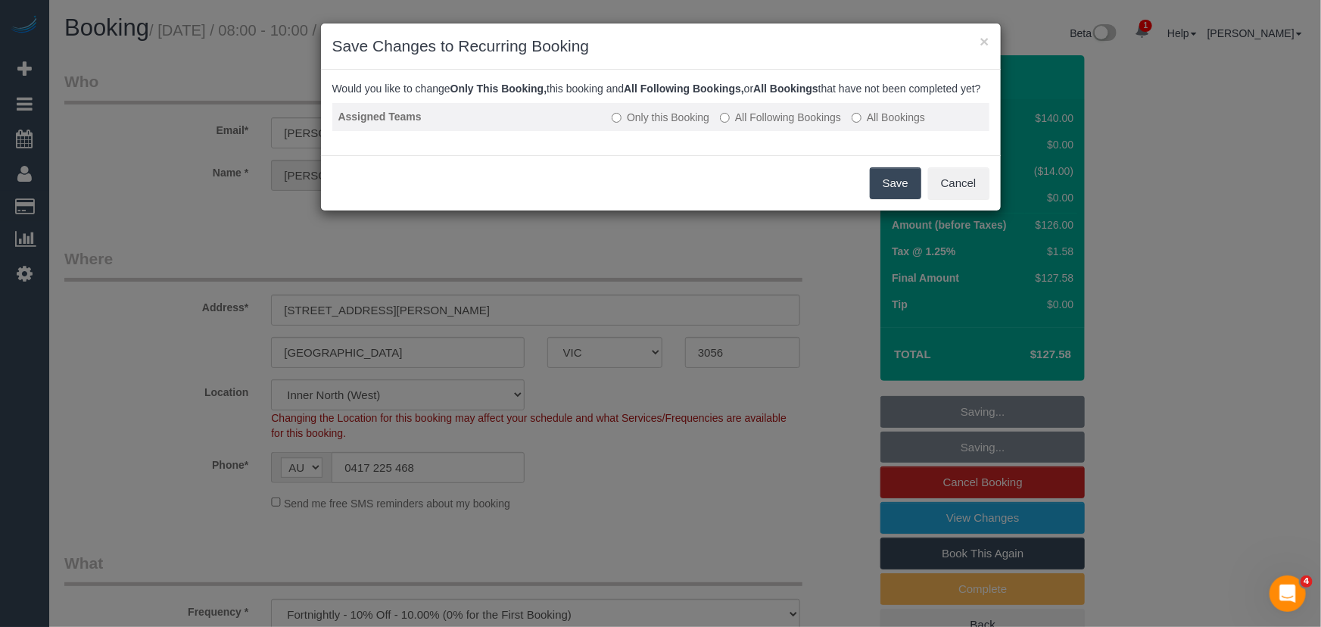
click at [759, 125] on label "All Following Bookings" at bounding box center [780, 117] width 121 height 15
click at [797, 125] on label "All Following Bookings" at bounding box center [780, 117] width 121 height 15
click at [906, 199] on button "Save" at bounding box center [895, 183] width 51 height 32
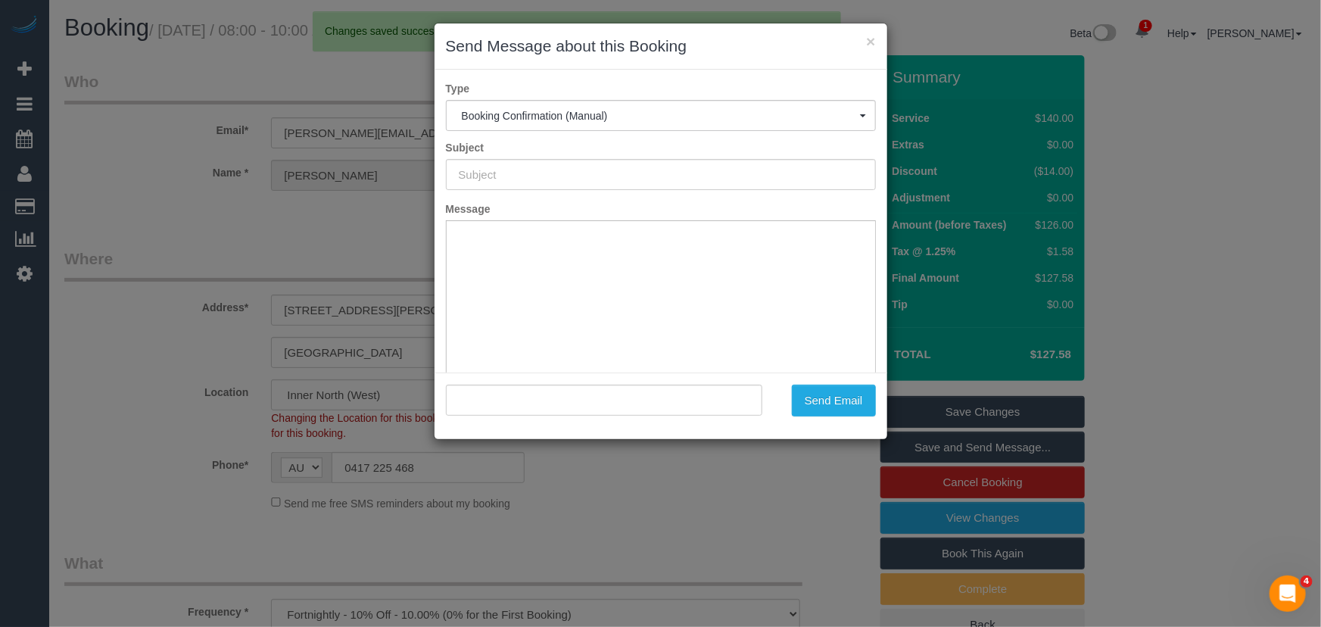
type input "Booking Confirmed"
type input ""[PERSON_NAME]" <[PERSON_NAME][EMAIL_ADDRESS][DOMAIN_NAME]>"
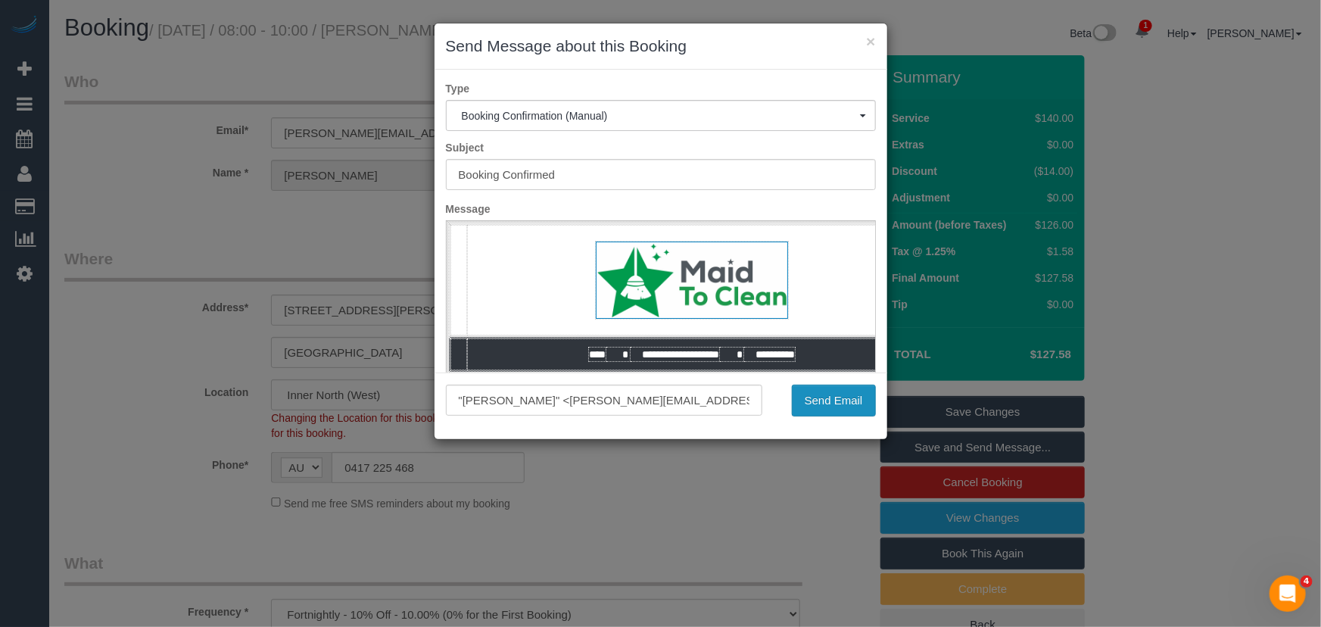
click at [826, 410] on button "Send Email" at bounding box center [834, 401] width 84 height 32
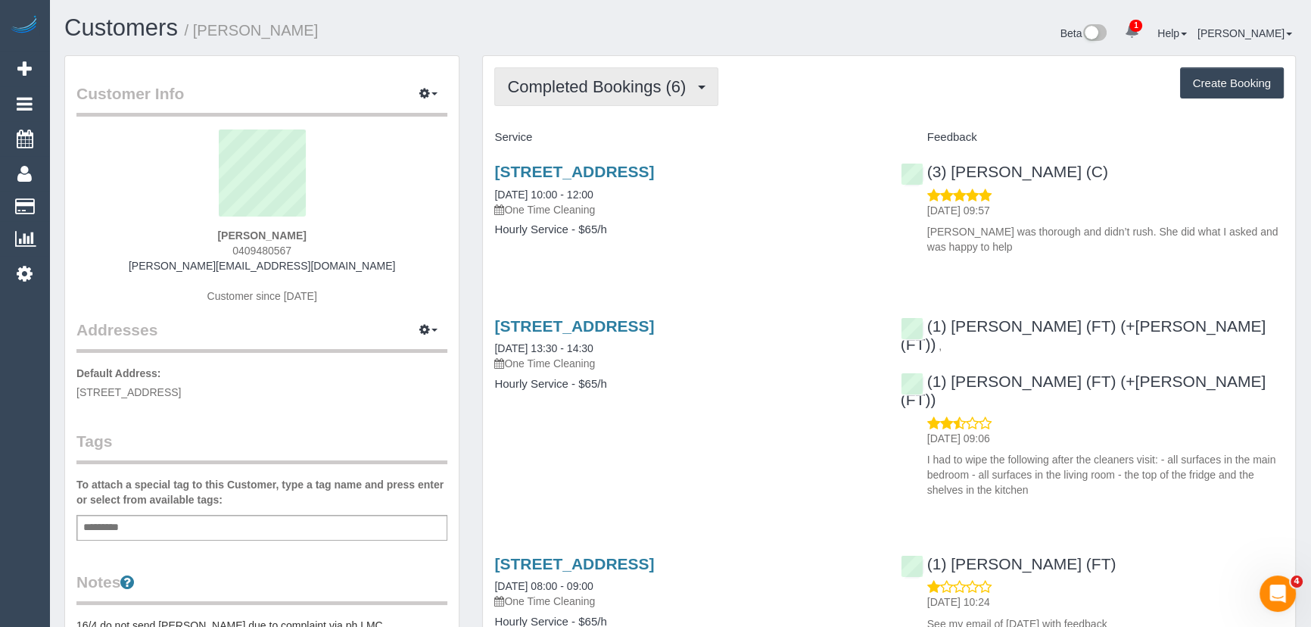
click at [629, 96] on button "Completed Bookings (6)" at bounding box center [606, 86] width 224 height 39
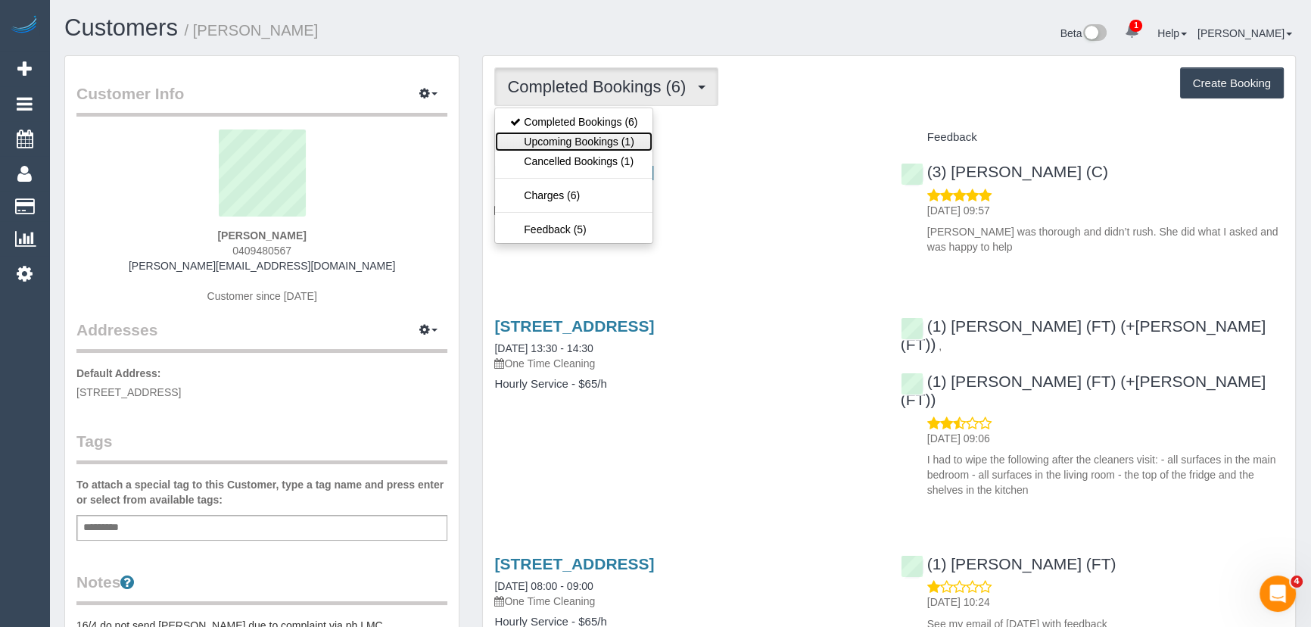
click at [624, 136] on link "Upcoming Bookings (1)" at bounding box center [573, 142] width 157 height 20
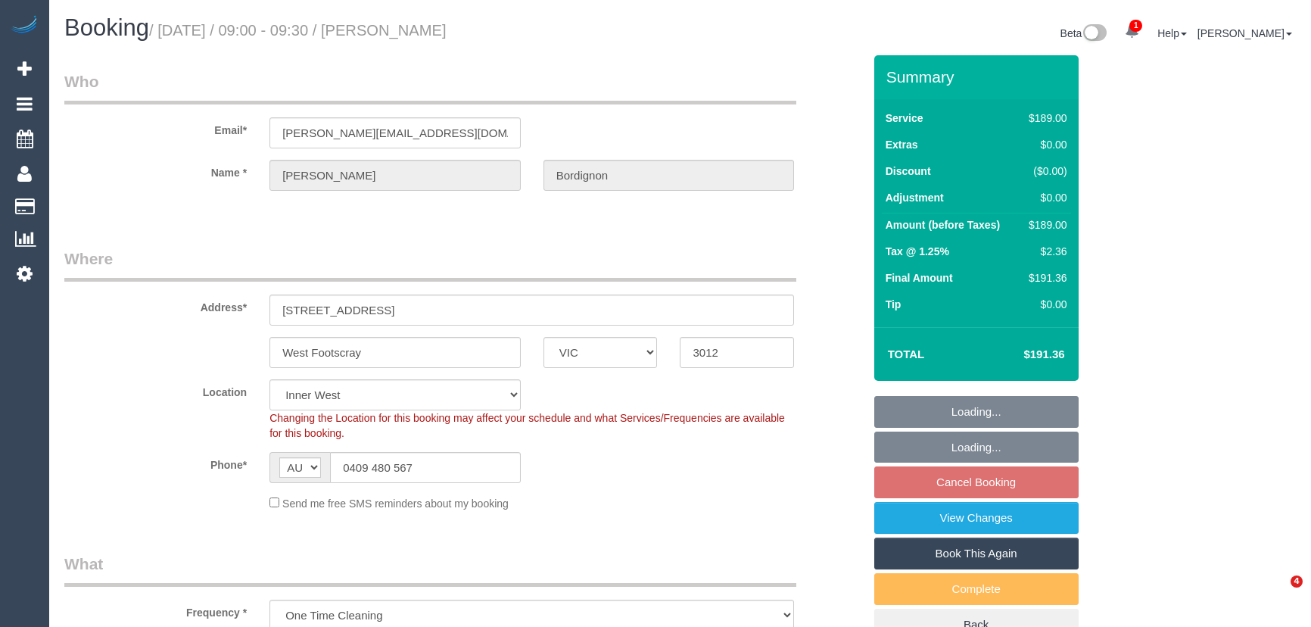
select select "VIC"
select select "string:stripe-pm_1SA0HJ2GScqysDRVJUglOE56"
select select "number:27"
select select "number:14"
select select "number:19"
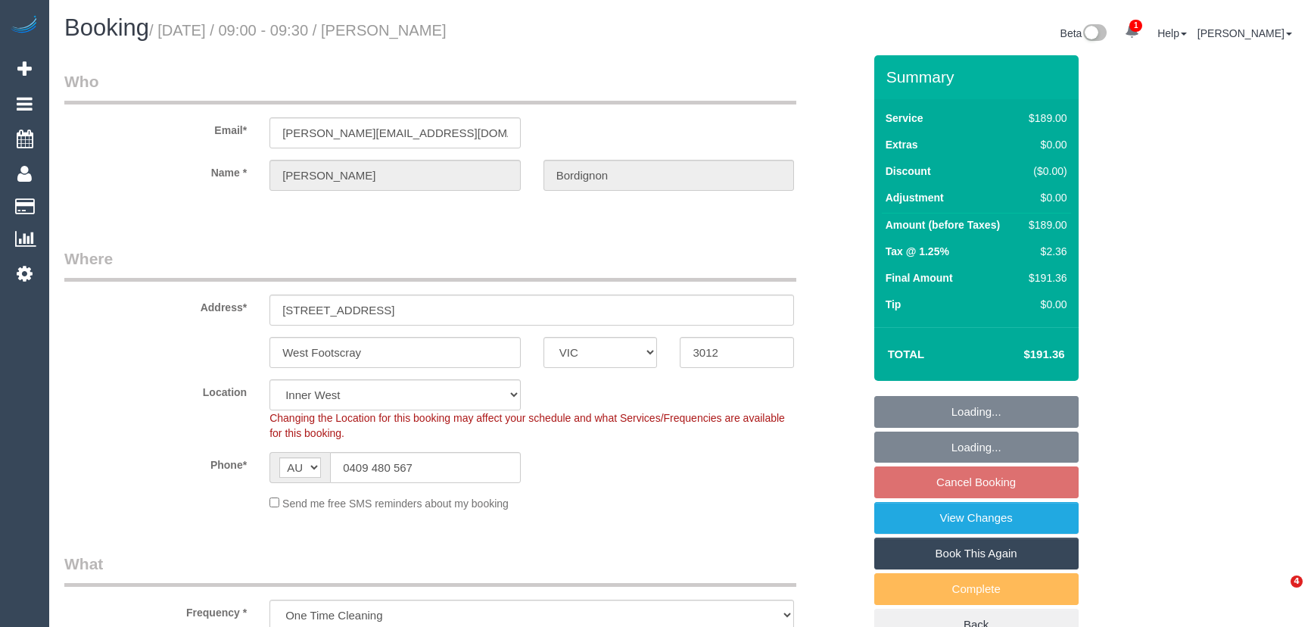
select select "number:24"
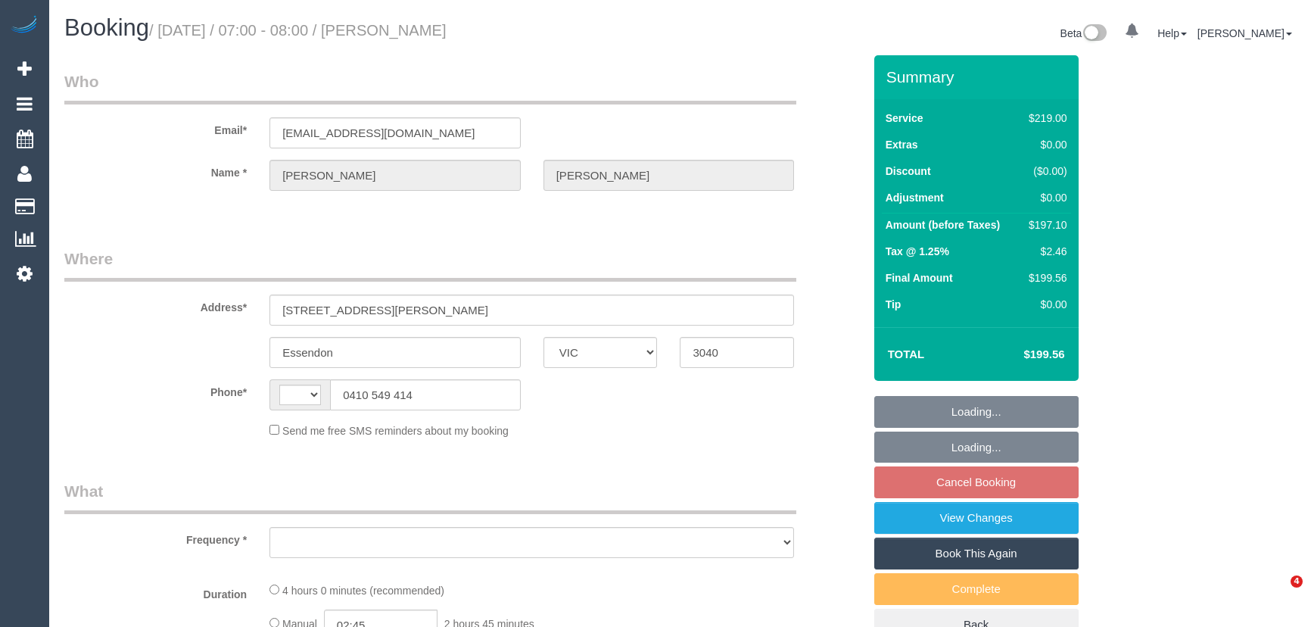
select select "VIC"
select select "string:AU"
select select "object:541"
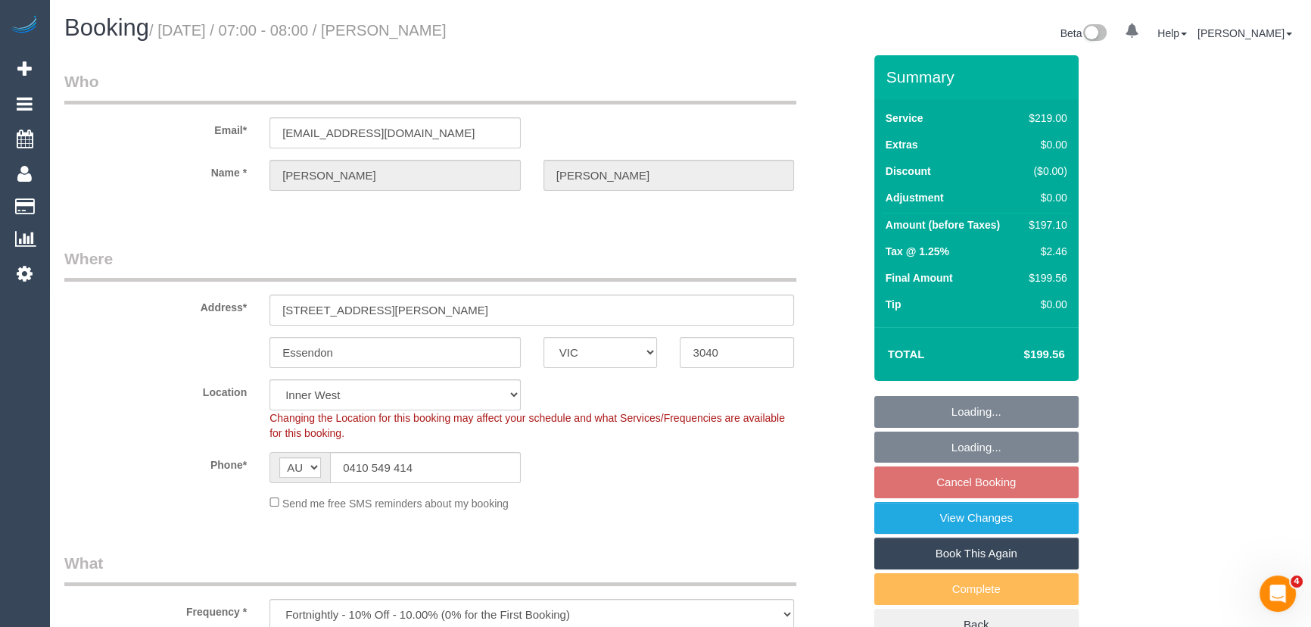
select select "string:stripe-pm_1OaW4e2GScqysDRVebSok6d0"
select select "object:794"
select select "number:27"
select select "number:14"
select select "number:19"
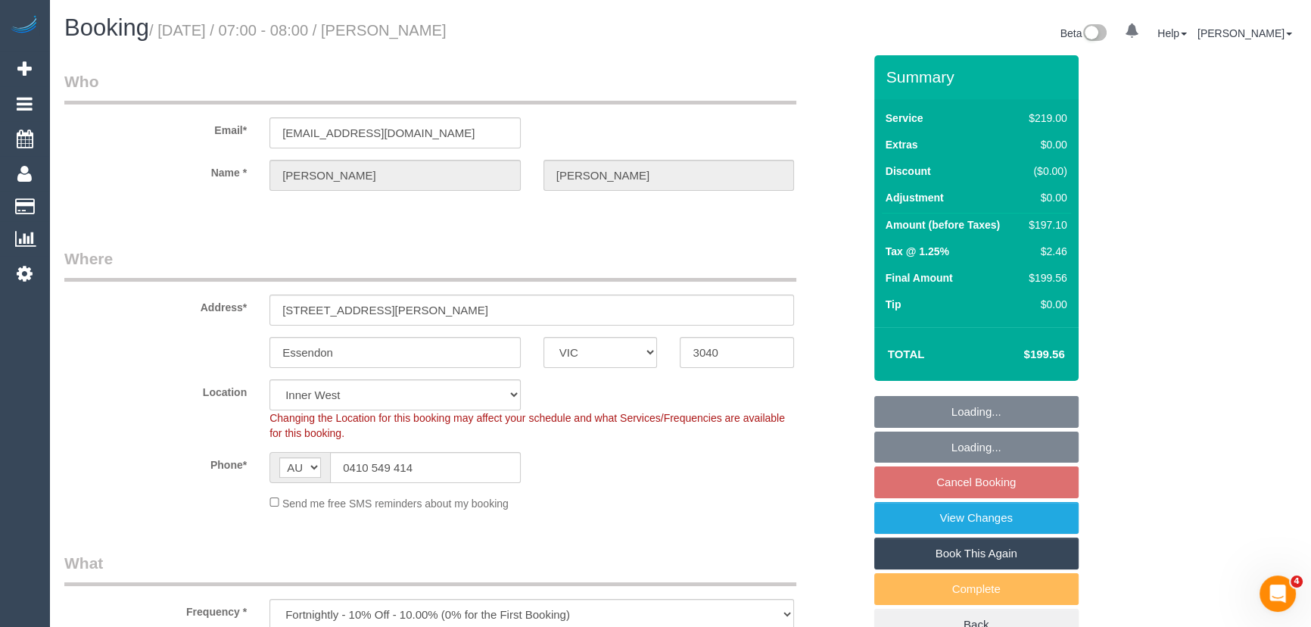
select select "number:24"
select select "number:34"
select select "number:11"
select select "spot1"
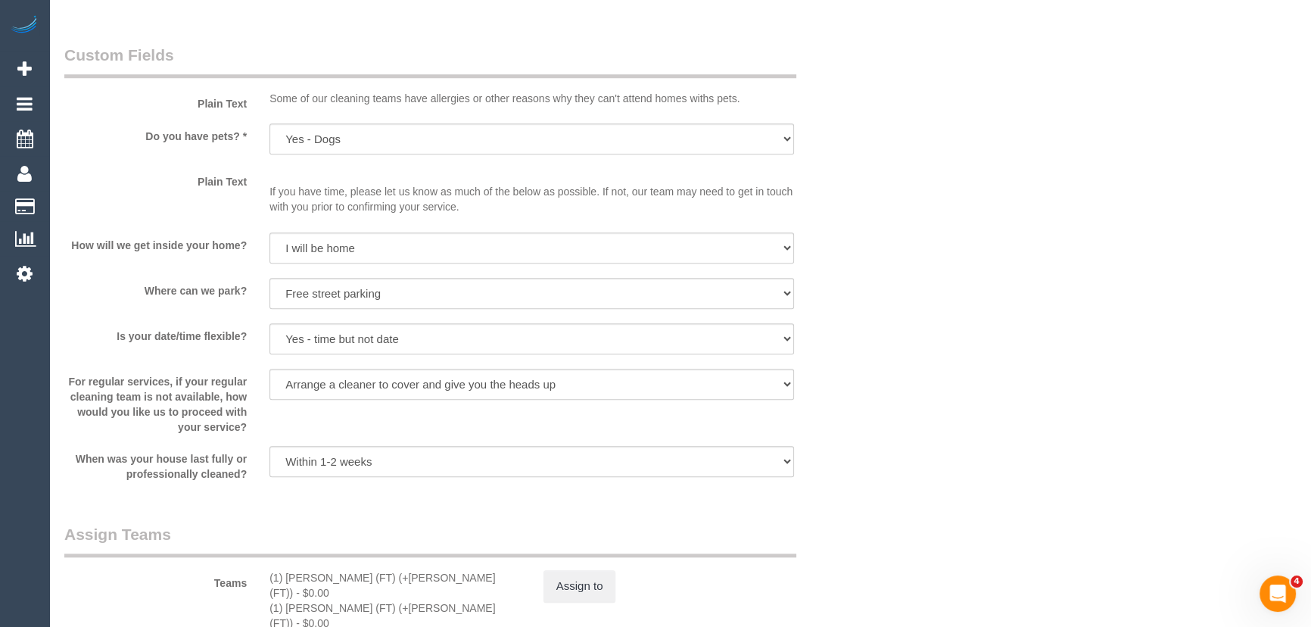
scroll to position [1926, 0]
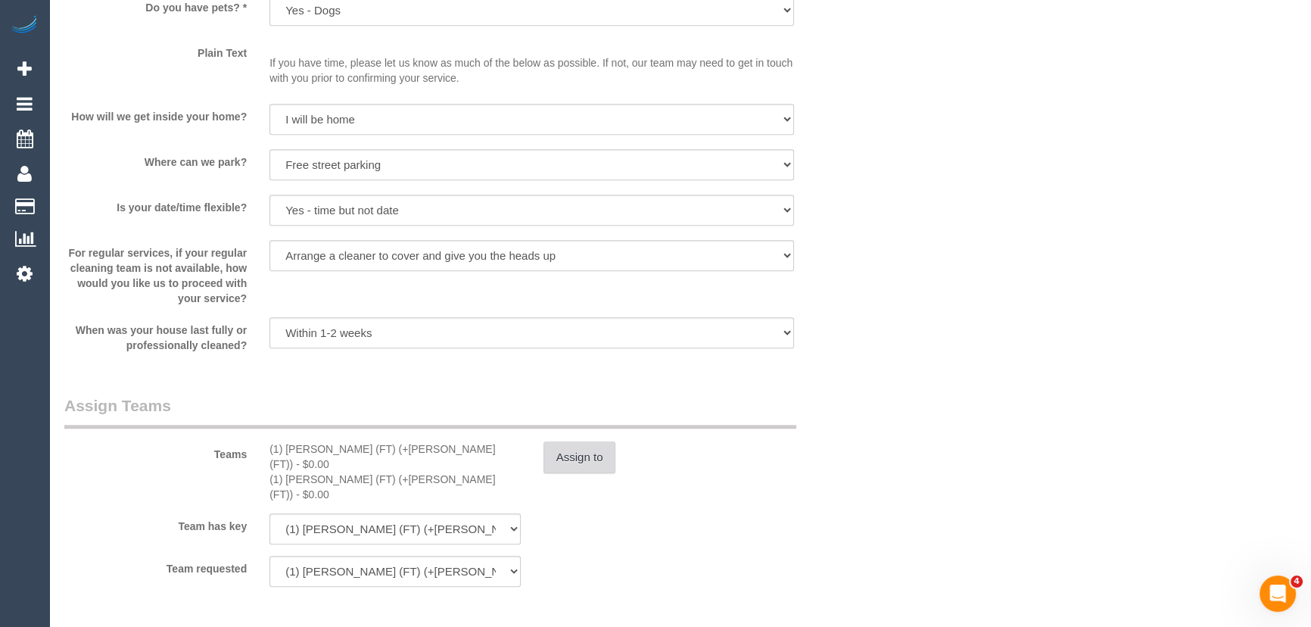
click at [586, 461] on button "Assign to" at bounding box center [580, 457] width 73 height 32
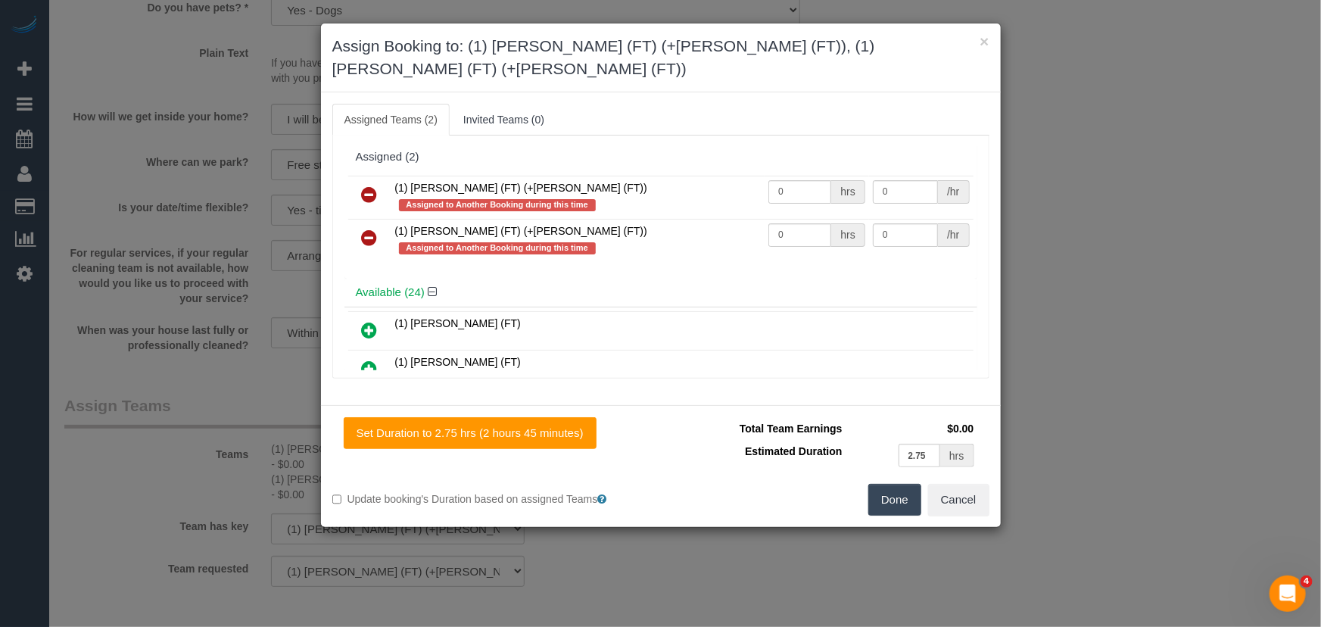
click at [367, 185] on icon at bounding box center [370, 194] width 16 height 18
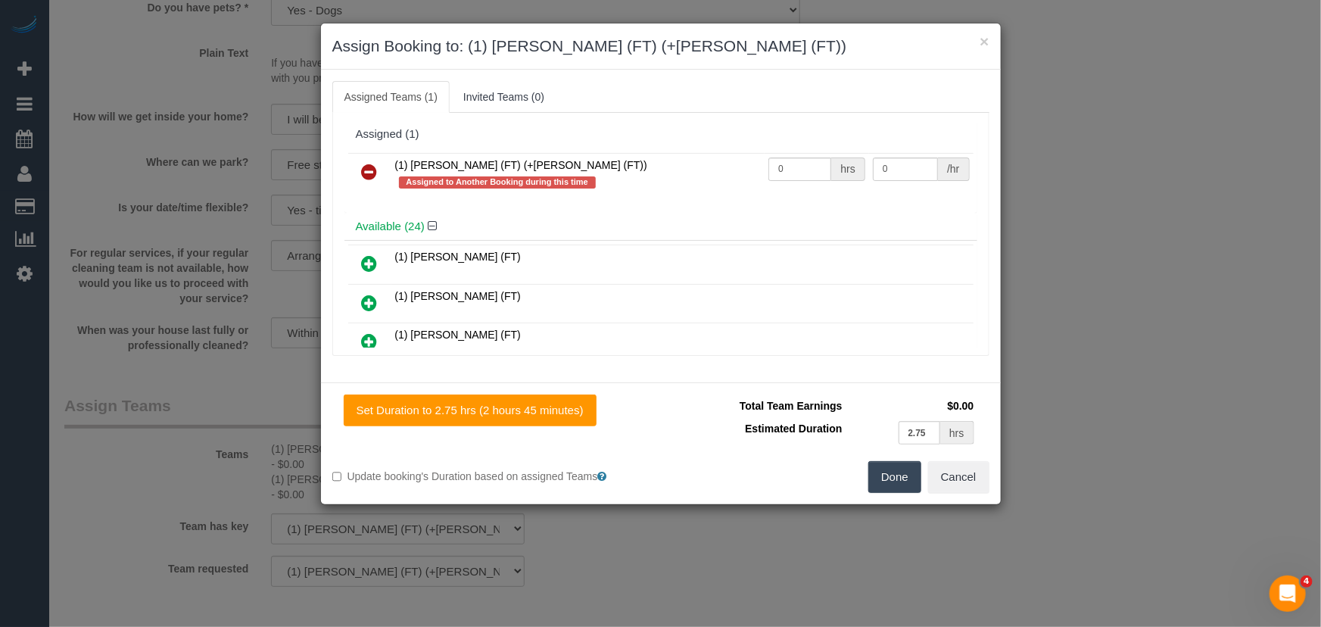
click at [367, 170] on icon at bounding box center [370, 172] width 16 height 18
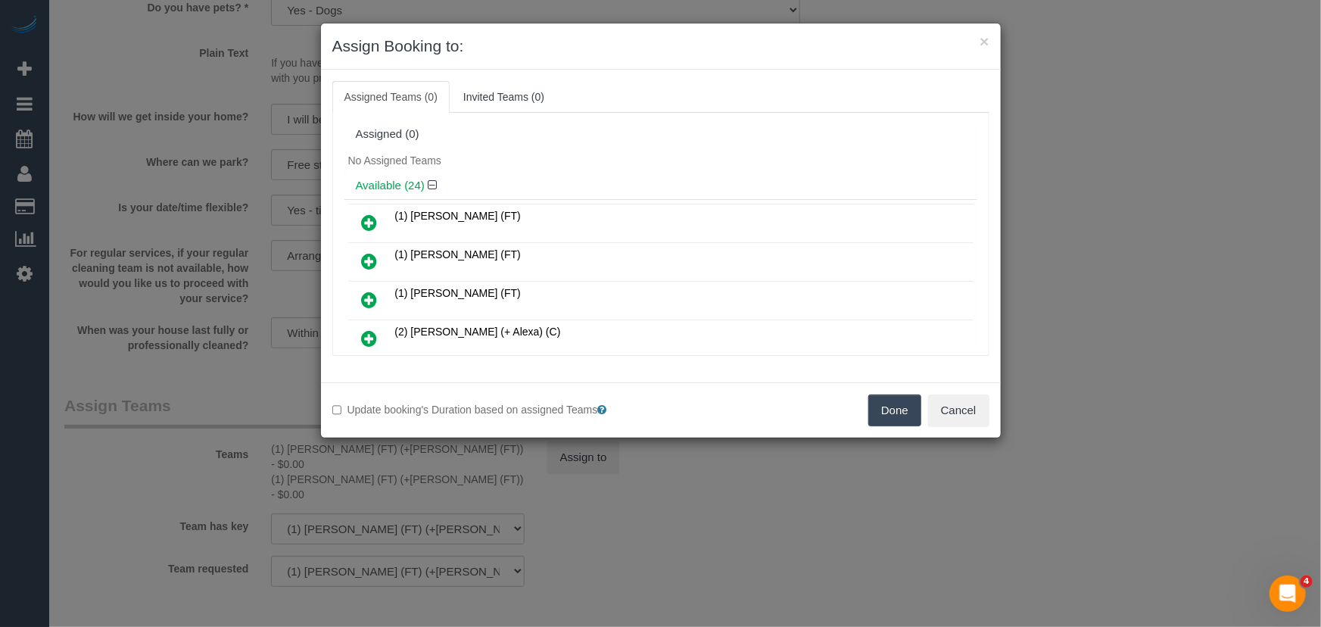
click at [898, 394] on button "Done" at bounding box center [894, 410] width 53 height 32
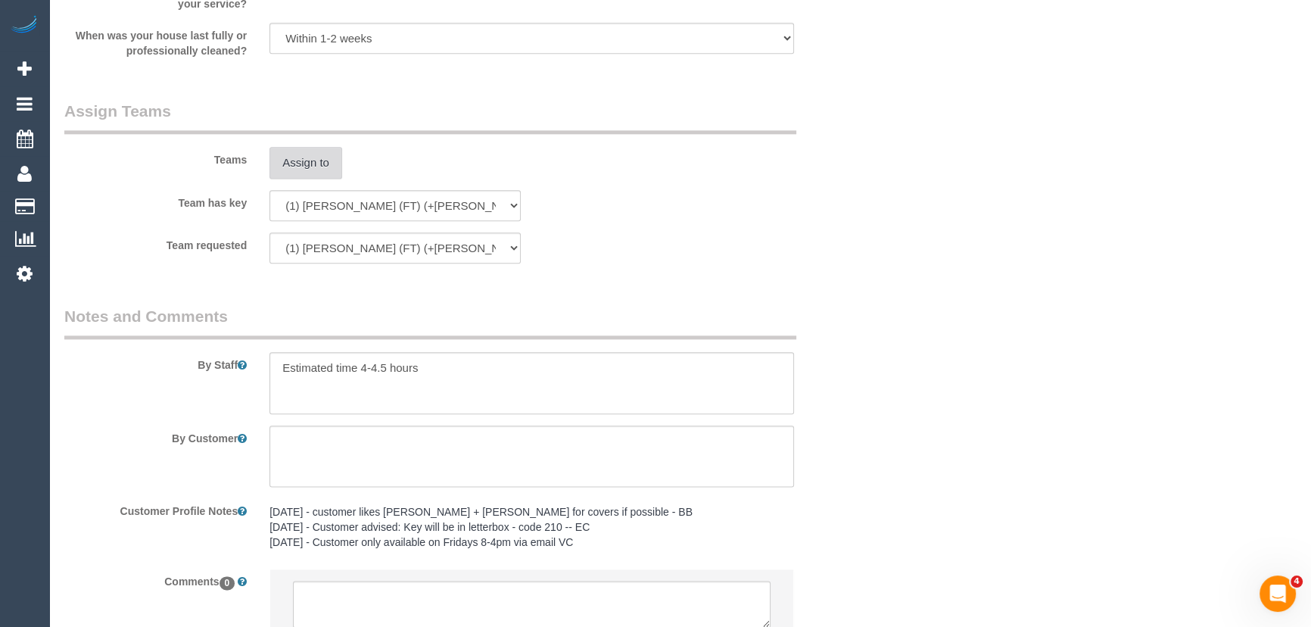
scroll to position [2346, 0]
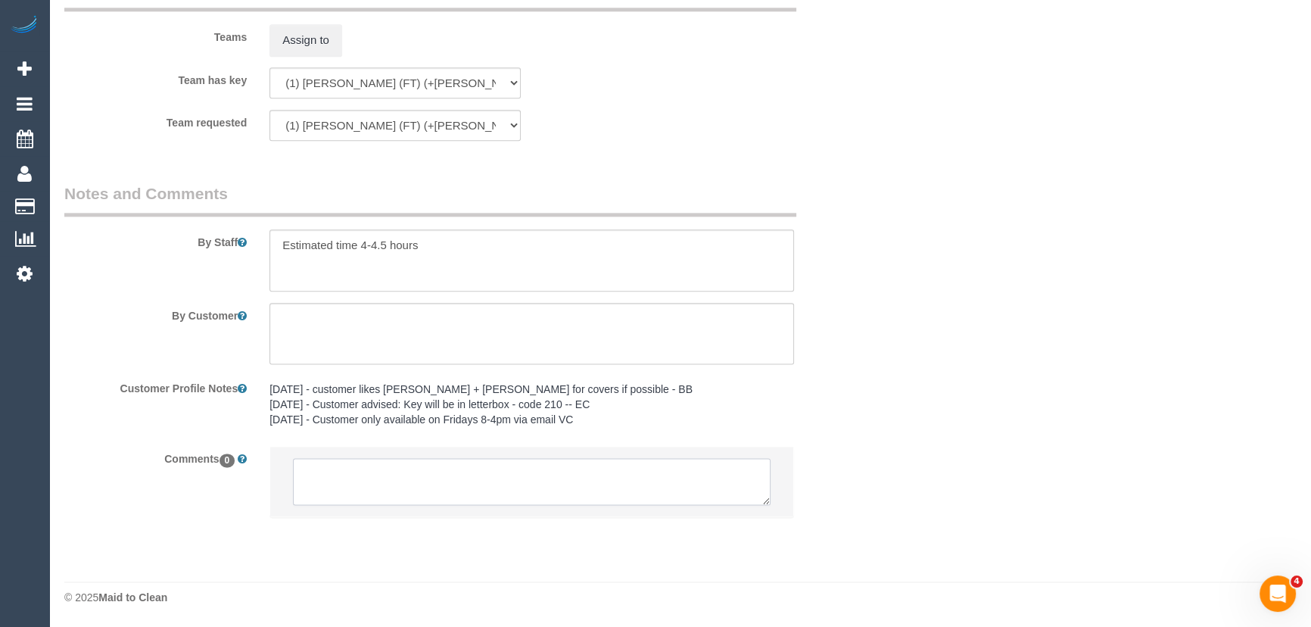
click at [507, 484] on textarea at bounding box center [532, 481] width 478 height 47
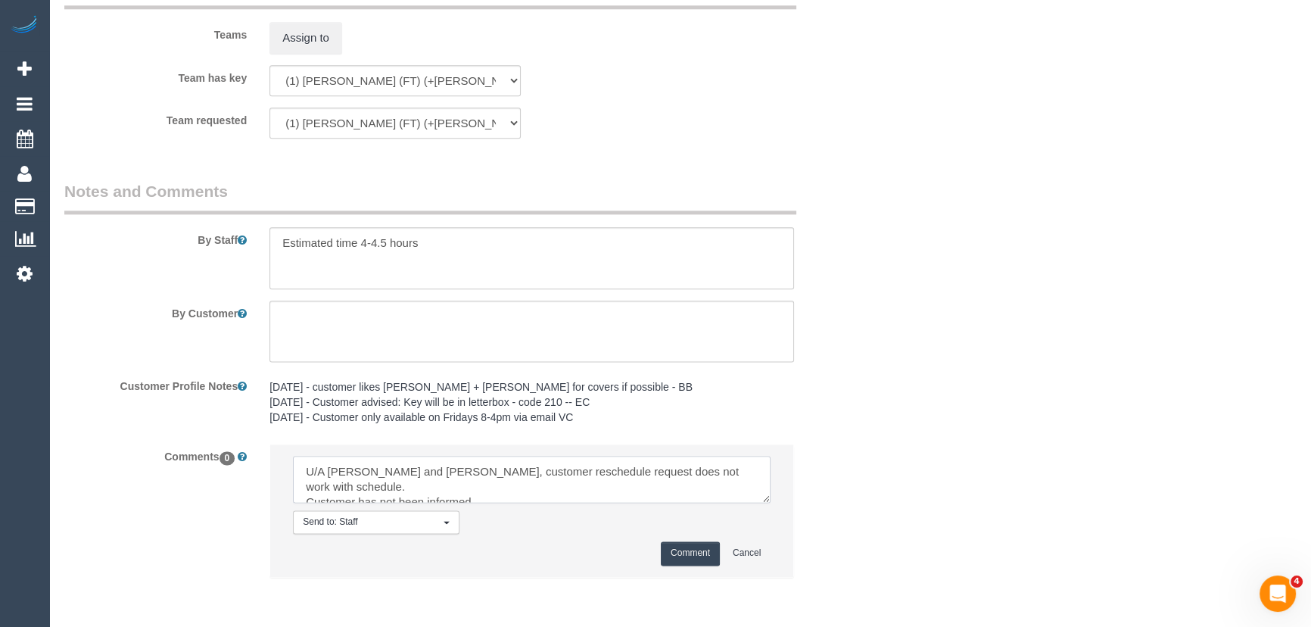
scroll to position [5, 0]
type textarea "U/A Tina and Tony, customer reschedule request does not work with schedule. Cus…"
click at [692, 552] on button "Comment" at bounding box center [690, 552] width 59 height 23
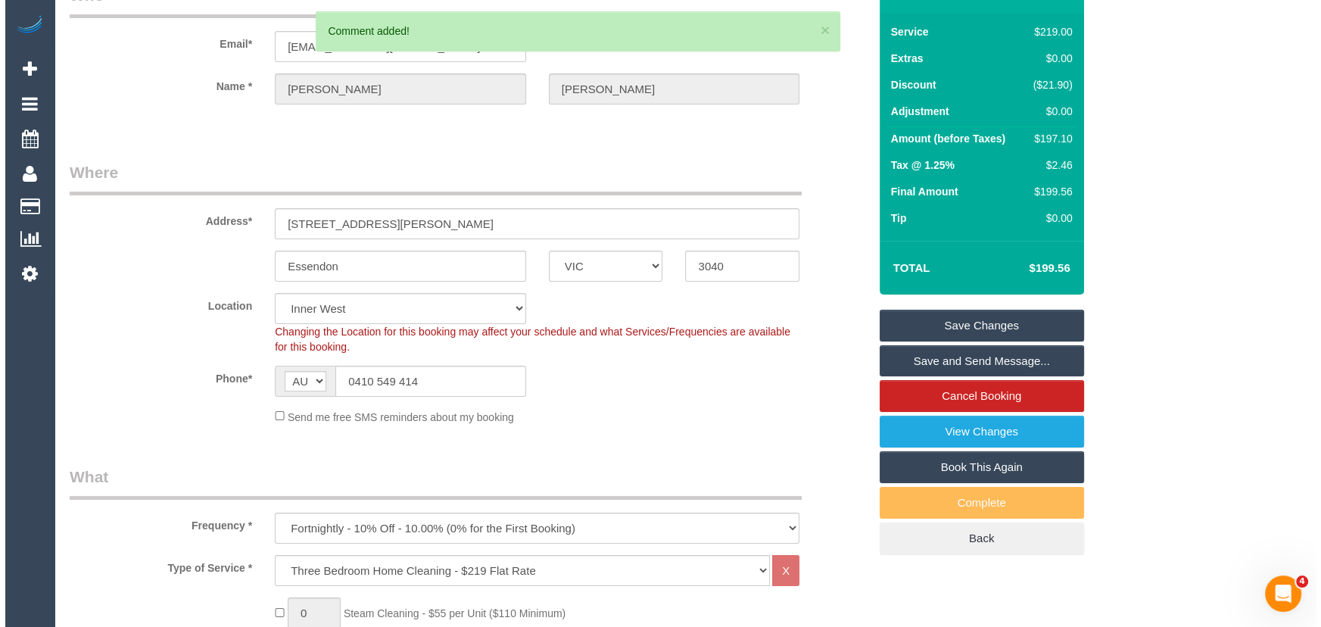
scroll to position [0, 0]
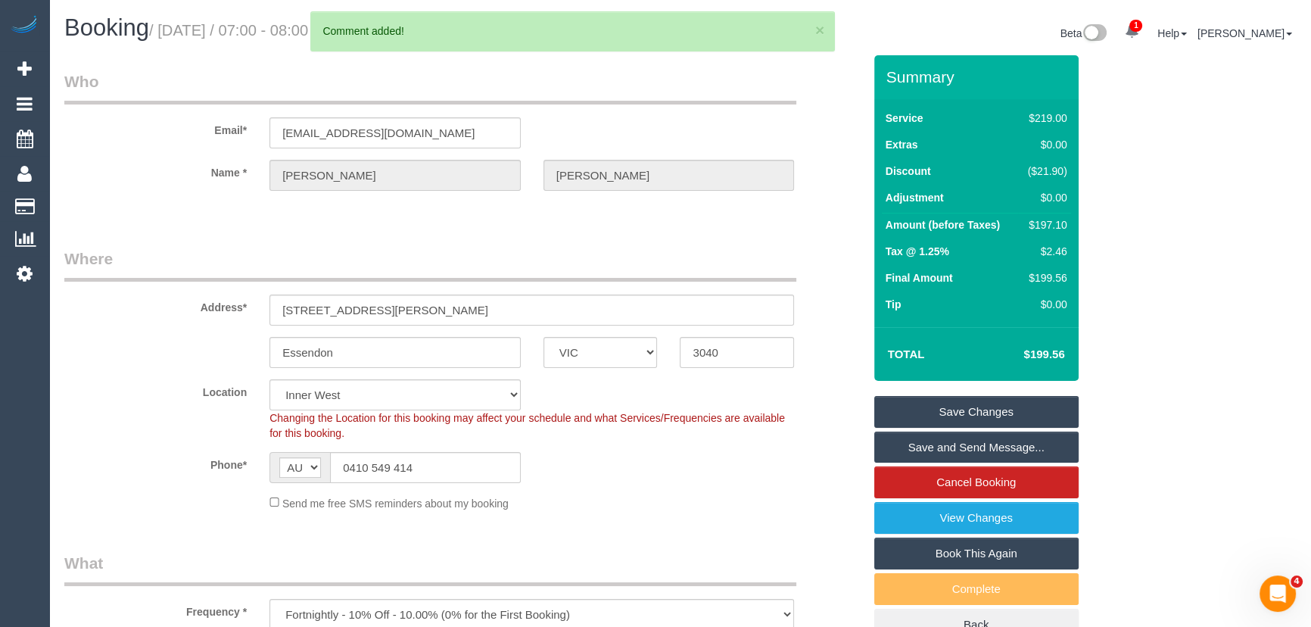
click at [975, 414] on link "Save Changes" at bounding box center [976, 412] width 204 height 32
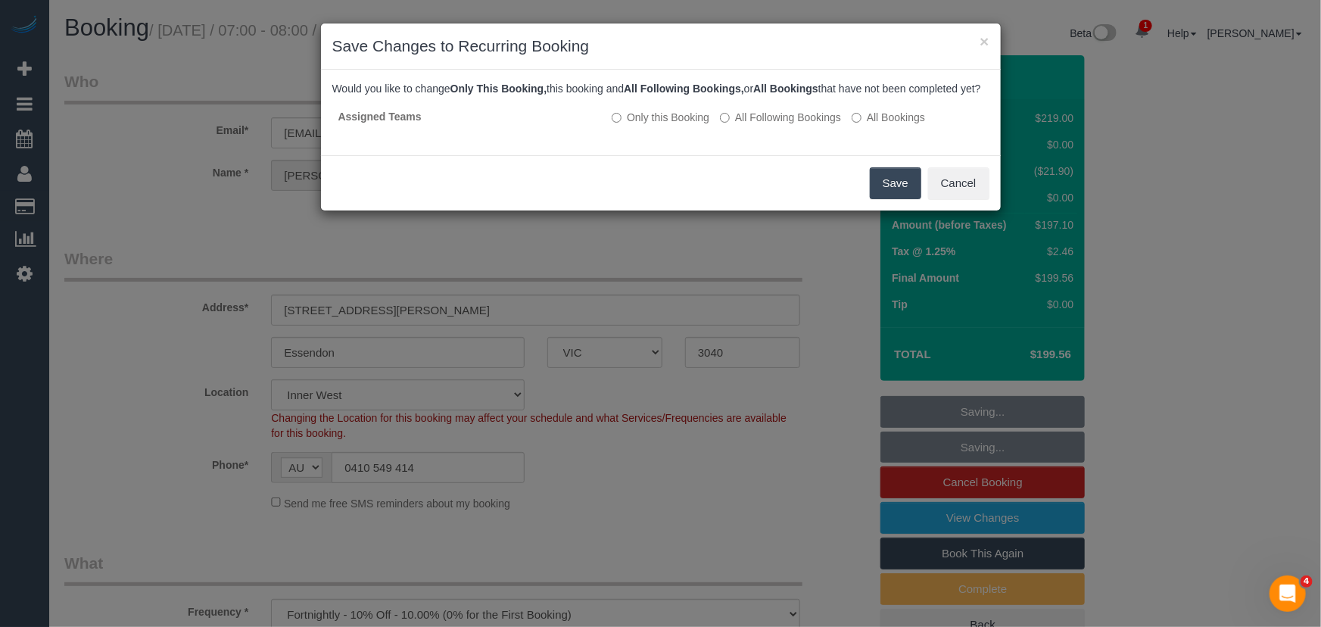
click at [875, 198] on button "Save" at bounding box center [895, 183] width 51 height 32
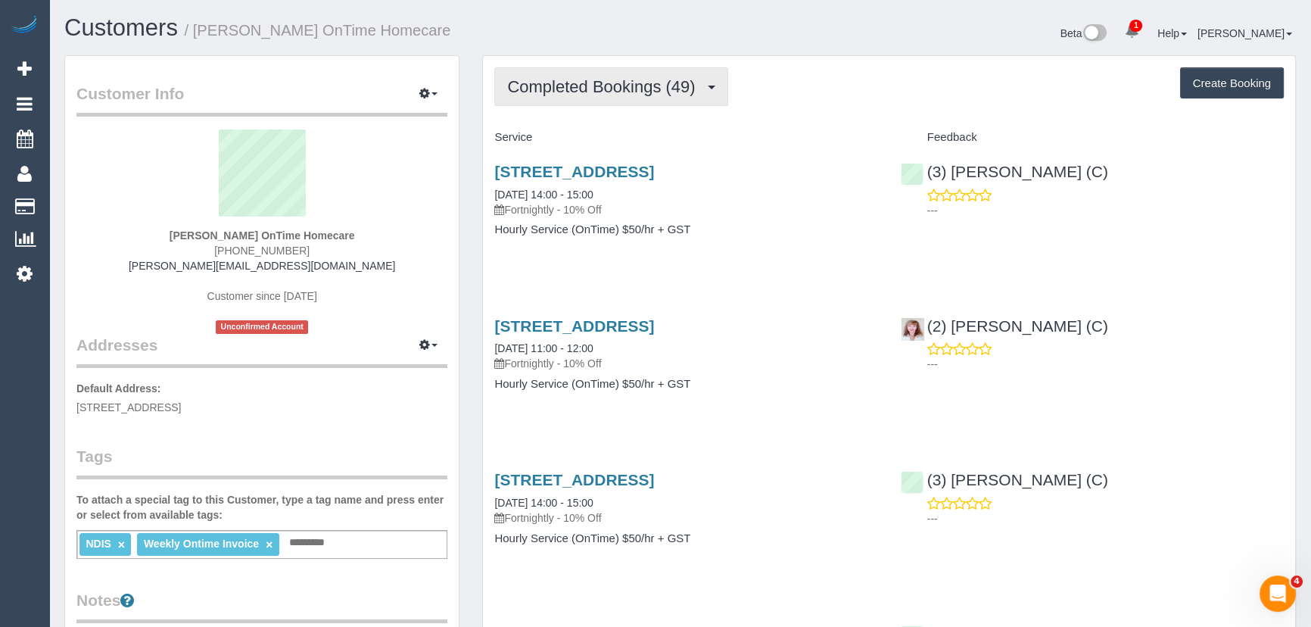
click at [659, 92] on span "Completed Bookings (49)" at bounding box center [604, 86] width 195 height 19
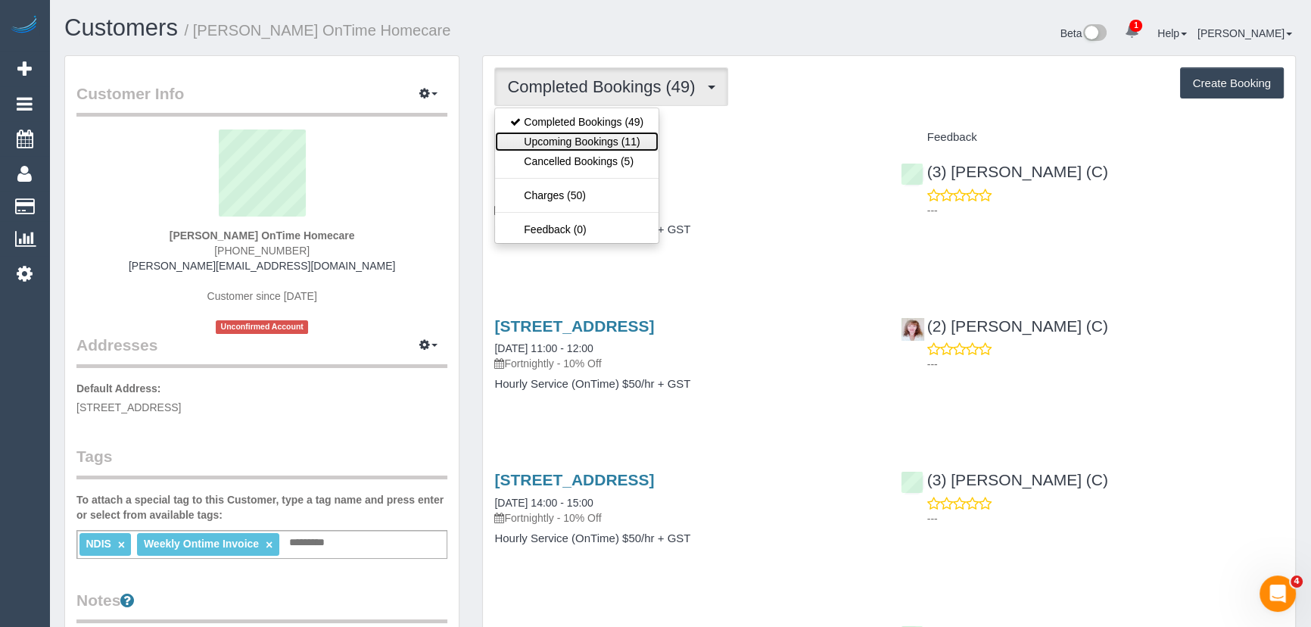
click at [643, 144] on link "Upcoming Bookings (11)" at bounding box center [577, 142] width 164 height 20
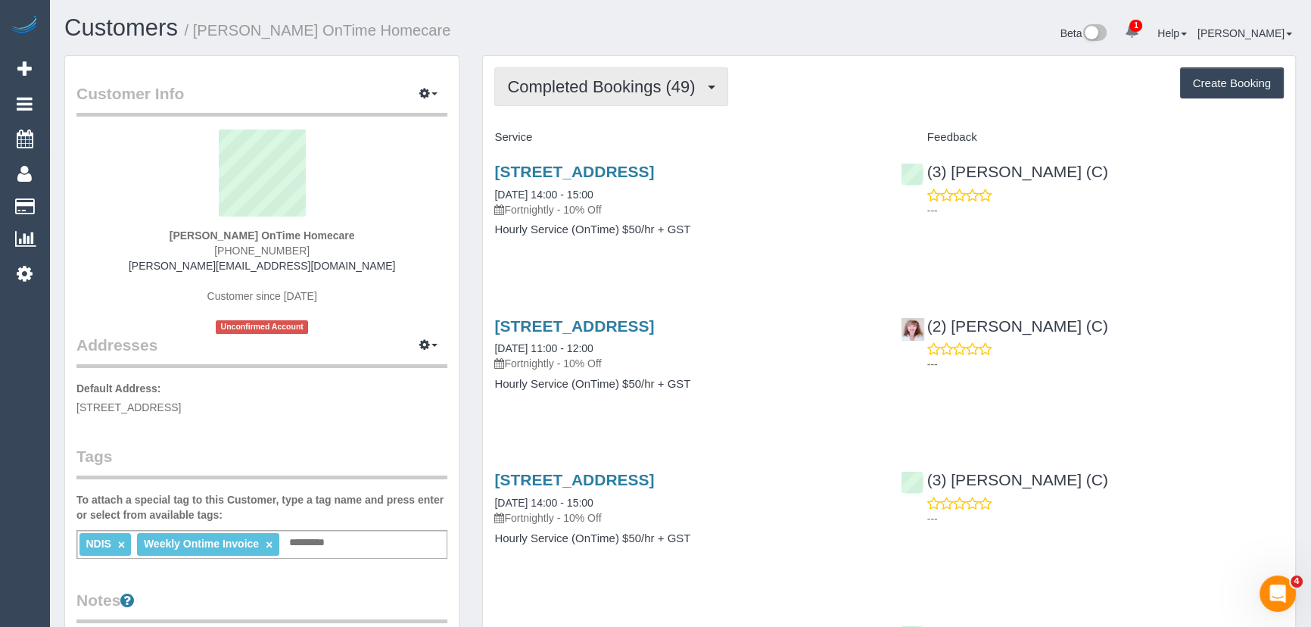
click at [628, 87] on span "Completed Bookings (49)" at bounding box center [604, 86] width 195 height 19
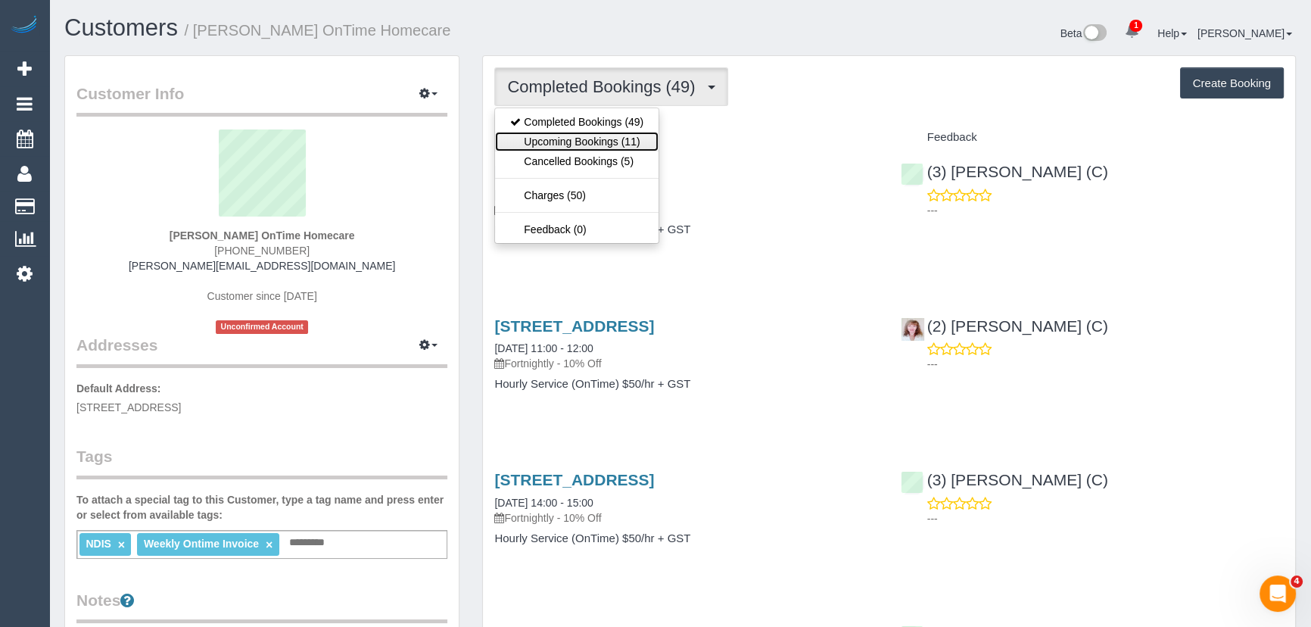
click at [618, 141] on link "Upcoming Bookings (11)" at bounding box center [577, 142] width 164 height 20
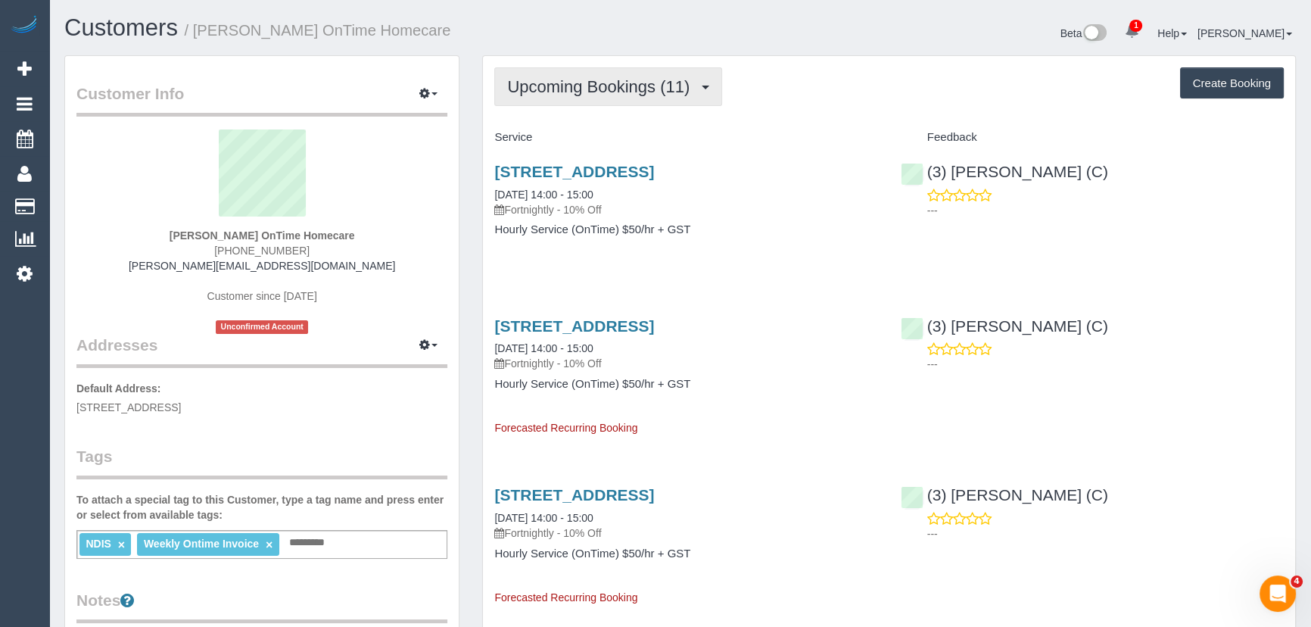
click at [630, 92] on span "Upcoming Bookings (11)" at bounding box center [602, 86] width 190 height 19
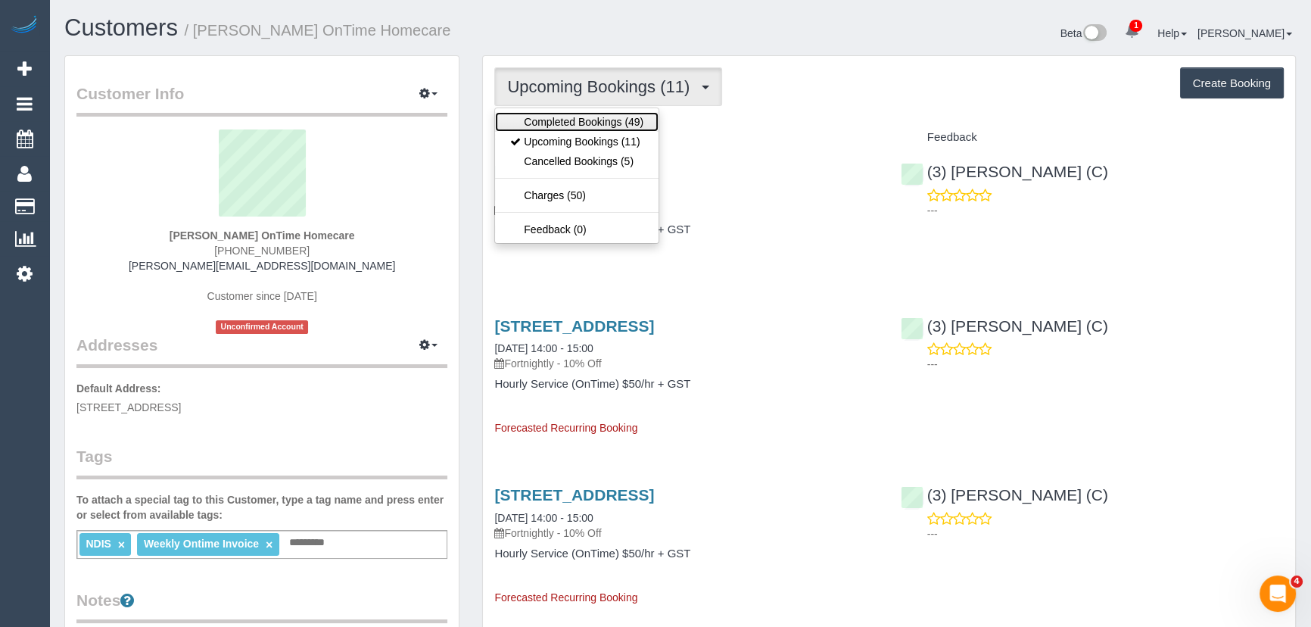
click at [622, 119] on link "Completed Bookings (49)" at bounding box center [577, 122] width 164 height 20
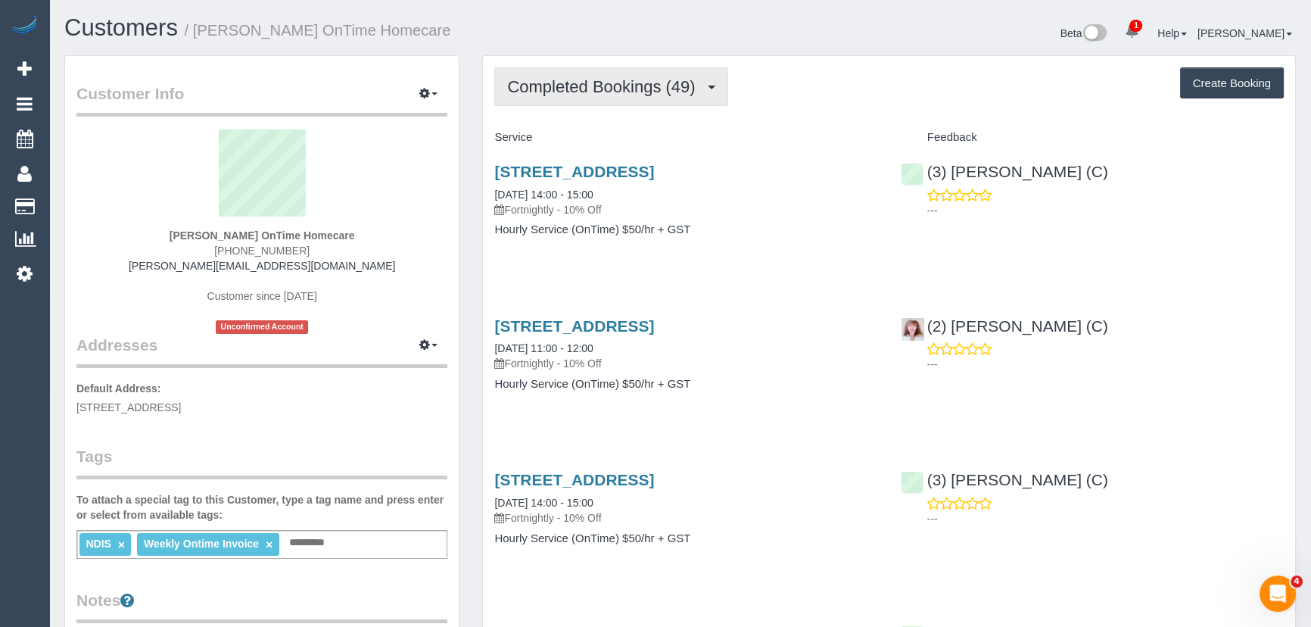
click at [613, 87] on span "Completed Bookings (49)" at bounding box center [604, 86] width 195 height 19
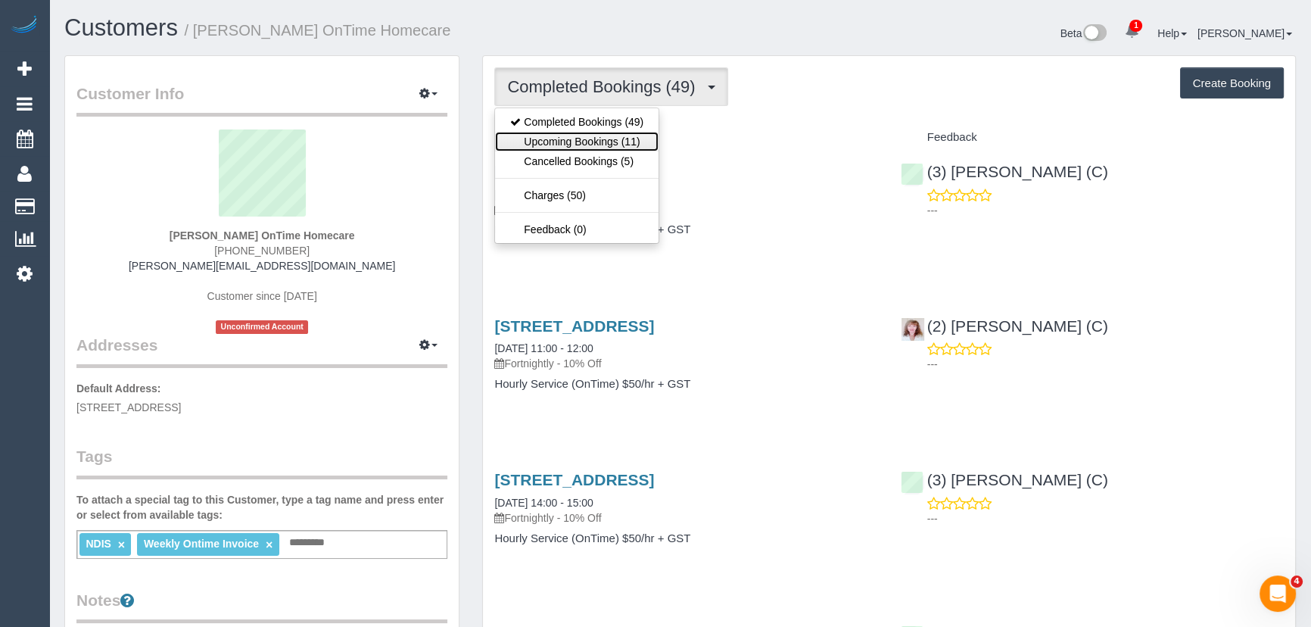
click at [612, 132] on link "Upcoming Bookings (11)" at bounding box center [577, 142] width 164 height 20
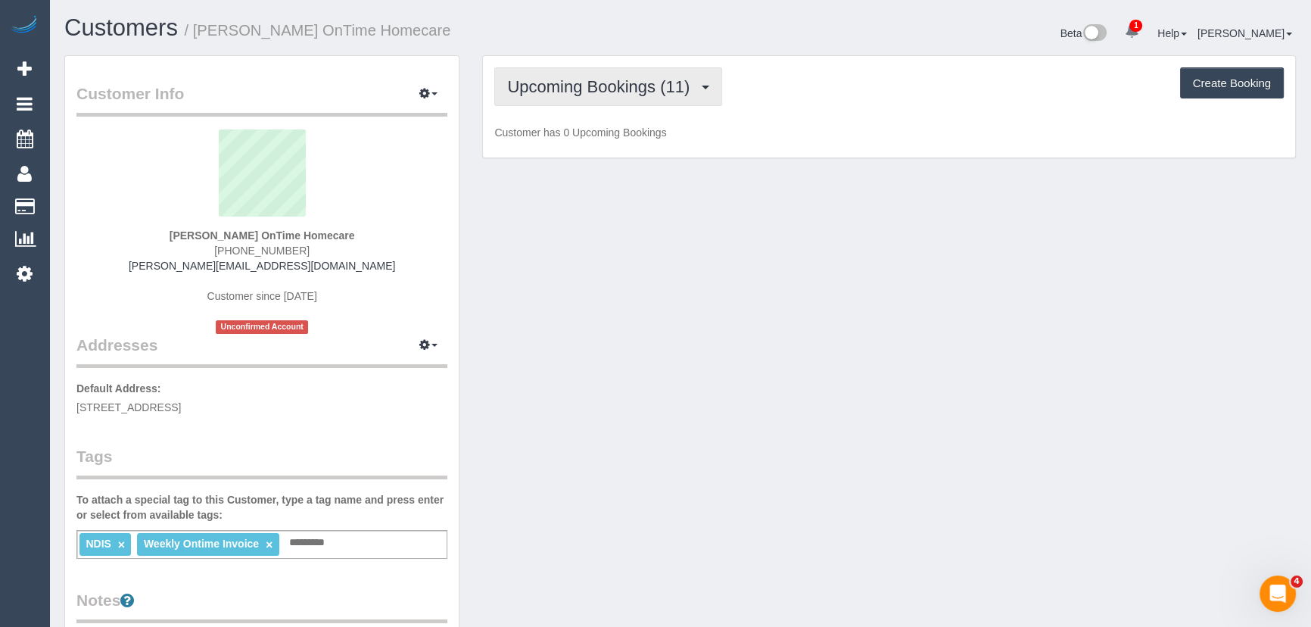
click at [608, 87] on span "Upcoming Bookings (11)" at bounding box center [602, 86] width 190 height 19
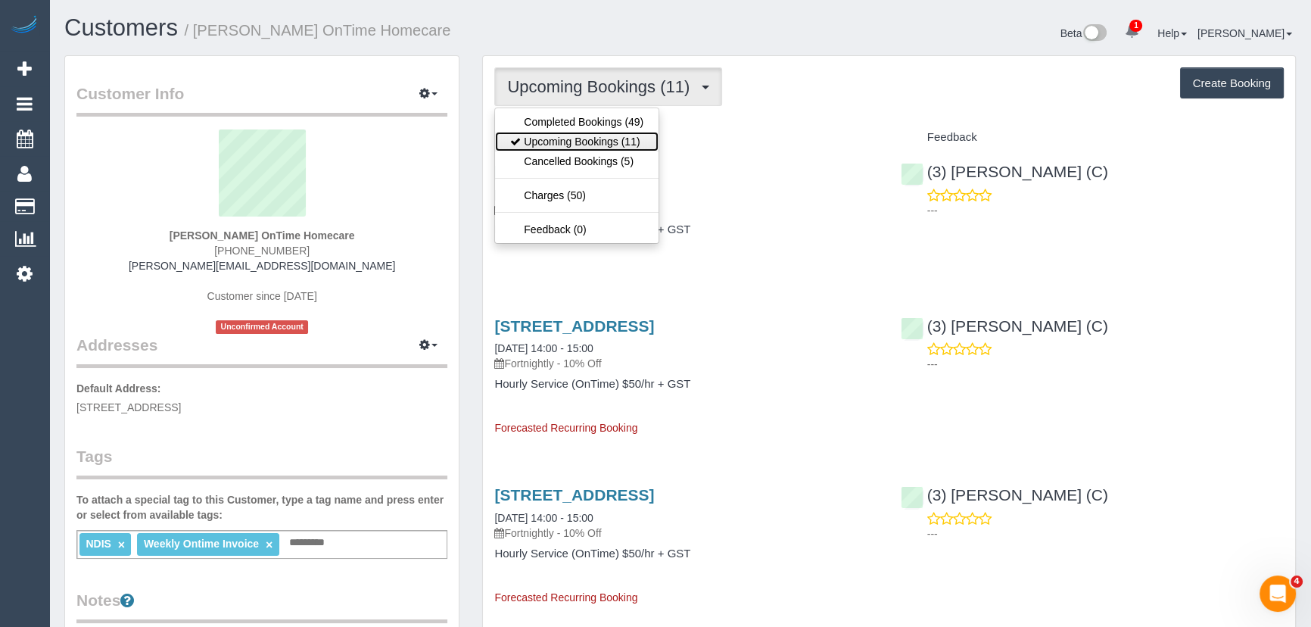
click at [596, 133] on link "Upcoming Bookings (11)" at bounding box center [577, 142] width 164 height 20
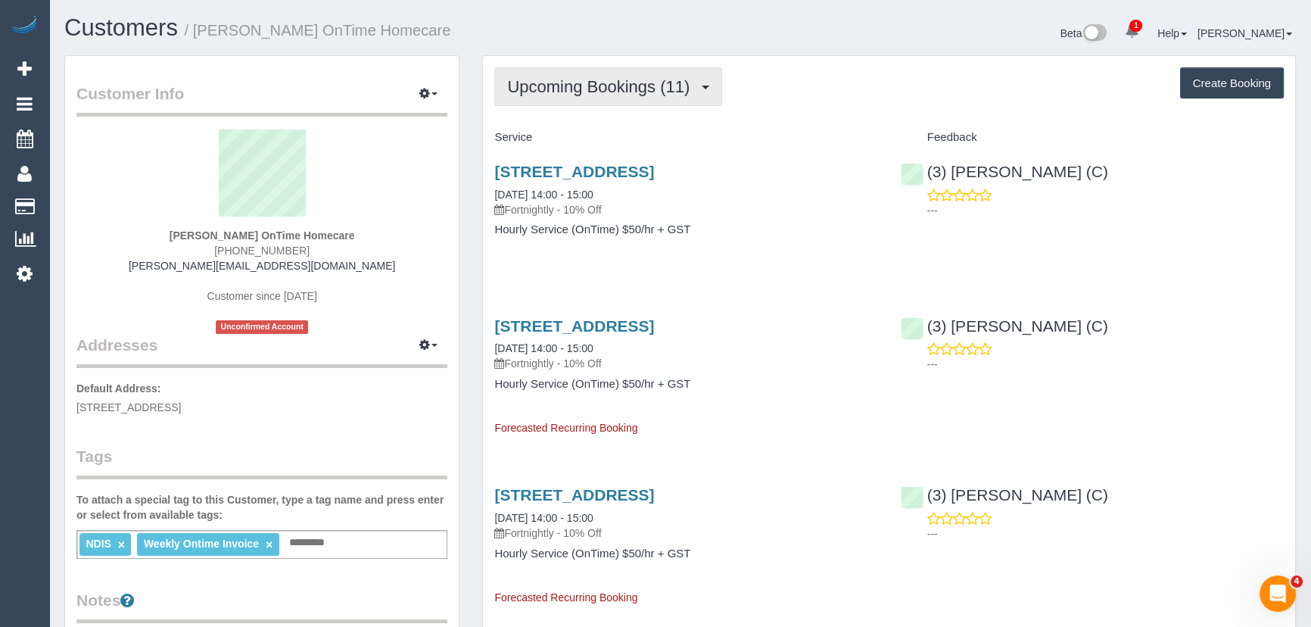
click at [567, 95] on button "Upcoming Bookings (11)" at bounding box center [608, 86] width 228 height 39
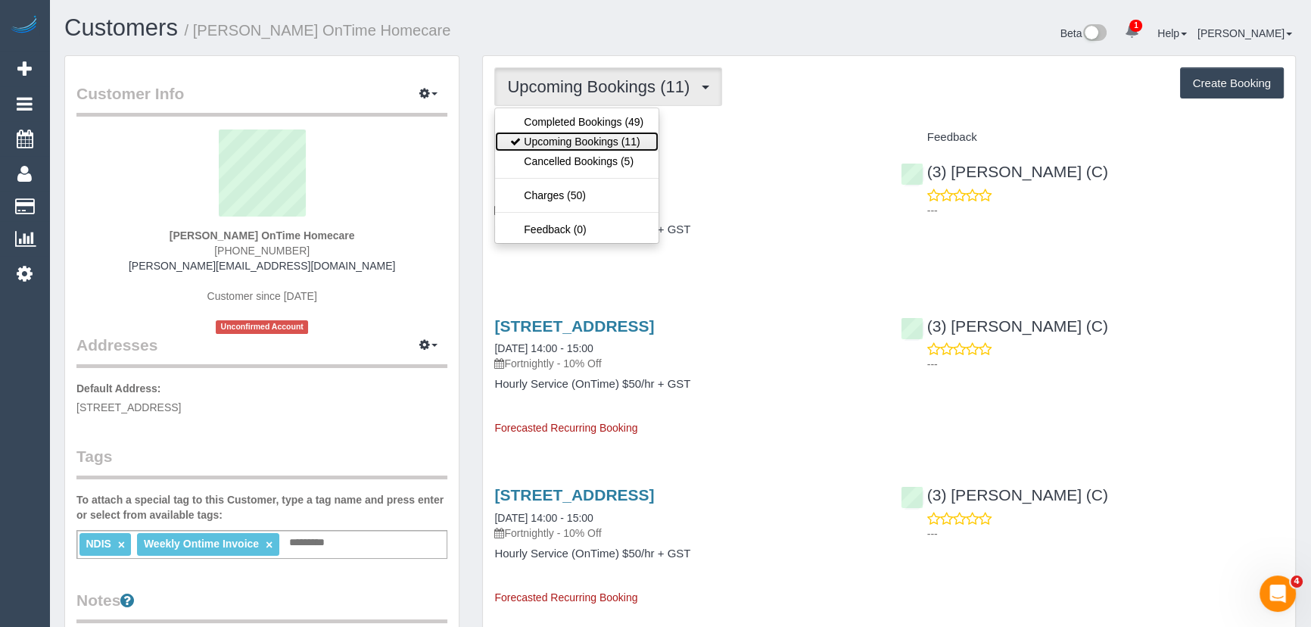
click at [587, 136] on link "Upcoming Bookings (11)" at bounding box center [577, 142] width 164 height 20
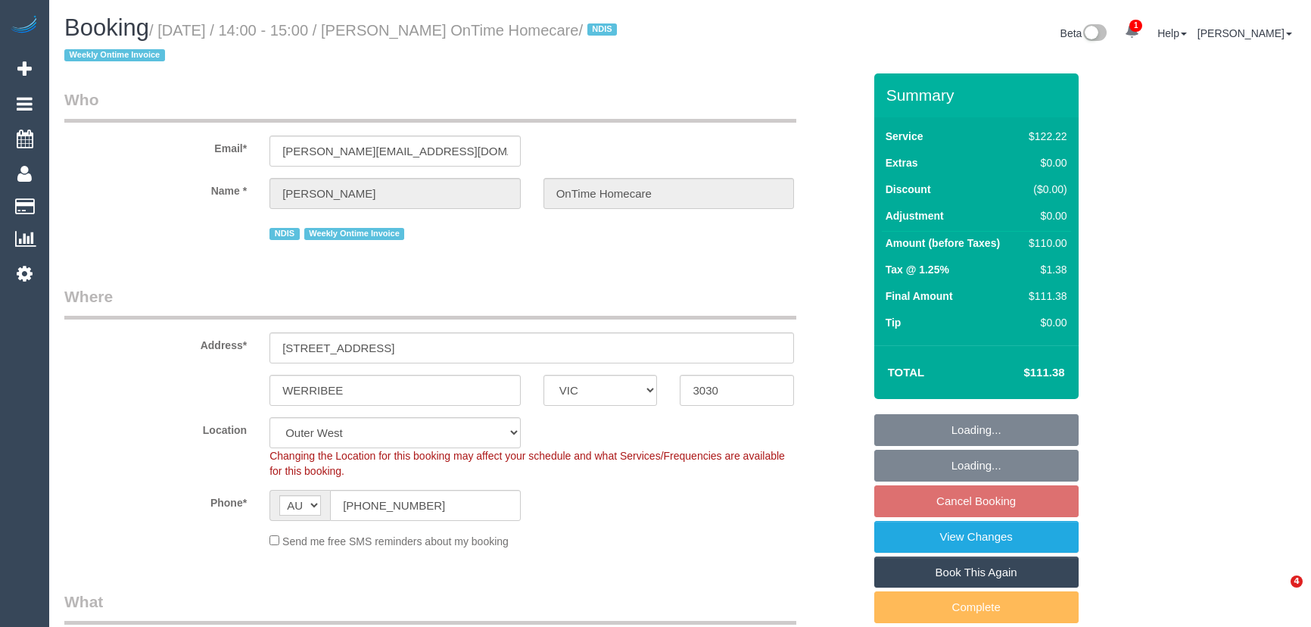
select select "VIC"
select select "object:1158"
select select "number:28"
select select "number:14"
select select "number:19"
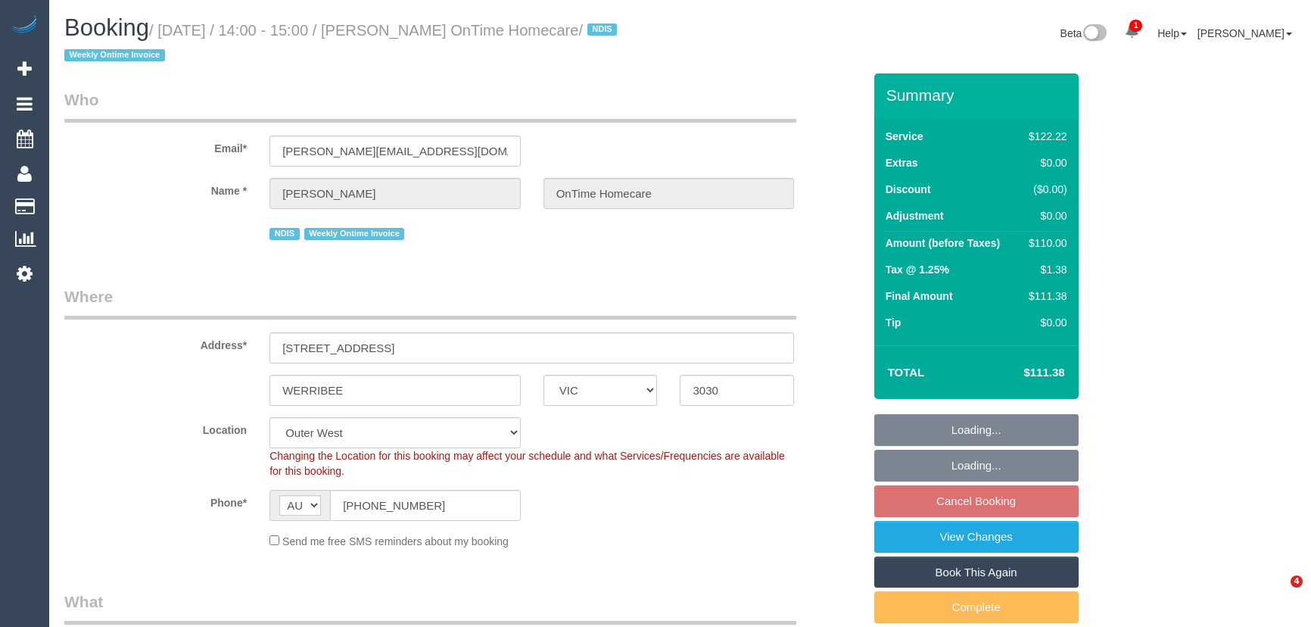
select select "number:36"
select select "number:35"
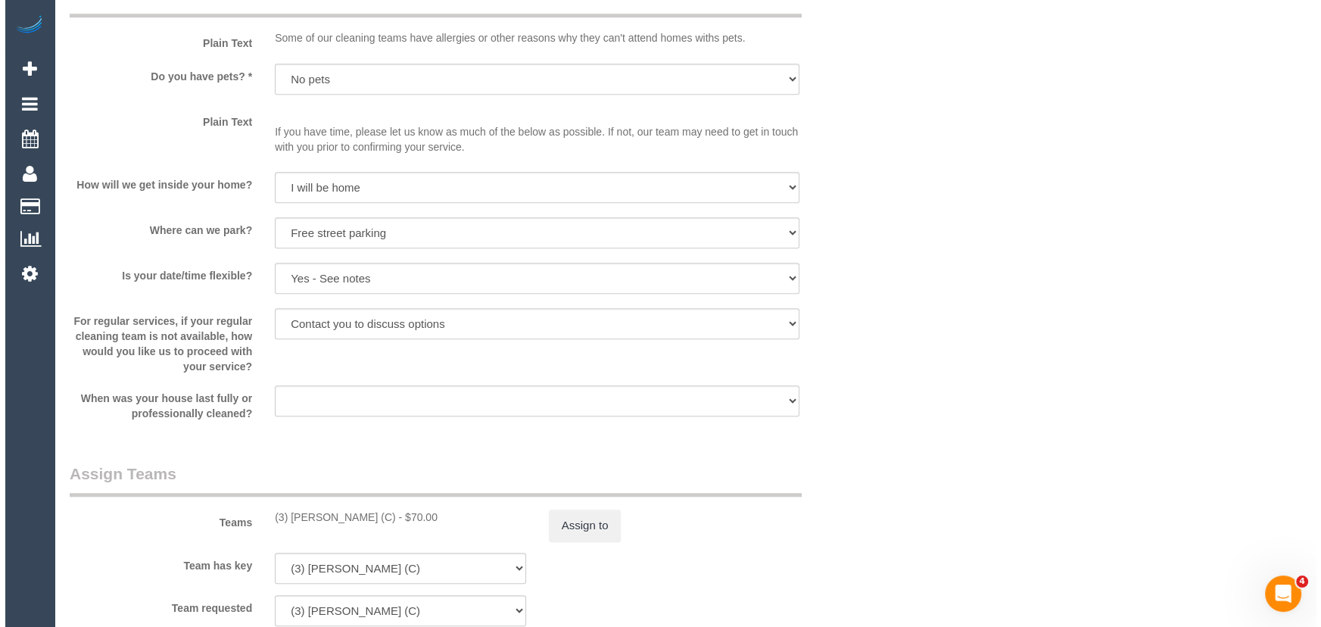
scroll to position [1651, 0]
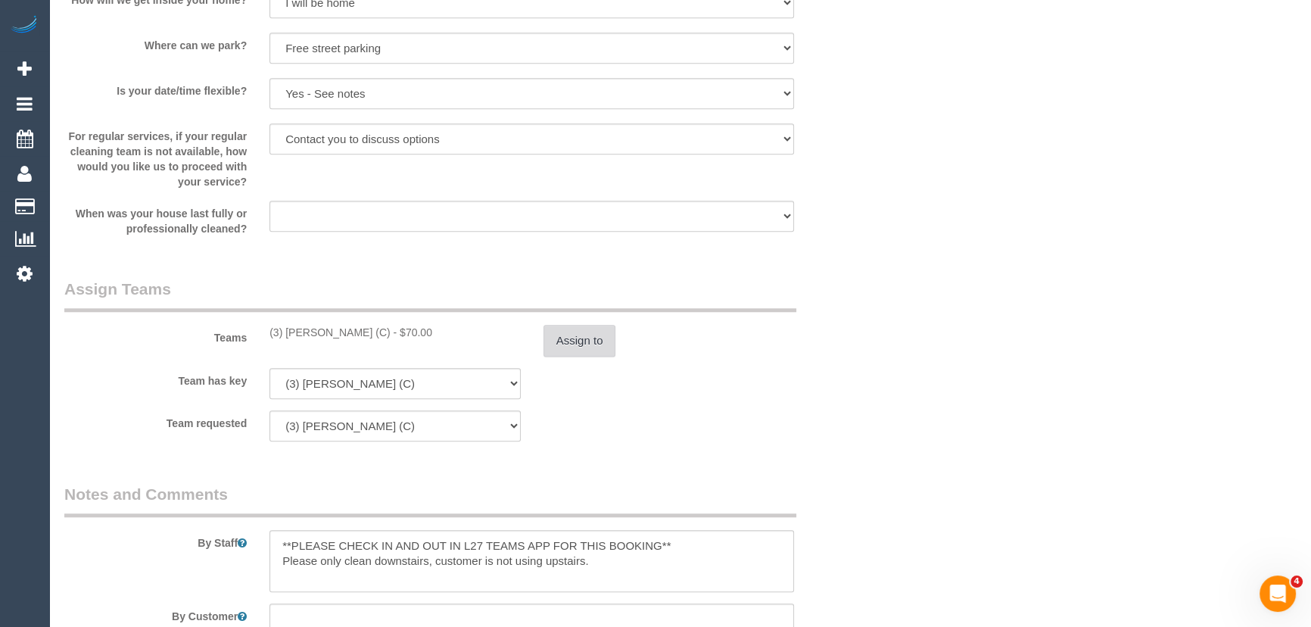
click at [586, 340] on button "Assign to" at bounding box center [580, 341] width 73 height 32
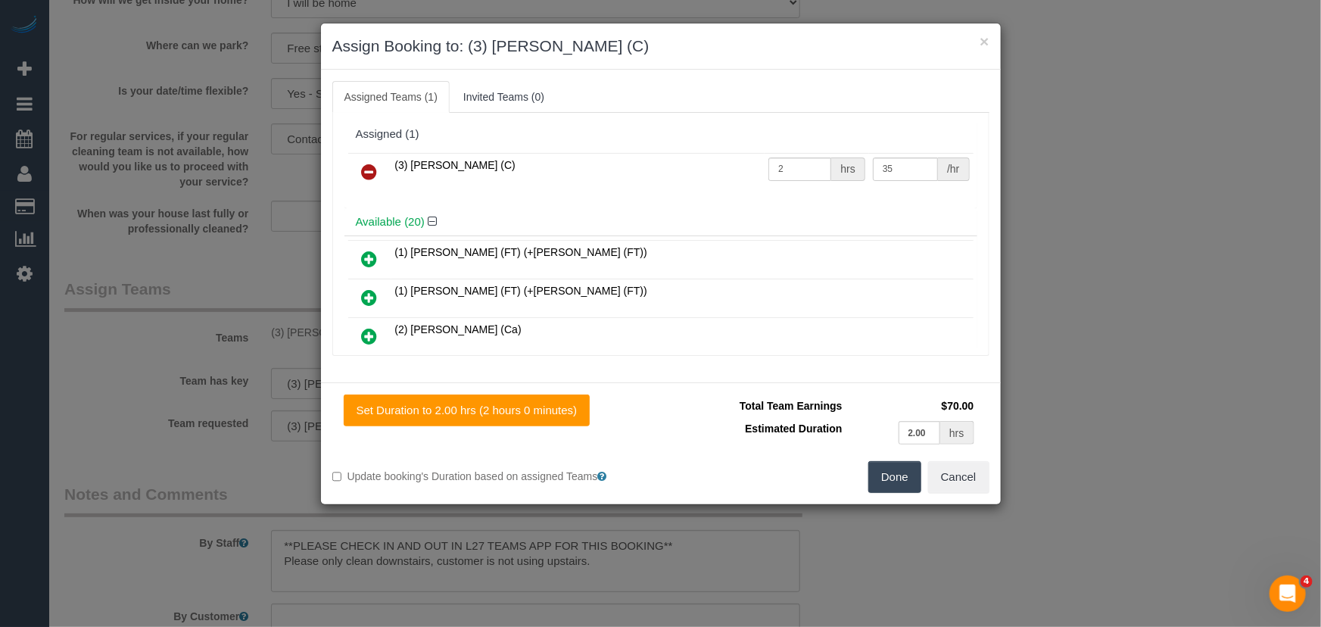
click at [368, 174] on icon at bounding box center [370, 172] width 16 height 18
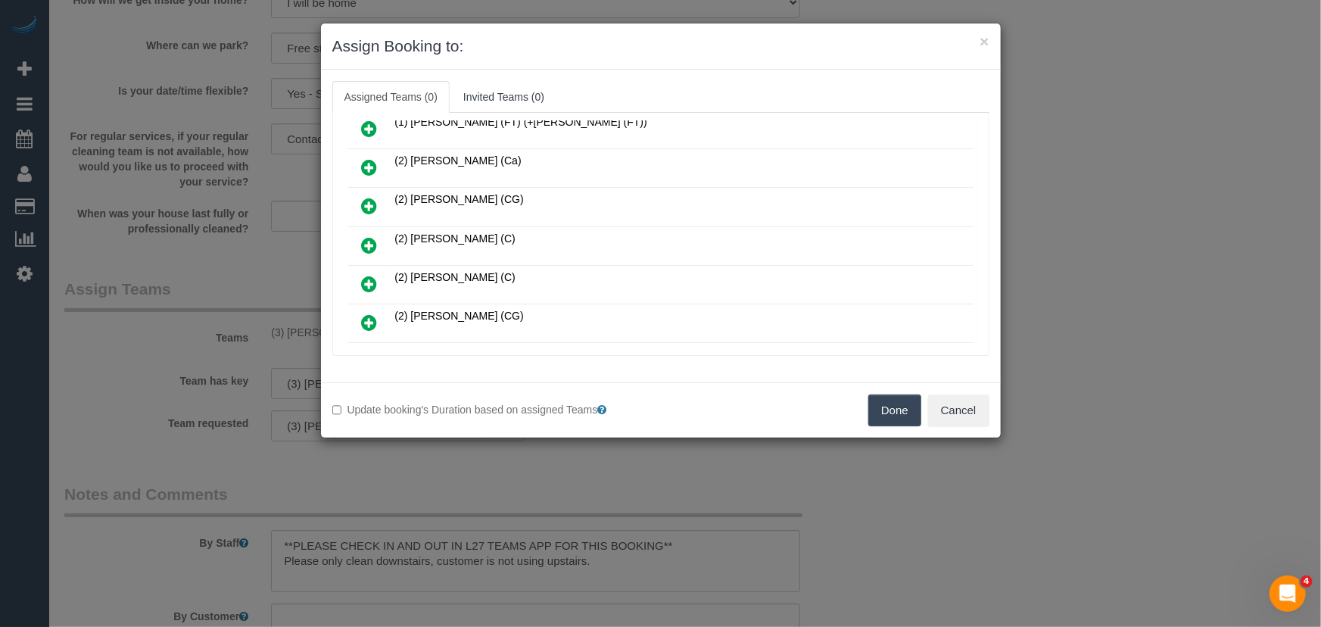
scroll to position [512, 0]
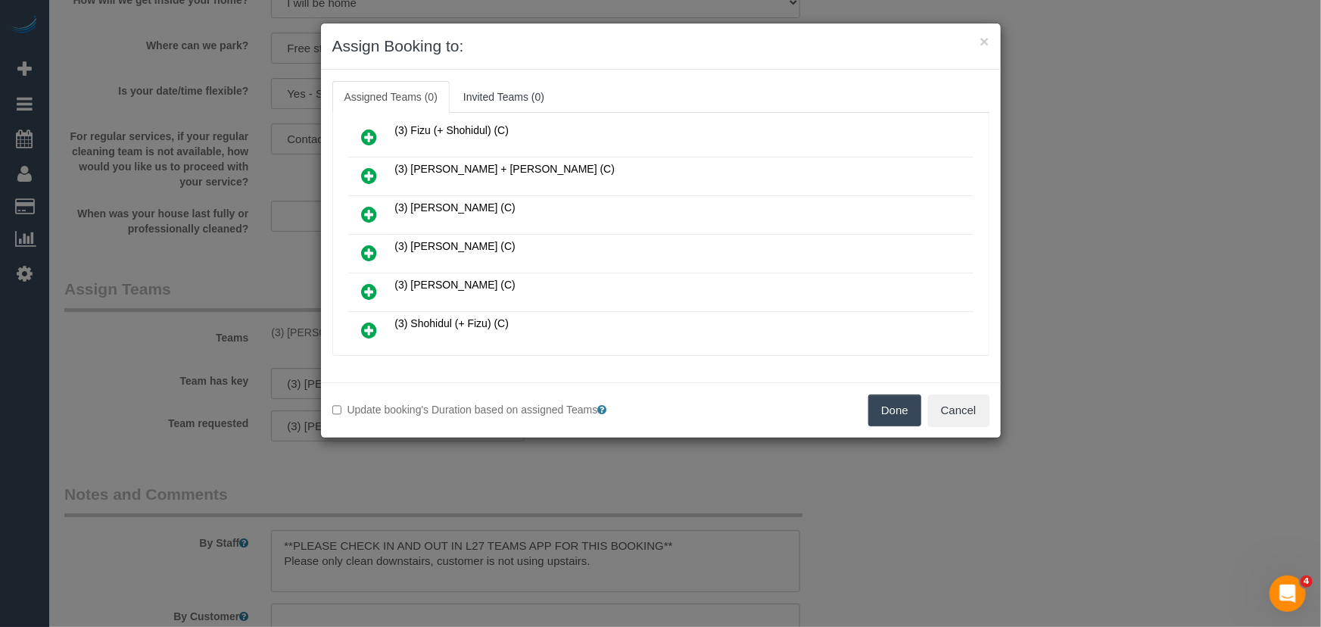
click at [372, 244] on icon at bounding box center [370, 253] width 16 height 18
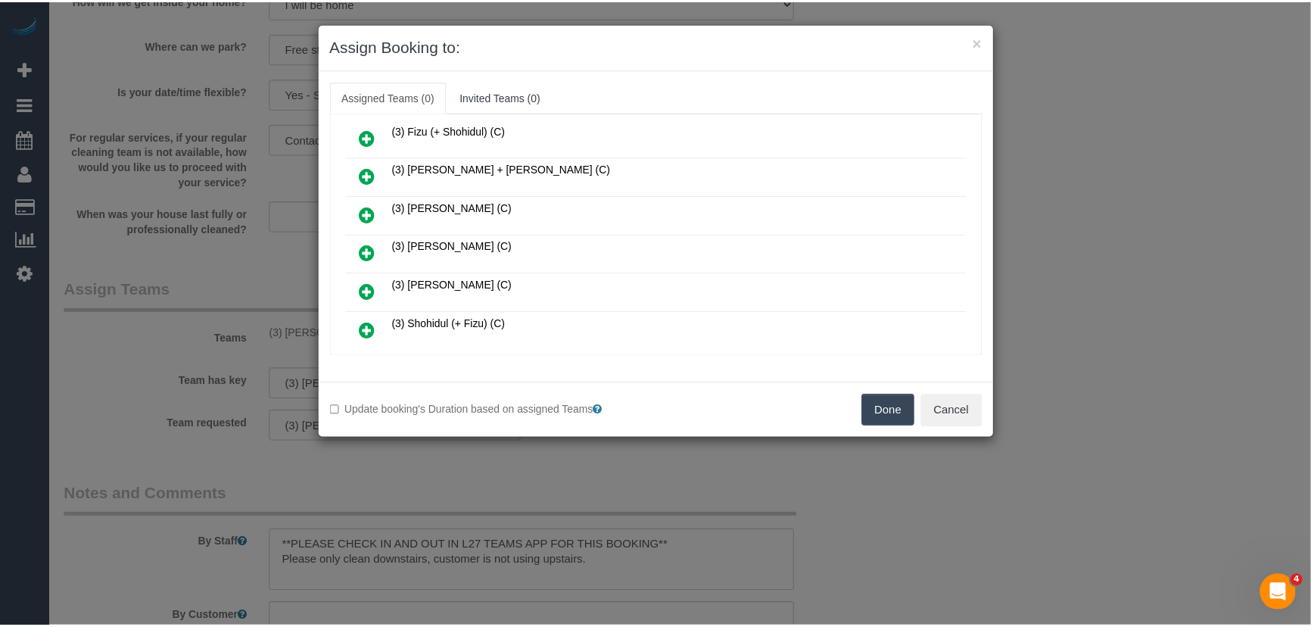
scroll to position [547, 0]
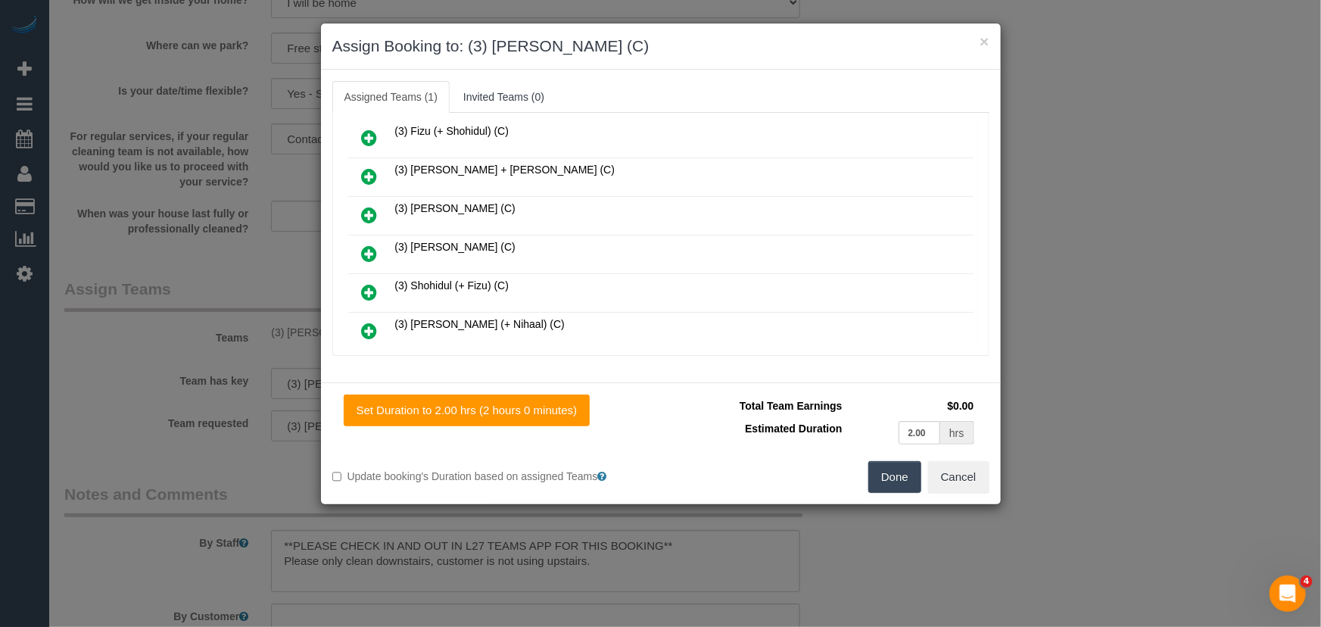
click at [880, 479] on button "Done" at bounding box center [894, 477] width 53 height 32
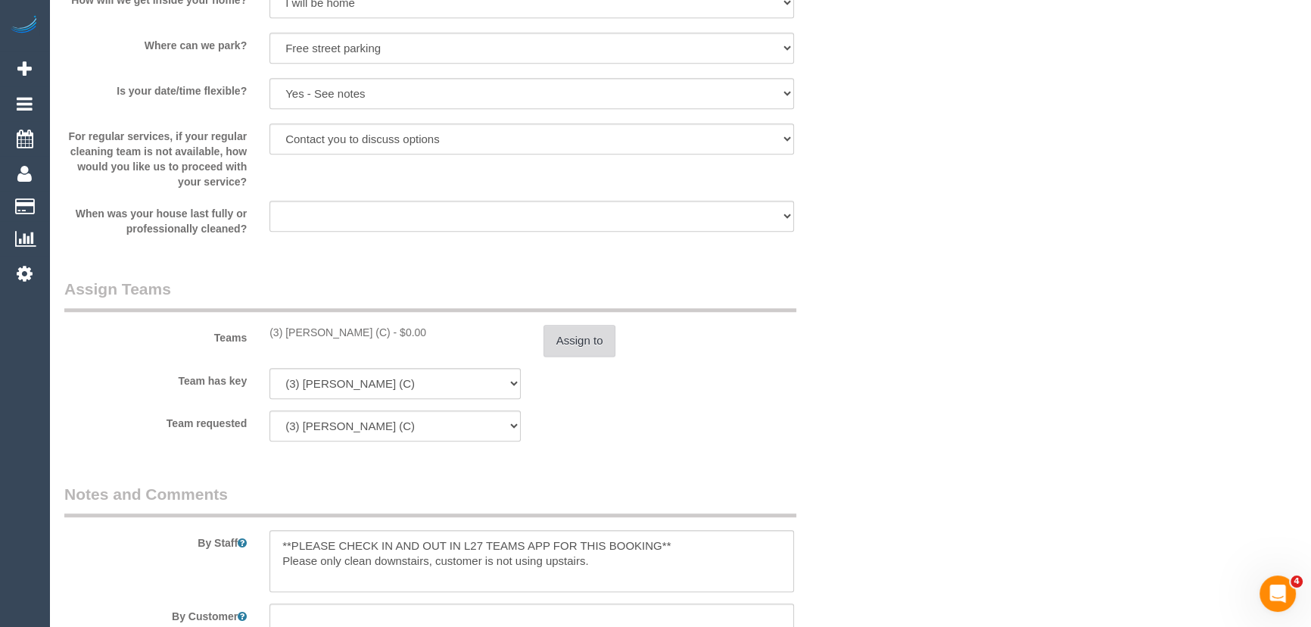
click at [595, 341] on button "Assign to" at bounding box center [580, 341] width 73 height 32
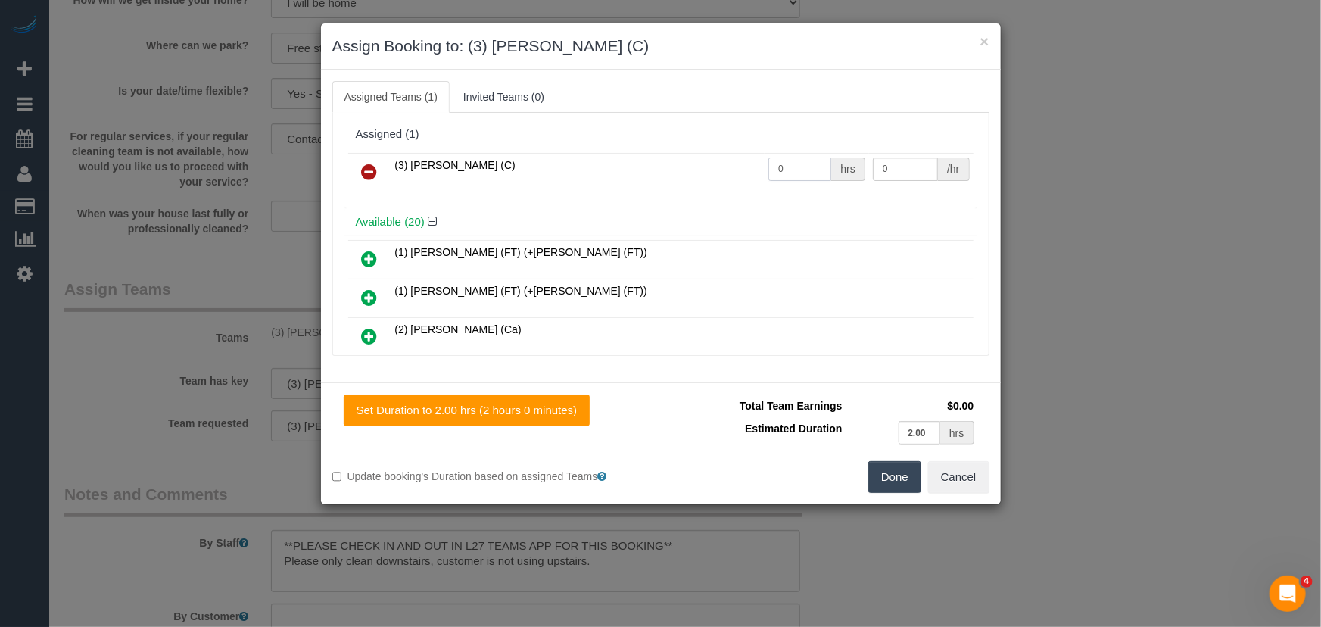
click at [799, 173] on input "0" at bounding box center [799, 168] width 63 height 23
type input "2"
type input "35"
click at [885, 469] on button "Done" at bounding box center [894, 477] width 53 height 32
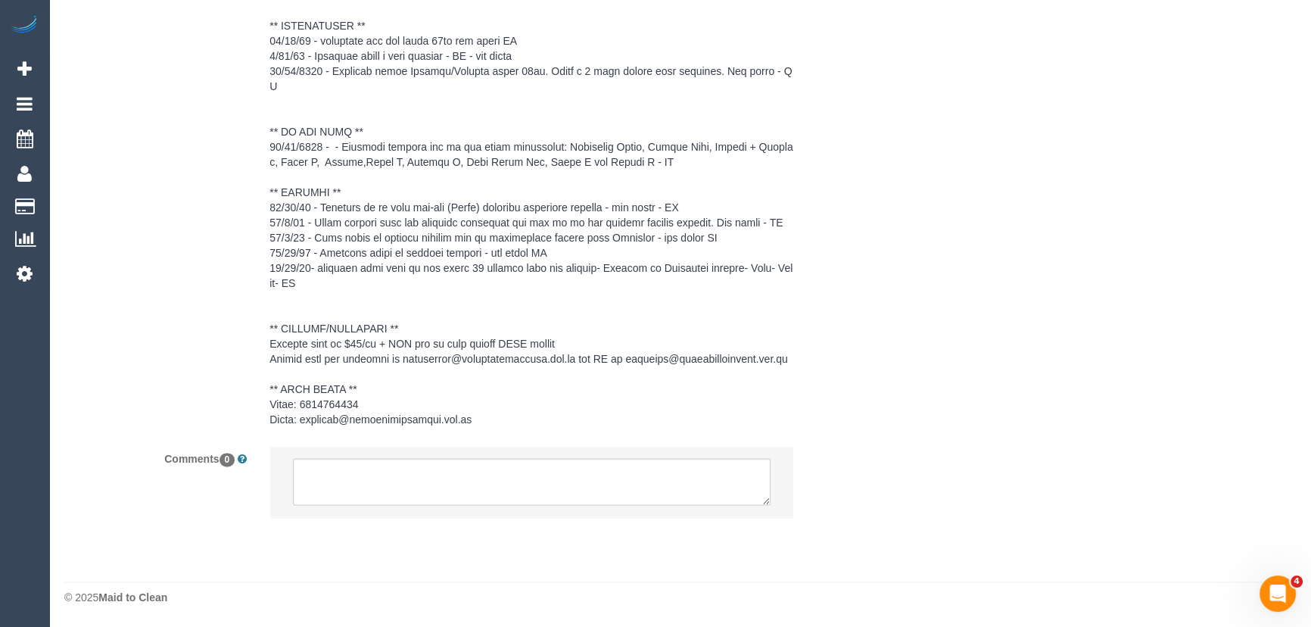
scroll to position [2449, 0]
click at [371, 472] on textarea at bounding box center [532, 481] width 478 height 47
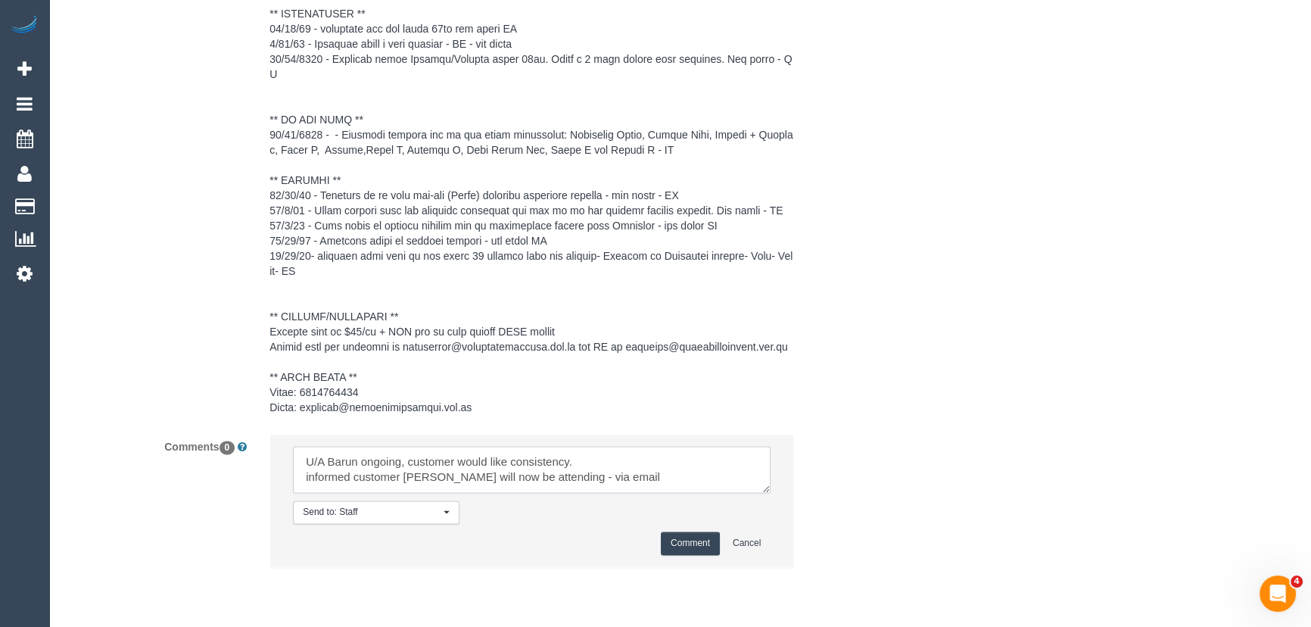
type textarea "U/A Barun ongoing, customer would like consistency. informed customer [PERSON_N…"
click at [681, 553] on button "Comment" at bounding box center [690, 542] width 59 height 23
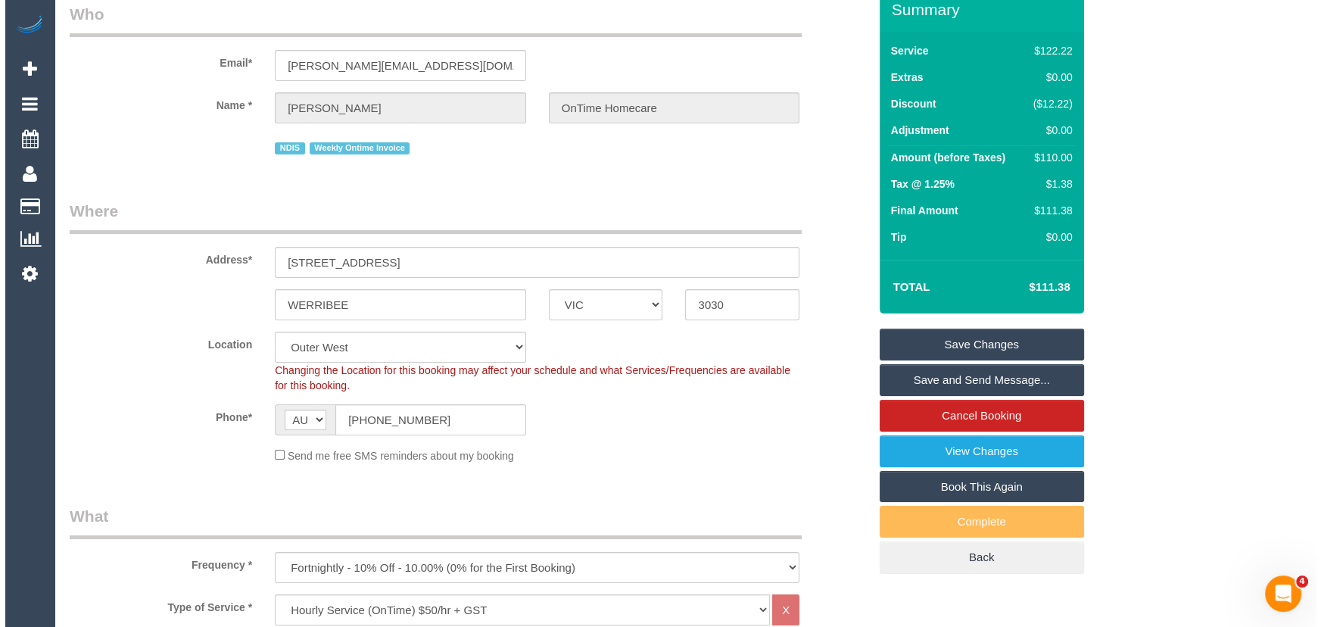
scroll to position [0, 0]
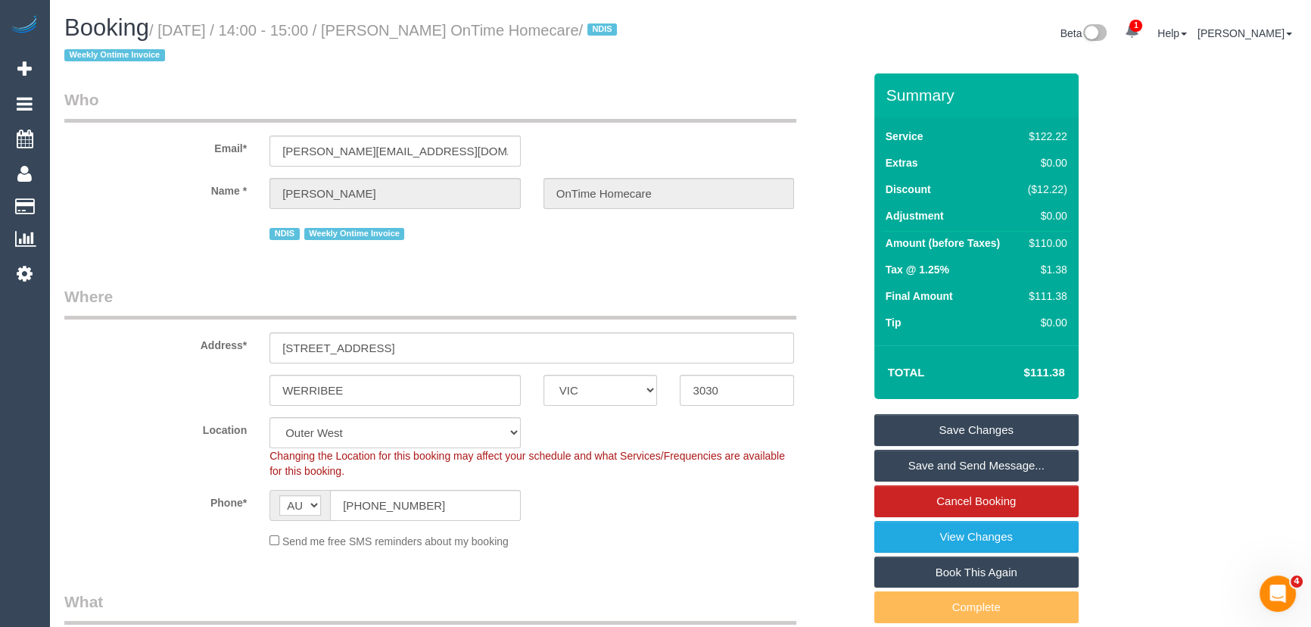
click at [416, 32] on small "/ [DATE] / 14:00 - 15:00 / [PERSON_NAME] OnTime Homecare / NDIS Weekly Ontime I…" at bounding box center [342, 43] width 557 height 42
copy small "[PERSON_NAME] OnTime Homecare"
click at [948, 428] on link "Save Changes" at bounding box center [976, 430] width 204 height 32
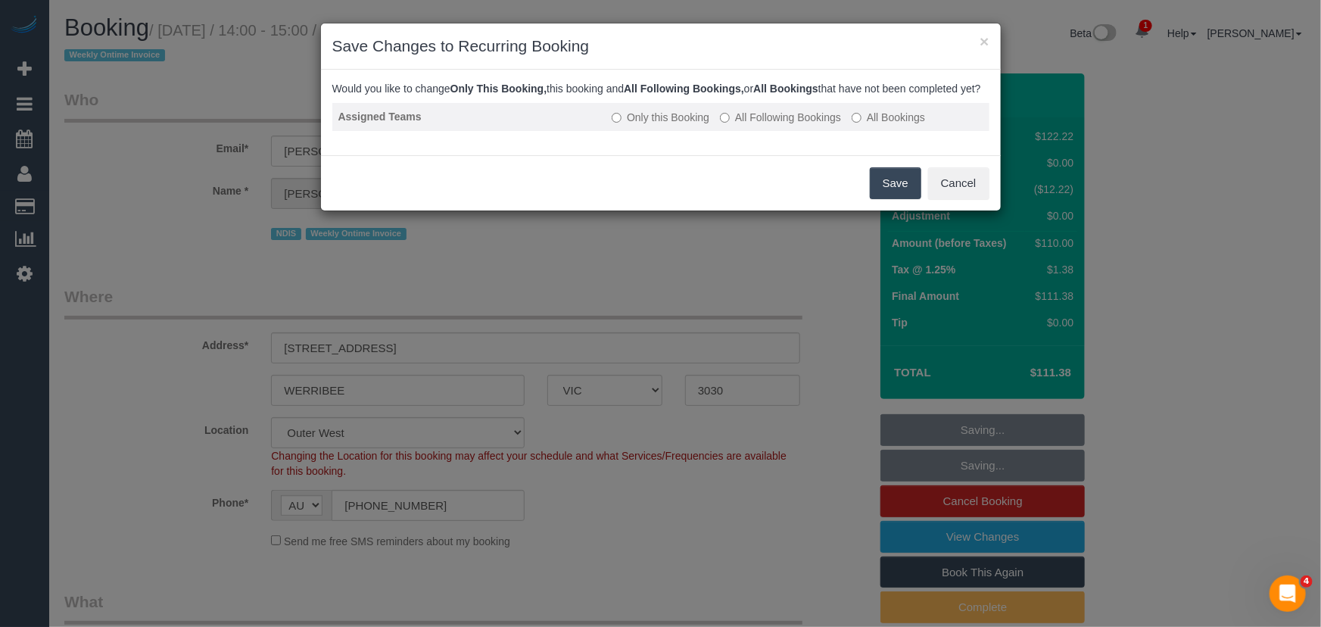
click at [758, 125] on label "All Following Bookings" at bounding box center [780, 117] width 121 height 15
click at [893, 199] on button "Save" at bounding box center [895, 183] width 51 height 32
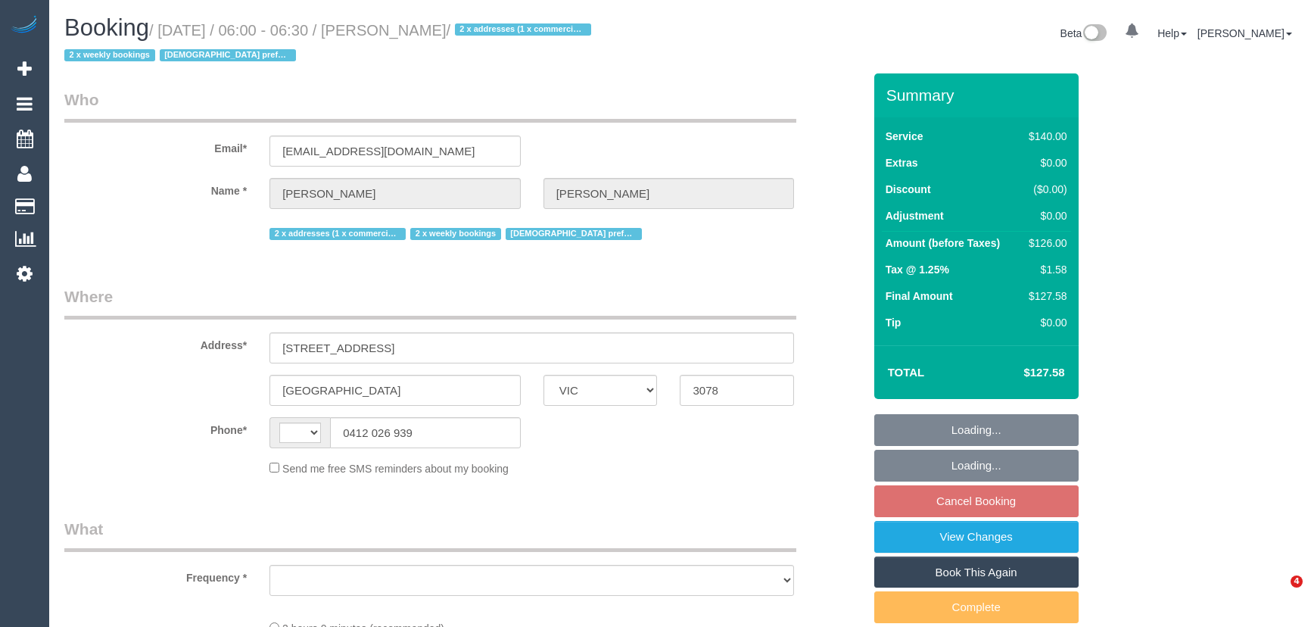
select select "VIC"
select select "string:AU"
select select "object:548"
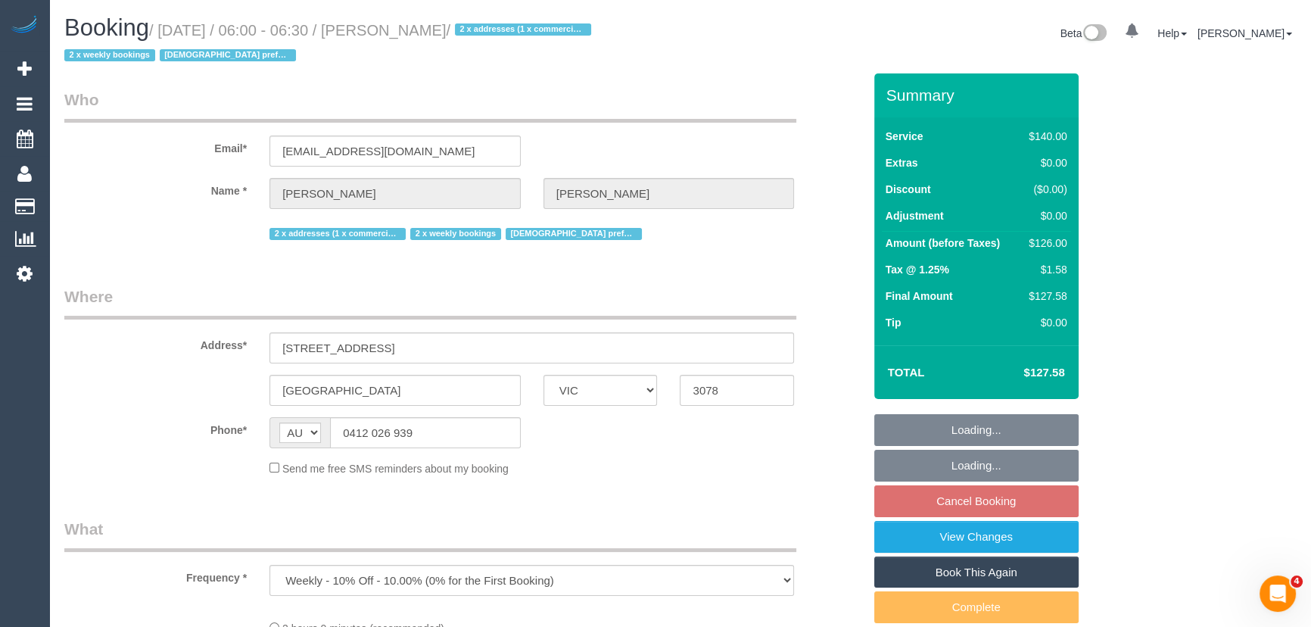
select select "string:stripe-pm_1OWOoK2GScqysDRVXECNwT7d"
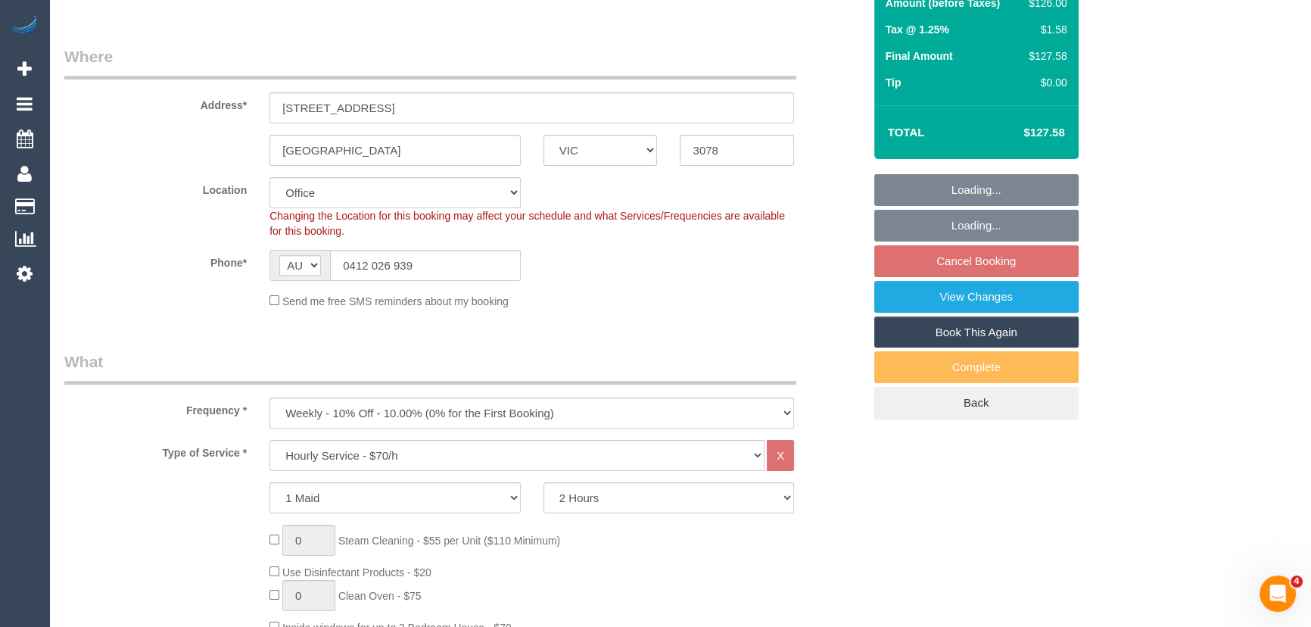
select select "number:28"
select select "number:14"
select select "number:19"
select select "number:23"
select select "number:35"
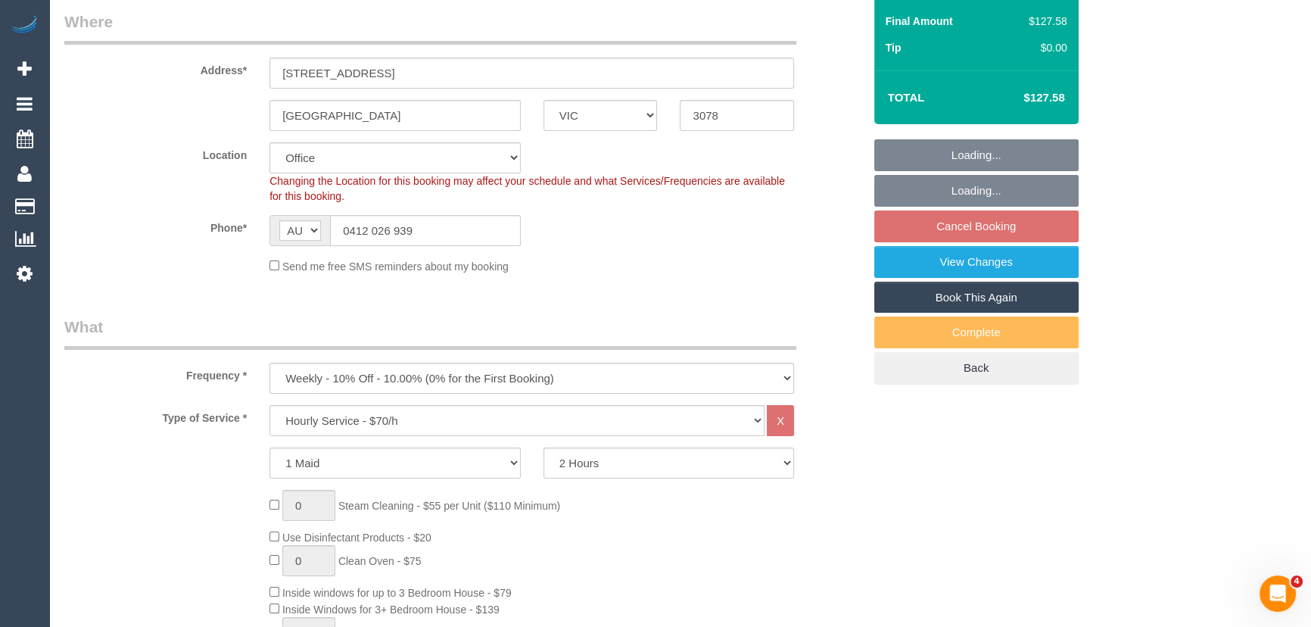
select select "object:2211"
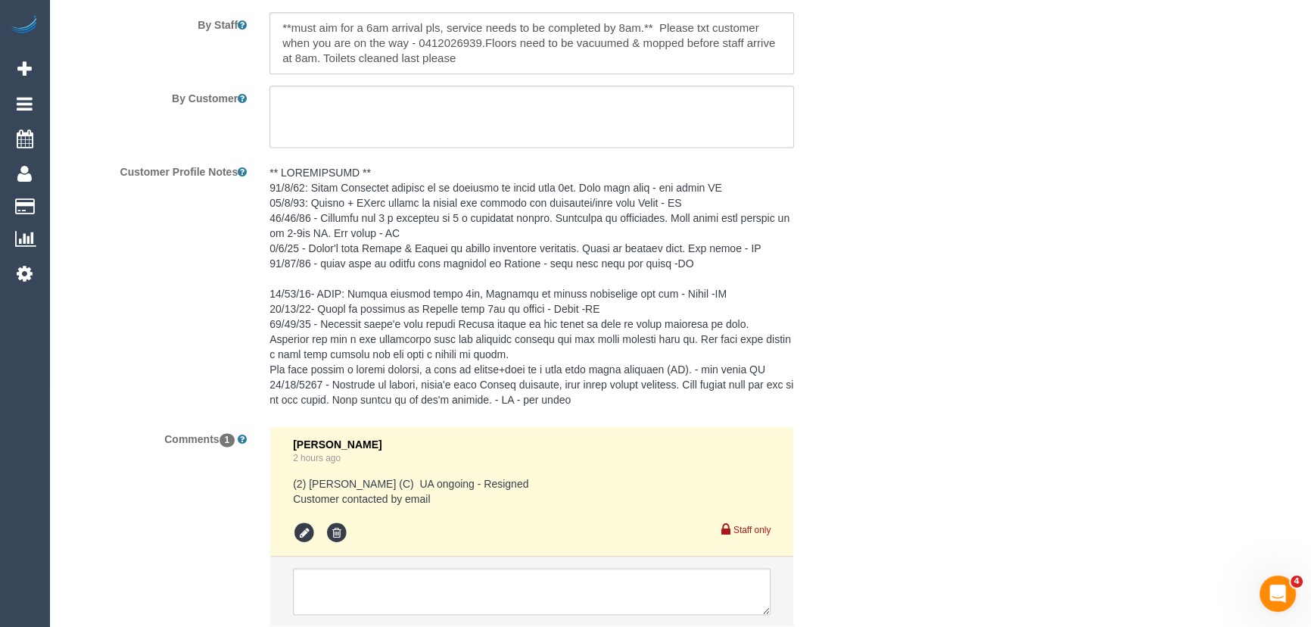
scroll to position [2724, 0]
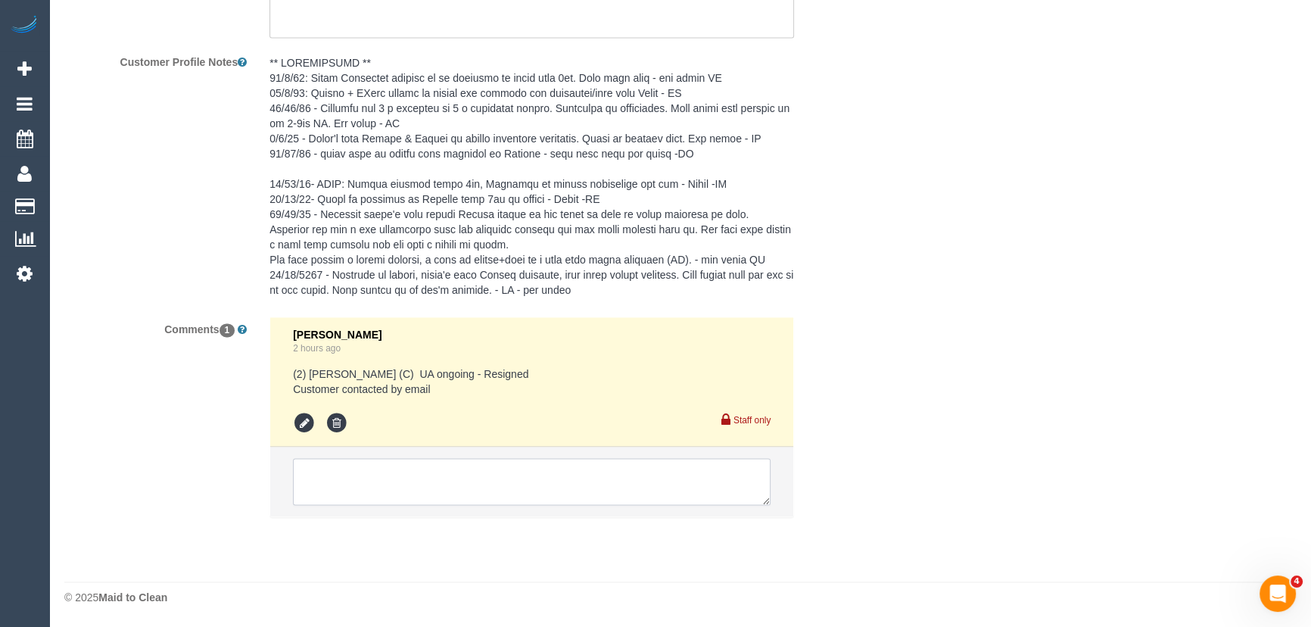
click at [357, 487] on textarea at bounding box center [532, 481] width 478 height 47
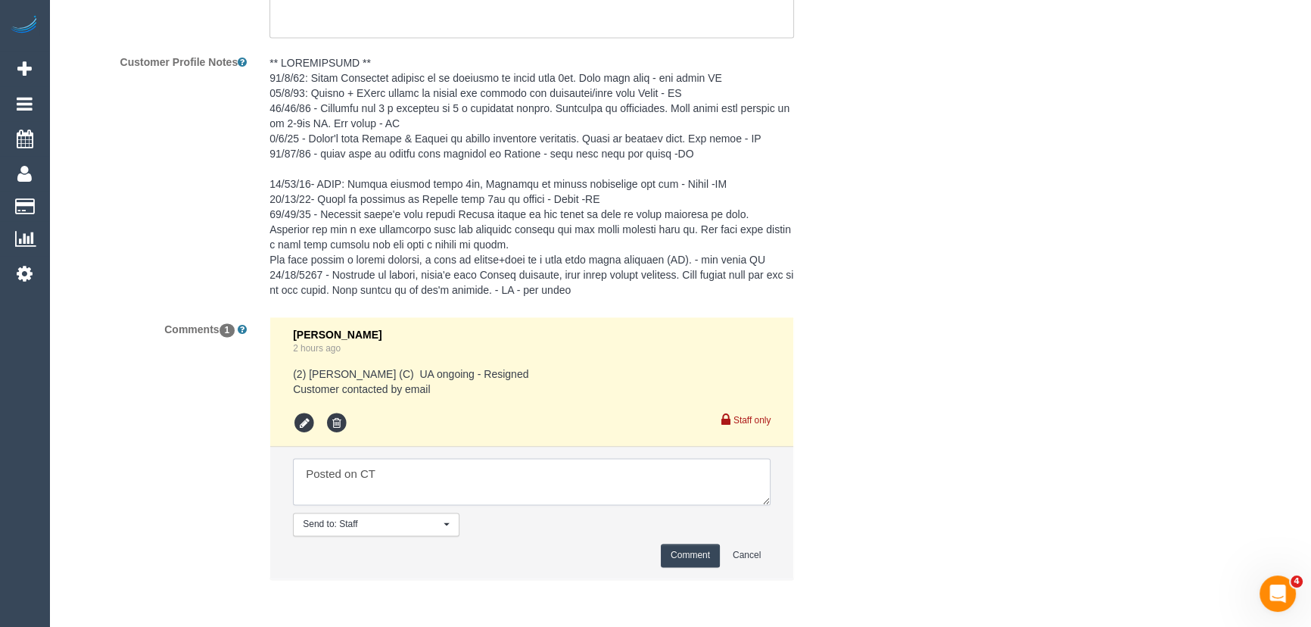
type textarea "Posted on CT"
click at [687, 551] on button "Comment" at bounding box center [690, 555] width 59 height 23
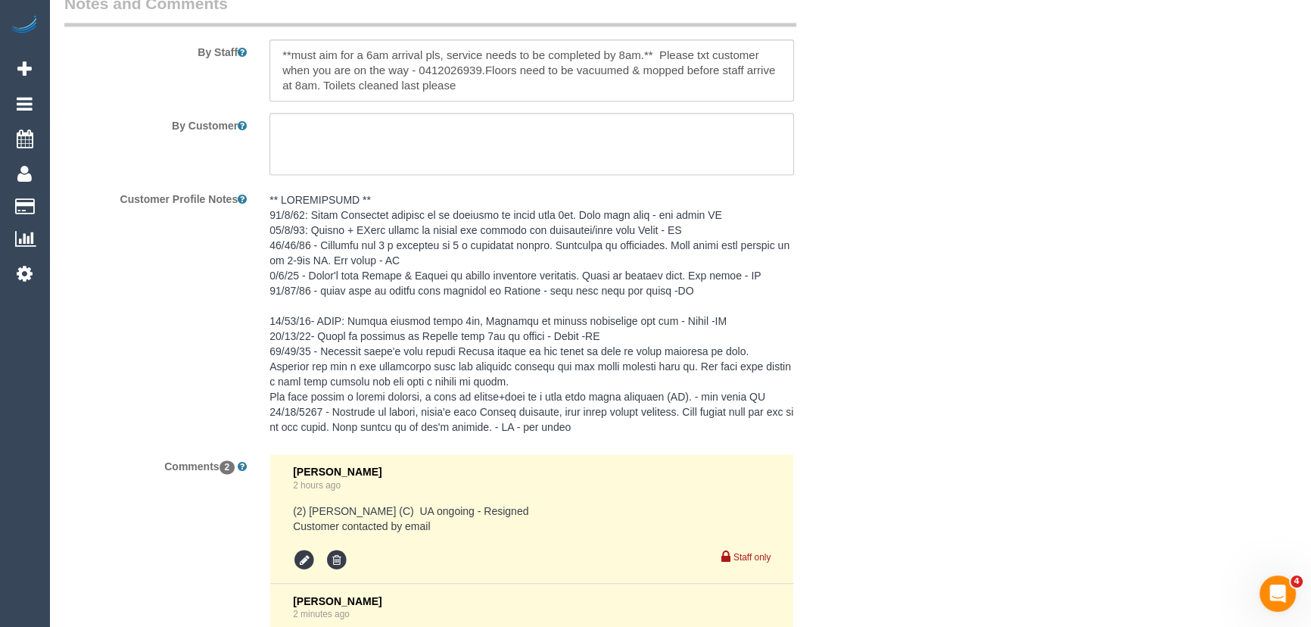
scroll to position [2587, 0]
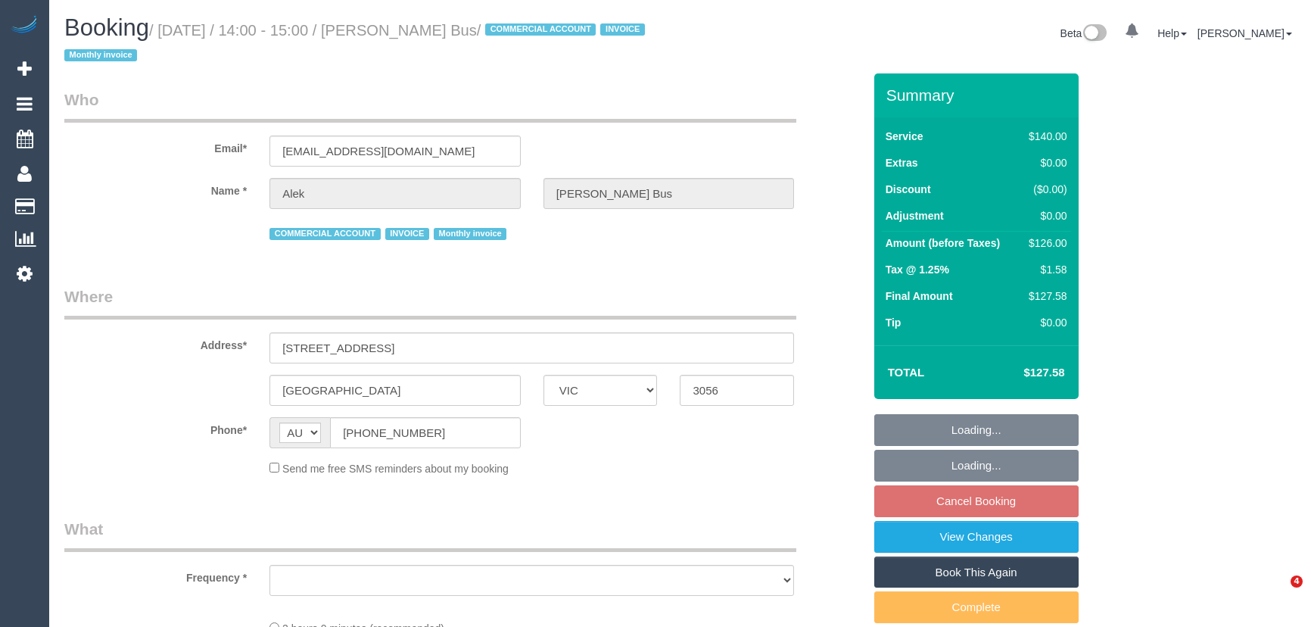
select select "VIC"
select select "object:555"
select select "number:28"
select select "number:14"
select select "number:19"
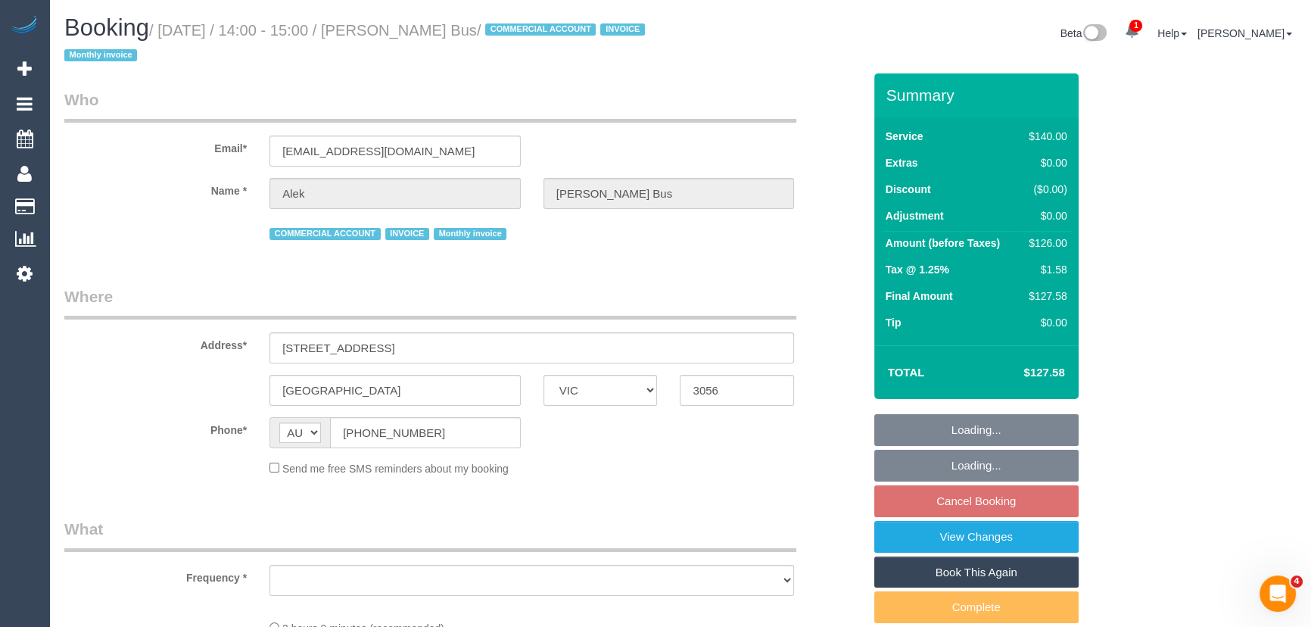
select select "number:24"
select select "number:35"
select select "number:11"
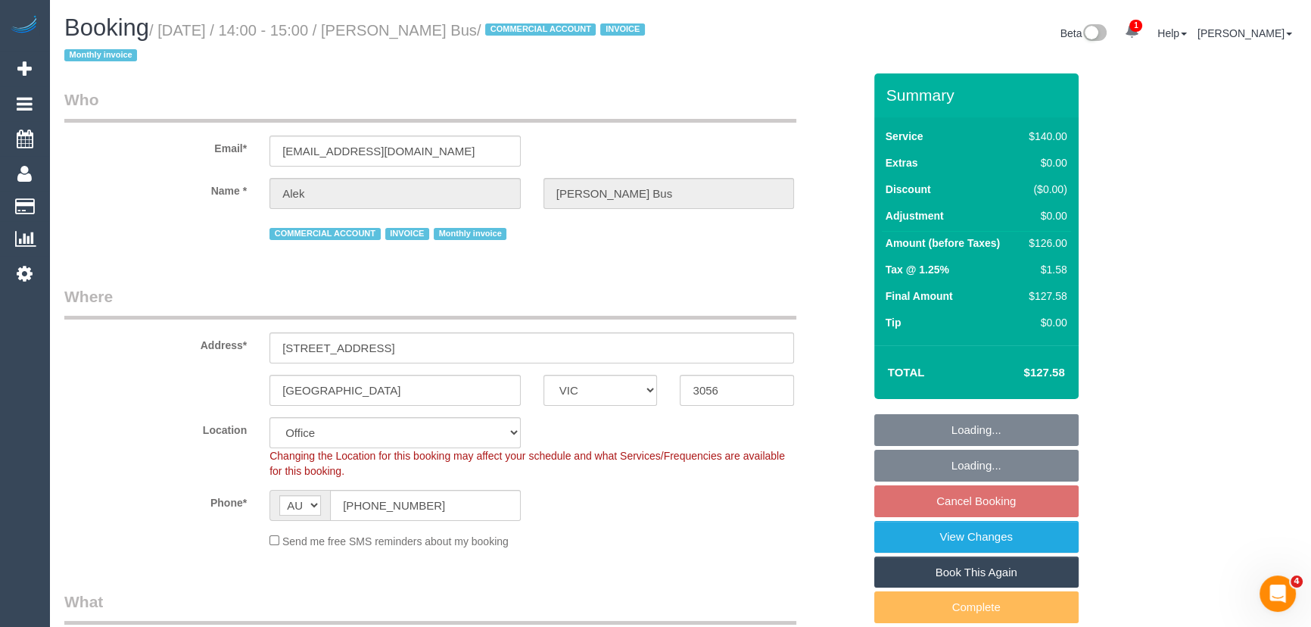
select select "object:2195"
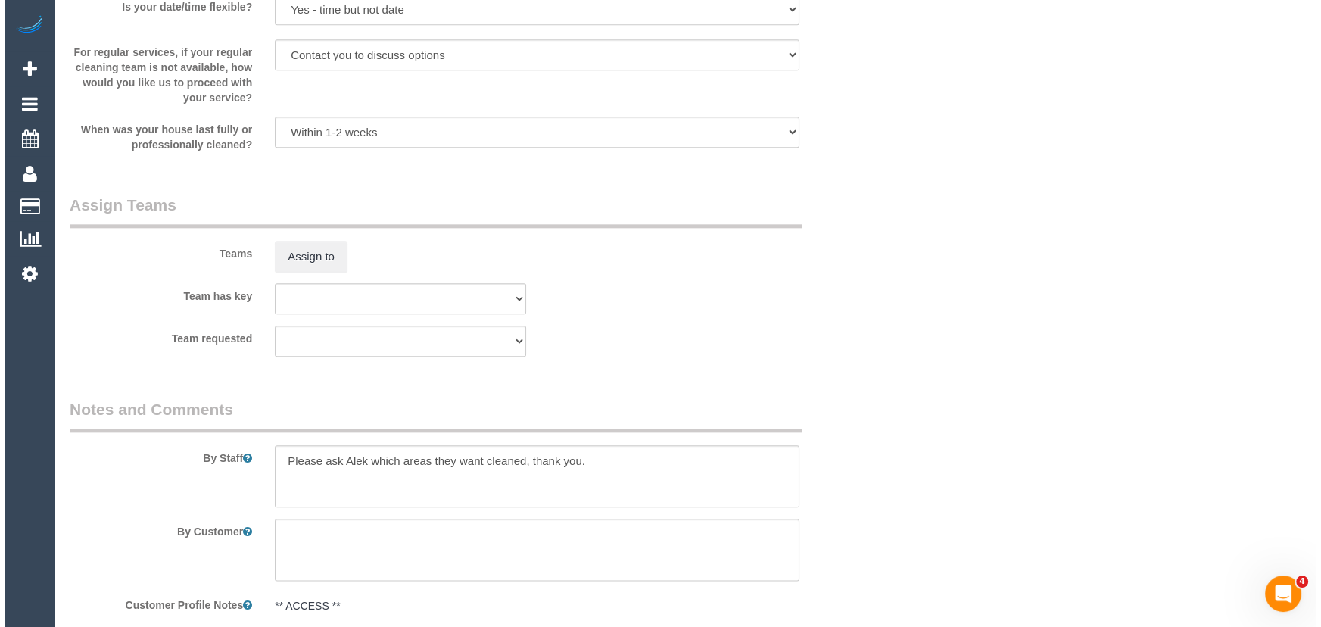
scroll to position [2202, 0]
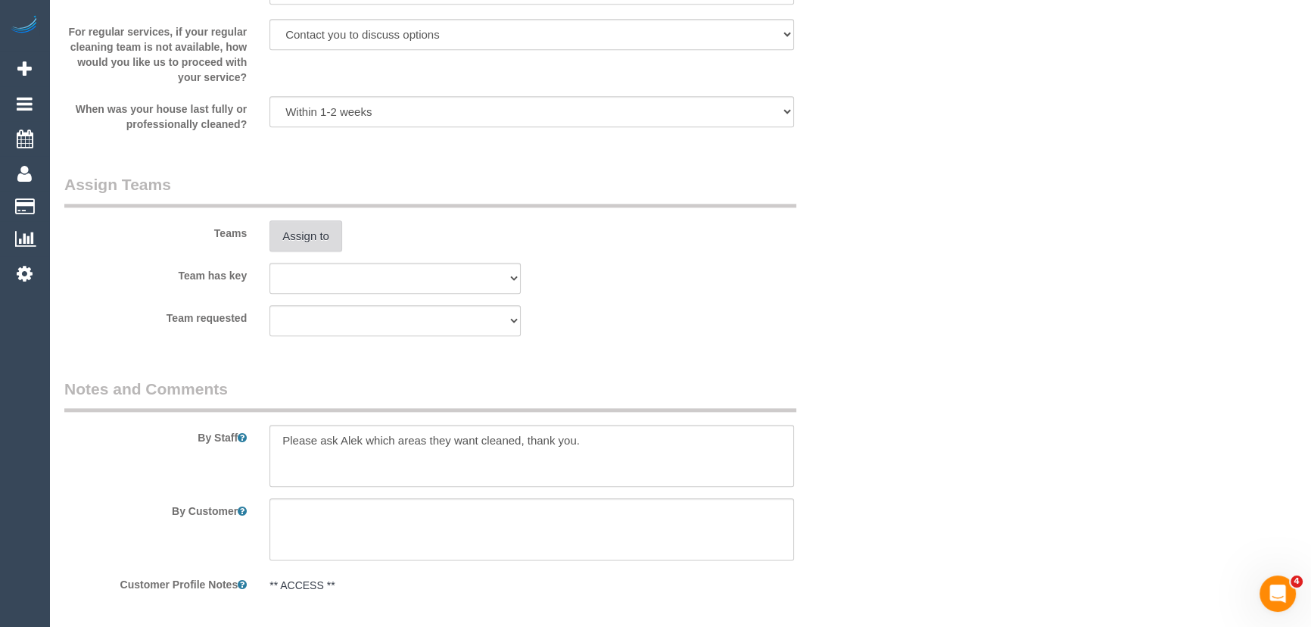
click at [308, 241] on button "Assign to" at bounding box center [305, 236] width 73 height 32
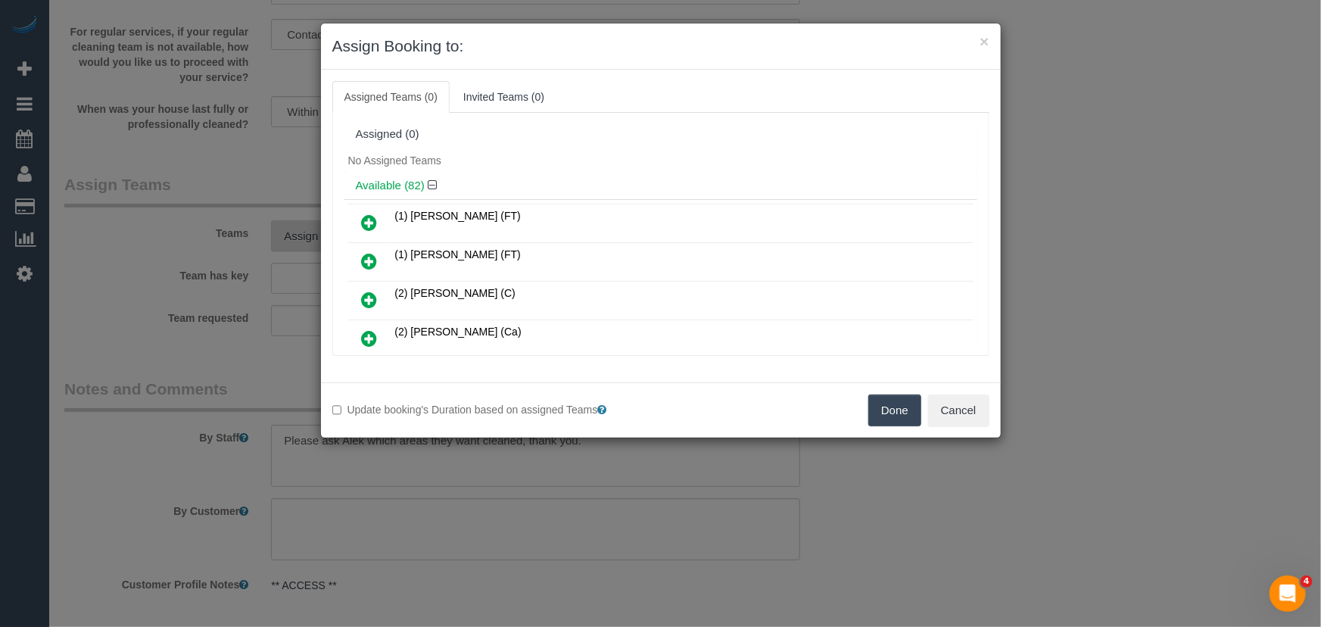
scroll to position [890, 0]
click at [370, 252] on icon at bounding box center [370, 261] width 16 height 18
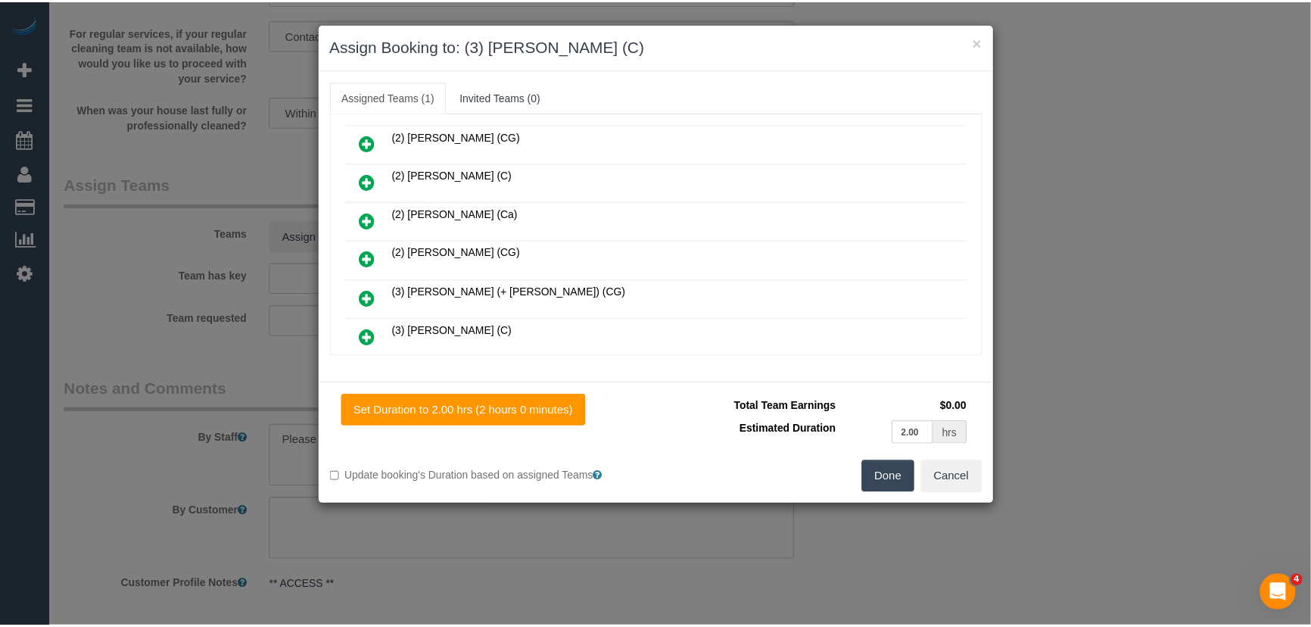
scroll to position [926, 0]
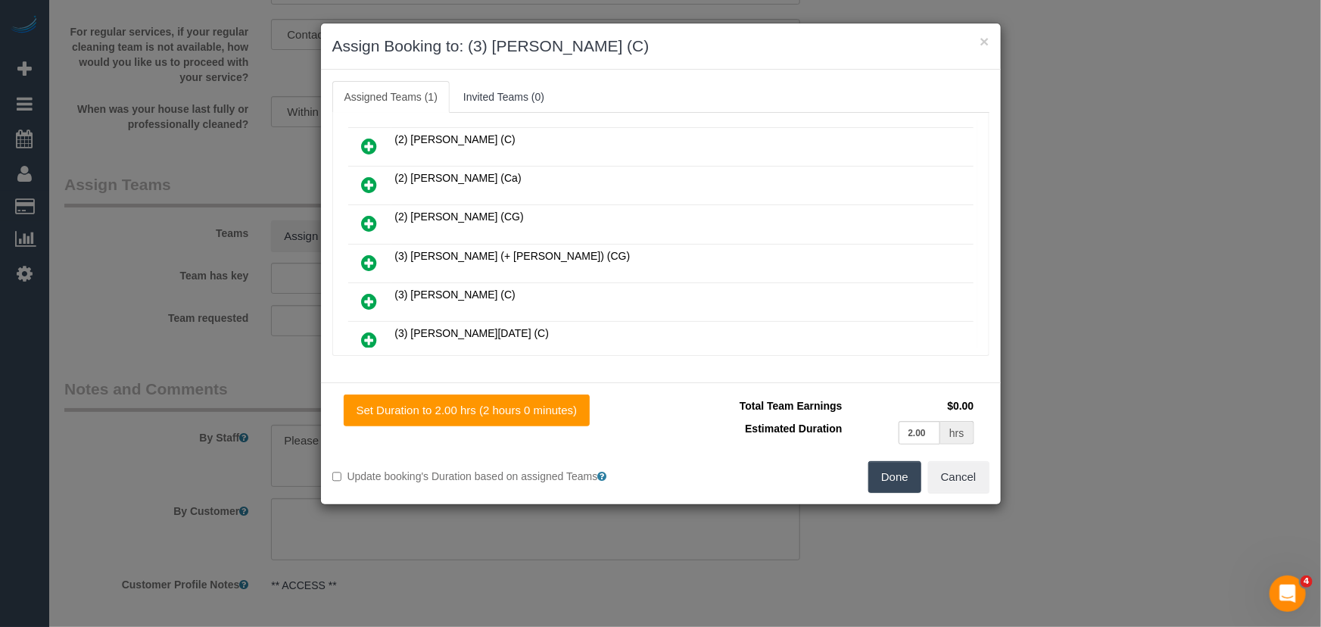
click at [897, 482] on button "Done" at bounding box center [894, 477] width 53 height 32
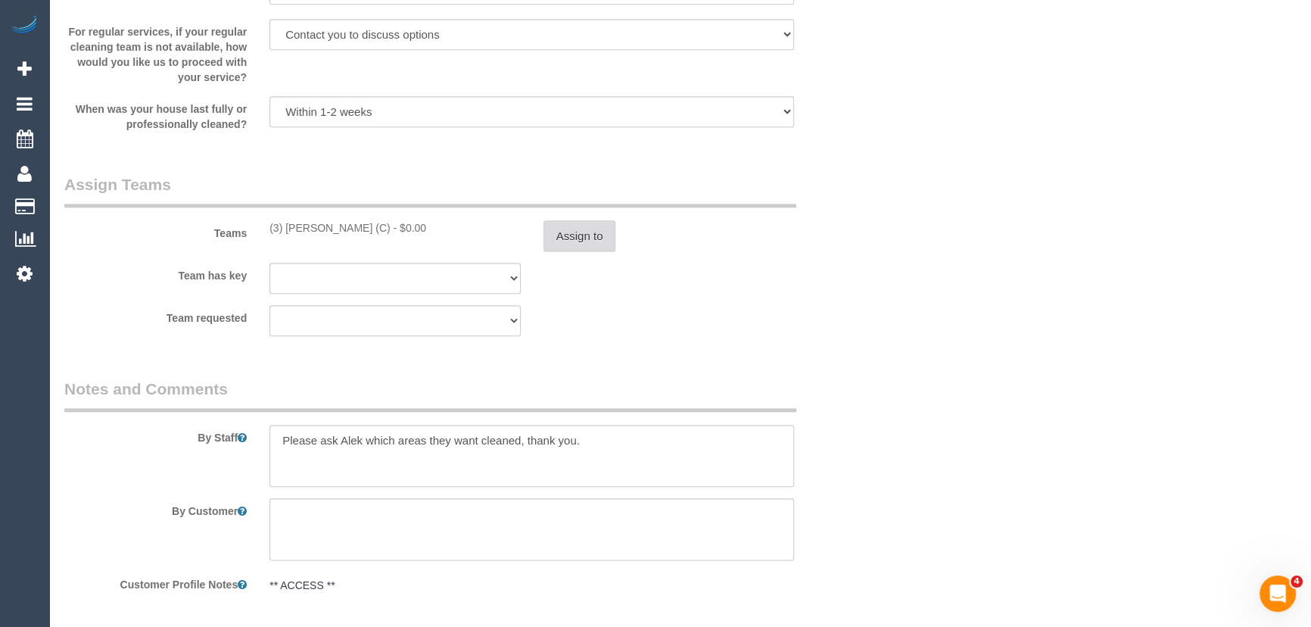
click at [577, 240] on button "Assign to" at bounding box center [580, 236] width 73 height 32
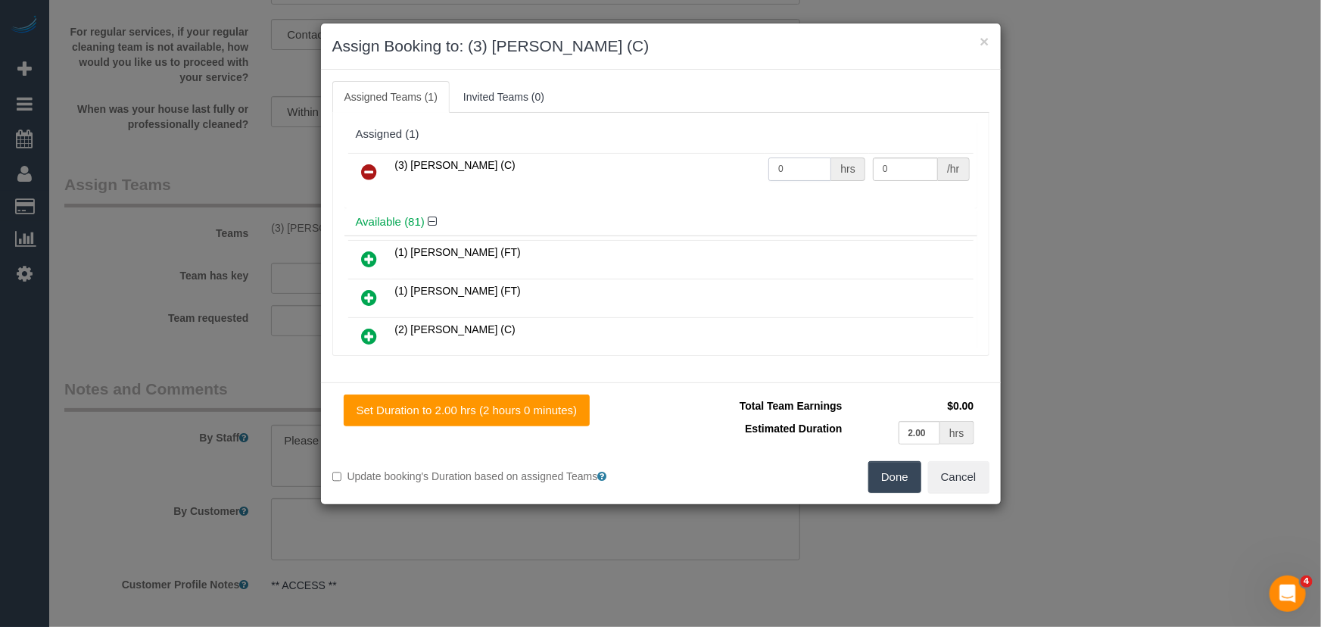
click at [804, 161] on input "0" at bounding box center [799, 168] width 63 height 23
type input "2"
type input "35"
click at [894, 476] on button "Done" at bounding box center [894, 477] width 53 height 32
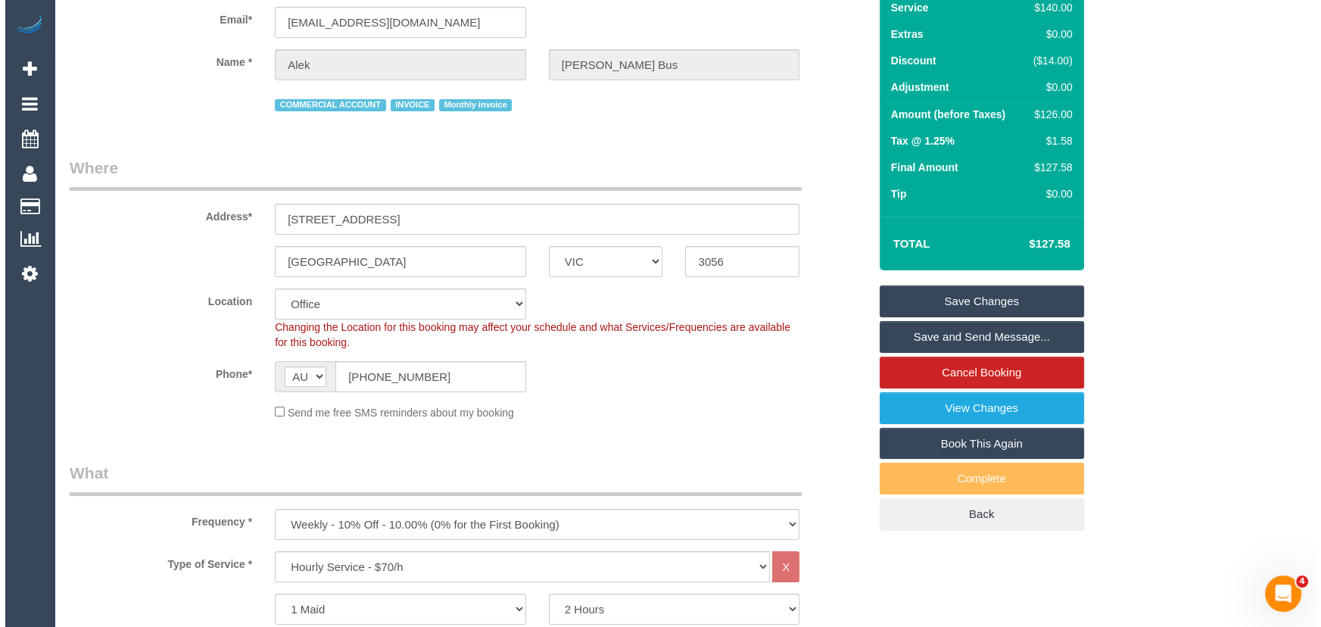
scroll to position [0, 0]
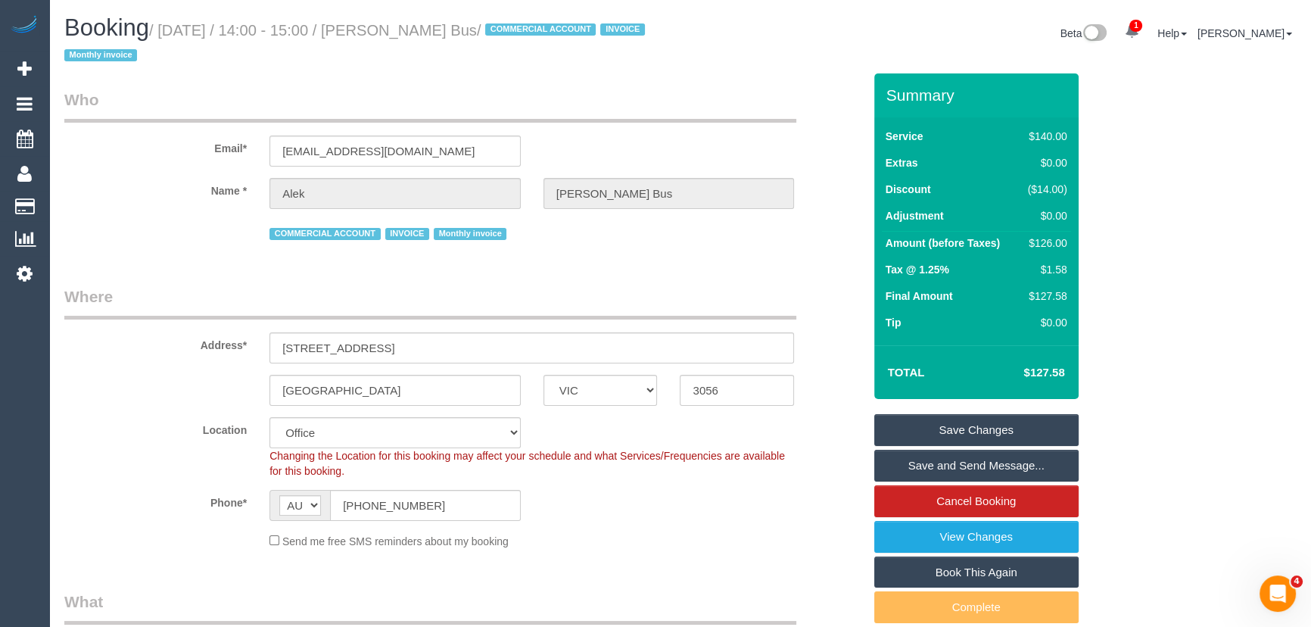
click at [421, 32] on small "/ September 30, 2025 / 14:00 - 15:00 / Alek Moreland Bus / COMMERCIAL ACCOUNT I…" at bounding box center [356, 43] width 585 height 42
copy small "Alek Moreland Bus"
click at [976, 467] on link "Save and Send Message..." at bounding box center [976, 466] width 204 height 32
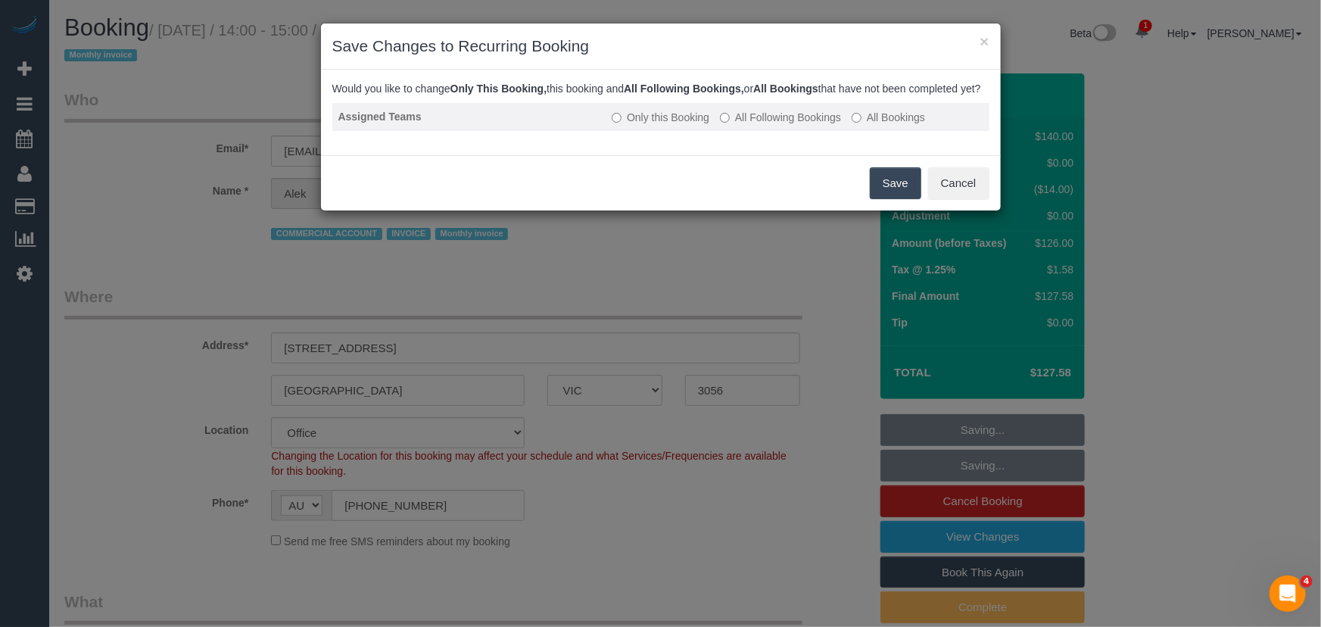
click at [794, 125] on label "All Following Bookings" at bounding box center [780, 117] width 121 height 15
click at [895, 199] on button "Save" at bounding box center [895, 183] width 51 height 32
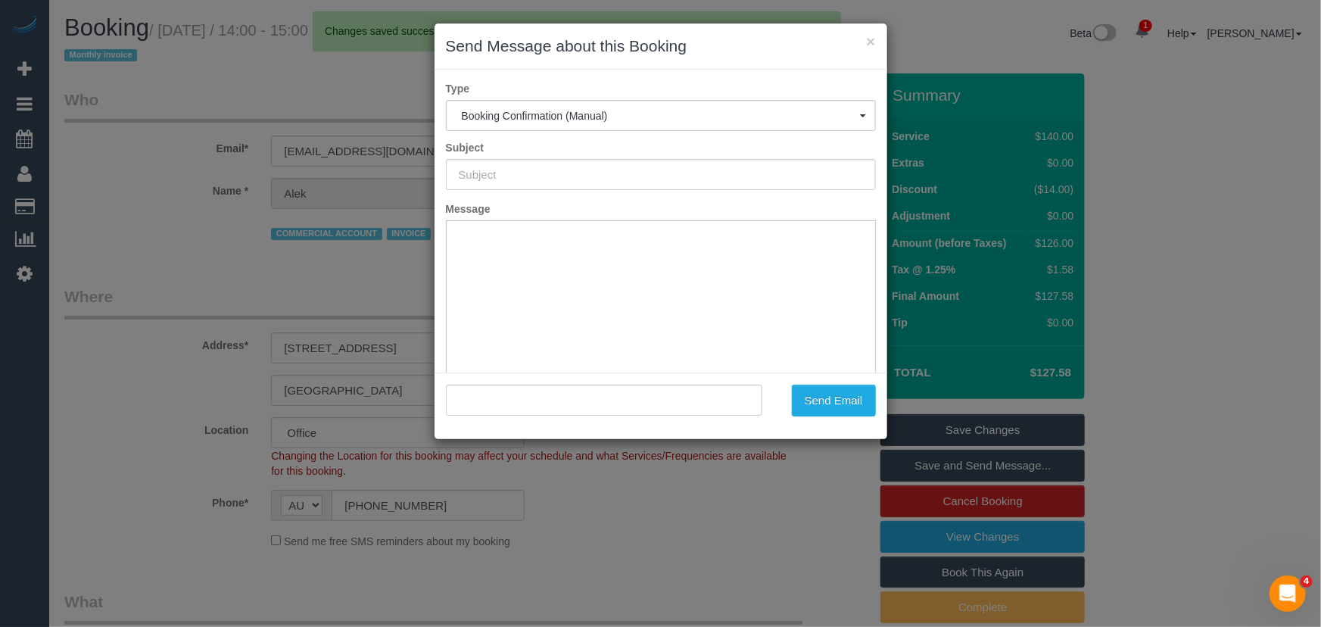
type input "Booking Confirmed"
type input ""Alek Moreland Bus" <opssupervisor@morelandbus.com.au>"
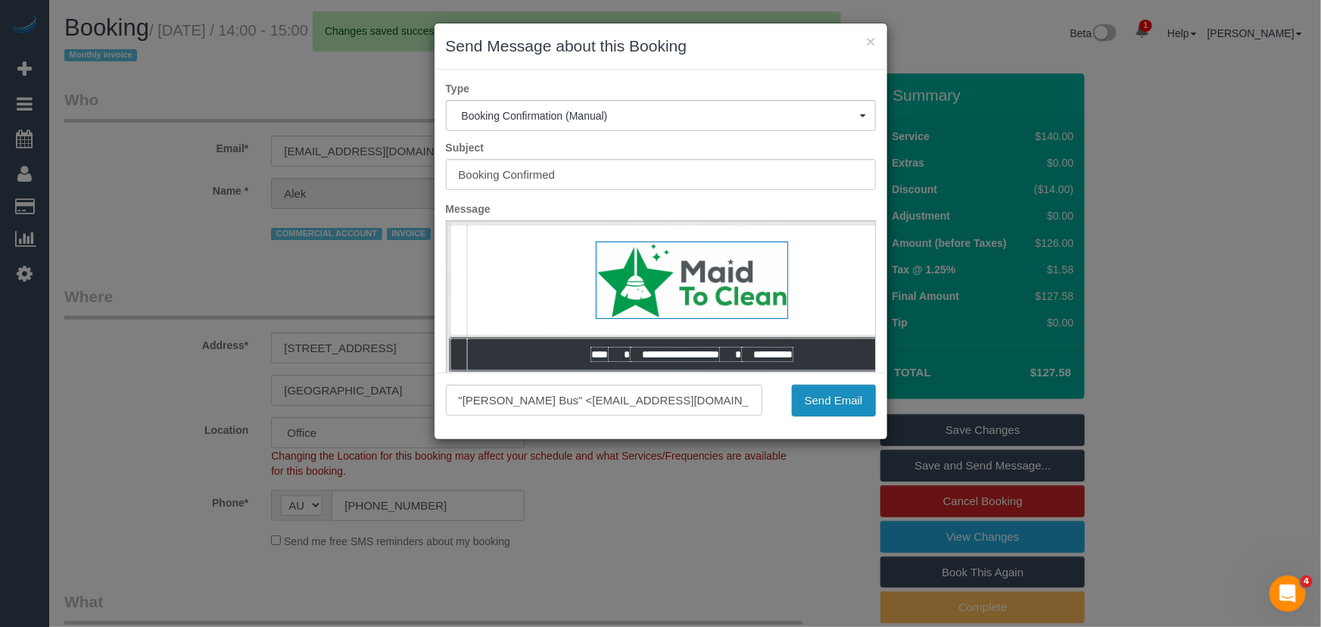
click at [833, 400] on button "Send Email" at bounding box center [834, 401] width 84 height 32
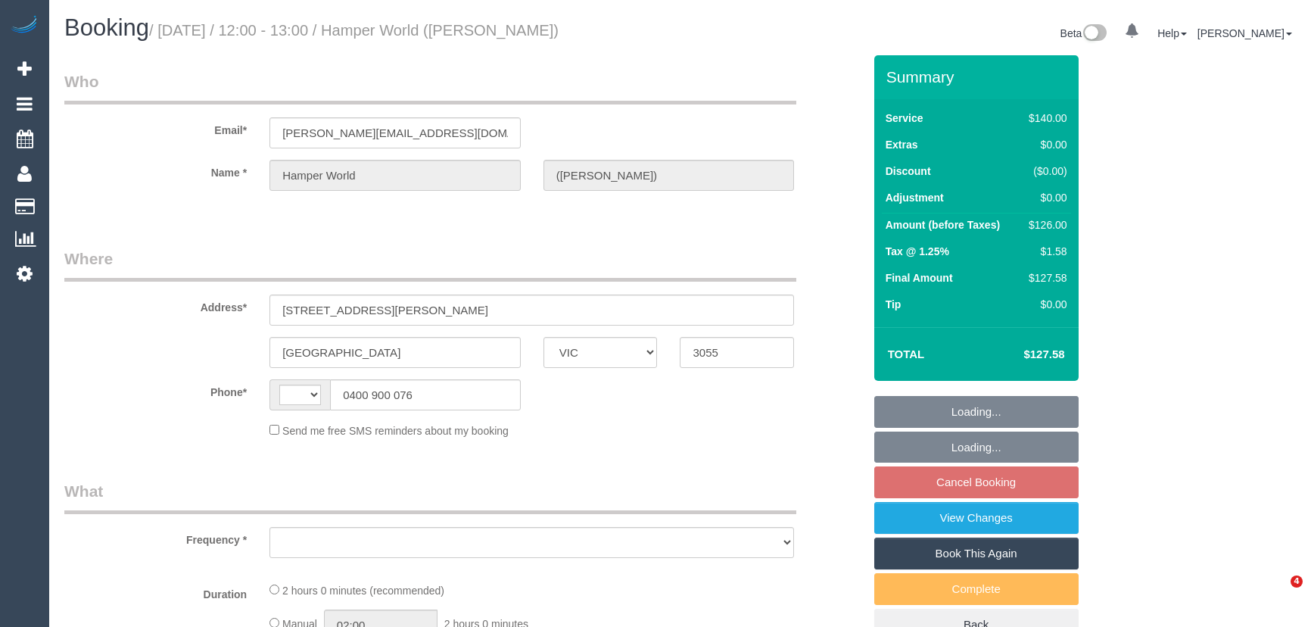
select select "VIC"
select select "string:AU"
select select "object:543"
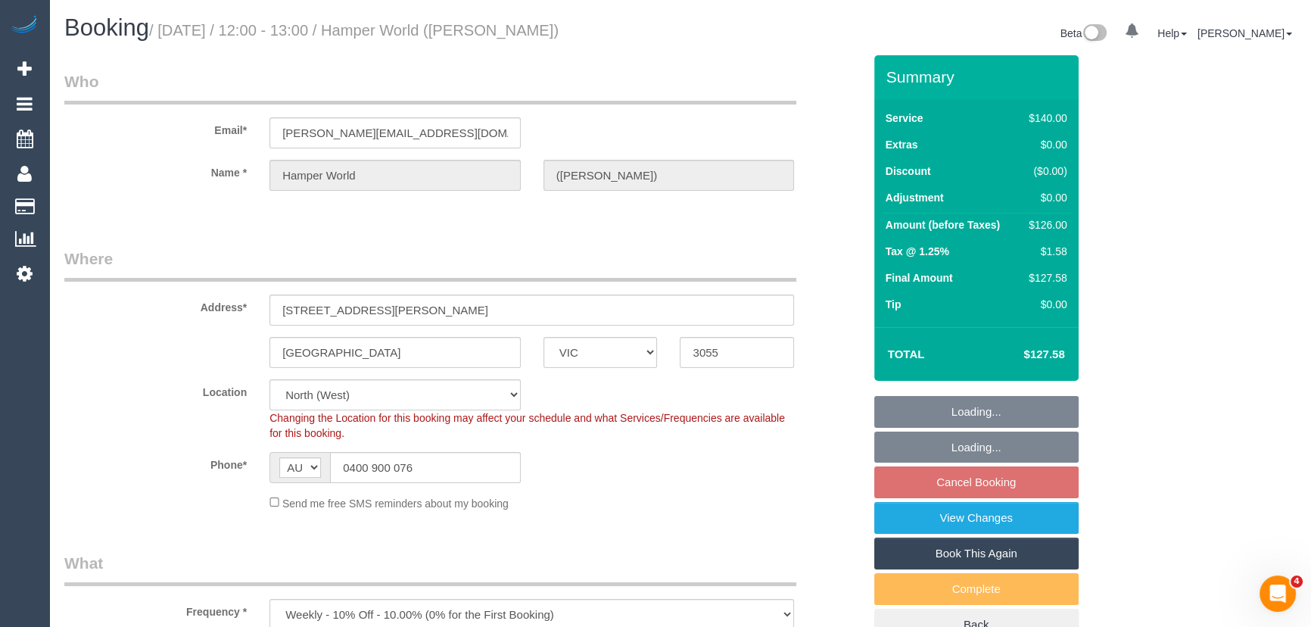
select select "string:stripe-pm_1G7w3Z2GScqysDRVjVGyHlxg"
select select "object:1445"
select select "number:28"
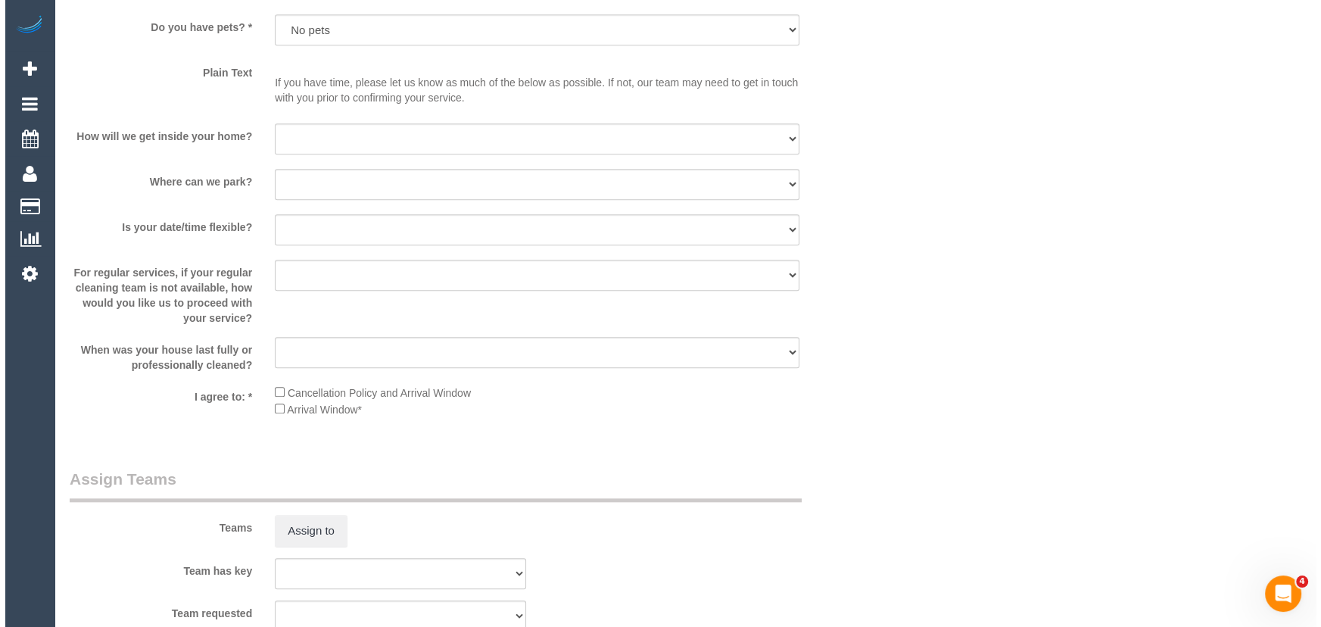
scroll to position [1995, 0]
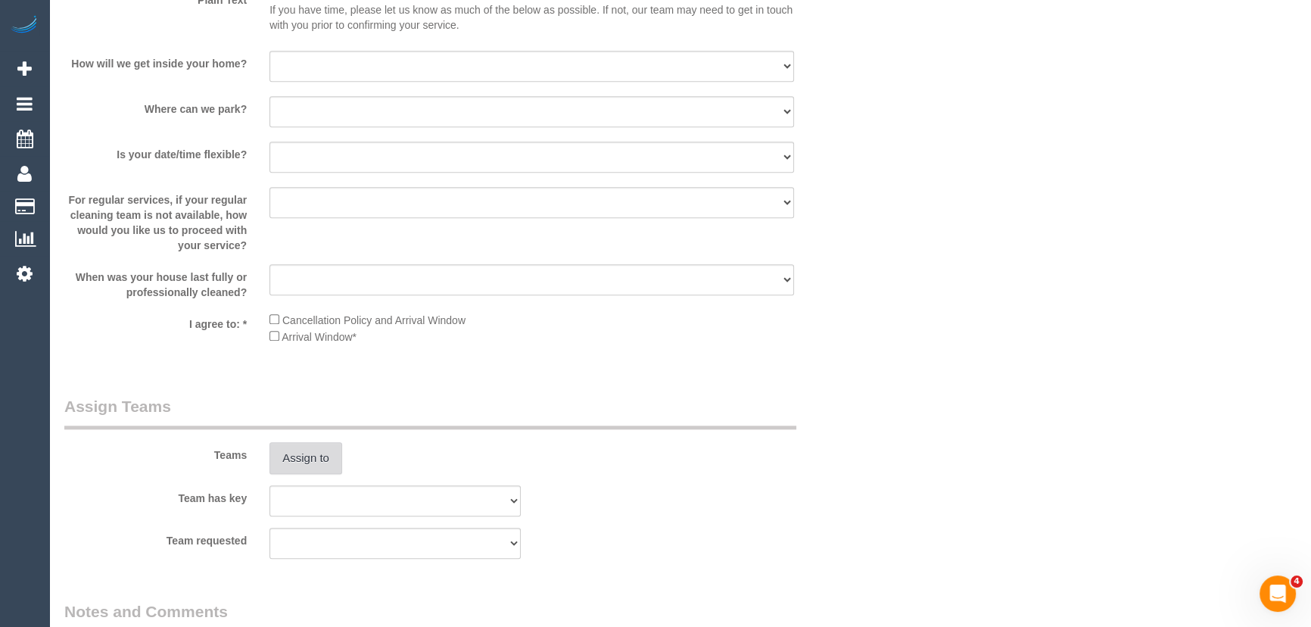
click at [325, 463] on button "Assign to" at bounding box center [305, 458] width 73 height 32
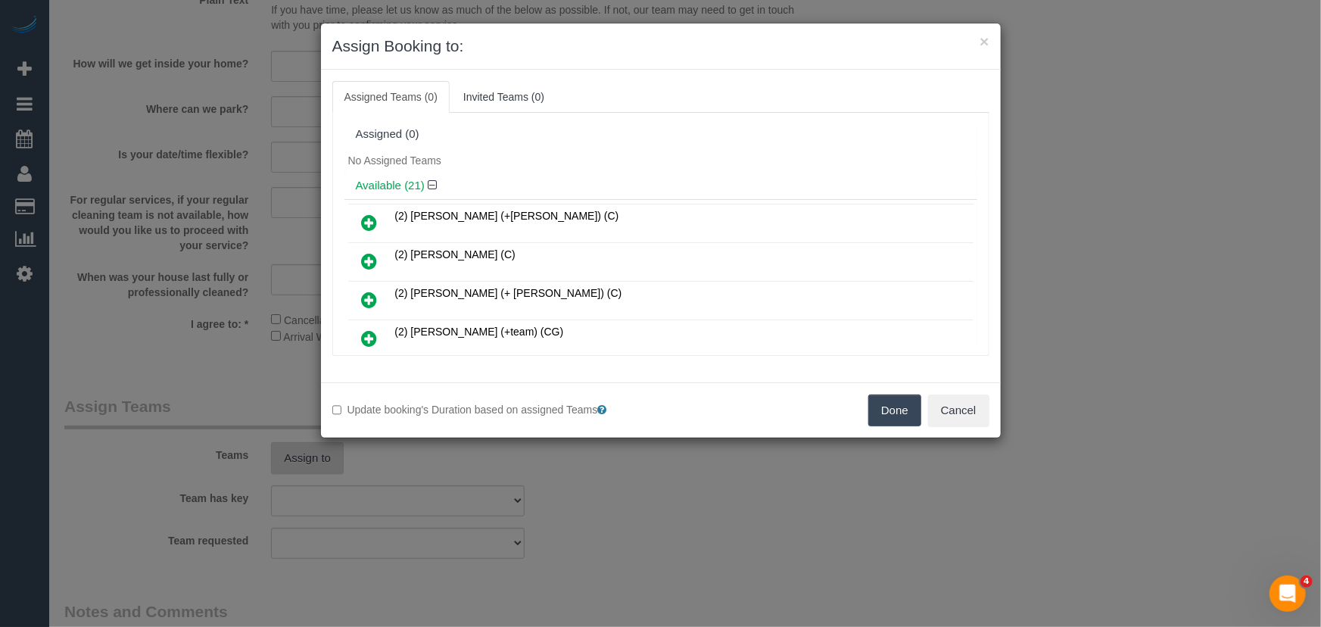
scroll to position [512, 0]
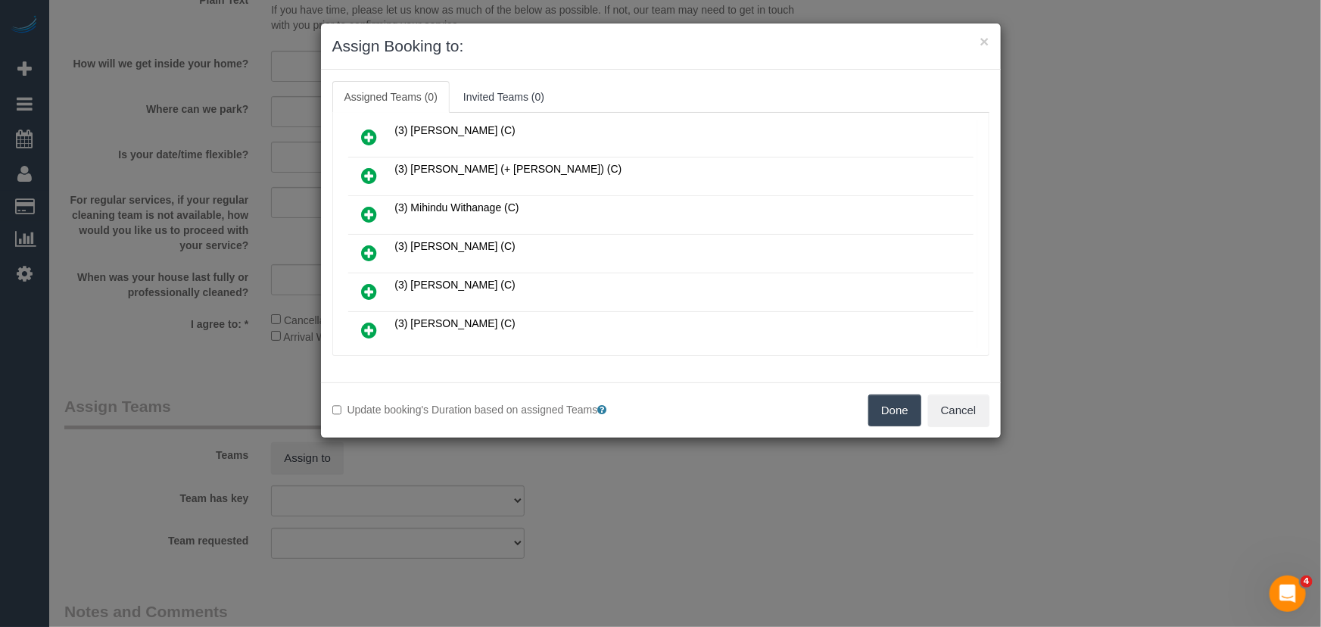
click at [370, 244] on icon at bounding box center [370, 253] width 16 height 18
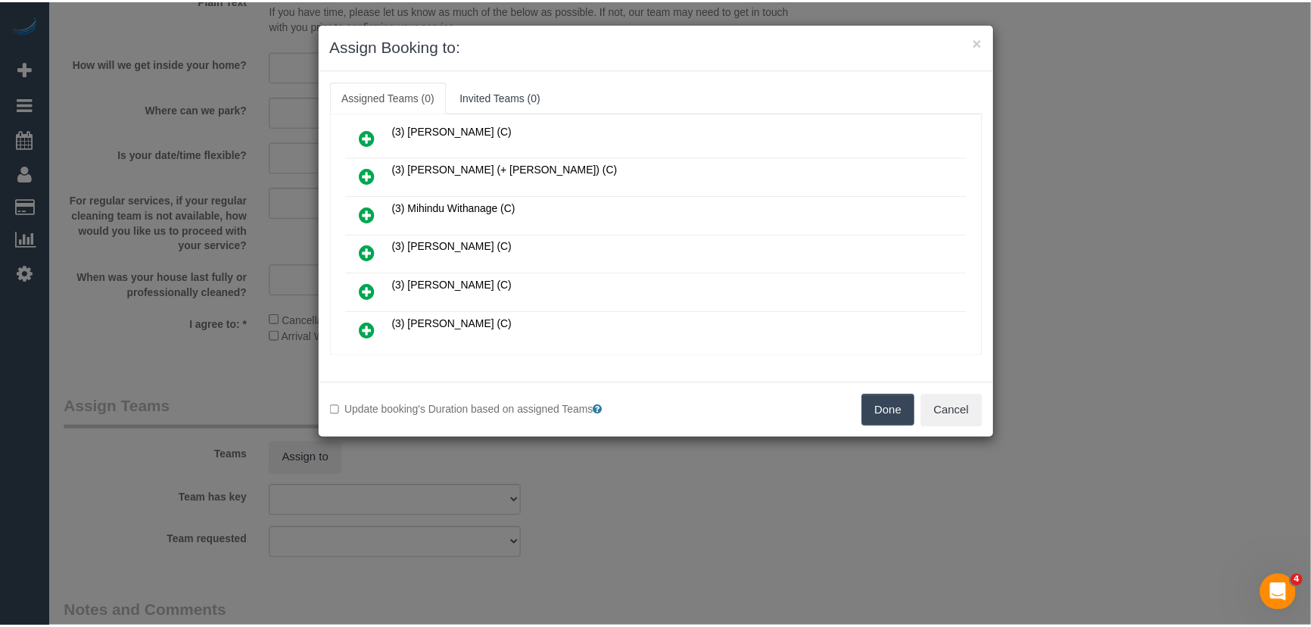
scroll to position [547, 0]
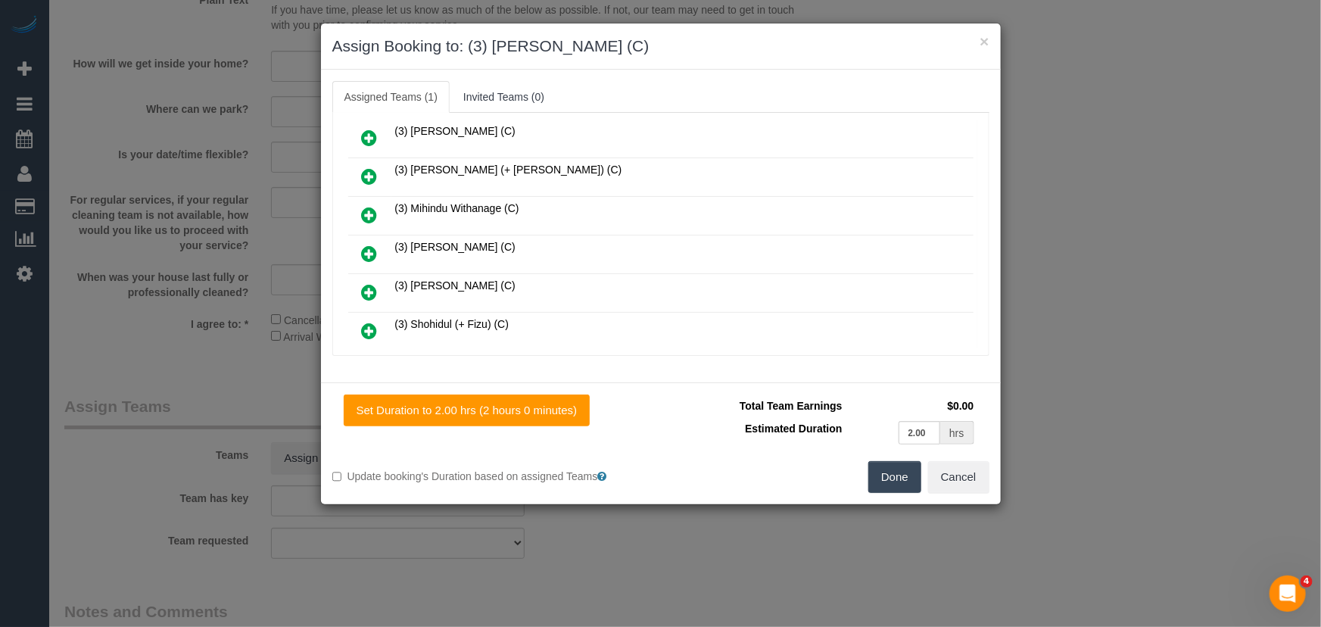
click at [889, 476] on button "Done" at bounding box center [894, 477] width 53 height 32
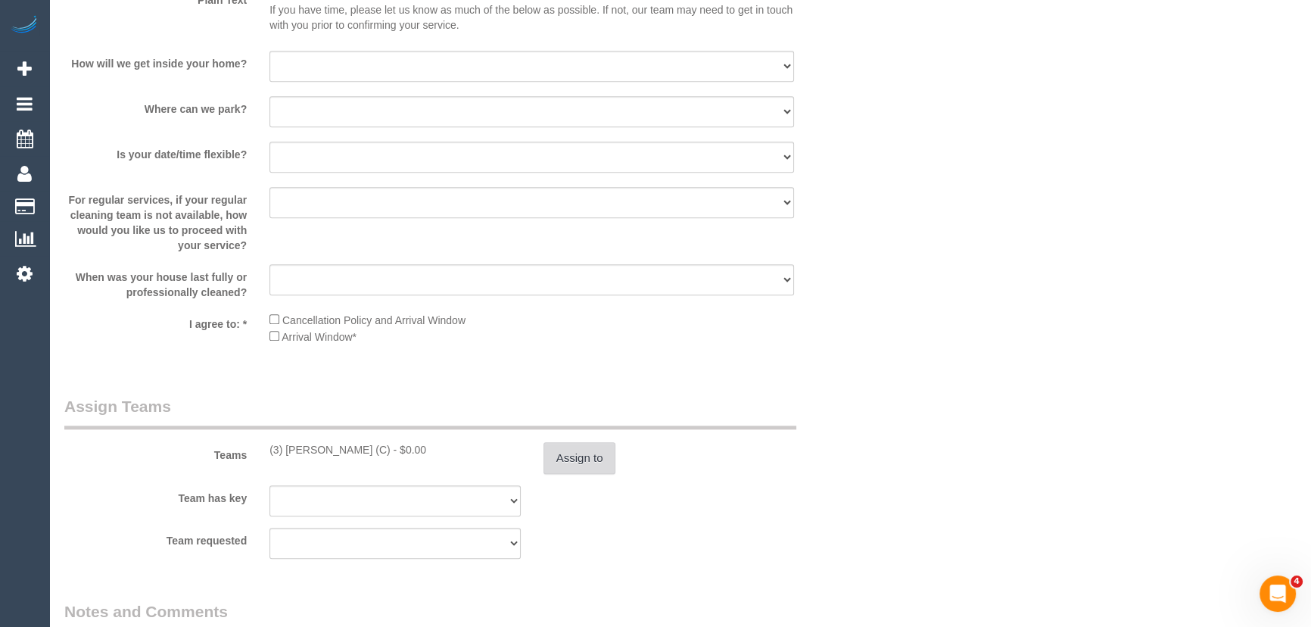
click at [591, 463] on button "Assign to" at bounding box center [580, 458] width 73 height 32
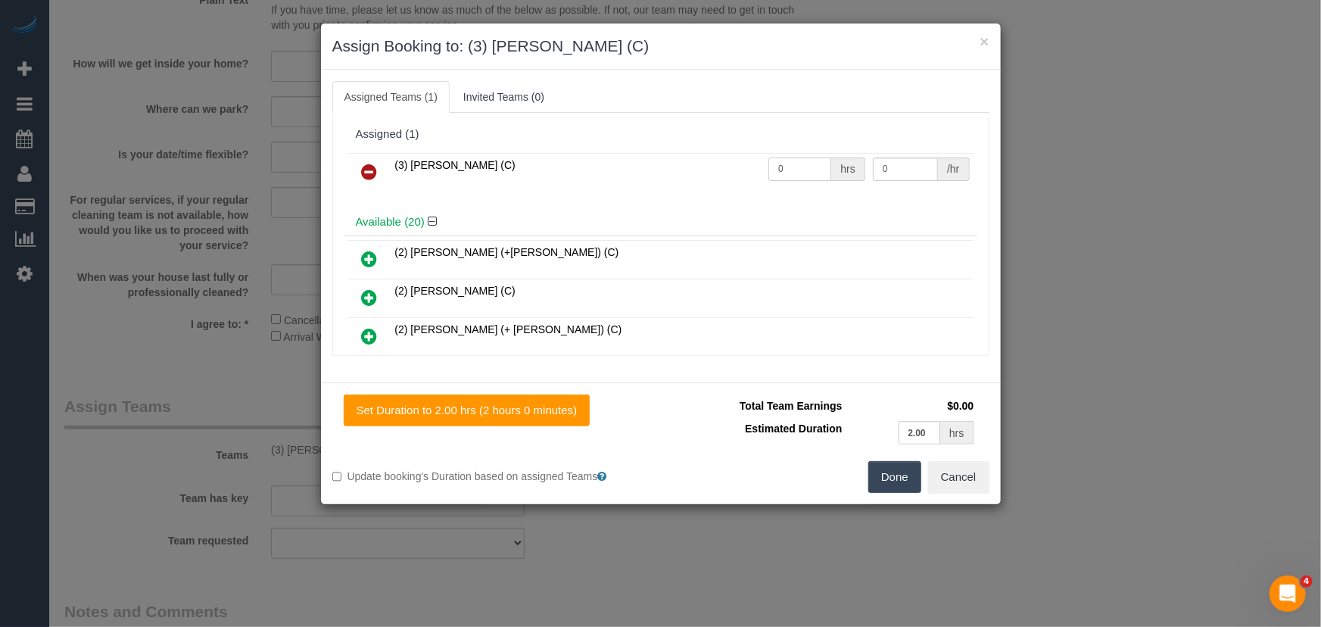
click at [788, 173] on input "0" at bounding box center [799, 168] width 63 height 23
type input "2"
type input "35"
click at [904, 492] on div "Set Duration to 2.00 hrs (2 hours 0 minutes) Total Team Earnings $70.00 Estimat…" at bounding box center [661, 443] width 680 height 122
click at [892, 471] on button "Done" at bounding box center [894, 477] width 53 height 32
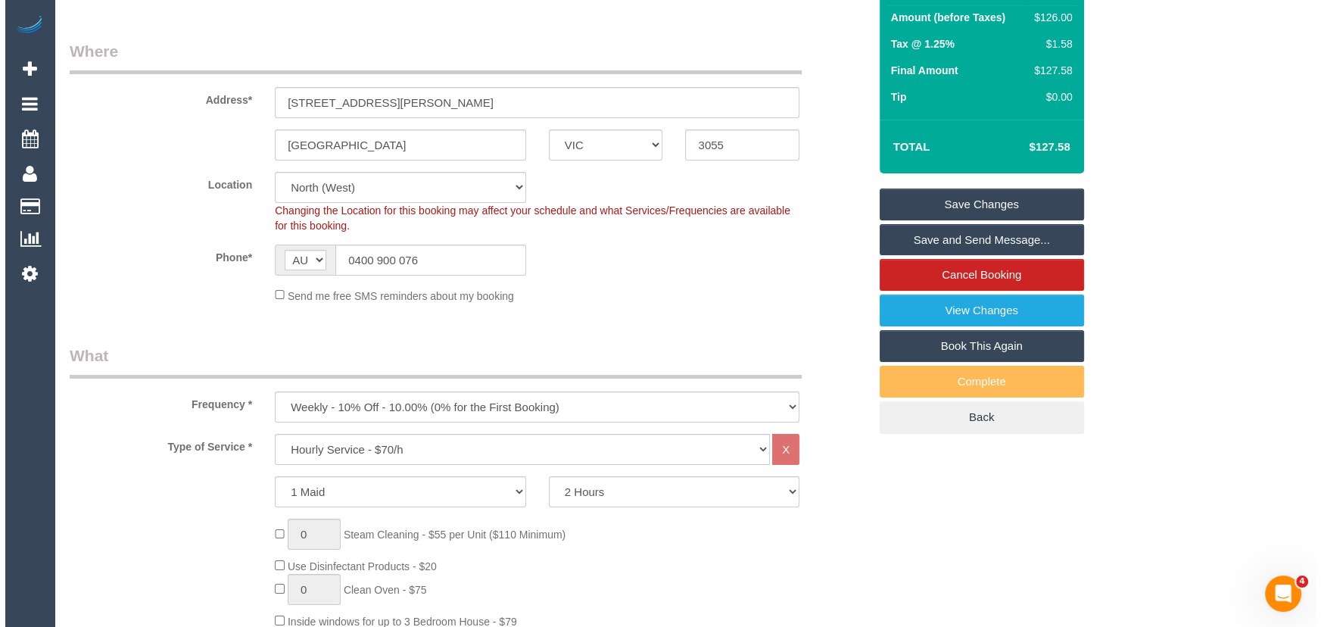
scroll to position [0, 0]
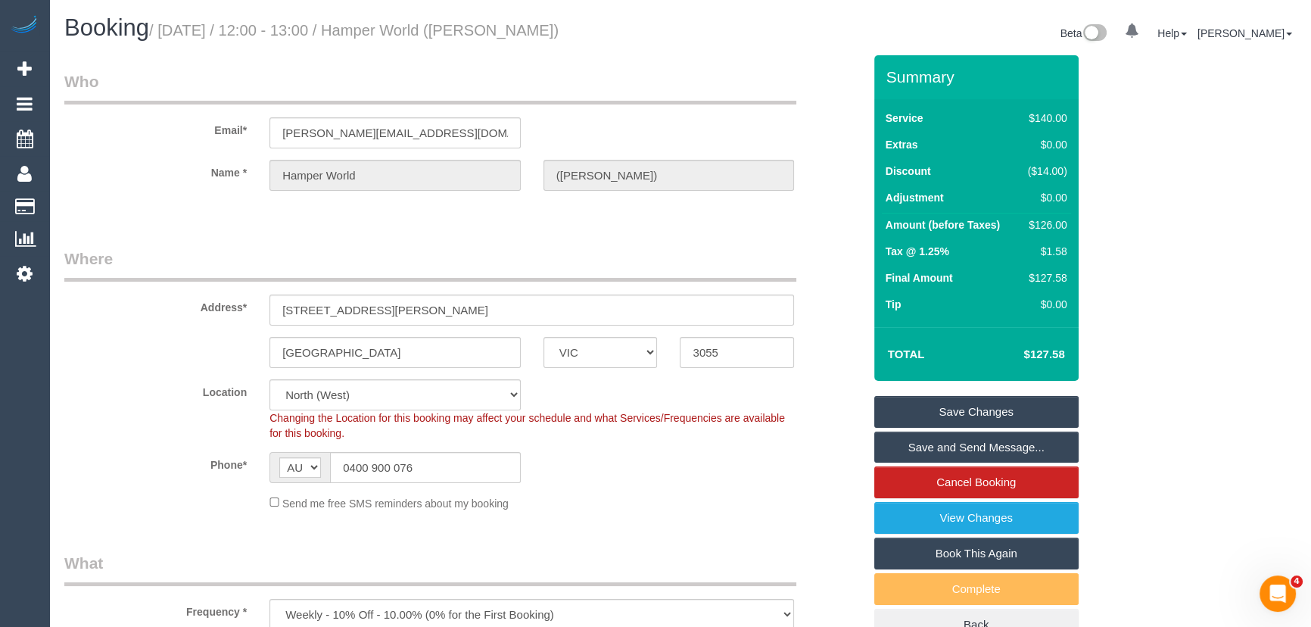
click at [433, 25] on small "/ September 30, 2025 / 12:00 - 13:00 / Hamper World (Connie)" at bounding box center [354, 30] width 410 height 17
copy small "Hamper World (Connie)"
click at [967, 453] on link "Save and Send Message..." at bounding box center [976, 447] width 204 height 32
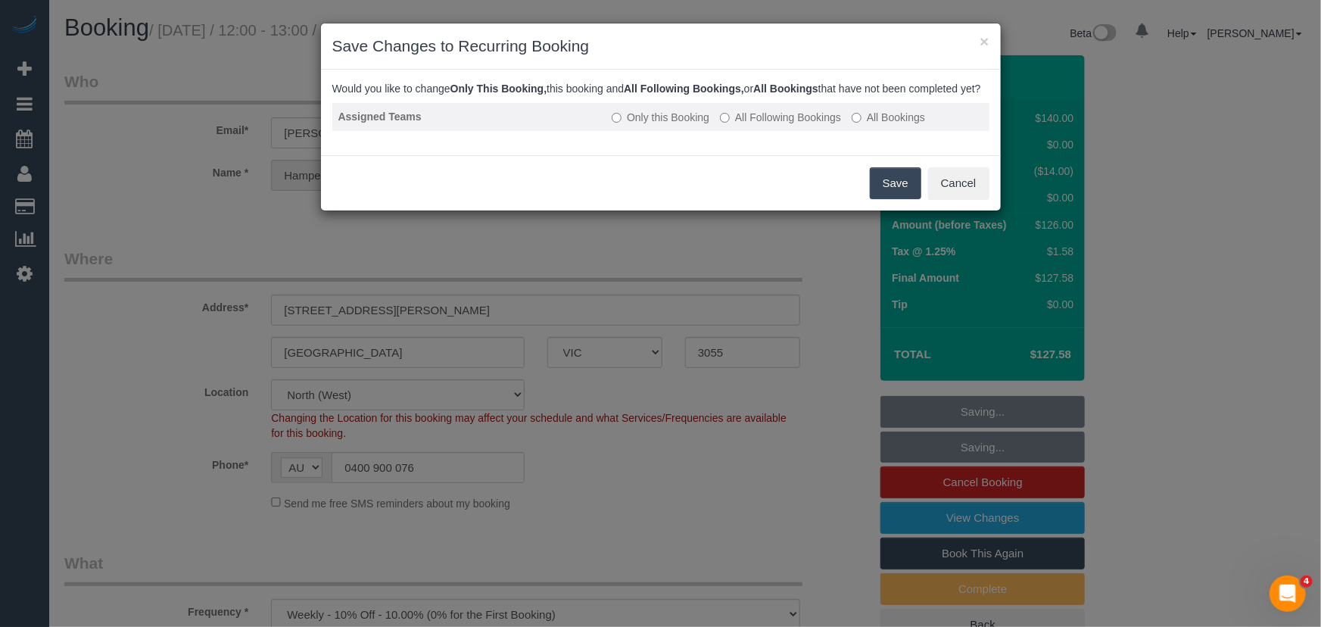
click at [767, 125] on label "All Following Bookings" at bounding box center [780, 117] width 121 height 15
click at [883, 198] on button "Save" at bounding box center [895, 183] width 51 height 32
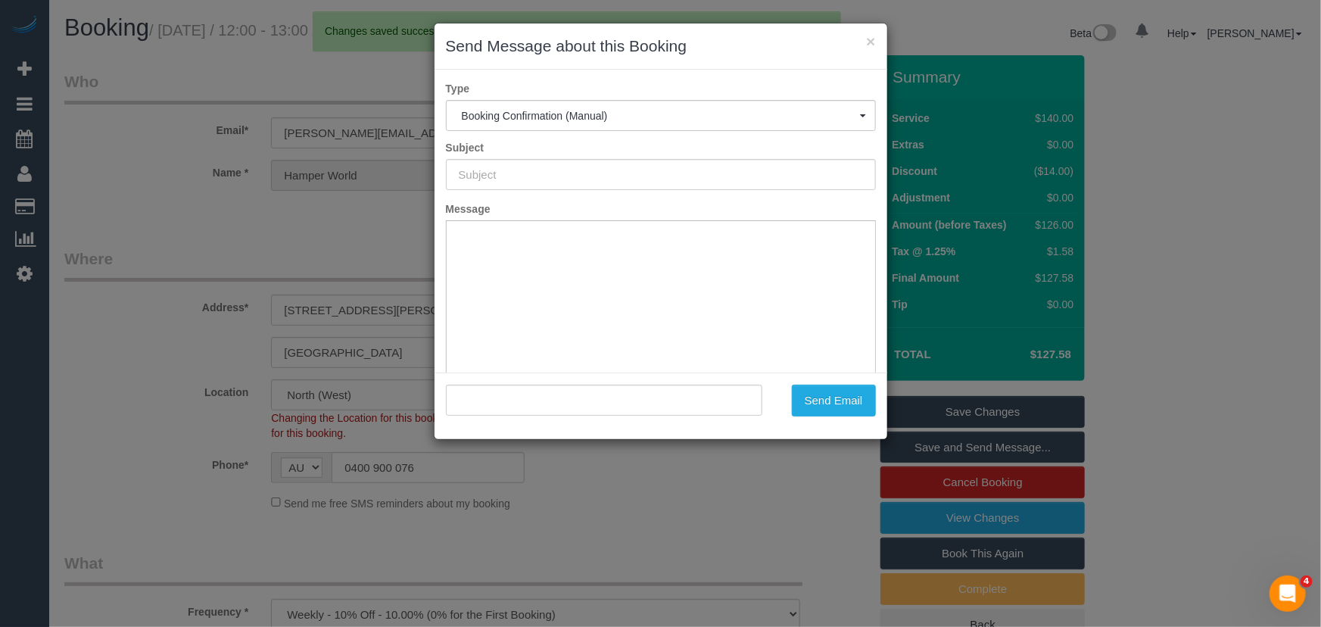
type input "Booking Confirmed"
type input ""Hamper World (Connie)" <connie@hamperworld.com.au>"
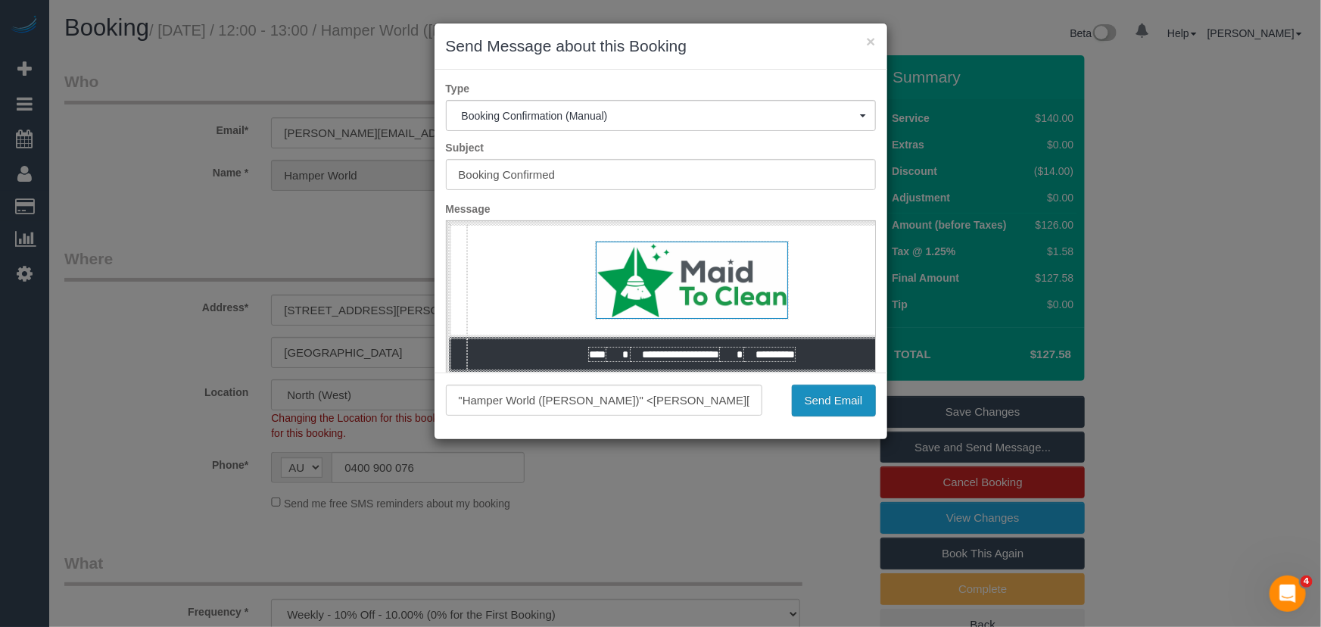
click at [830, 416] on button "Send Email" at bounding box center [834, 401] width 84 height 32
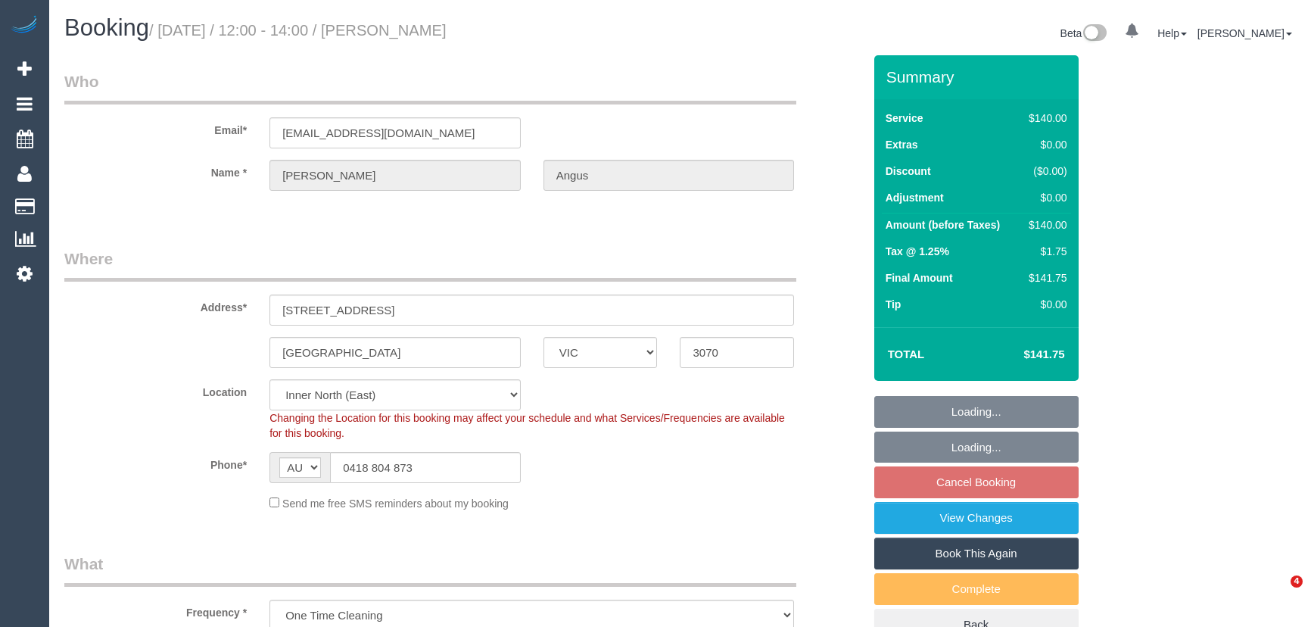
select select "VIC"
select select "number:28"
select select "number:14"
select select "number:21"
select select "number:24"
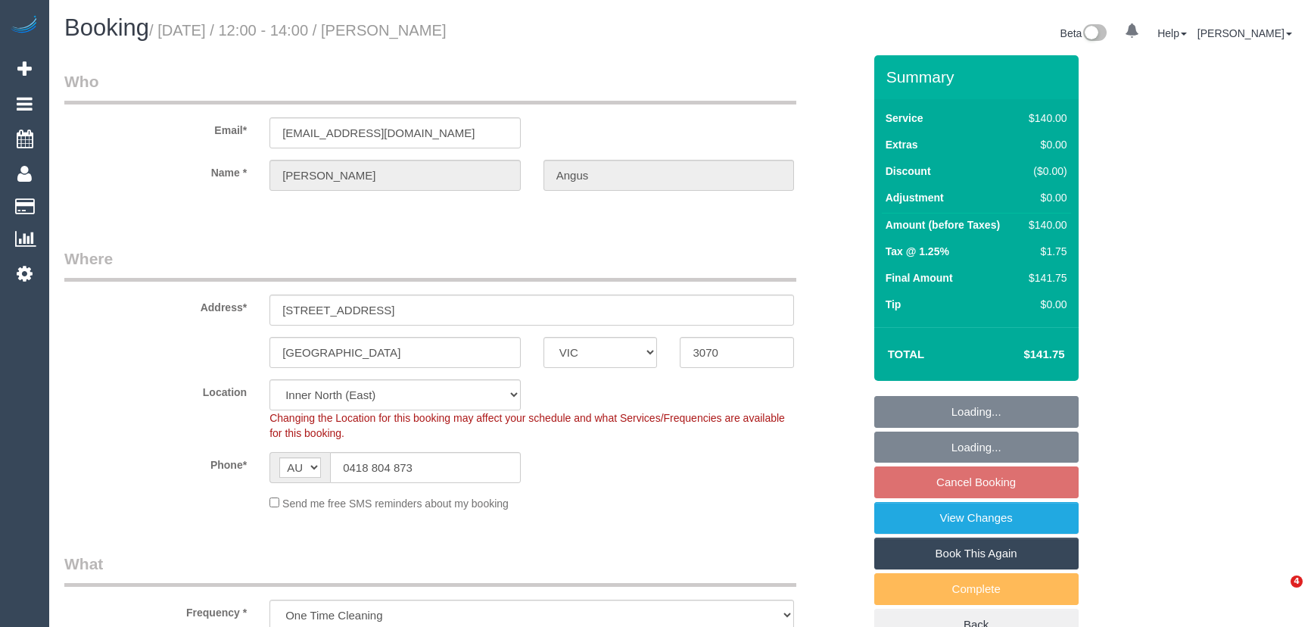
select select "spot3"
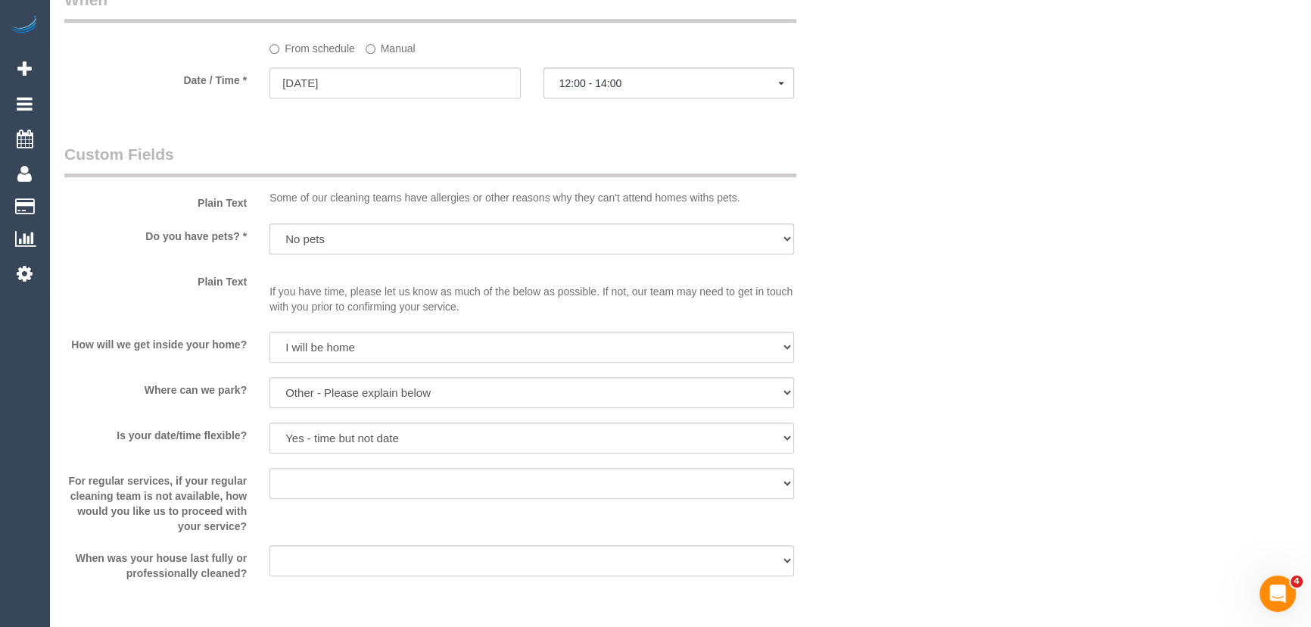
scroll to position [1445, 0]
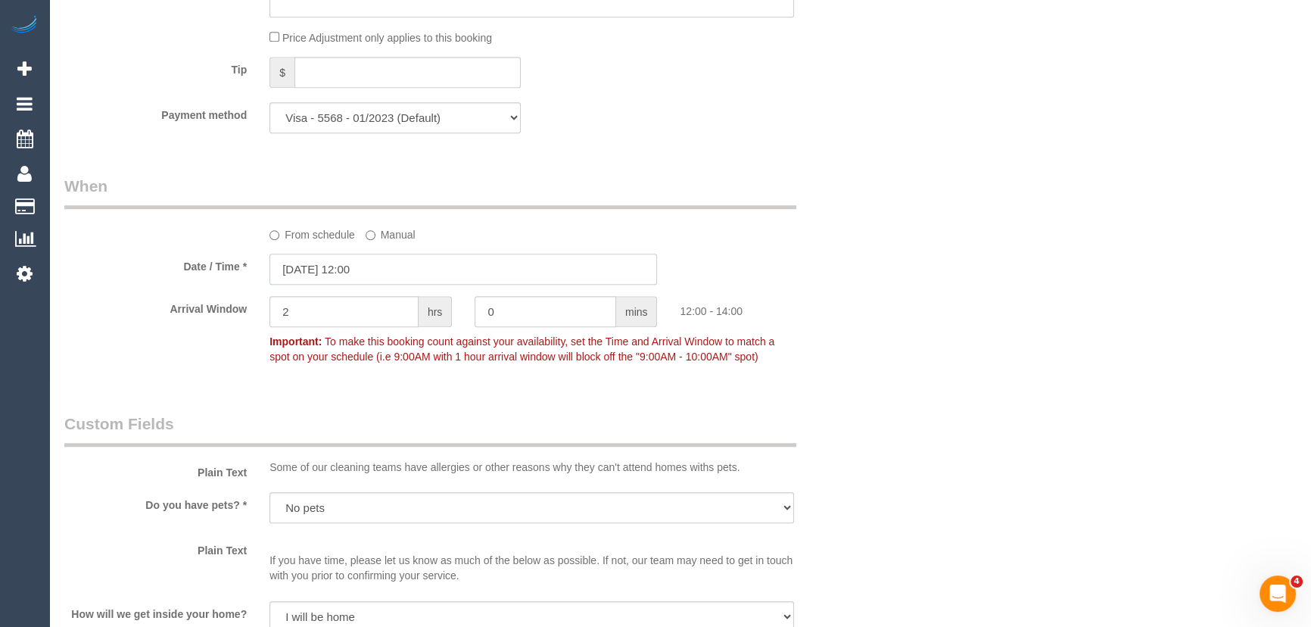
click at [383, 274] on input "[DATE] 12:00" at bounding box center [463, 269] width 388 height 31
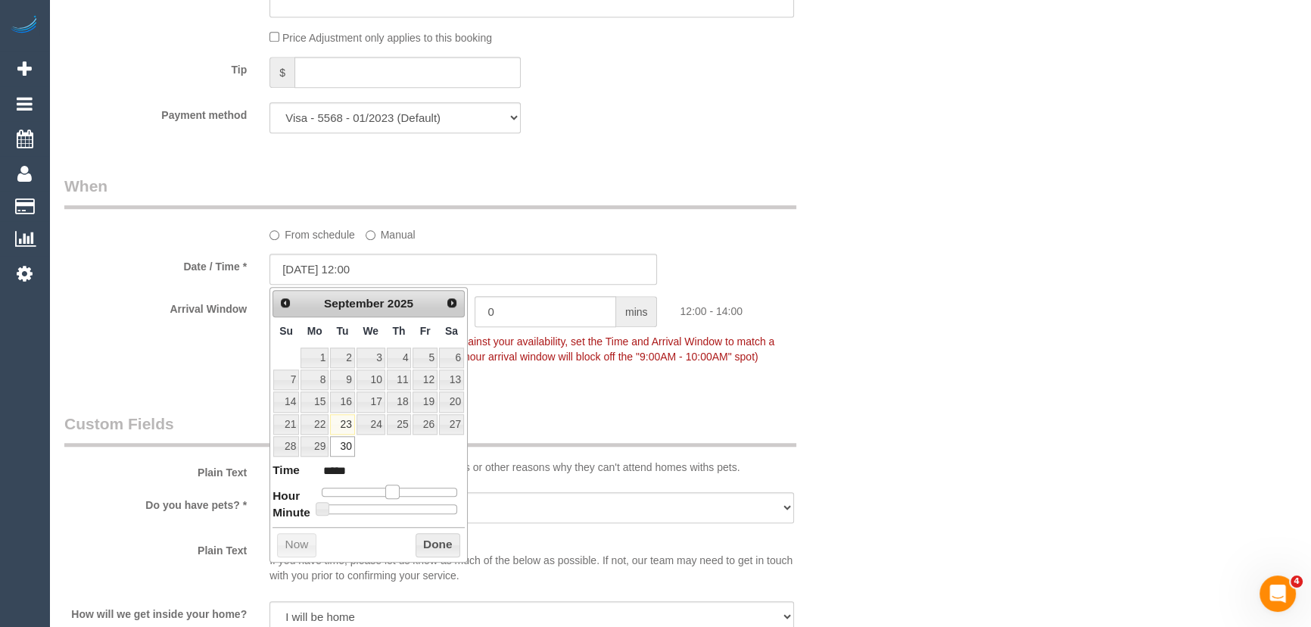
type input "[DATE] 11:00"
type input "*****"
click at [391, 493] on span at bounding box center [386, 491] width 14 height 14
click at [539, 375] on fieldset "When From schedule Manual Date / Time * [DATE] 11:00 Arrival Window 2 hrs 0 min…" at bounding box center [463, 278] width 799 height 207
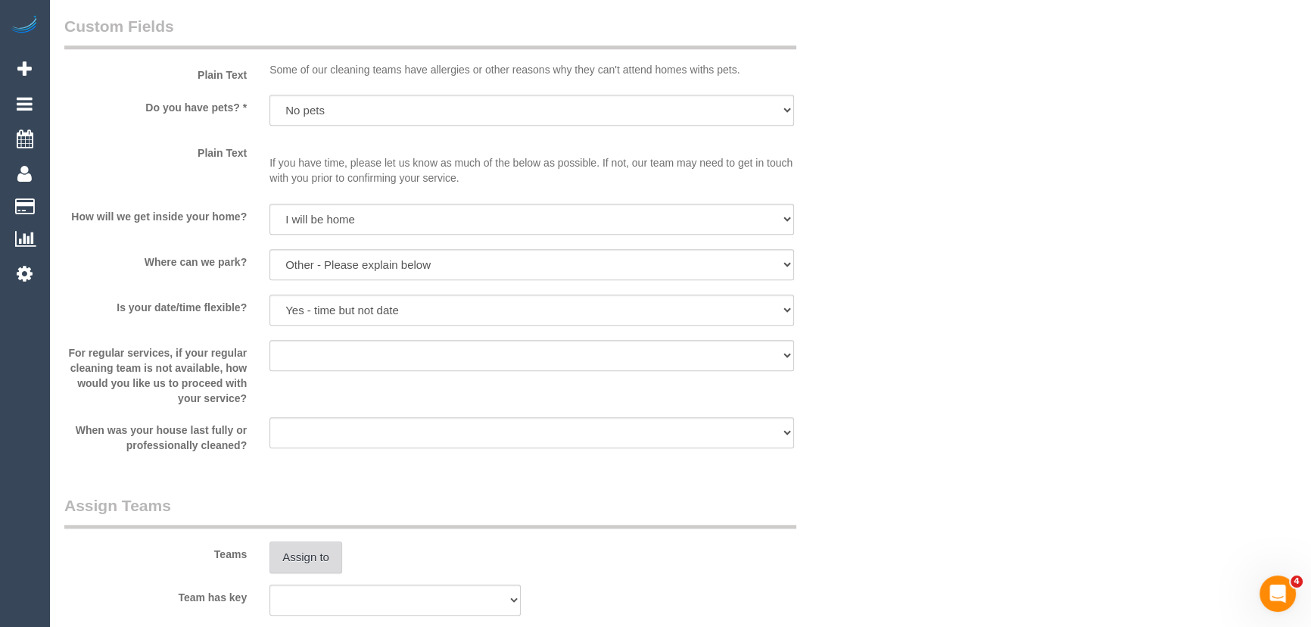
click at [297, 541] on button "Assign to" at bounding box center [305, 557] width 73 height 32
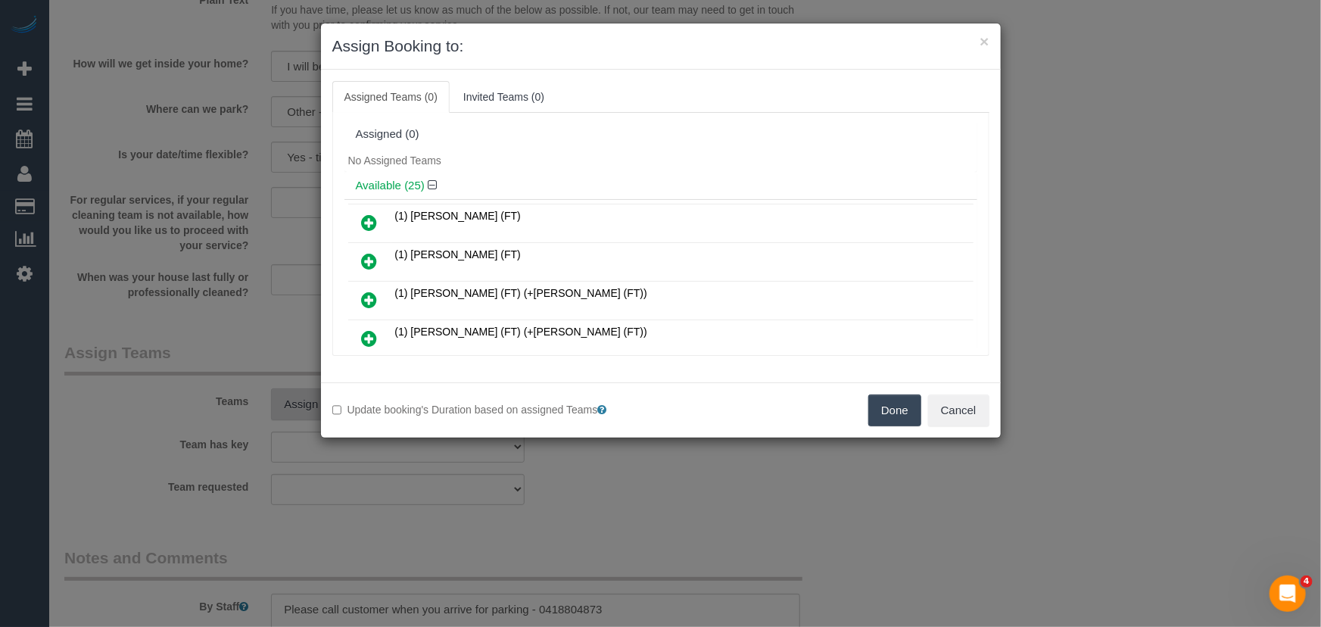
scroll to position [246, 0]
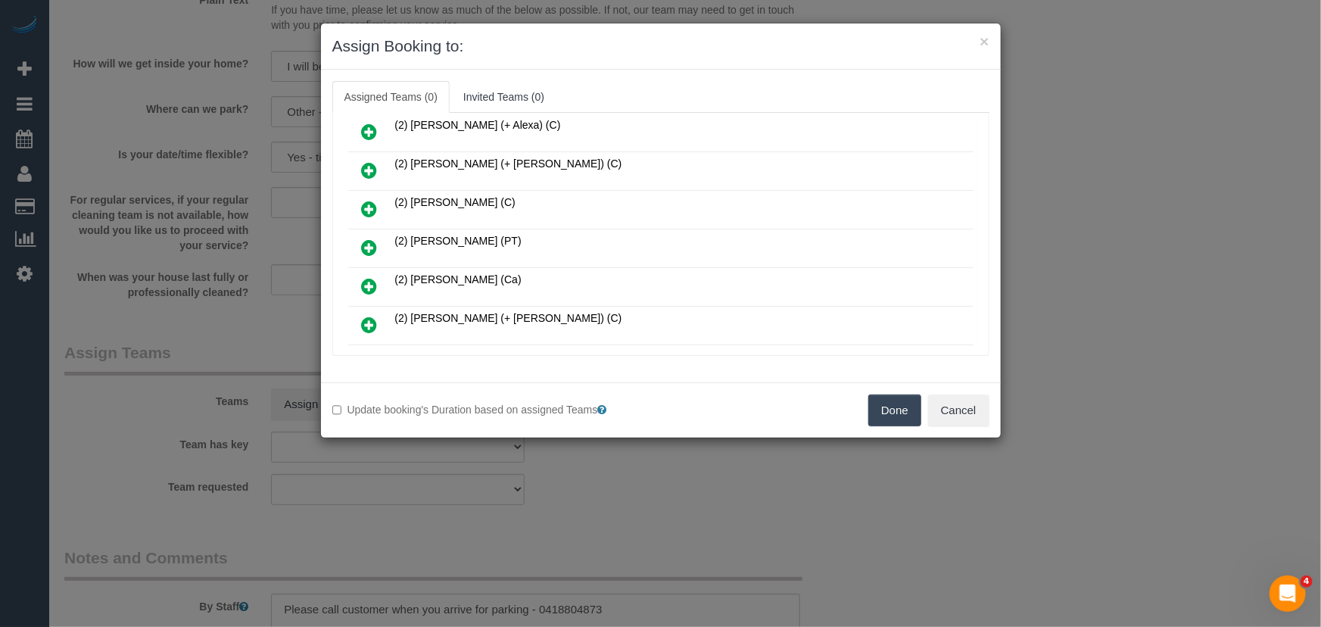
click at [372, 238] on icon at bounding box center [370, 247] width 16 height 18
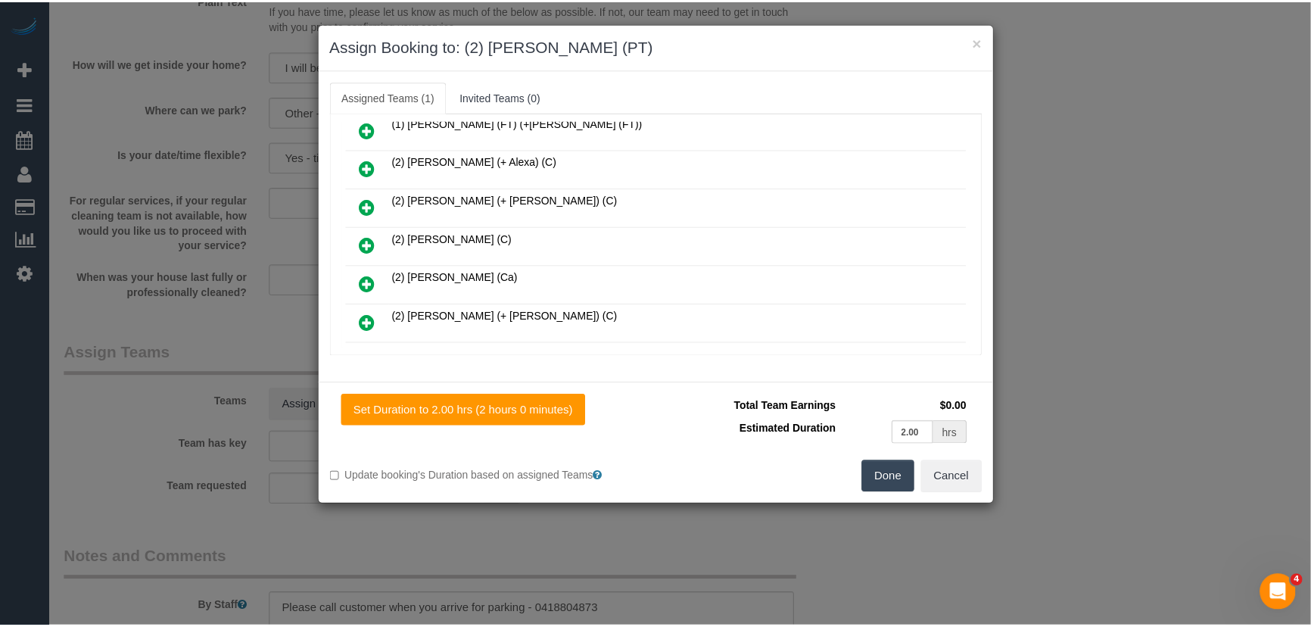
scroll to position [281, 0]
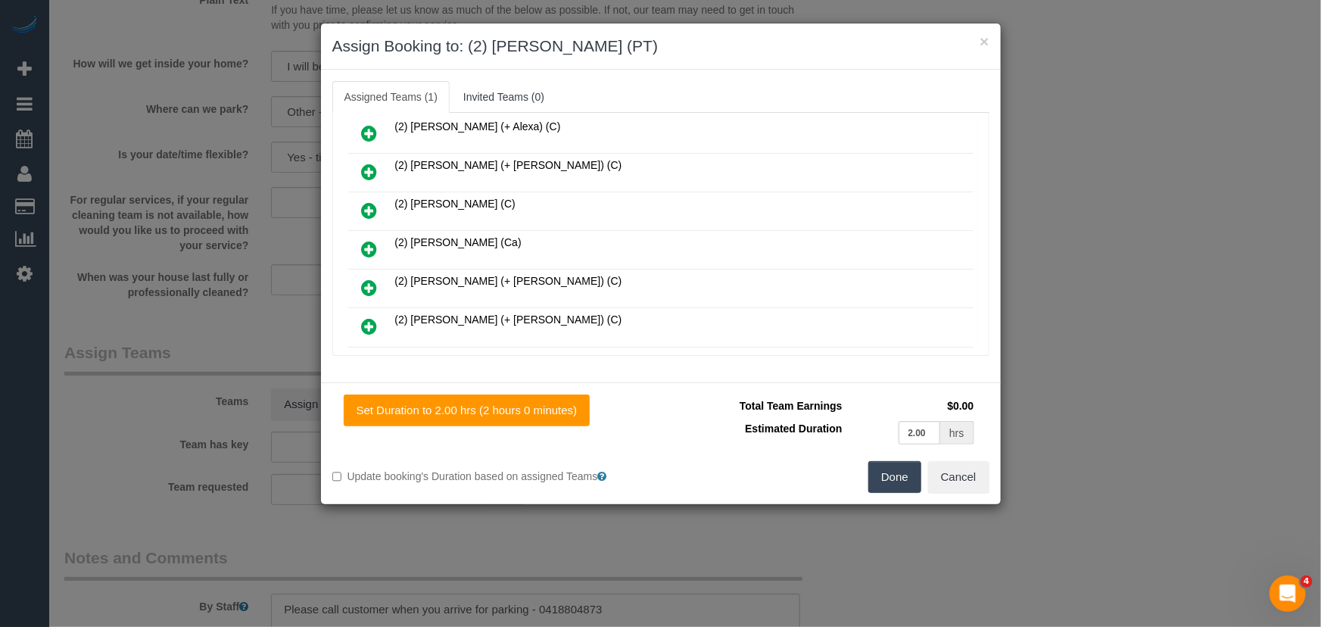
click at [891, 486] on button "Done" at bounding box center [894, 477] width 53 height 32
click at [891, 486] on div "Set Duration to 2.00 hrs (2 hours 0 minutes) Total Team Earnings $0.00 Estimate…" at bounding box center [661, 443] width 680 height 122
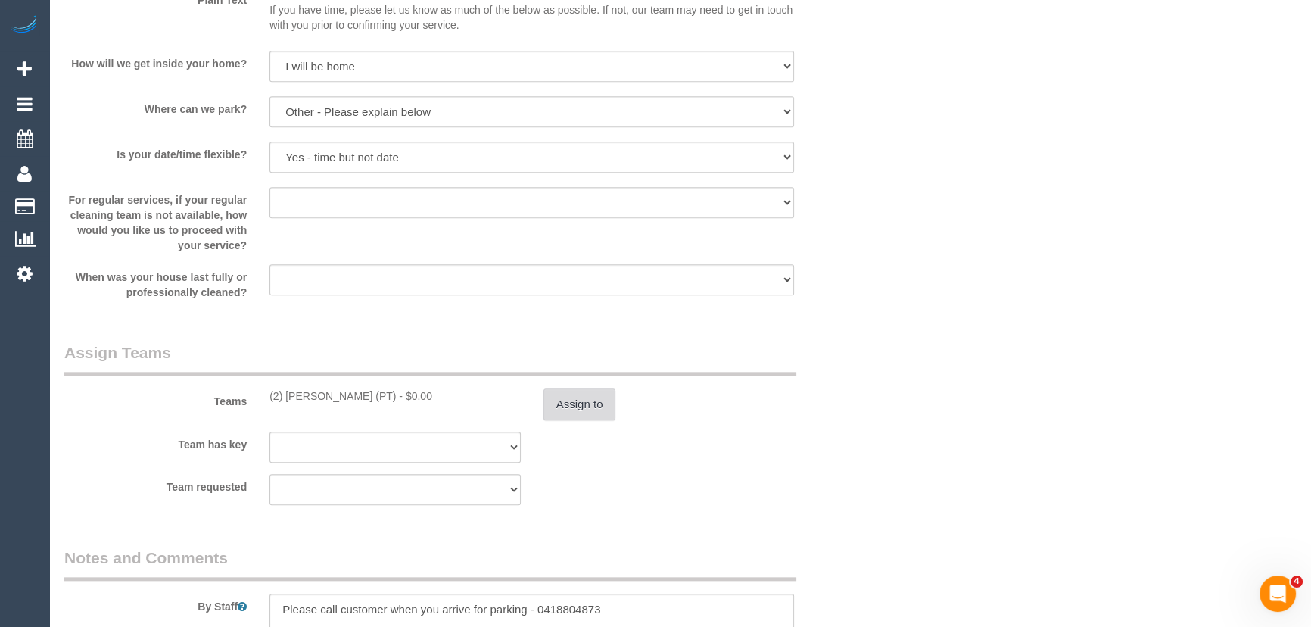
click at [582, 413] on button "Assign to" at bounding box center [580, 404] width 73 height 32
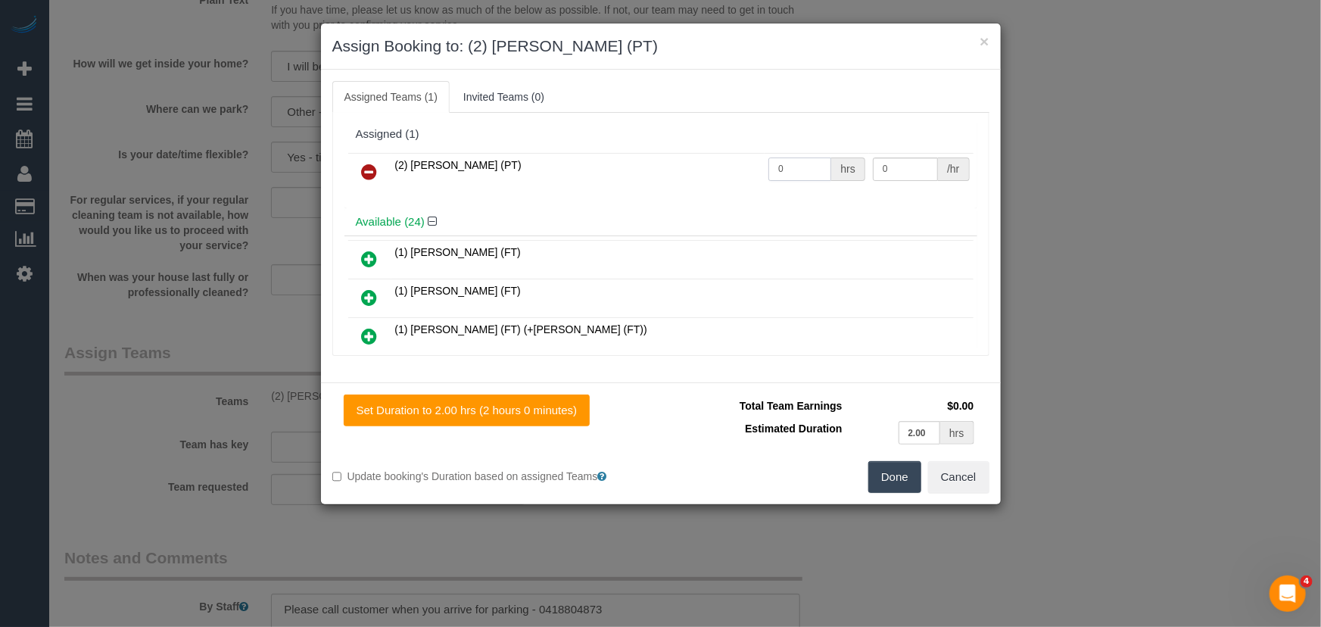
click at [789, 167] on input "0" at bounding box center [799, 168] width 63 height 23
type input "2"
type input "37.5"
click at [895, 483] on button "Done" at bounding box center [894, 477] width 53 height 32
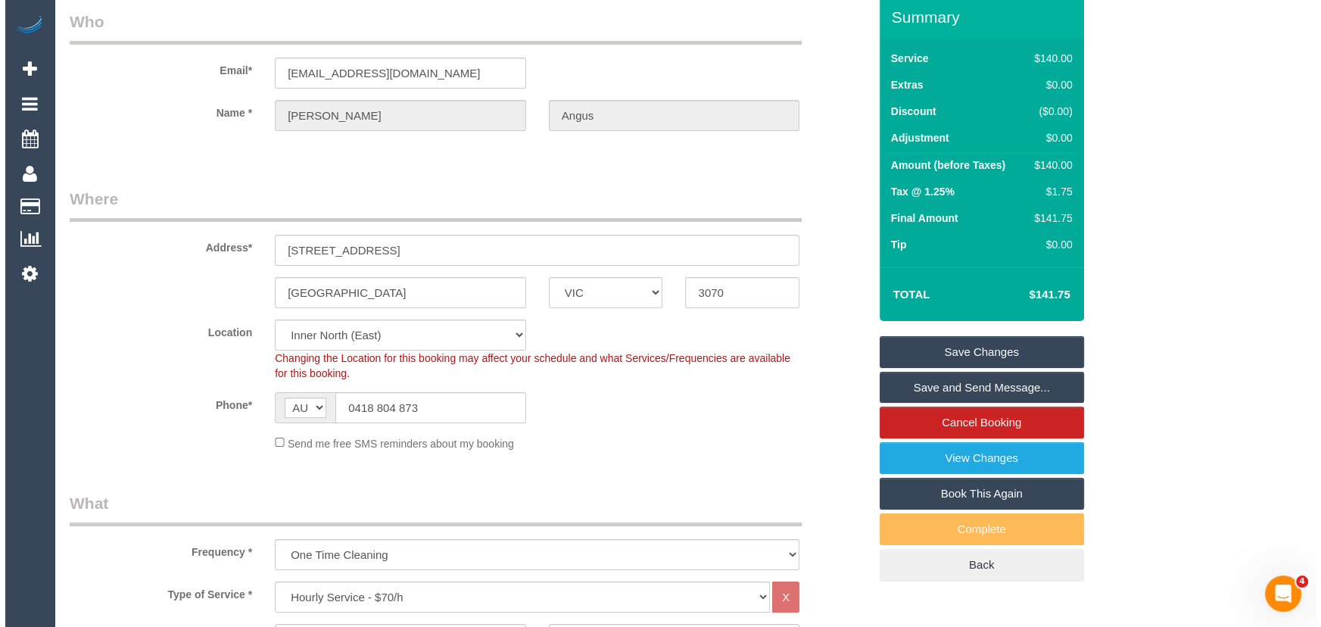
scroll to position [0, 0]
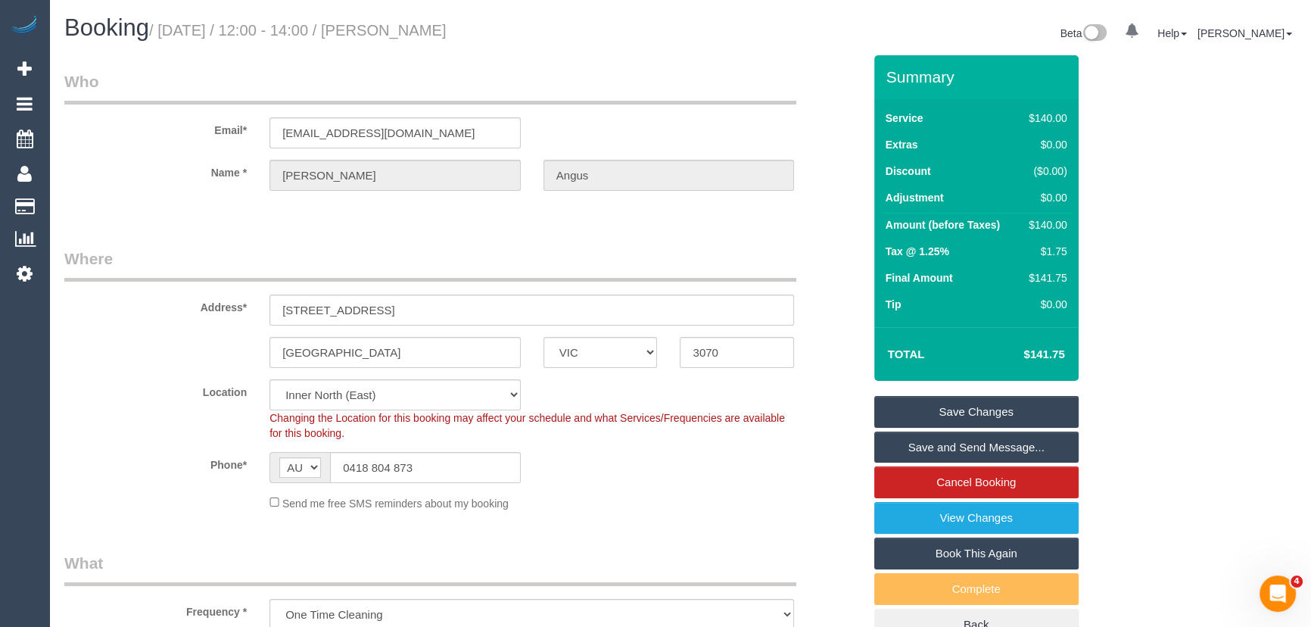
click at [425, 35] on small "/ [DATE] / 12:00 - 14:00 / [PERSON_NAME]" at bounding box center [297, 30] width 297 height 17
copy small "[PERSON_NAME]"
click at [952, 451] on link "Save and Send Message..." at bounding box center [976, 447] width 204 height 32
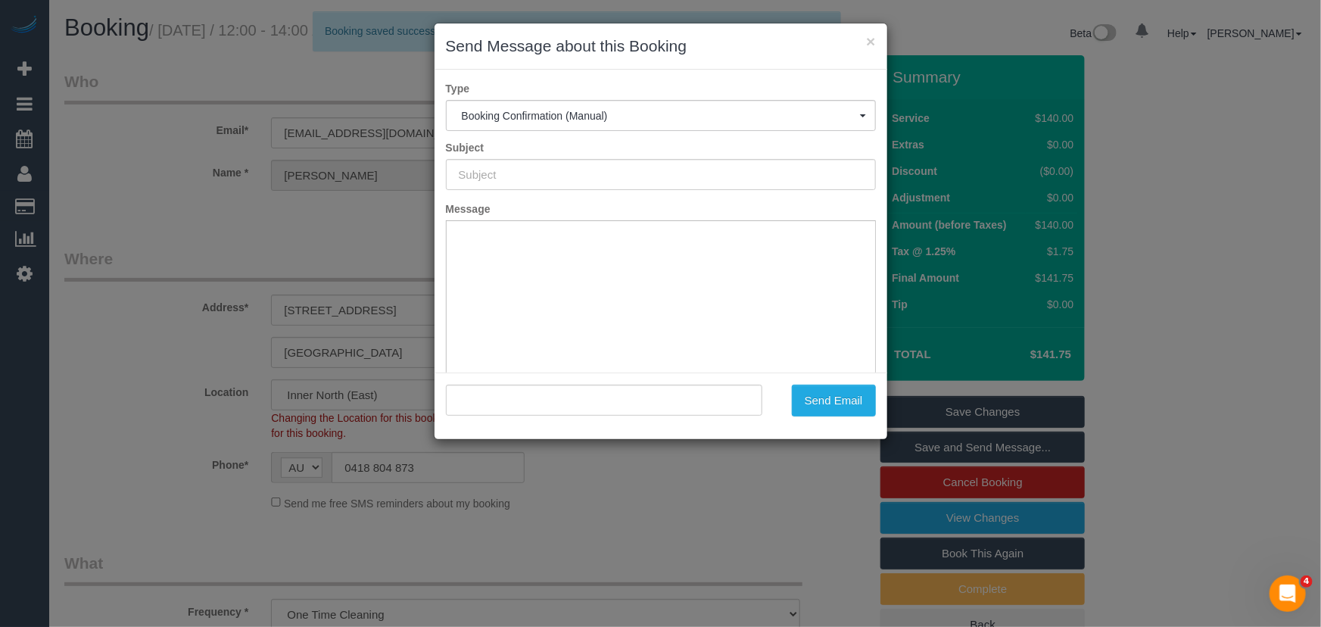
type input "Booking Confirmed"
type input ""[PERSON_NAME]" <[EMAIL_ADDRESS][DOMAIN_NAME]>"
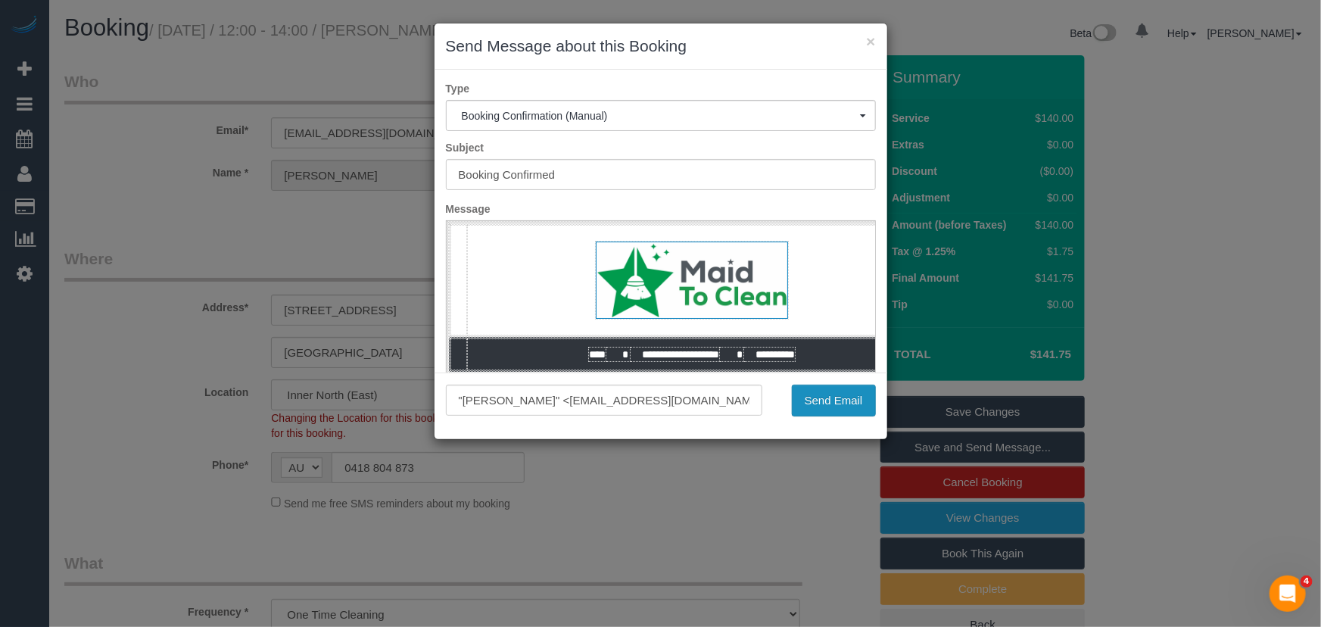
click at [855, 403] on button "Send Email" at bounding box center [834, 401] width 84 height 32
